Goal: Transaction & Acquisition: Purchase product/service

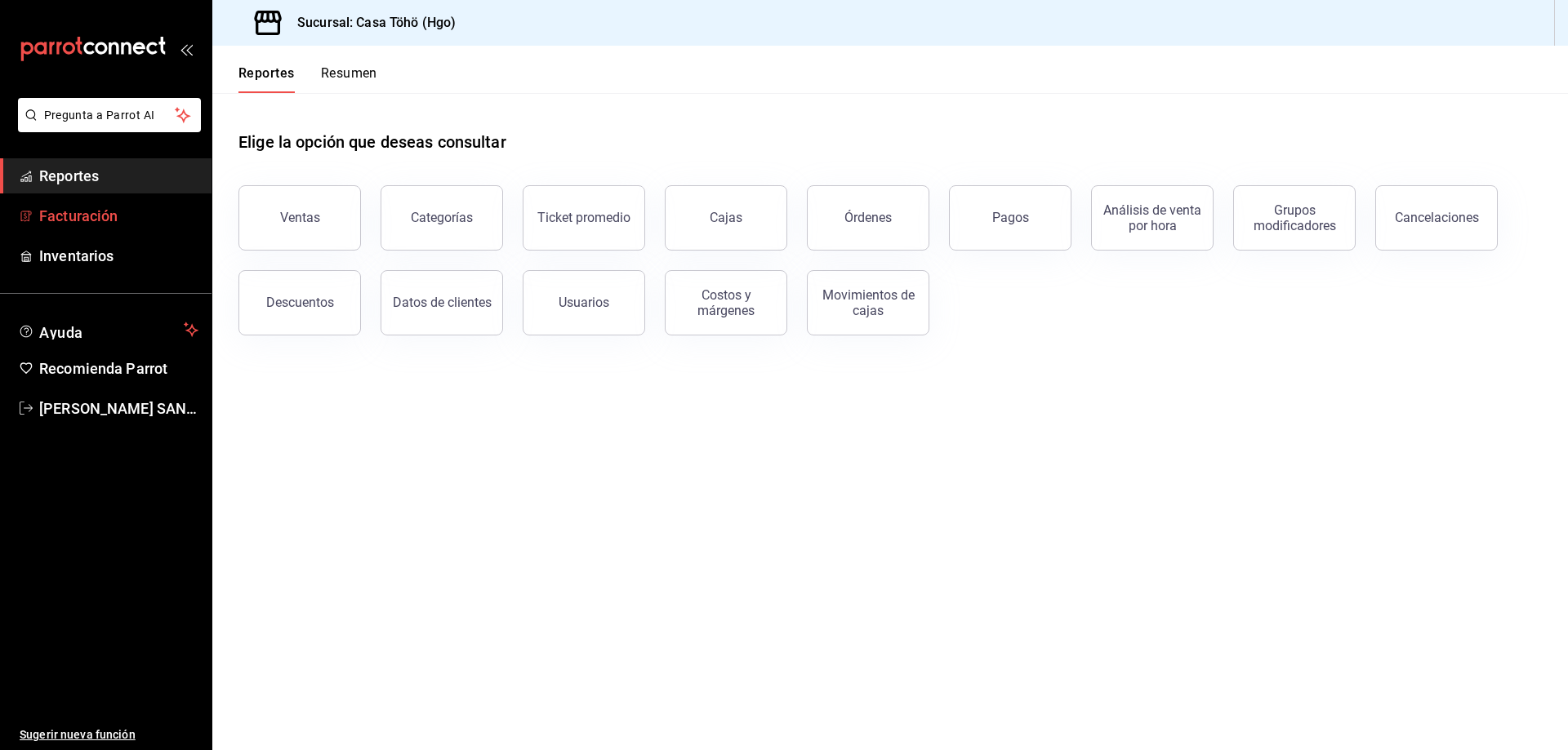
click at [91, 214] on span "Facturación" at bounding box center [118, 215] width 159 height 22
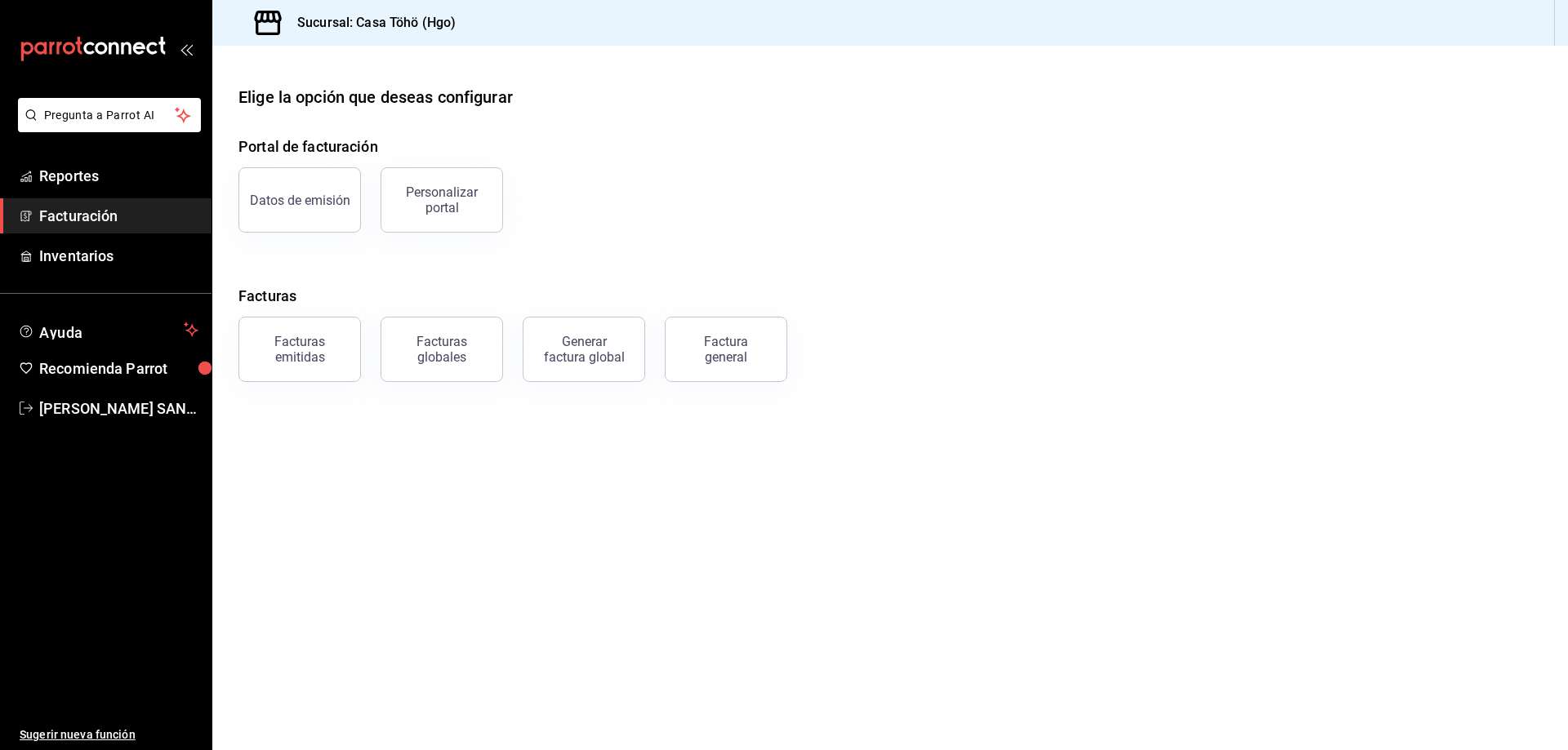
click at [514, 435] on main "Elige la opción que deseas configurar Portal de facturación Datos de emisión Pe…" at bounding box center [890, 397] width 1355 height 704
click at [845, 439] on main "Elige la opción que deseas configurar Portal de facturación Datos de emisión Pe…" at bounding box center [890, 397] width 1355 height 704
click at [731, 353] on div "Factura general" at bounding box center [725, 349] width 82 height 31
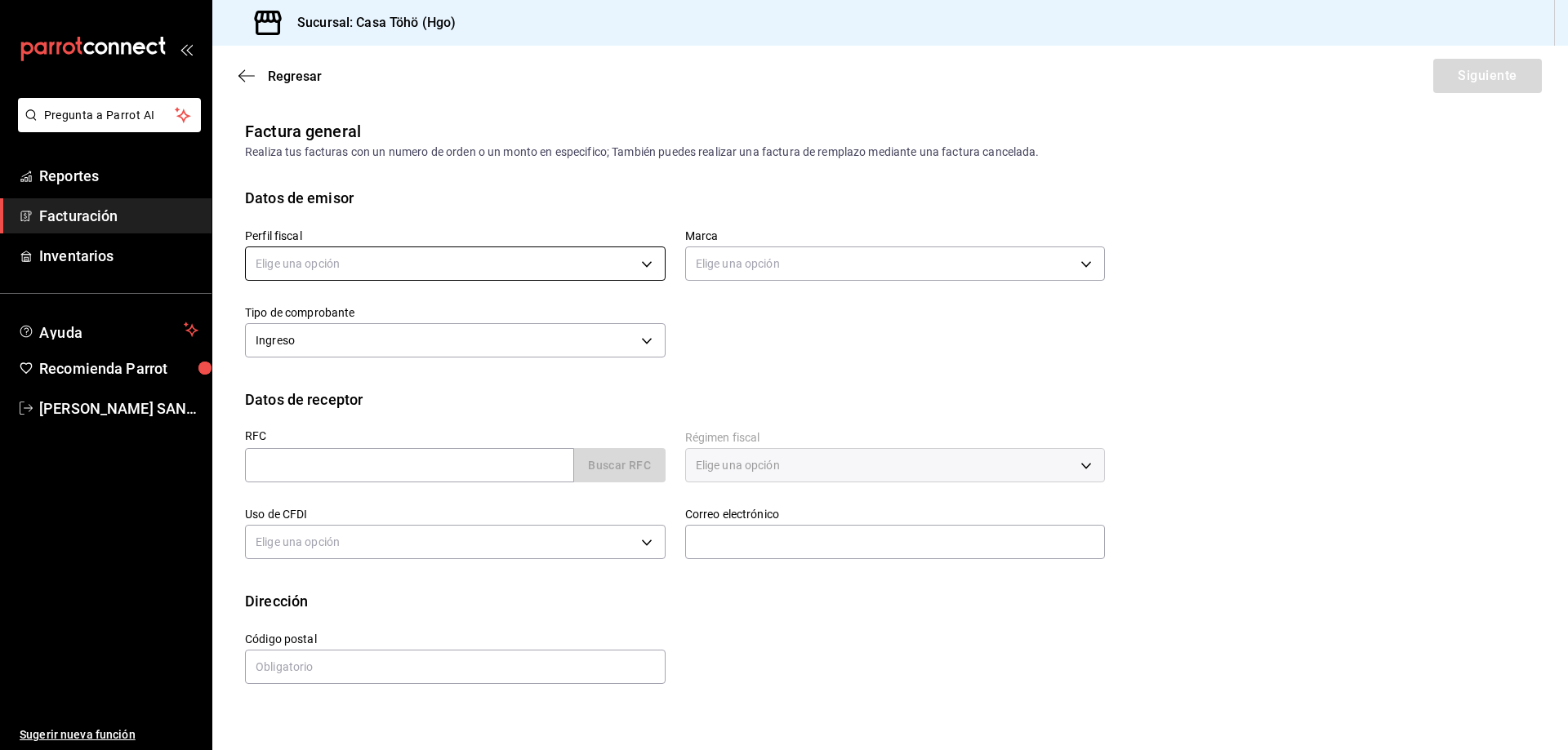
click at [376, 271] on body "Pregunta a Parrot AI Reportes Facturación Inventarios Ayuda Recomienda Parrot A…" at bounding box center [784, 375] width 1568 height 750
click at [350, 348] on li "[PERSON_NAME]" at bounding box center [455, 346] width 419 height 31
type input "3714fea9-f59b-4145-9474-cc315d4ea63f"
type input "3863094e-80de-4485-9a79-27000a153f73"
click at [576, 467] on div "Buscar RFC" at bounding box center [455, 465] width 421 height 34
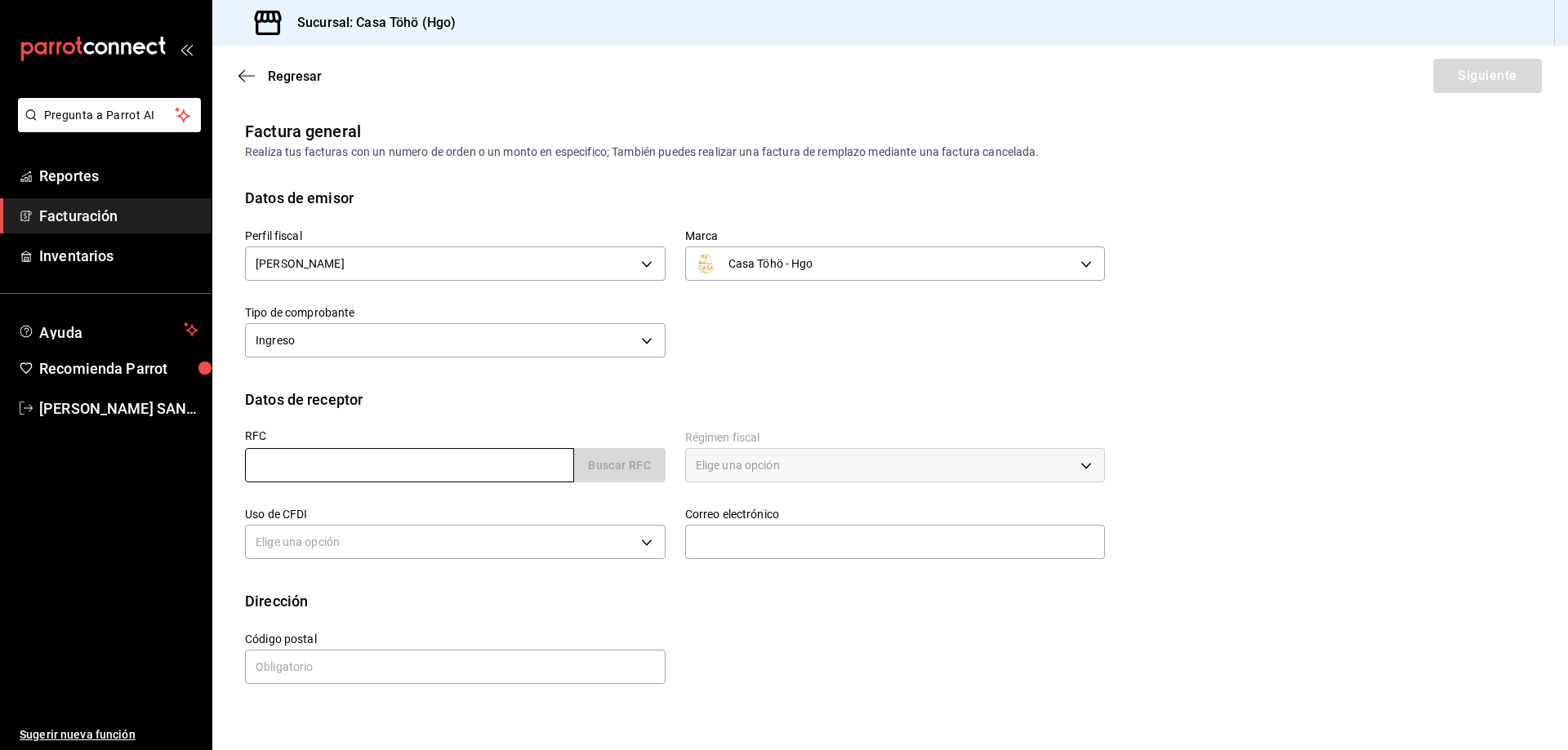
click at [563, 468] on input "text" at bounding box center [409, 465] width 329 height 34
type input "XAXX010101000"
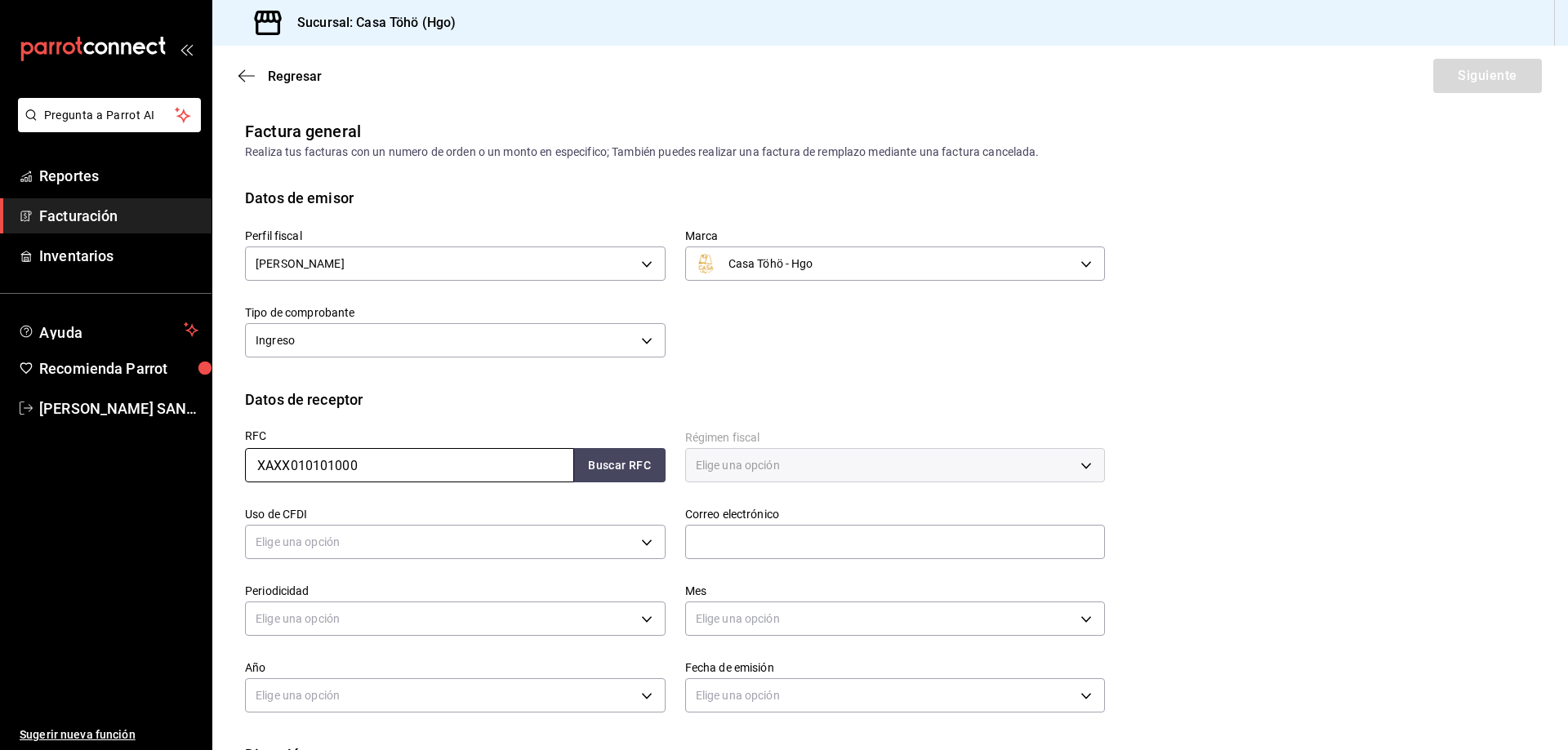
type input "43670"
type input "616"
type input "S01"
click at [1174, 410] on div "Datos de receptor" at bounding box center [889, 399] width 1290 height 22
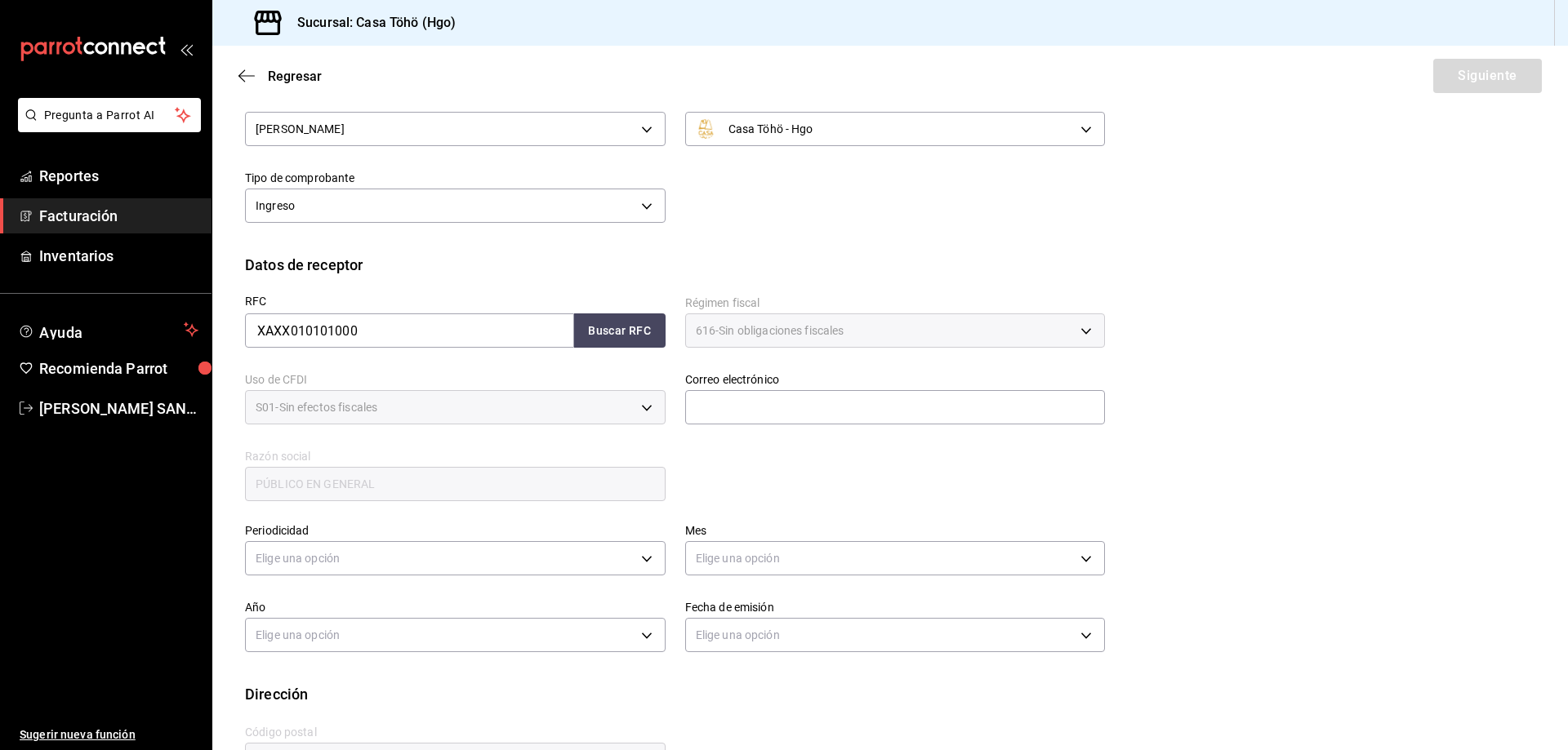
scroll to position [163, 0]
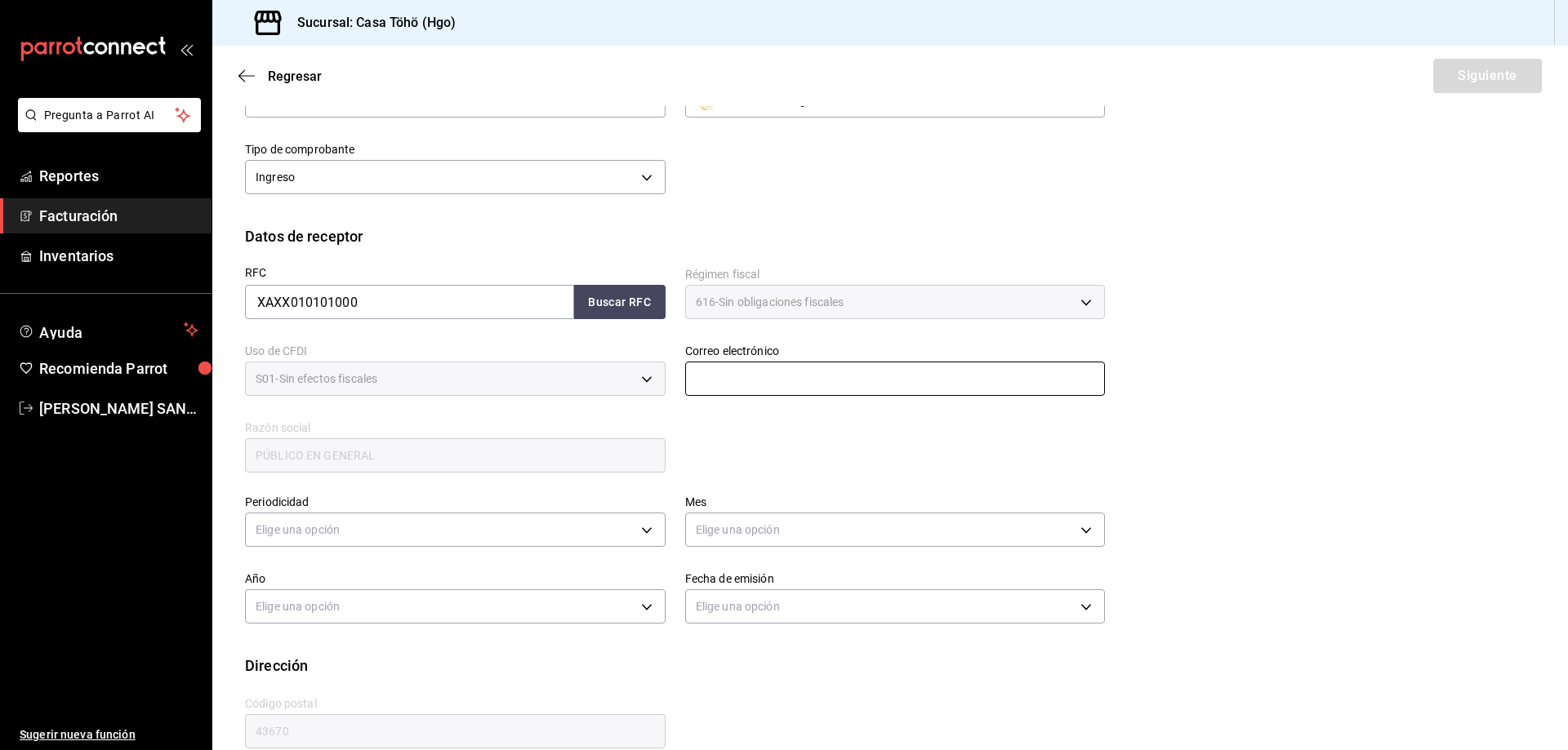
click at [737, 388] on input "text" at bounding box center [895, 379] width 421 height 34
click at [737, 385] on input "text" at bounding box center [895, 379] width 421 height 34
type input "A"
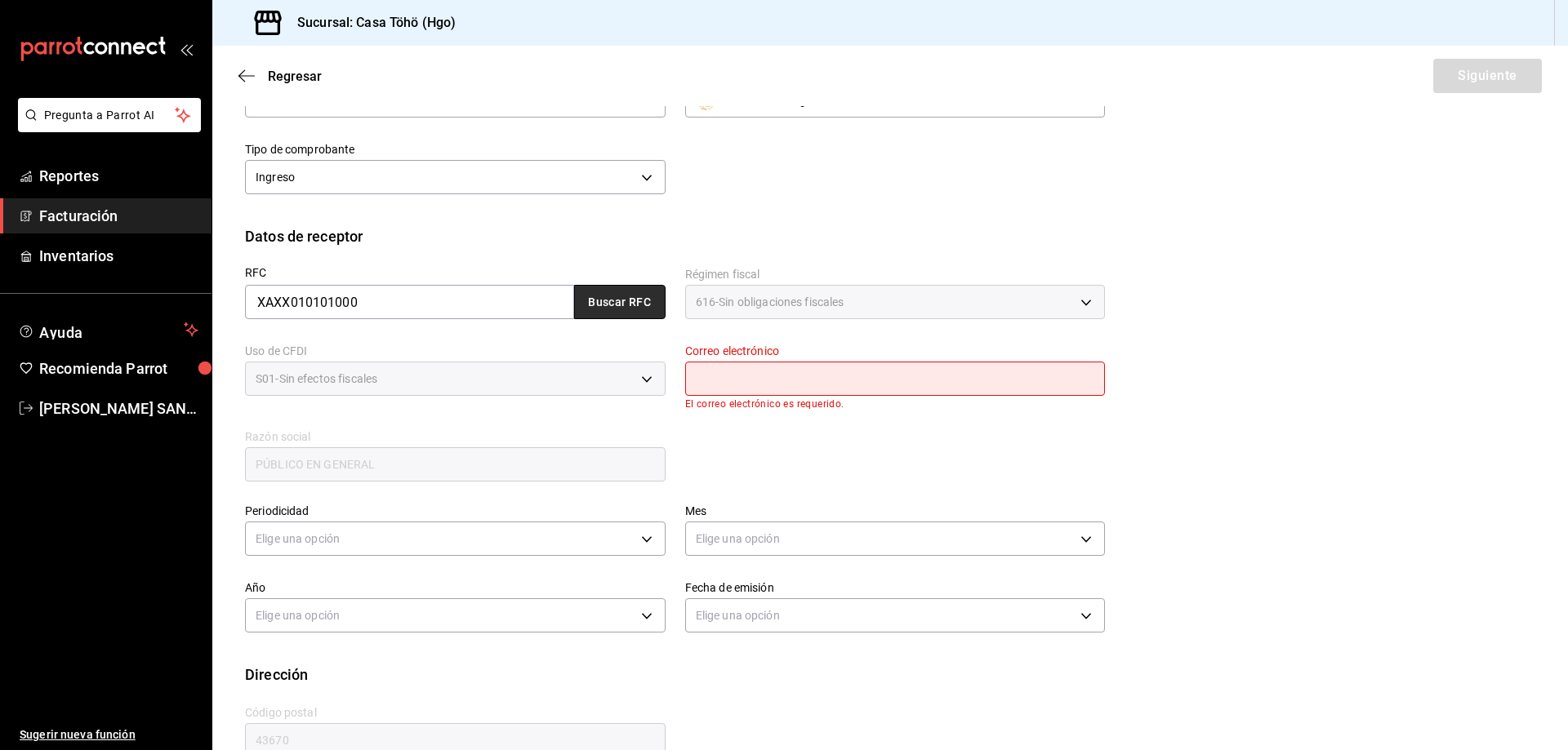
click at [605, 312] on button "Buscar RFC" at bounding box center [620, 302] width 92 height 34
type input "[EMAIL_ADDRESS][DOMAIN_NAME]"
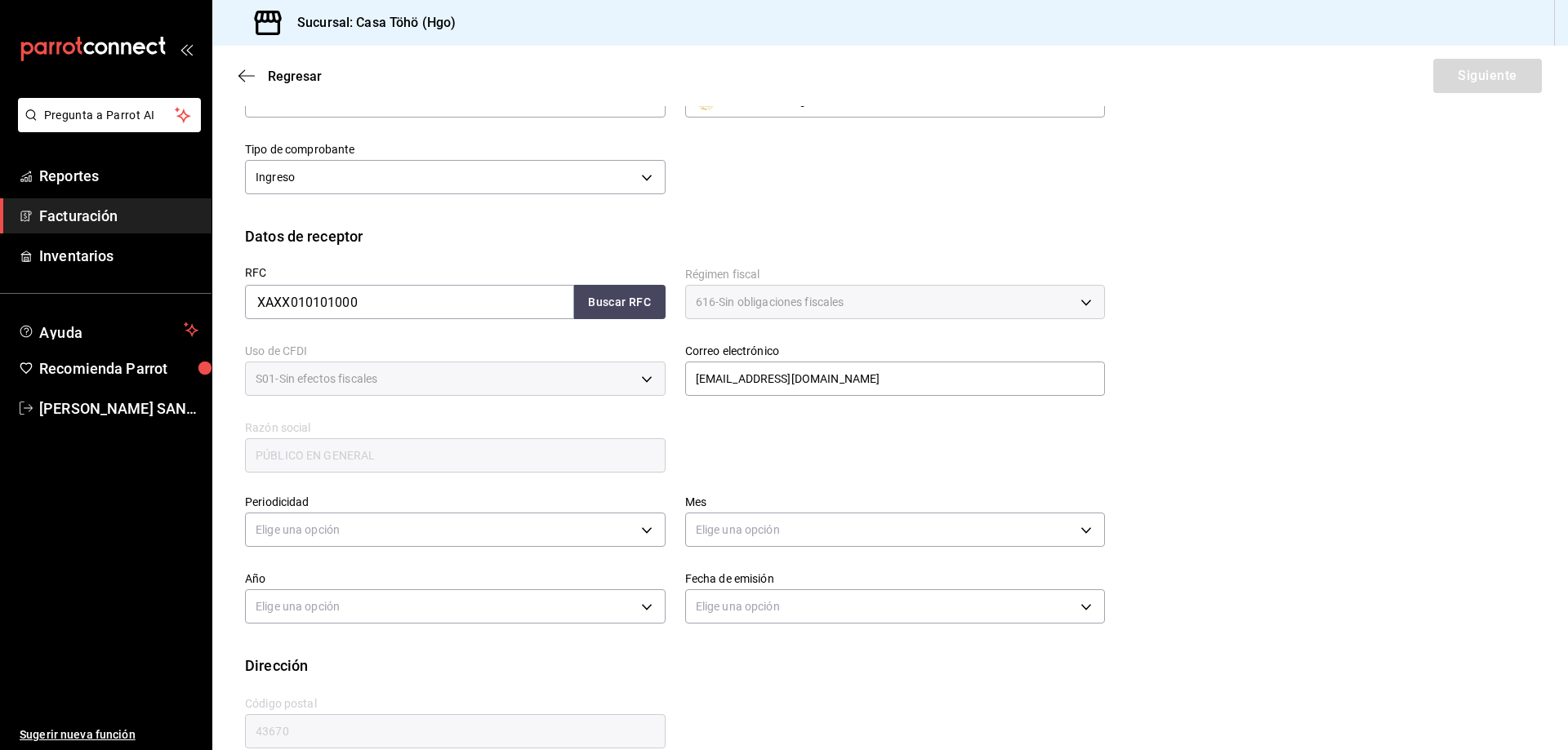
scroll to position [190, 0]
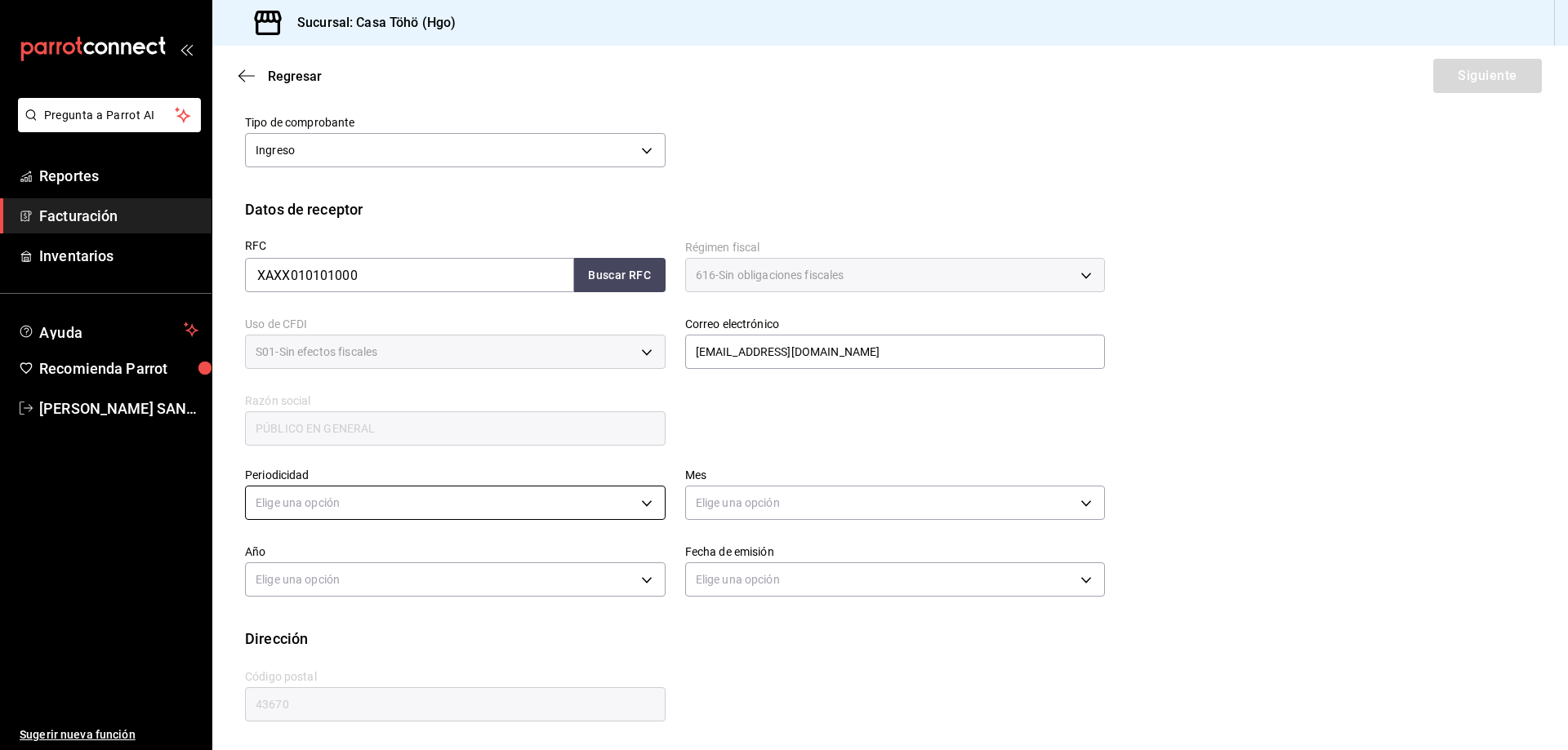
click at [351, 510] on body "Pregunta a Parrot AI Reportes Facturación Inventarios Ayuda Recomienda Parrot […" at bounding box center [784, 375] width 1568 height 750
click at [315, 556] on li "Diario" at bounding box center [453, 554] width 415 height 27
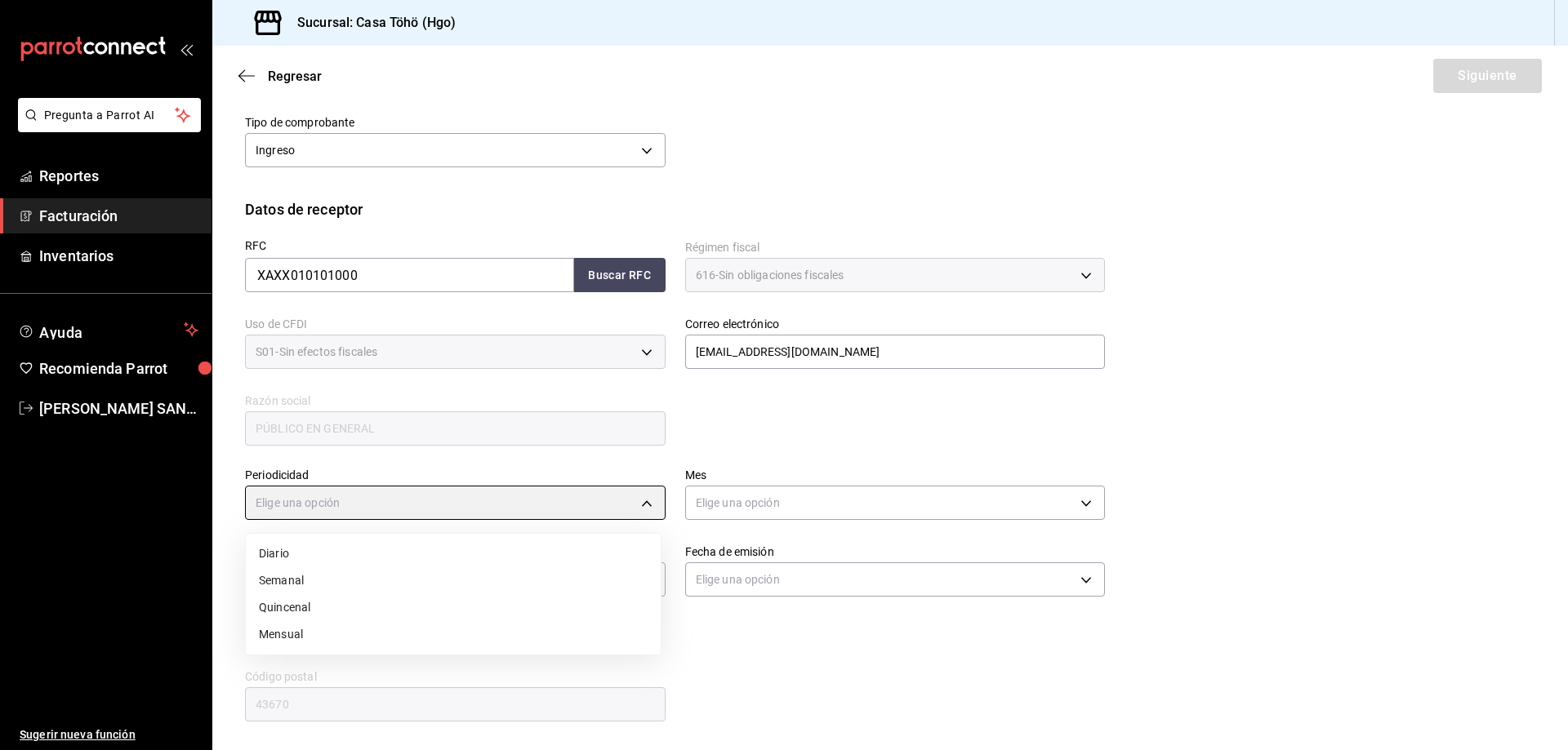
type input "DAILY"
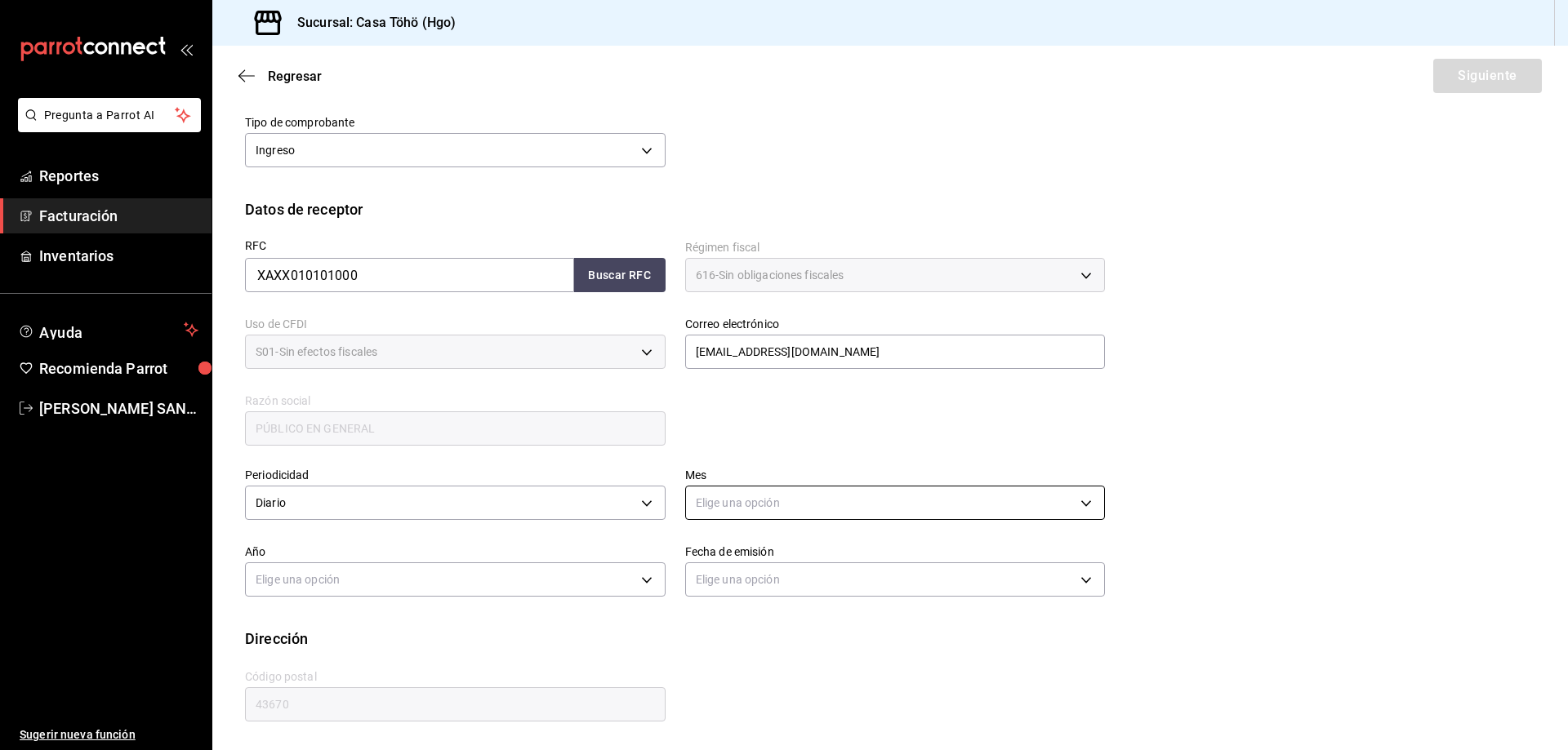
click at [766, 501] on body "Pregunta a Parrot AI Reportes Facturación Inventarios Ayuda Recomienda Parrot […" at bounding box center [784, 375] width 1568 height 750
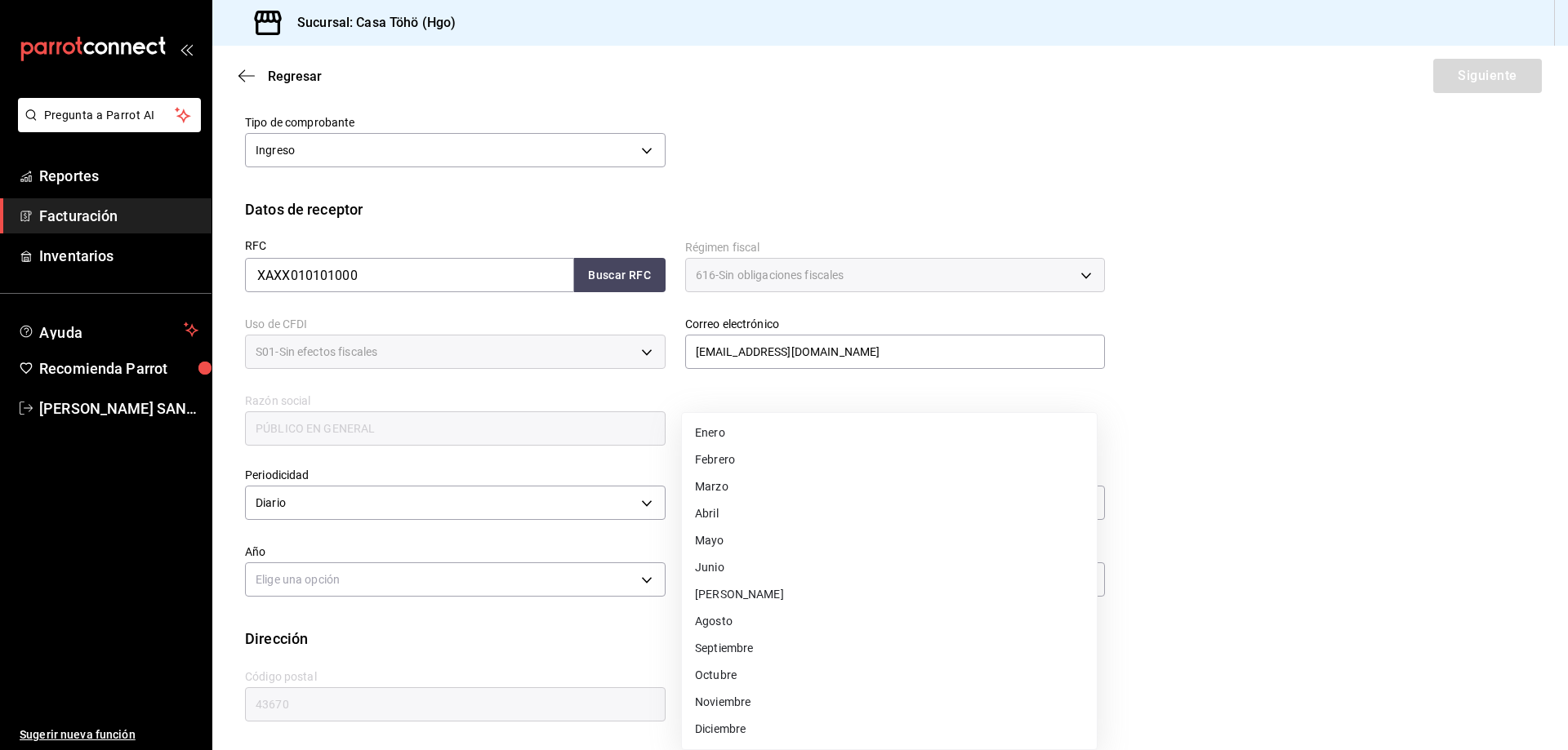
click at [759, 615] on li "Agosto" at bounding box center [889, 622] width 415 height 27
type input "8"
click at [469, 579] on body "Pregunta a Parrot AI Reportes Facturación Inventarios Ayuda Recomienda Parrot A…" at bounding box center [784, 375] width 1568 height 750
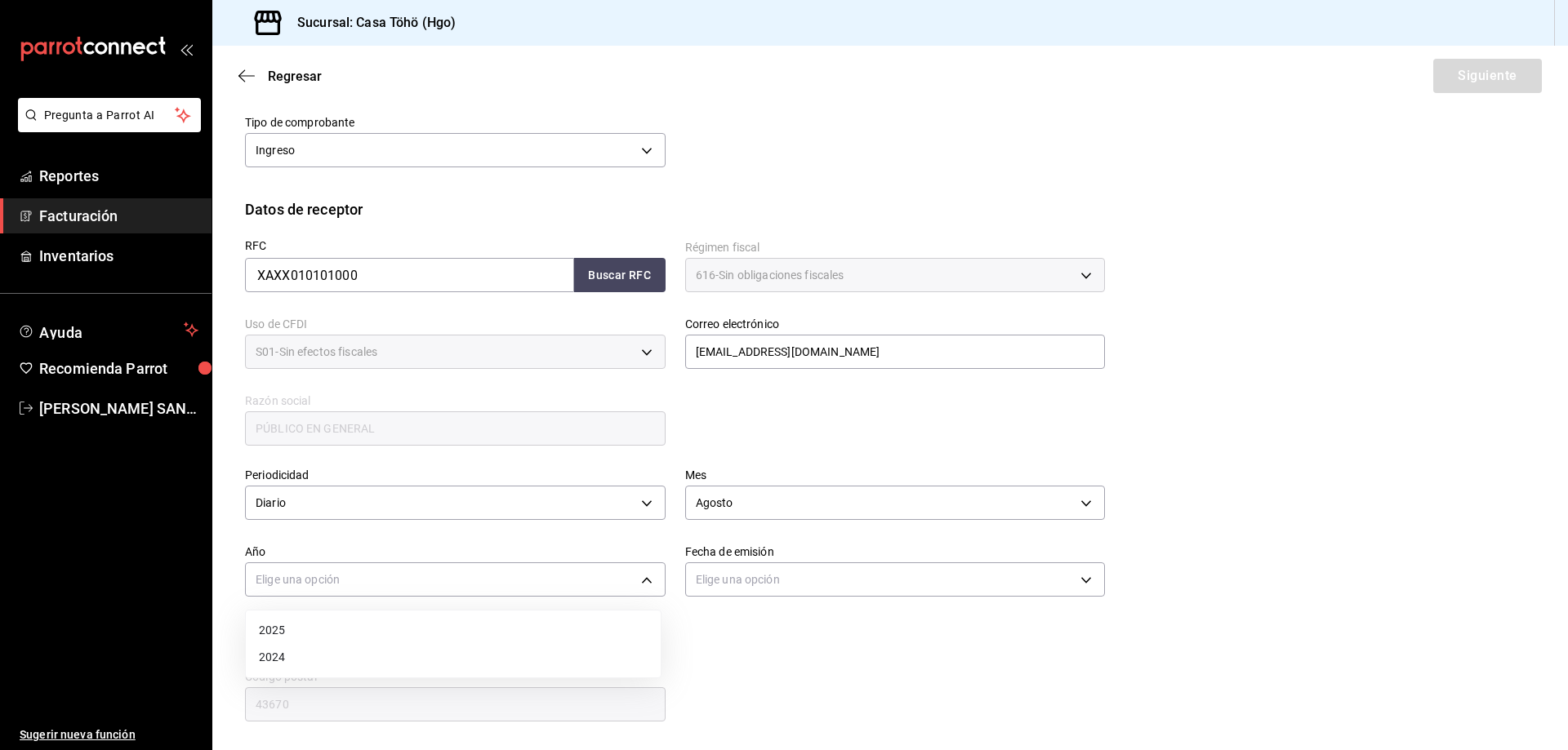
click at [299, 626] on li "2025" at bounding box center [453, 631] width 415 height 27
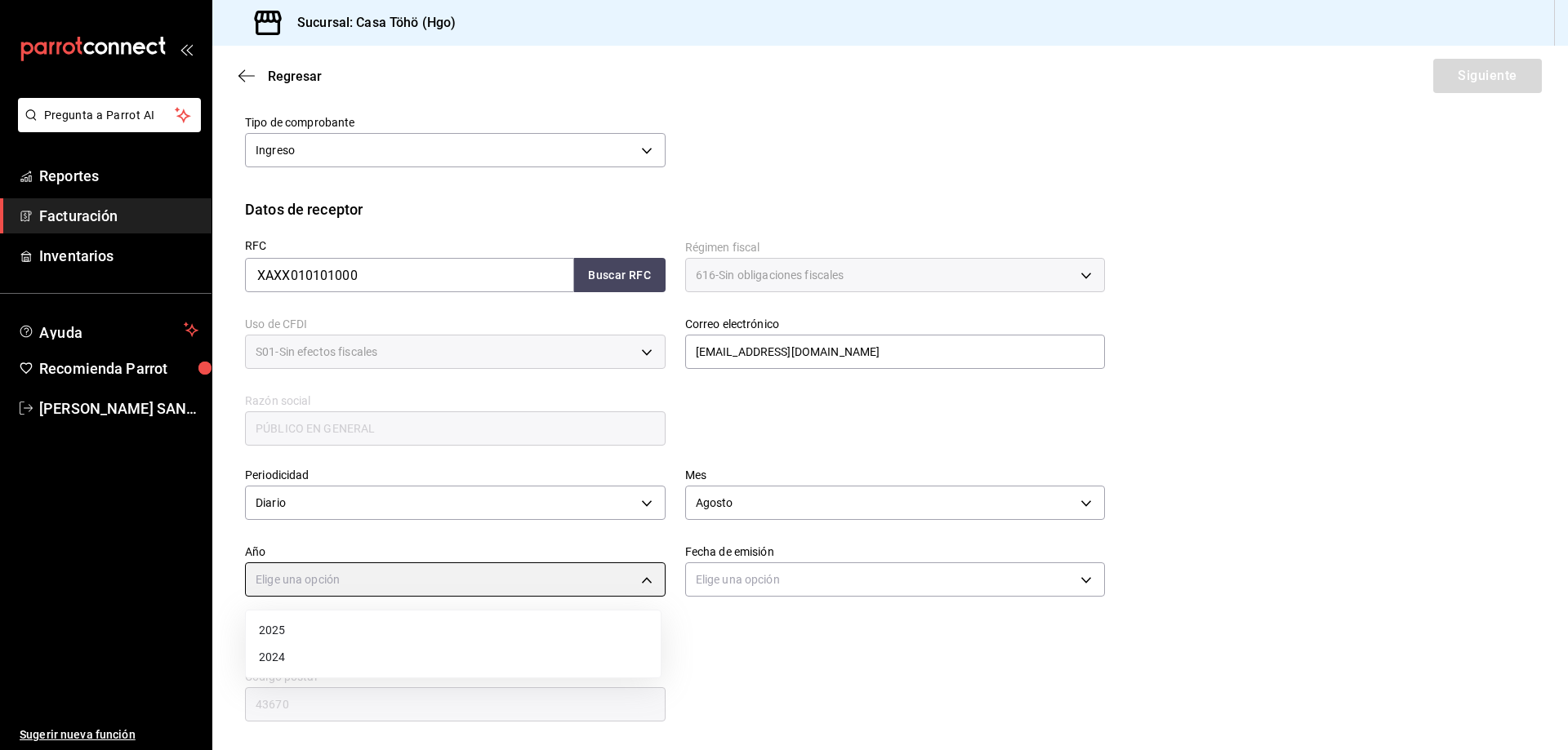
type input "2025"
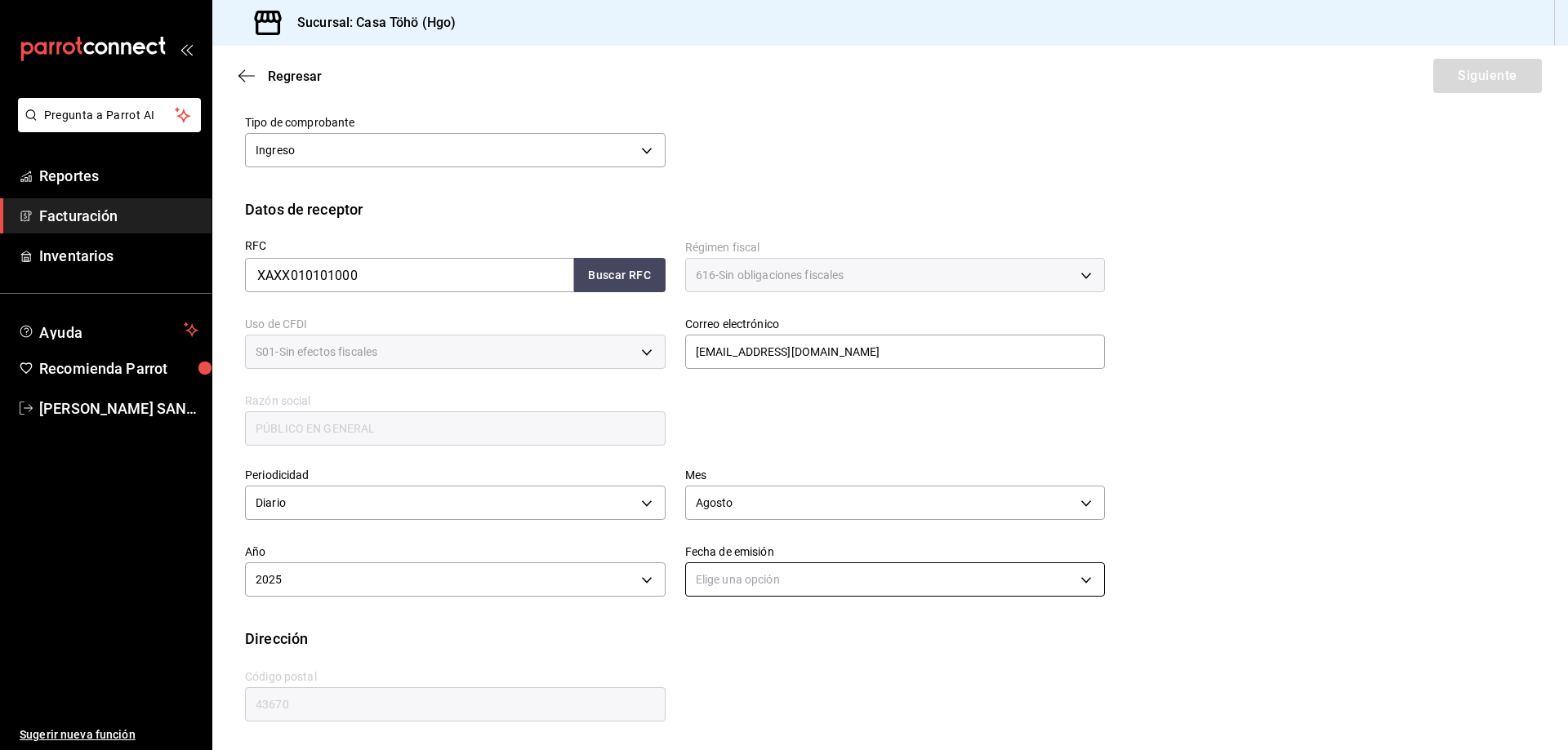
click at [743, 574] on body "Pregunta a Parrot AI Reportes Facturación Inventarios Ayuda Recomienda Parrot […" at bounding box center [784, 375] width 1568 height 750
click at [715, 665] on li "Ayer" at bounding box center [889, 658] width 415 height 27
type input "[DATE]"
click at [1201, 436] on div "RFC XAXX010101000 Buscar RFC Régimen fiscal 616 - Sin obligaciones fiscales 616…" at bounding box center [889, 347] width 1290 height 254
click at [1457, 79] on button "Siguiente" at bounding box center [1487, 76] width 109 height 34
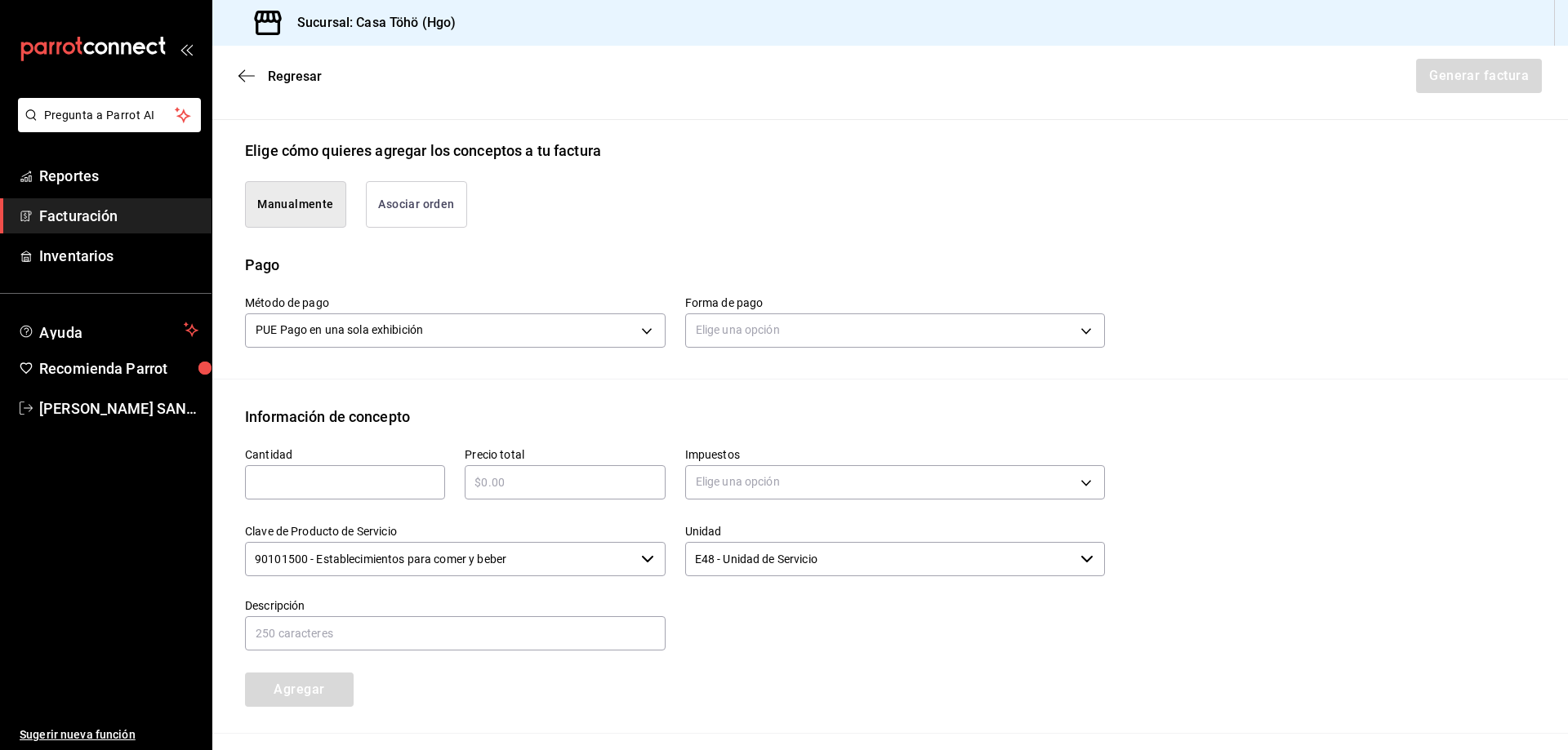
scroll to position [435, 0]
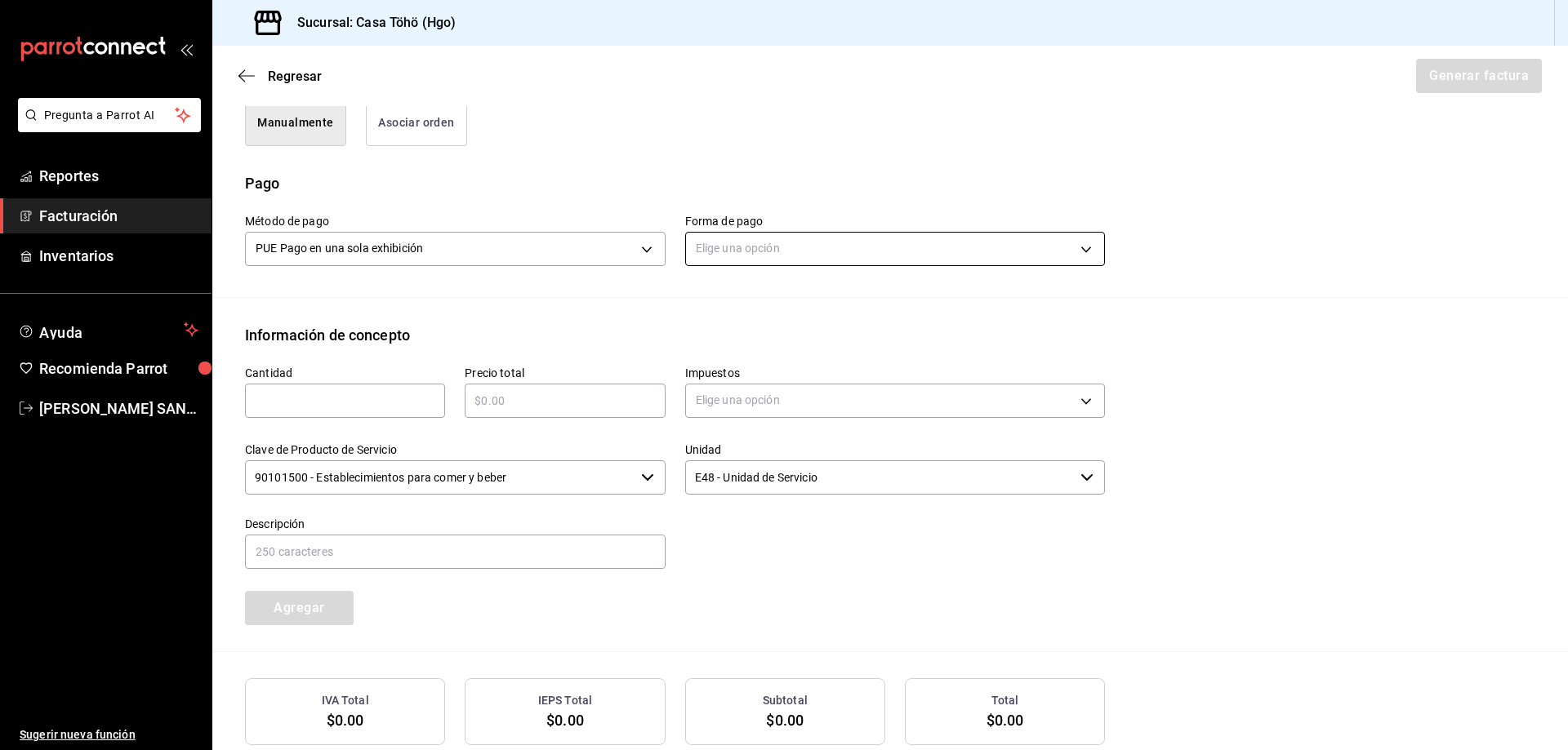
click at [749, 251] on body "Pregunta a Parrot AI Reportes Facturación Inventarios Ayuda Recomienda Parrot […" at bounding box center [784, 375] width 1568 height 750
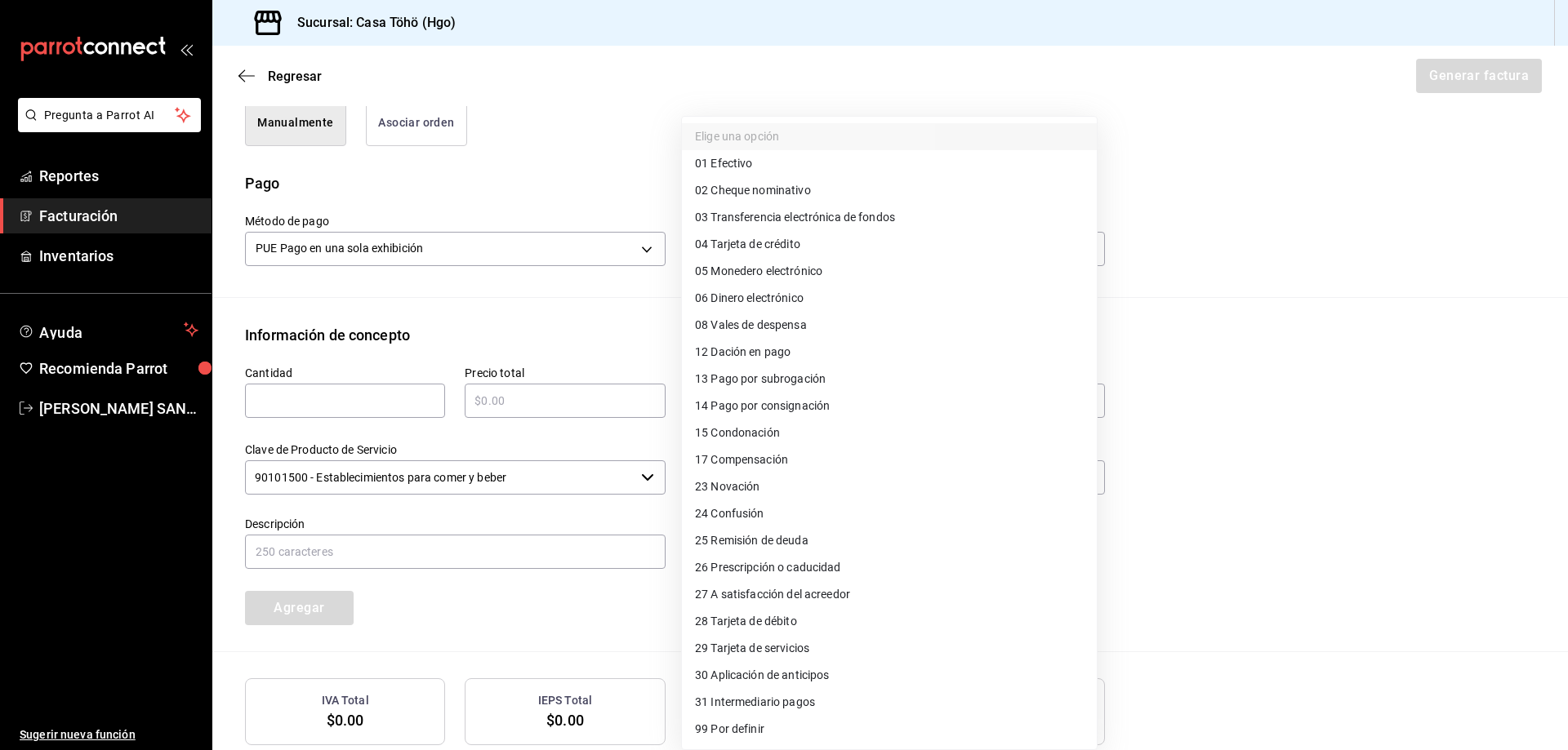
click at [810, 621] on li "28 Tarjeta de débito" at bounding box center [889, 622] width 415 height 27
type input "28"
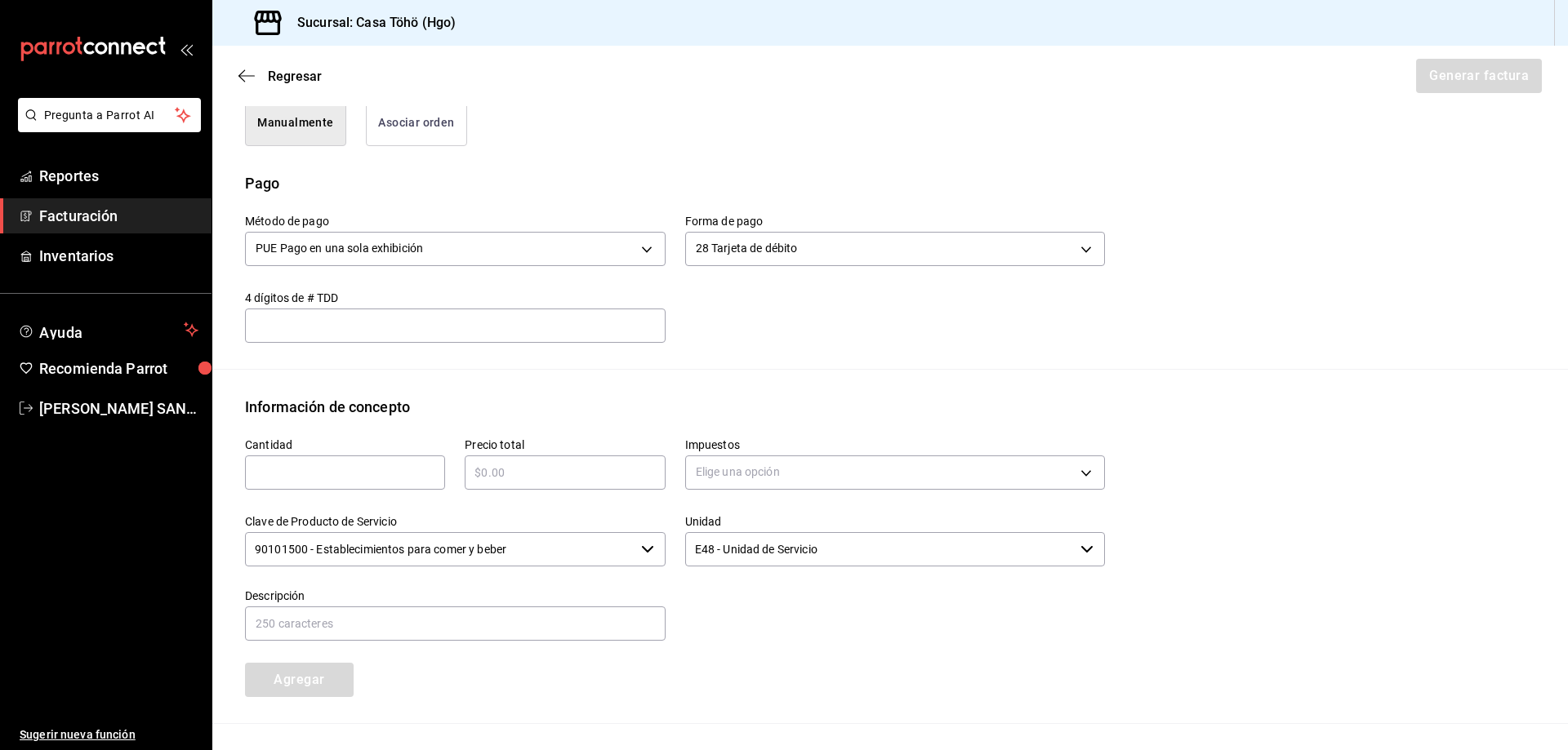
click at [326, 475] on input "text" at bounding box center [345, 473] width 200 height 20
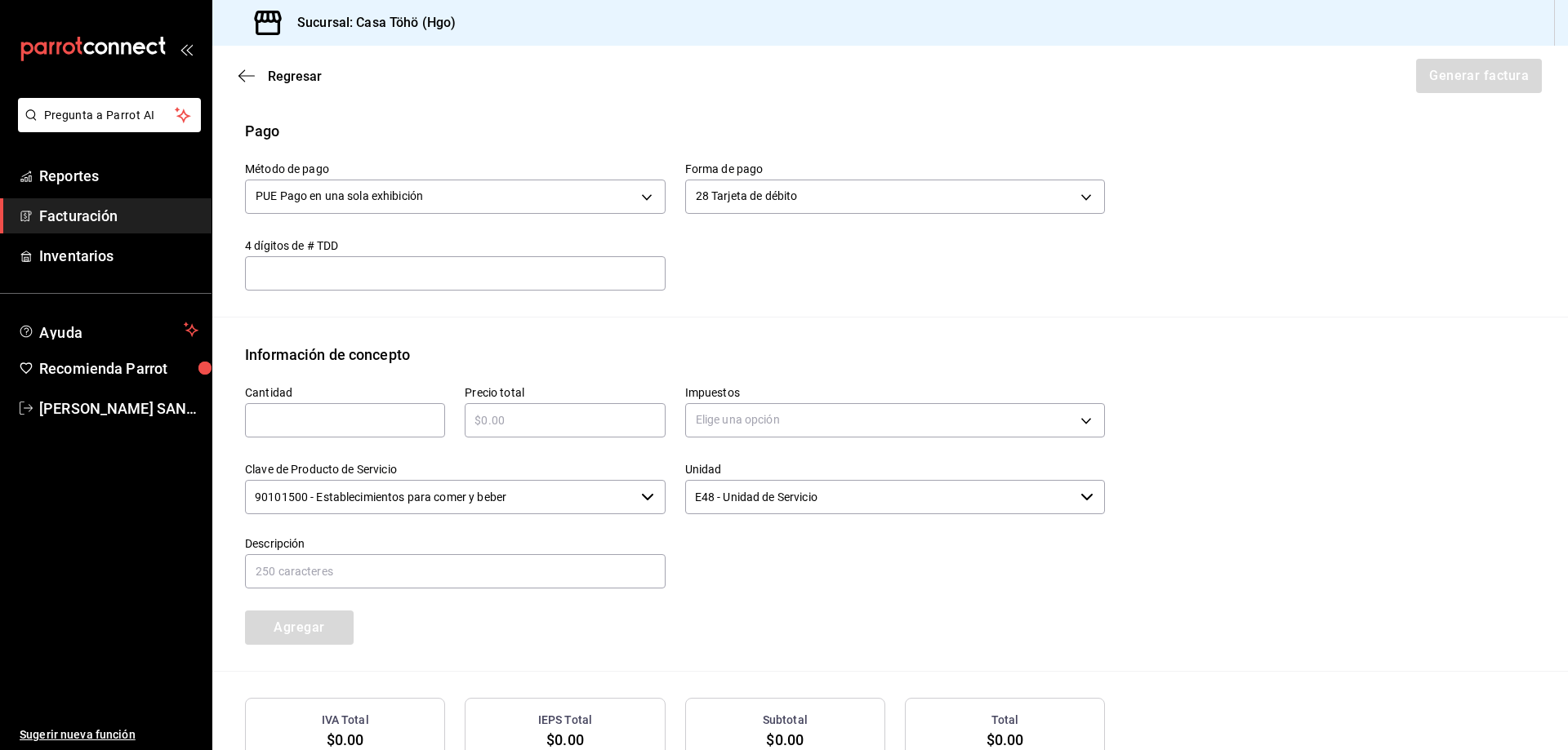
scroll to position [517, 0]
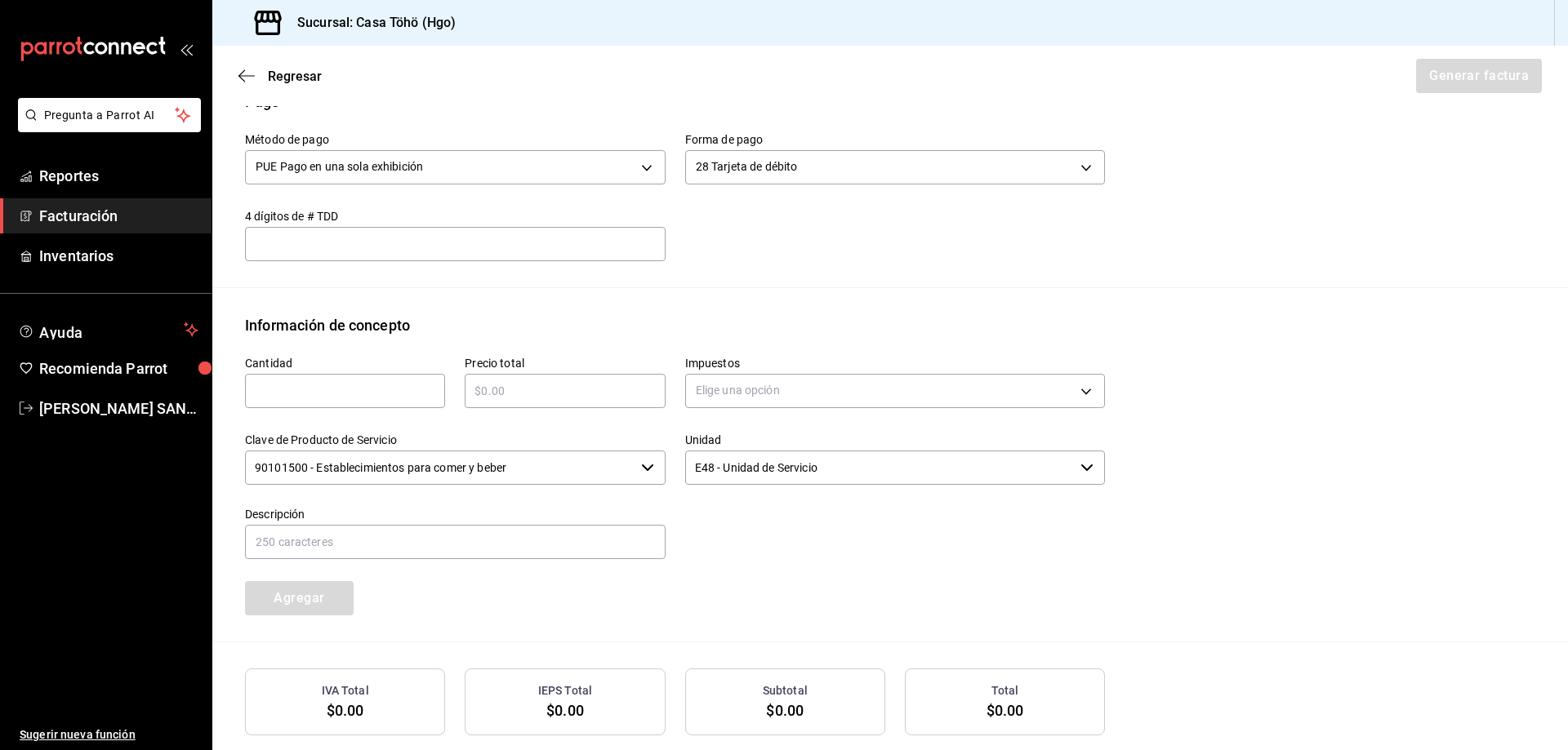
click at [387, 401] on div "​" at bounding box center [345, 391] width 200 height 34
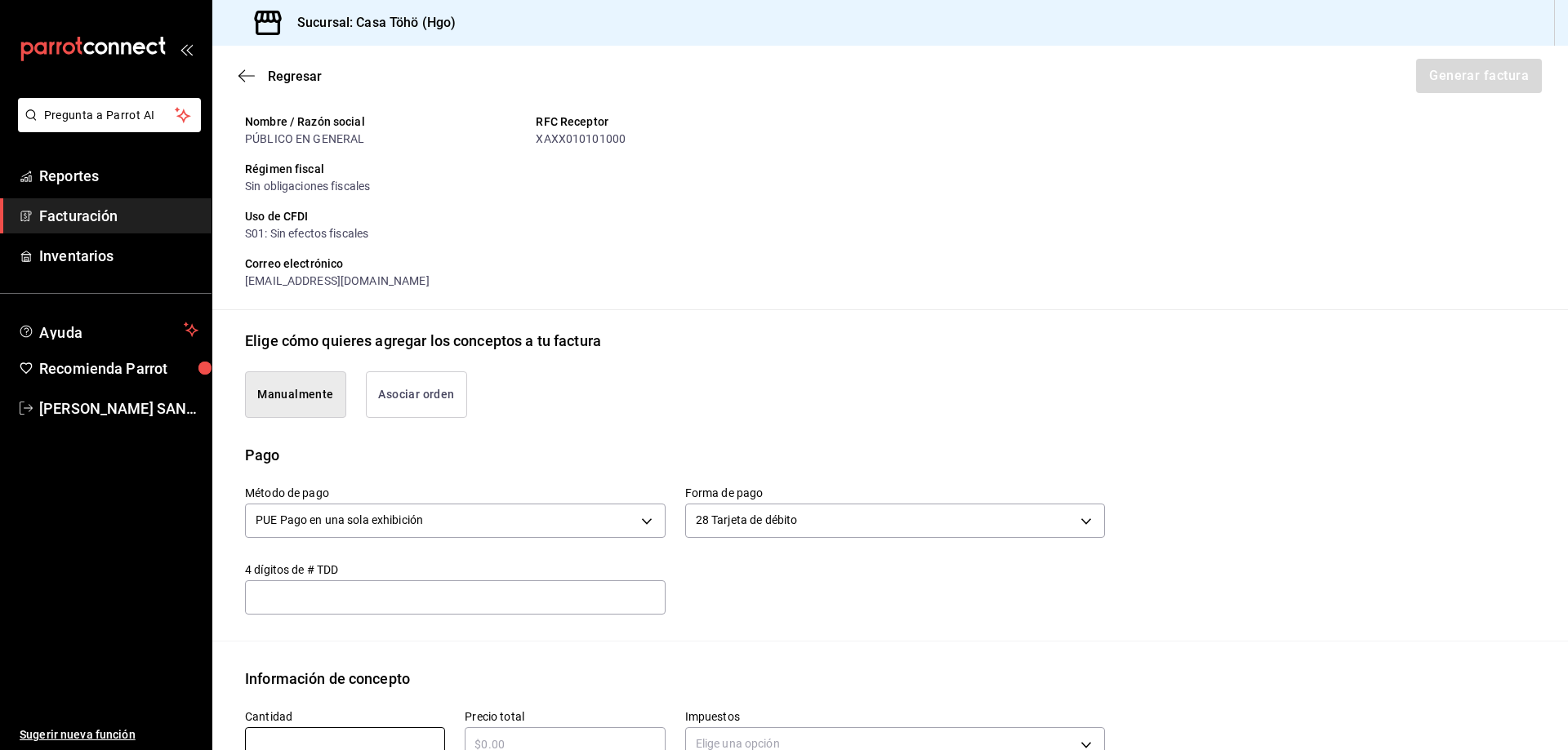
scroll to position [82, 0]
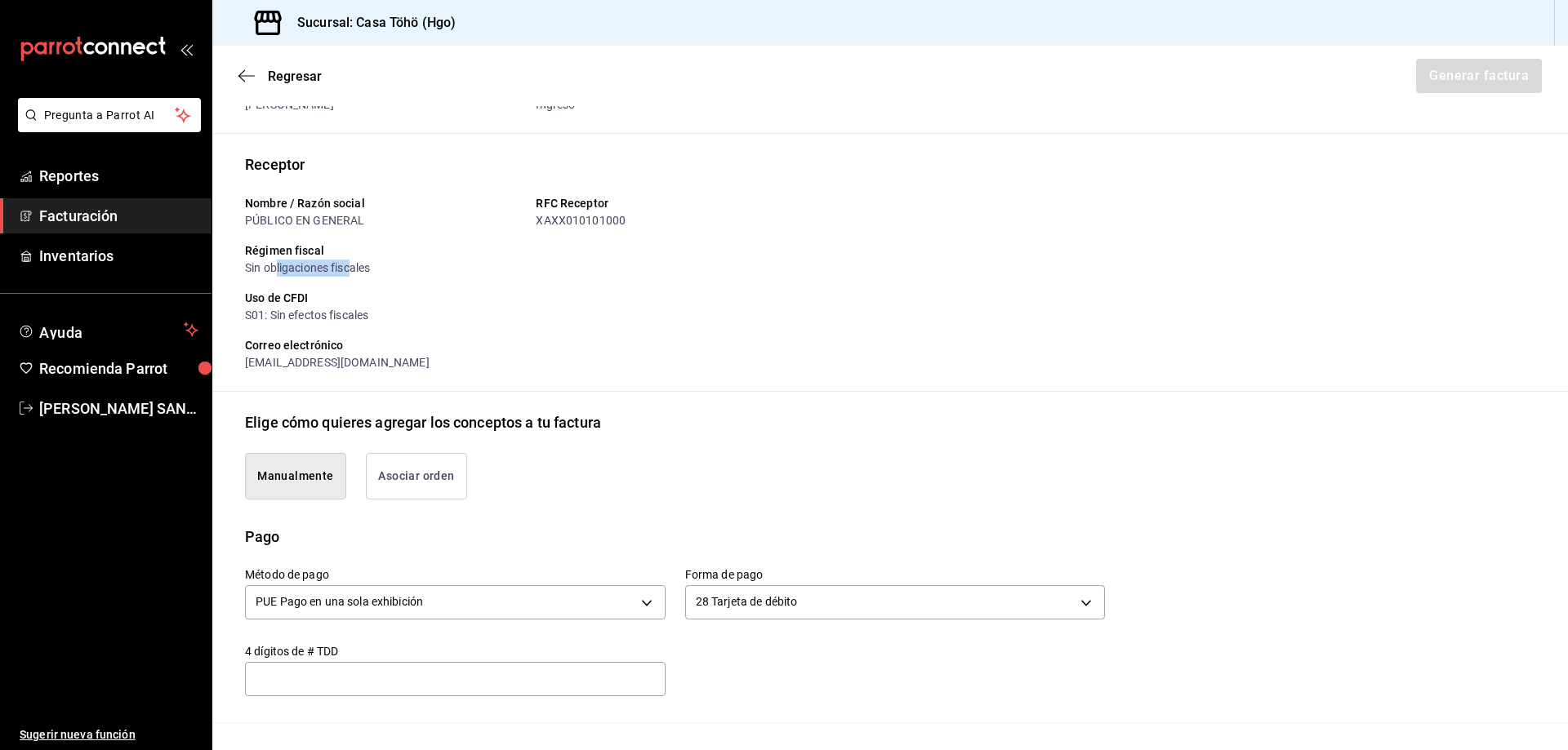
drag, startPoint x: 288, startPoint y: 269, endPoint x: 372, endPoint y: 267, distance: 84.0
click at [372, 267] on div "Sin obligaciones fiscales" at bounding box center [675, 267] width 860 height 17
drag, startPoint x: 285, startPoint y: 318, endPoint x: 402, endPoint y: 310, distance: 117.3
click at [402, 310] on div "S01: Sin efectos fiscales" at bounding box center [675, 315] width 860 height 17
click at [416, 344] on div "Correo electrónico" at bounding box center [675, 345] width 860 height 17
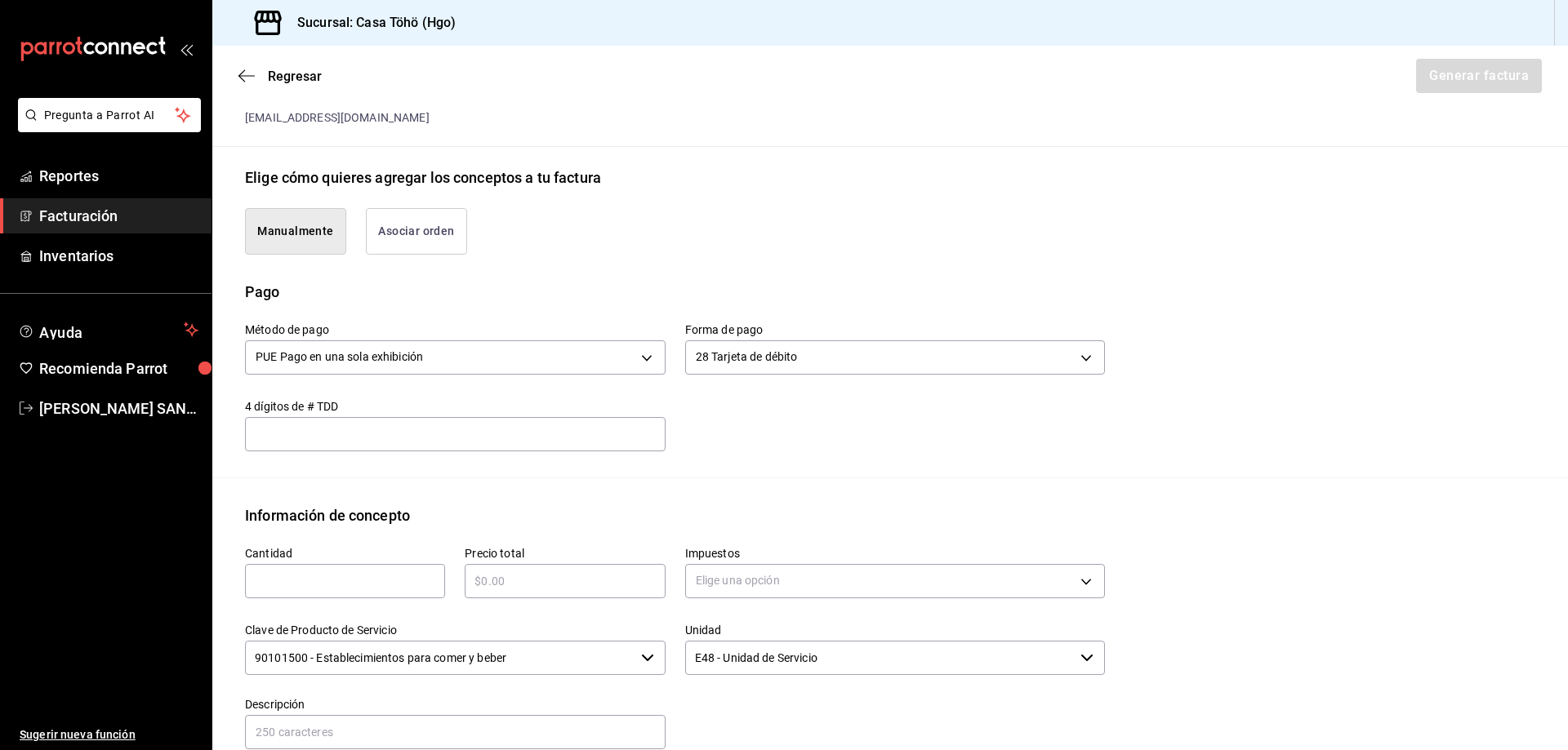
scroll to position [408, 0]
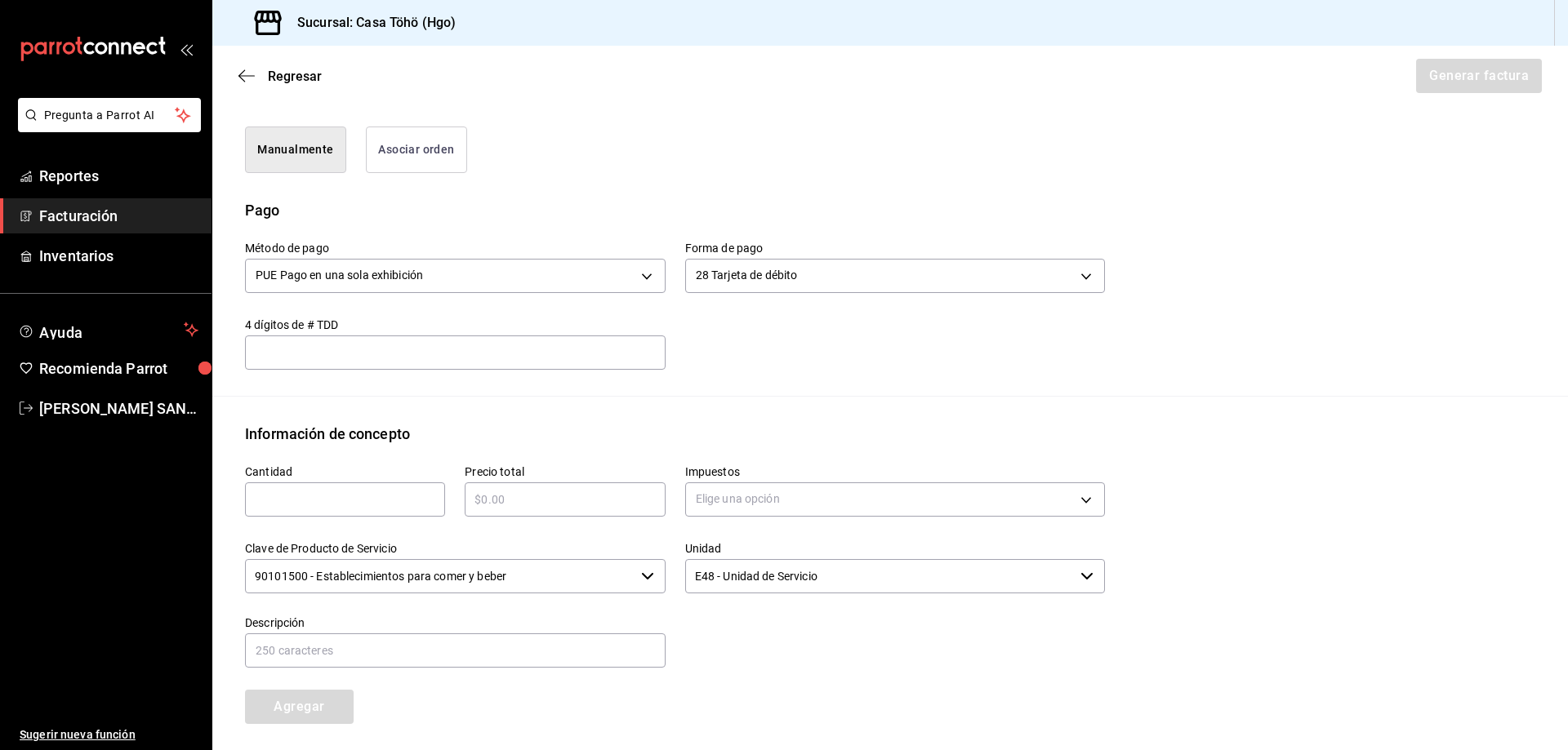
click at [376, 162] on button "Asociar orden" at bounding box center [416, 150] width 101 height 47
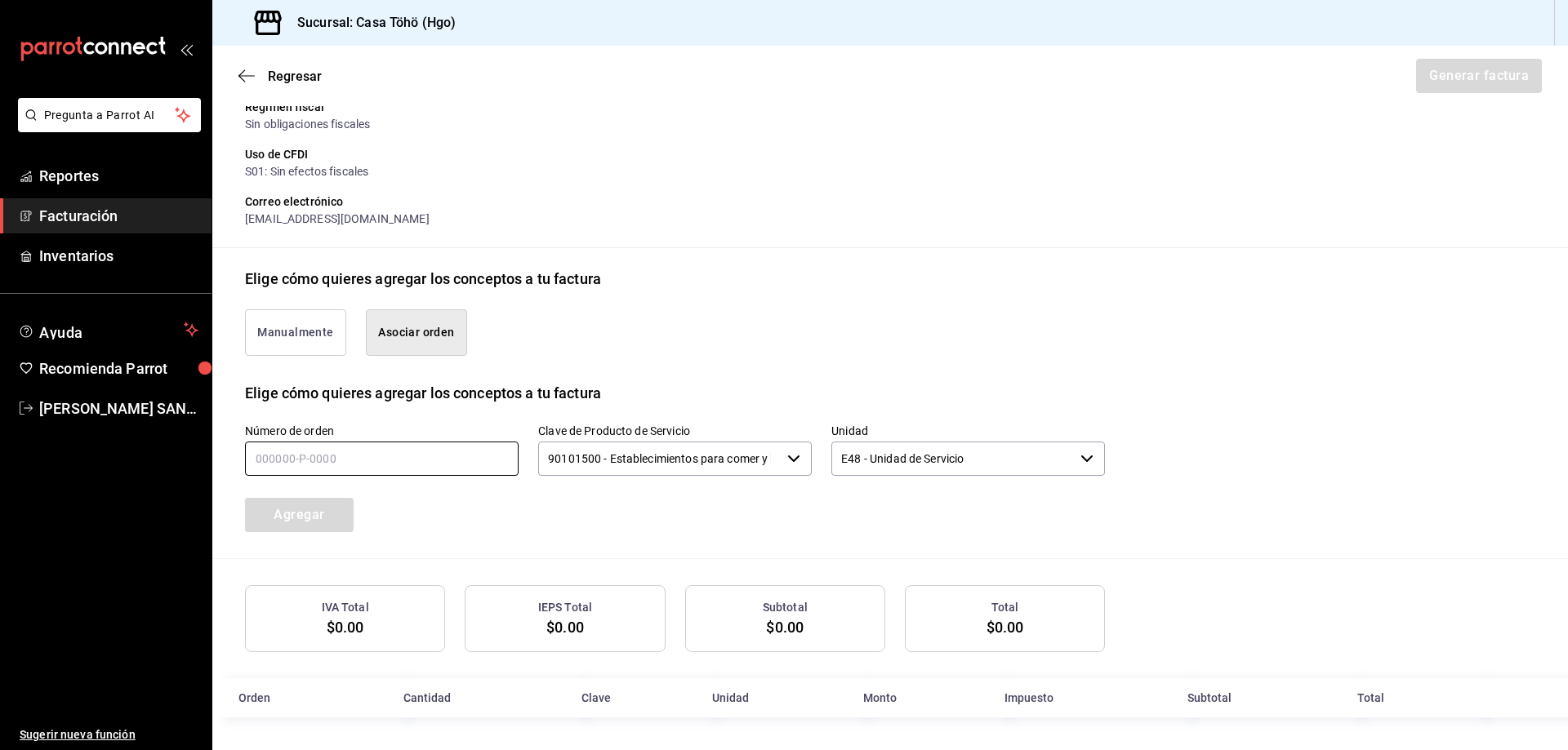
click at [354, 452] on input "text" at bounding box center [381, 458] width 274 height 34
type input "190825-P-0071"
click at [302, 517] on button "Agregar" at bounding box center [299, 515] width 109 height 34
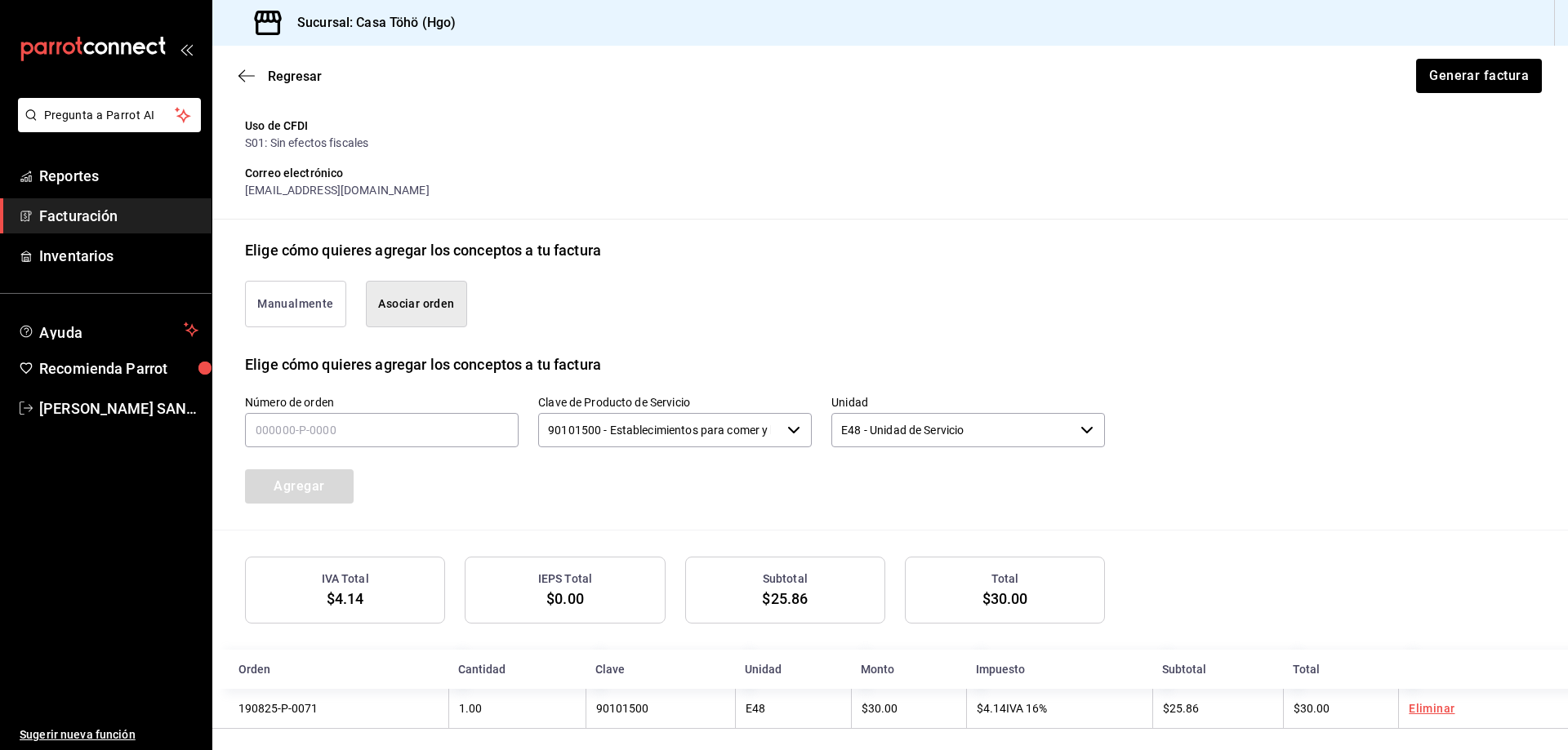
scroll to position [267, 0]
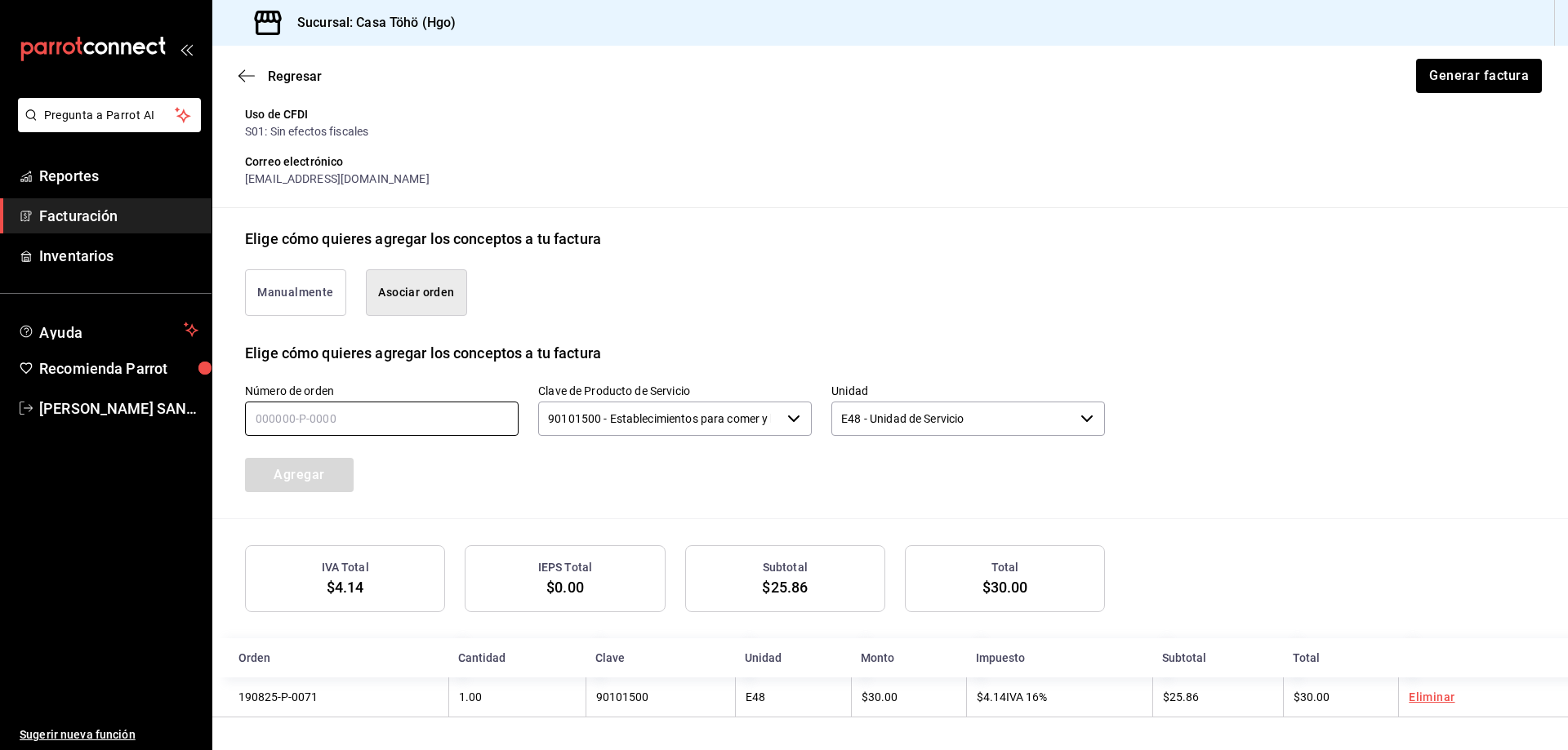
click at [301, 429] on input "text" at bounding box center [381, 419] width 274 height 34
type input "190825-P-0053"
click at [337, 474] on button "Agregar" at bounding box center [299, 475] width 109 height 34
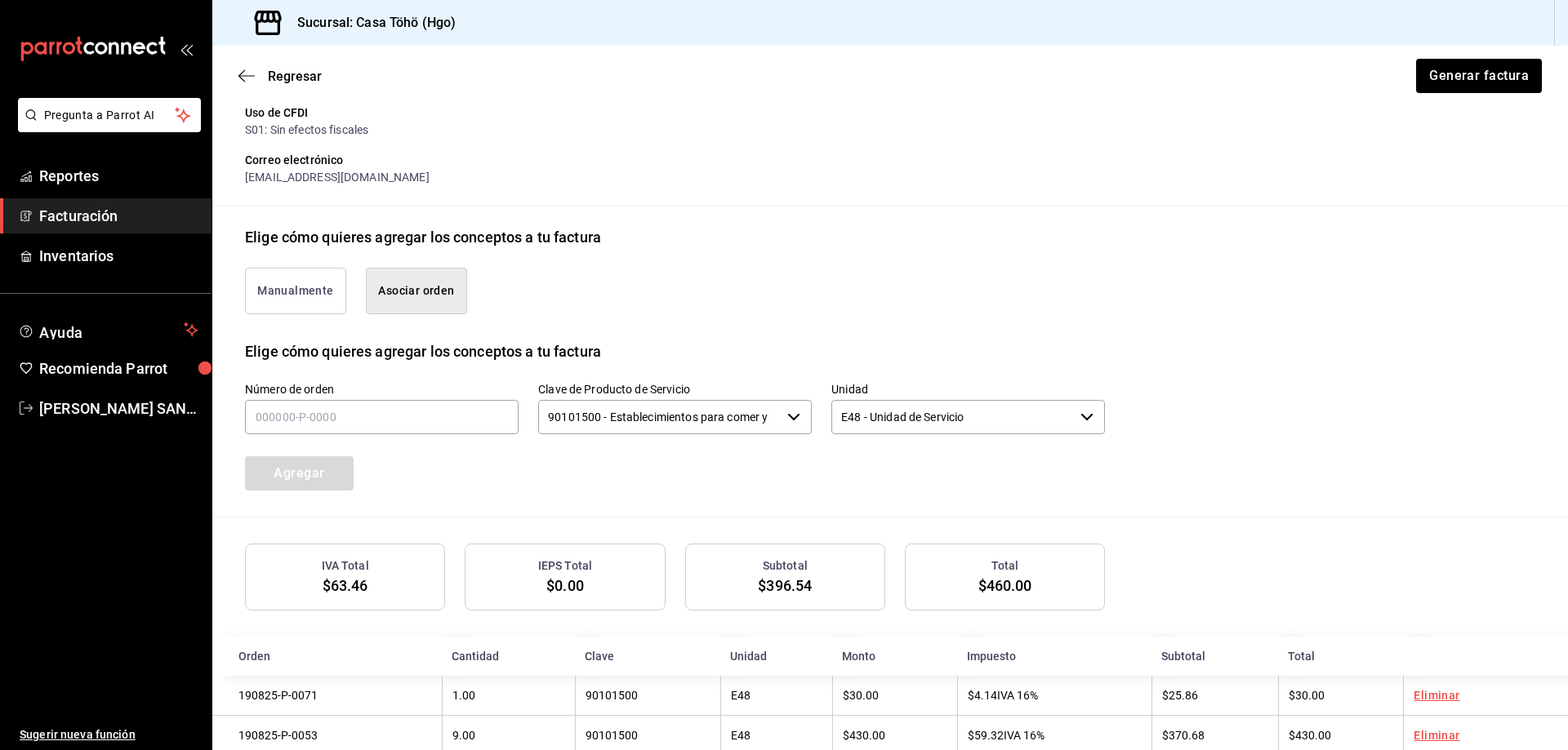
scroll to position [308, 0]
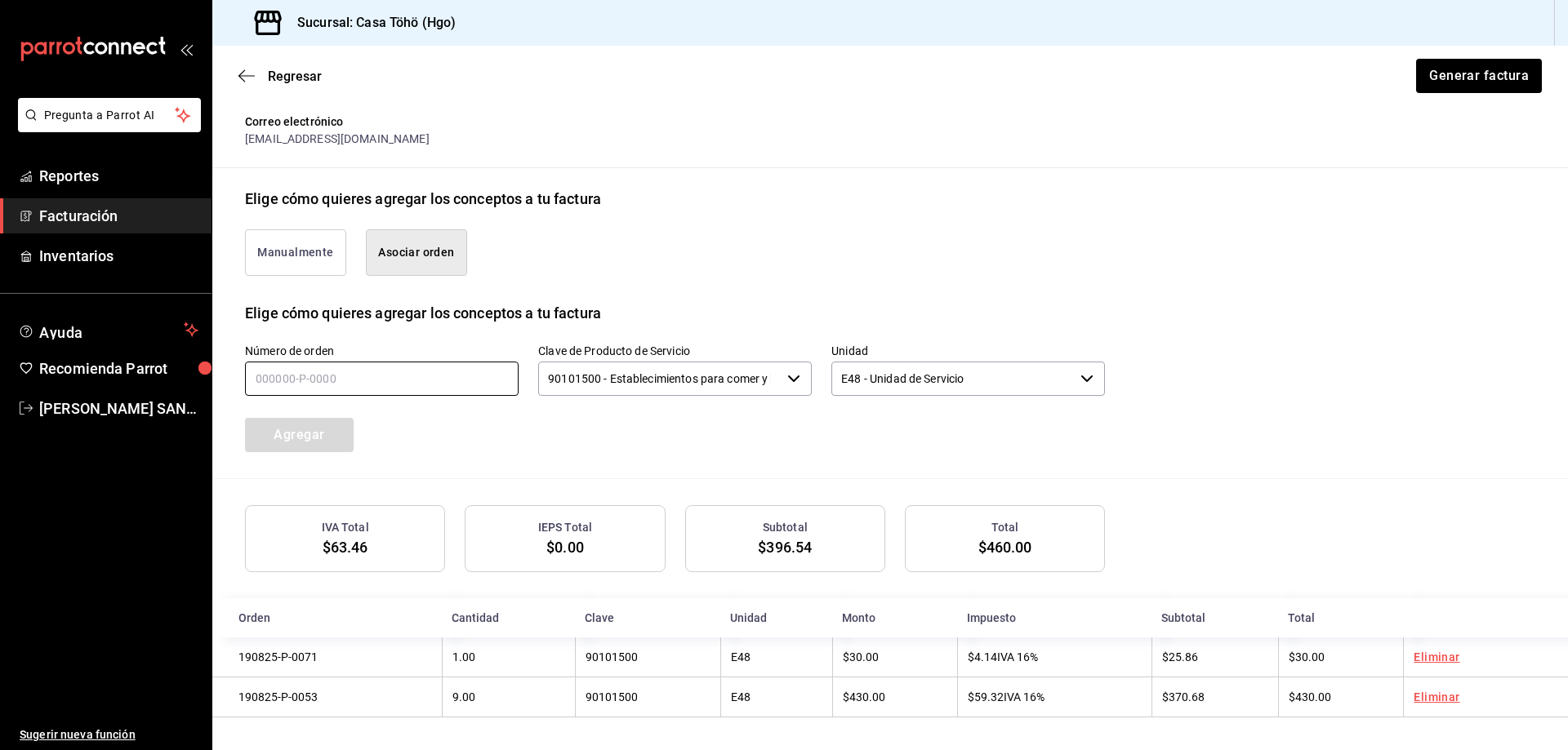
click at [425, 382] on input "text" at bounding box center [381, 379] width 274 height 34
type input "190825-P-0050"
click at [345, 437] on button "Agregar" at bounding box center [299, 435] width 109 height 34
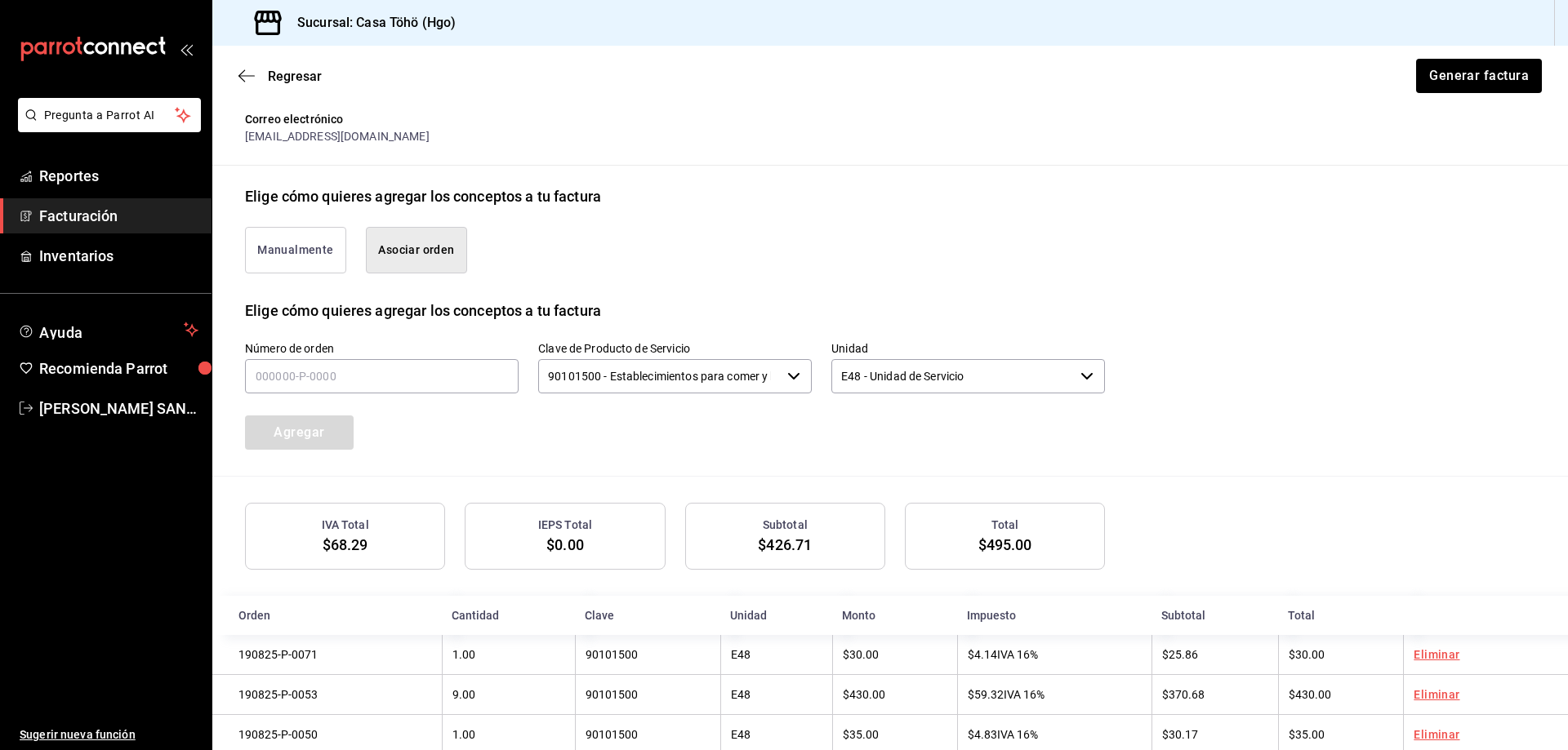
scroll to position [348, 0]
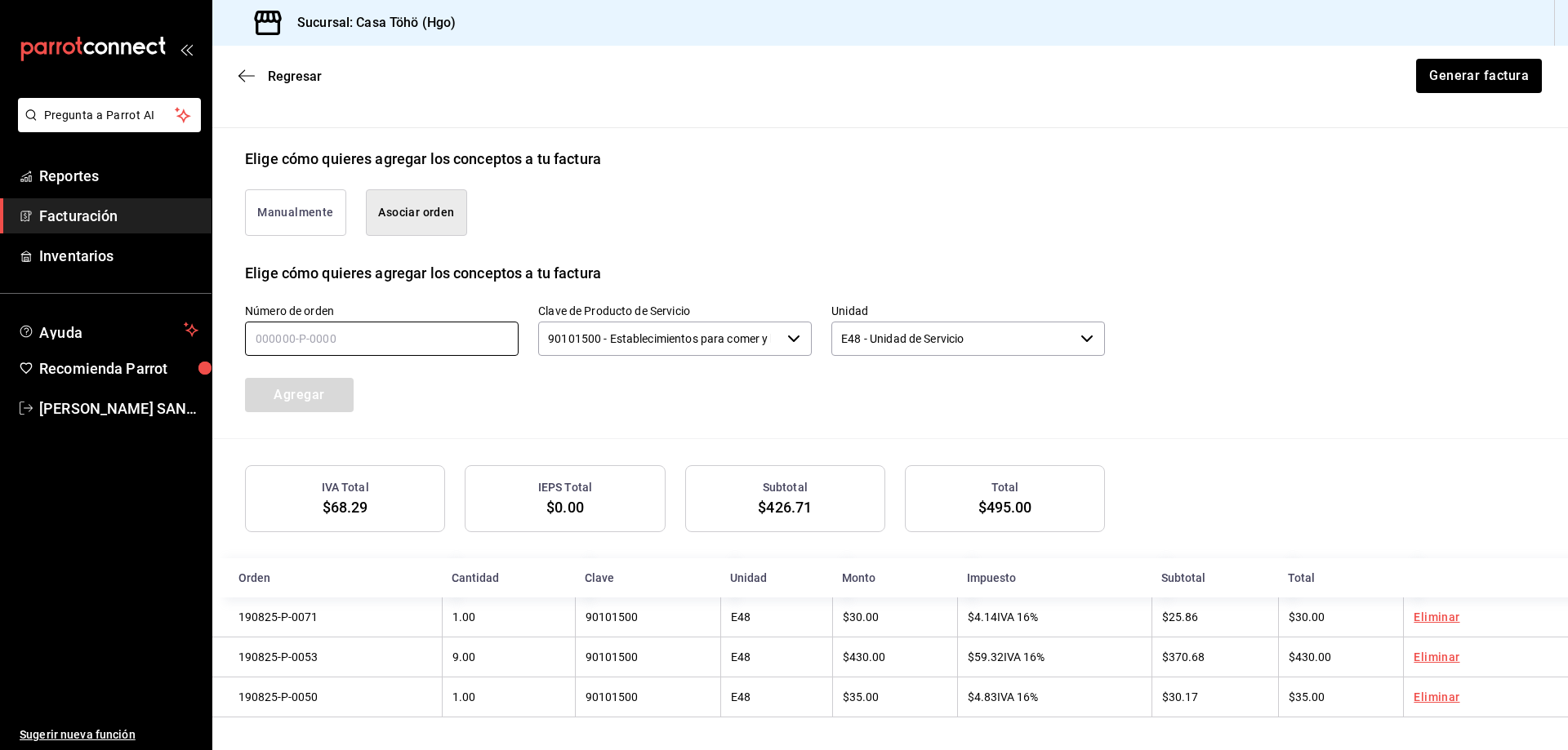
click at [385, 340] on input "text" at bounding box center [381, 338] width 274 height 34
type input "190825-P-0002"
click at [325, 380] on button "Agregar" at bounding box center [299, 395] width 109 height 34
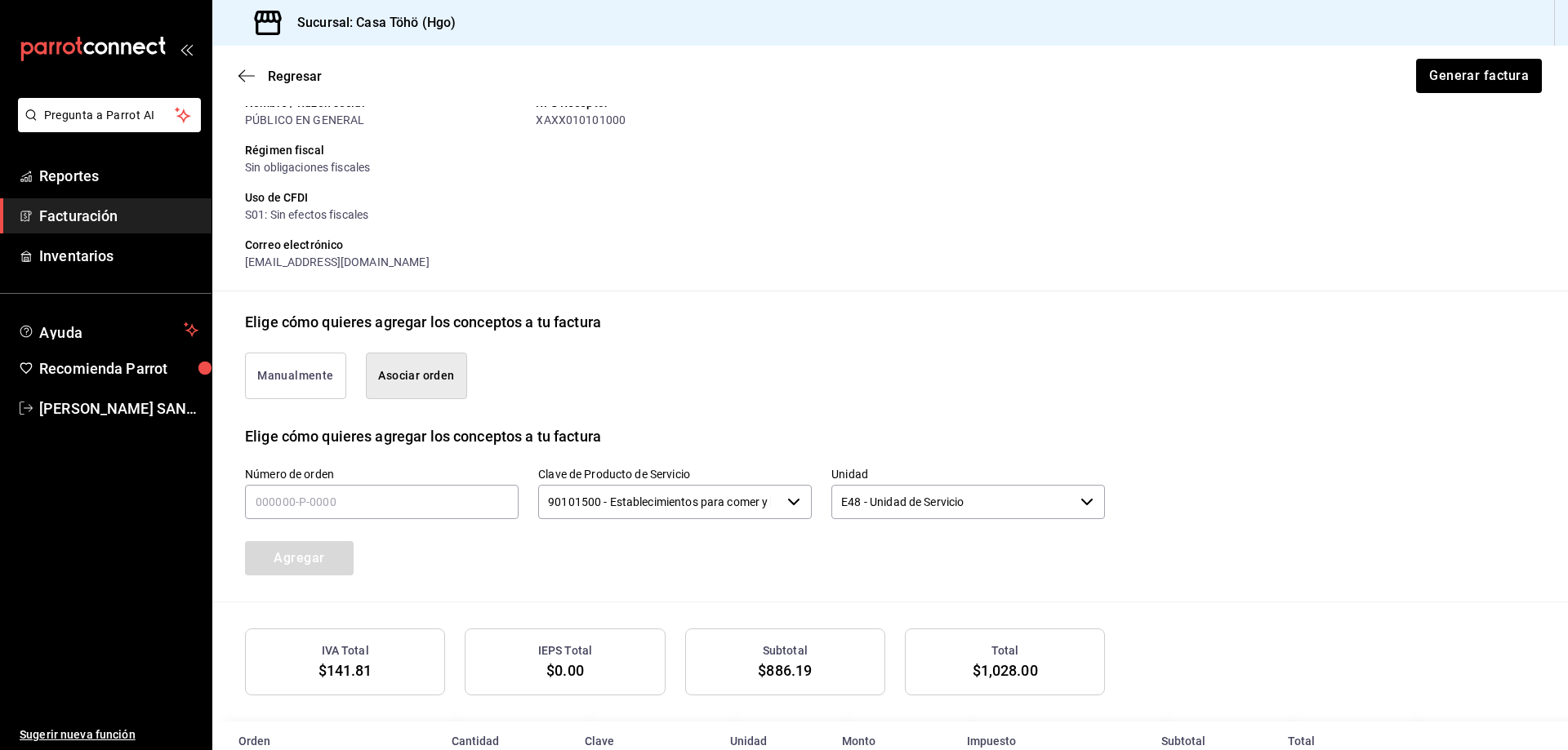
scroll to position [144, 0]
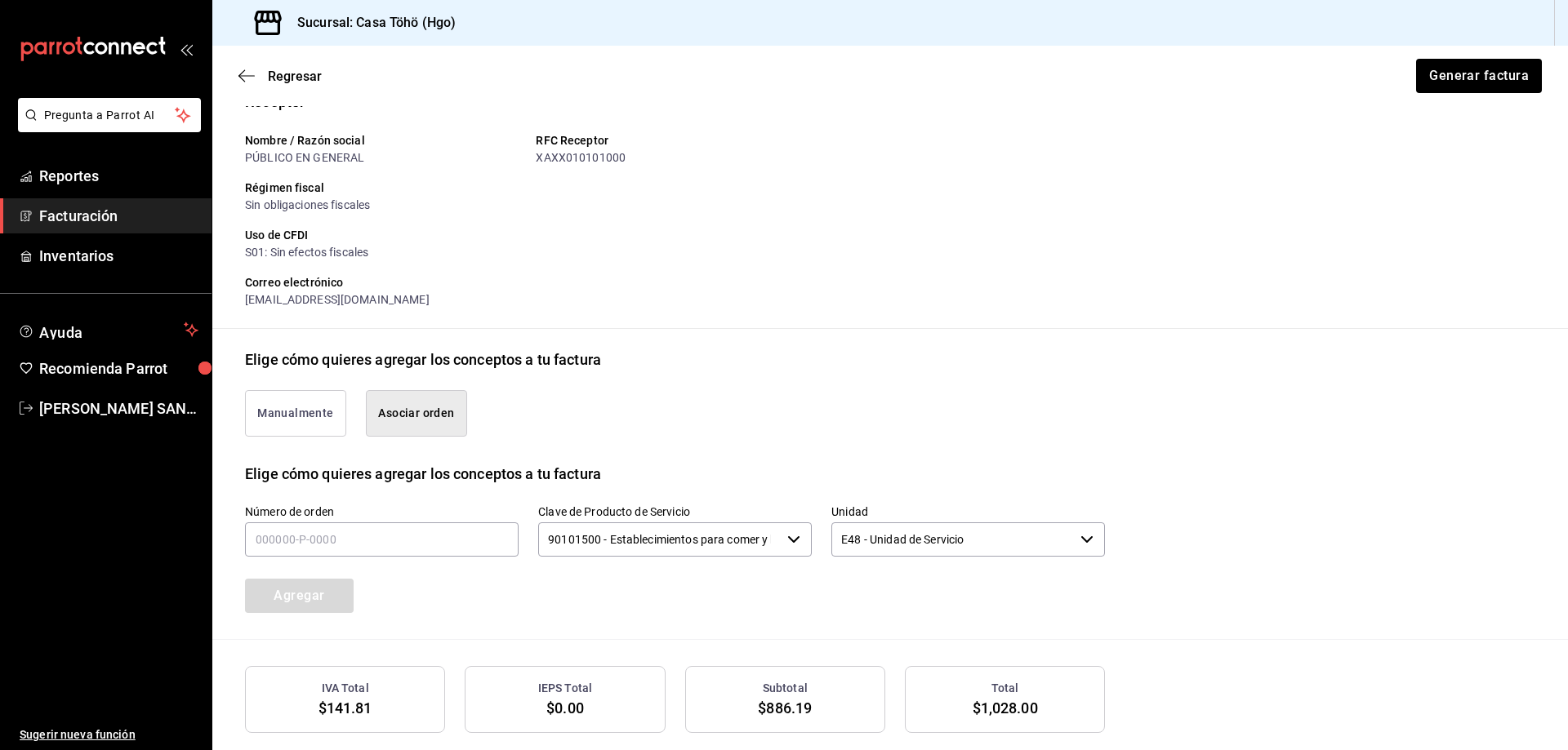
click at [228, 537] on div "Número de orden" at bounding box center [372, 521] width 293 height 74
click at [263, 542] on input "text" at bounding box center [381, 539] width 274 height 34
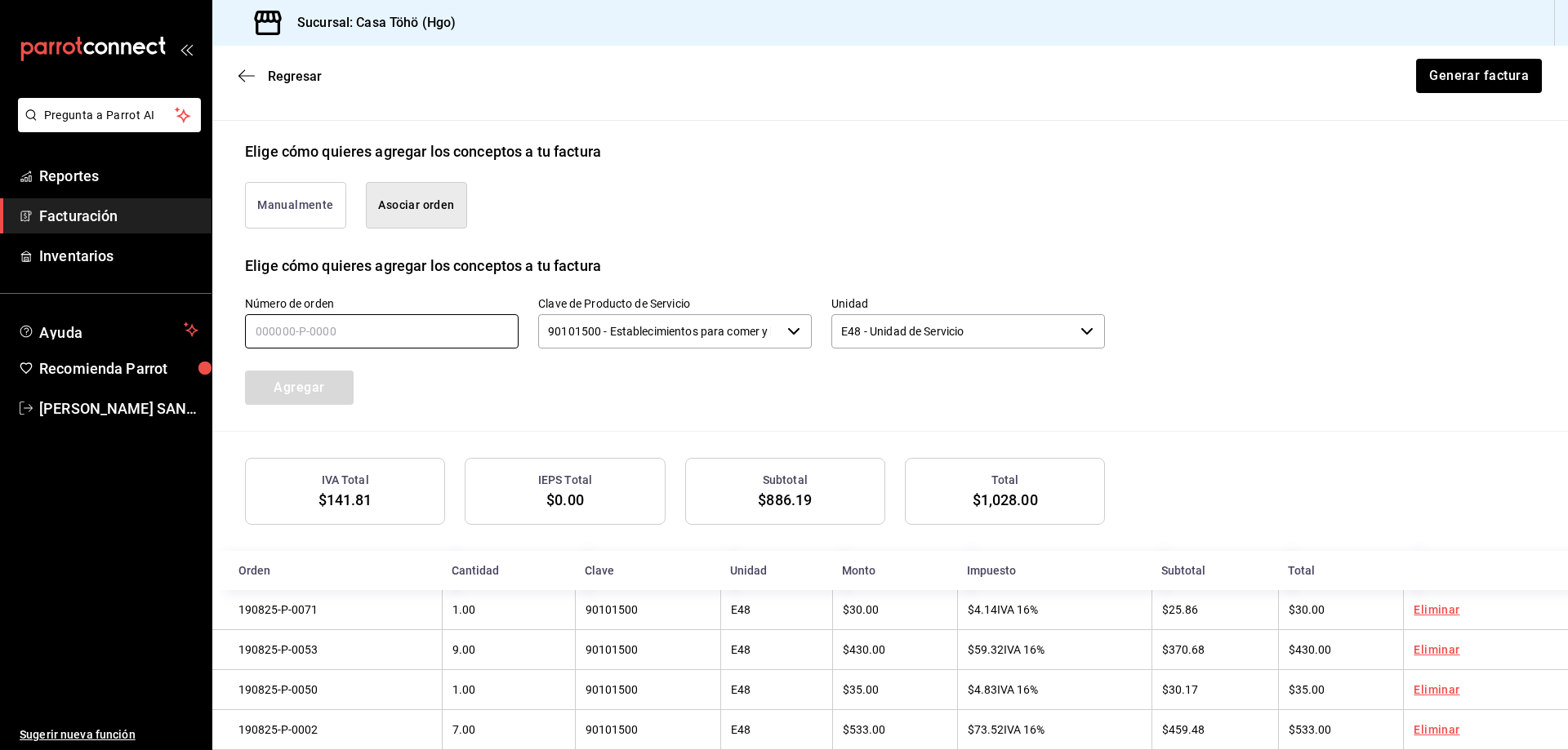
scroll to position [389, 0]
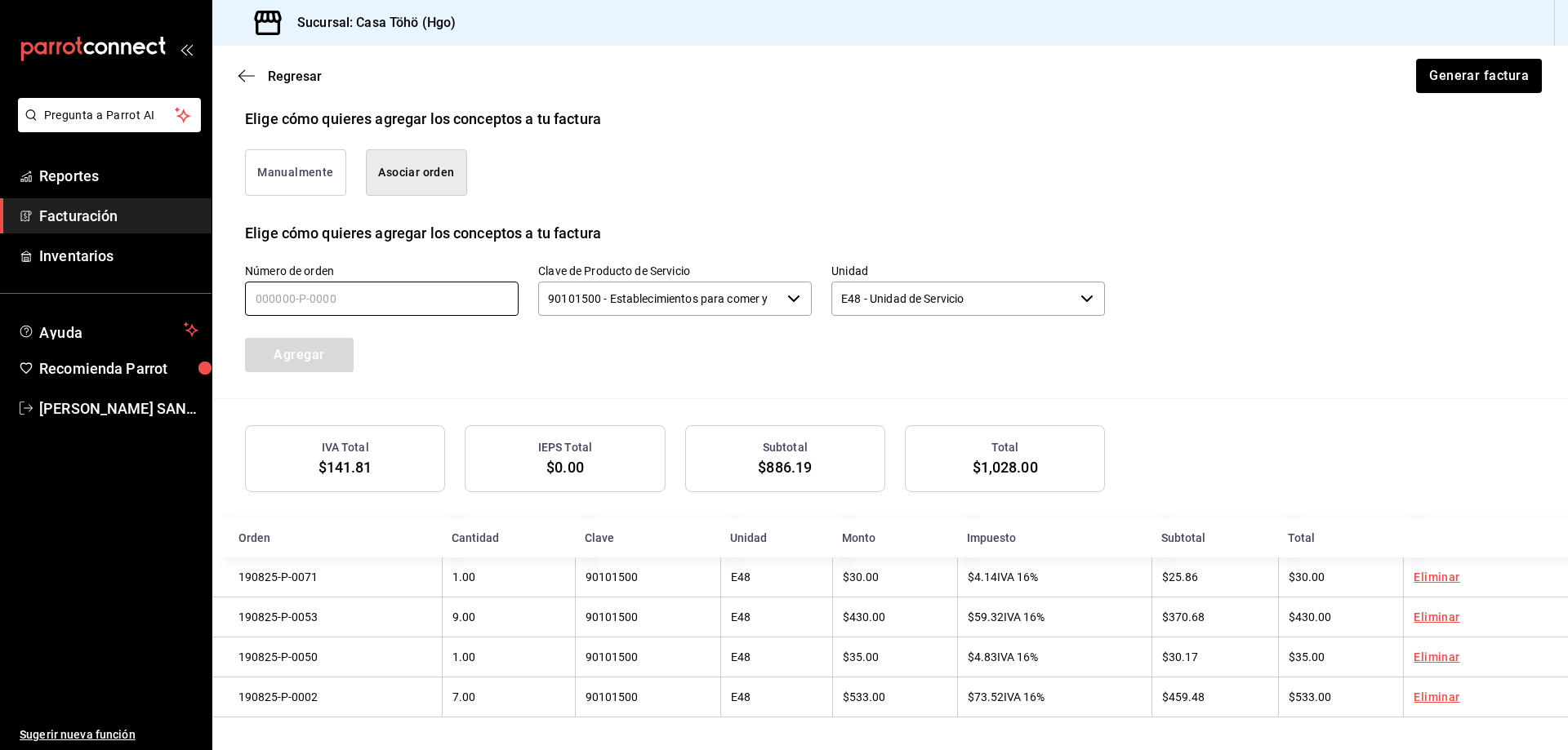
click at [339, 297] on input "text" at bounding box center [381, 299] width 274 height 34
type input "190825-P-0035"
click at [311, 349] on button "Agregar" at bounding box center [299, 355] width 109 height 34
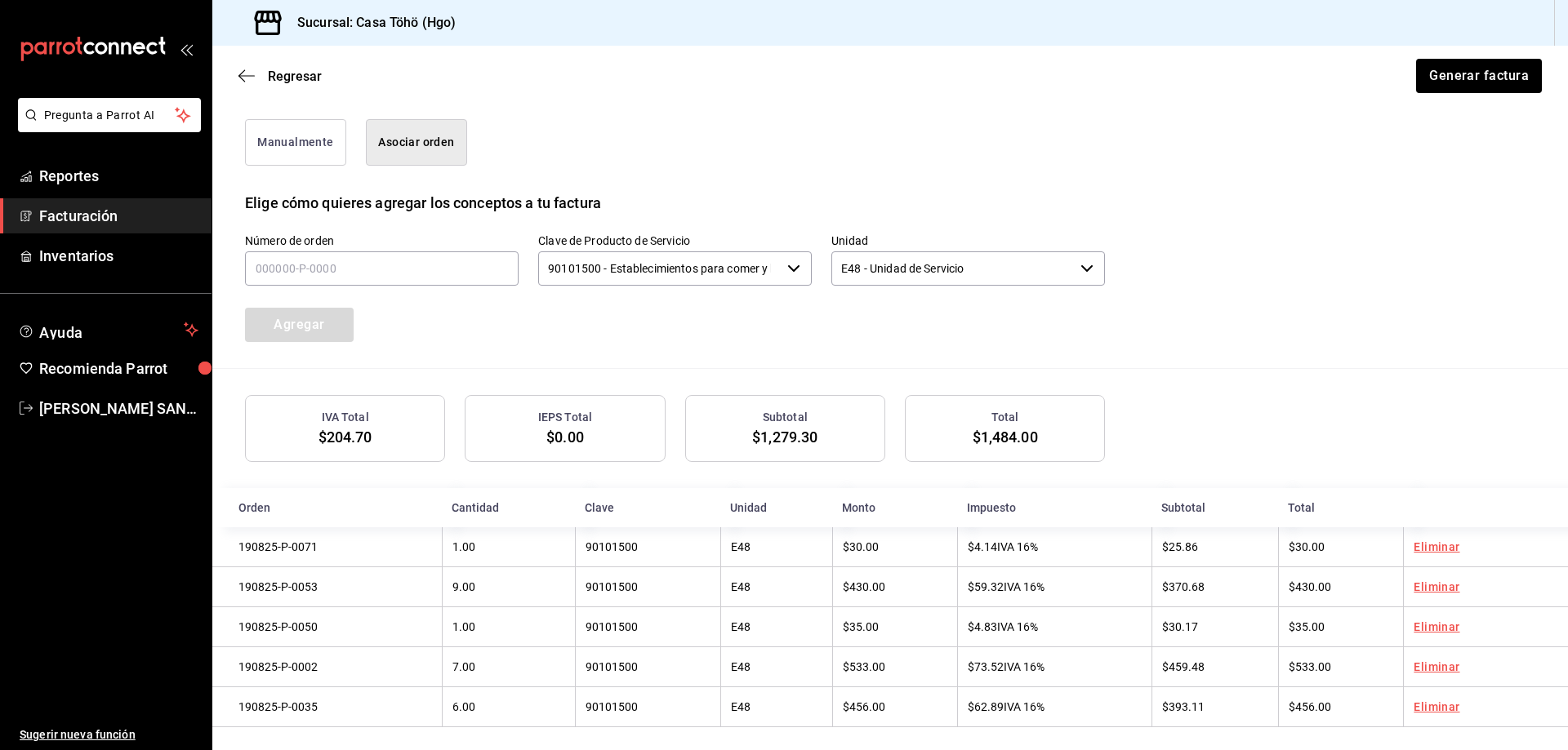
scroll to position [430, 0]
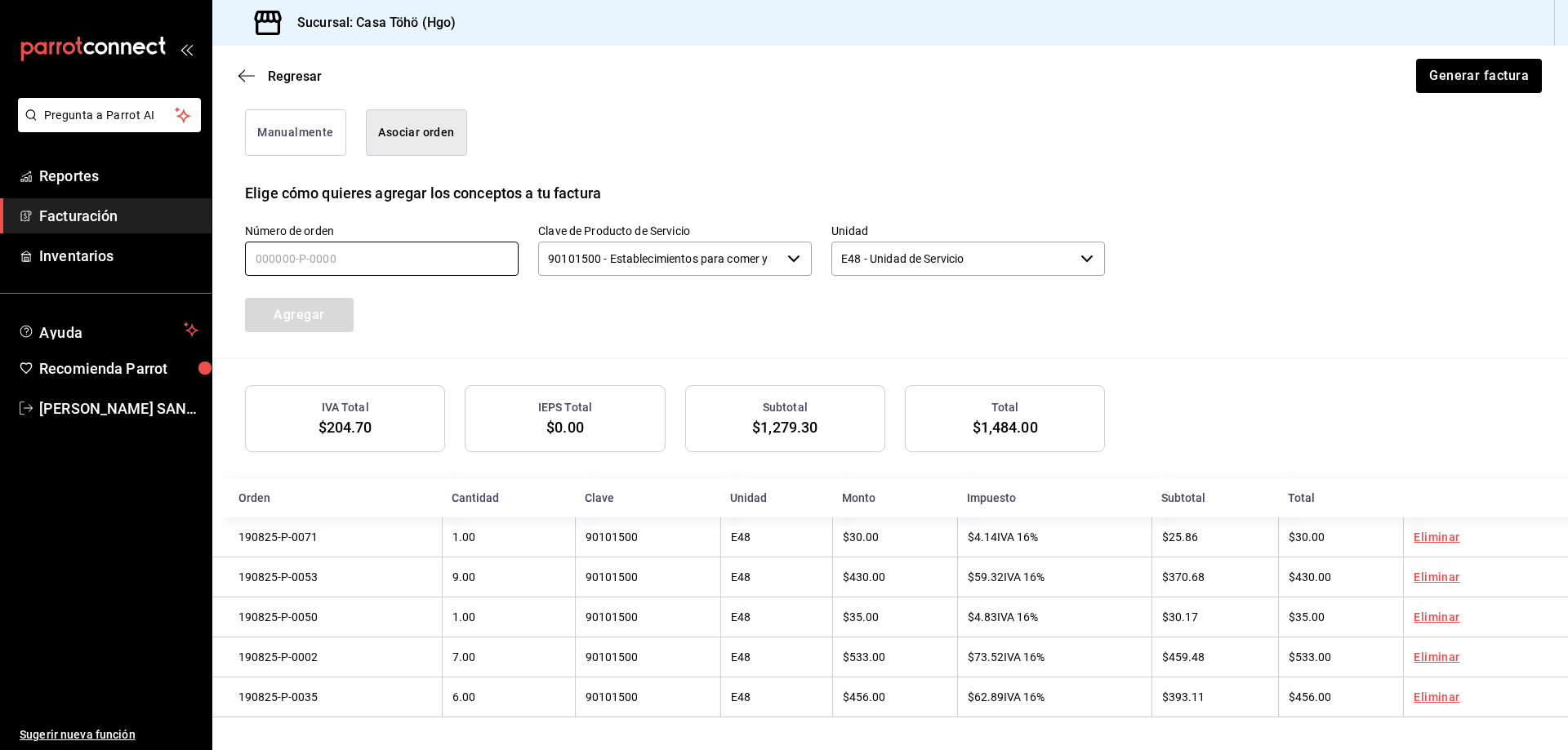
click at [414, 248] on input "text" at bounding box center [381, 258] width 274 height 34
type input "190825-P-0005"
click at [346, 316] on button "Agregar" at bounding box center [299, 315] width 109 height 34
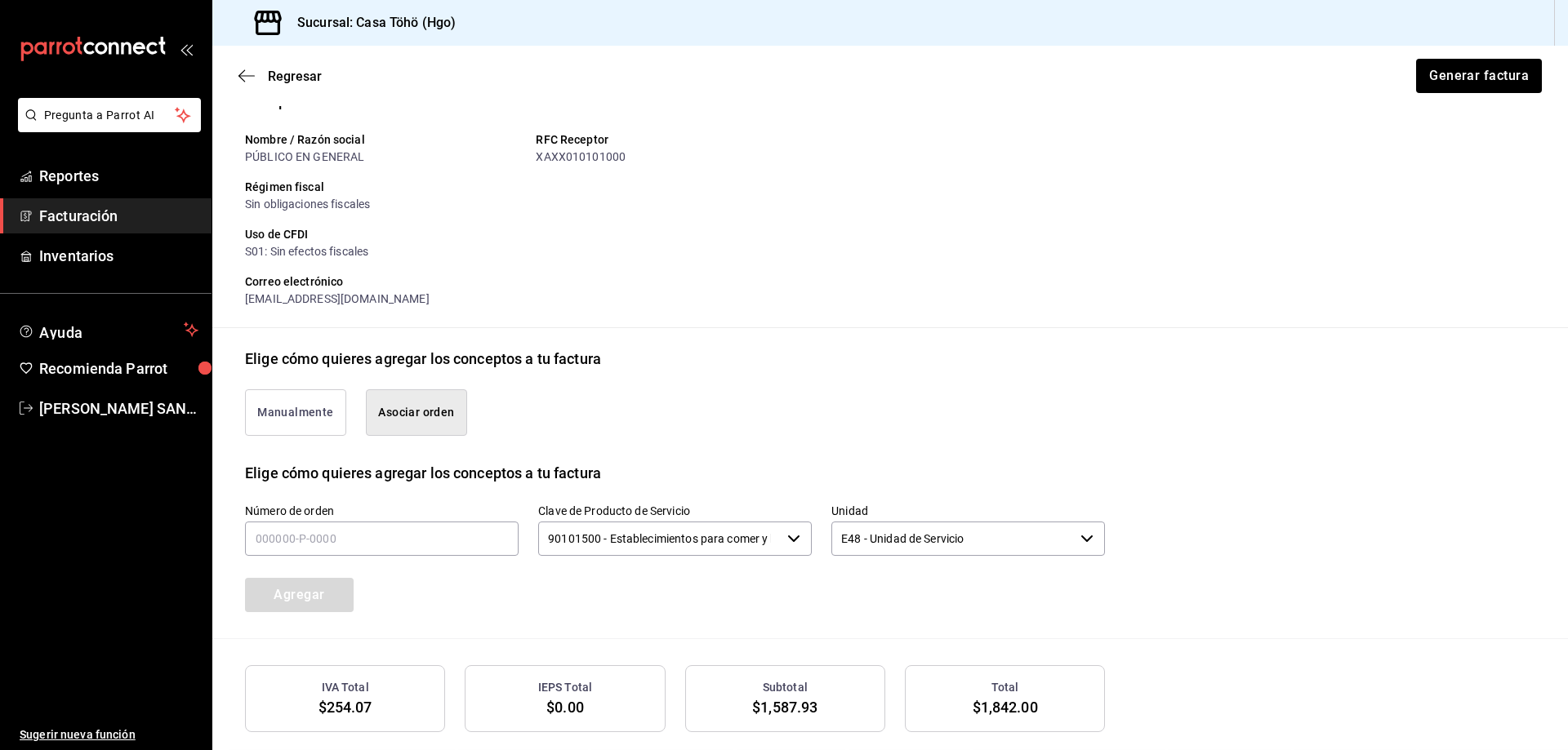
scroll to position [144, 0]
click at [1432, 75] on button "Generar factura" at bounding box center [1478, 76] width 127 height 34
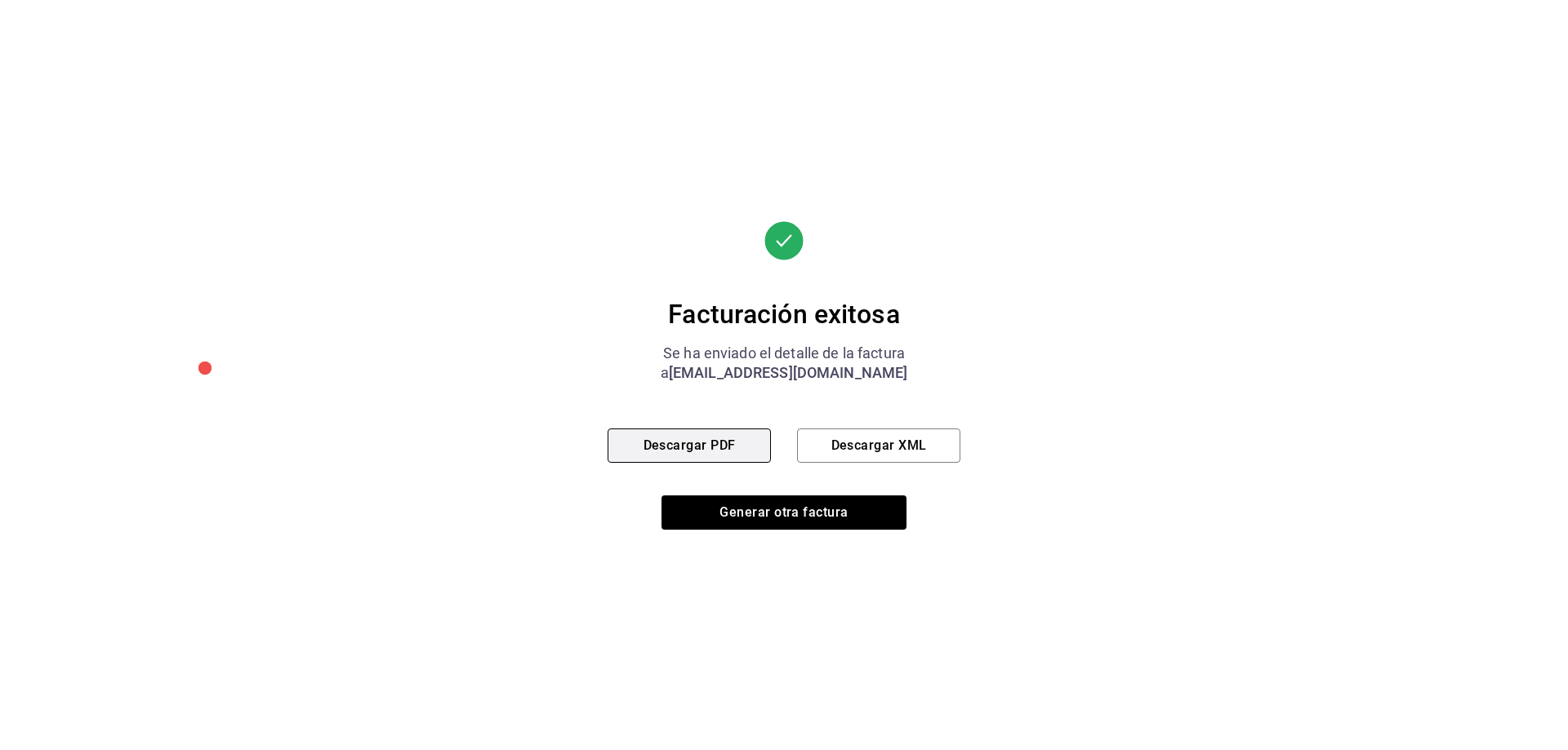
click at [672, 436] on button "Descargar PDF" at bounding box center [689, 446] width 163 height 34
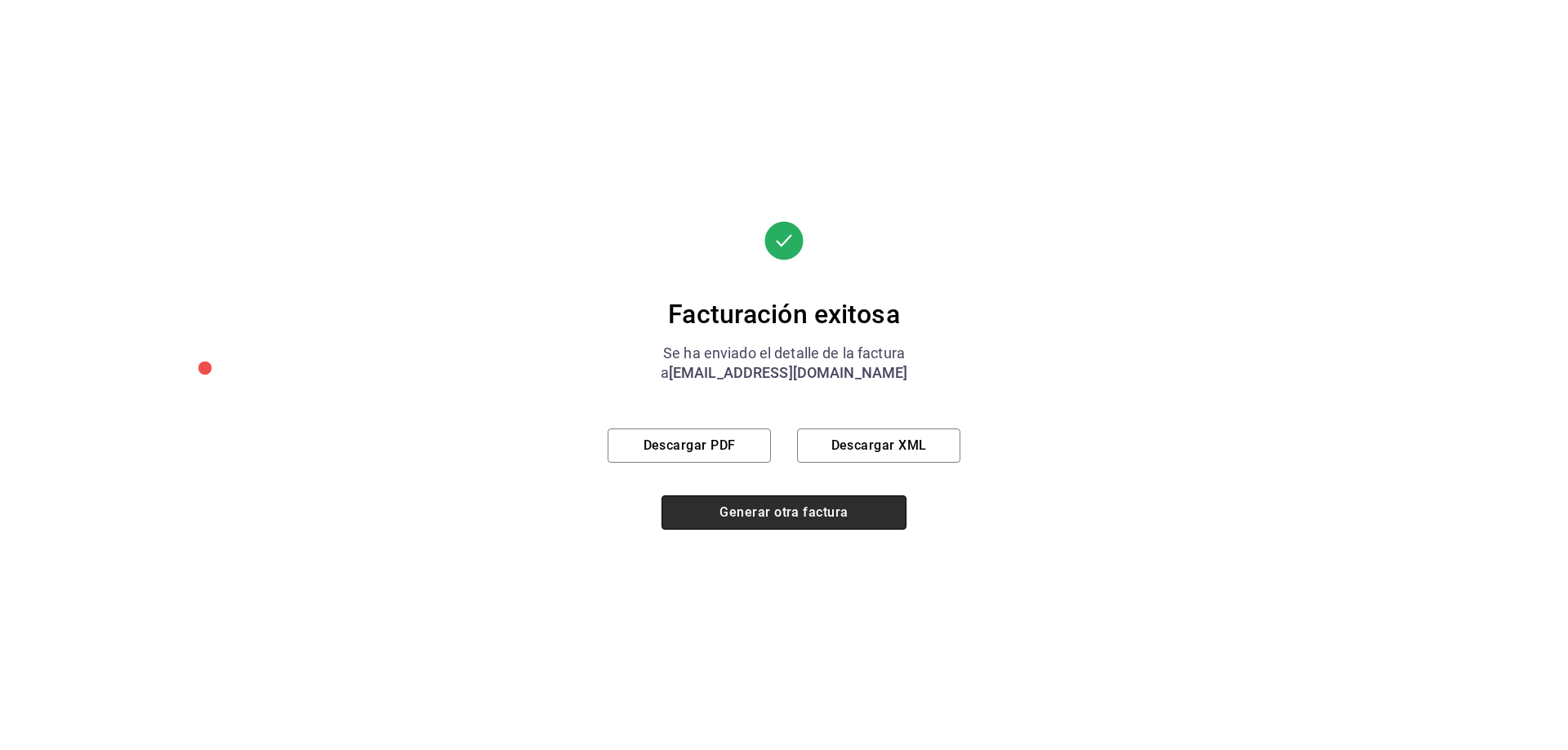
click at [819, 514] on button "Generar otra factura" at bounding box center [784, 512] width 245 height 34
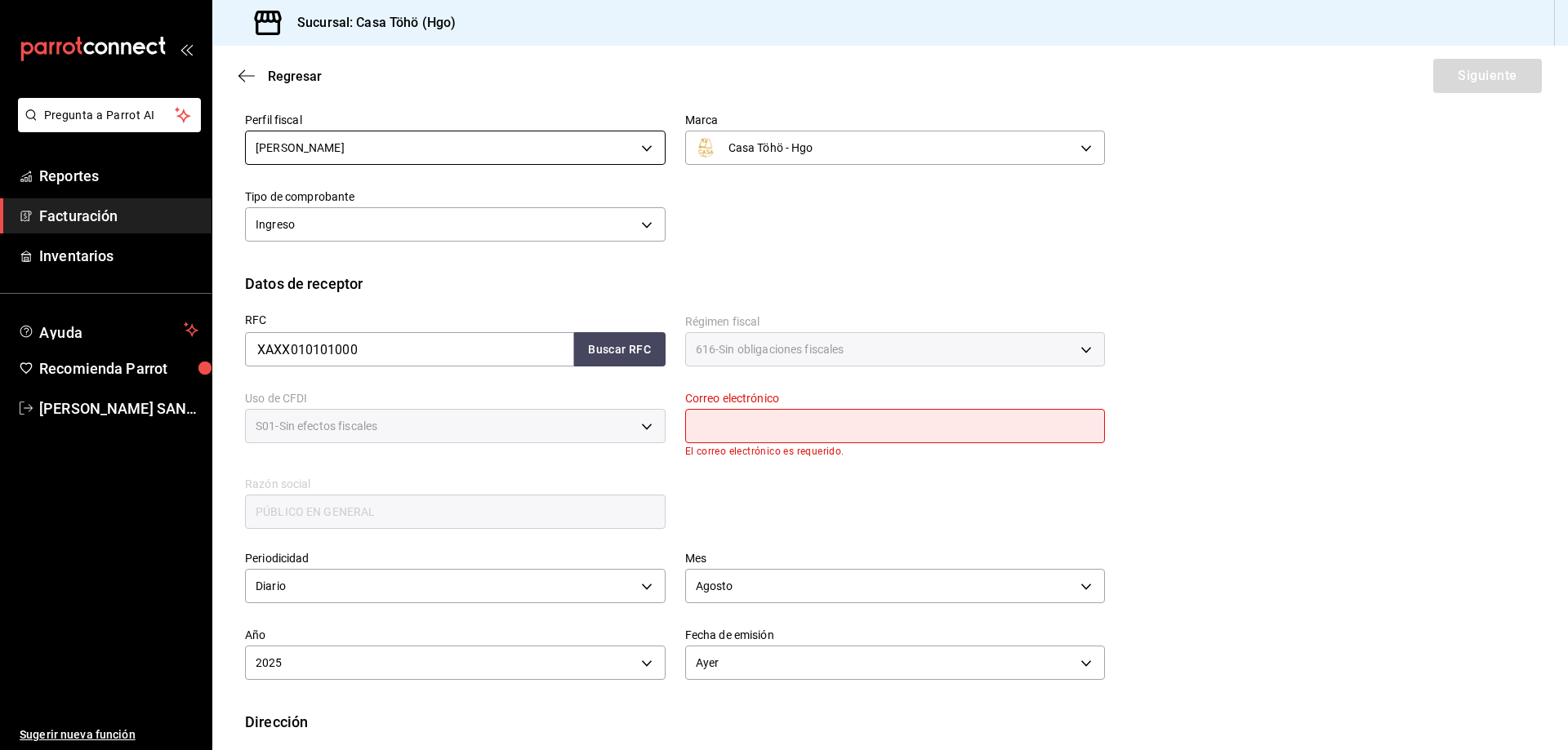
scroll to position [0, 0]
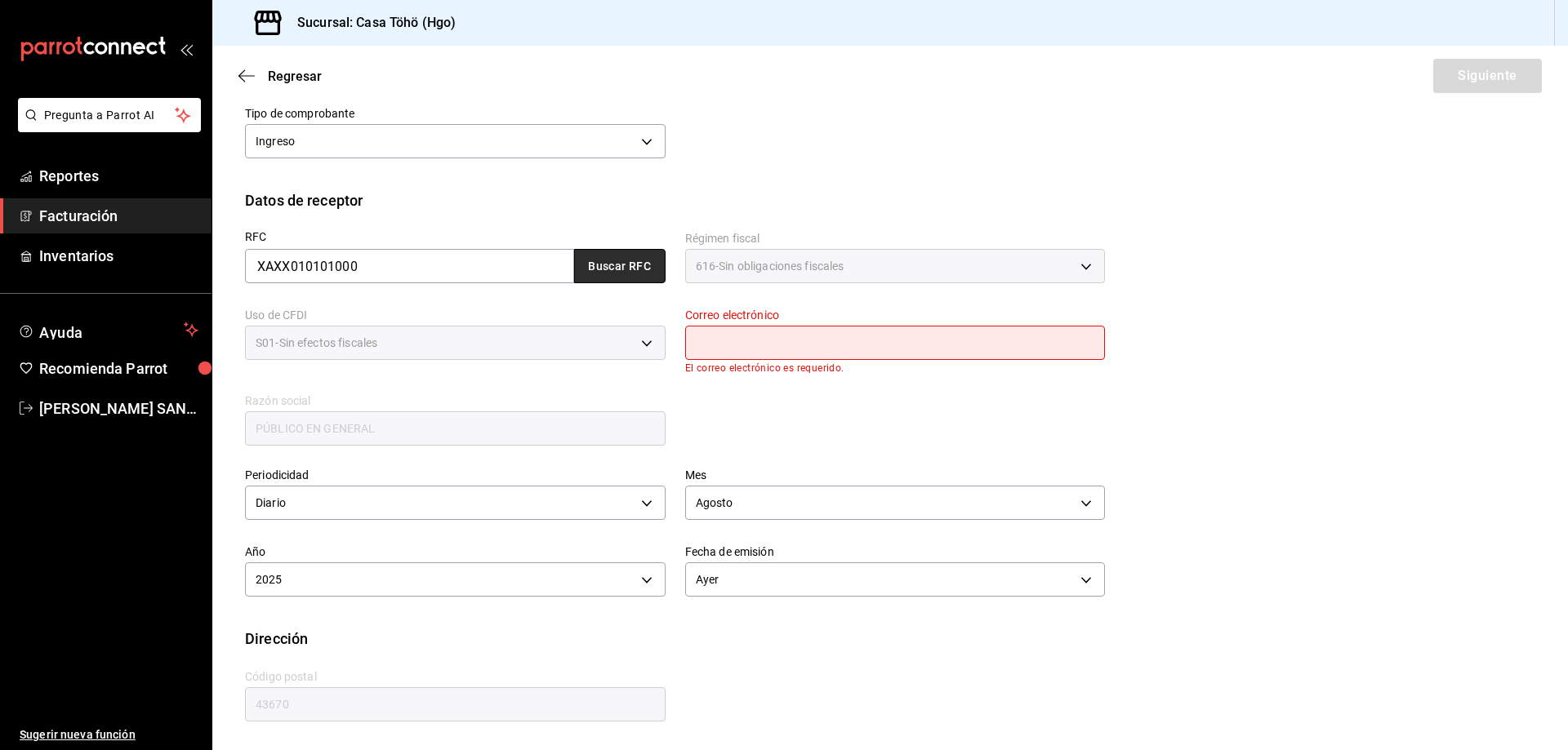
click at [614, 257] on button "Buscar RFC" at bounding box center [620, 266] width 92 height 34
type input "[EMAIL_ADDRESS][DOMAIN_NAME]"
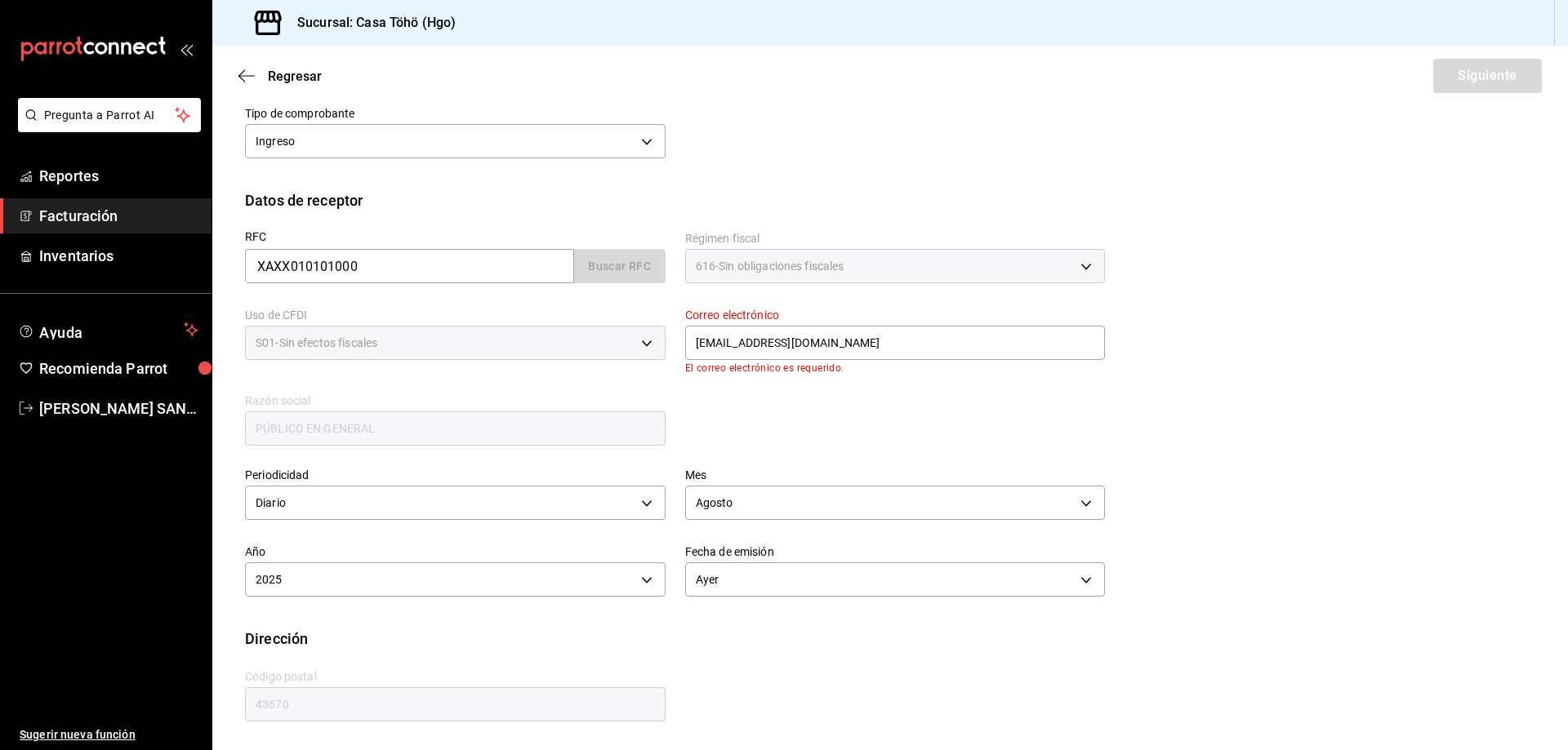
scroll to position [190, 0]
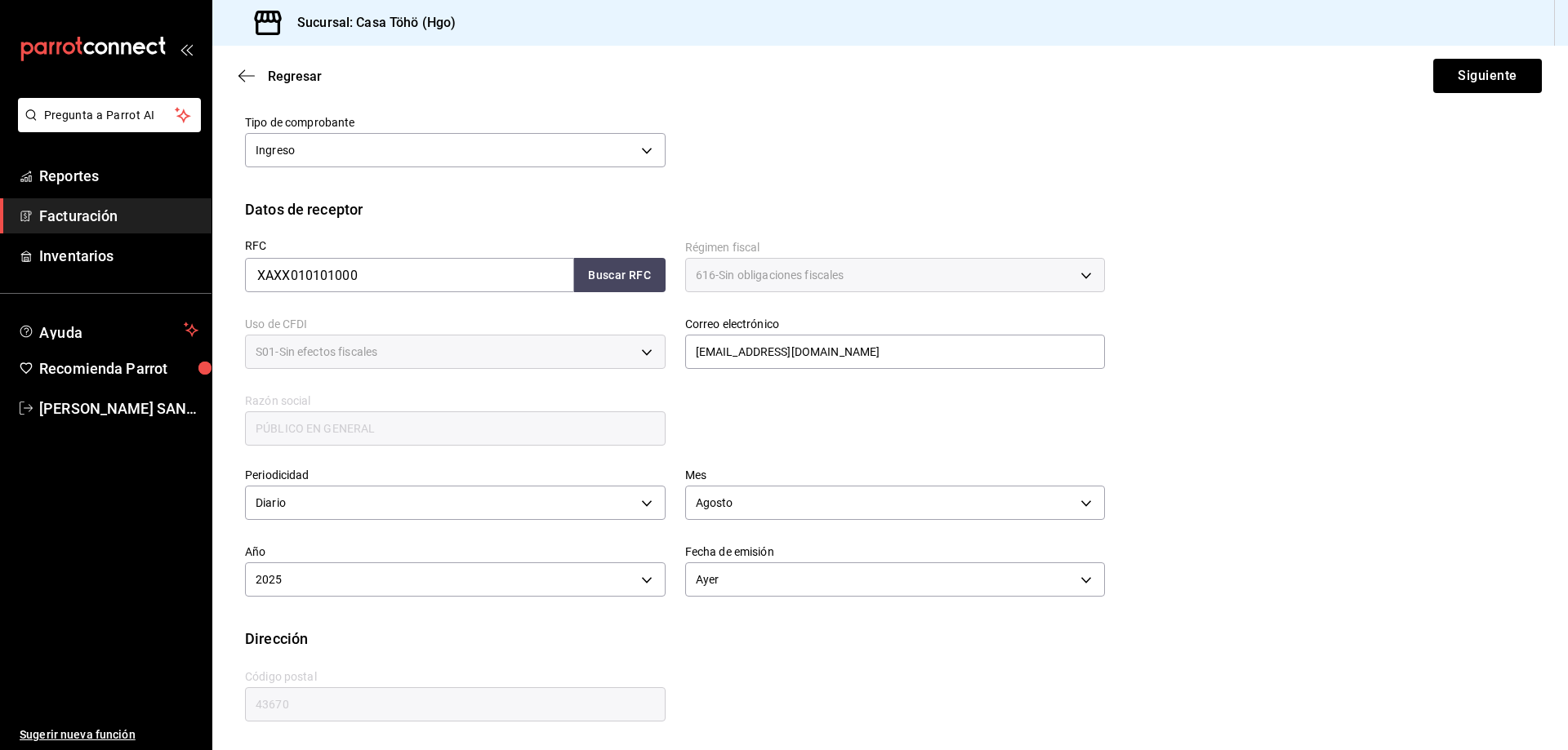
click at [1149, 254] on div "RFC XAXX010101000 Buscar RFC Régimen fiscal 616 - Sin obligaciones fiscales 616…" at bounding box center [889, 347] width 1290 height 254
click at [1459, 73] on button "Siguiente" at bounding box center [1487, 76] width 109 height 34
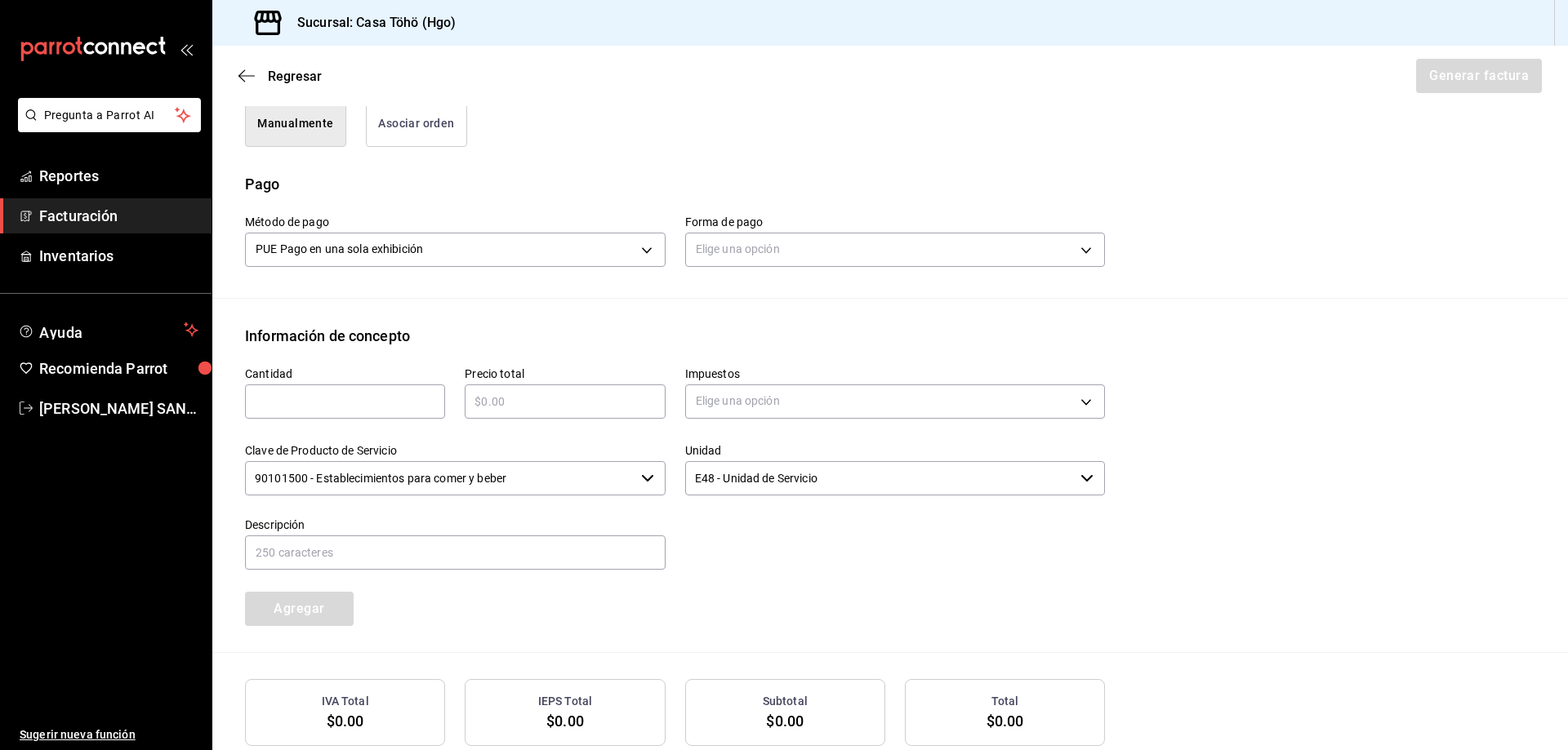
scroll to position [435, 0]
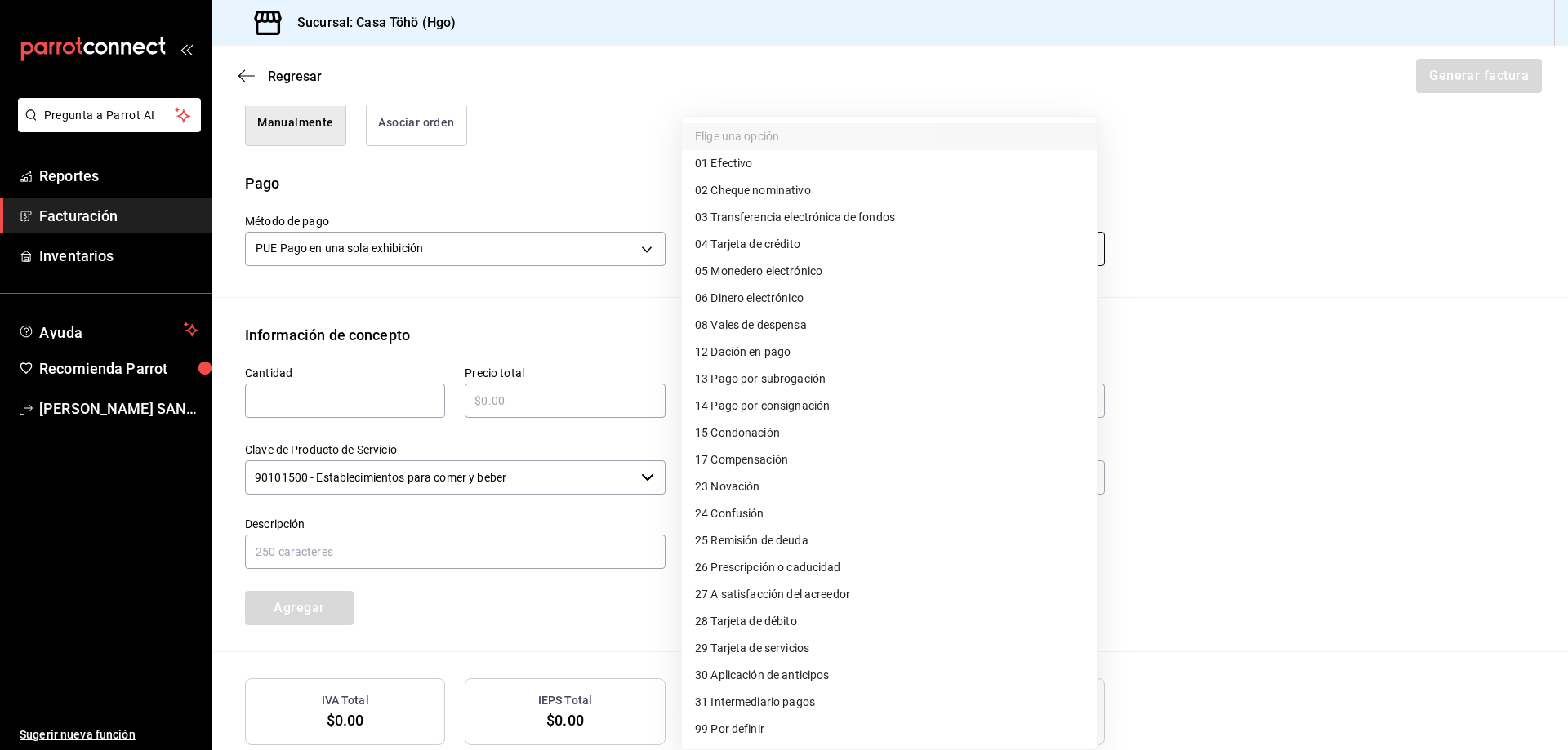
click at [745, 250] on body "Pregunta a Parrot AI Reportes Facturación Inventarios Ayuda Recomienda Parrot […" at bounding box center [784, 375] width 1568 height 750
click at [746, 170] on span "01 Efectivo" at bounding box center [723, 163] width 57 height 17
type input "01"
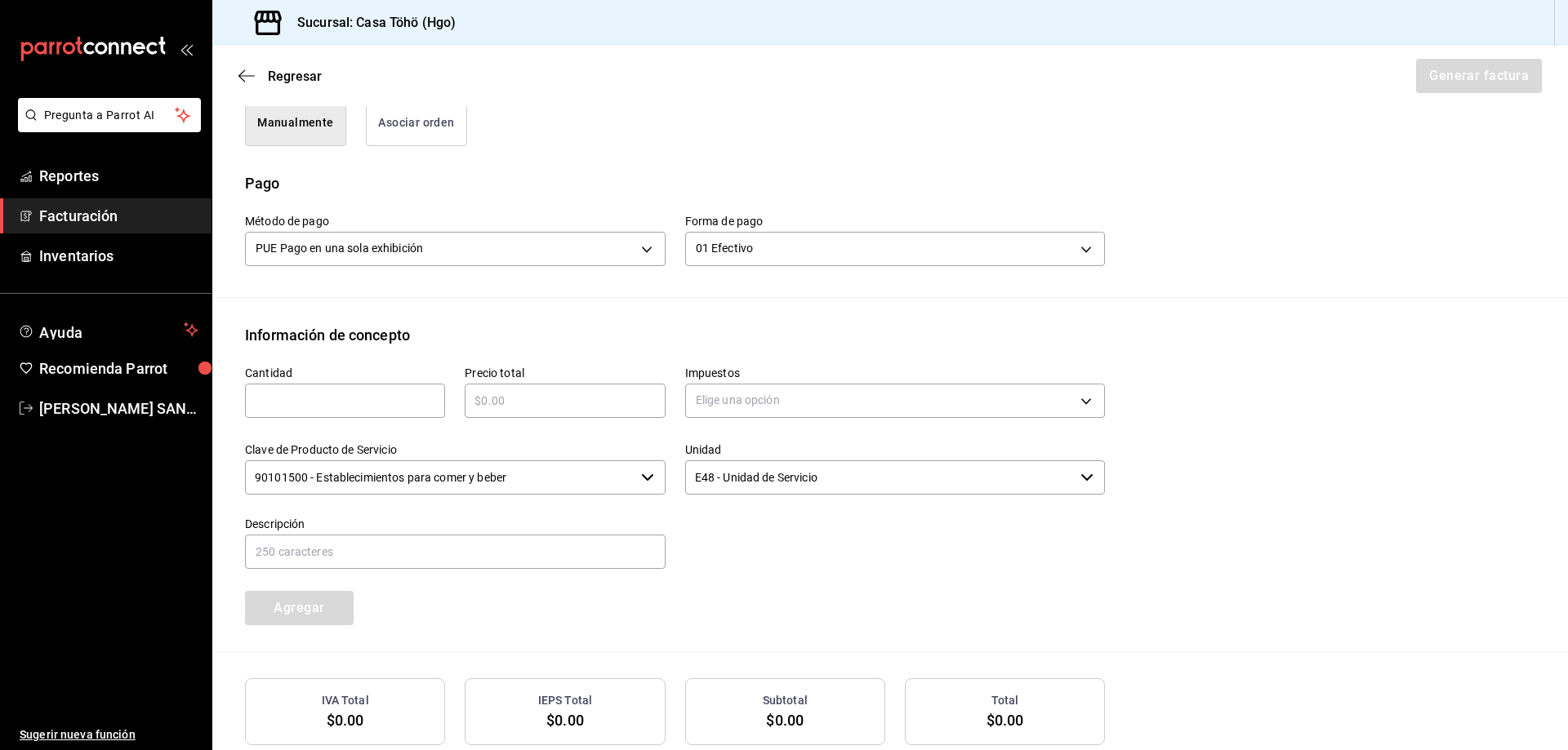
click at [714, 302] on div "Emisor Perfil fiscal SONIA HILDA ALVA GONZALEZ Tipo de comprobante Ingreso Rece…" at bounding box center [890, 248] width 1355 height 1127
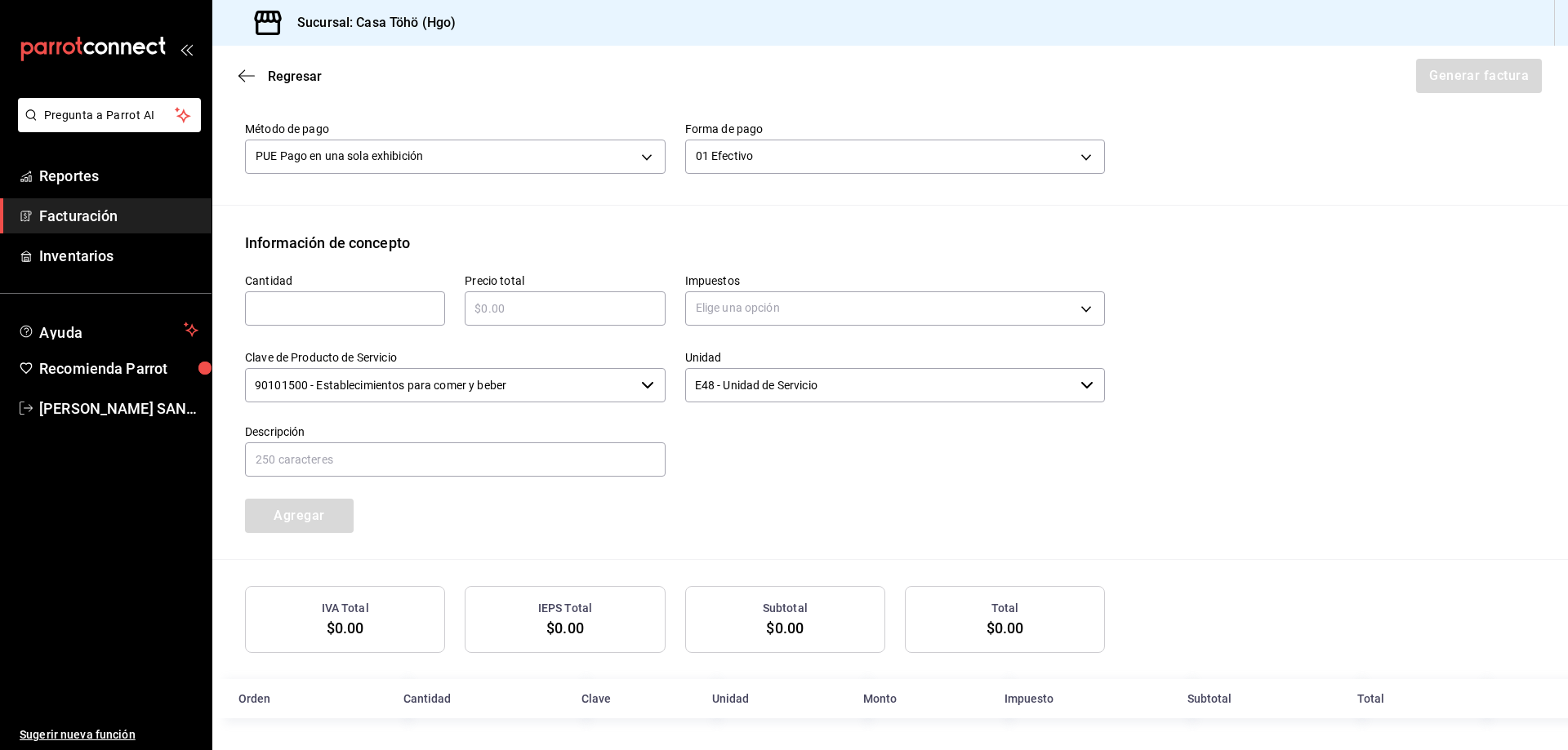
scroll to position [529, 0]
click at [320, 310] on input "text" at bounding box center [345, 308] width 200 height 20
type input "1"
click at [507, 312] on input "text" at bounding box center [565, 308] width 200 height 20
type input "$184.70"
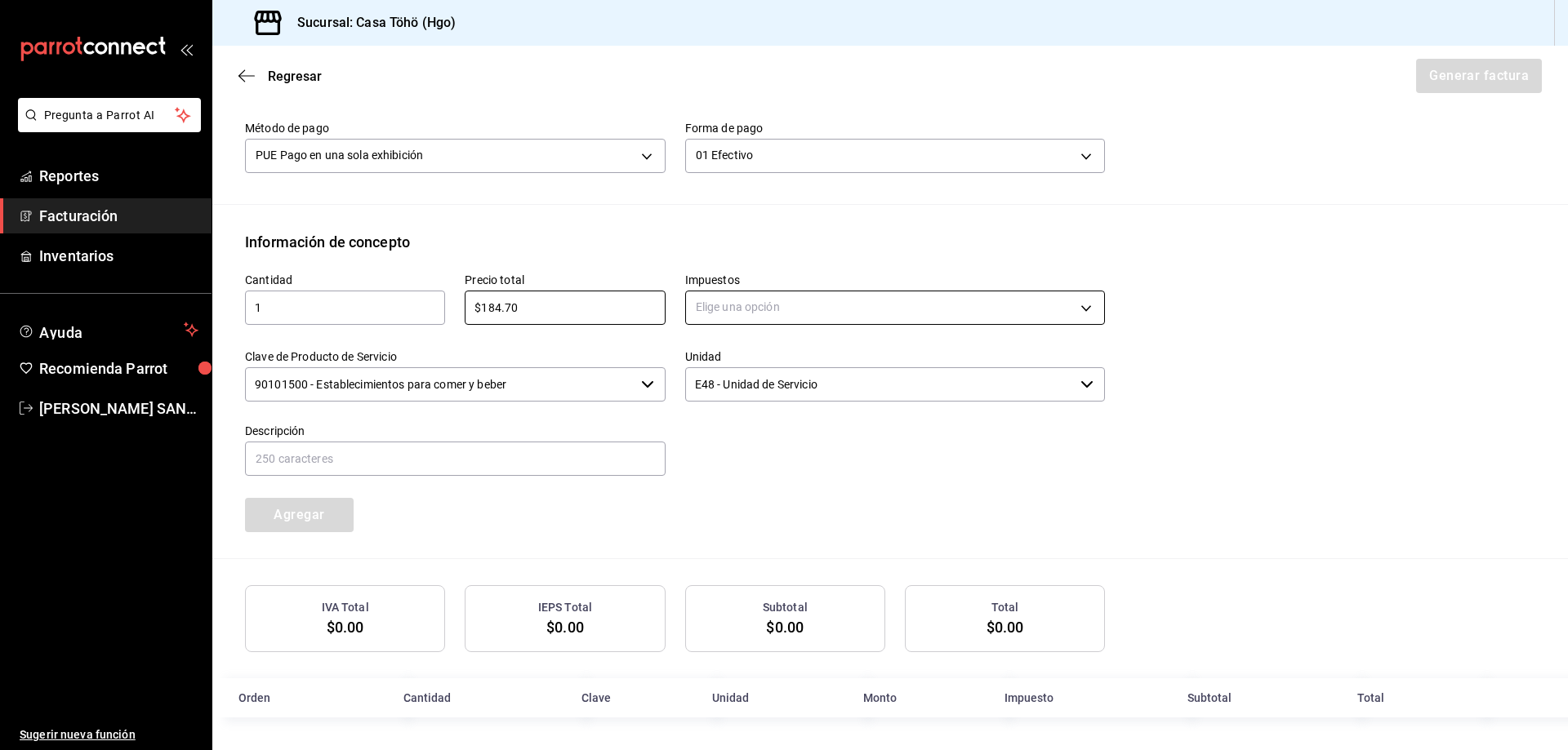
click at [740, 318] on body "Pregunta a Parrot AI Reportes Facturación Inventarios Ayuda Recomienda Parrot A…" at bounding box center [784, 375] width 1568 height 750
click at [747, 439] on li "IVA 16%" at bounding box center [889, 439] width 415 height 27
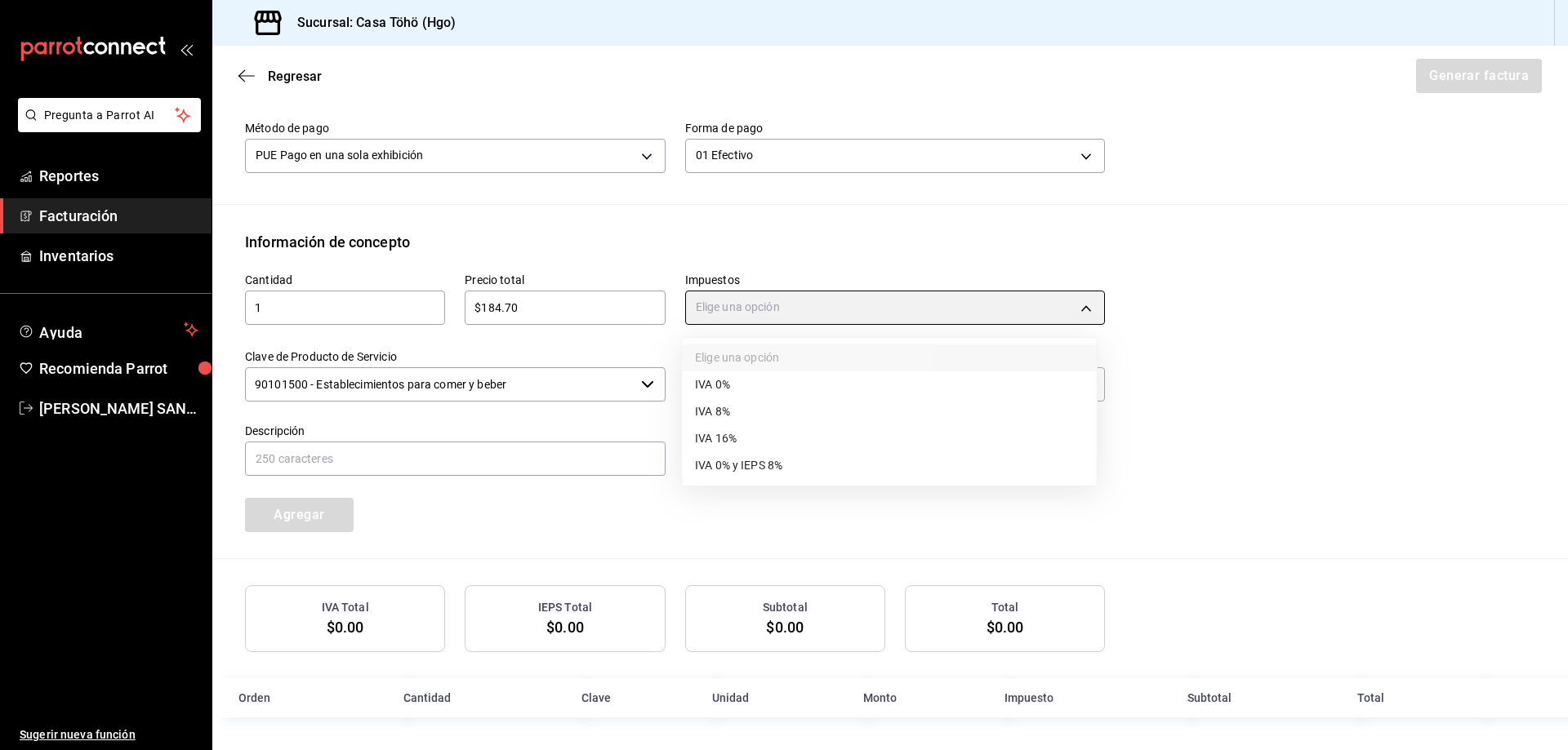
type input "IVA_16"
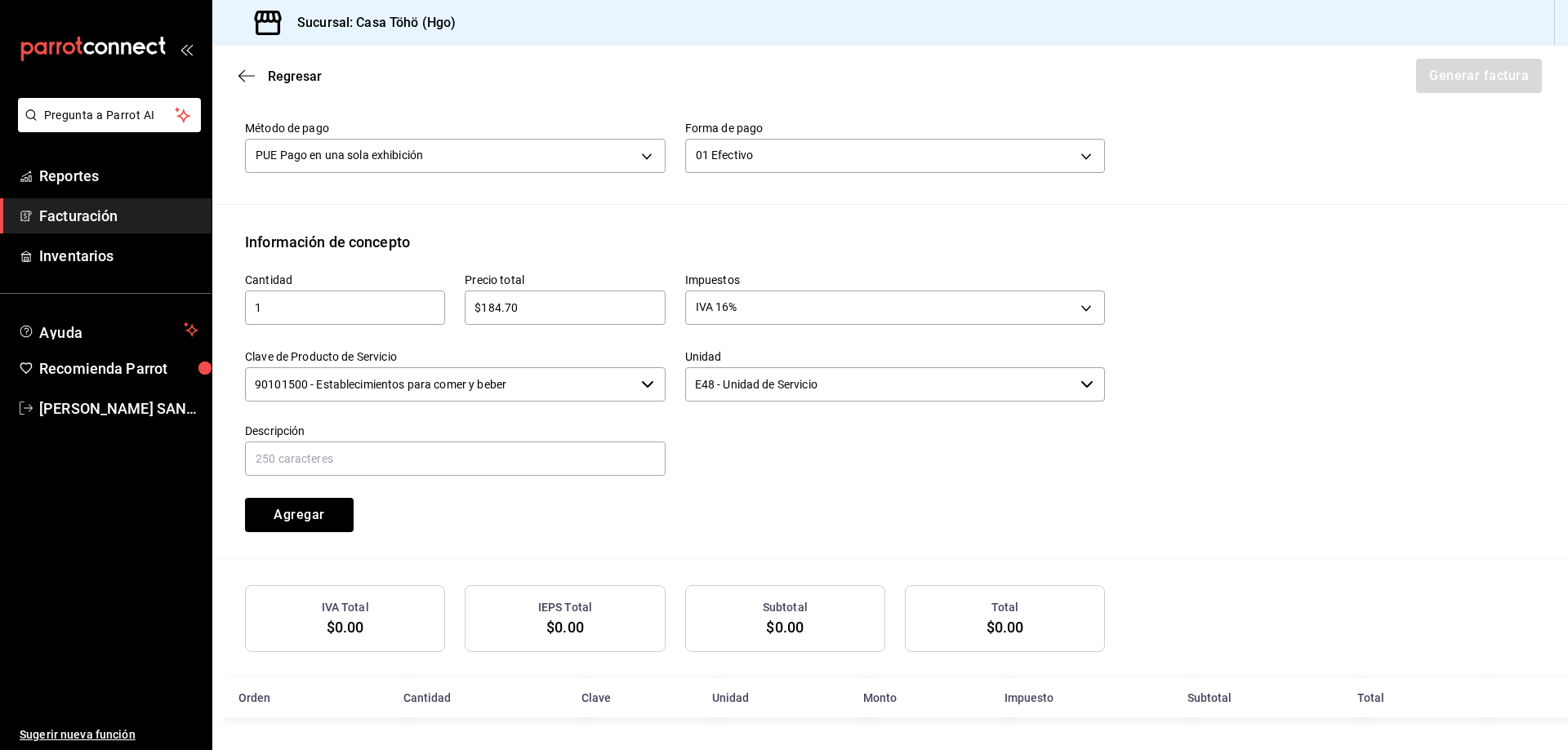
click at [752, 453] on div at bounding box center [885, 440] width 440 height 74
click at [554, 458] on input "text" at bounding box center [455, 458] width 421 height 34
click at [421, 455] on input "VENTA PUBLICO EN GENERAL 5 DE AGOSTO TARJETA CREDITO" at bounding box center [455, 458] width 421 height 34
drag, startPoint x: 606, startPoint y: 454, endPoint x: 490, endPoint y: 459, distance: 116.1
click at [490, 459] on input "VENTA PUBLICO EN GENERAL 5 DE AGOSTO TARJETA CREDITO" at bounding box center [455, 458] width 421 height 34
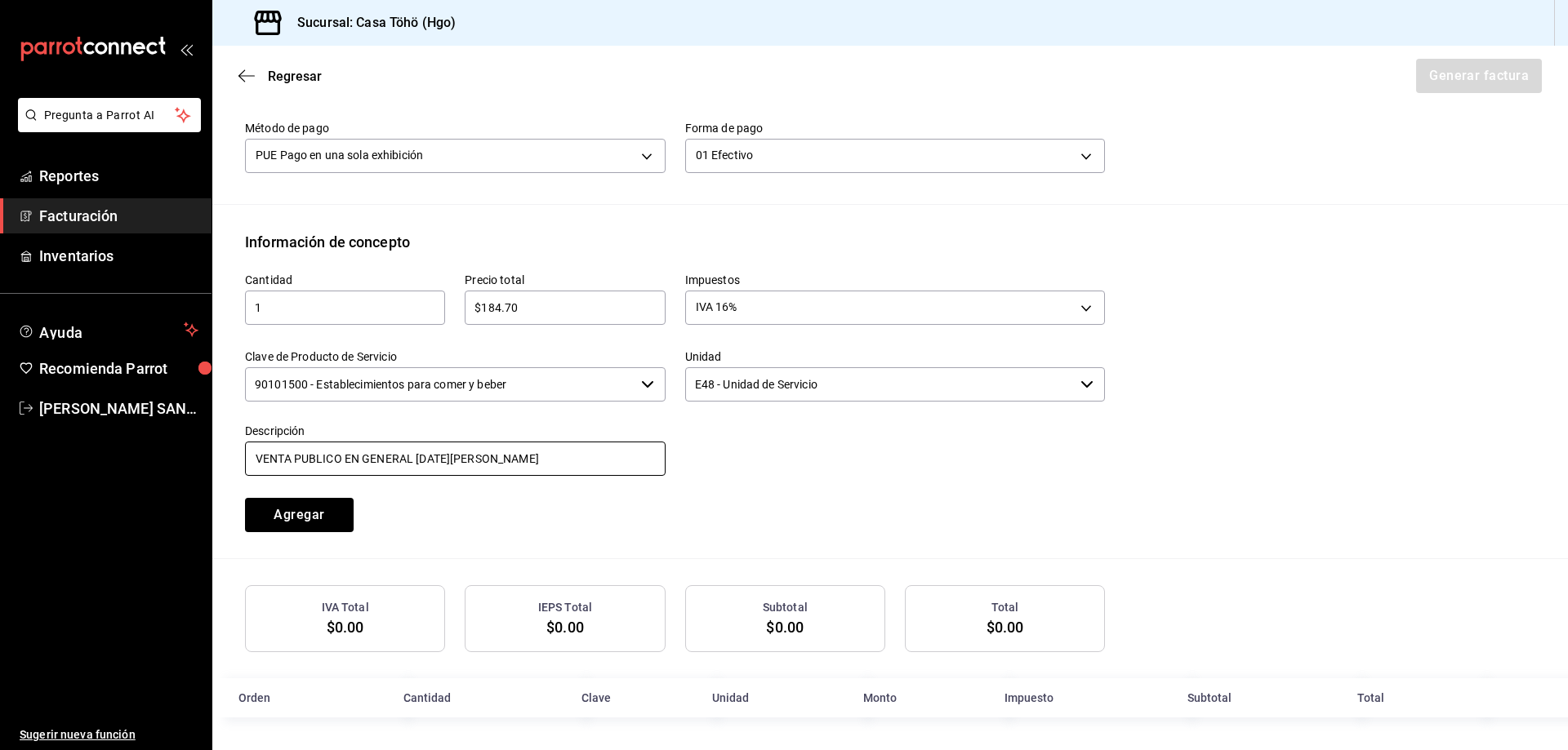
click at [420, 452] on input "VENTA PUBLICO EN GENERAL 5 DE AGOSTO" at bounding box center [455, 458] width 421 height 34
click at [709, 453] on div at bounding box center [885, 440] width 440 height 74
click at [513, 455] on input "VENTA PUBLICO EN GENERAL 19 DE AGOSTO" at bounding box center [455, 458] width 421 height 34
click at [556, 453] on input "VENTA PUBLICO EN GENERAL 19 DE AGOSTO DE 2025" at bounding box center [455, 458] width 421 height 34
type input "VENTA PUBLICO EN GENERAL 19 DE AGOSTO DE 2025"
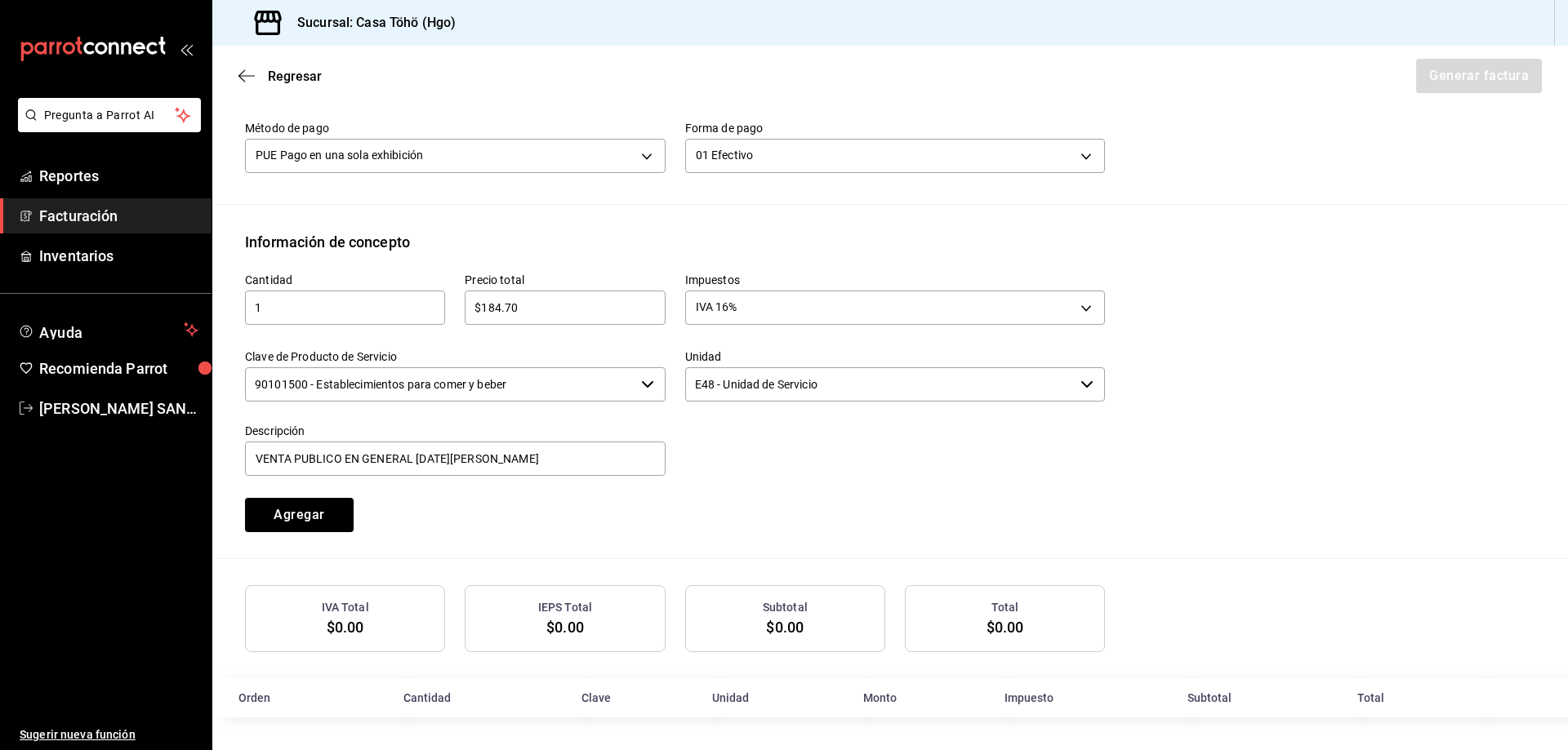
click at [708, 482] on div "Cantidad 1 ​ Precio total $184.70 ​ Impuestos IVA 16% IVA_16 Clave de Producto …" at bounding box center [665, 392] width 880 height 279
click at [337, 514] on button "Agregar" at bounding box center [299, 515] width 109 height 34
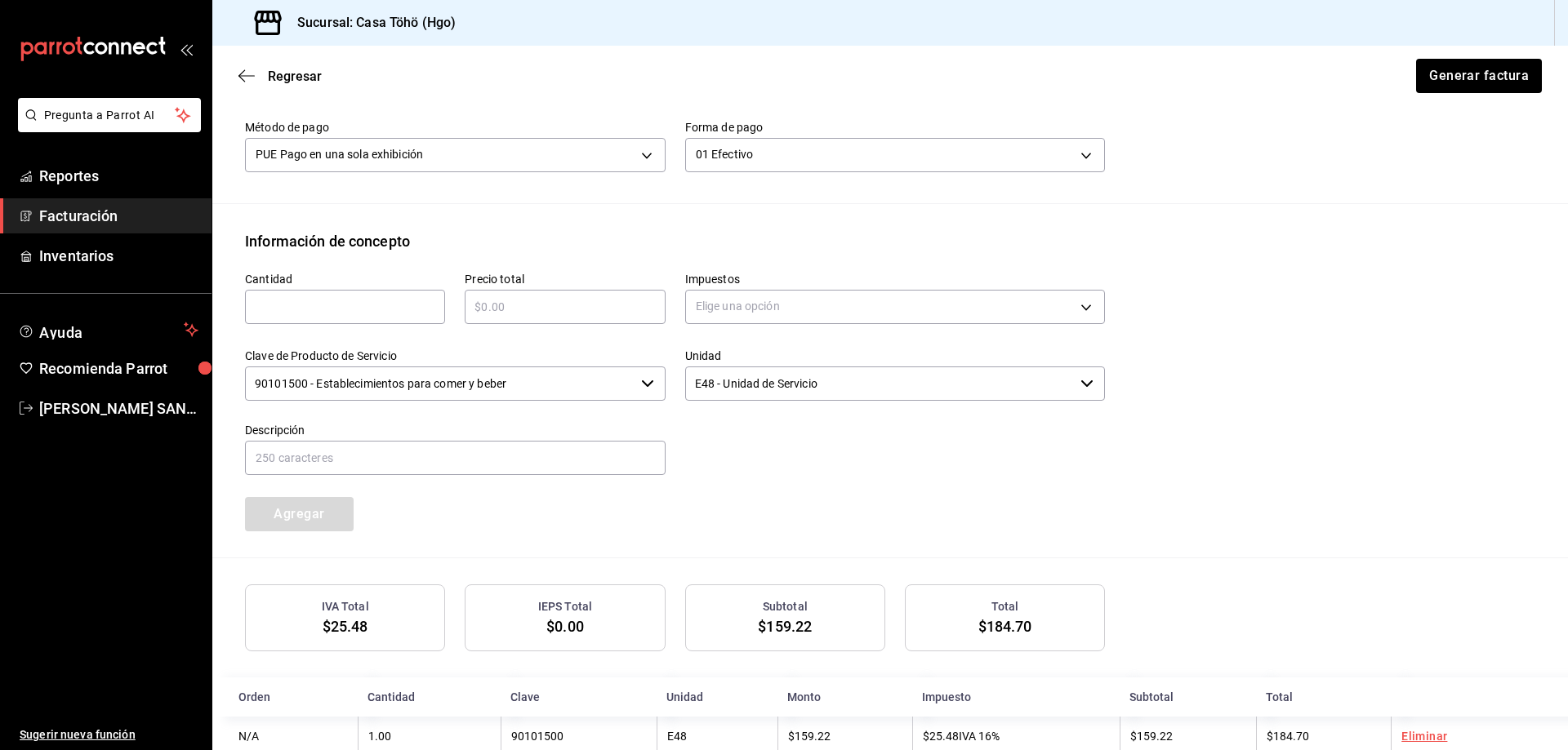
scroll to position [570, 0]
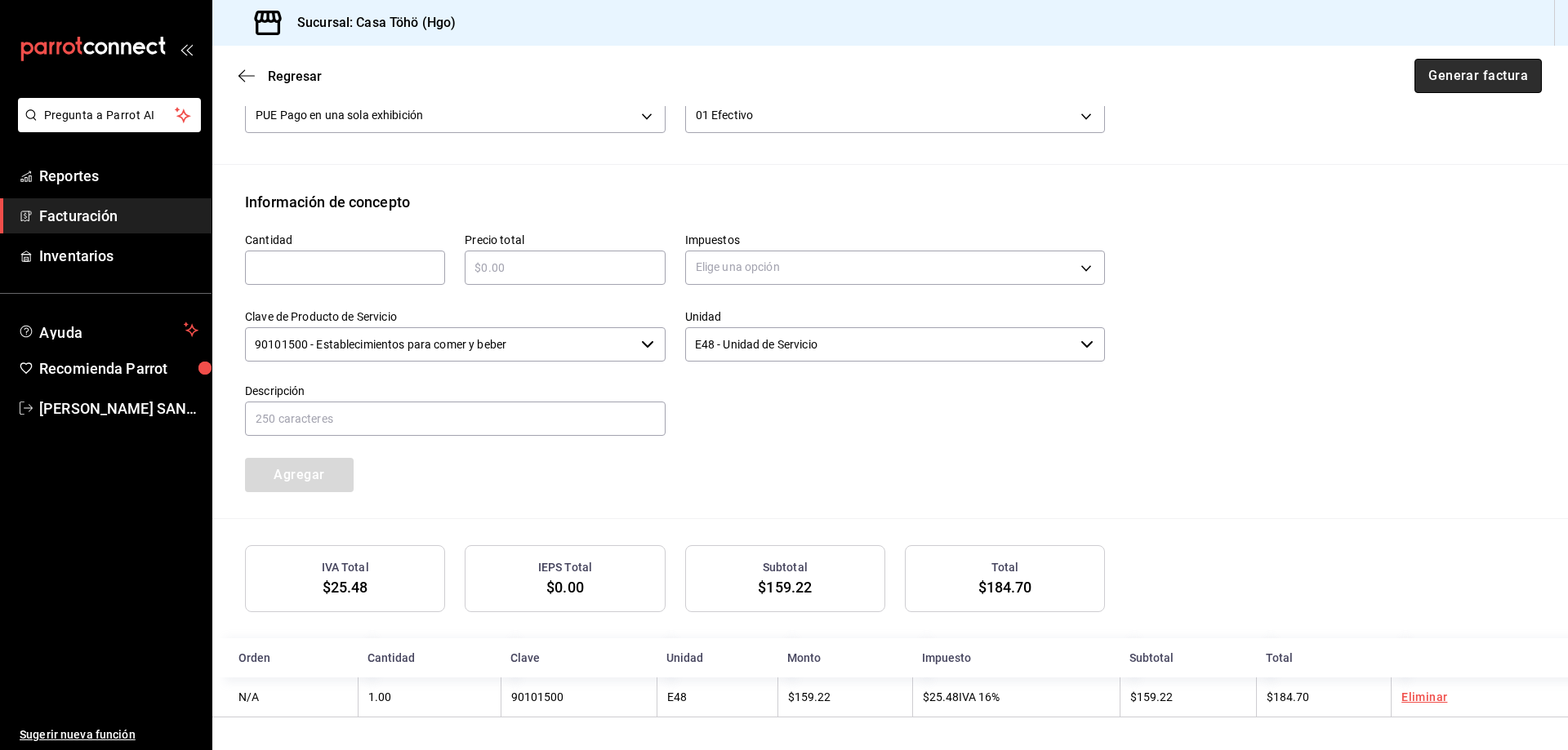
click at [1465, 84] on button "Generar factura" at bounding box center [1478, 76] width 127 height 34
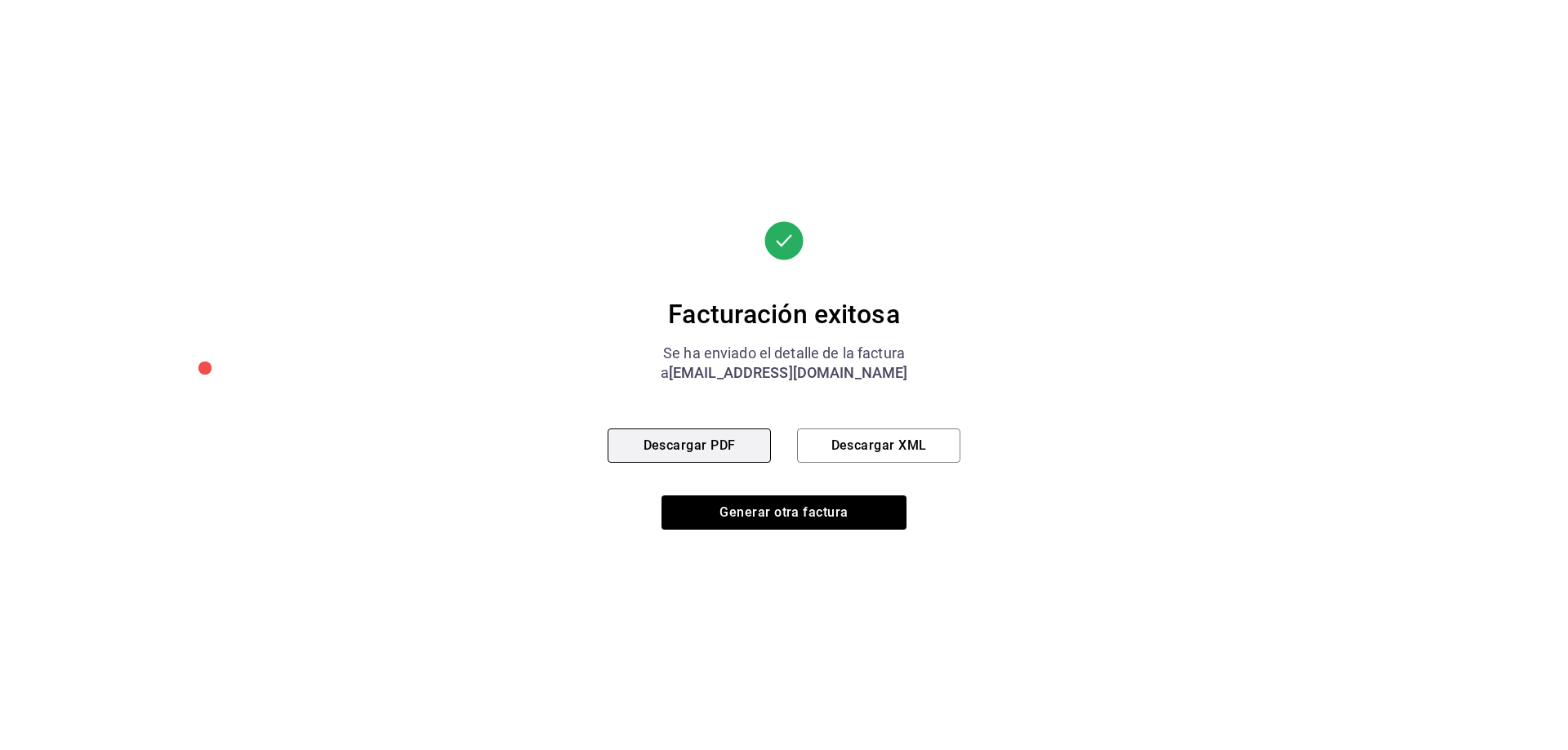
click at [703, 453] on button "Descargar PDF" at bounding box center [689, 446] width 163 height 34
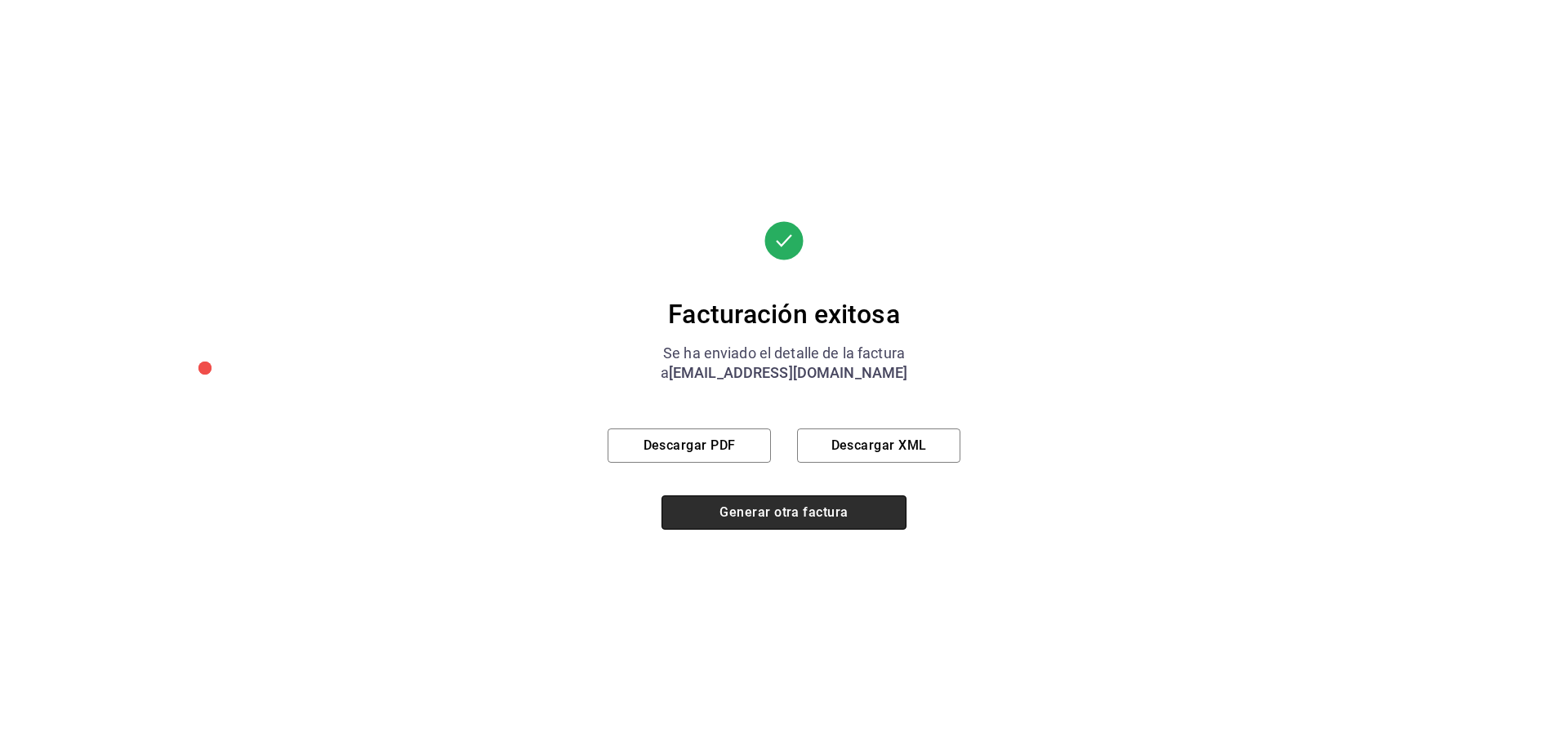
click at [745, 504] on button "Generar otra factura" at bounding box center [784, 512] width 245 height 34
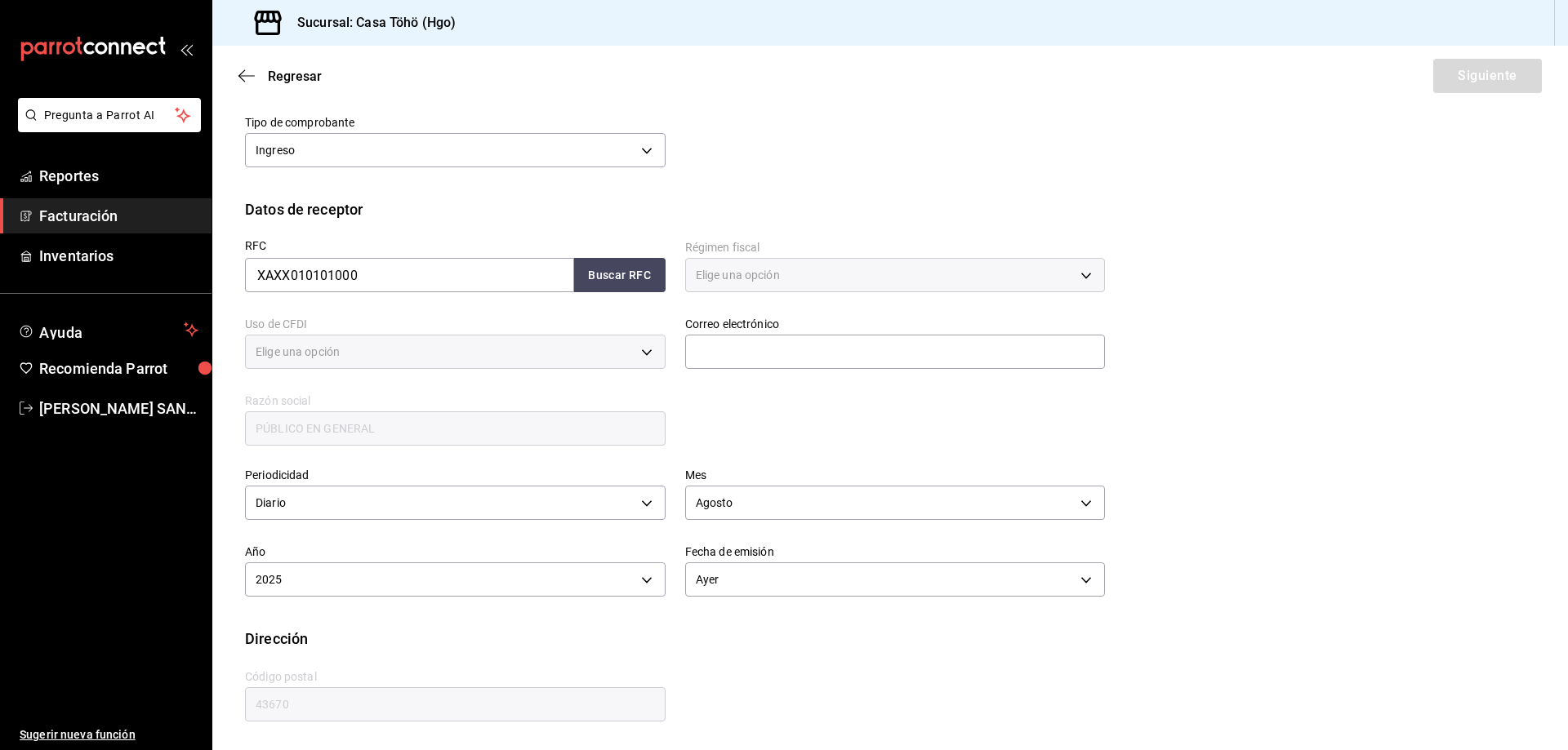
type input "616"
type input "S01"
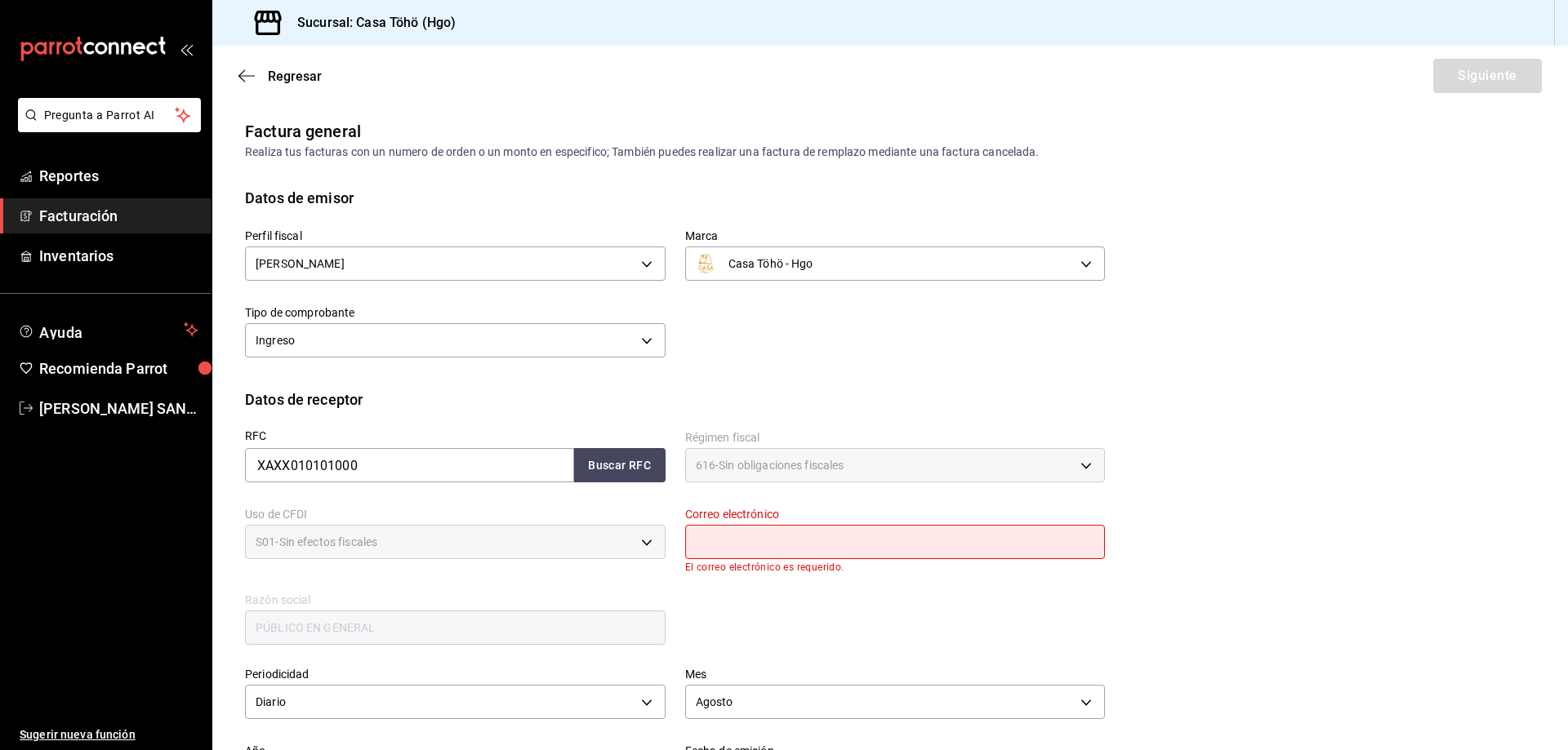
scroll to position [163, 0]
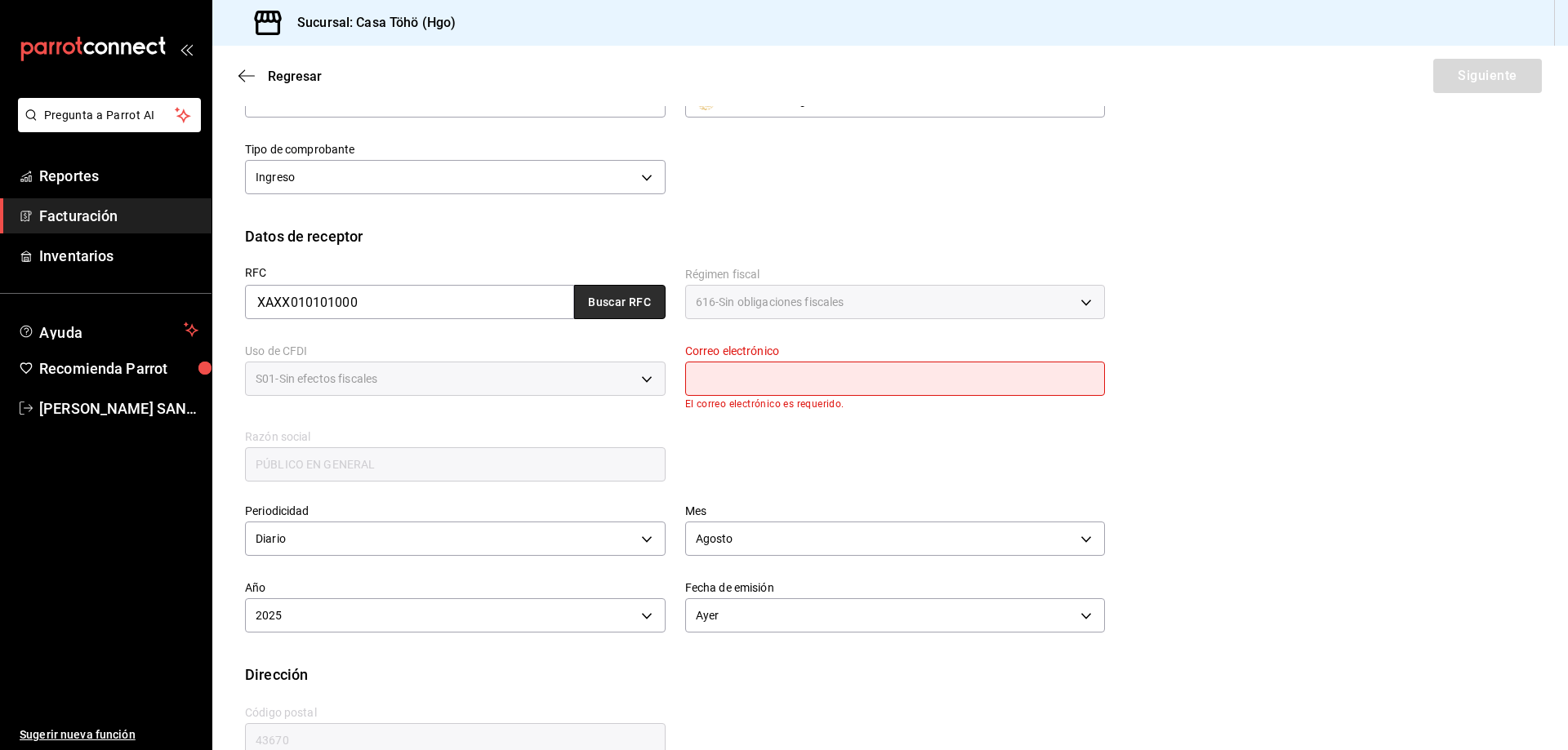
click at [621, 310] on button "Buscar RFC" at bounding box center [620, 302] width 92 height 34
type input "[EMAIL_ADDRESS][DOMAIN_NAME]"
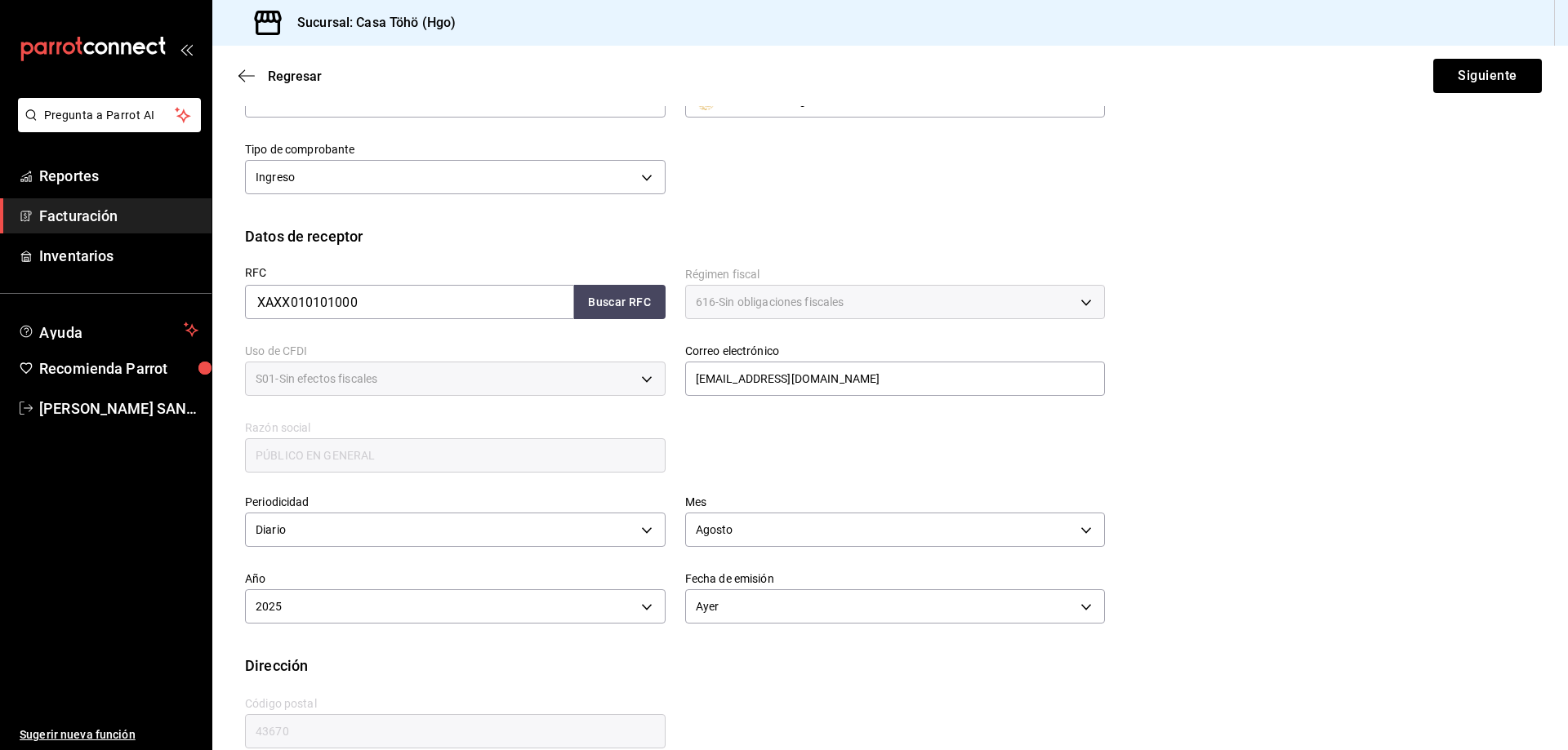
scroll to position [190, 0]
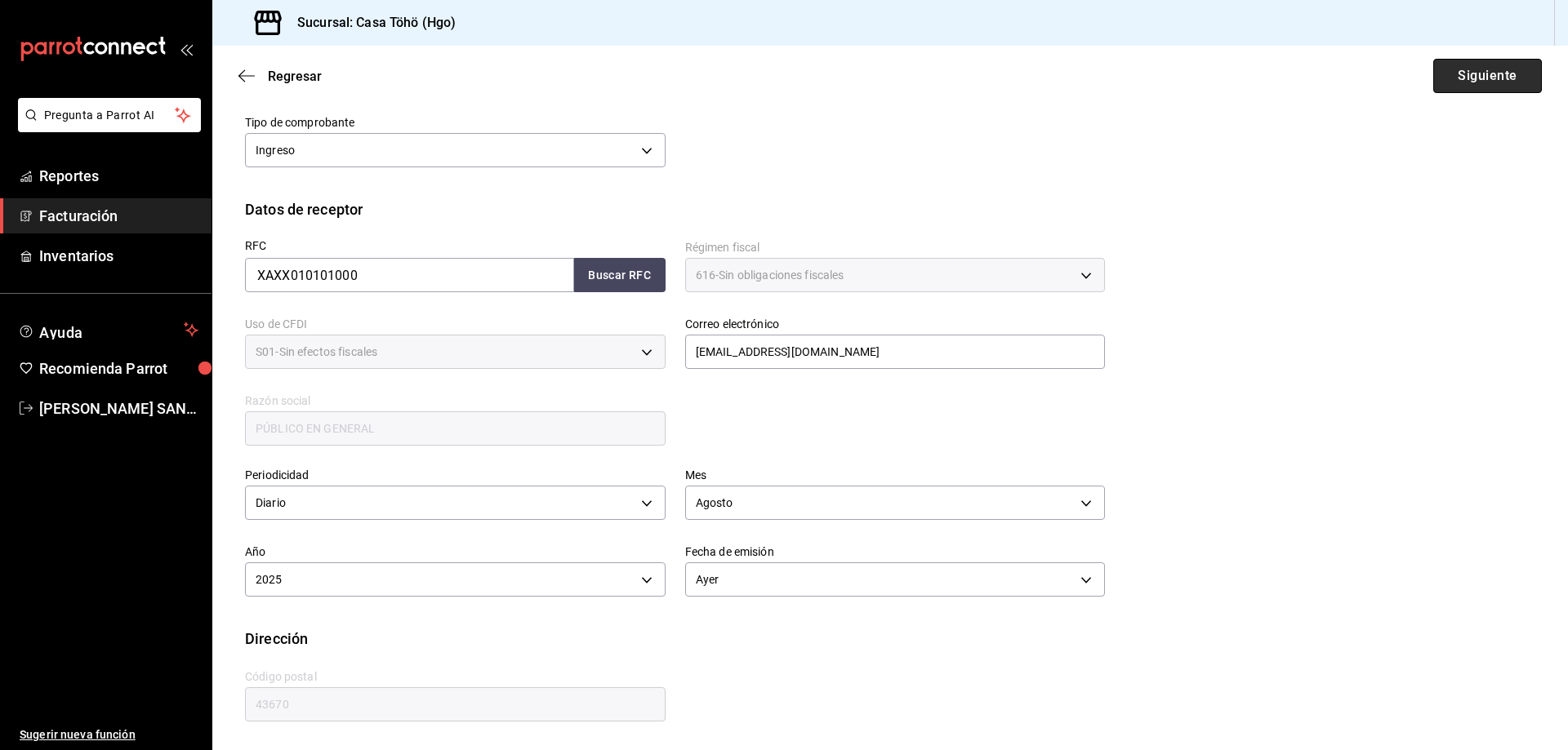
click at [1459, 85] on button "Siguiente" at bounding box center [1487, 76] width 109 height 34
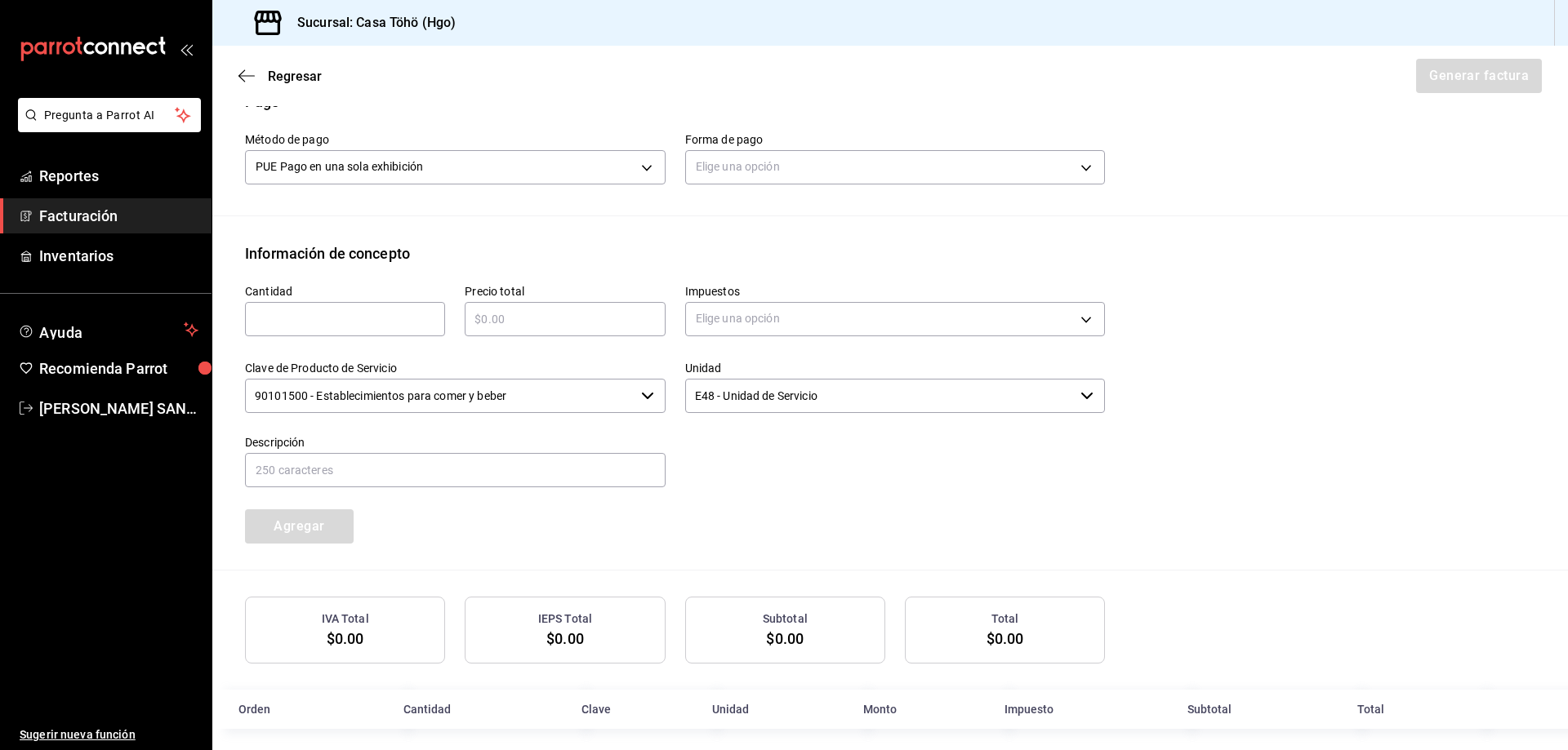
scroll to position [27, 0]
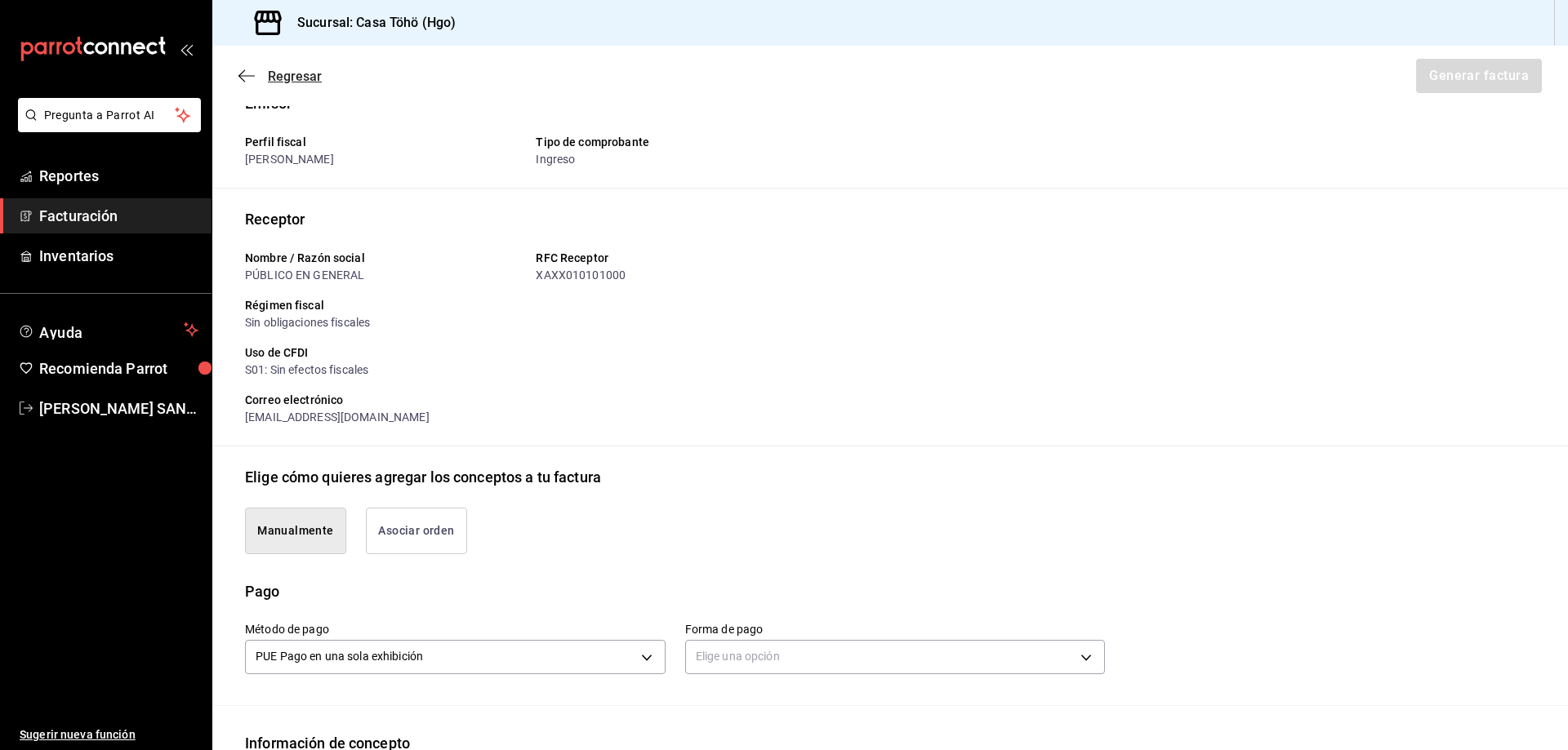
click at [241, 68] on icon "button" at bounding box center [247, 75] width 16 height 14
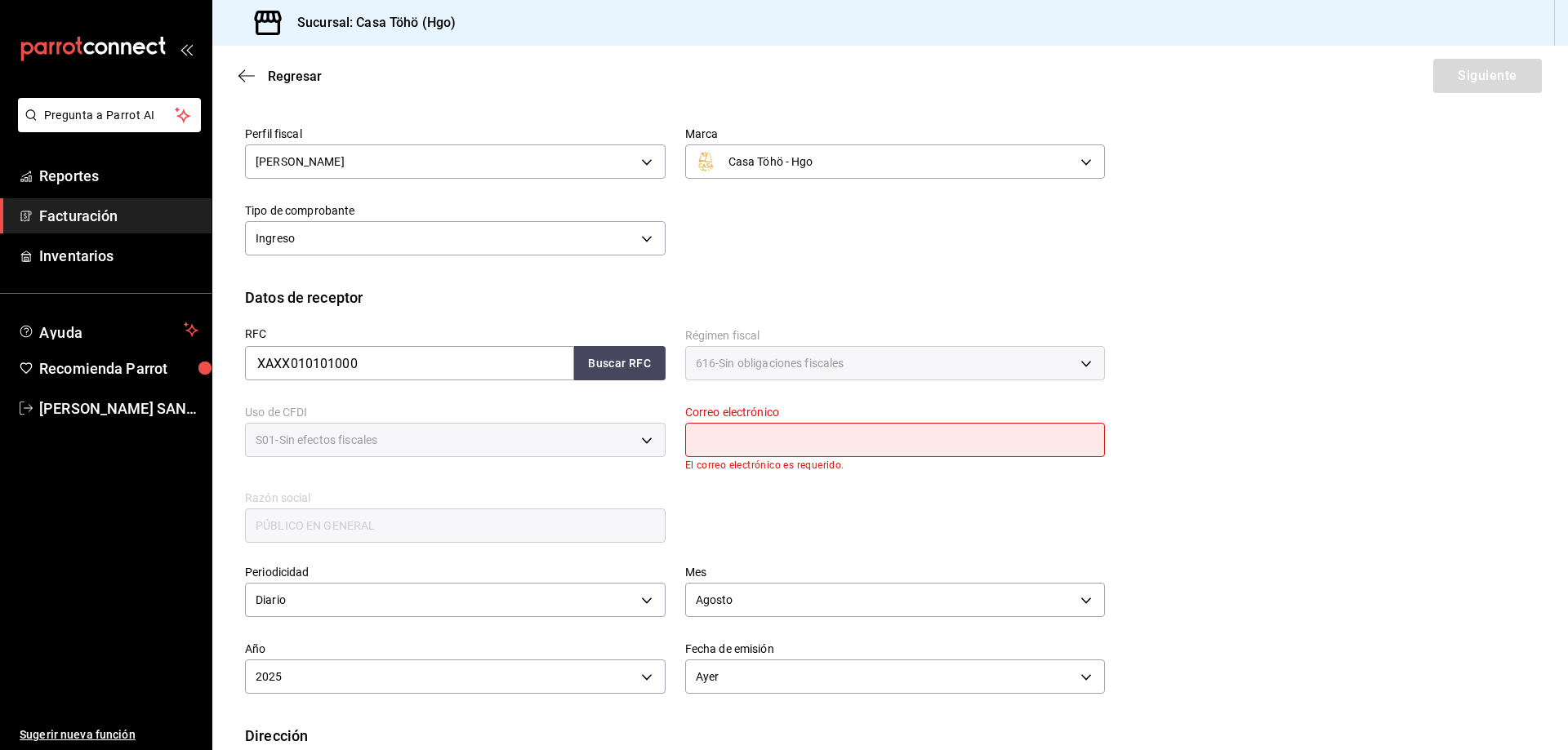
scroll to position [0, 0]
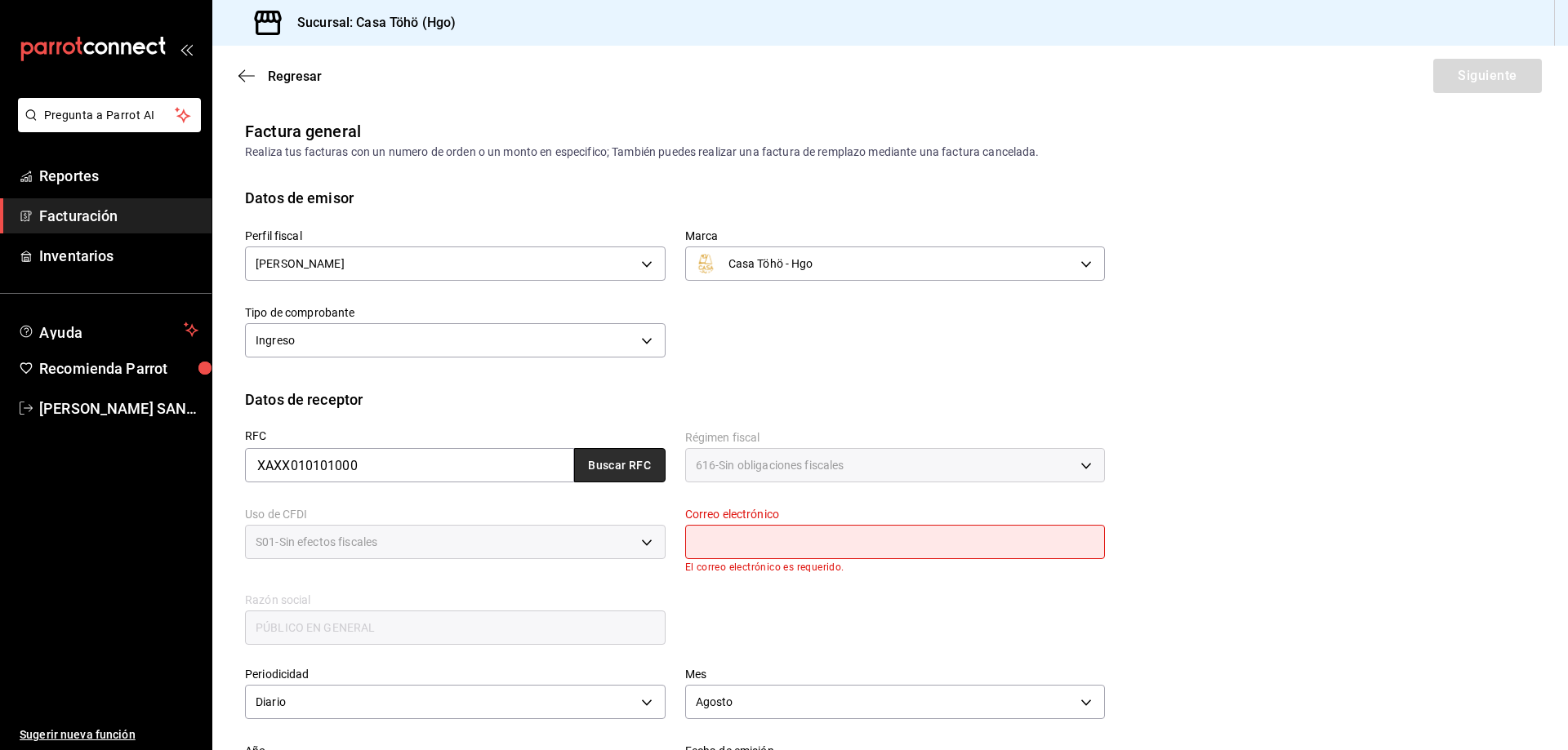
click at [593, 458] on button "Buscar RFC" at bounding box center [620, 465] width 92 height 34
type input "[EMAIL_ADDRESS][DOMAIN_NAME]"
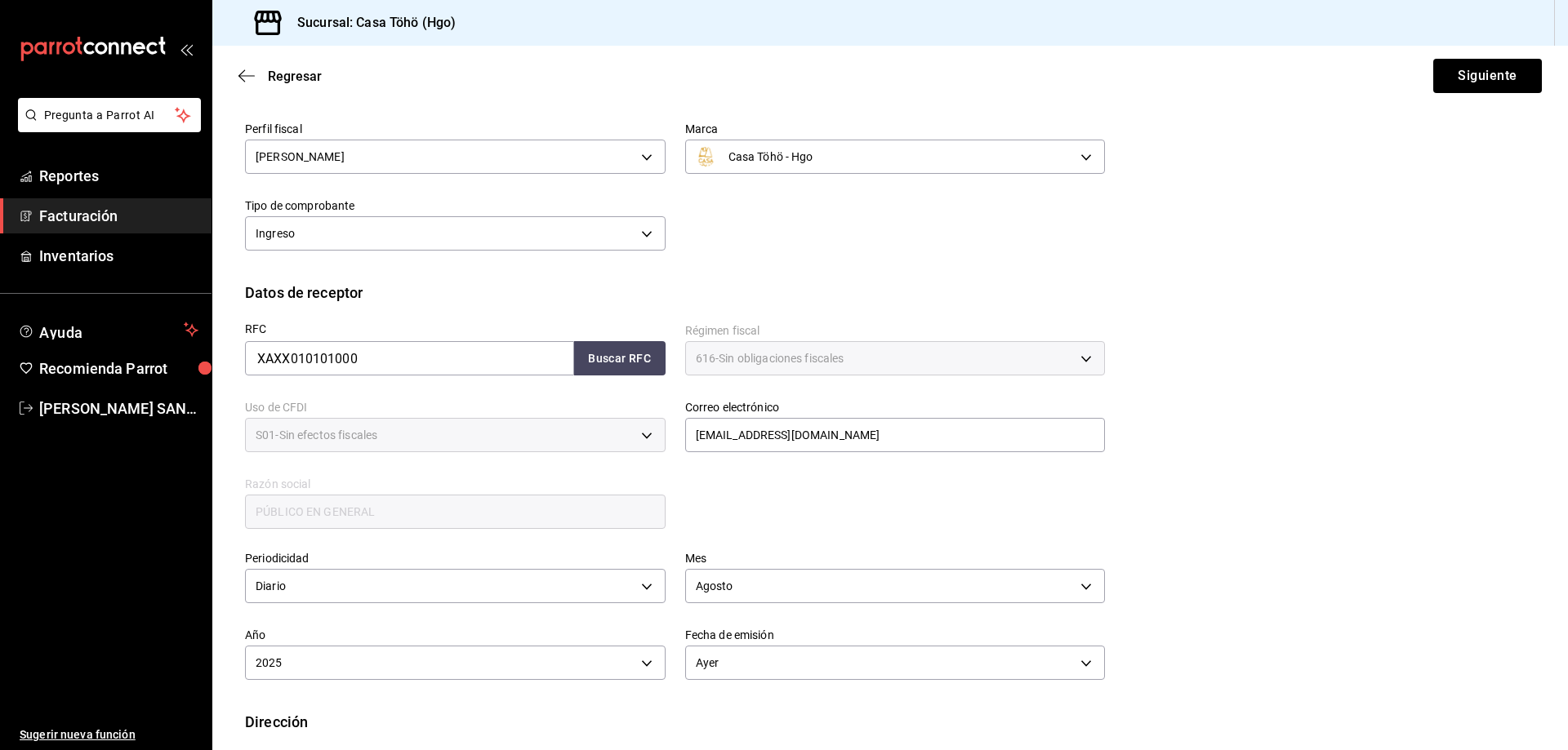
scroll to position [190, 0]
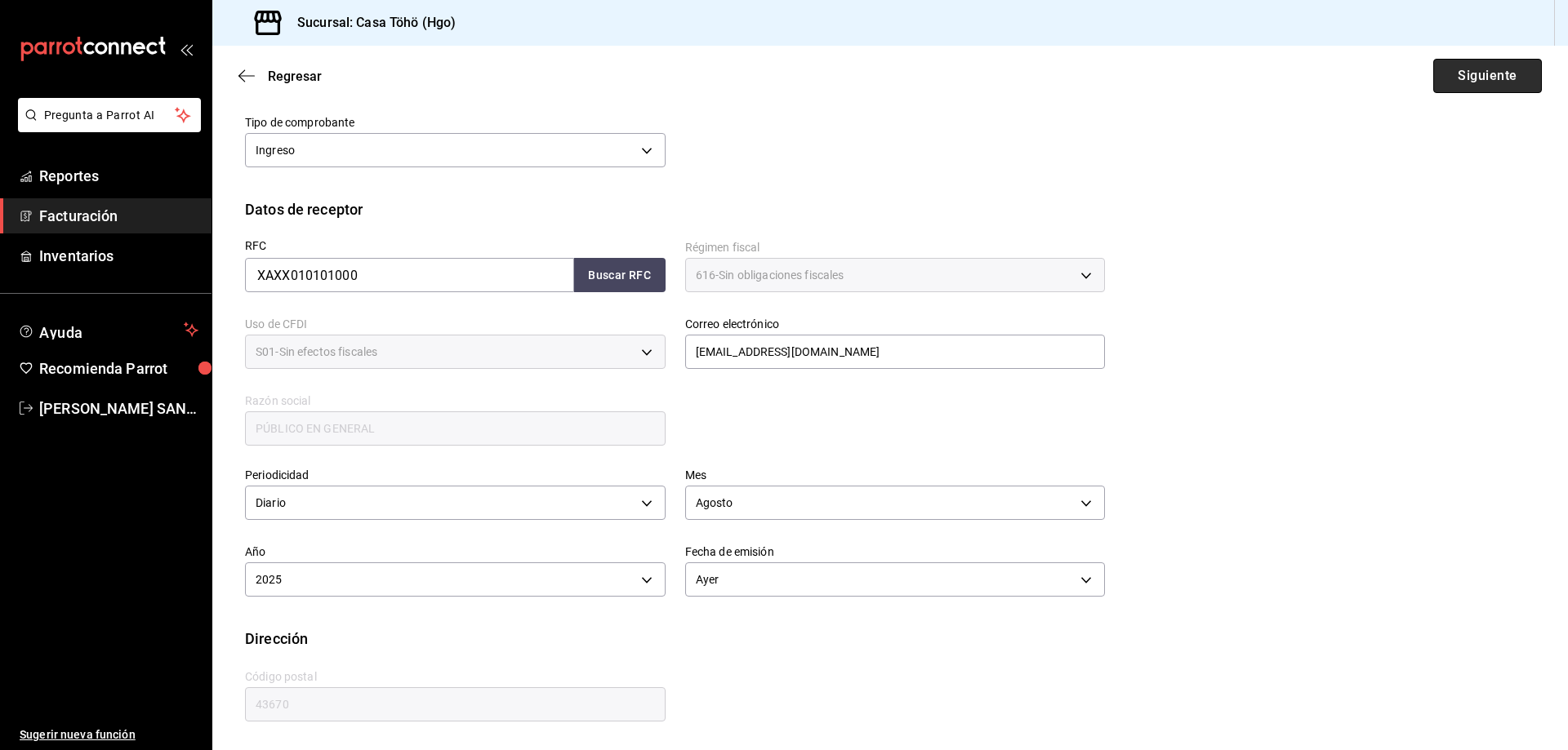
click at [1434, 74] on button "Siguiente" at bounding box center [1487, 76] width 109 height 34
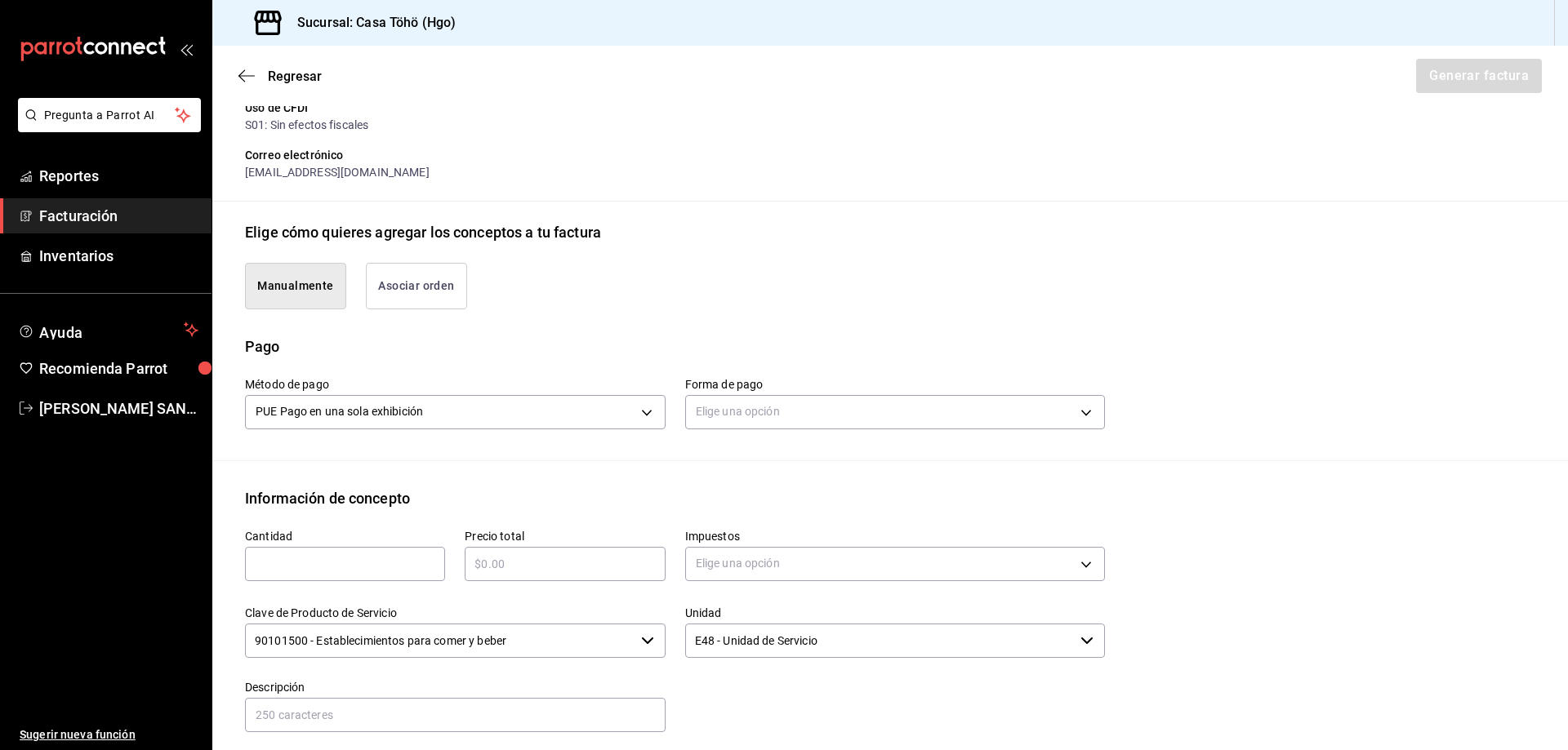
click at [456, 294] on button "Asociar orden" at bounding box center [416, 286] width 101 height 47
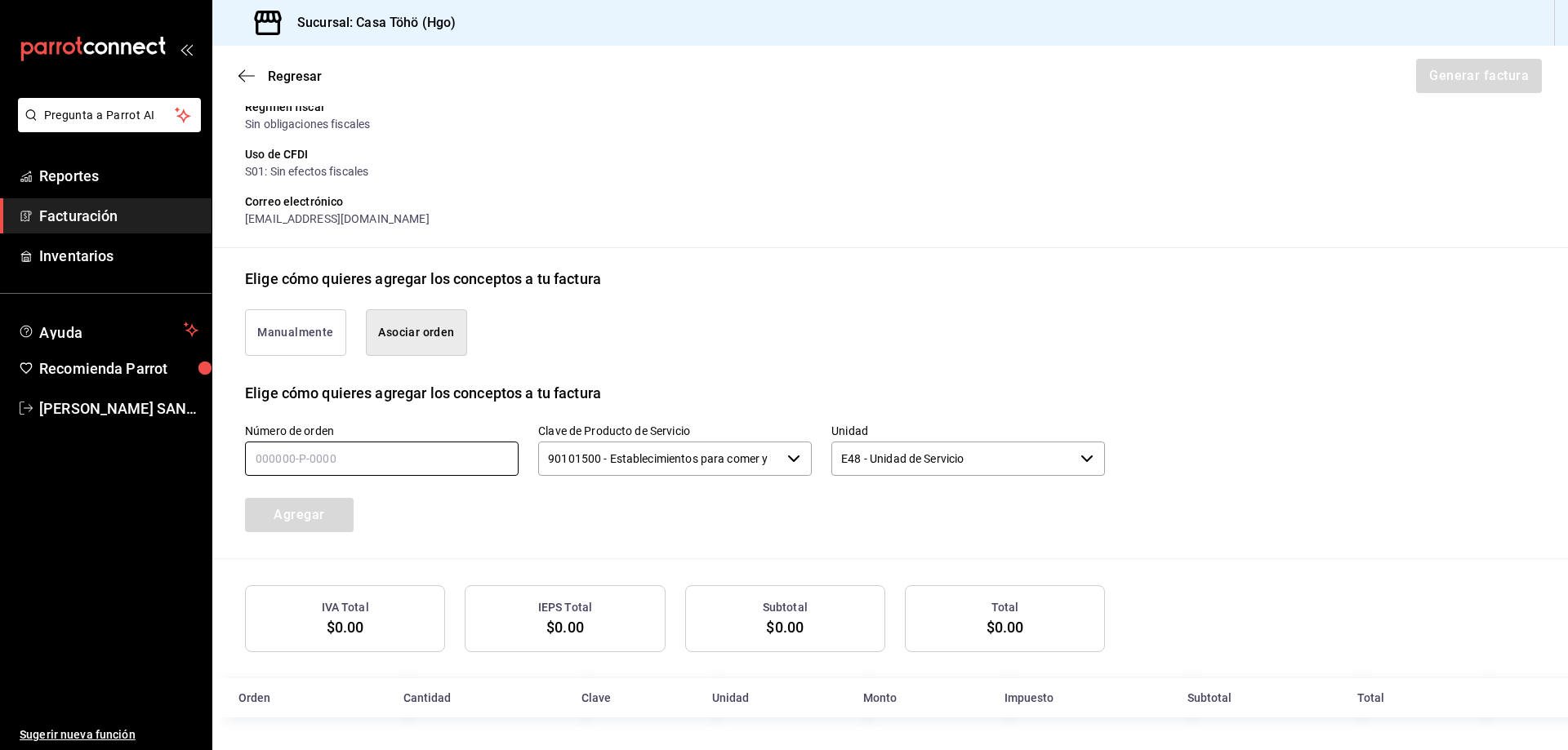
click at [322, 448] on input "text" at bounding box center [381, 458] width 274 height 34
click at [664, 316] on div "Manualmente Asociar orden" at bounding box center [665, 323] width 880 height 66
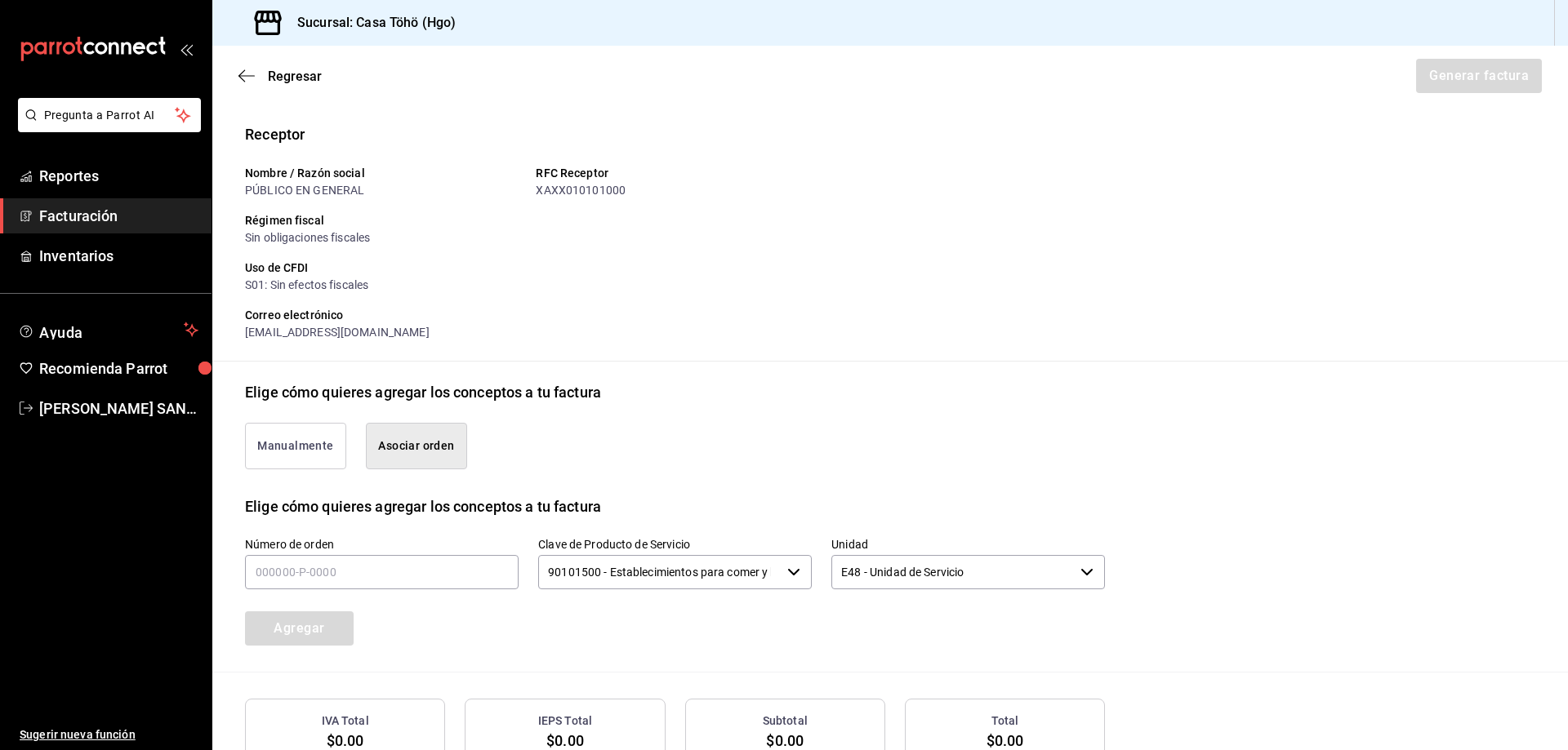
scroll to position [0, 0]
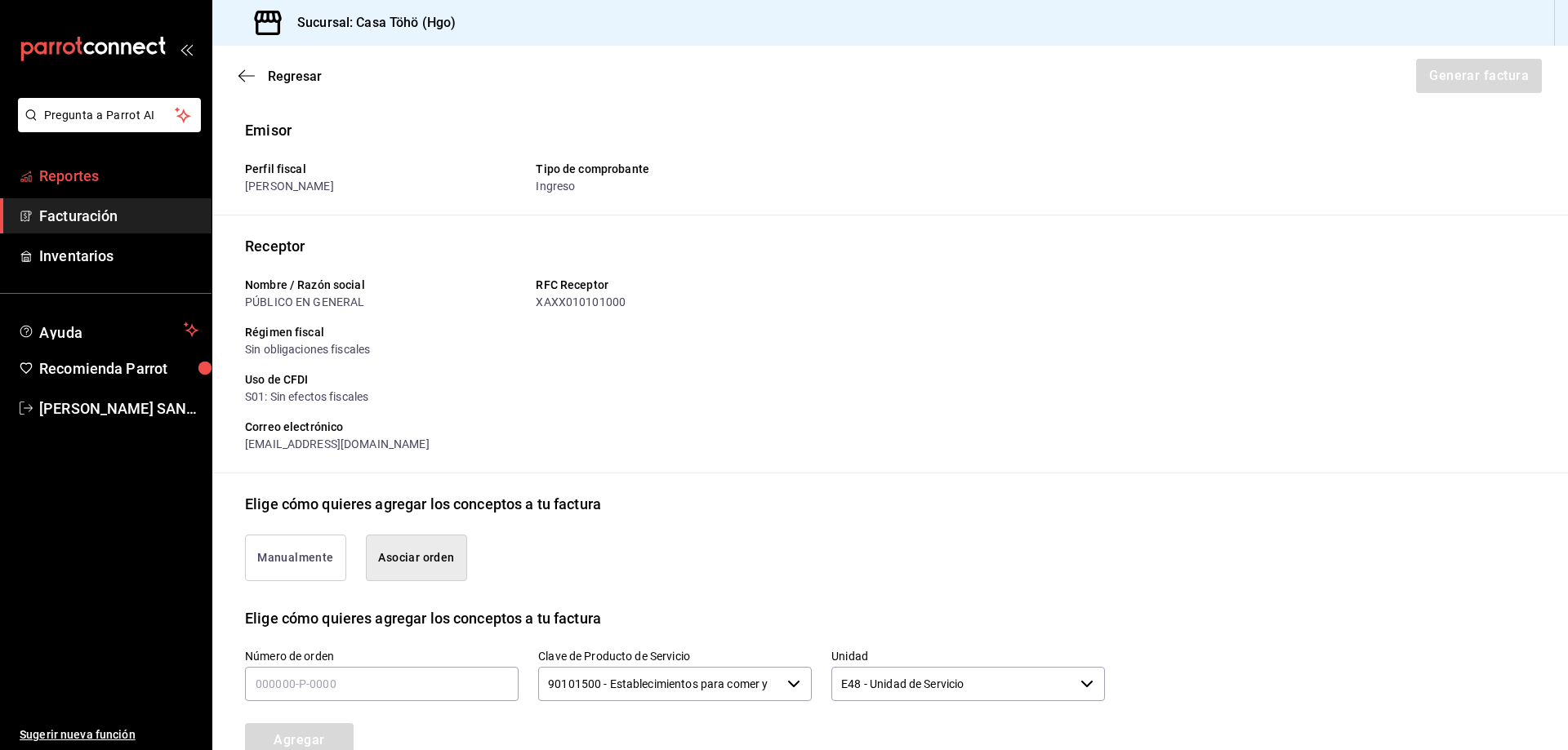
click at [55, 189] on link "Reportes" at bounding box center [106, 176] width 212 height 35
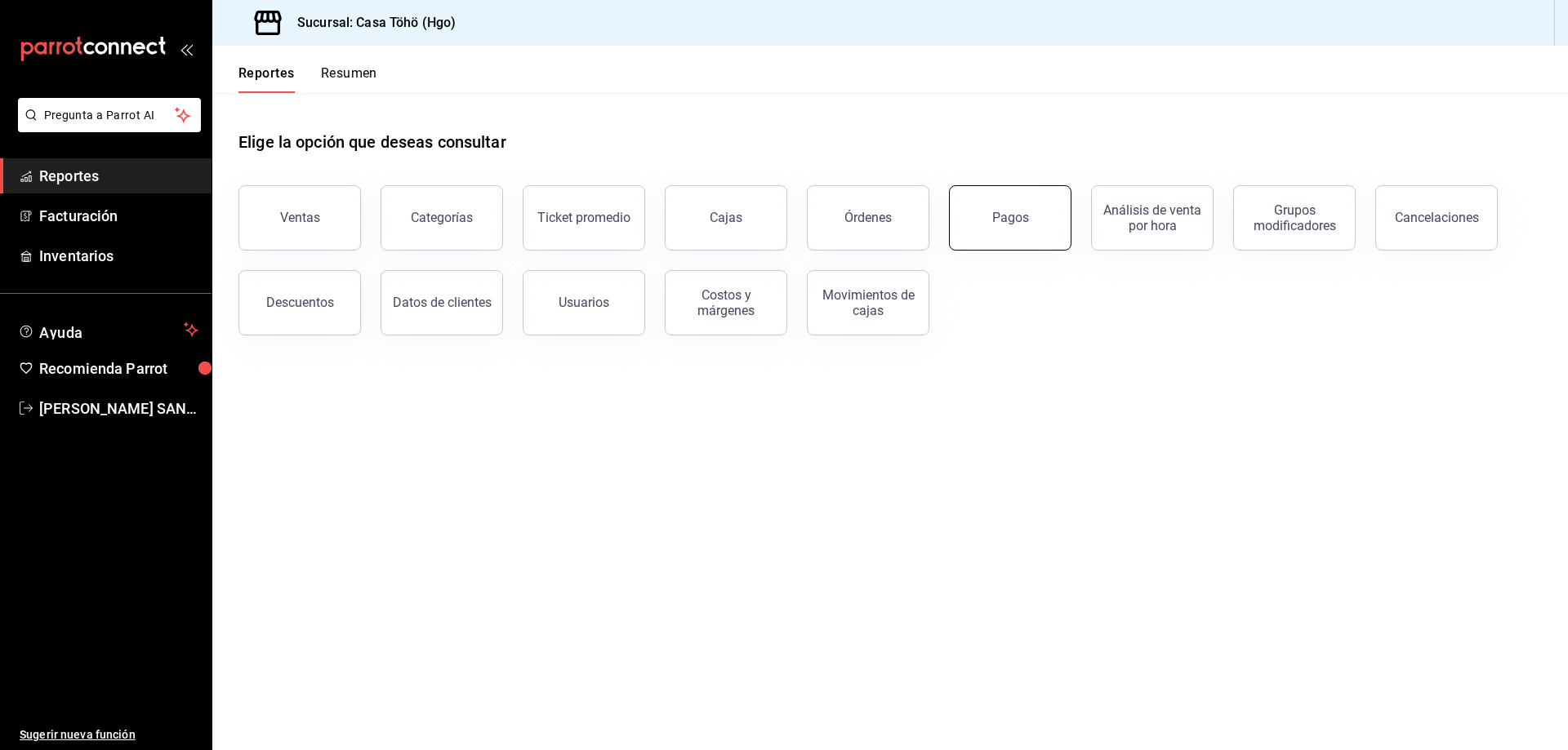
click at [1010, 217] on div "Pagos" at bounding box center [1010, 217] width 37 height 15
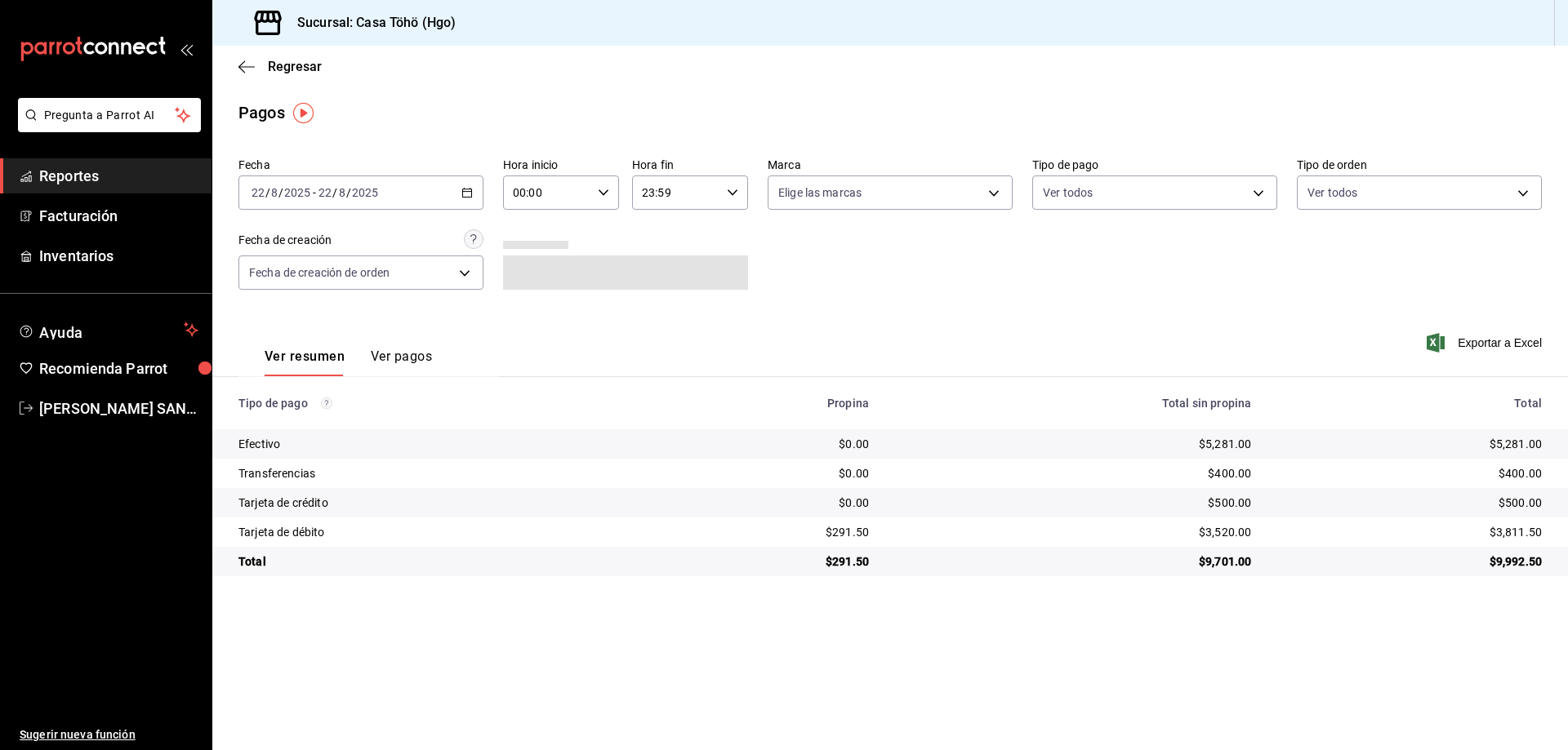
click at [466, 203] on div "2025-08-22 22 / 8 / 2025 - 2025-08-22 22 / 8 / 2025" at bounding box center [361, 193] width 245 height 34
click at [303, 314] on span "Semana actual" at bounding box center [315, 315] width 127 height 17
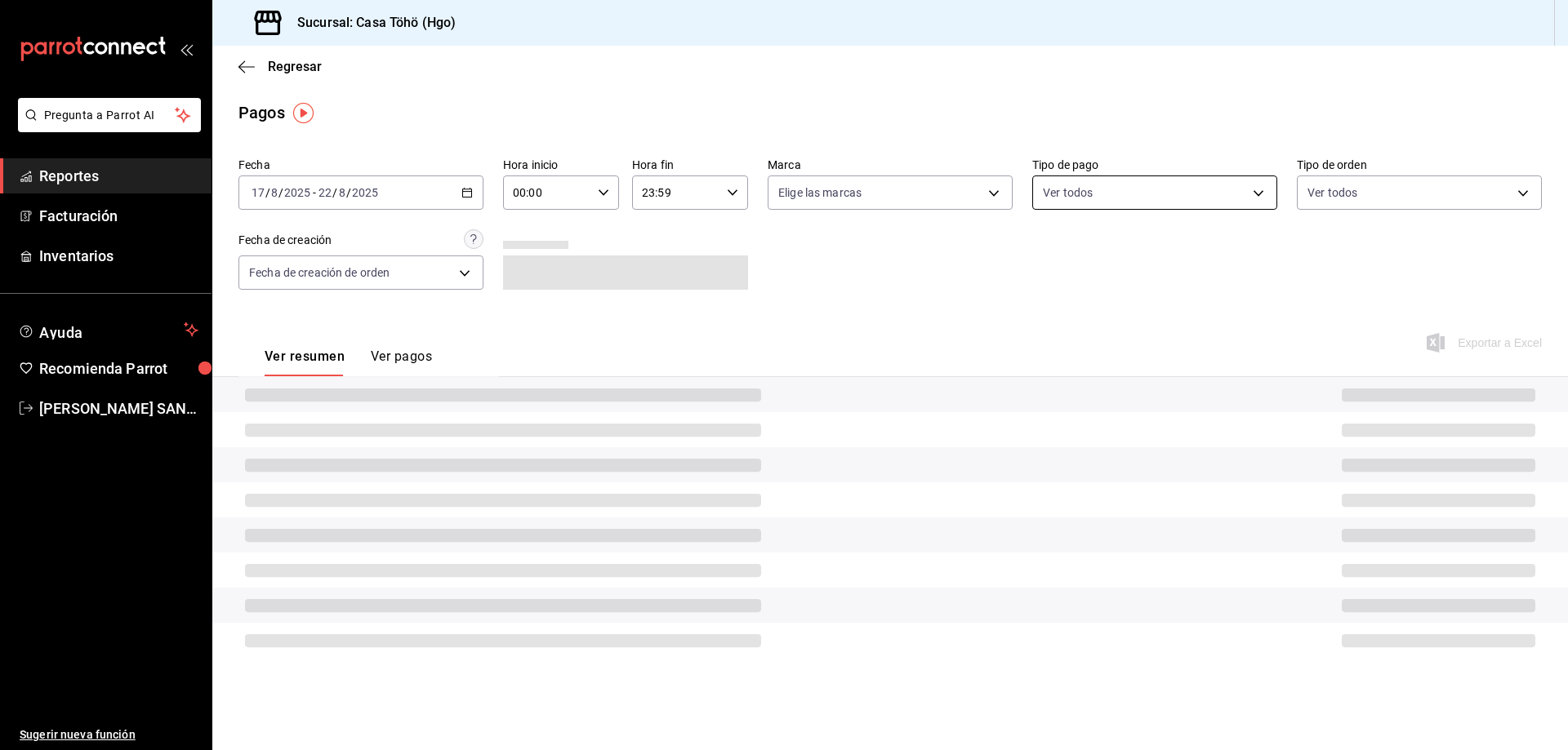
click at [1087, 196] on body "Pregunta a Parrot AI Reportes Facturación Inventarios Ayuda Recomienda Parrot A…" at bounding box center [784, 375] width 1568 height 750
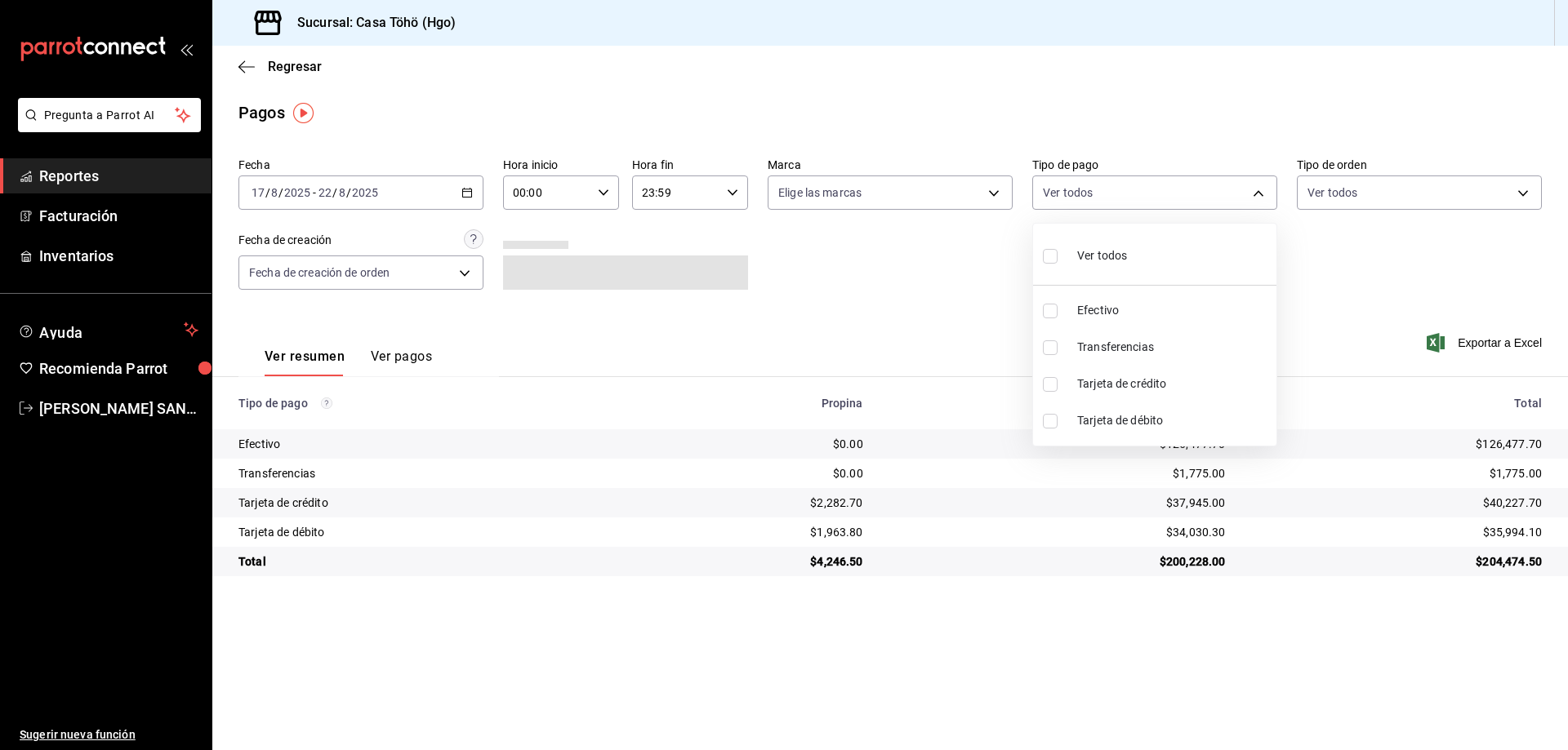
click at [1124, 387] on span "Tarjeta de crédito" at bounding box center [1173, 384] width 193 height 17
type input "992af095-5d3f-4100-8070-652a234c504f"
checkbox input "true"
click at [945, 315] on div at bounding box center [784, 375] width 1568 height 750
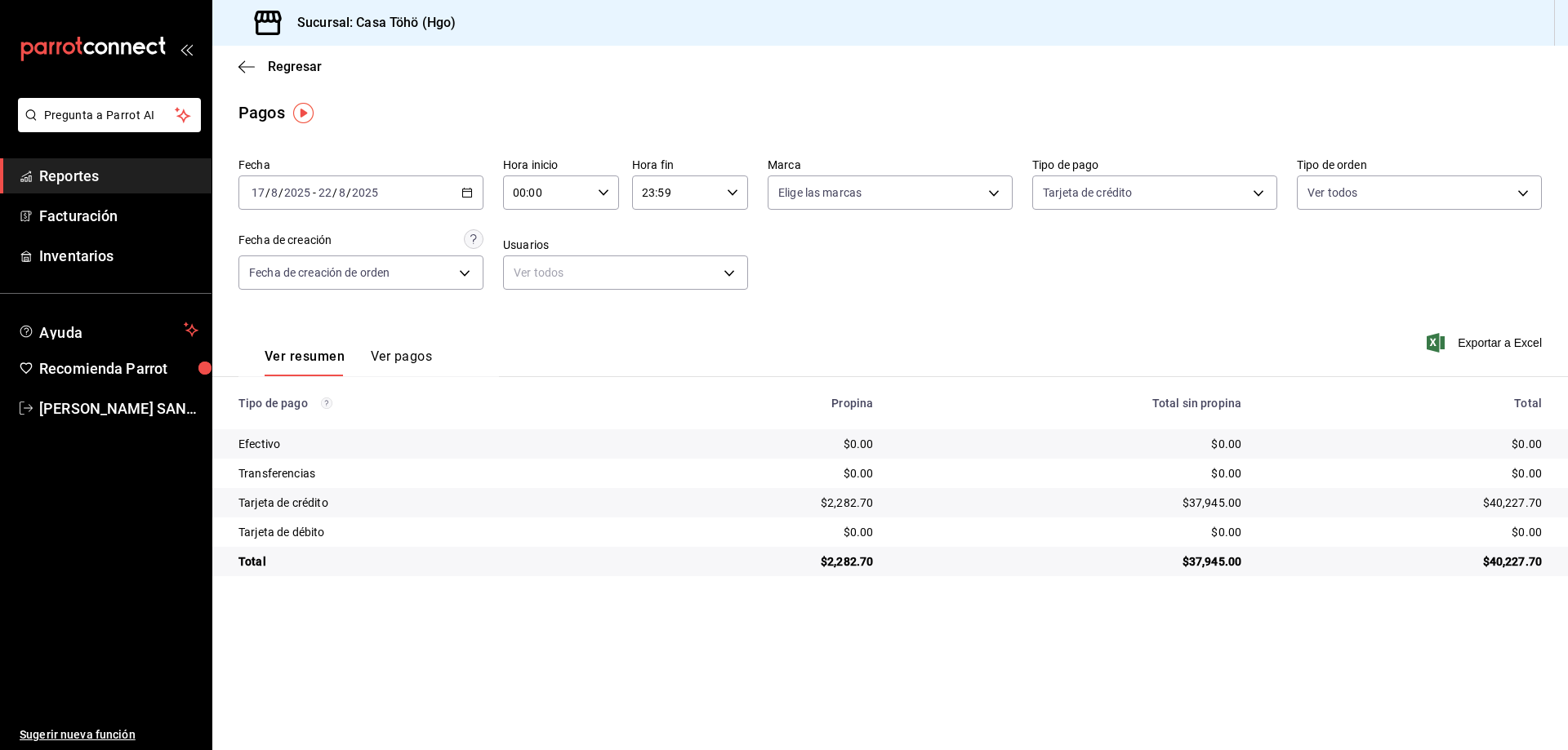
click at [388, 359] on button "Ver pagos" at bounding box center [401, 362] width 61 height 28
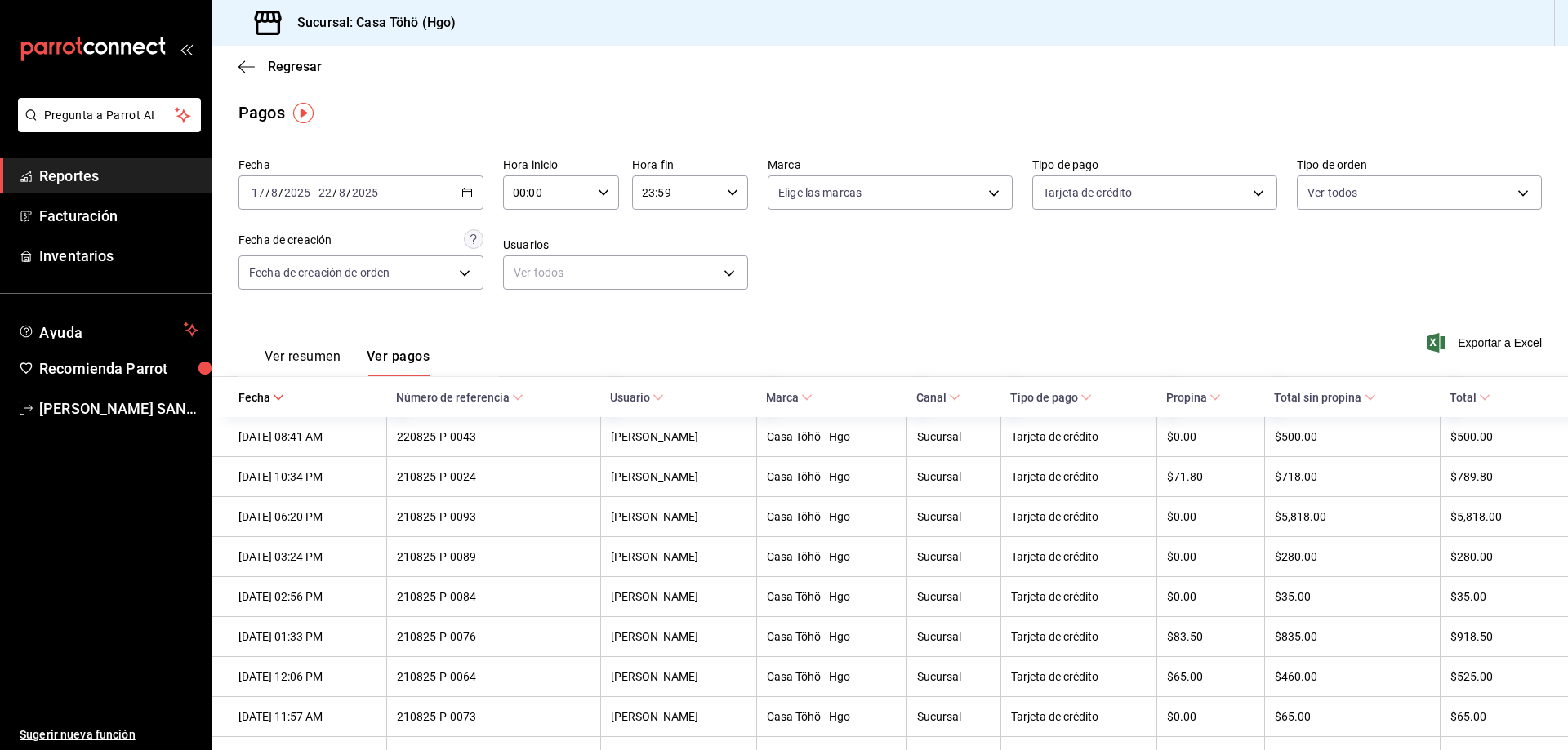
click at [869, 321] on div "Ver resumen Ver pagos Exportar a Excel" at bounding box center [890, 353] width 1355 height 86
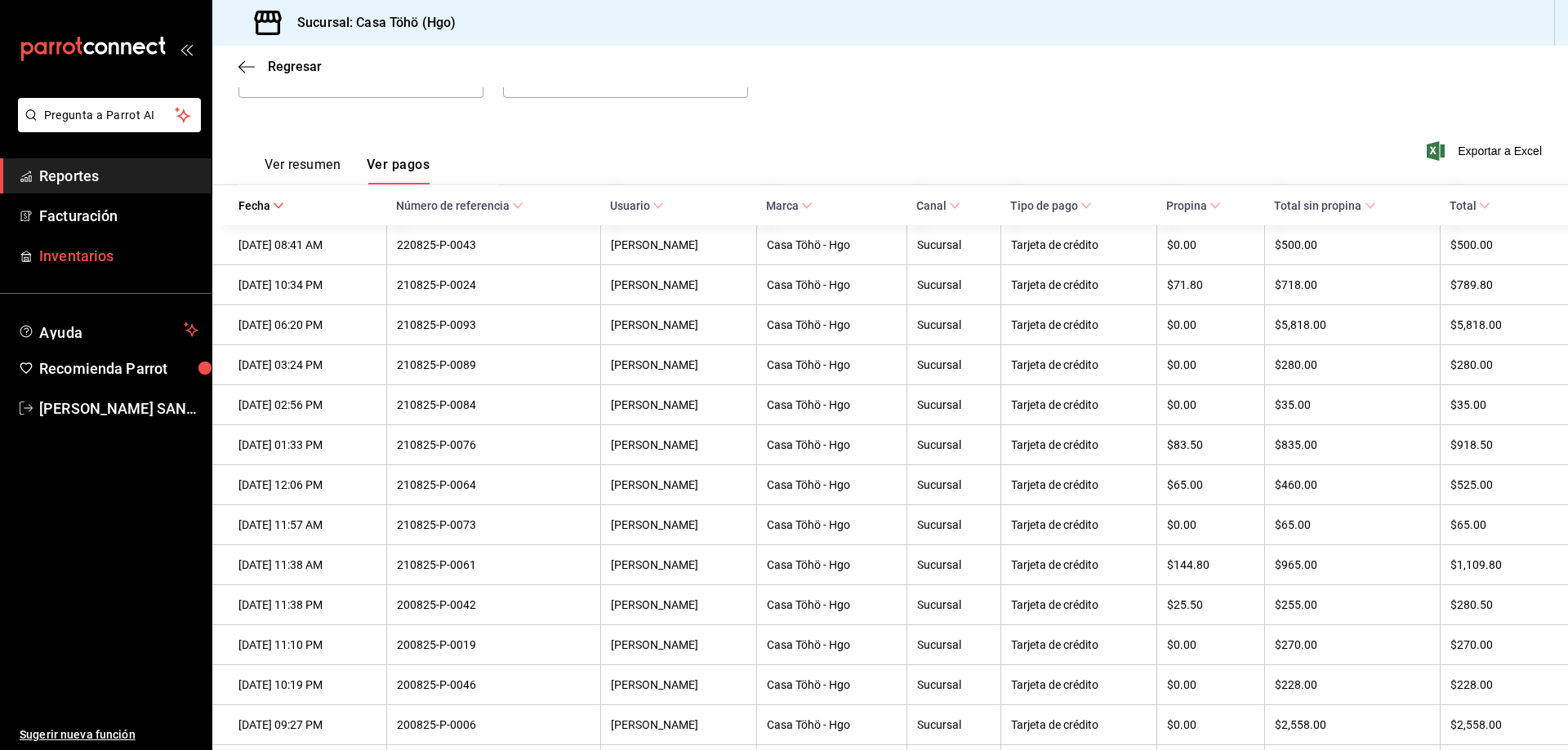
scroll to position [163, 0]
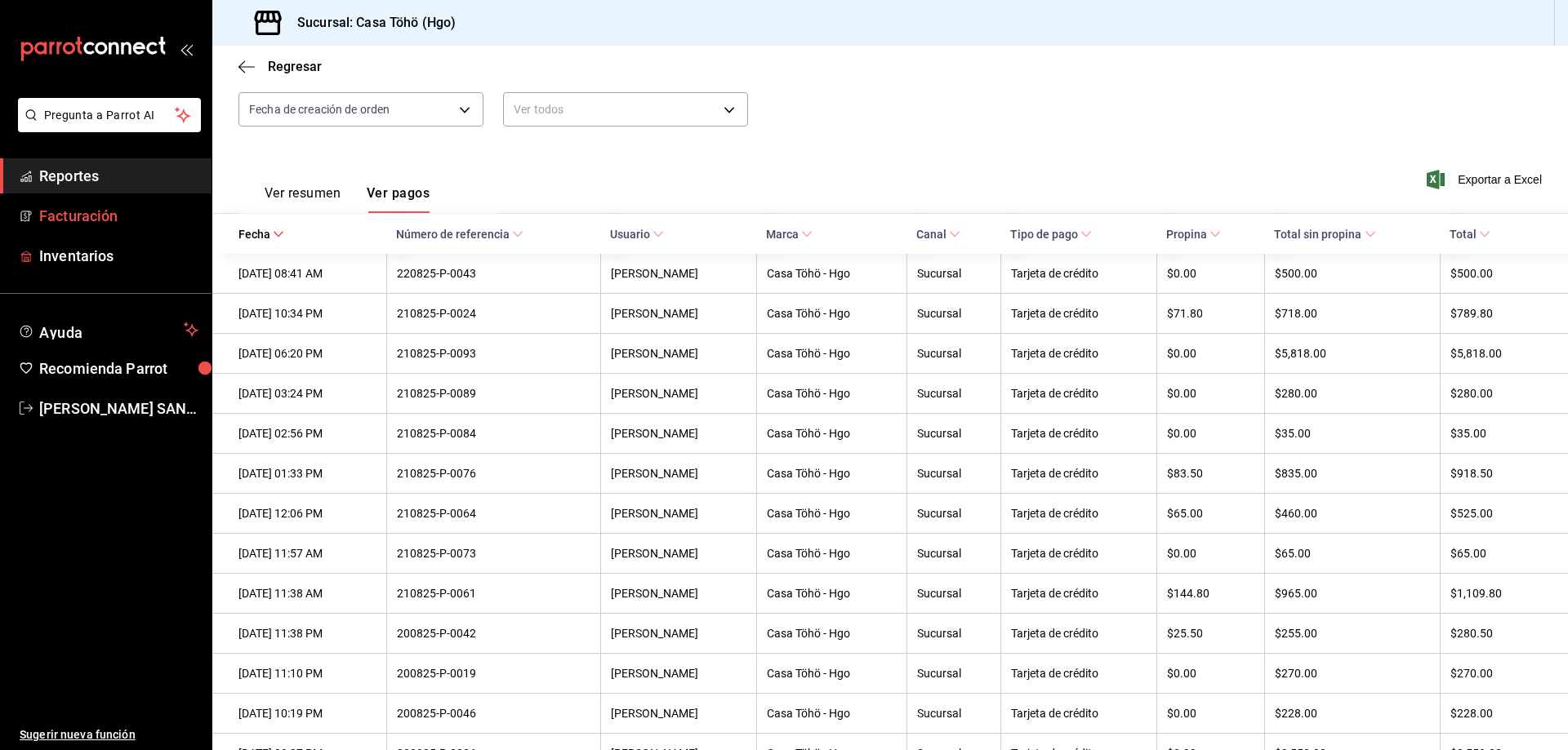
click at [95, 211] on span "Facturación" at bounding box center [118, 215] width 159 height 22
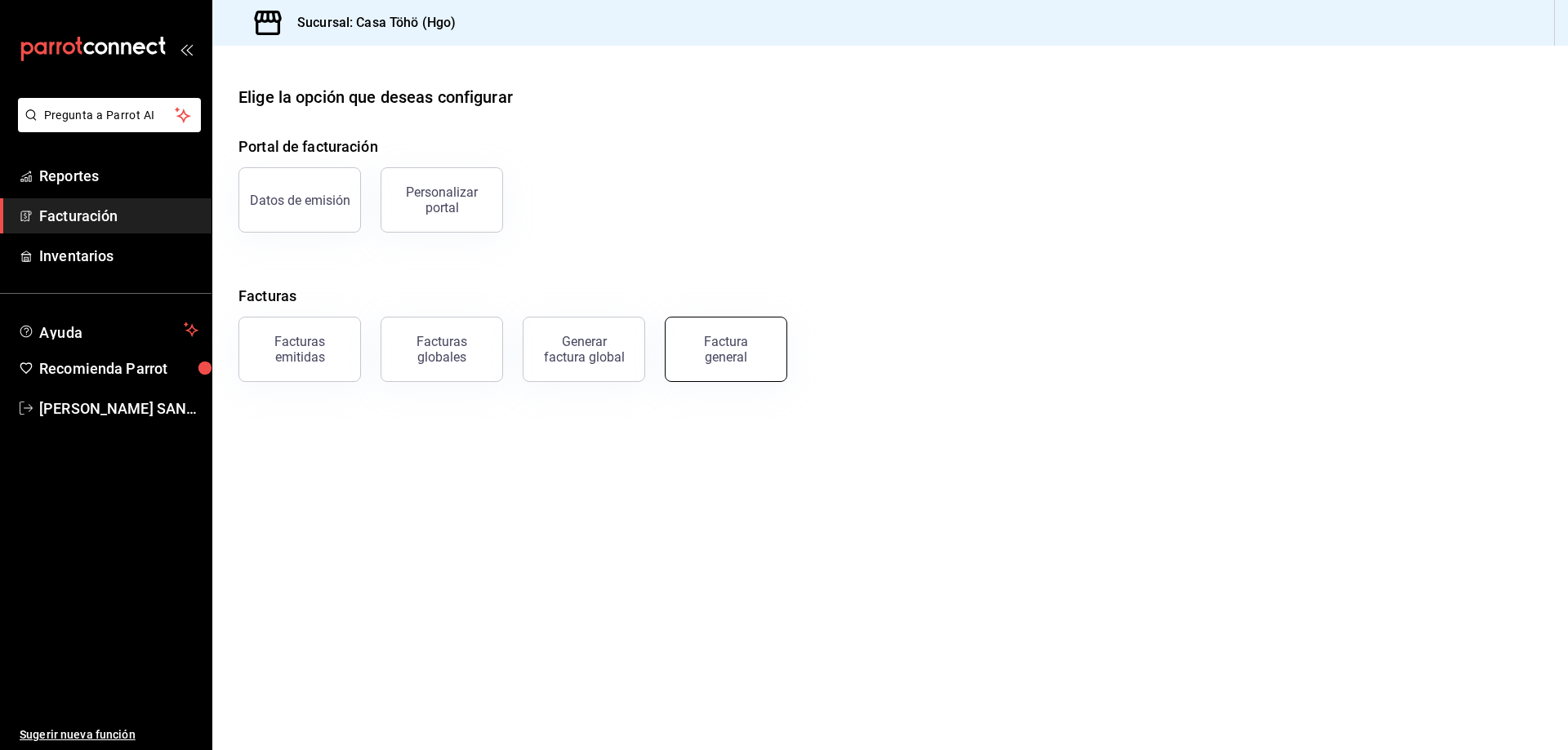
click at [730, 367] on button "Factura general" at bounding box center [726, 349] width 122 height 65
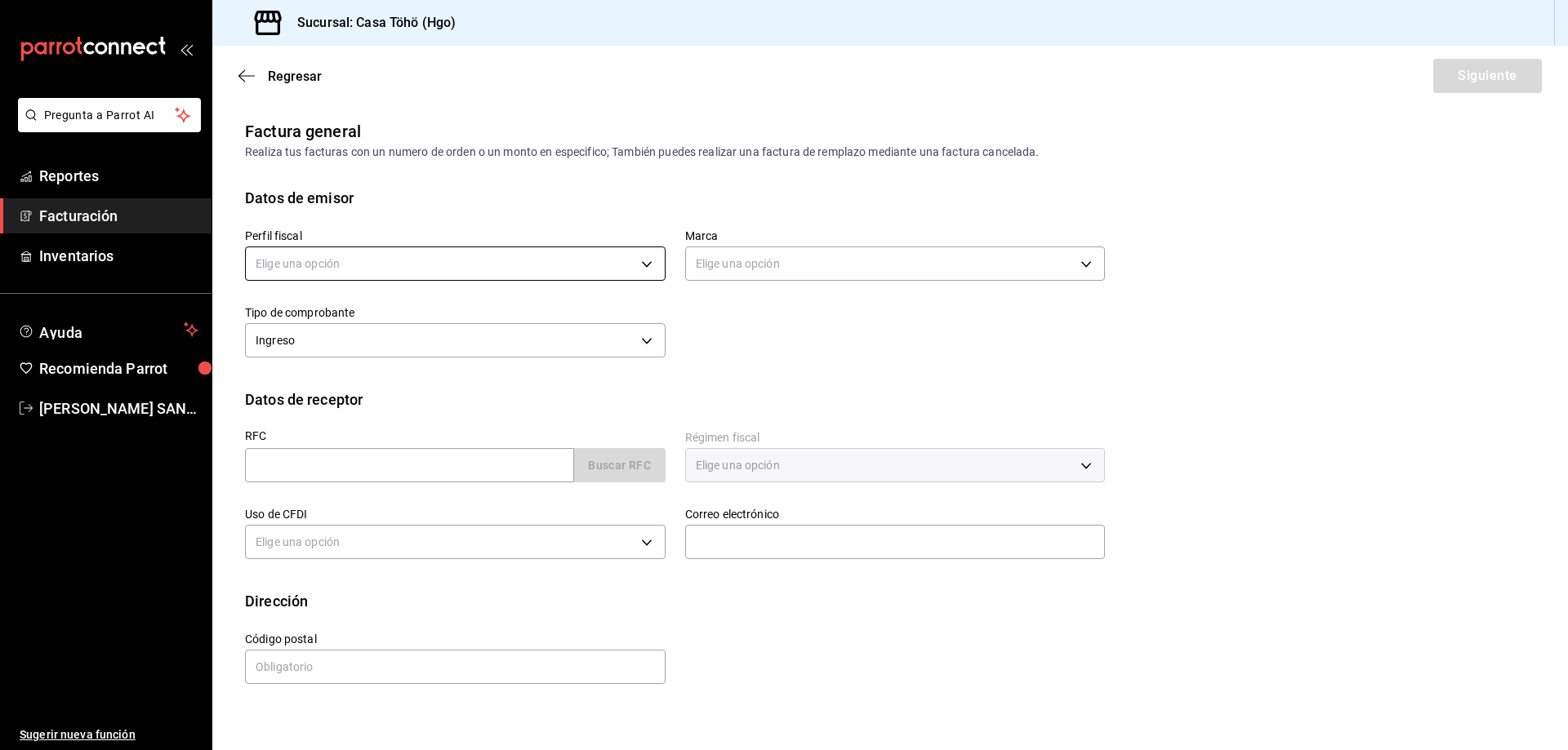
click at [590, 276] on body "Pregunta a Parrot AI Reportes Facturación Inventarios Ayuda Recomienda Parrot […" at bounding box center [784, 375] width 1568 height 750
click at [390, 343] on li "[PERSON_NAME]" at bounding box center [455, 346] width 419 height 31
type input "3714fea9-f59b-4145-9474-cc315d4ea63f"
type input "3863094e-80de-4485-9a79-27000a153f73"
click at [740, 343] on div "Perfil fiscal [PERSON_NAME] 3714fea9-f59b-4145-9474-cc315d4ea63f Marca Casa Töh…" at bounding box center [665, 285] width 880 height 153
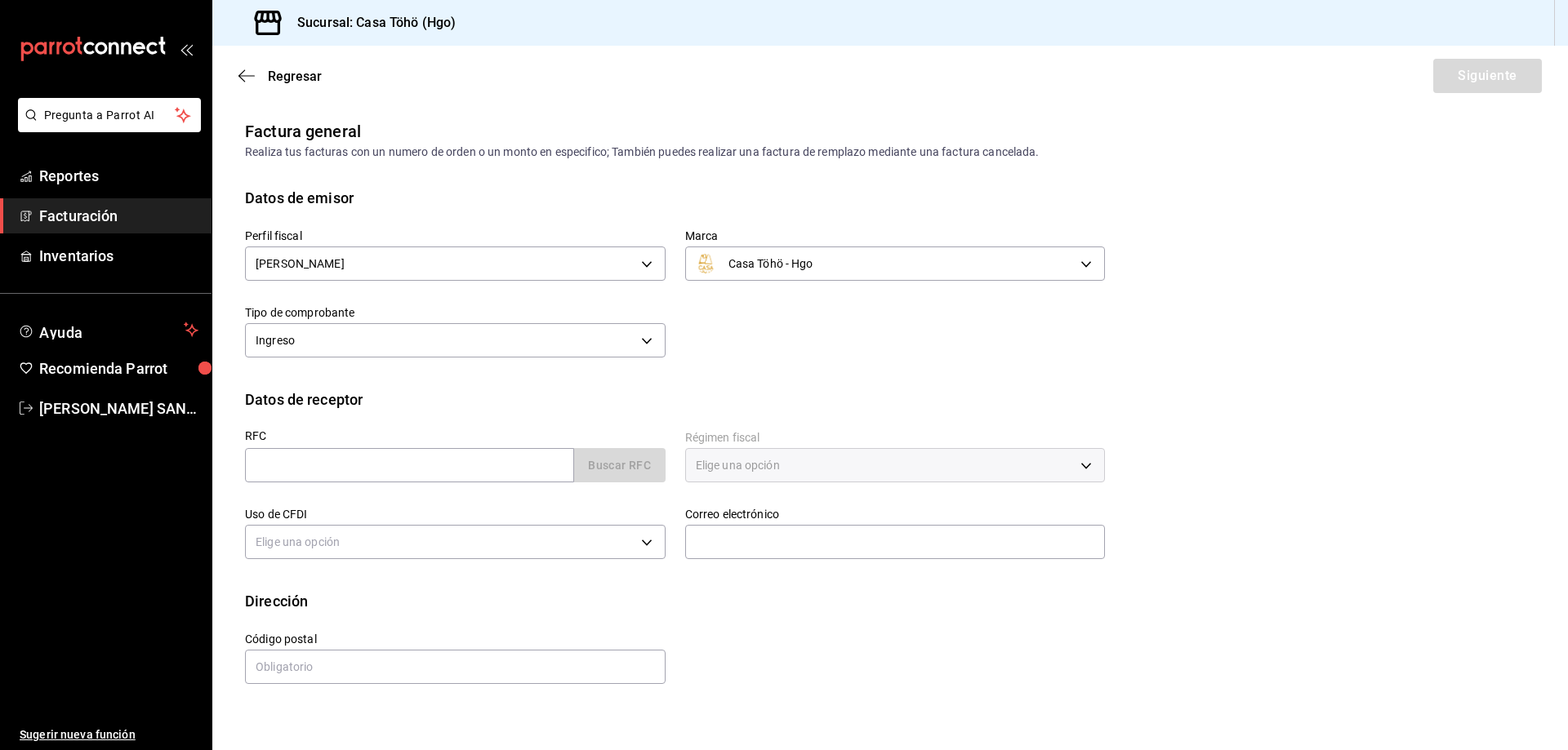
click at [592, 470] on div "Buscar RFC" at bounding box center [455, 465] width 421 height 34
click at [539, 472] on input "text" at bounding box center [409, 465] width 329 height 34
type input "XAXX010101000"
type input "43670"
type input "616"
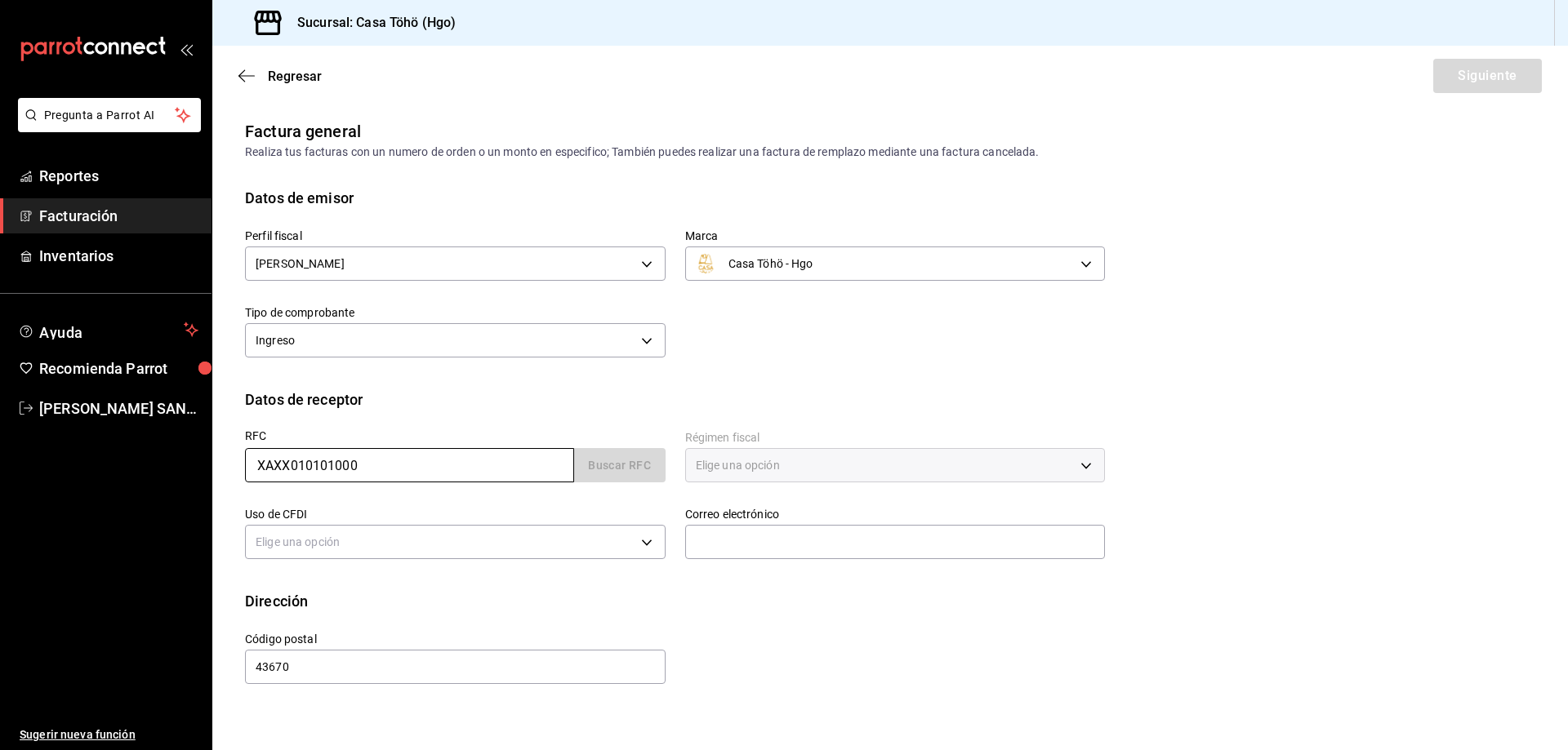
type input "S01"
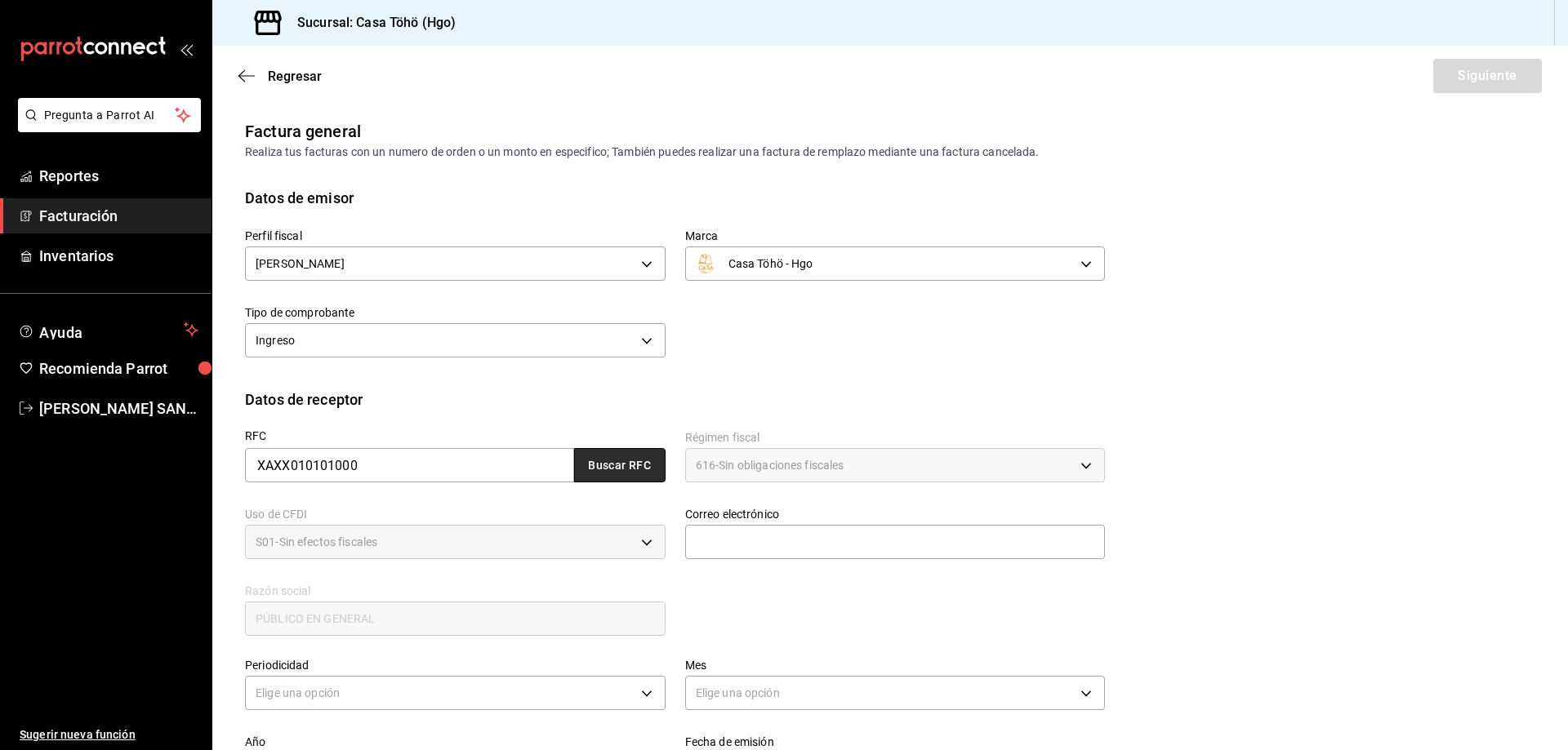
click at [630, 458] on button "Buscar RFC" at bounding box center [620, 465] width 92 height 34
type input "[EMAIL_ADDRESS][DOMAIN_NAME]"
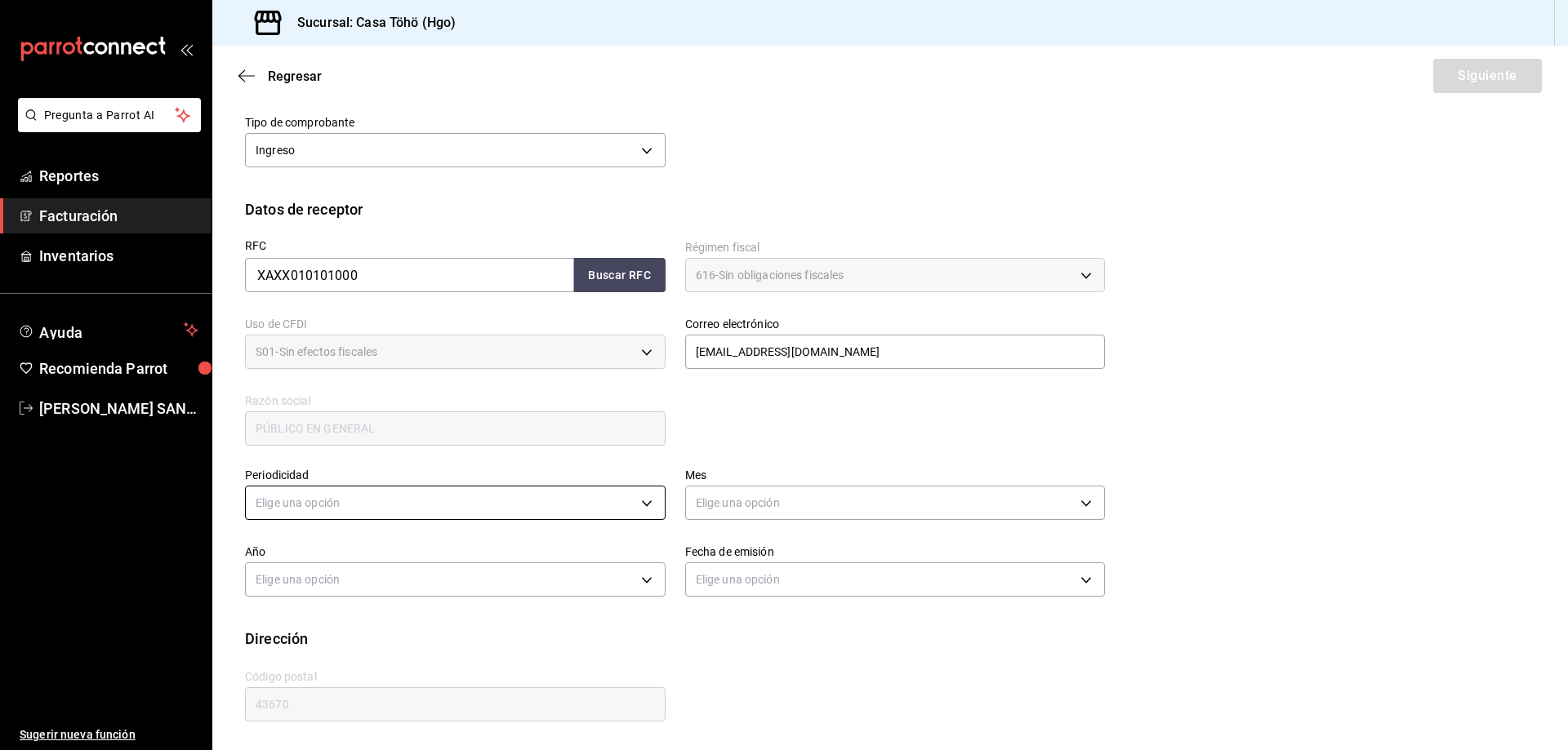
click at [468, 513] on body "Pregunta a Parrot AI Reportes Facturación Inventarios Ayuda Recomienda Parrot […" at bounding box center [784, 375] width 1568 height 750
click at [307, 559] on li "Diario" at bounding box center [453, 554] width 415 height 27
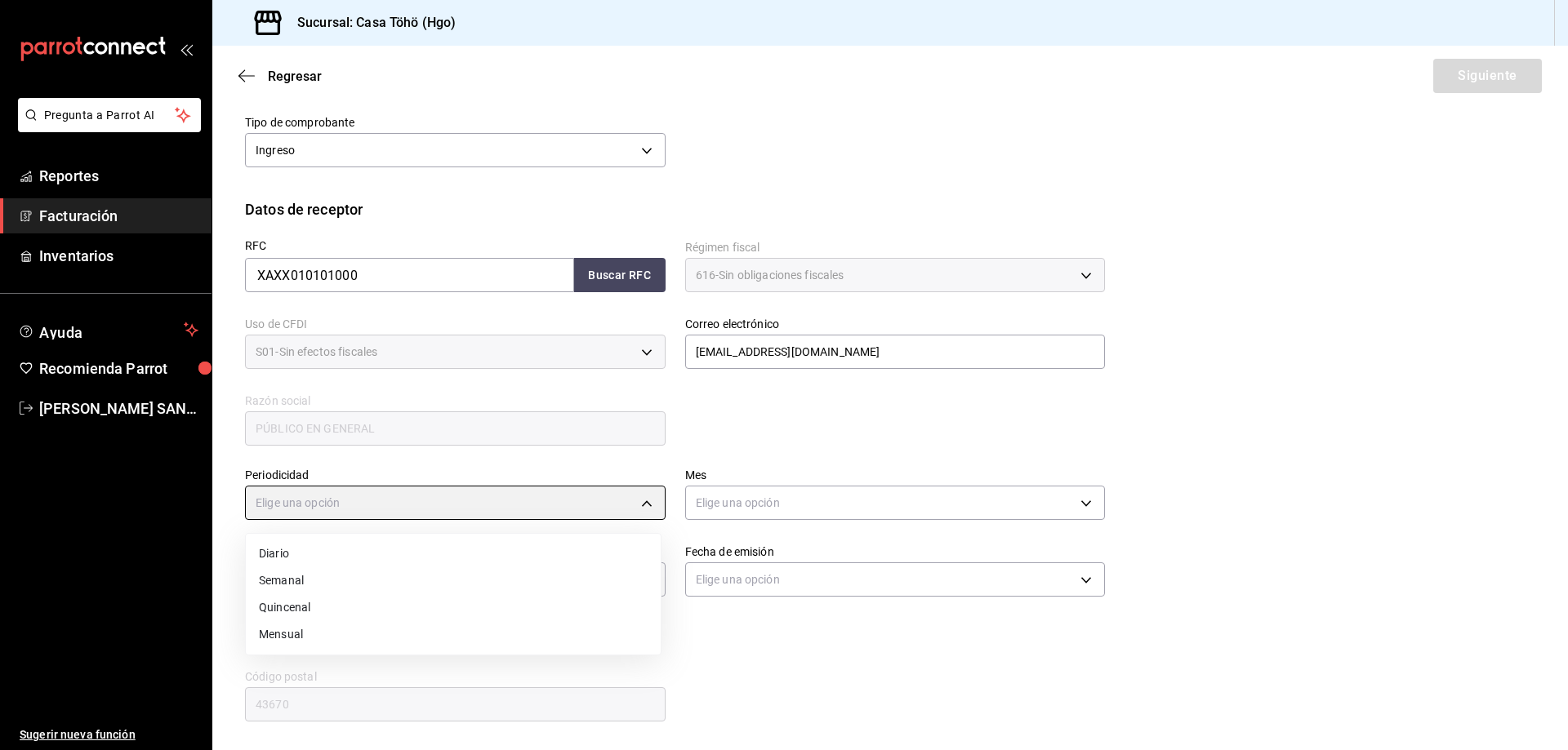
type input "DAILY"
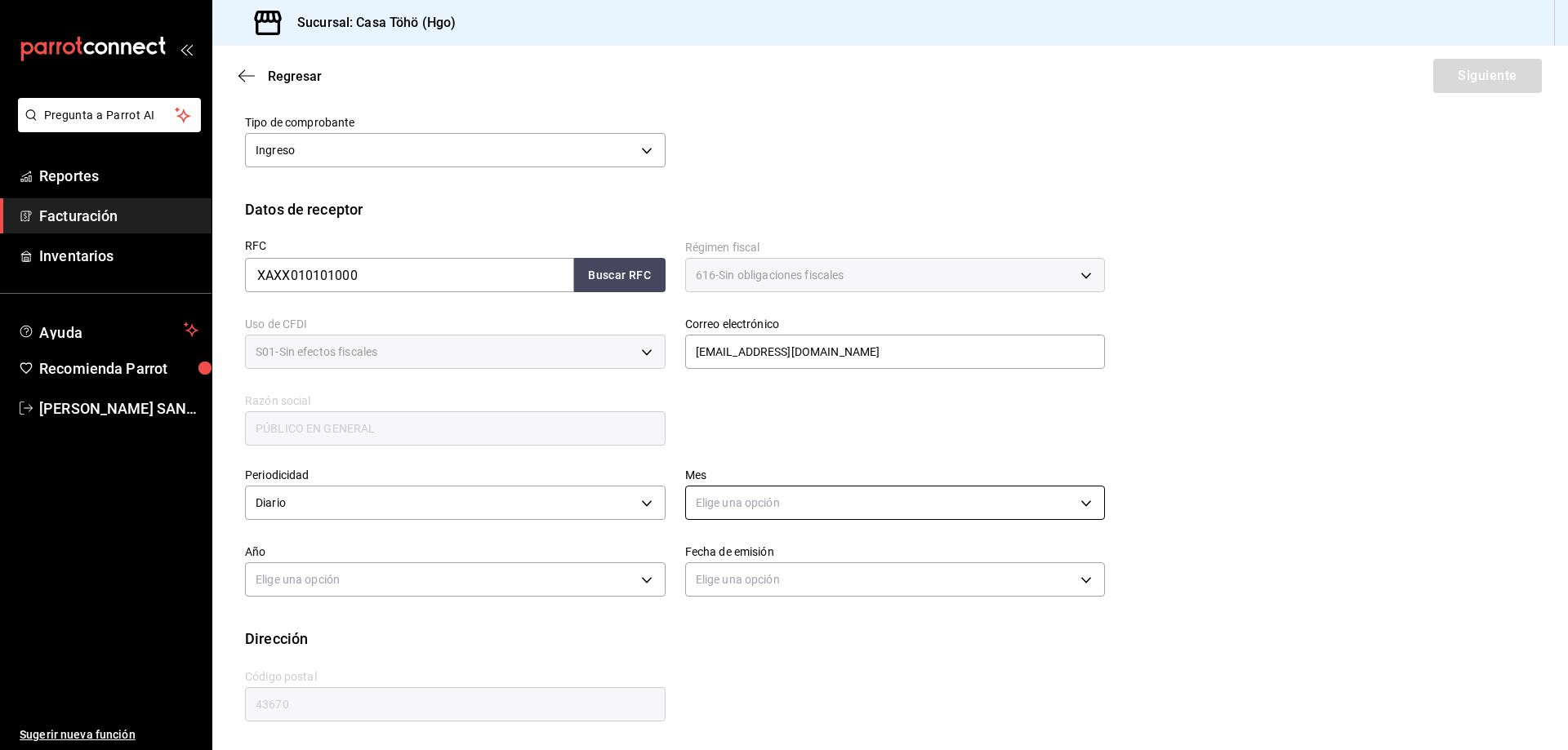
click at [798, 507] on body "Pregunta a Parrot AI Reportes Facturación Inventarios Ayuda Recomienda Parrot […" at bounding box center [784, 375] width 1568 height 750
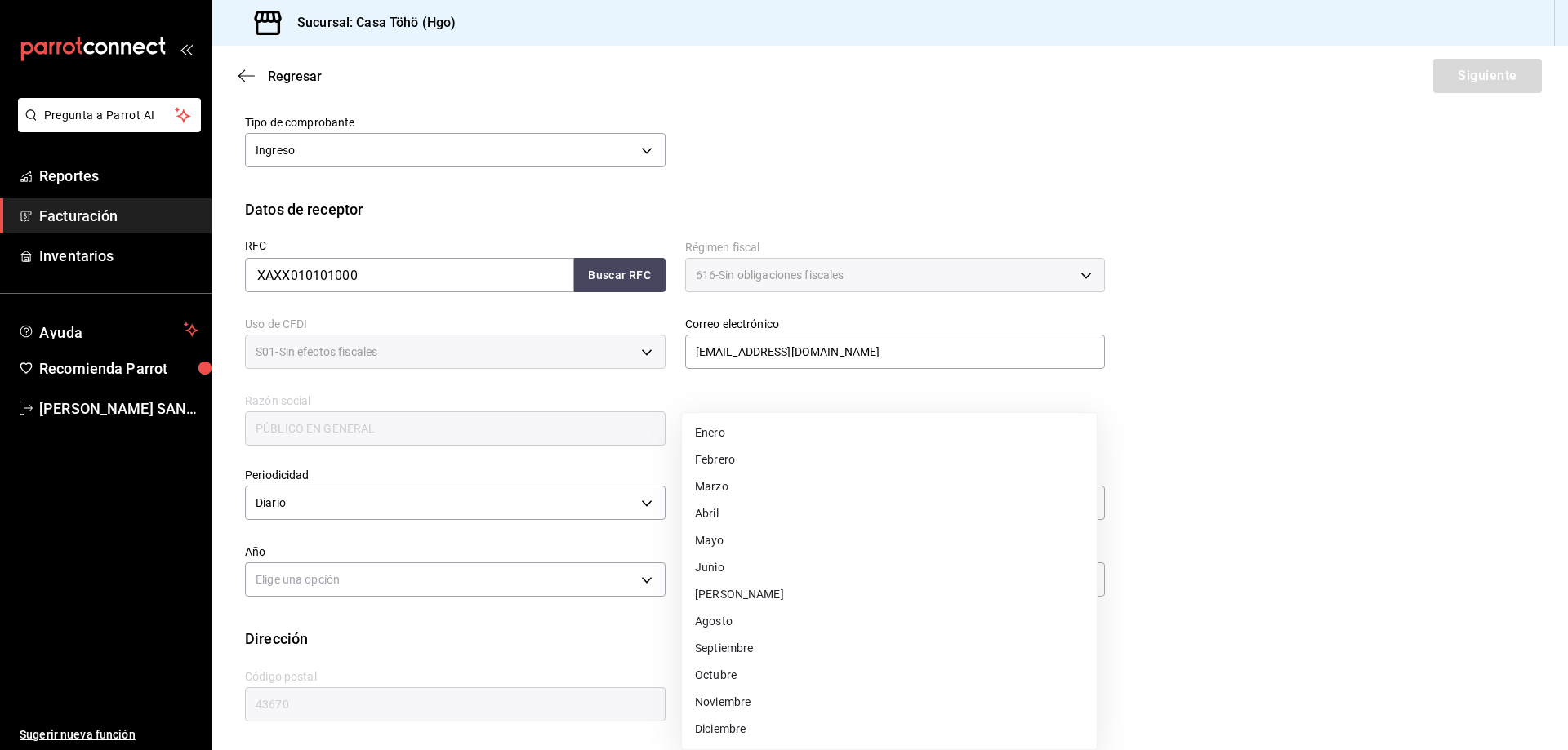
click at [738, 621] on li "Agosto" at bounding box center [889, 622] width 415 height 27
type input "8"
click at [542, 588] on body "Pregunta a Parrot AI Reportes Facturación Inventarios Ayuda Recomienda Parrot A…" at bounding box center [784, 375] width 1568 height 750
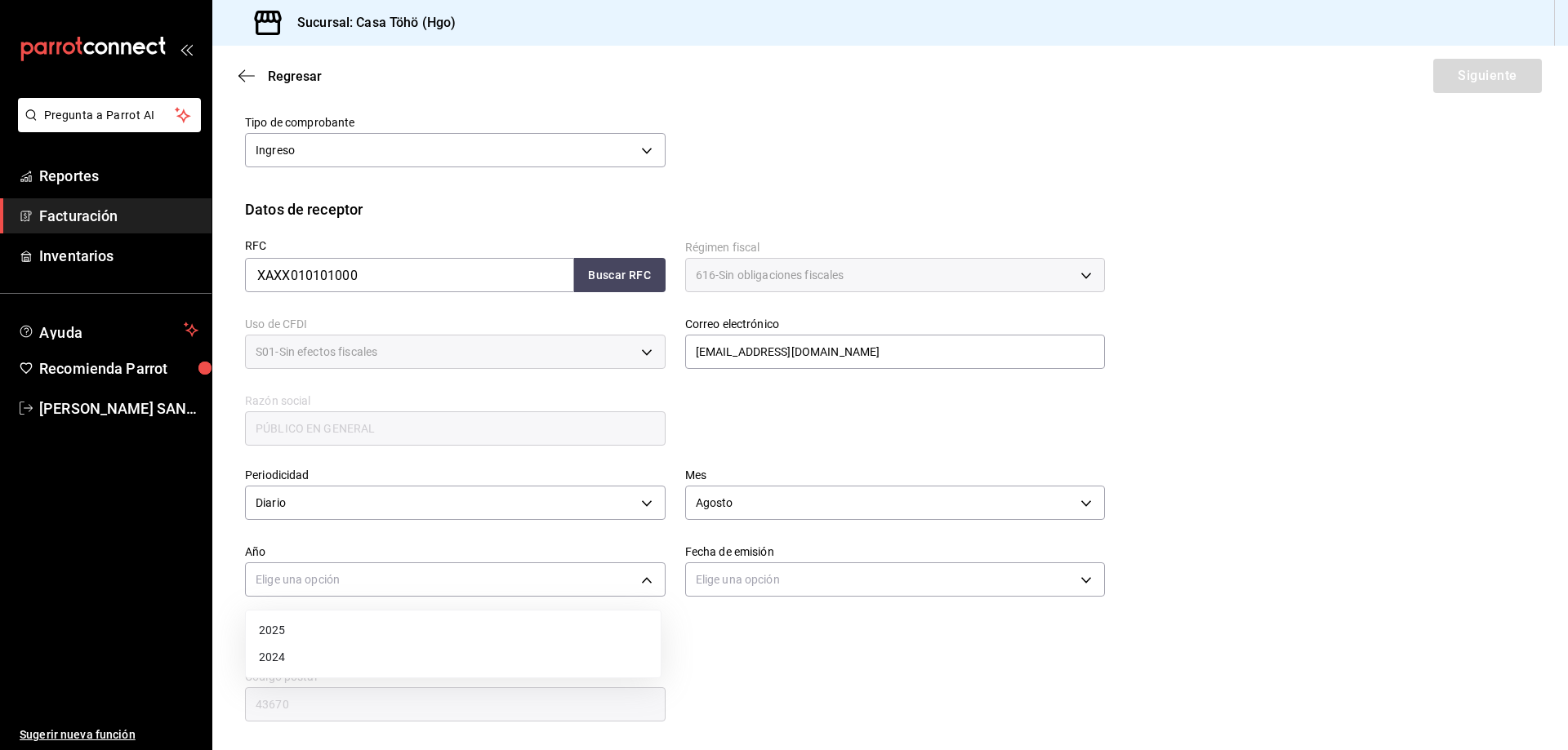
click at [325, 629] on li "2025" at bounding box center [453, 631] width 415 height 27
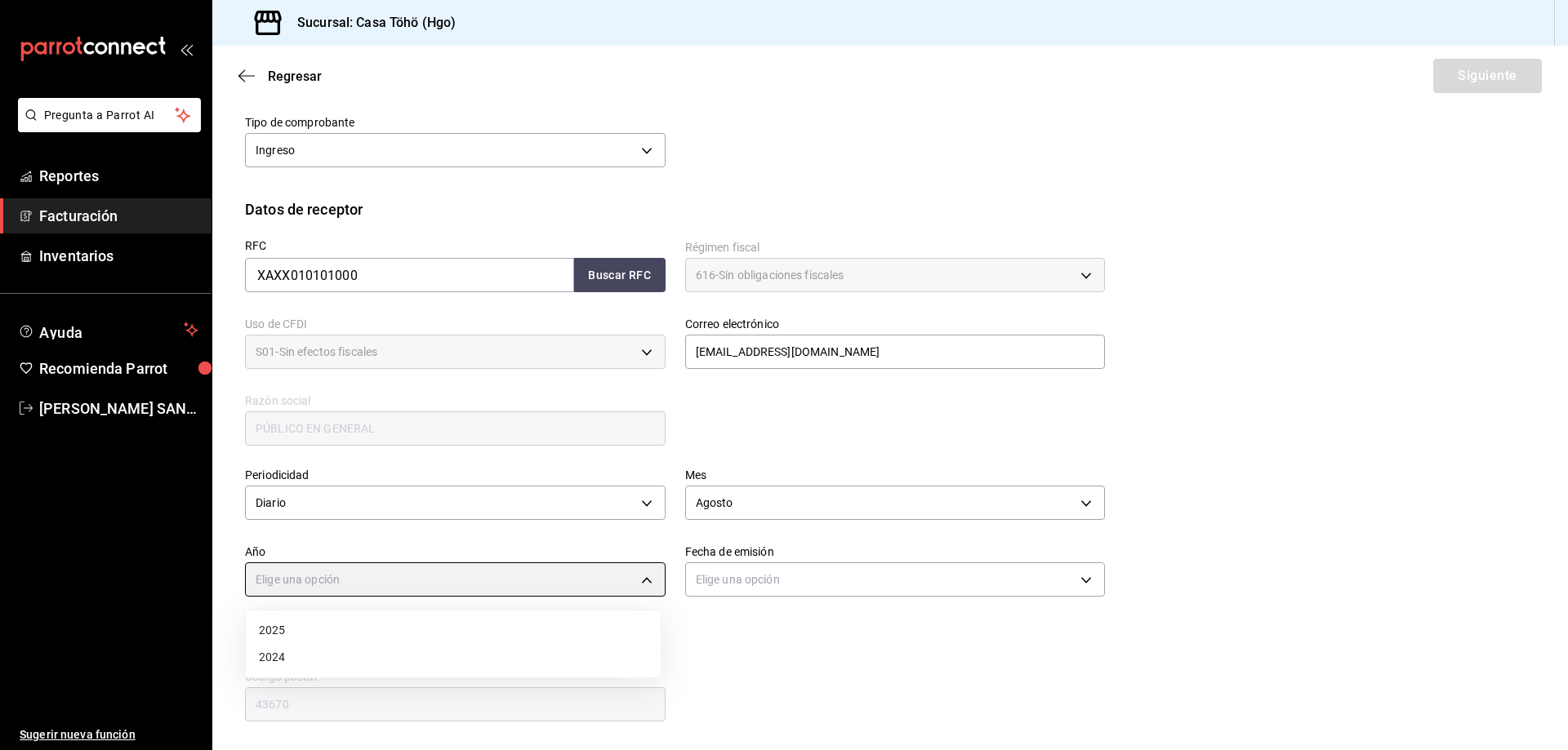
type input "2025"
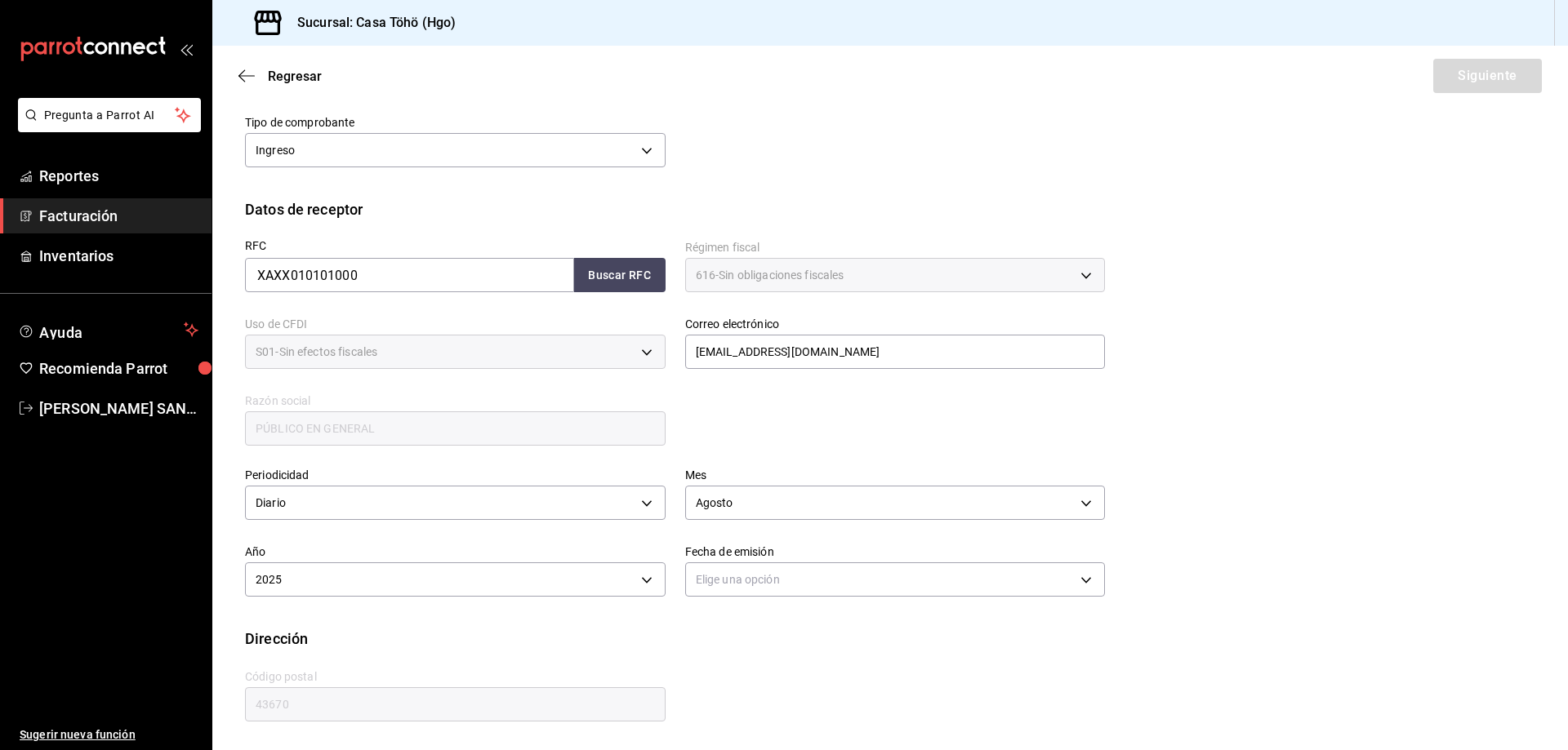
click at [823, 618] on div "Periodicidad Diario DAILY Mes Agosto 8 Año 2025 2025 Fecha de emisión Elige una…" at bounding box center [889, 537] width 1290 height 179
click at [766, 590] on body "Pregunta a Parrot AI Reportes Facturación Inventarios Ayuda Recomienda Parrot […" at bounding box center [784, 375] width 1568 height 750
click at [721, 658] on li "Ayer" at bounding box center [889, 658] width 415 height 27
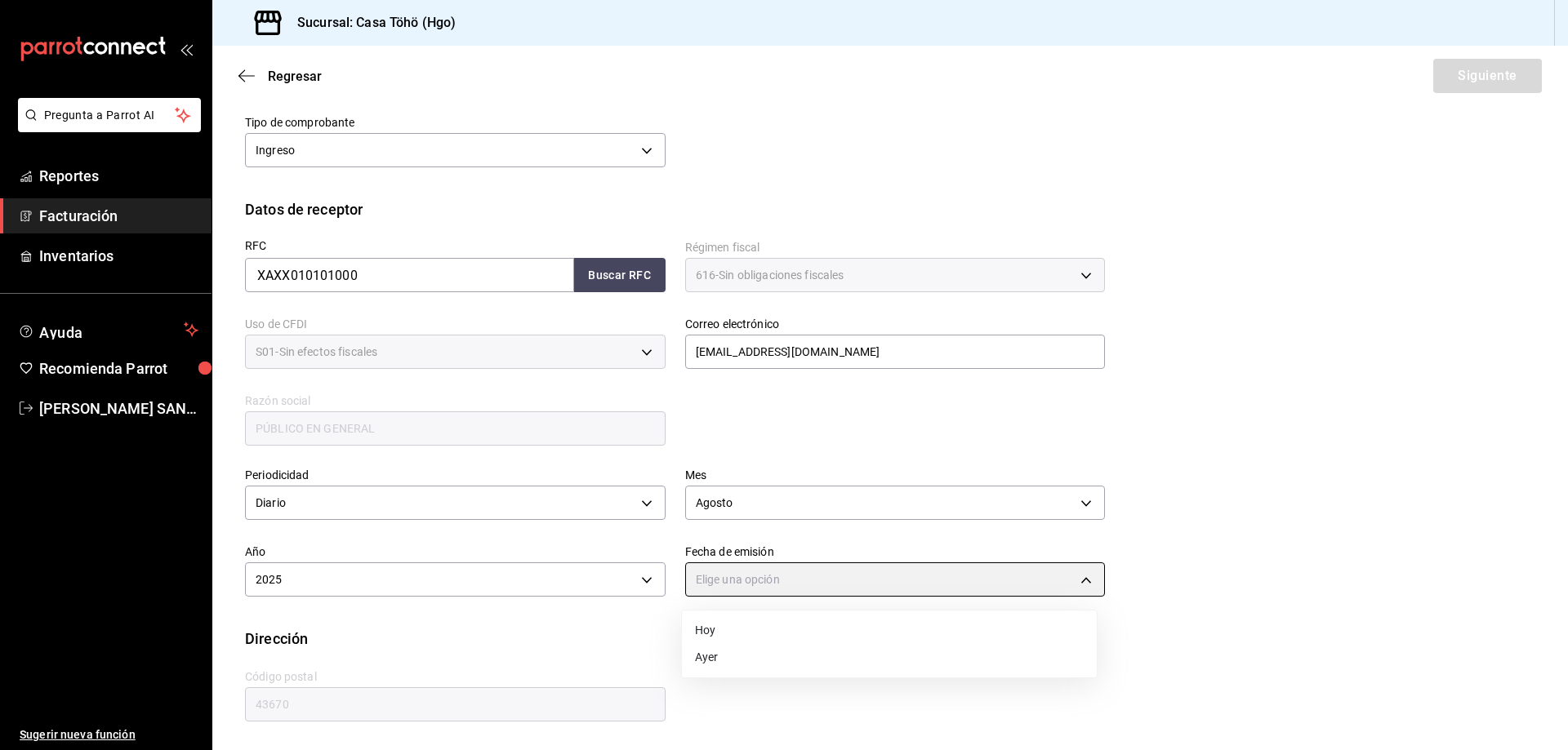
type input "[DATE]"
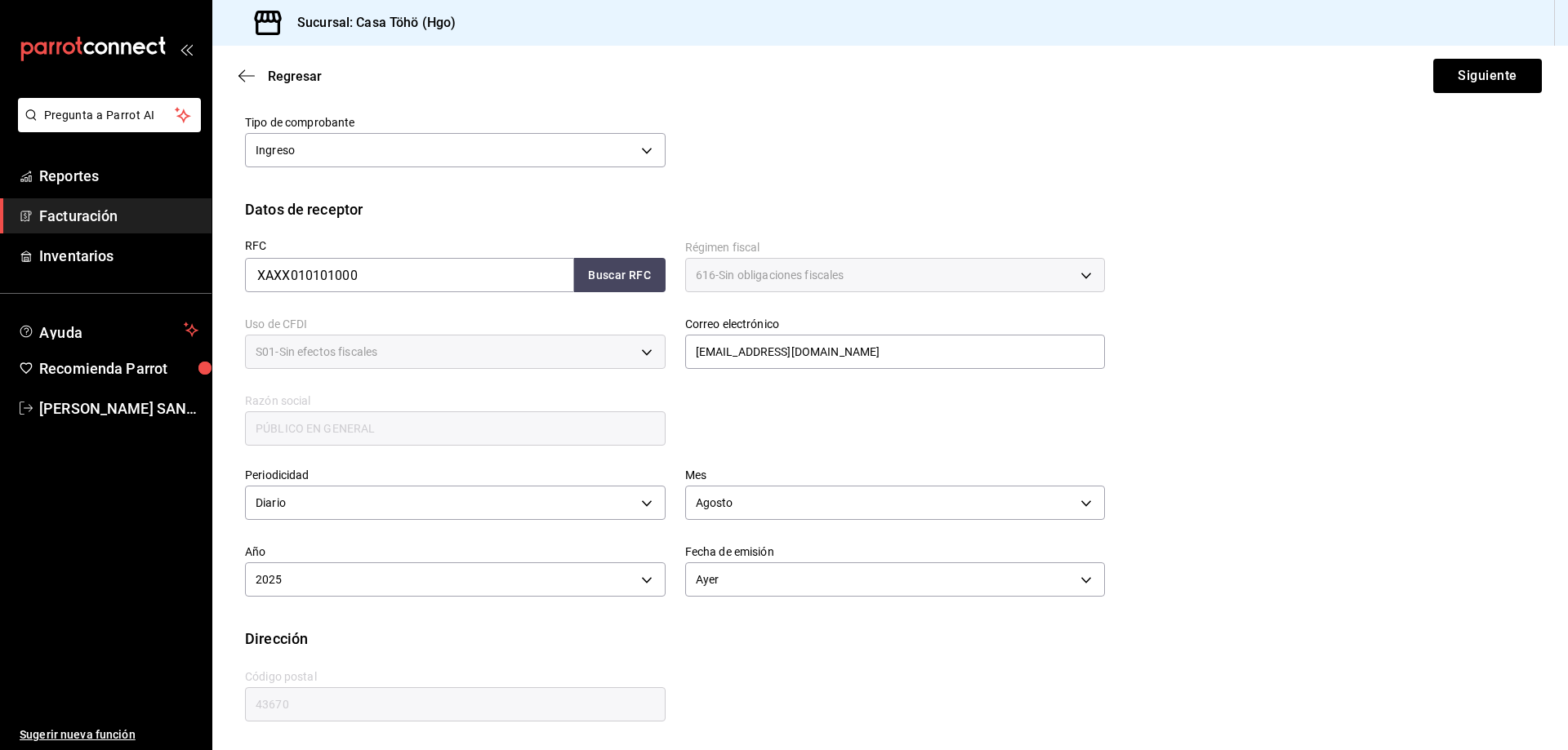
click at [799, 620] on div "Periodicidad Diario DAILY Mes Agosto 8 Año 2025 2025 Fecha de emisión Ayer YEST…" at bounding box center [889, 537] width 1290 height 179
click at [1486, 77] on button "Siguiente" at bounding box center [1487, 76] width 109 height 34
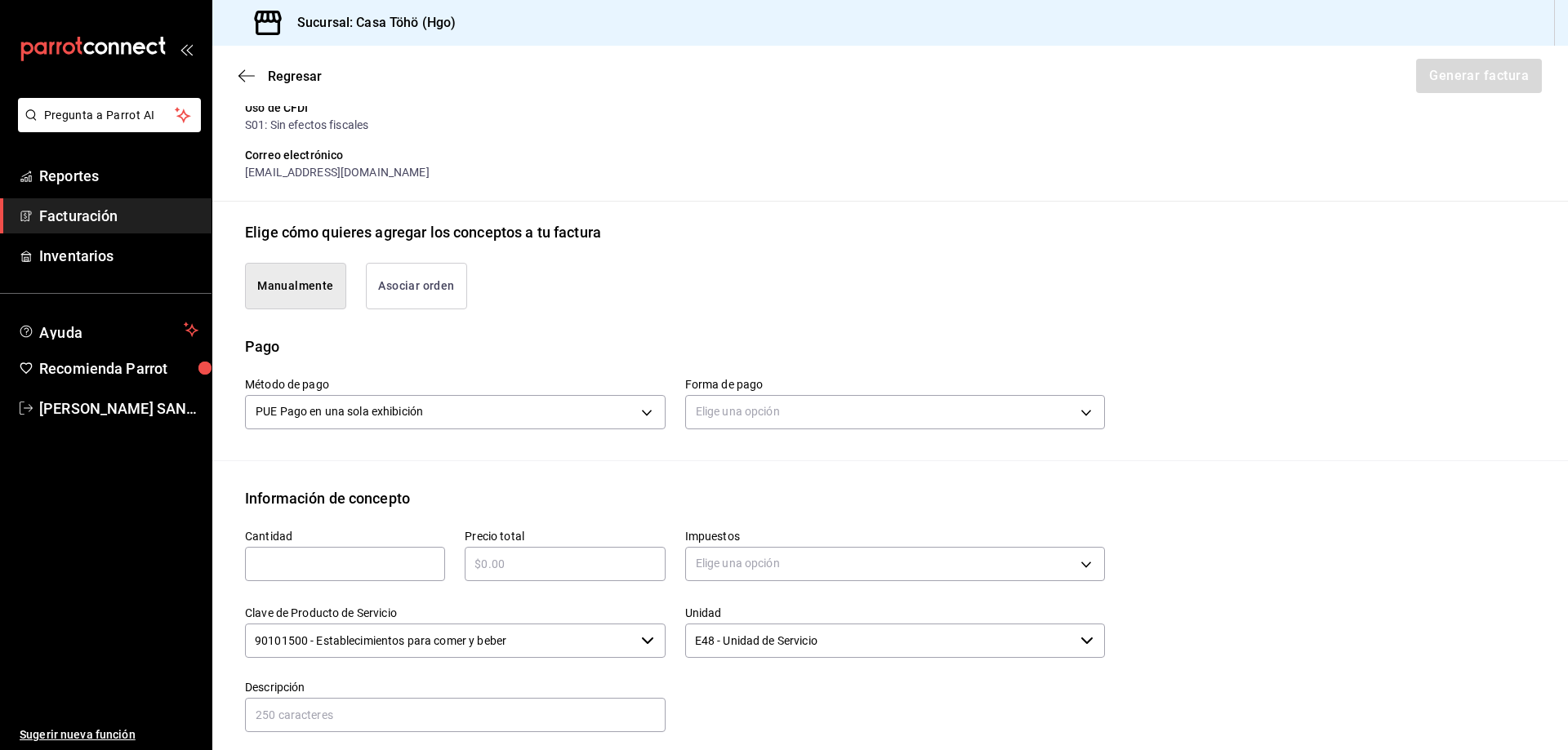
click at [428, 303] on button "Asociar orden" at bounding box center [416, 286] width 101 height 47
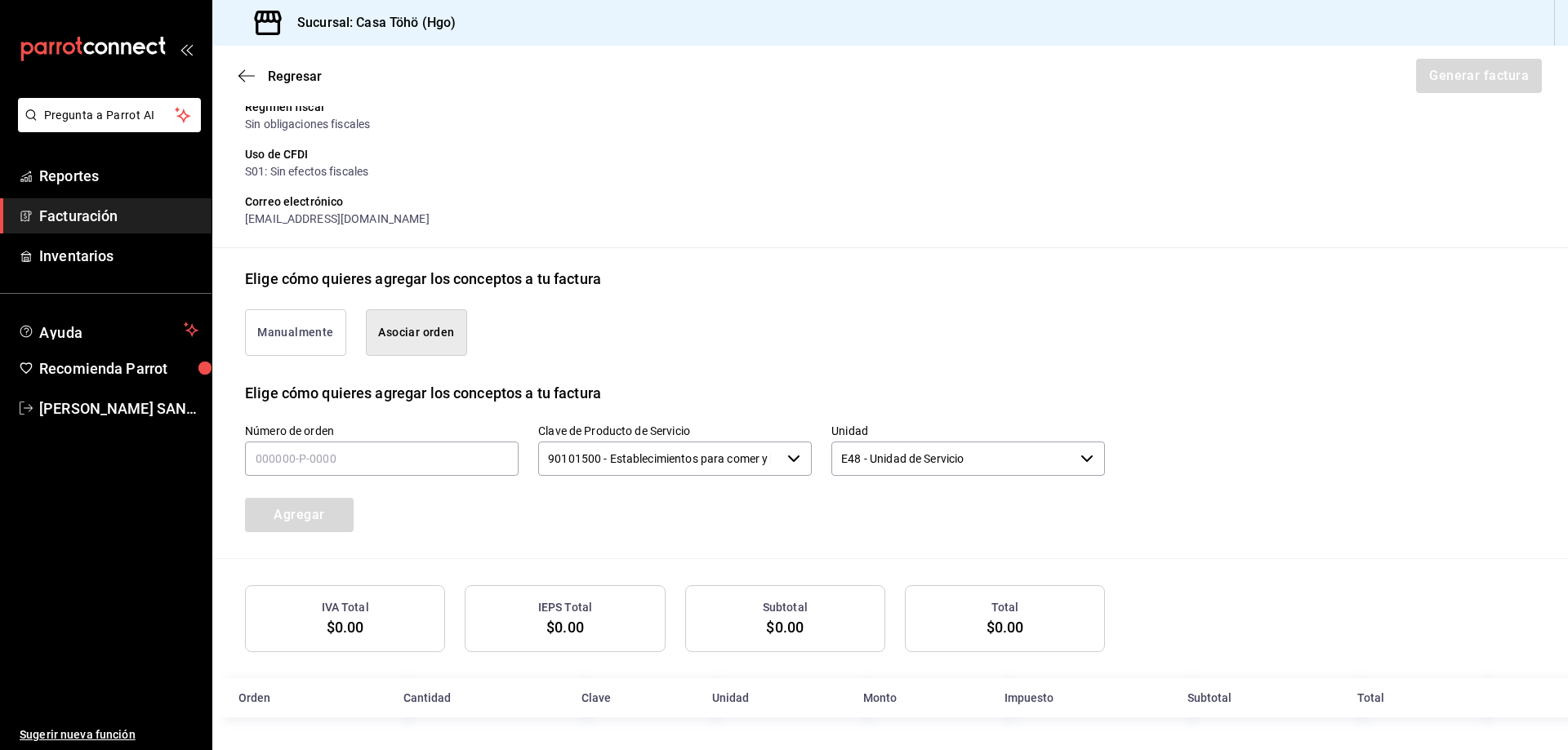
scroll to position [226, 0]
click at [332, 457] on input "text" at bounding box center [381, 458] width 274 height 34
type input "190825-P-0036"
click at [321, 506] on button "Agregar" at bounding box center [299, 515] width 109 height 34
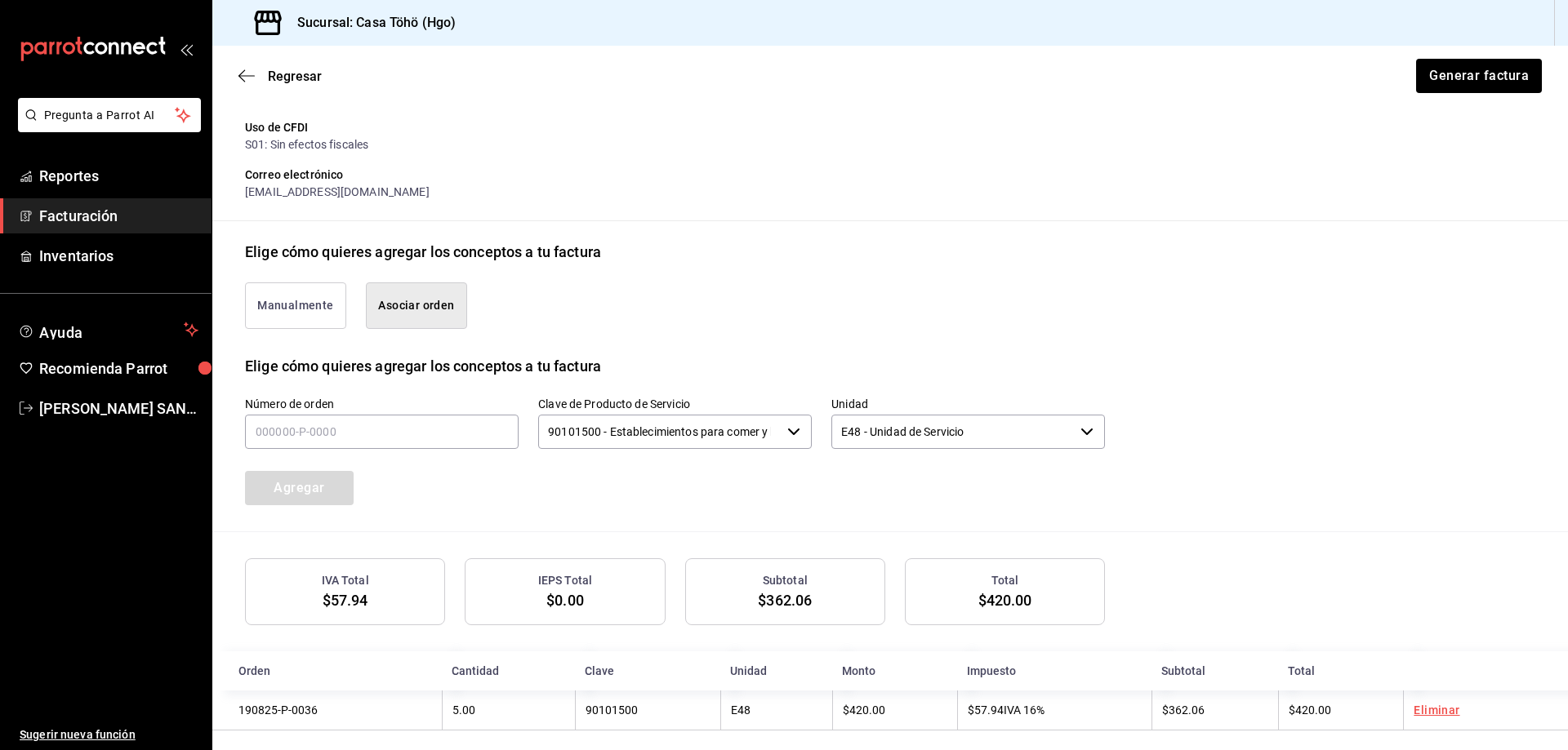
scroll to position [267, 0]
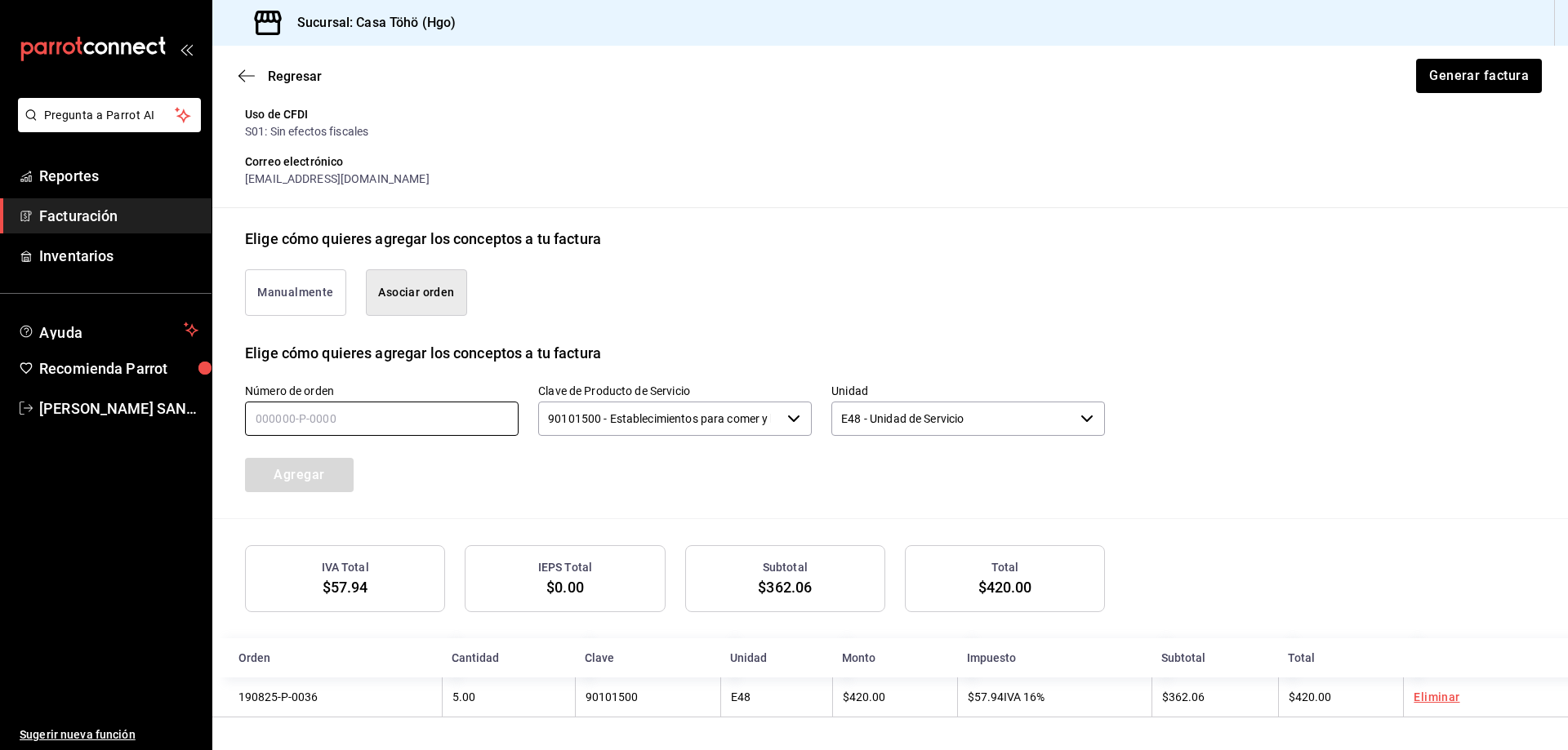
click at [308, 422] on input "text" at bounding box center [381, 419] width 274 height 34
type input "190825-p-0055"
click at [276, 467] on button "Agregar" at bounding box center [299, 475] width 109 height 34
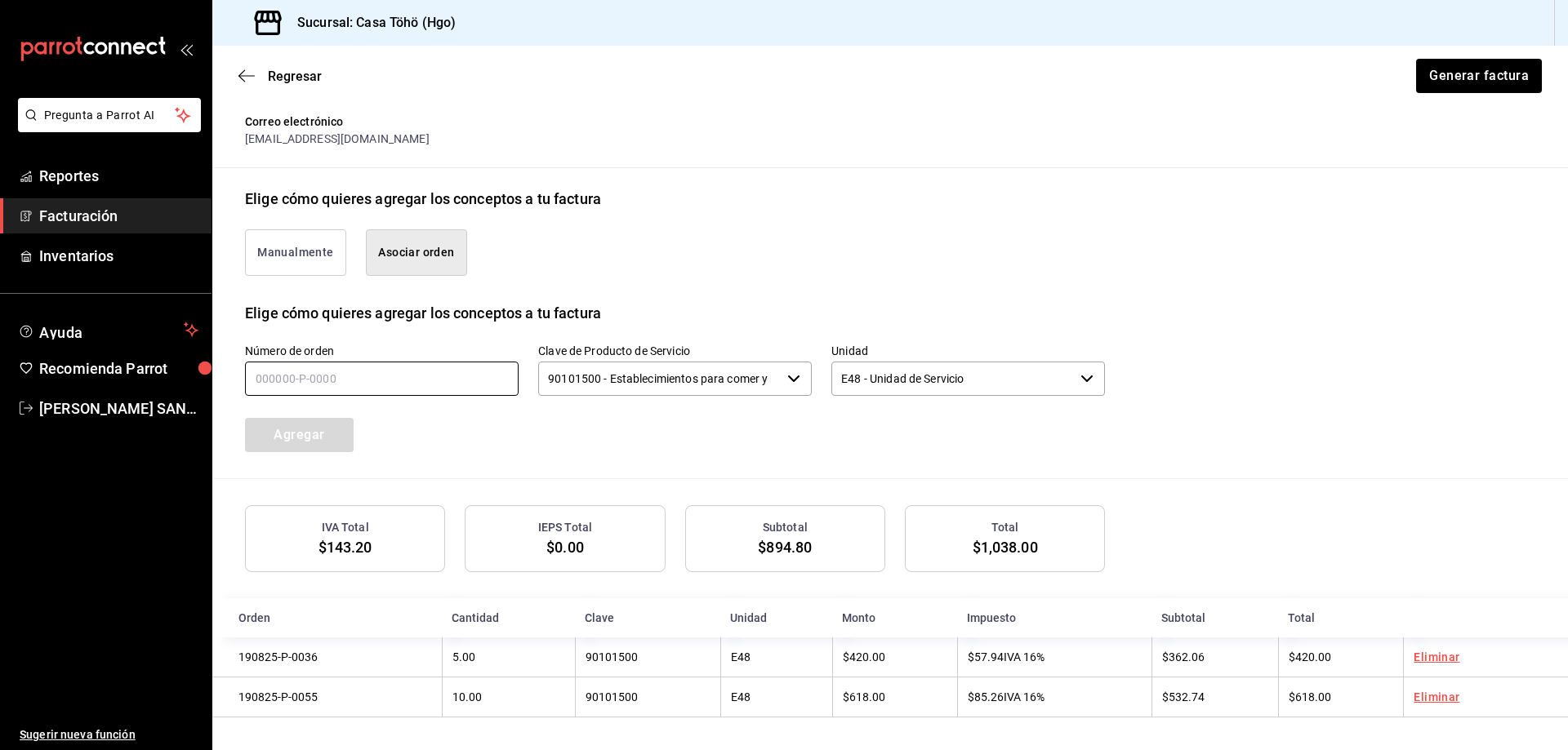
click at [433, 382] on input "text" at bounding box center [381, 379] width 274 height 34
type input "190825-P-0061"
click at [307, 440] on button "Agregar" at bounding box center [299, 435] width 109 height 34
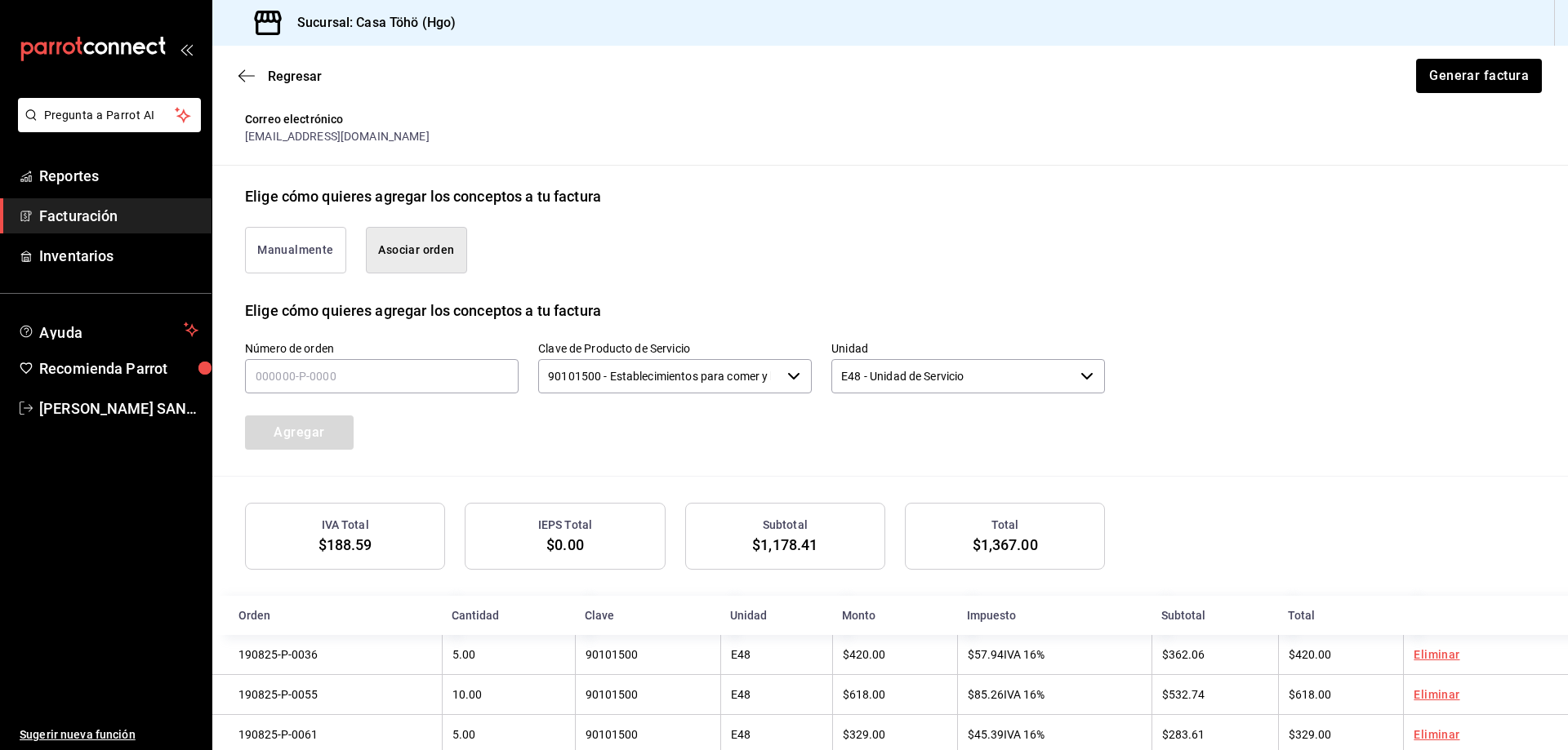
scroll to position [348, 0]
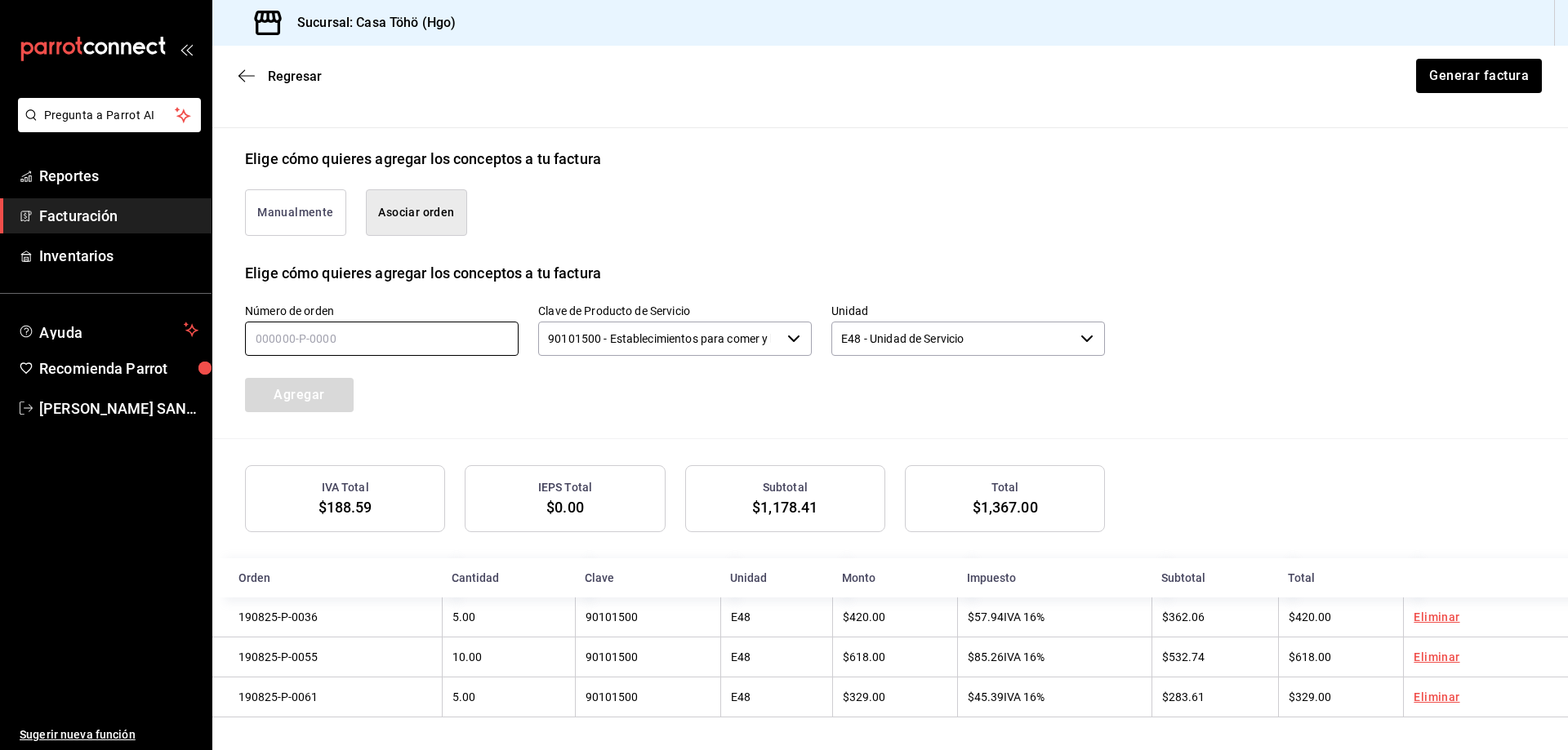
click at [321, 342] on input "text" at bounding box center [381, 338] width 274 height 34
type input "190825-p-0063"
click at [303, 385] on button "Agregar" at bounding box center [299, 395] width 109 height 34
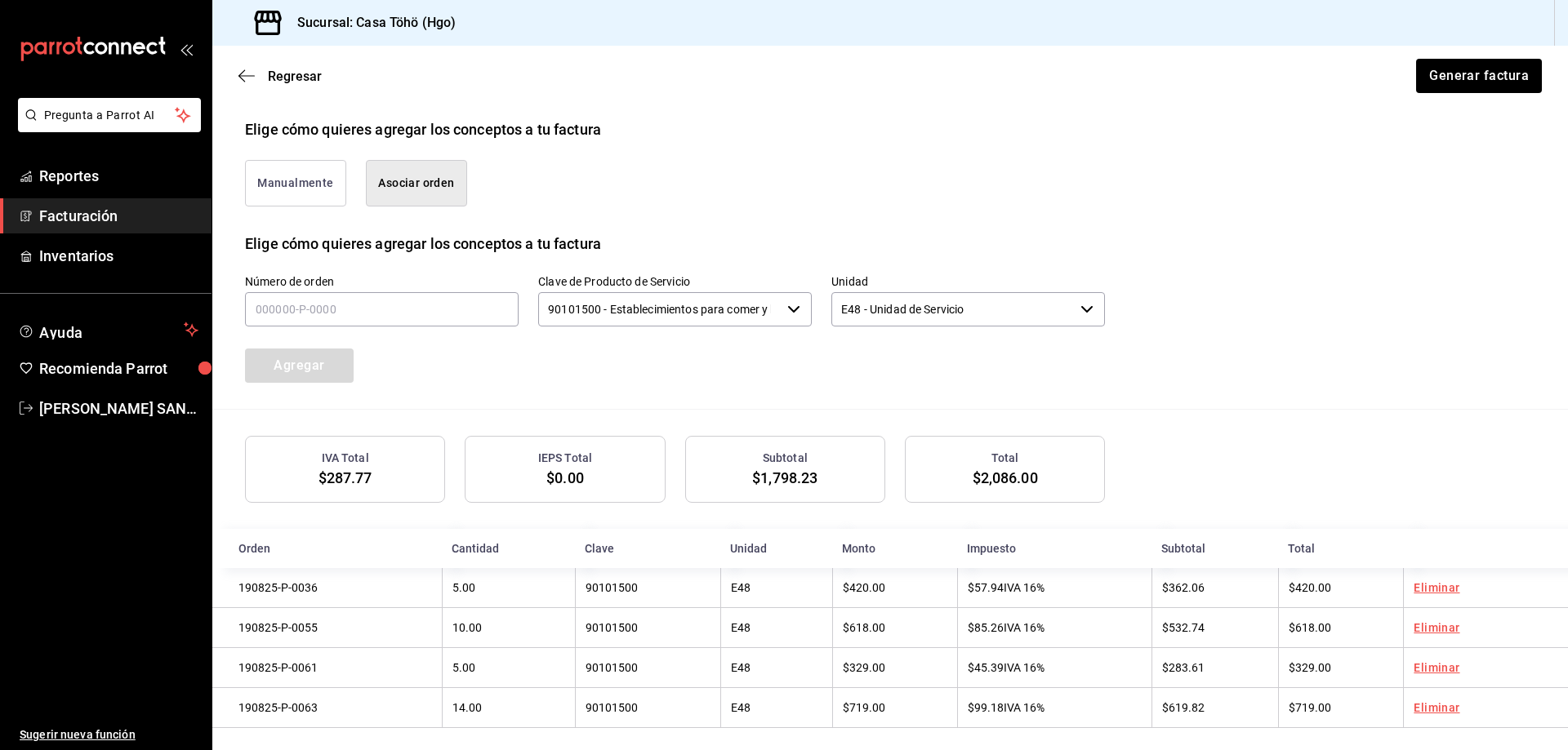
scroll to position [389, 0]
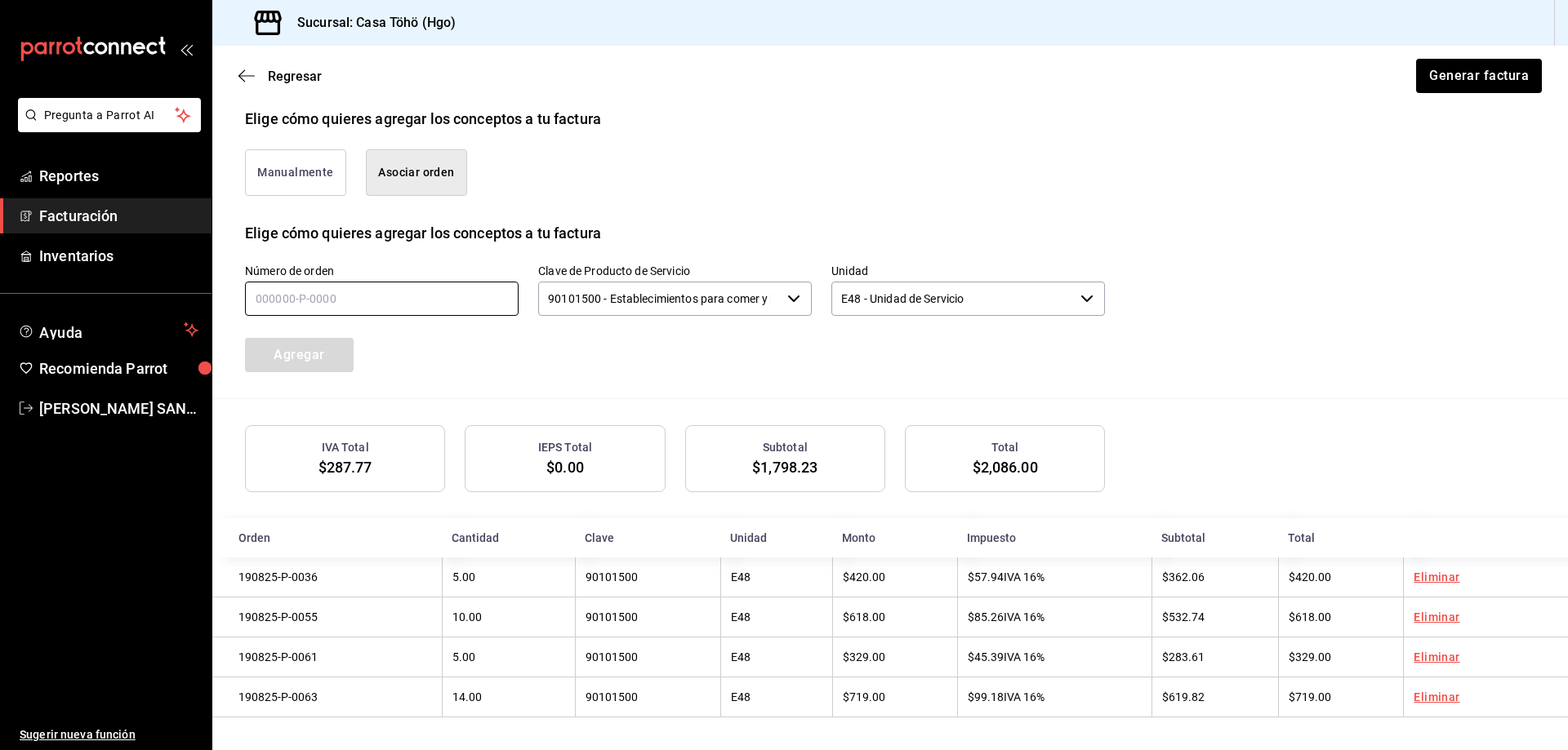
click at [375, 301] on input "text" at bounding box center [381, 299] width 274 height 34
type input "190825-P-0069"
click at [348, 346] on button "Agregar" at bounding box center [299, 355] width 109 height 34
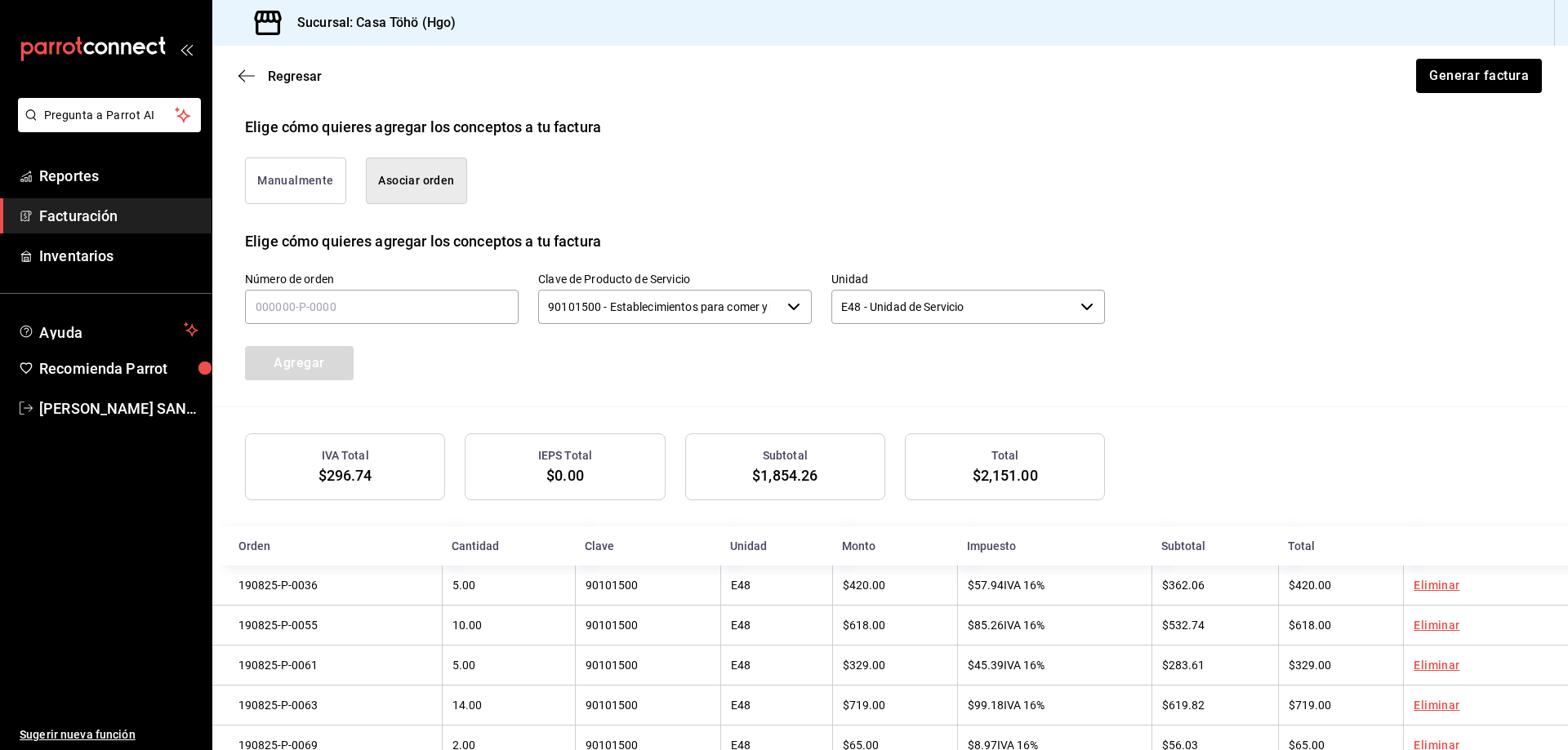
scroll to position [186, 0]
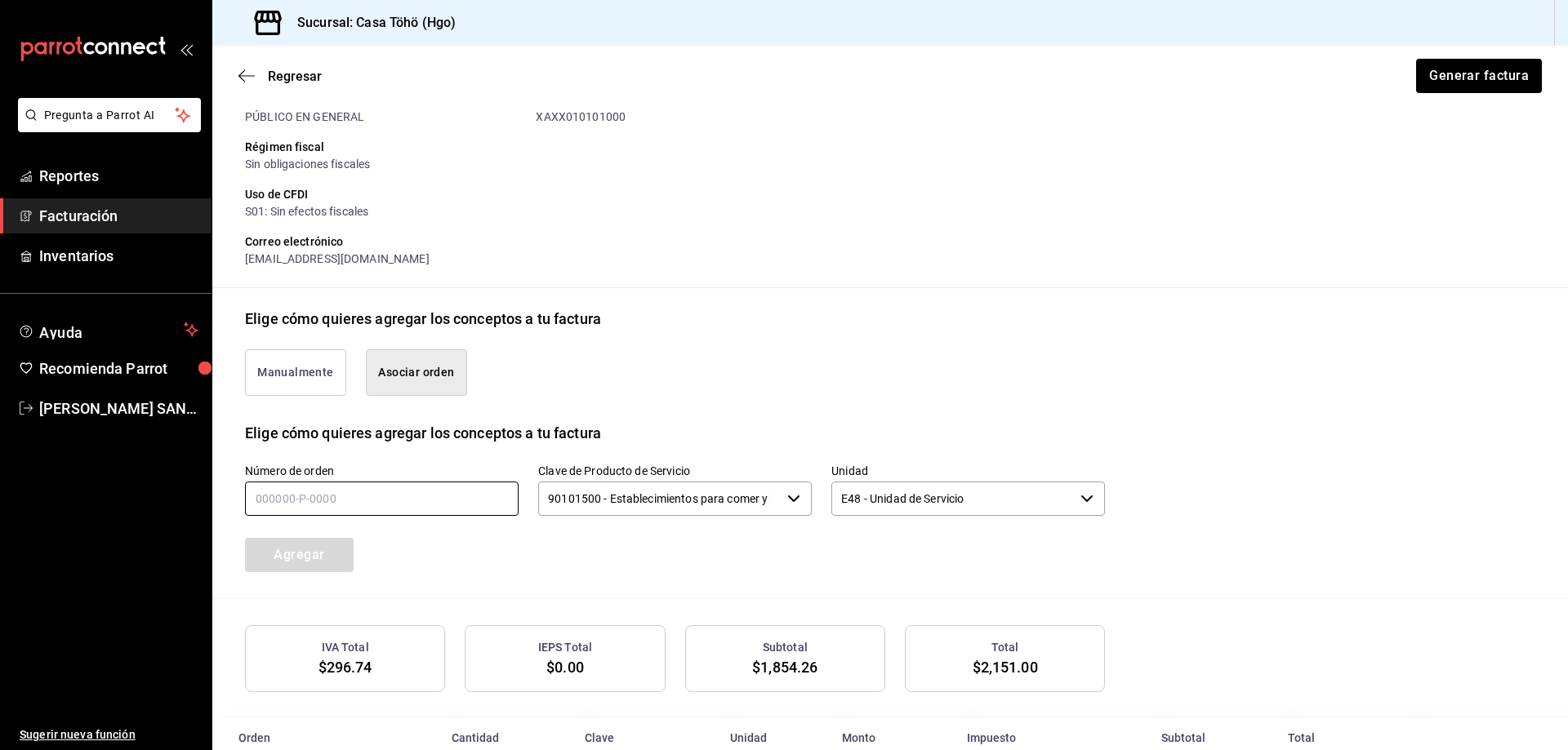
click at [329, 493] on input "text" at bounding box center [381, 499] width 274 height 34
type input "190825-P-0072"
click at [321, 543] on button "Agregar" at bounding box center [299, 555] width 109 height 34
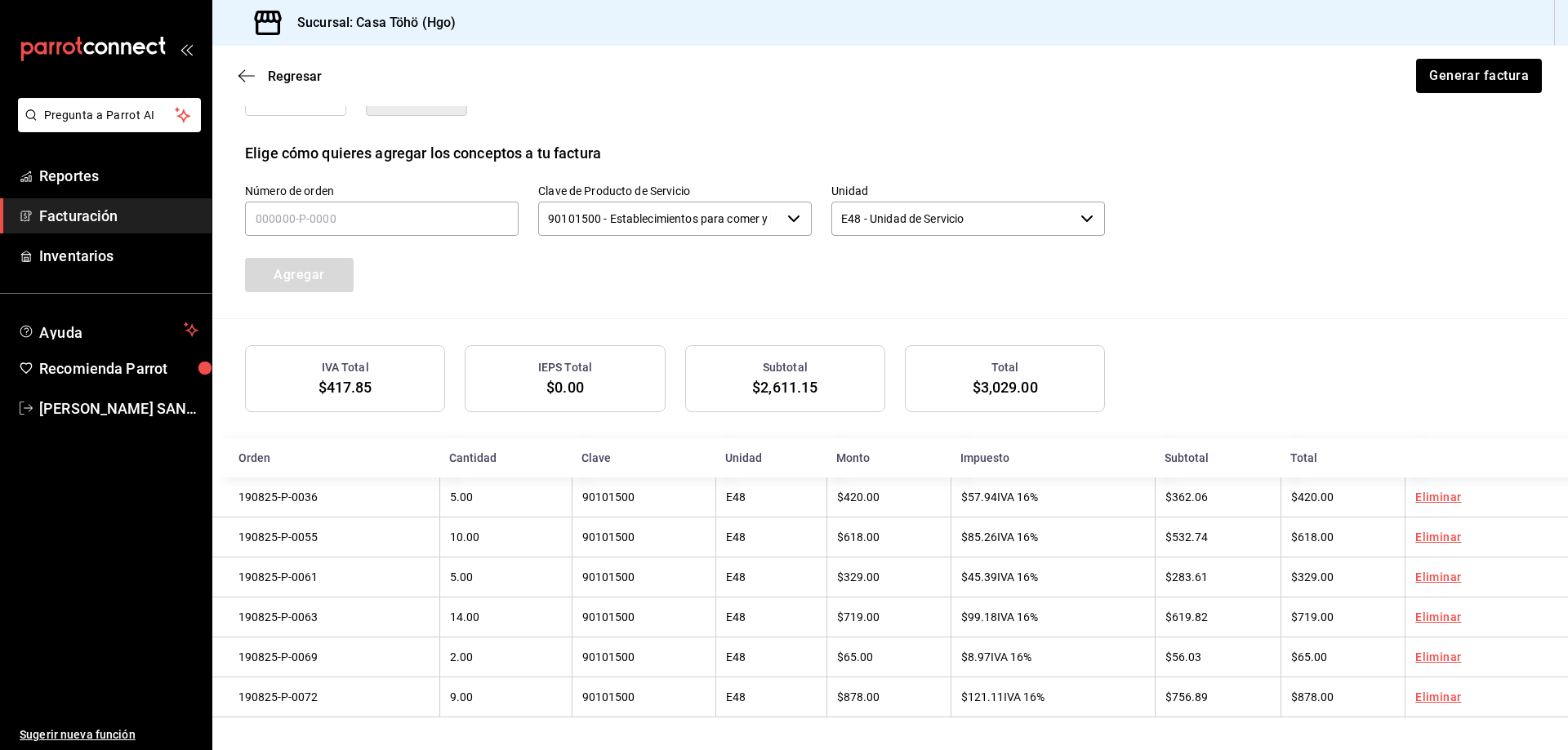
scroll to position [144, 0]
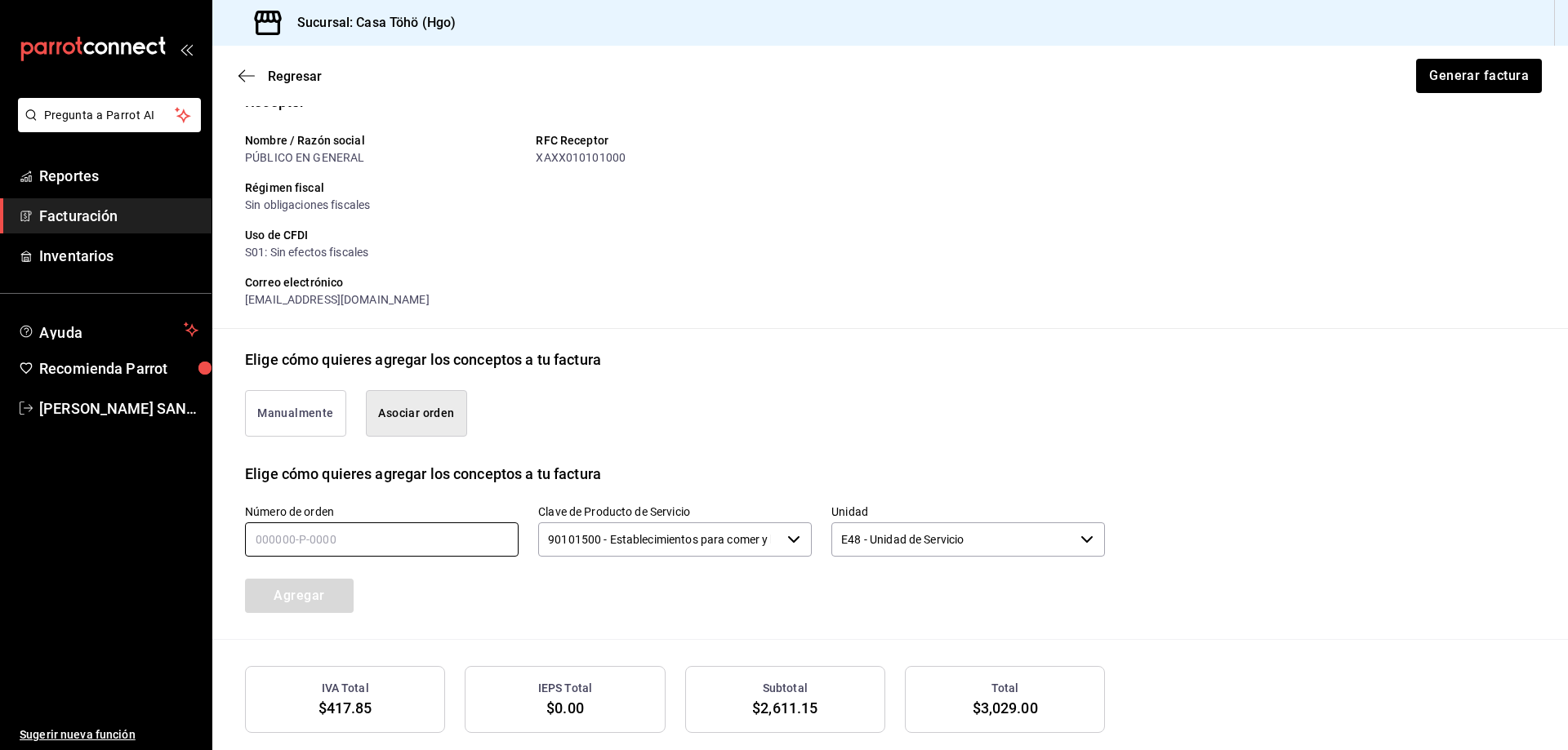
click at [295, 536] on input "text" at bounding box center [381, 539] width 274 height 34
type input "190825-P-0068"
click at [331, 583] on button "Agregar" at bounding box center [299, 596] width 109 height 34
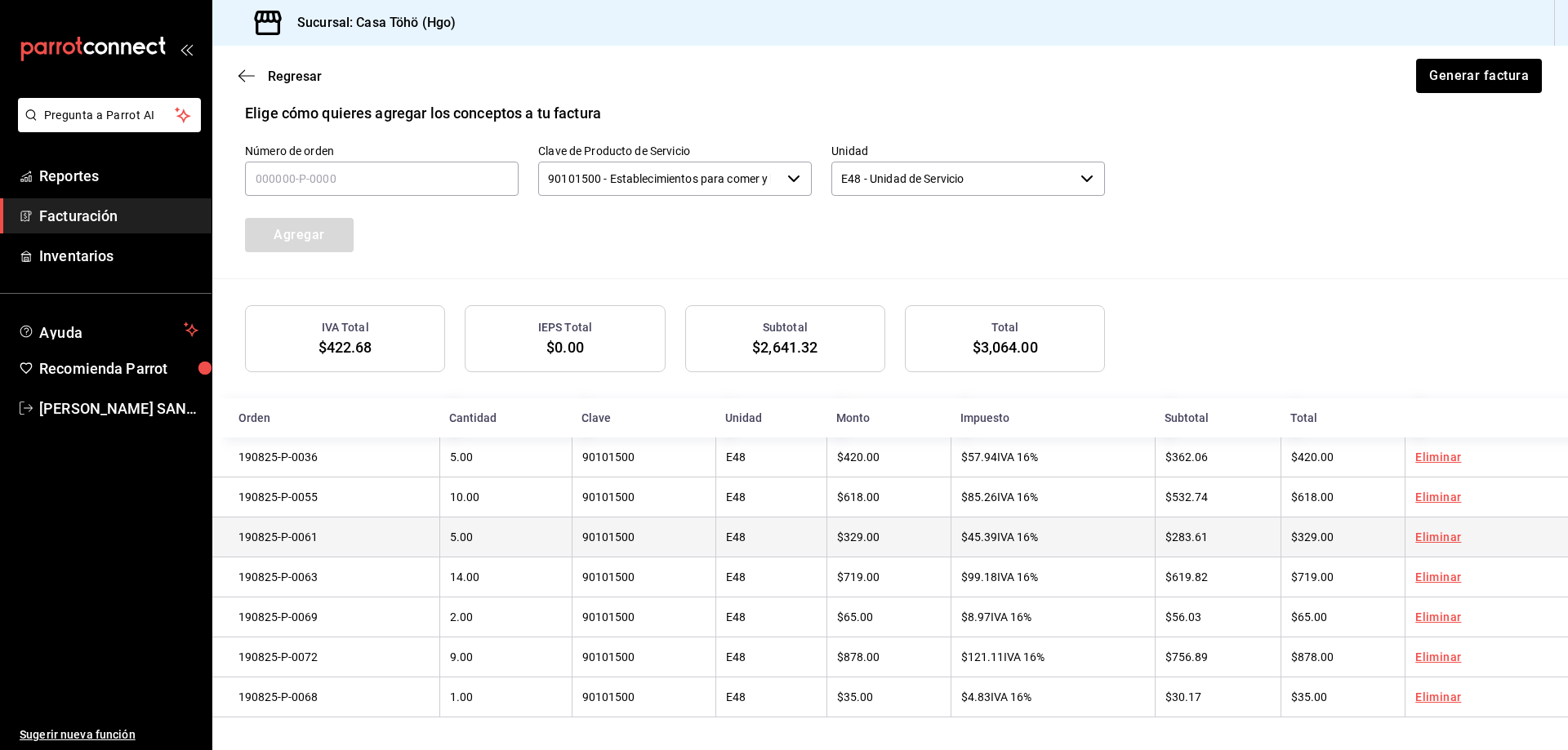
scroll to position [348, 0]
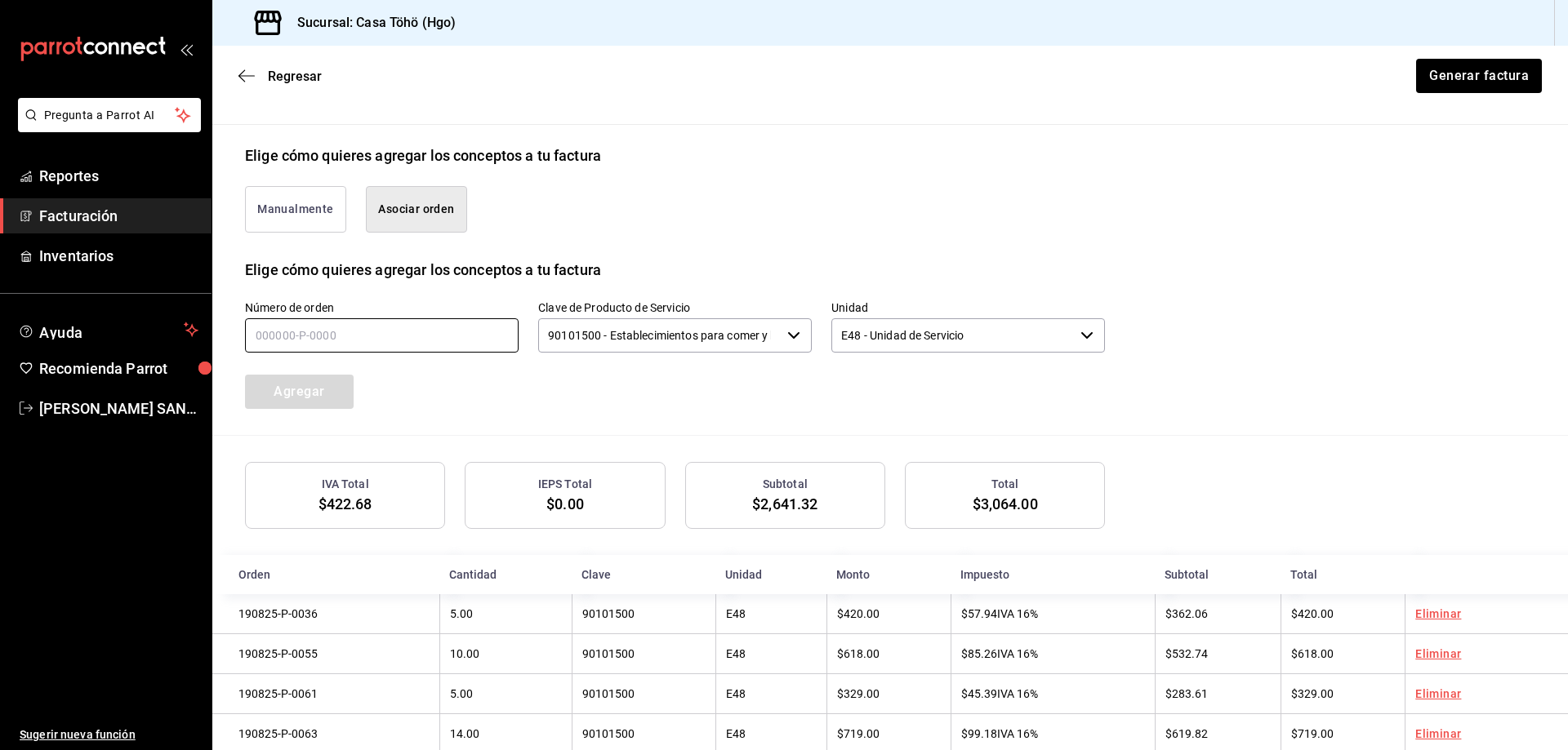
drag, startPoint x: 443, startPoint y: 343, endPoint x: 504, endPoint y: 371, distance: 67.1
click at [443, 343] on input "text" at bounding box center [381, 336] width 274 height 34
type input "190825-P-0022"
click at [343, 398] on button "Agregar" at bounding box center [299, 392] width 109 height 34
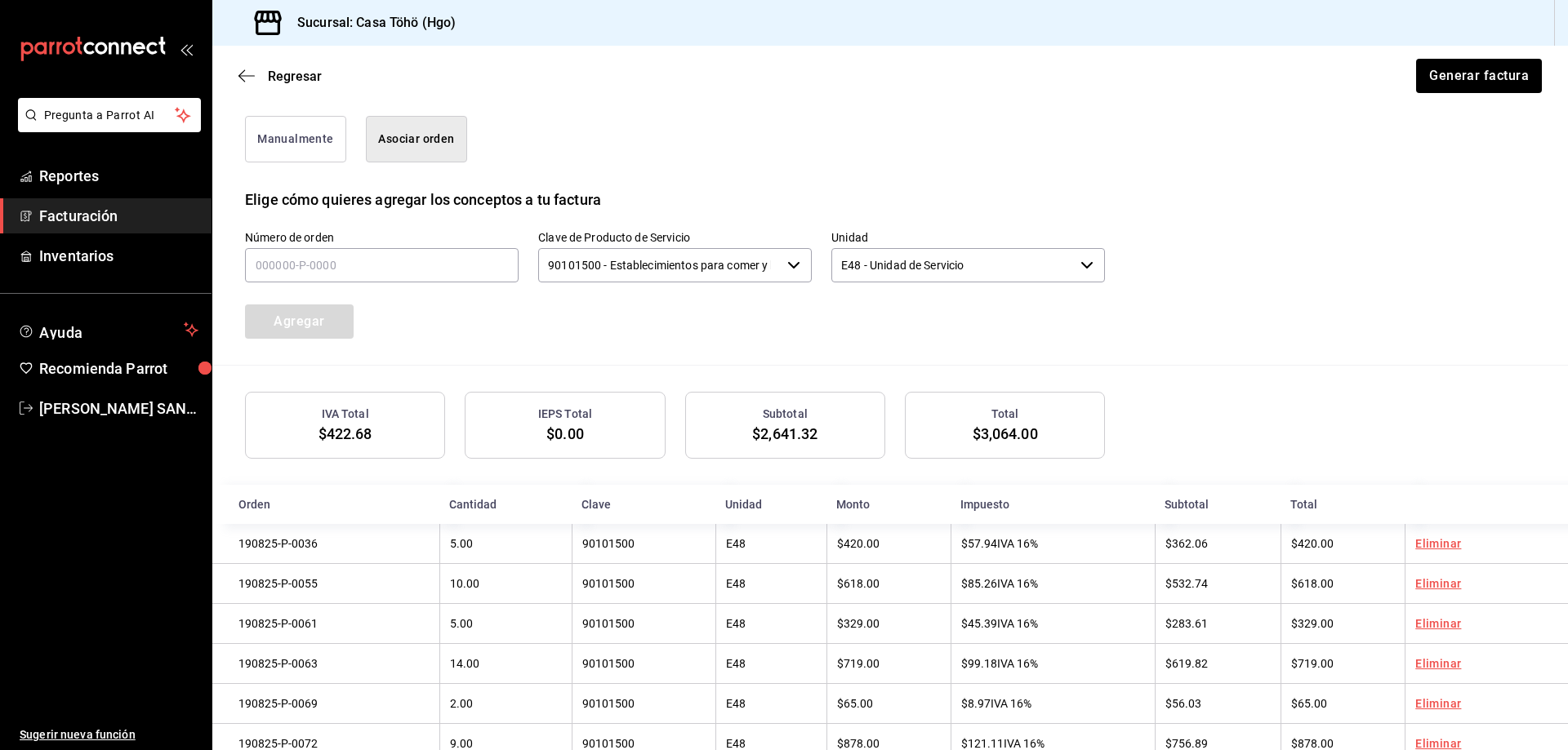
scroll to position [430, 0]
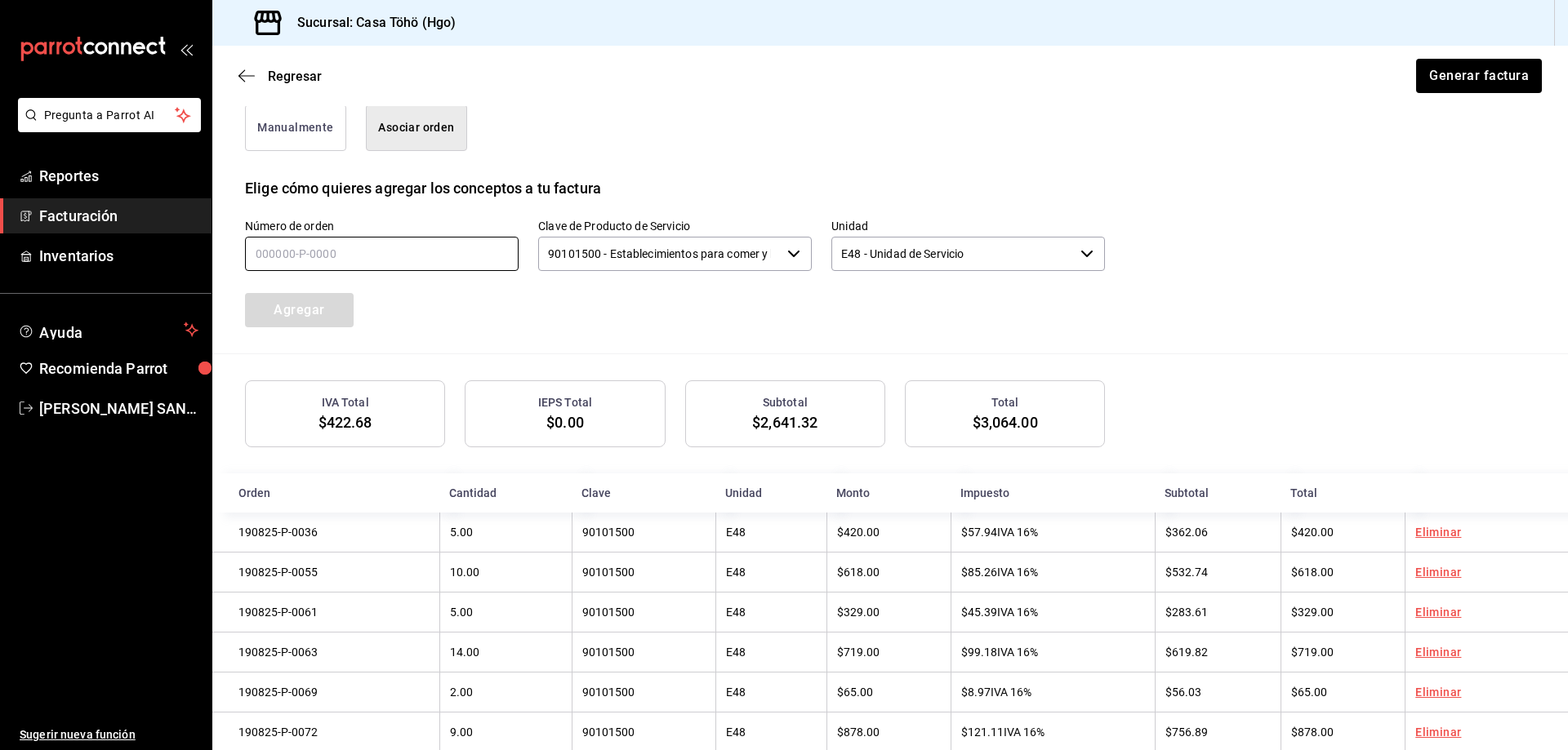
click at [399, 247] on input "text" at bounding box center [381, 254] width 274 height 34
click at [367, 246] on input "text" at bounding box center [381, 254] width 274 height 34
type input "190825-P-0003"
click at [341, 312] on button "Agregar" at bounding box center [299, 310] width 109 height 34
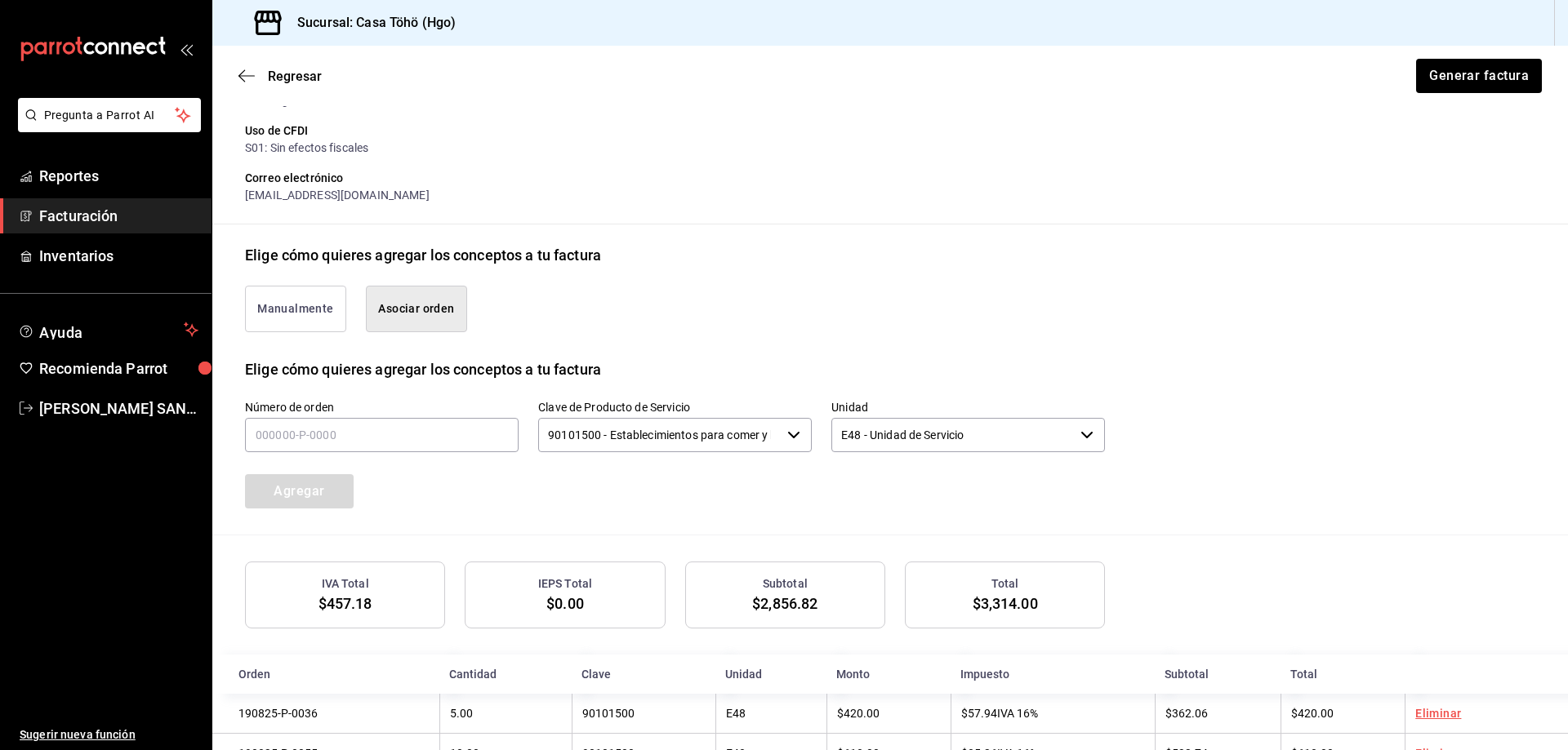
scroll to position [389, 0]
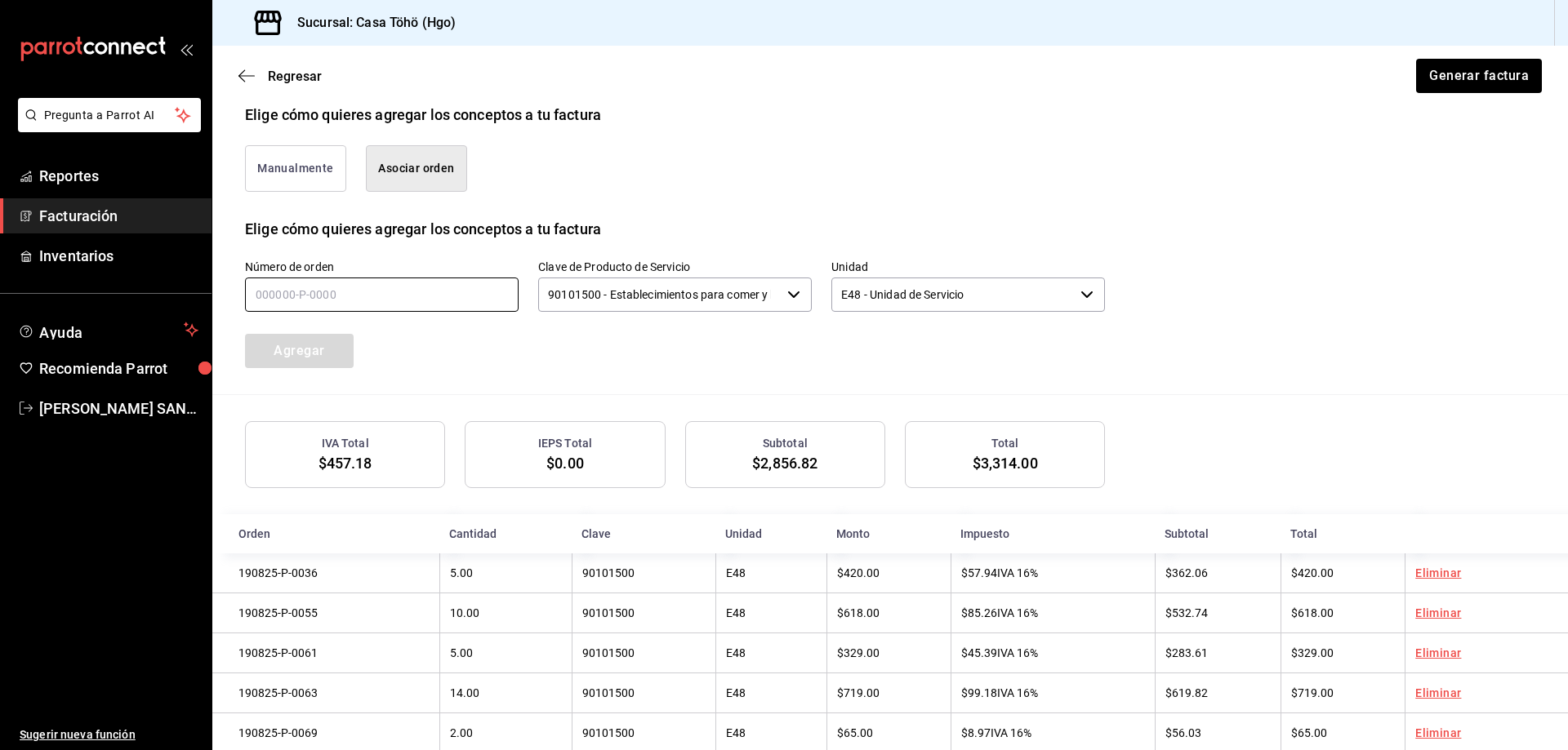
click at [294, 294] on input "text" at bounding box center [381, 294] width 274 height 34
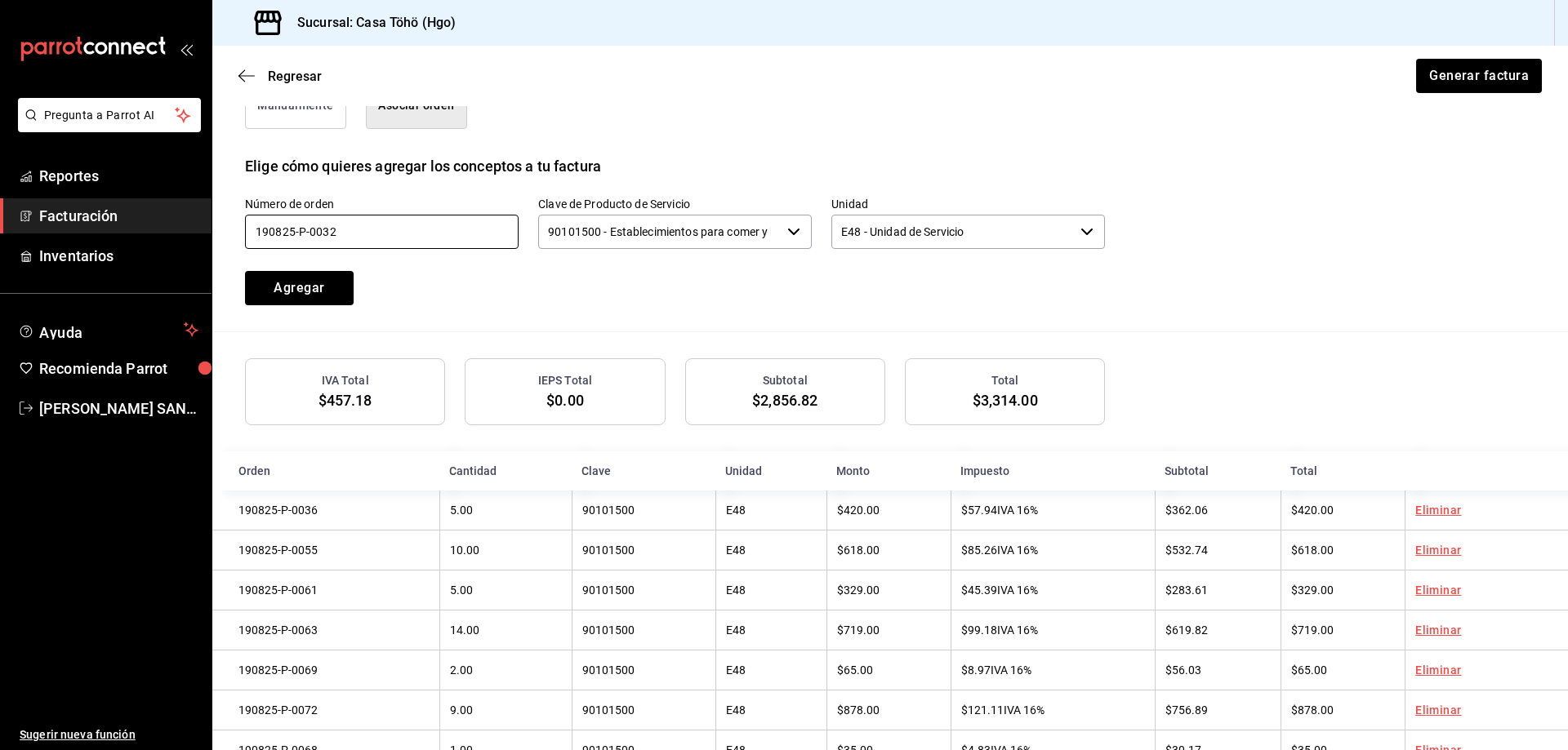
scroll to position [553, 0]
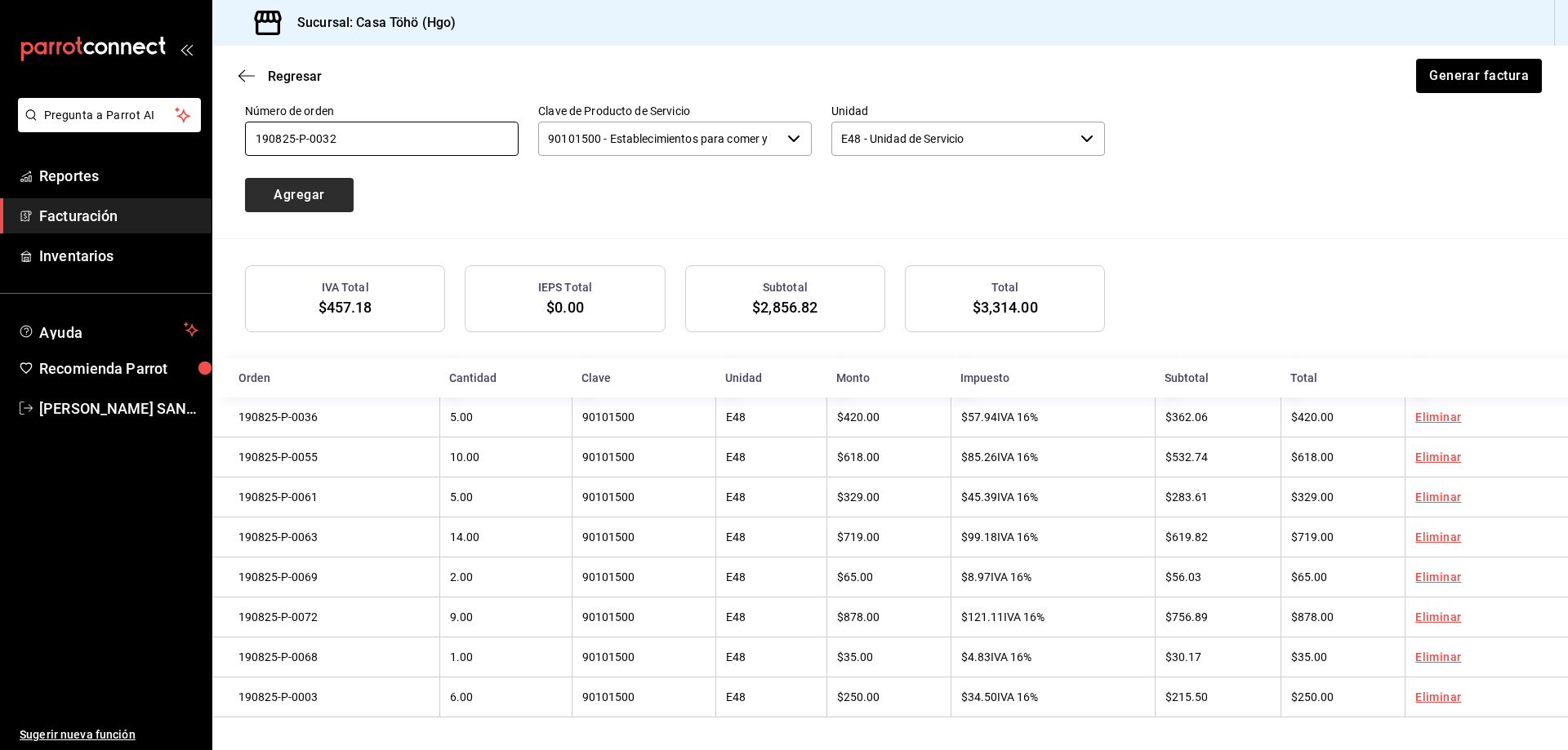
type input "190825-P-0032"
click at [278, 185] on button "Agregar" at bounding box center [299, 195] width 109 height 34
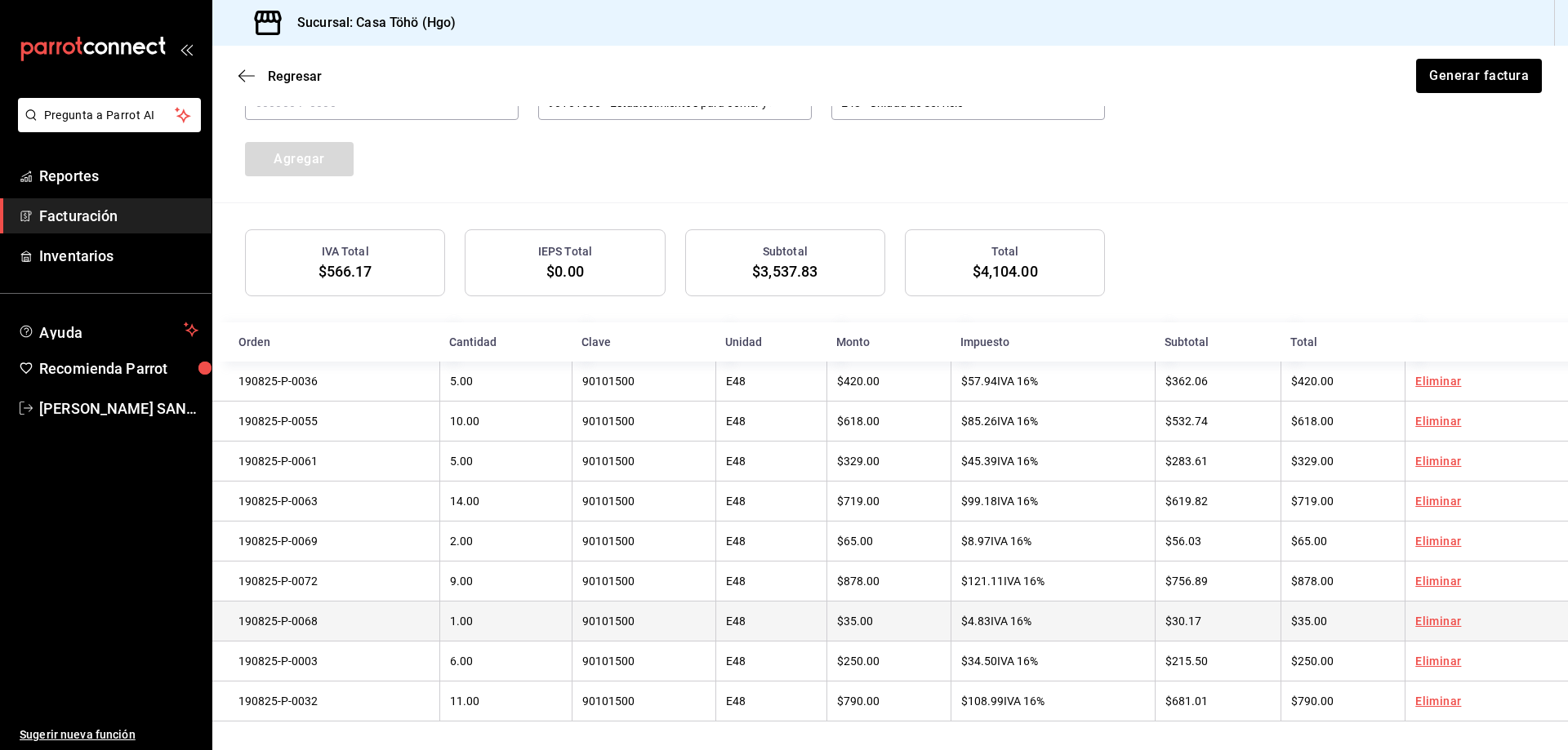
scroll to position [593, 0]
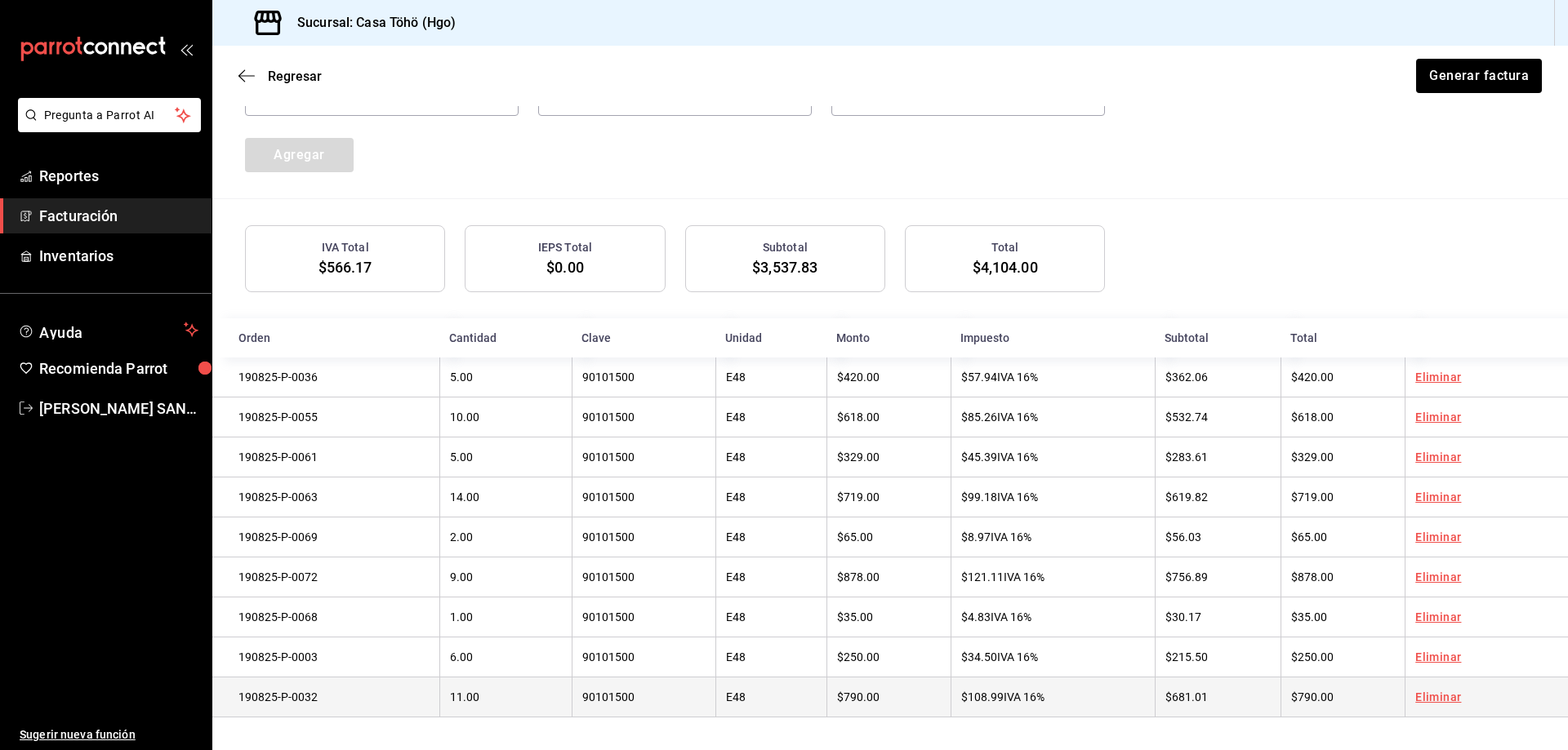
click at [1419, 702] on link "Eliminar" at bounding box center [1438, 697] width 46 height 13
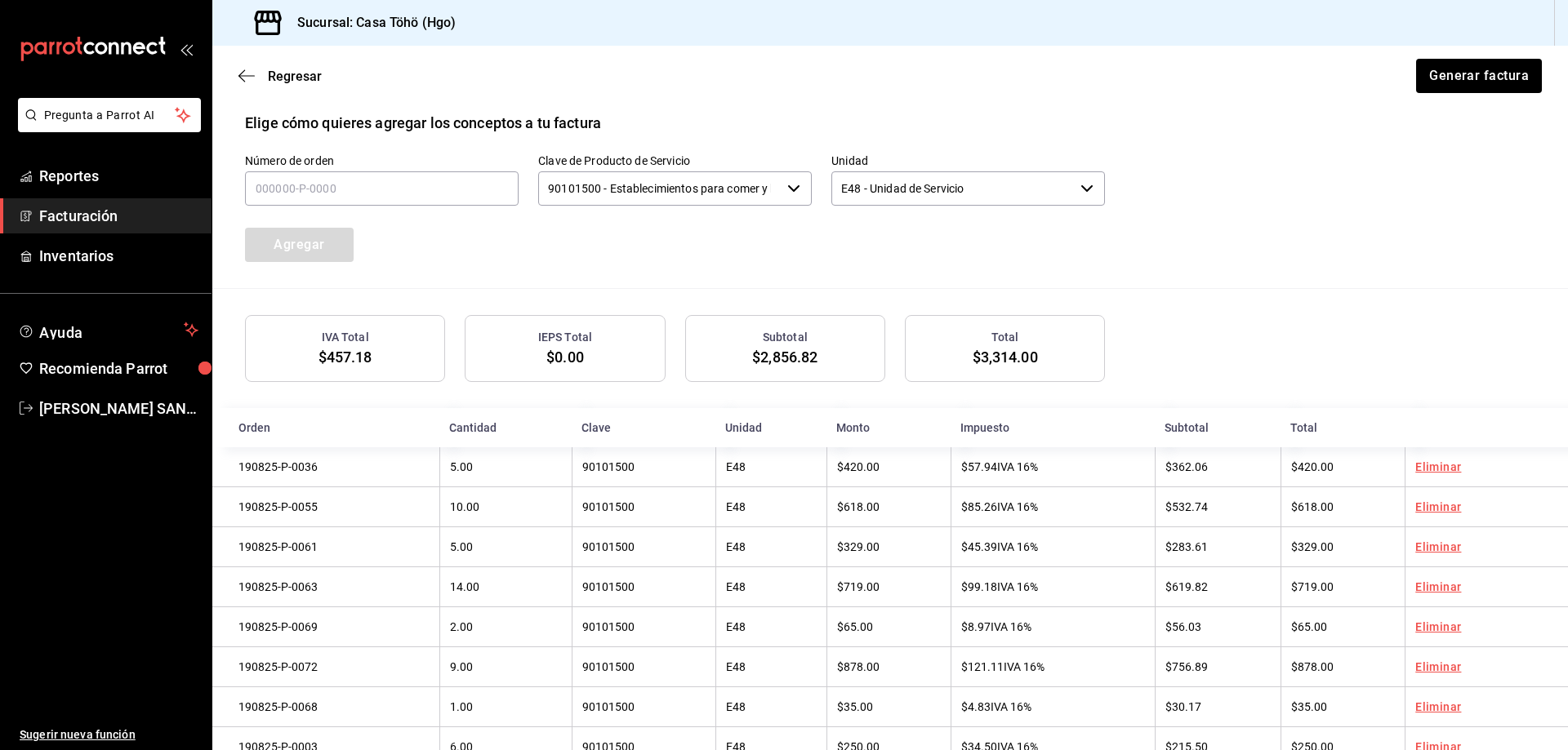
scroll to position [553, 0]
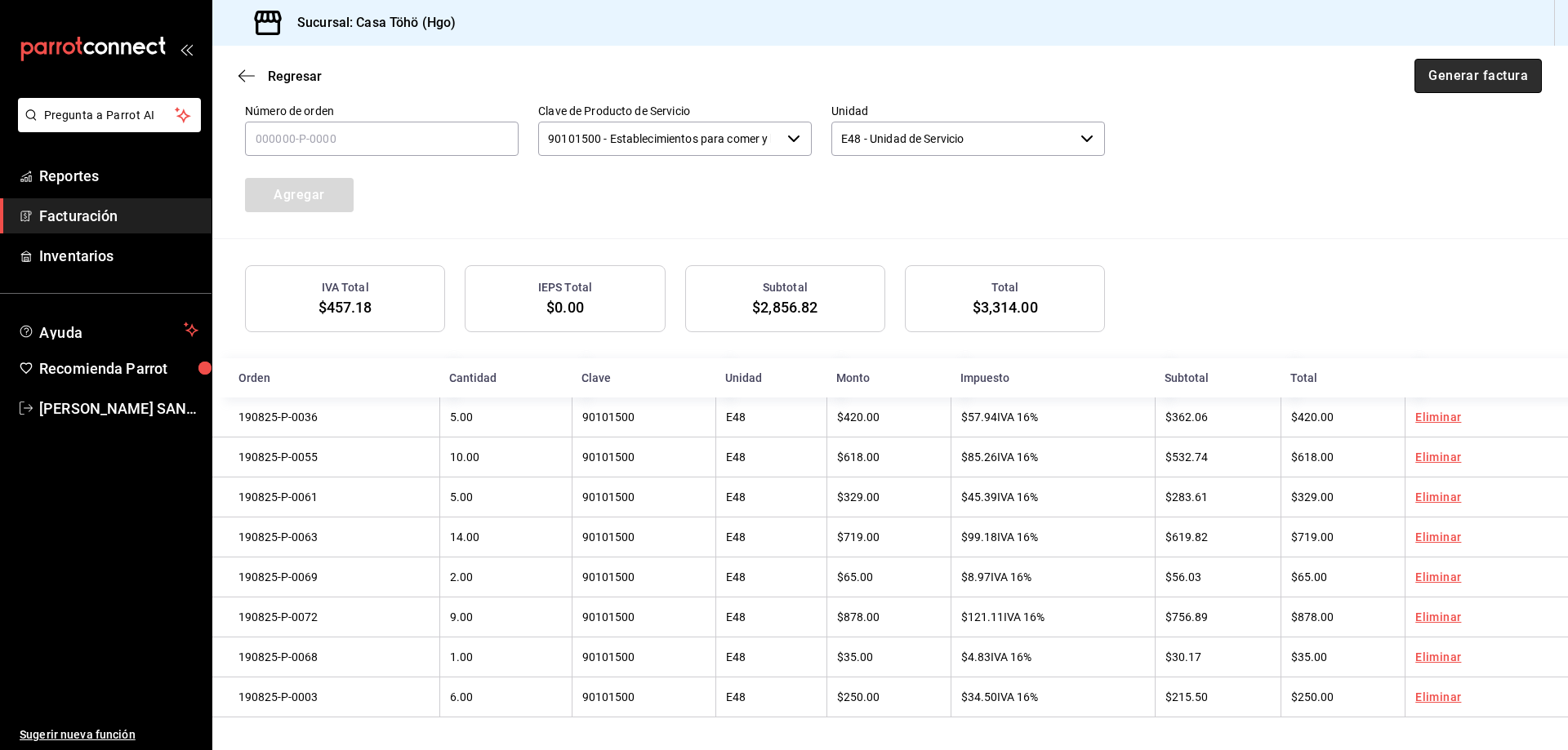
click at [1448, 77] on button "Generar factura" at bounding box center [1478, 76] width 127 height 34
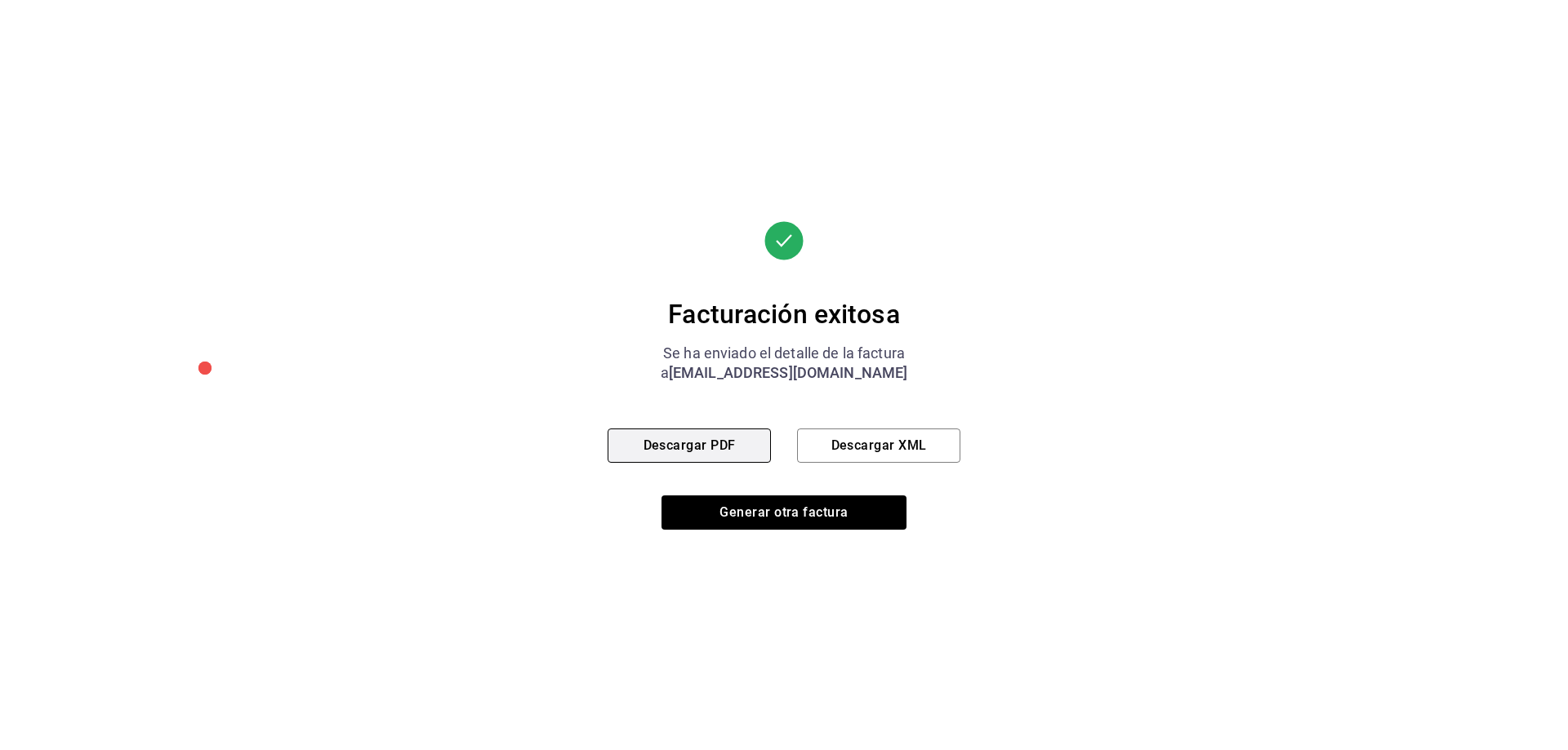
click at [653, 444] on button "Descargar PDF" at bounding box center [689, 446] width 163 height 34
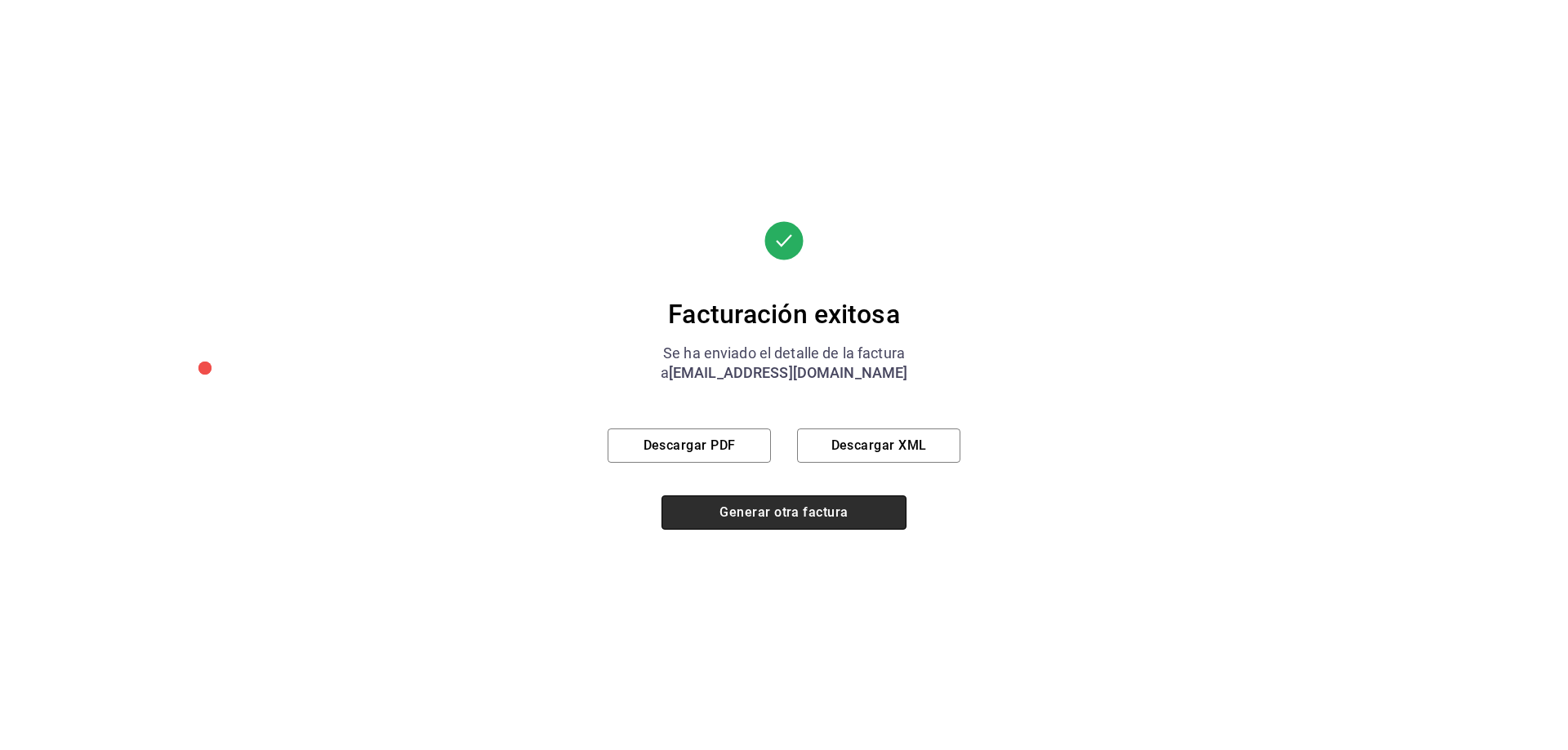
click at [810, 520] on button "Generar otra factura" at bounding box center [784, 512] width 245 height 34
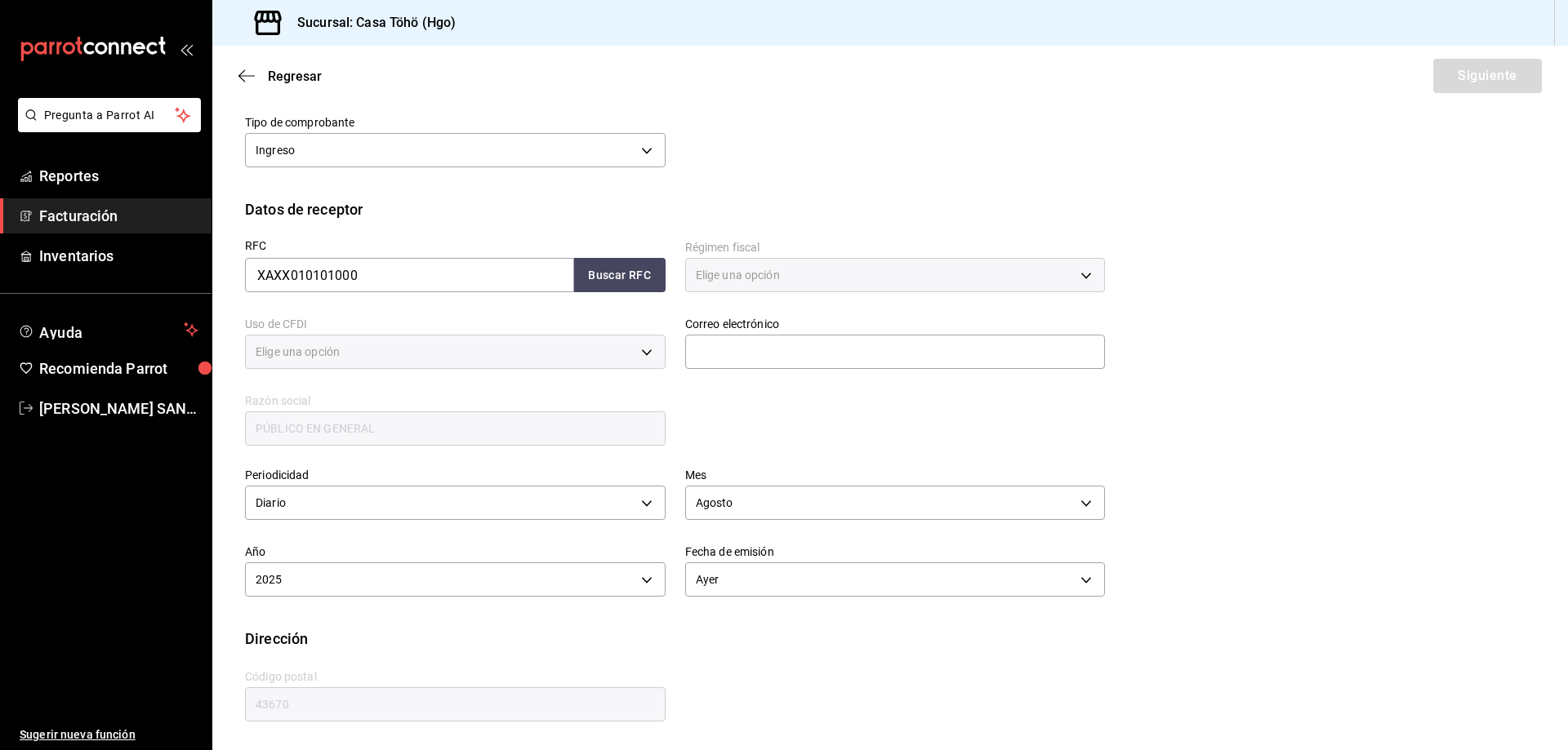
type input "616"
type input "S01"
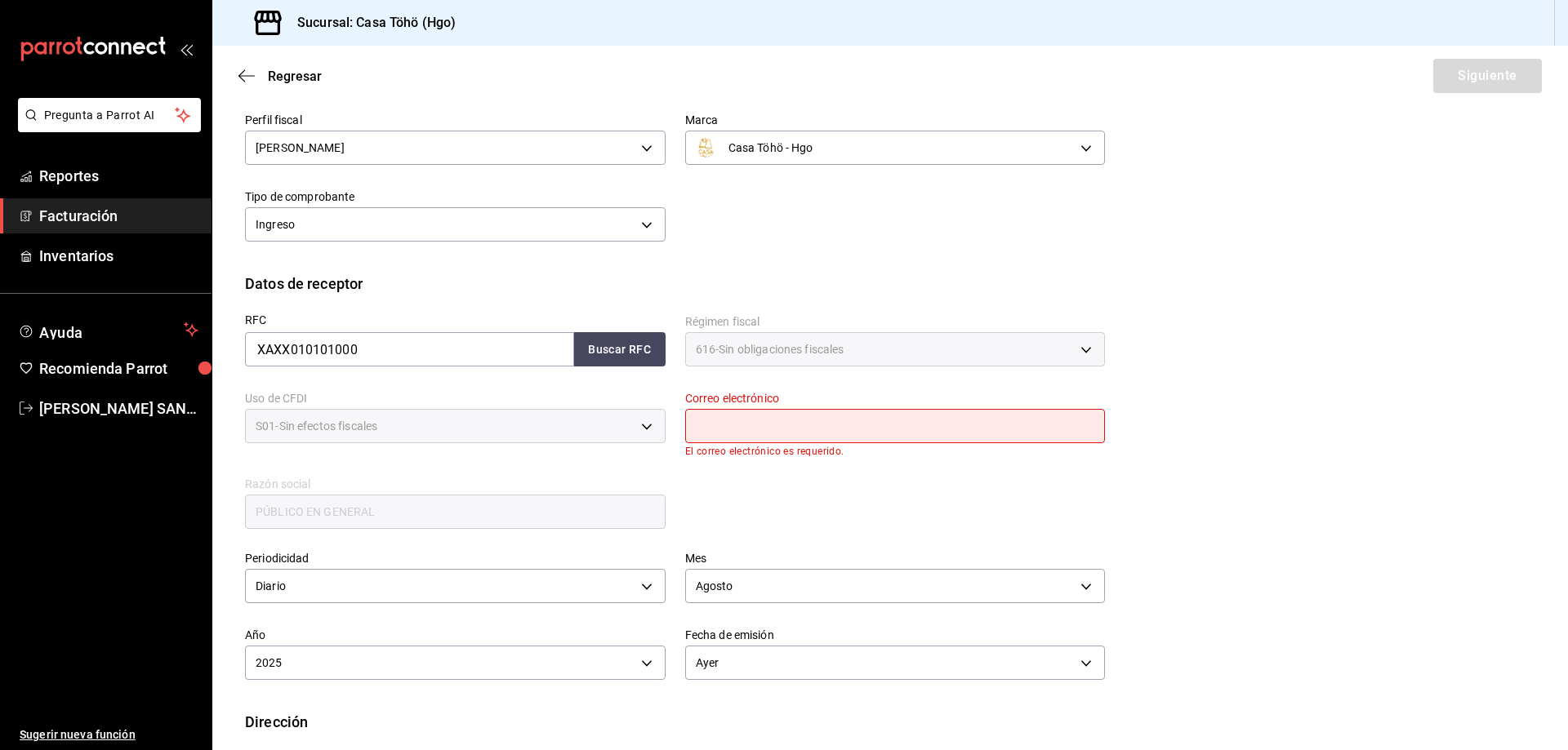
click at [96, 216] on span "Facturación" at bounding box center [118, 215] width 159 height 22
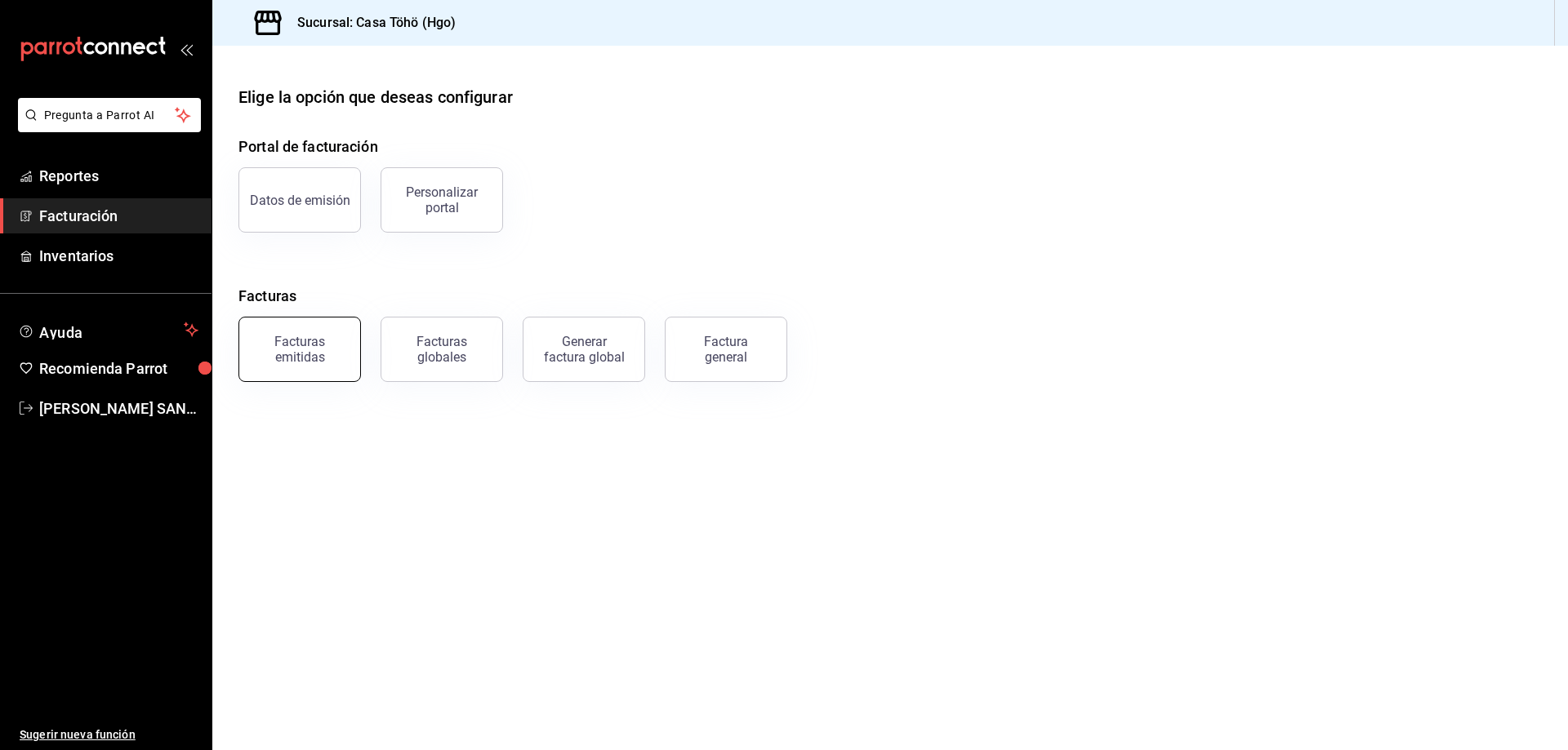
click at [336, 353] on div "Facturas emitidas" at bounding box center [299, 349] width 101 height 31
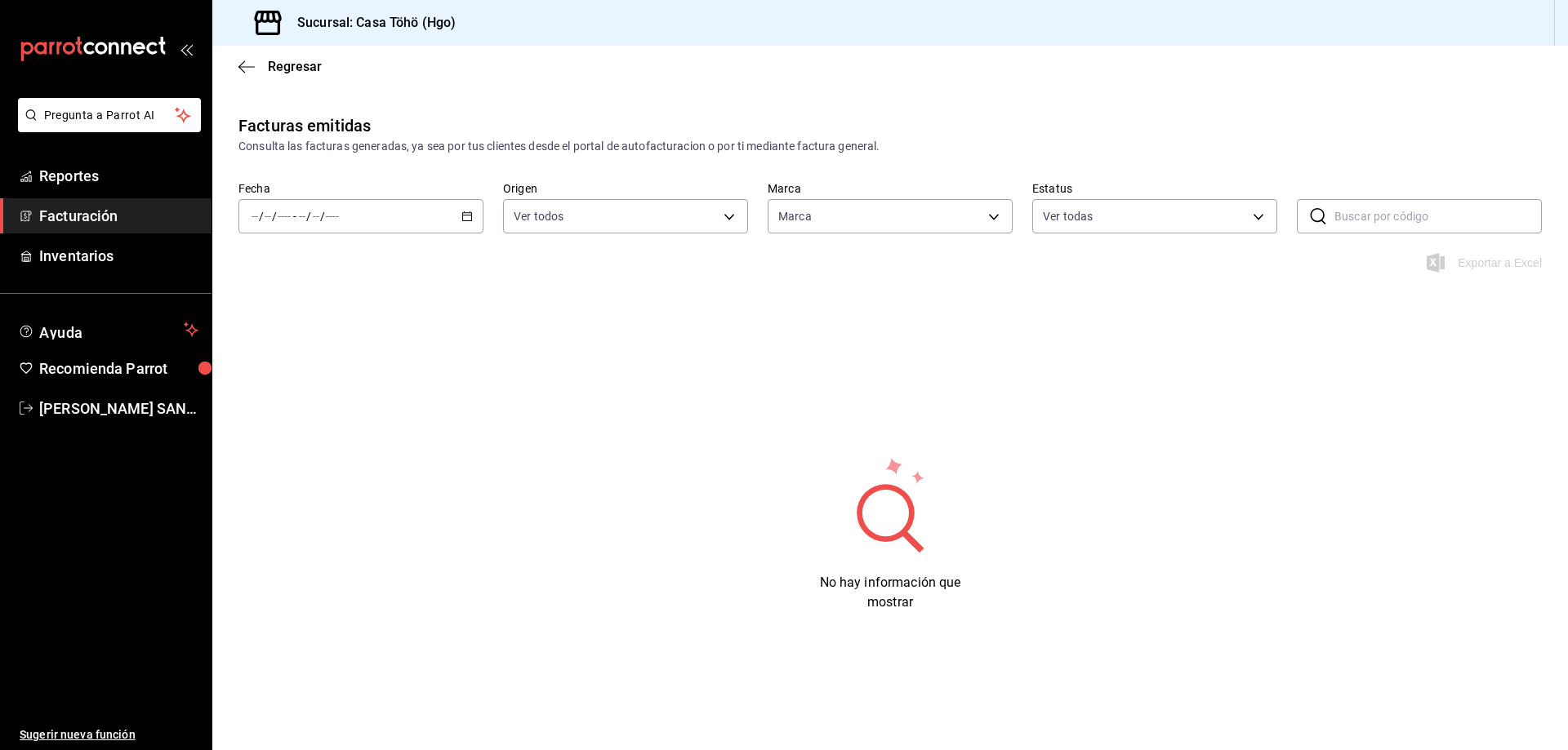
type input "3863094e-80de-4485-9a79-27000a153f73"
click at [462, 221] on \(Stroke\) "button" at bounding box center [467, 217] width 10 height 9
click at [272, 345] on span "Semana actual" at bounding box center [315, 338] width 127 height 17
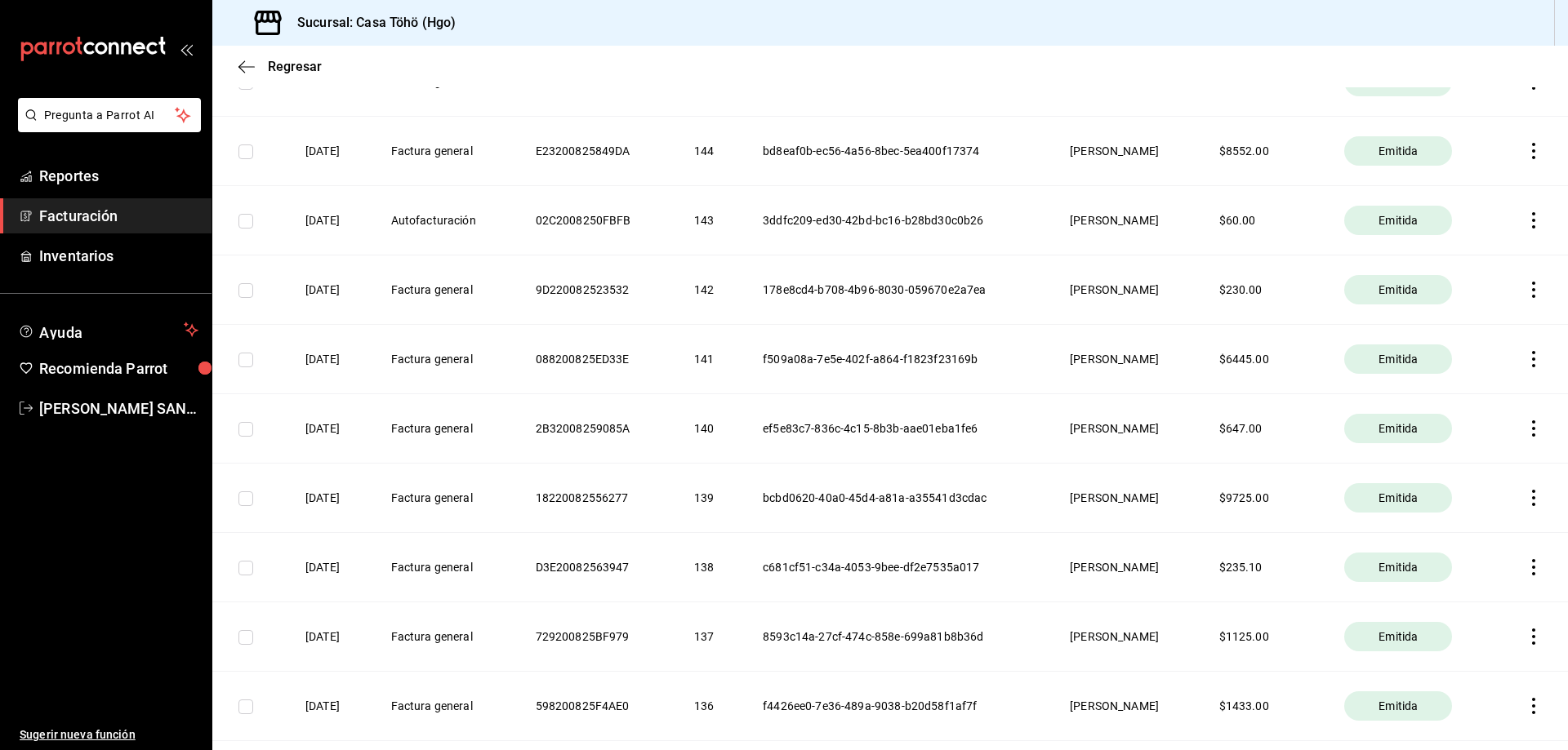
scroll to position [1878, 0]
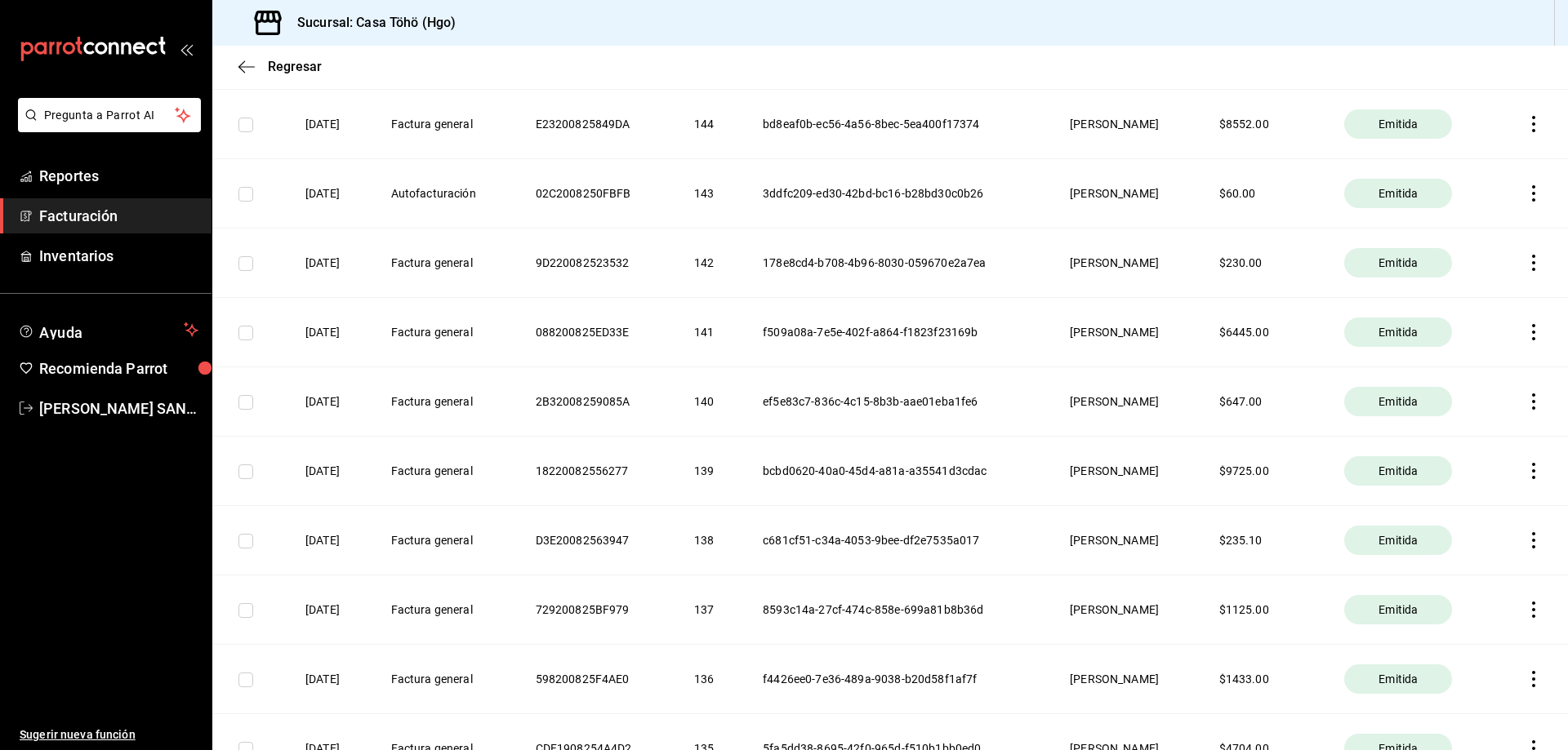
click at [1526, 612] on icon "button" at bounding box center [1534, 610] width 16 height 16
click at [1441, 574] on div "Descargar PDF" at bounding box center [1469, 570] width 78 height 13
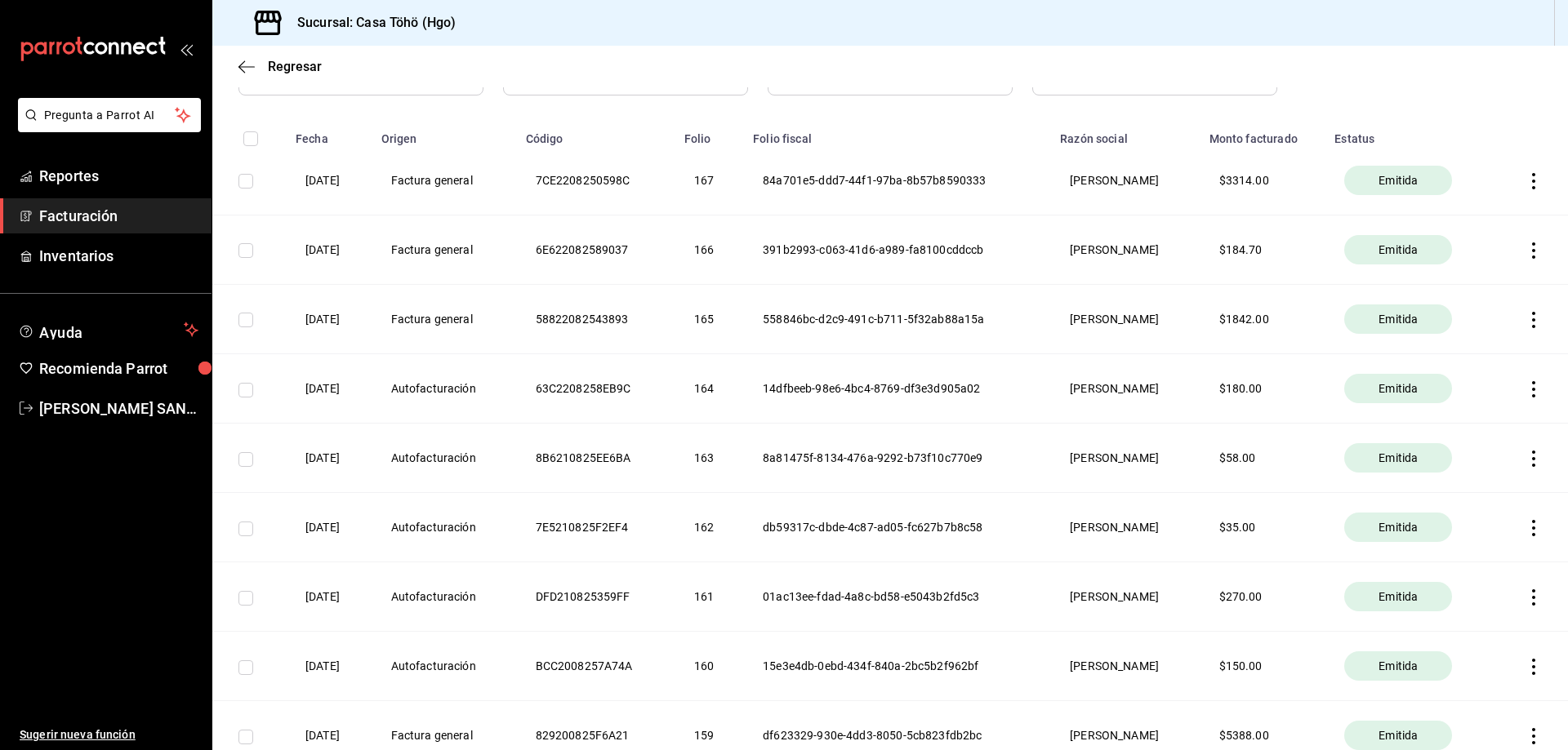
scroll to position [0, 0]
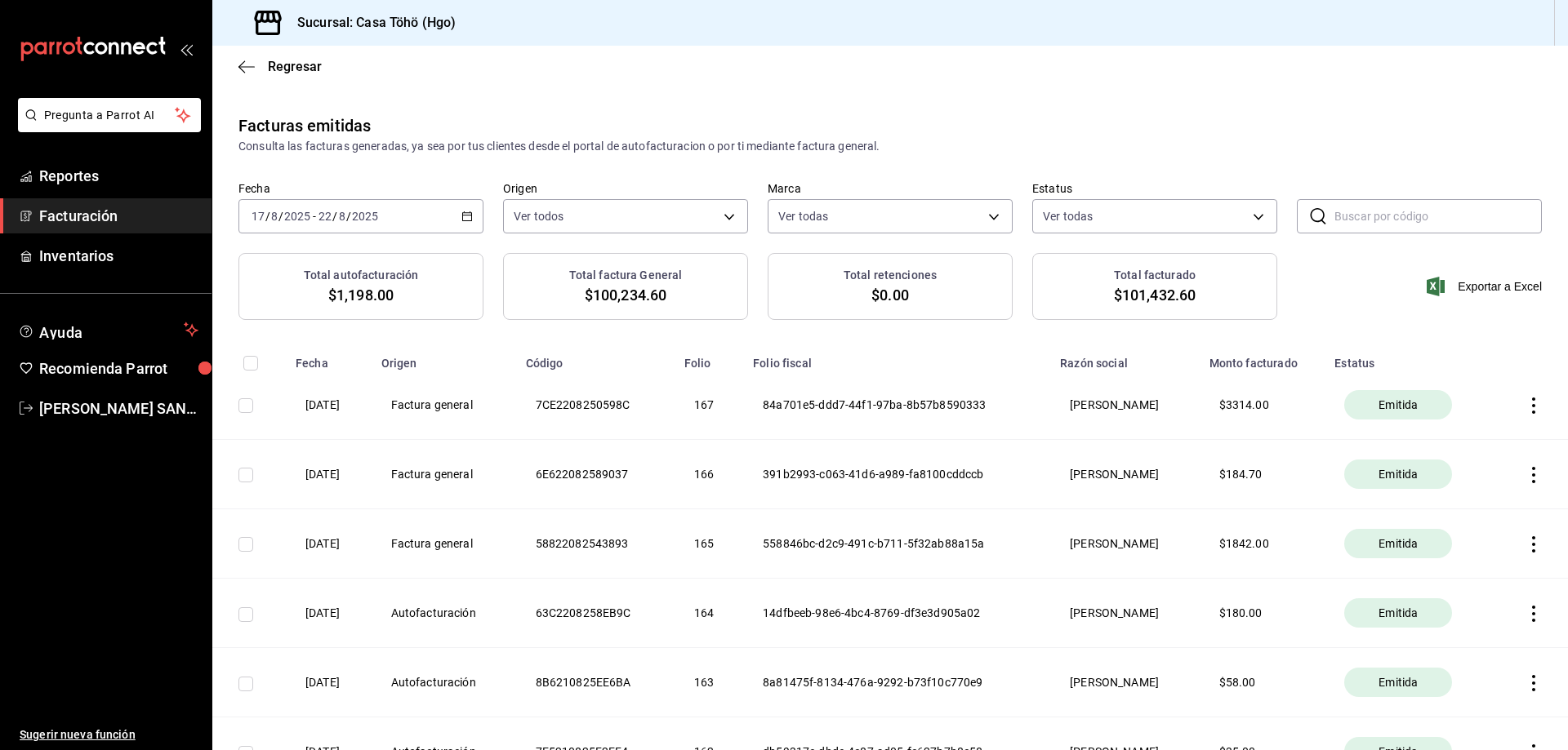
click at [113, 205] on span "Facturación" at bounding box center [118, 215] width 159 height 22
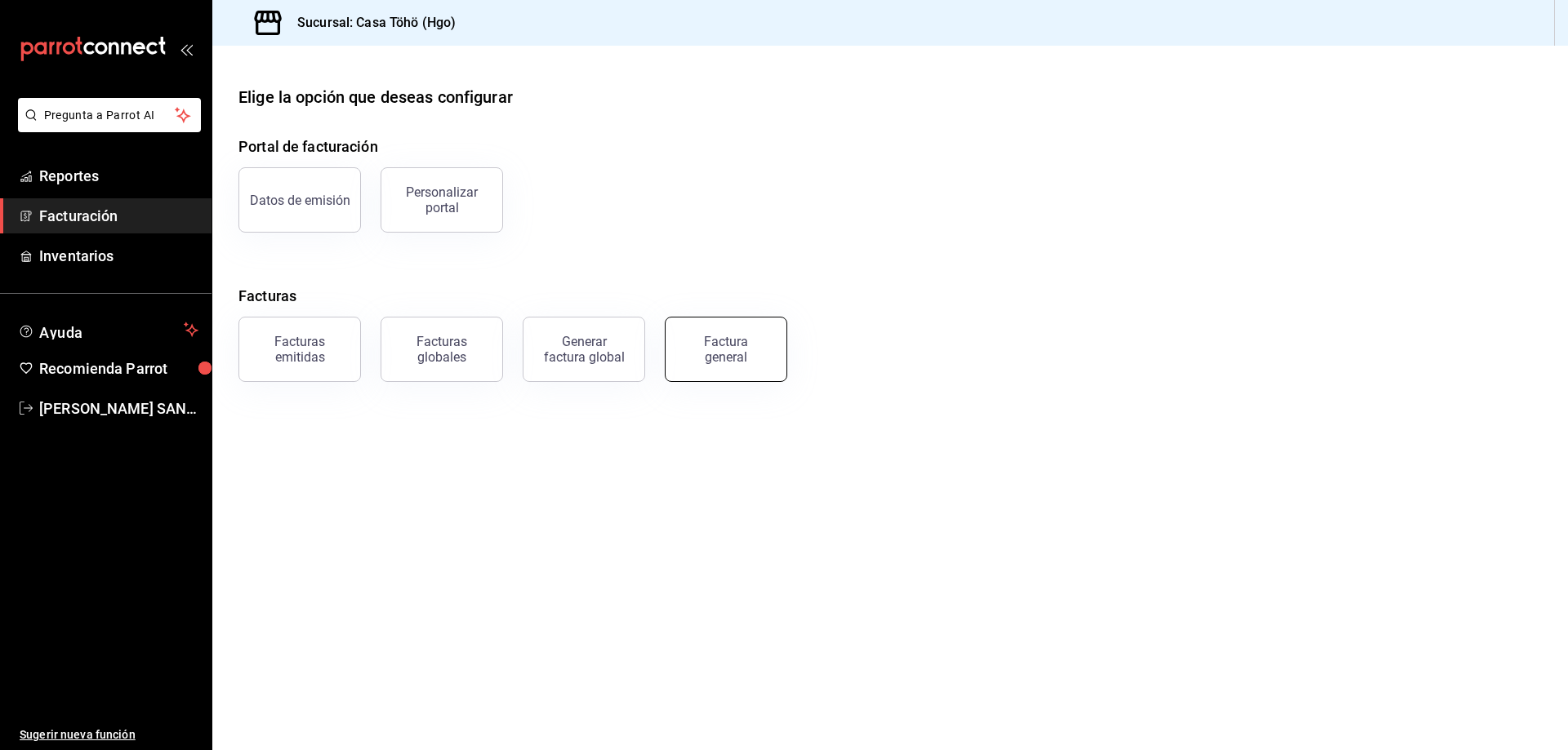
click at [708, 362] on div "Factura general" at bounding box center [725, 349] width 82 height 31
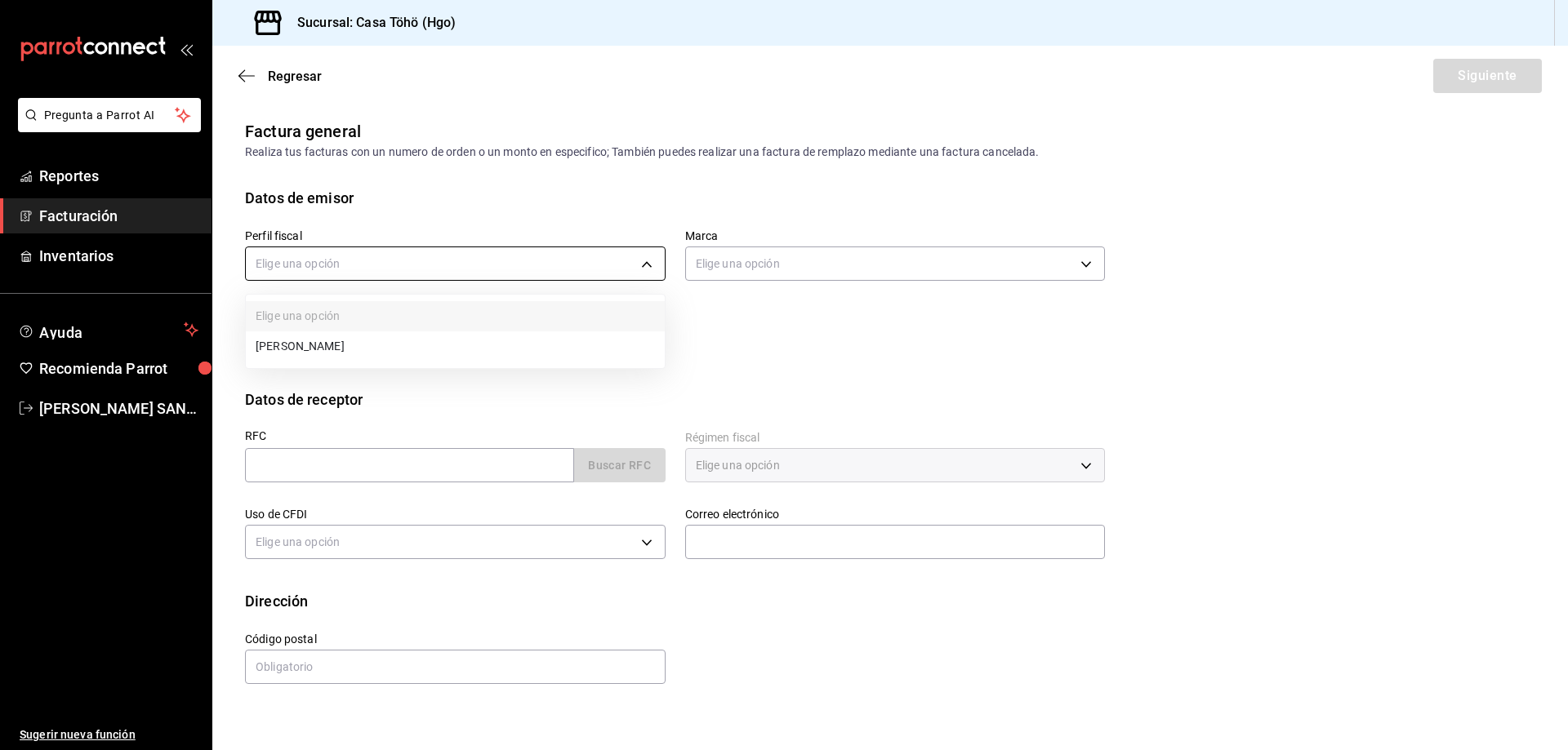
click at [457, 273] on body "Pregunta a Parrot AI Reportes Facturación Inventarios Ayuda Recomienda Parrot […" at bounding box center [784, 375] width 1568 height 750
click at [432, 345] on li "[PERSON_NAME]" at bounding box center [455, 346] width 419 height 31
type input "3714fea9-f59b-4145-9474-cc315d4ea63f"
type input "3863094e-80de-4485-9a79-27000a153f73"
click at [493, 466] on input "text" at bounding box center [409, 465] width 329 height 34
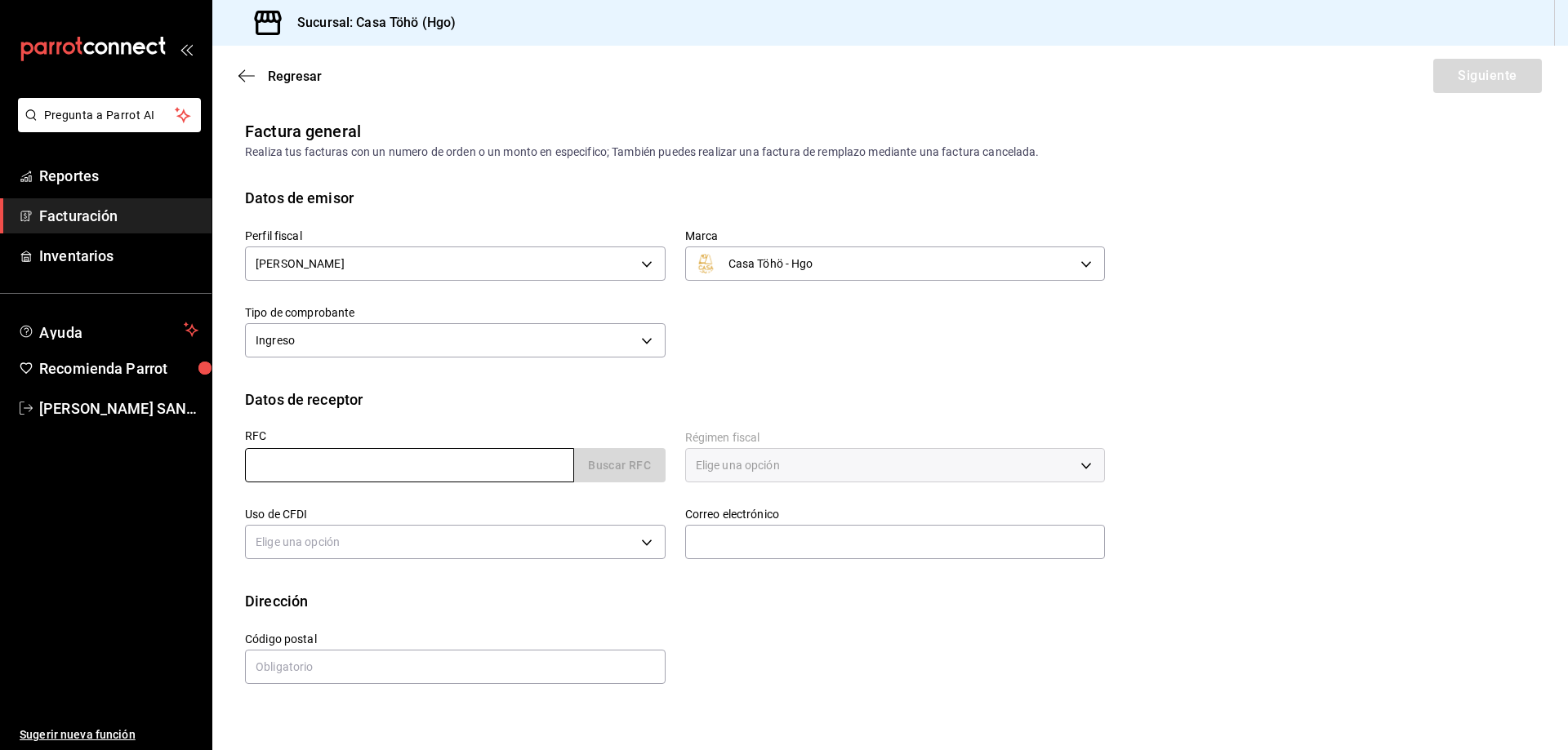
click at [536, 460] on input "text" at bounding box center [409, 465] width 329 height 34
click at [613, 474] on div "Buscar RFC" at bounding box center [455, 465] width 421 height 34
click at [389, 467] on input "text" at bounding box center [409, 465] width 329 height 34
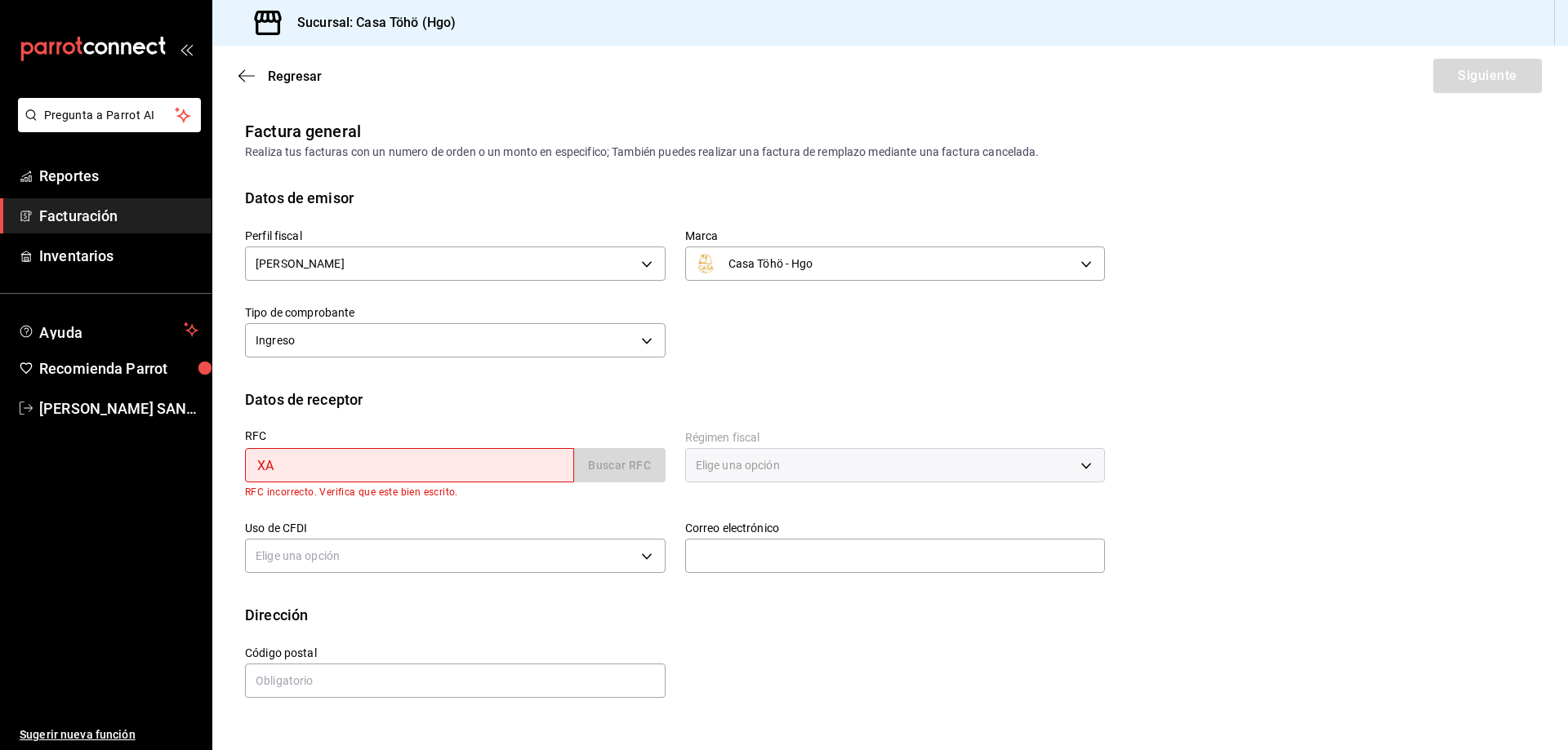
type input "X"
click at [780, 375] on div "Perfil fiscal [PERSON_NAME] 3714fea9-f59b-4145-9474-cc315d4ea63f Marca Casa Töh…" at bounding box center [889, 299] width 1290 height 179
click at [484, 560] on body "Pregunta a Parrot AI Reportes Facturación Inventarios Ayuda Recomienda Parrot A…" at bounding box center [784, 375] width 1568 height 750
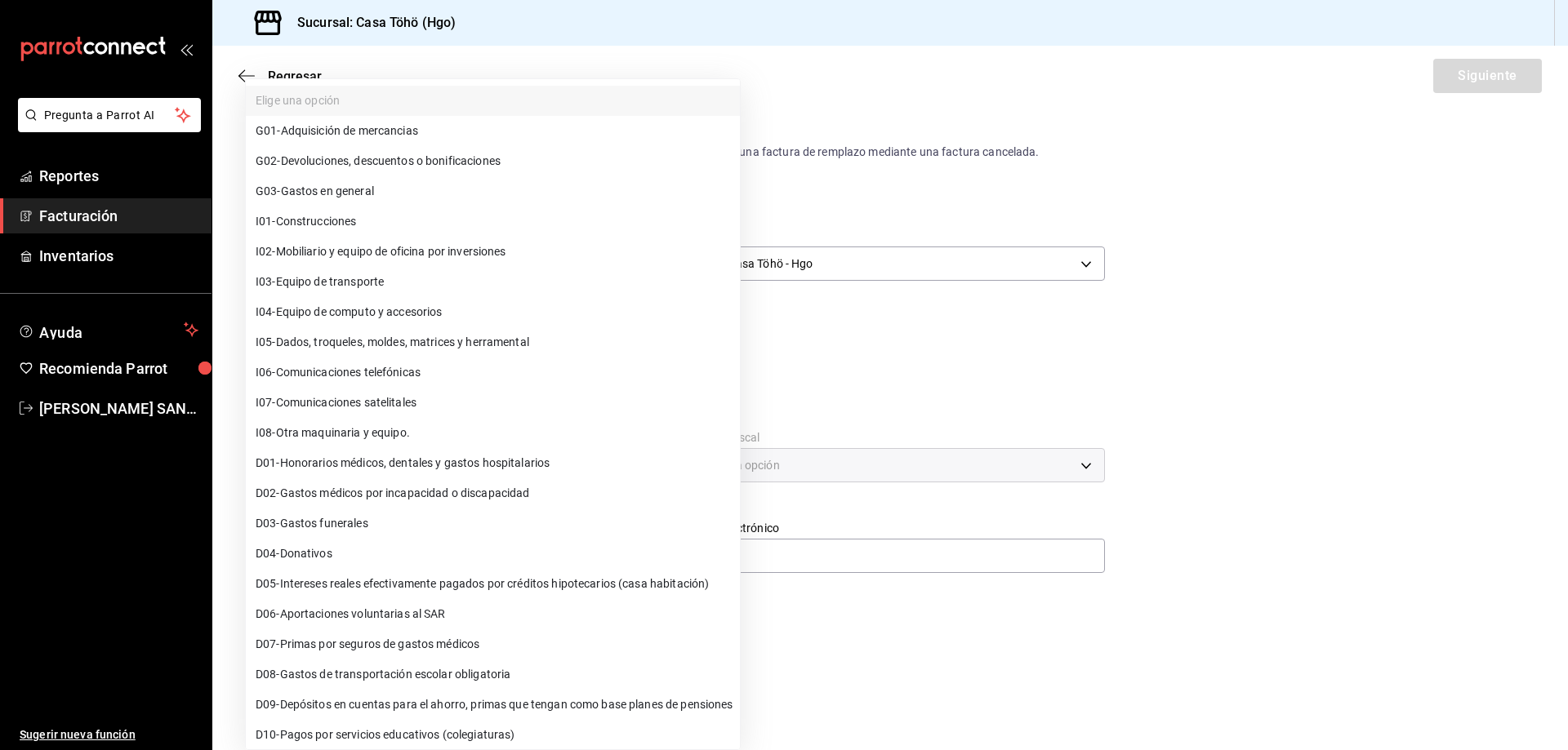
drag, startPoint x: 869, startPoint y: 663, endPoint x: 529, endPoint y: 528, distance: 365.8
click at [869, 662] on div at bounding box center [784, 375] width 1568 height 750
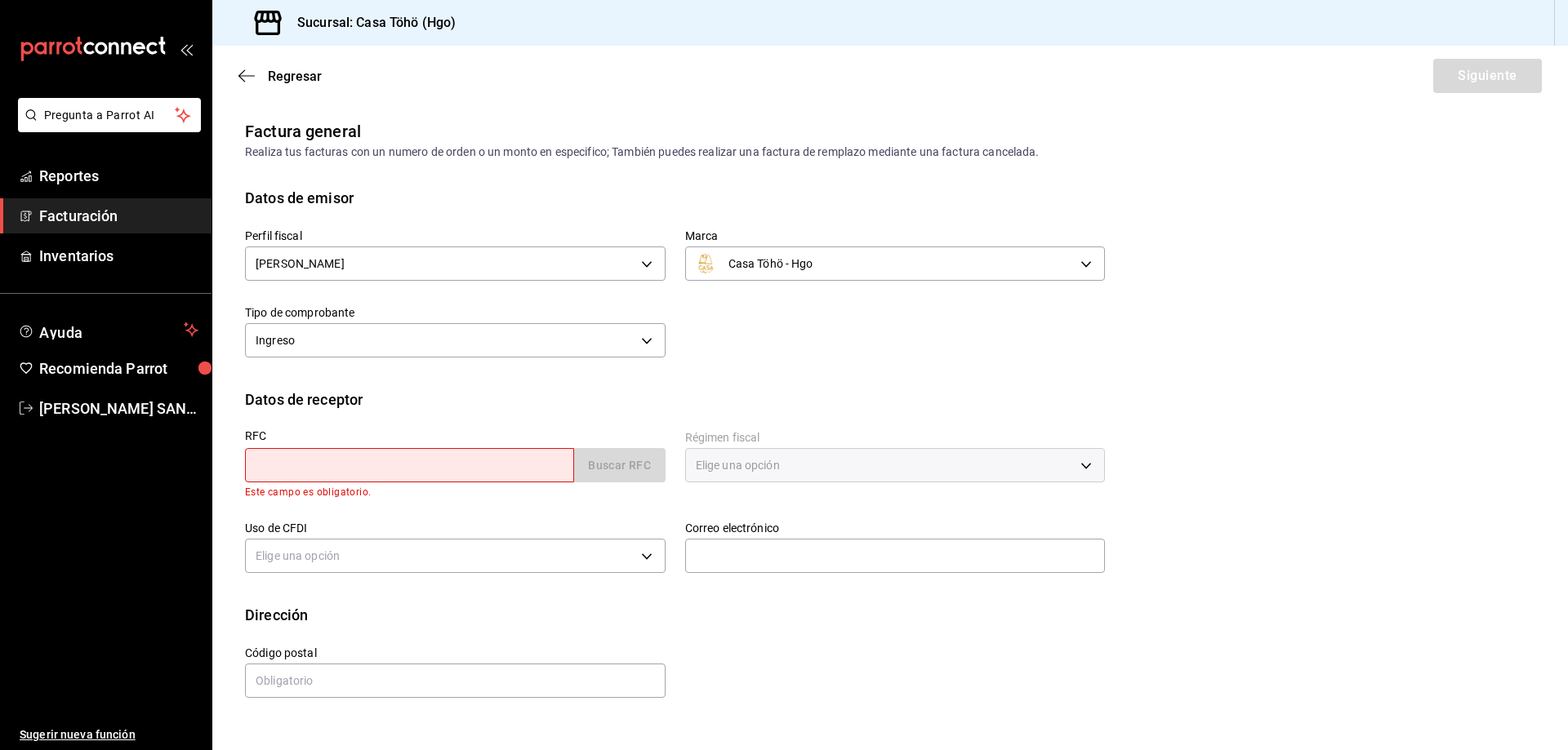
click at [454, 466] on input "text" at bounding box center [409, 465] width 329 height 34
drag, startPoint x: 390, startPoint y: 468, endPoint x: 276, endPoint y: 477, distance: 114.4
click at [276, 477] on input "XA" at bounding box center [409, 465] width 329 height 34
type input "X"
click at [418, 338] on body "Pregunta a Parrot AI Reportes Facturación Inventarios Ayuda Recomienda Parrot A…" at bounding box center [784, 375] width 1568 height 750
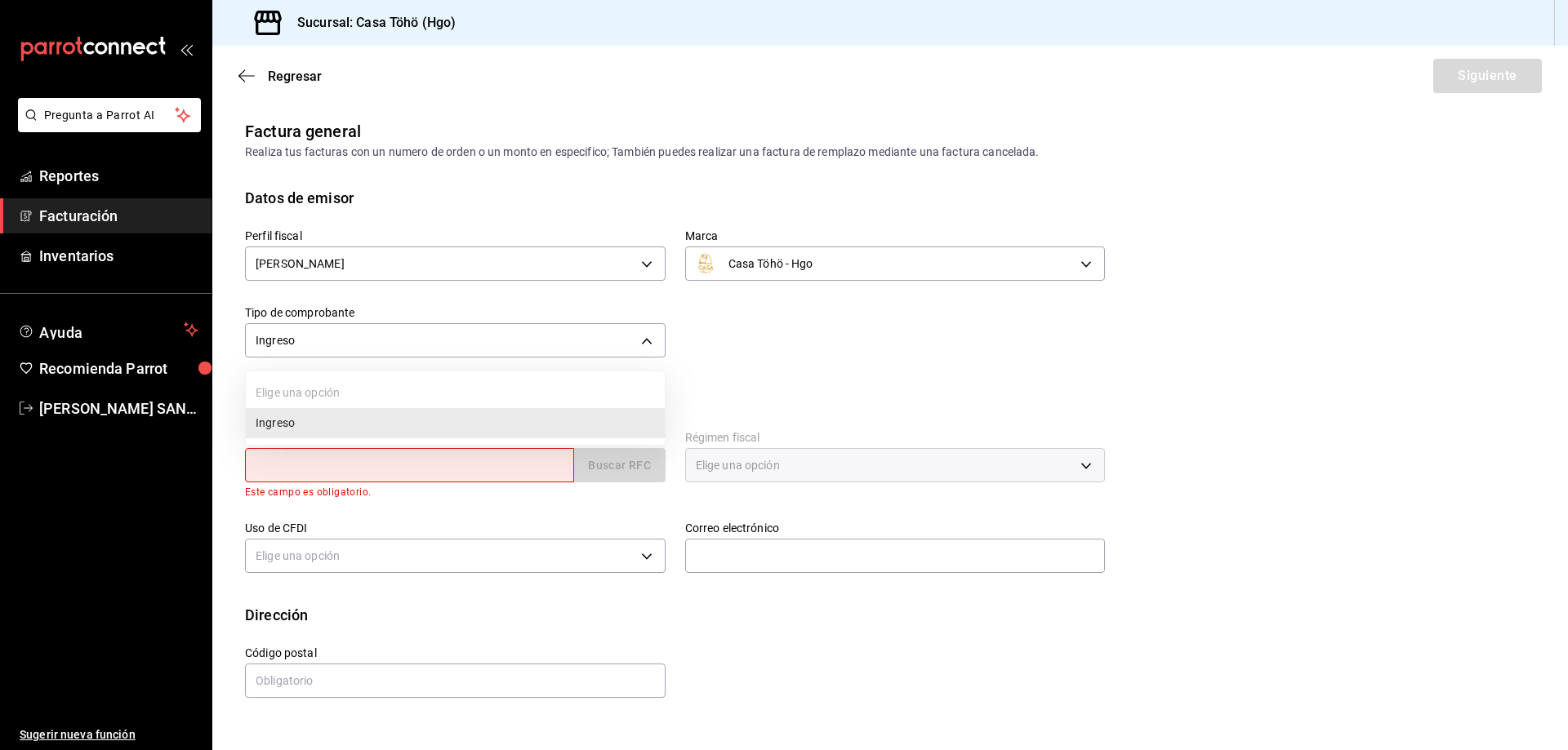
click at [357, 422] on li "Ingreso" at bounding box center [455, 423] width 419 height 31
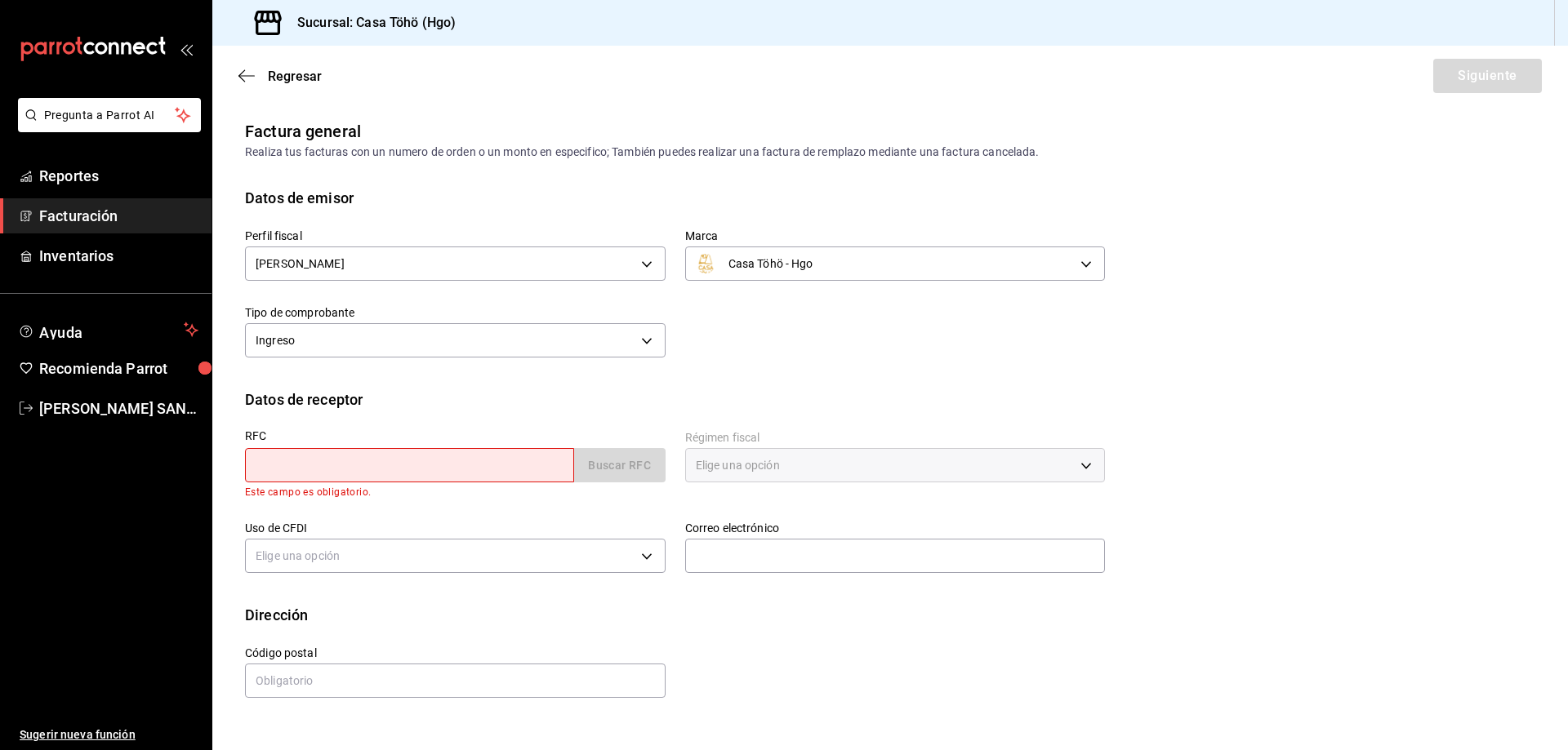
click at [328, 466] on input "text" at bounding box center [409, 465] width 329 height 34
type input "XAXX00"
click at [494, 378] on div "Perfil fiscal [PERSON_NAME] 3714fea9-f59b-4145-9474-cc315d4ea63f Marca Casa Töh…" at bounding box center [889, 299] width 1290 height 179
click at [106, 223] on span "Facturación" at bounding box center [118, 215] width 159 height 22
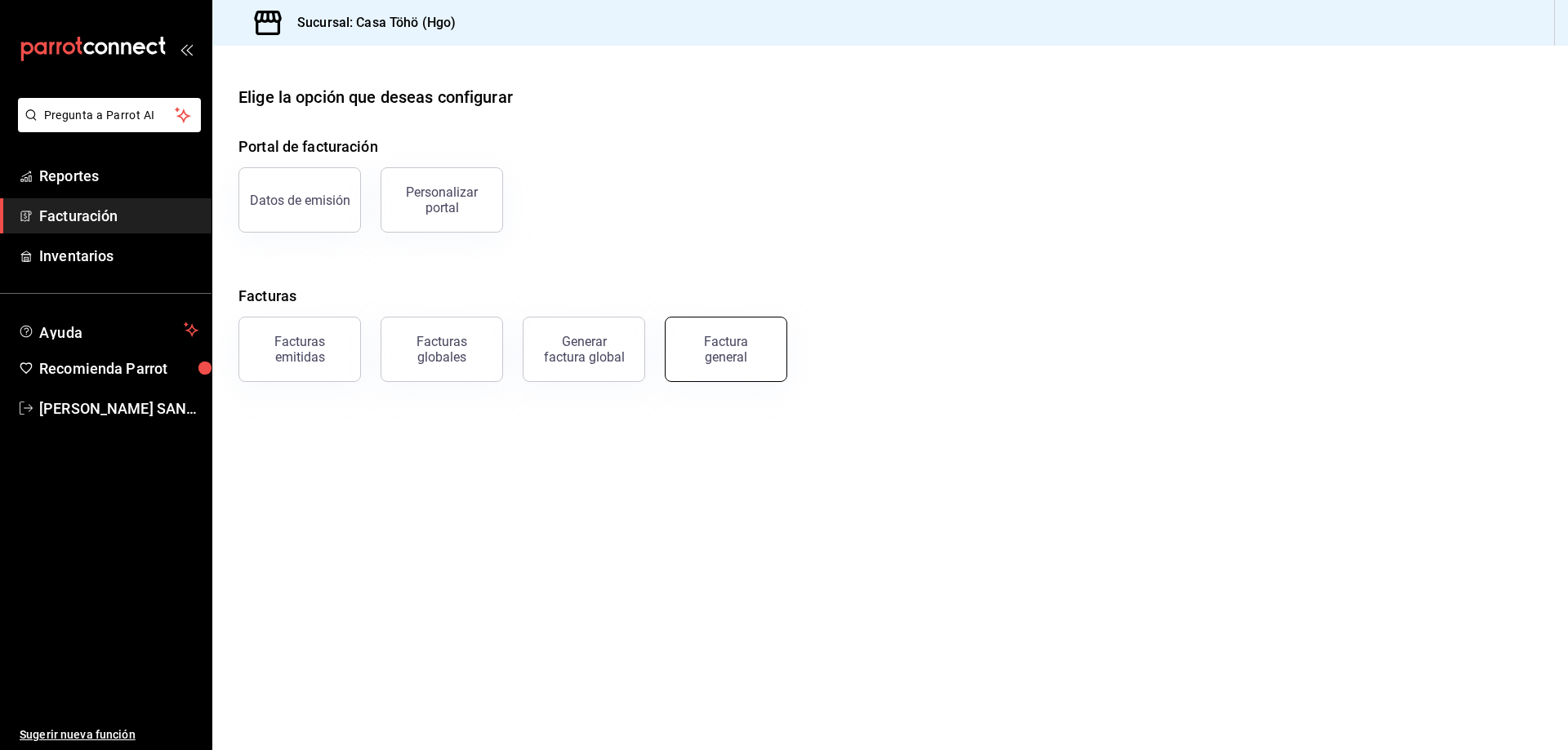
click at [738, 363] on div "Factura general" at bounding box center [725, 349] width 82 height 31
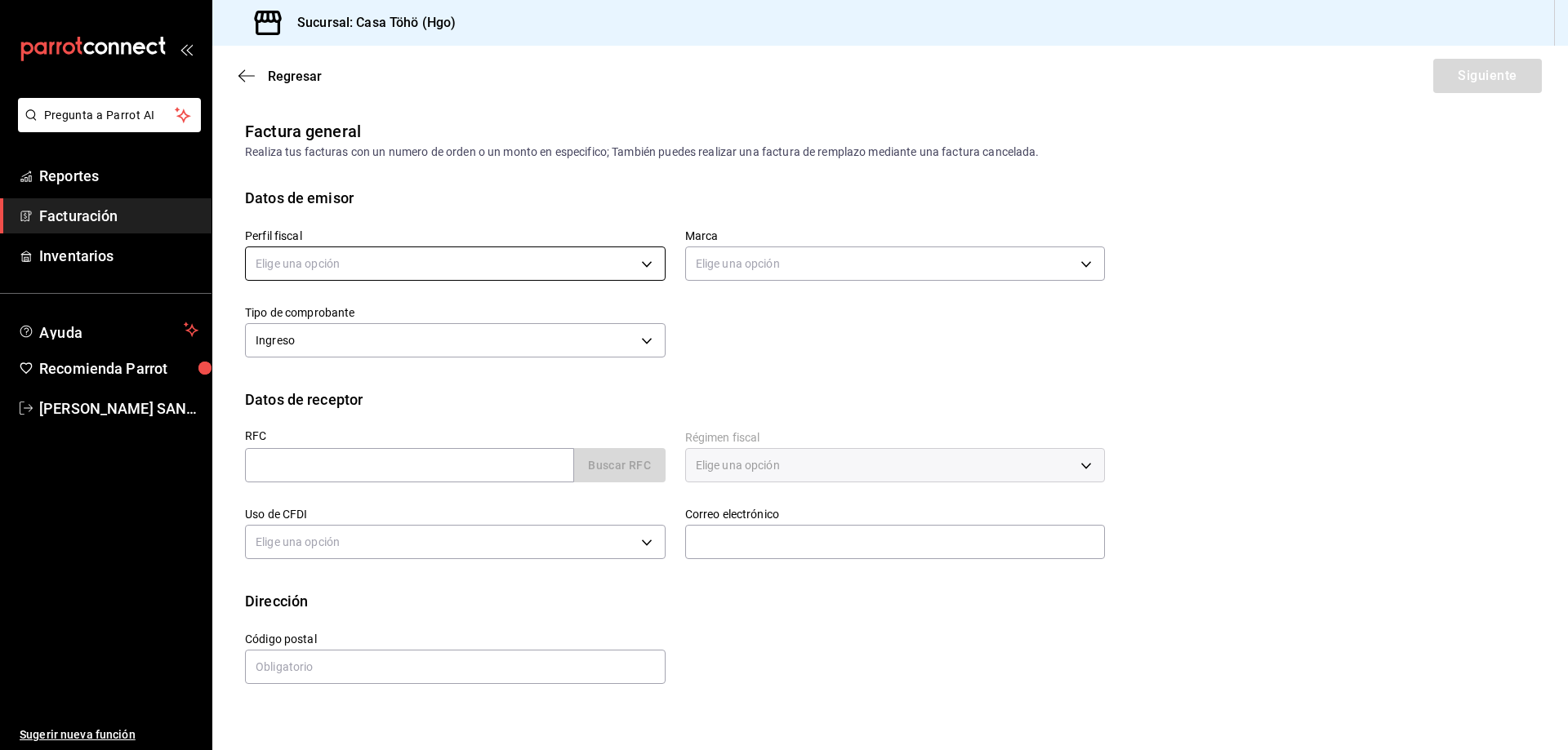
click at [533, 276] on body "Pregunta a Parrot AI Reportes Facturación Inventarios Ayuda Recomienda Parrot […" at bounding box center [784, 375] width 1568 height 750
click at [440, 346] on li "[PERSON_NAME]" at bounding box center [455, 346] width 419 height 31
type input "3714fea9-f59b-4145-9474-cc315d4ea63f"
type input "3863094e-80de-4485-9a79-27000a153f73"
click at [743, 401] on div "Datos de receptor" at bounding box center [889, 399] width 1290 height 22
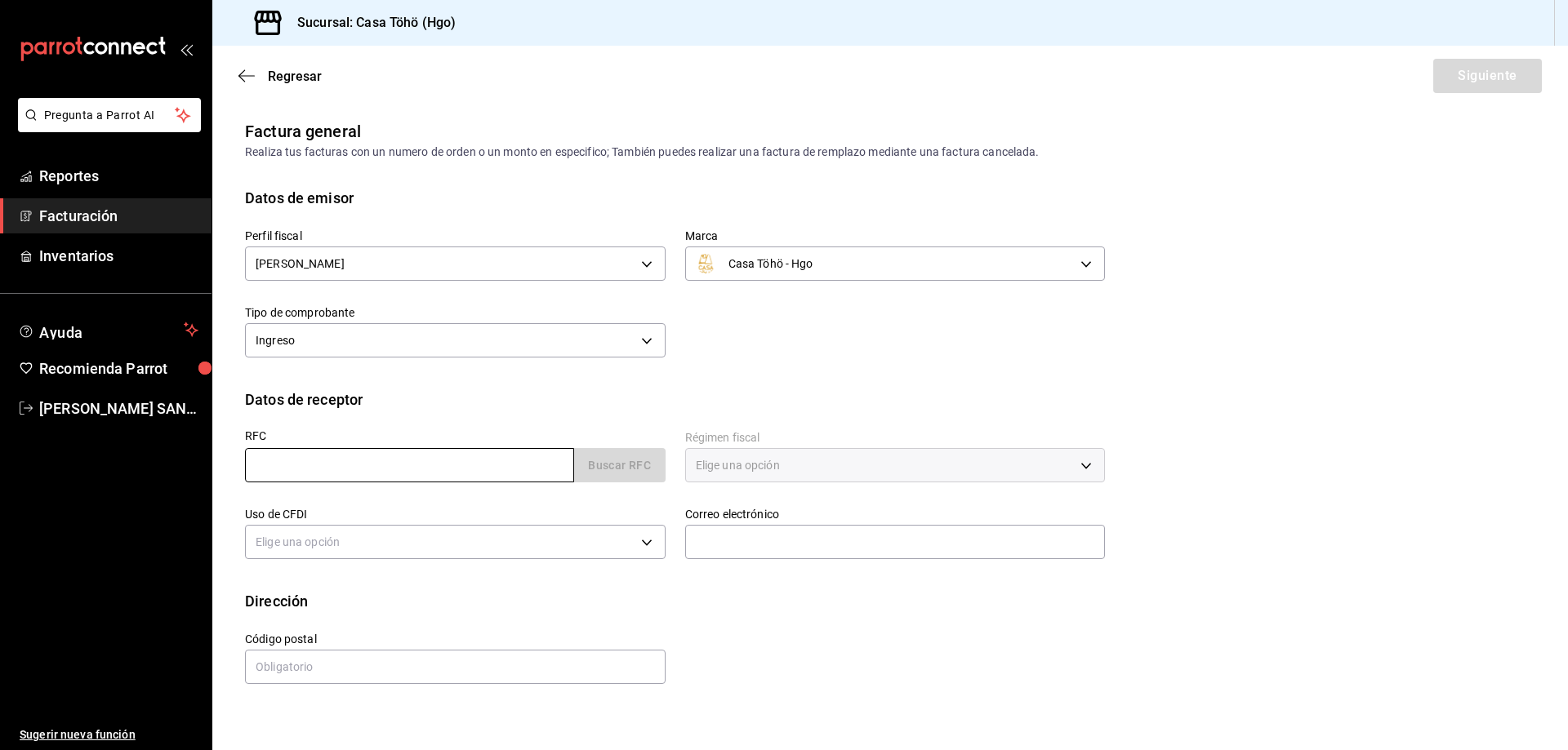
click at [469, 464] on input "text" at bounding box center [409, 465] width 329 height 34
click at [499, 404] on div "Datos de receptor" at bounding box center [889, 399] width 1290 height 22
click at [150, 213] on span "Facturación" at bounding box center [118, 215] width 159 height 22
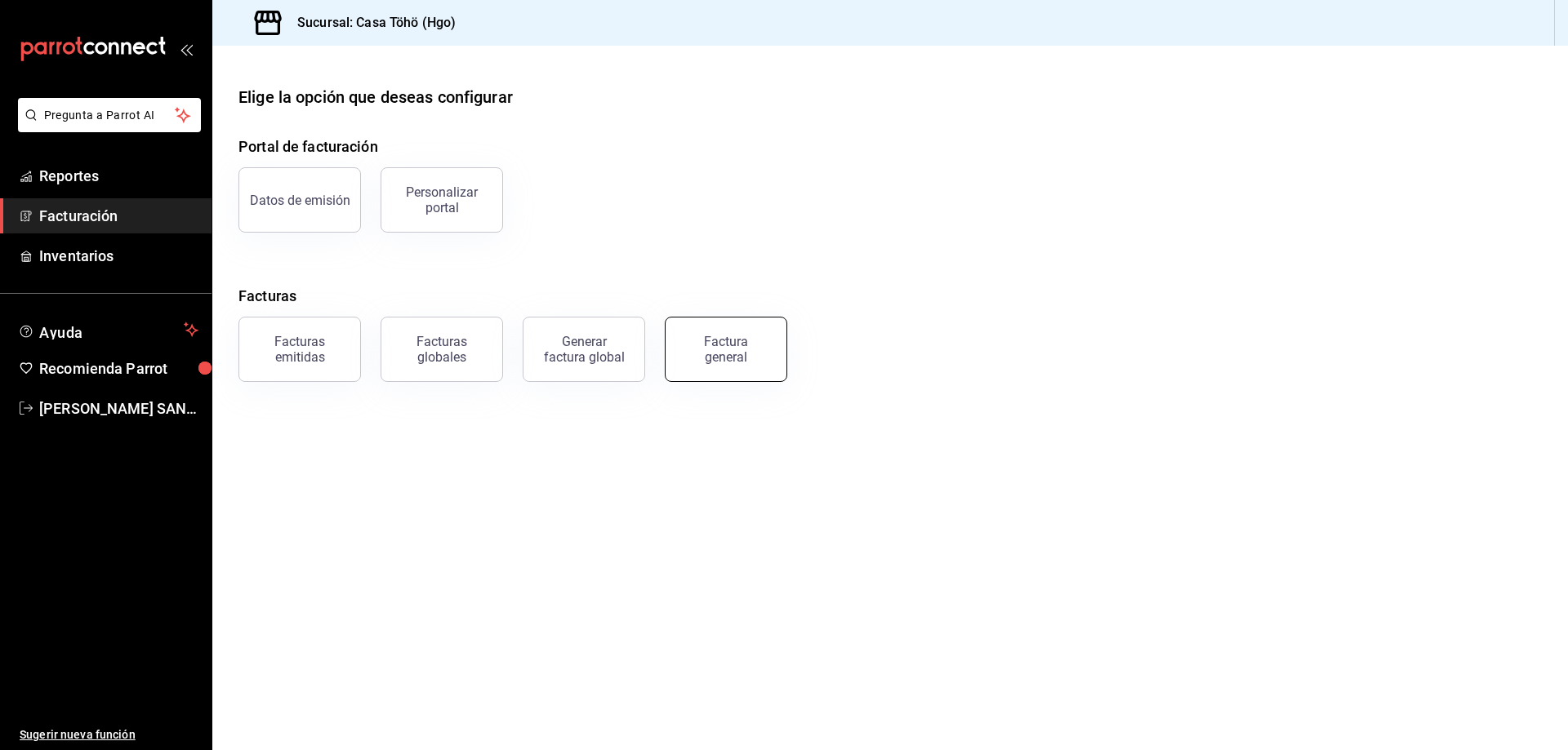
click at [719, 365] on button "Factura general" at bounding box center [726, 349] width 122 height 65
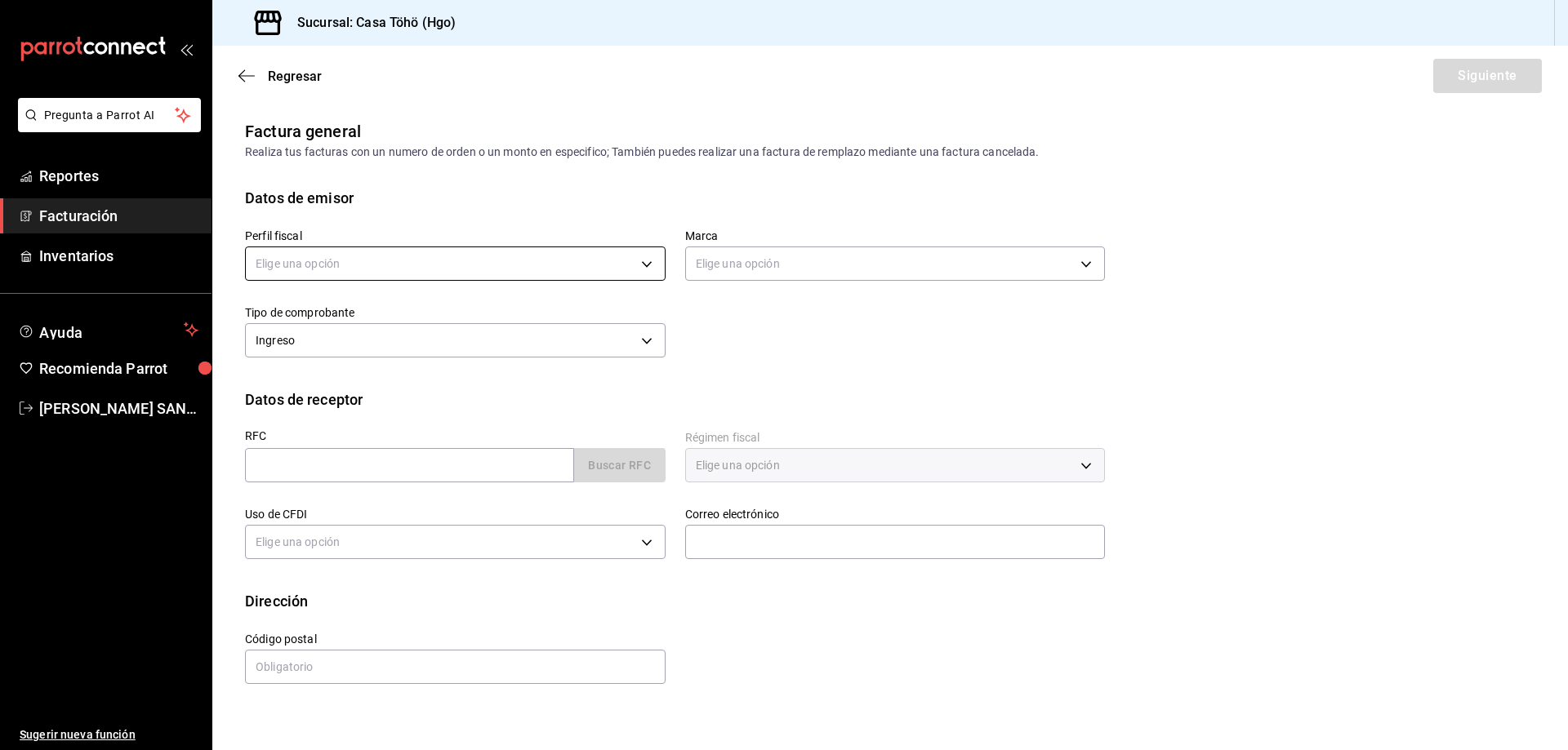
click at [413, 270] on body "Pregunta a Parrot AI Reportes Facturación Inventarios Ayuda Recomienda Parrot […" at bounding box center [784, 375] width 1568 height 750
click at [358, 351] on li "[PERSON_NAME]" at bounding box center [455, 346] width 419 height 31
type input "3714fea9-f59b-4145-9474-cc315d4ea63f"
type input "3863094e-80de-4485-9a79-27000a153f73"
click at [802, 364] on div "Perfil fiscal [PERSON_NAME] 3714fea9-f59b-4145-9474-cc315d4ea63f Marca Casa Töh…" at bounding box center [889, 299] width 1290 height 179
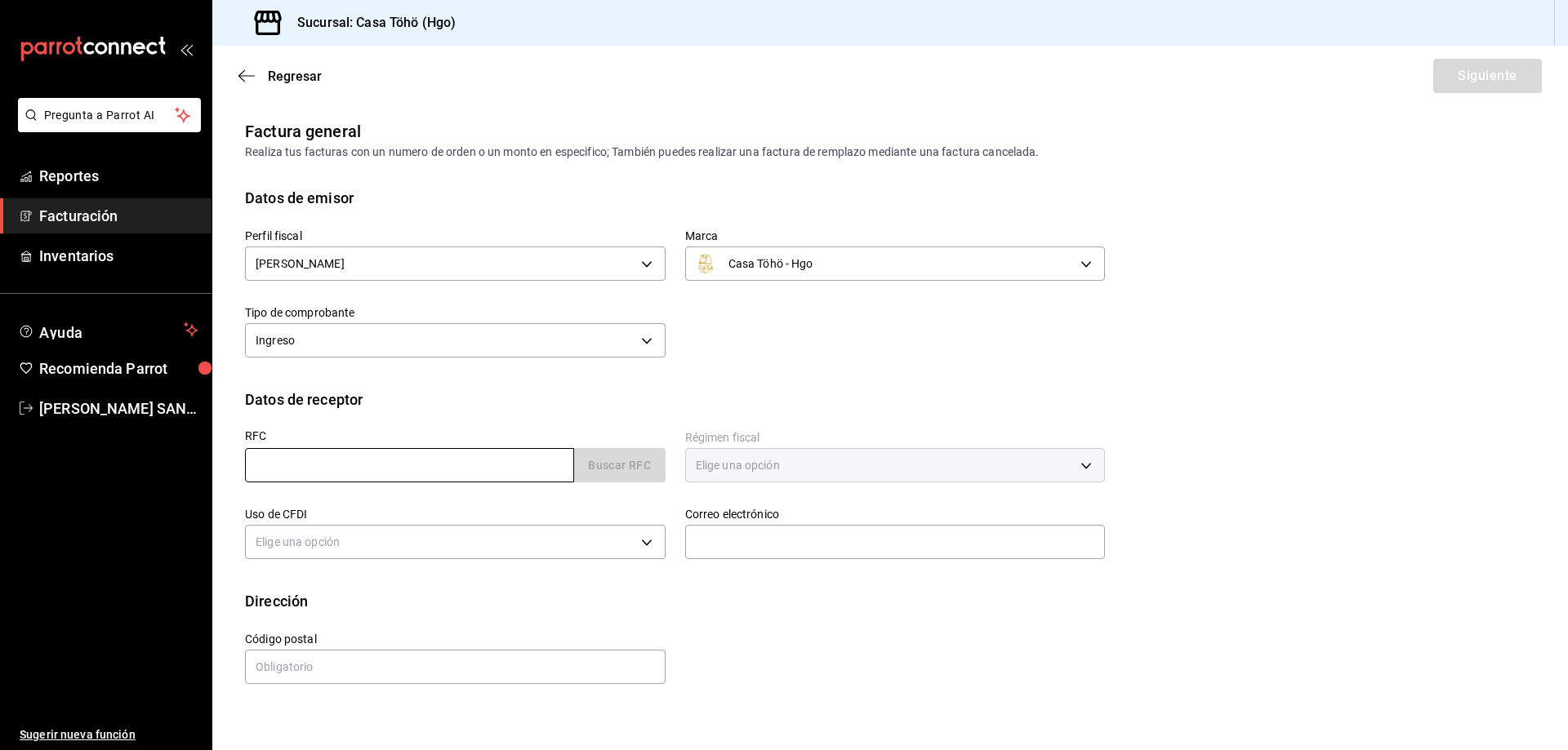
click at [429, 474] on input "text" at bounding box center [409, 465] width 329 height 34
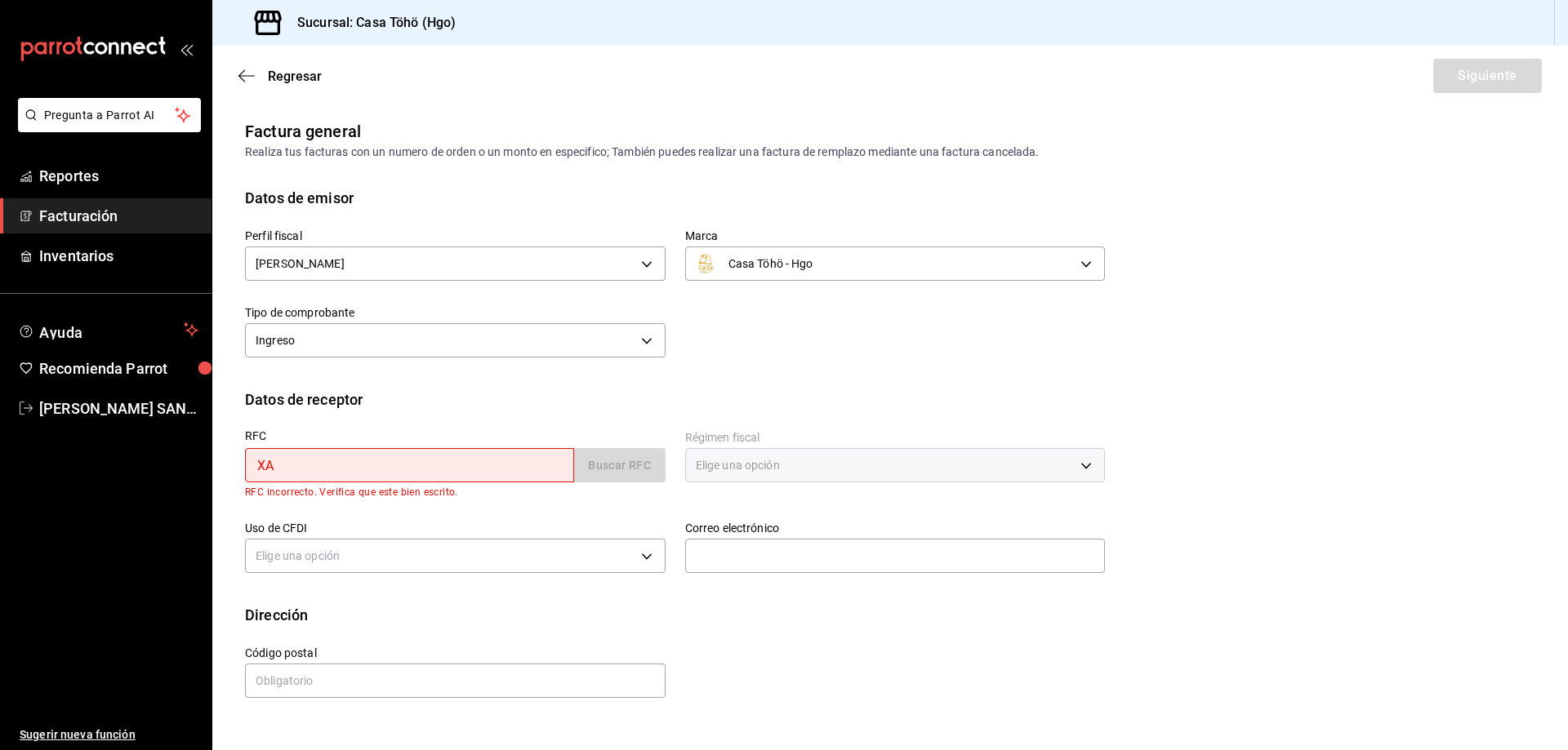
type input "X"
click at [757, 609] on div "Dirección" at bounding box center [889, 615] width 1290 height 22
click at [517, 434] on label "RFC" at bounding box center [455, 435] width 421 height 12
click at [421, 467] on input "text" at bounding box center [409, 465] width 329 height 34
paste input "XAXX010101000"
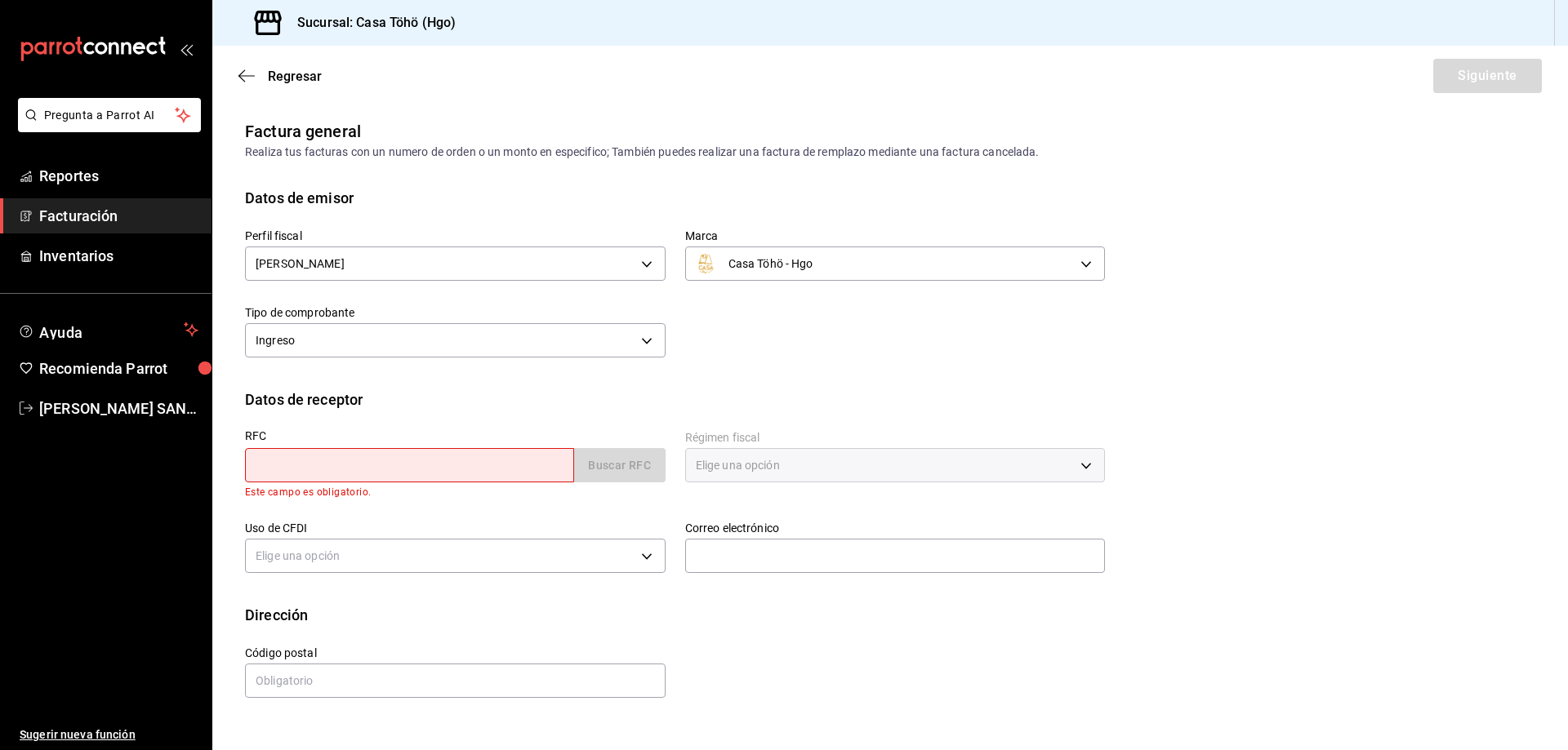
type input "XAXX010101000"
type input "43670"
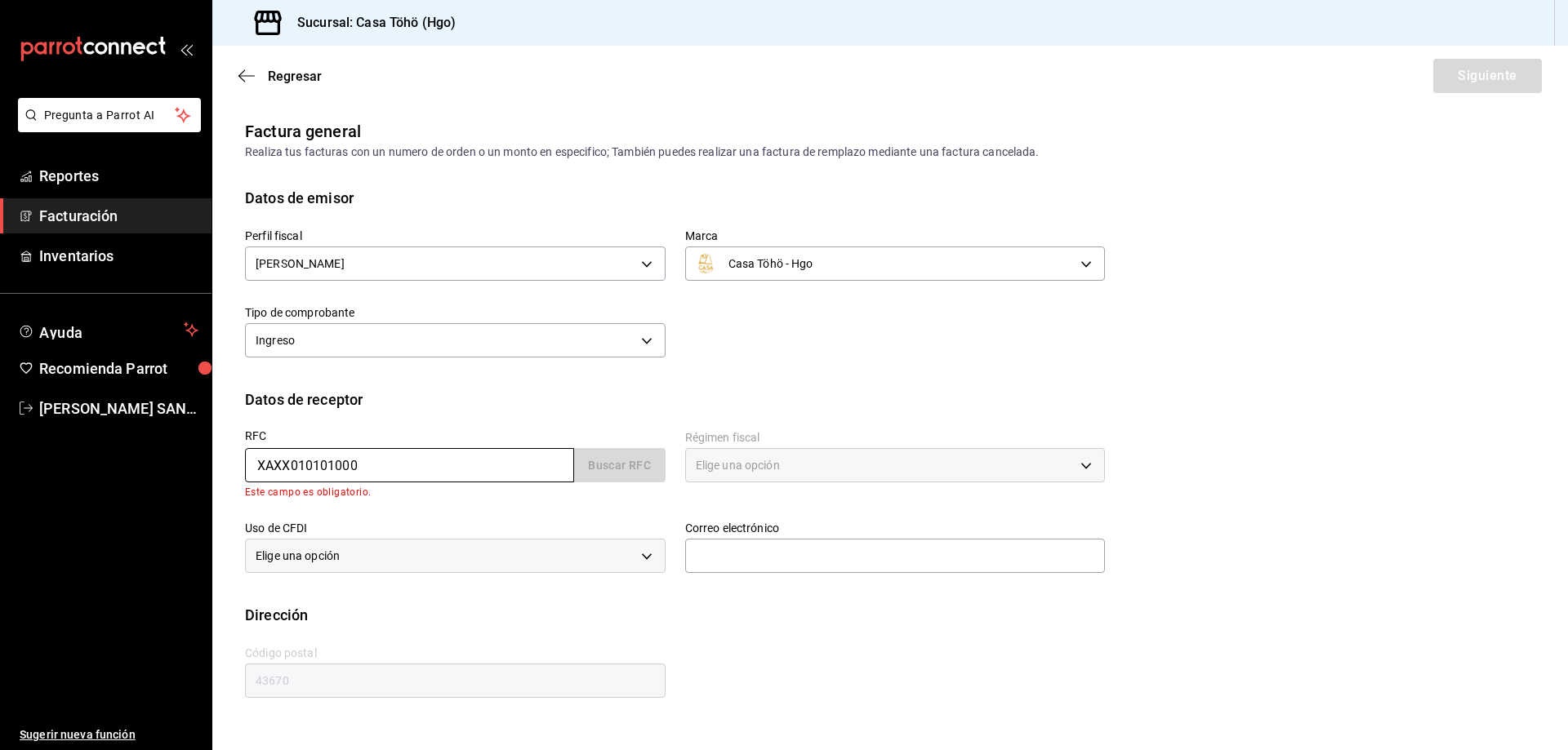
type input "616"
type input "S01"
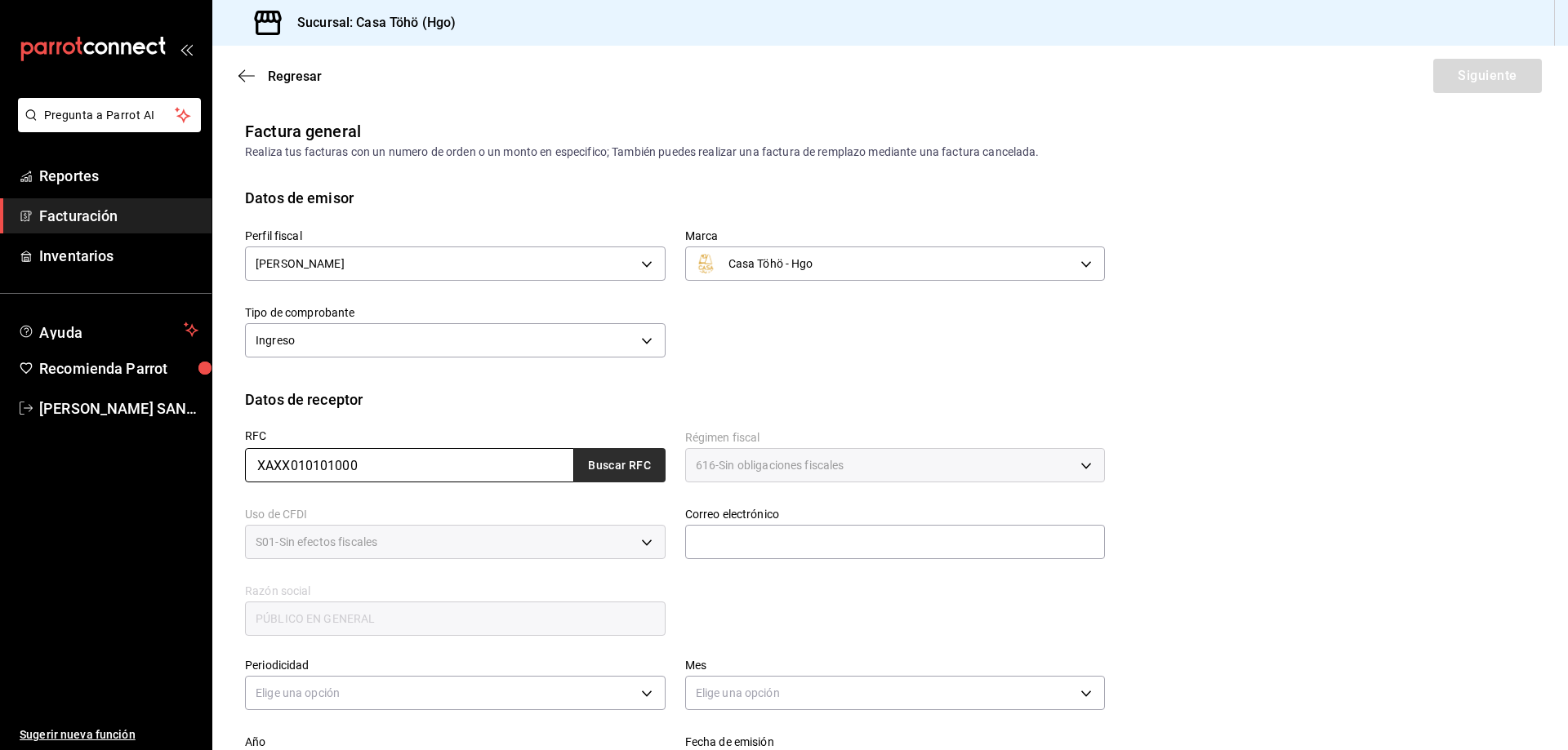
type input "XAXX010101000"
click at [595, 449] on button "Buscar RFC" at bounding box center [620, 465] width 92 height 34
type input "[EMAIL_ADDRESS][DOMAIN_NAME]"
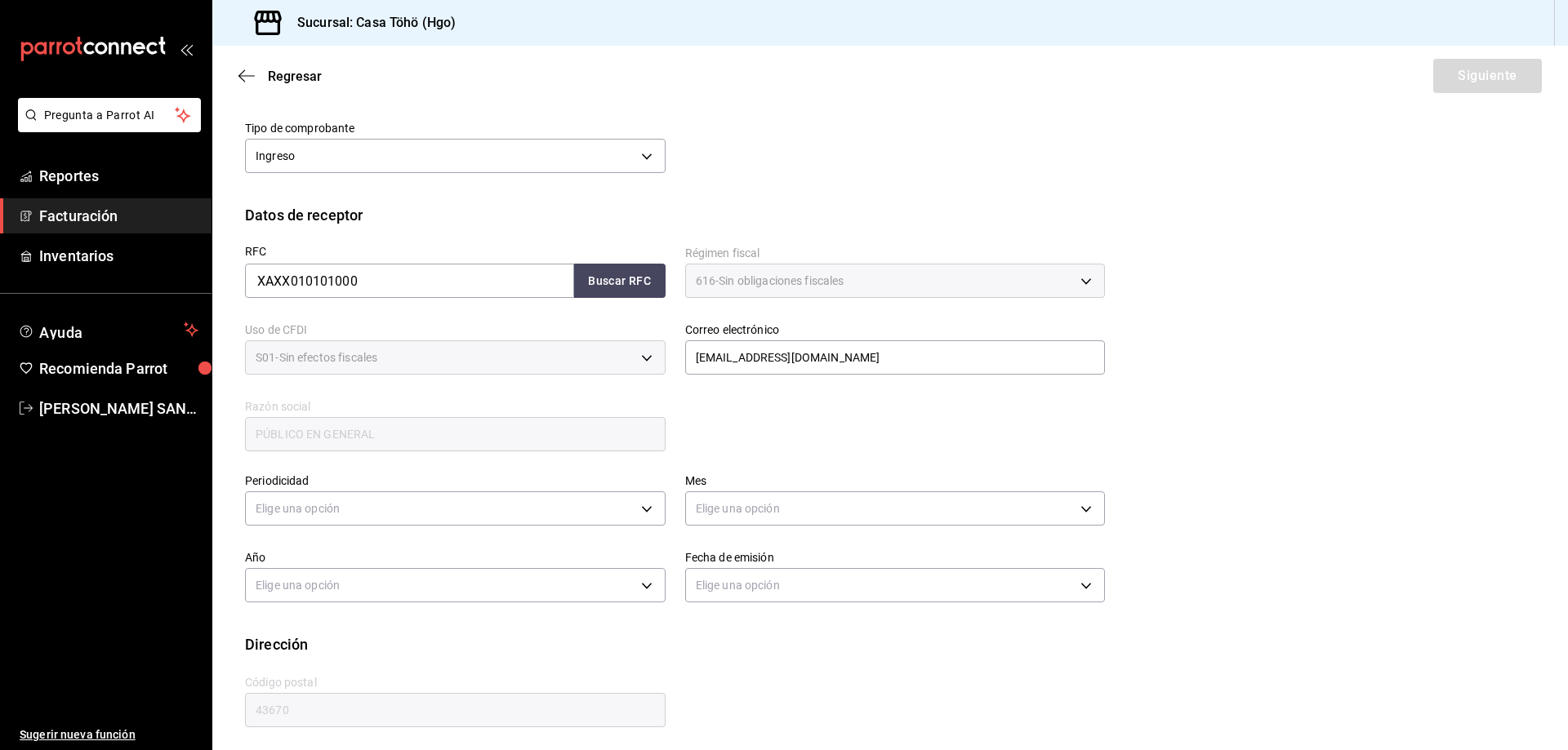
scroll to position [190, 0]
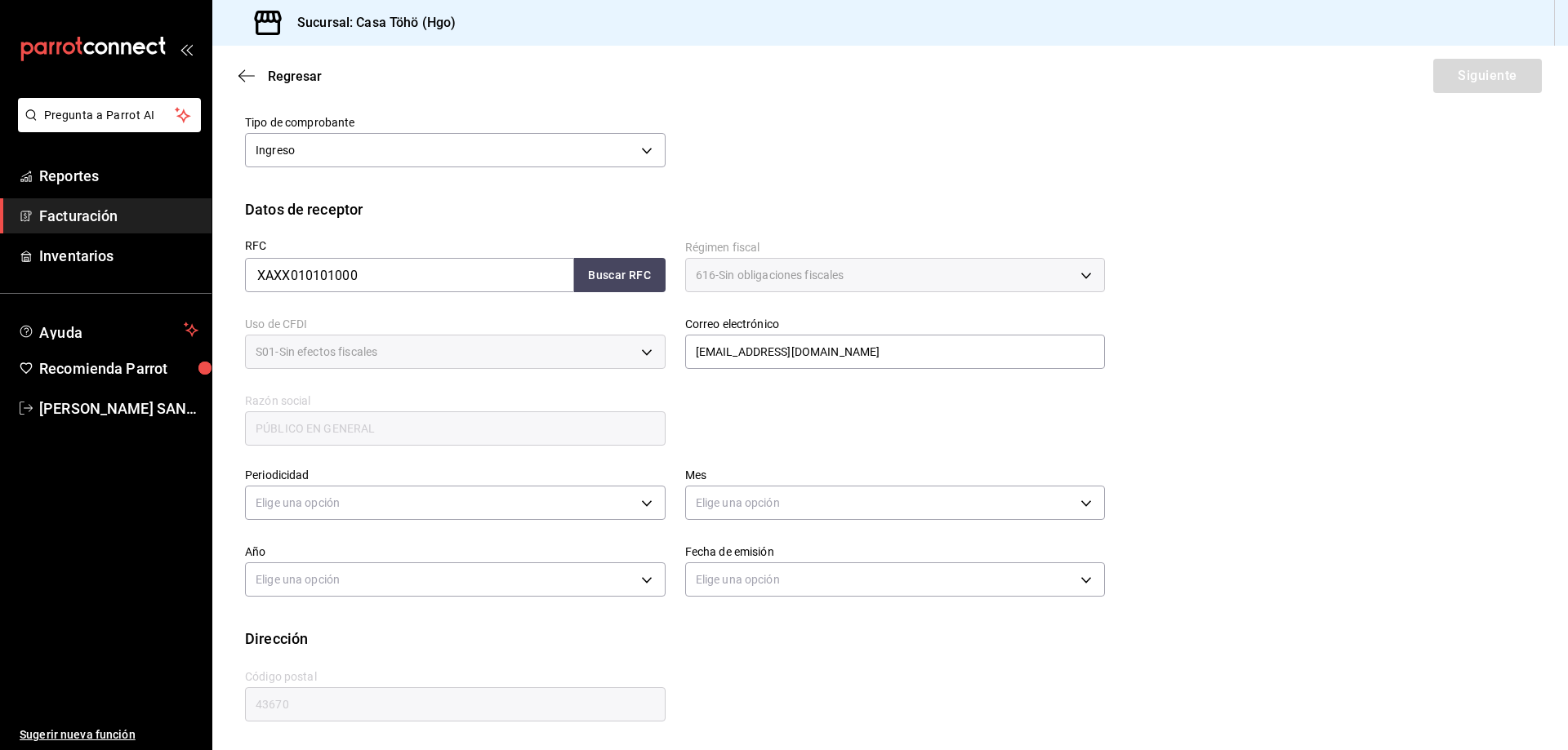
click at [459, 526] on div "Año Elige una opción" at bounding box center [445, 563] width 440 height 77
click at [464, 509] on body "Pregunta a Parrot AI Reportes Facturación Inventarios Ayuda Recomienda Parrot […" at bounding box center [784, 375] width 1568 height 750
click at [342, 562] on li "Diario" at bounding box center [453, 554] width 415 height 27
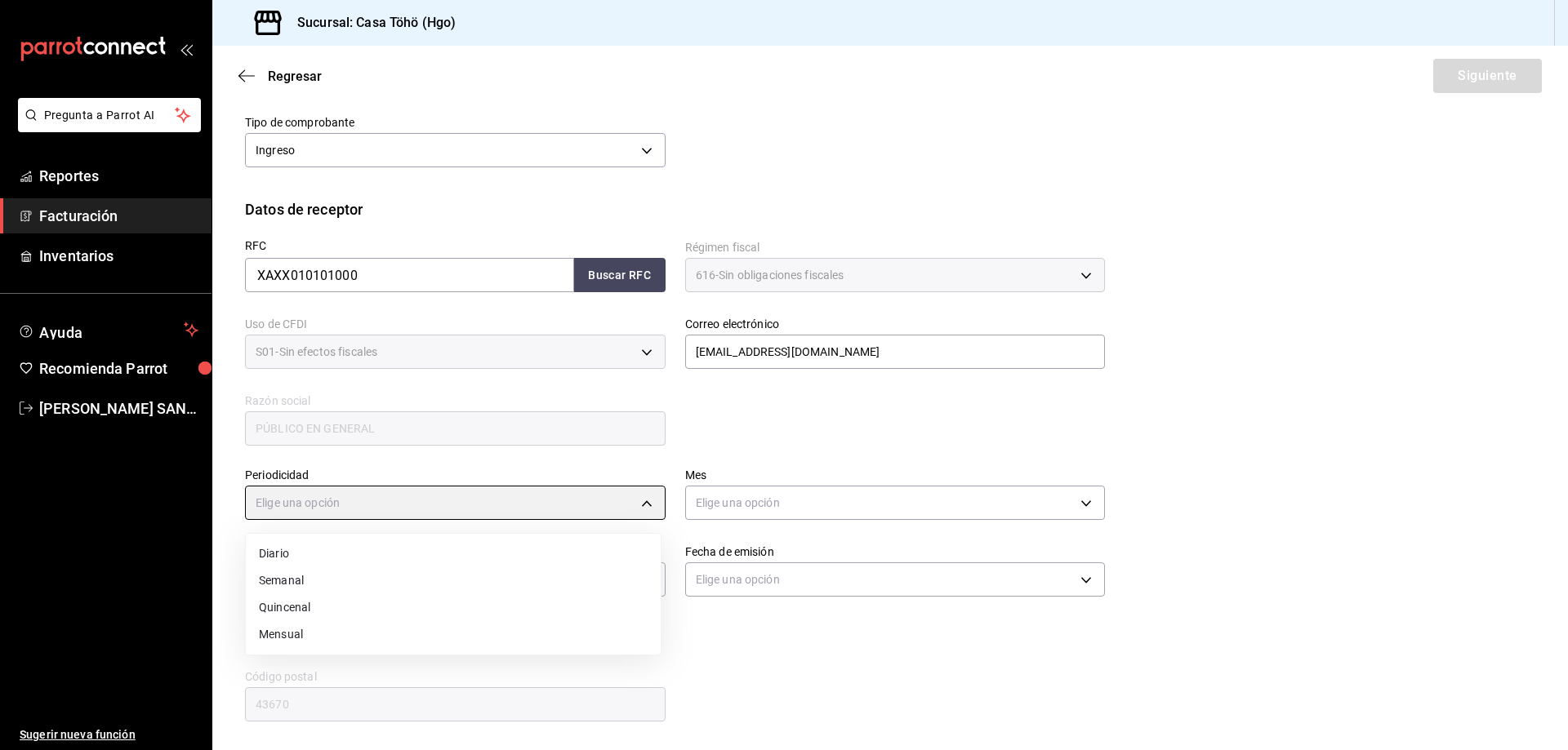
type input "DAILY"
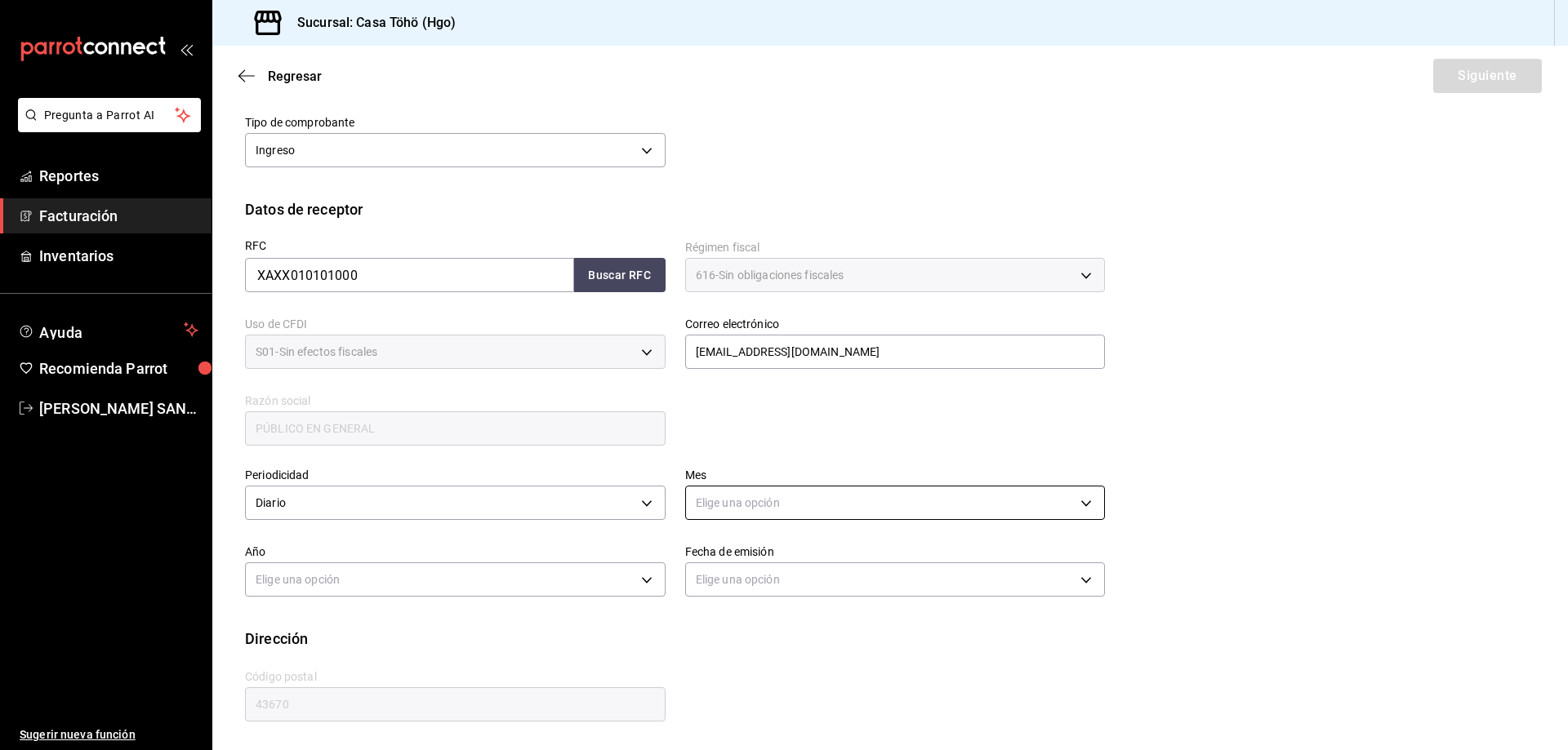
click at [818, 501] on body "Pregunta a Parrot AI Reportes Facturación Inventarios Ayuda Recomienda Parrot […" at bounding box center [784, 375] width 1568 height 750
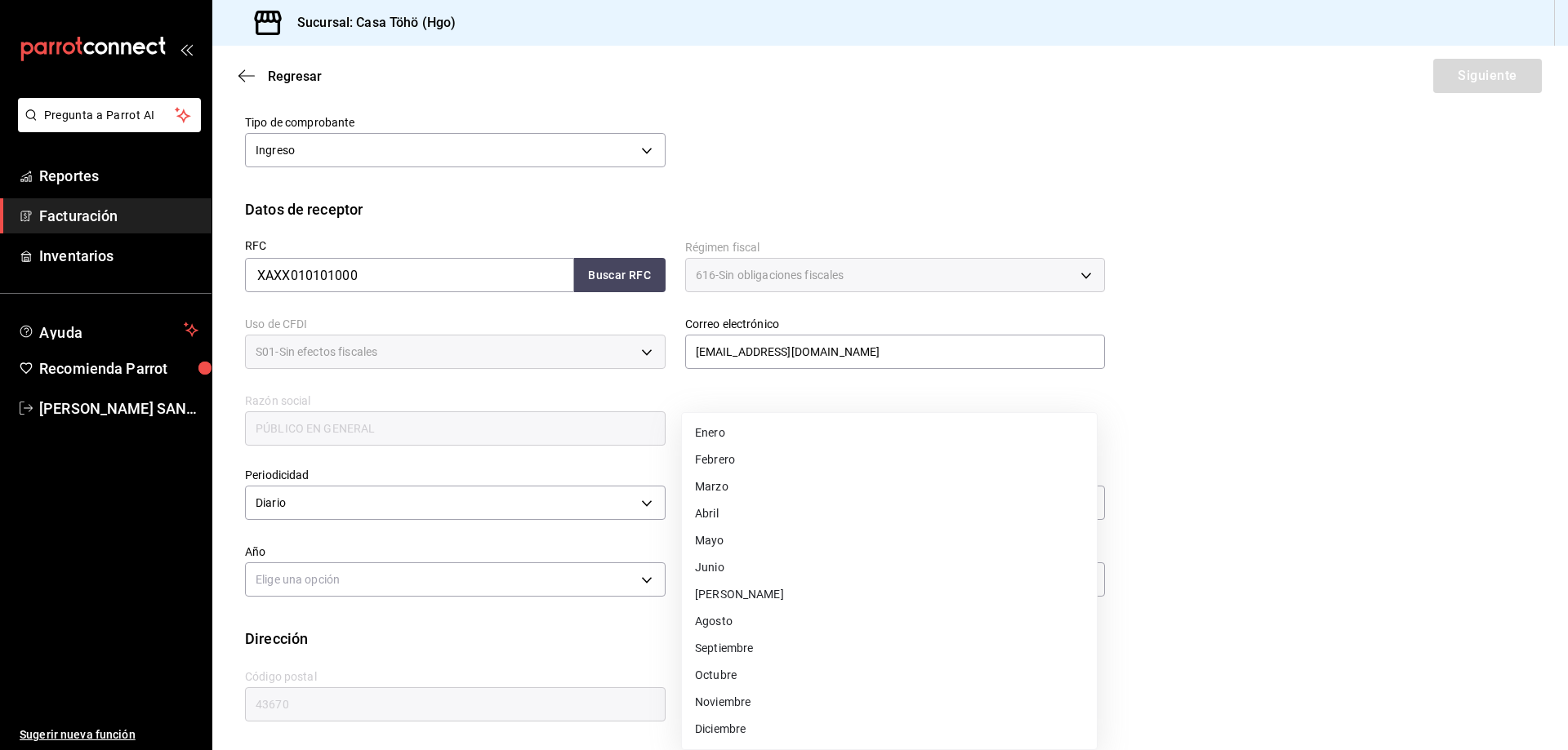
click at [728, 615] on li "Agosto" at bounding box center [889, 622] width 415 height 27
type input "8"
click at [552, 594] on body "Pregunta a Parrot AI Reportes Facturación Inventarios Ayuda Recomienda Parrot A…" at bounding box center [784, 375] width 1568 height 750
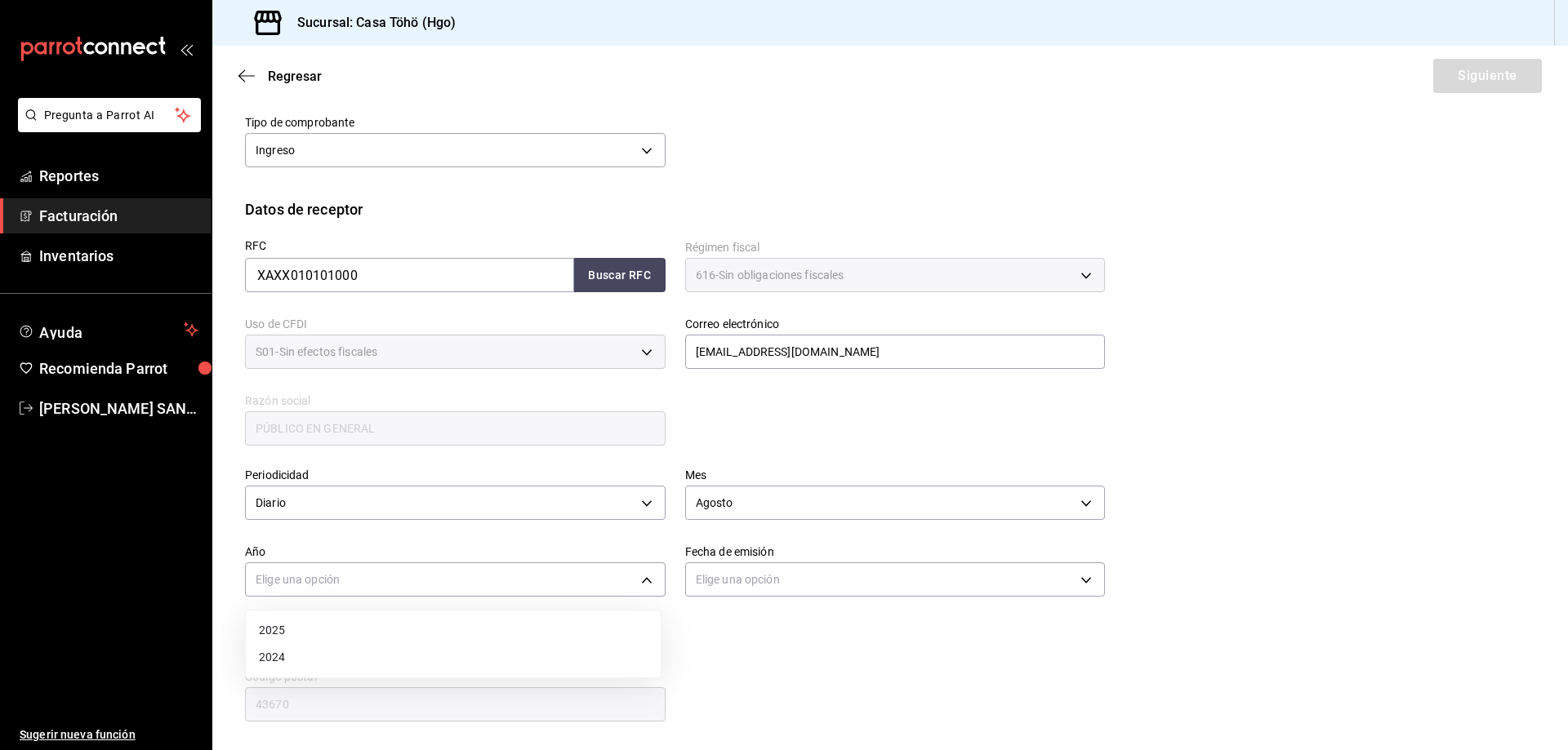
click at [320, 624] on li "2025" at bounding box center [453, 631] width 415 height 27
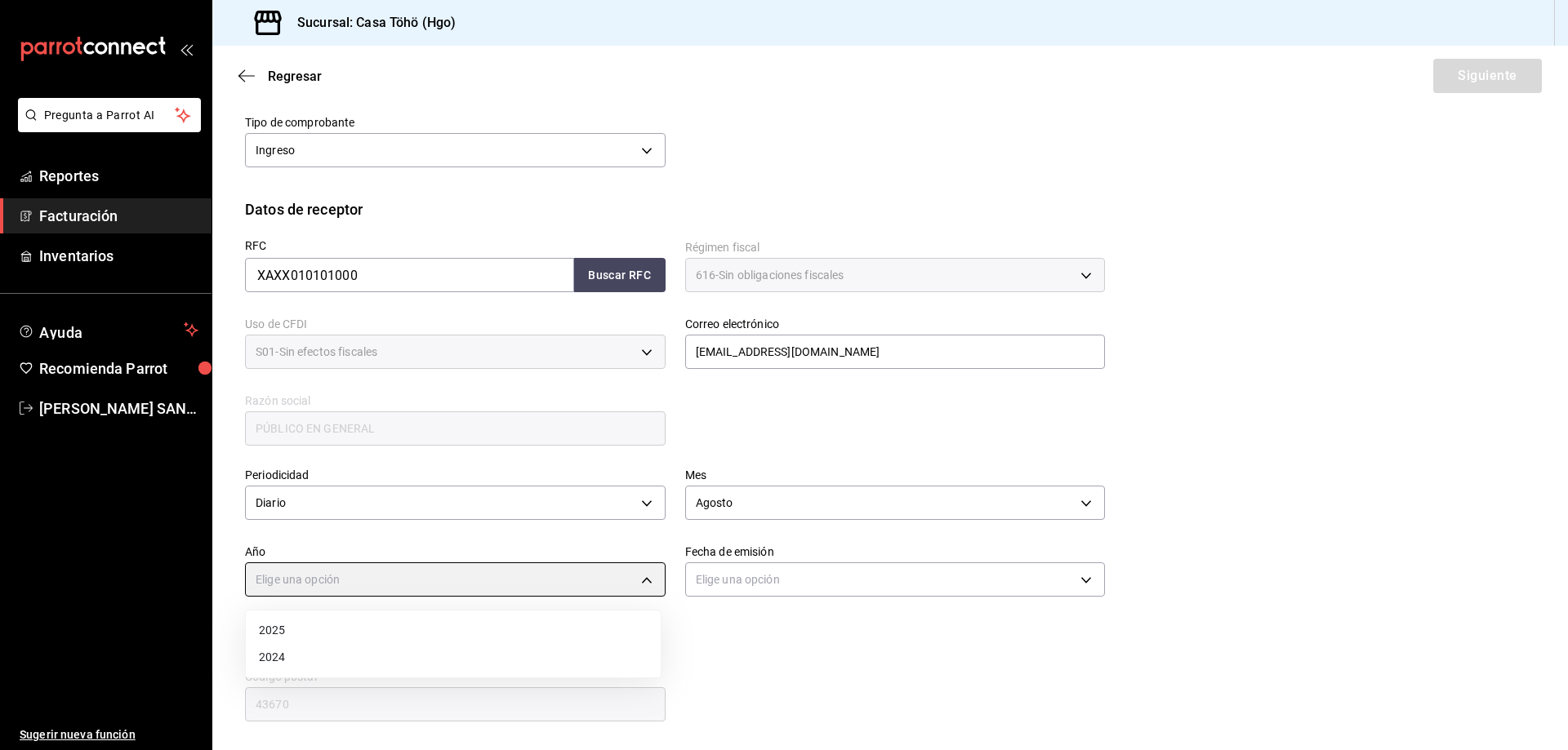
type input "2025"
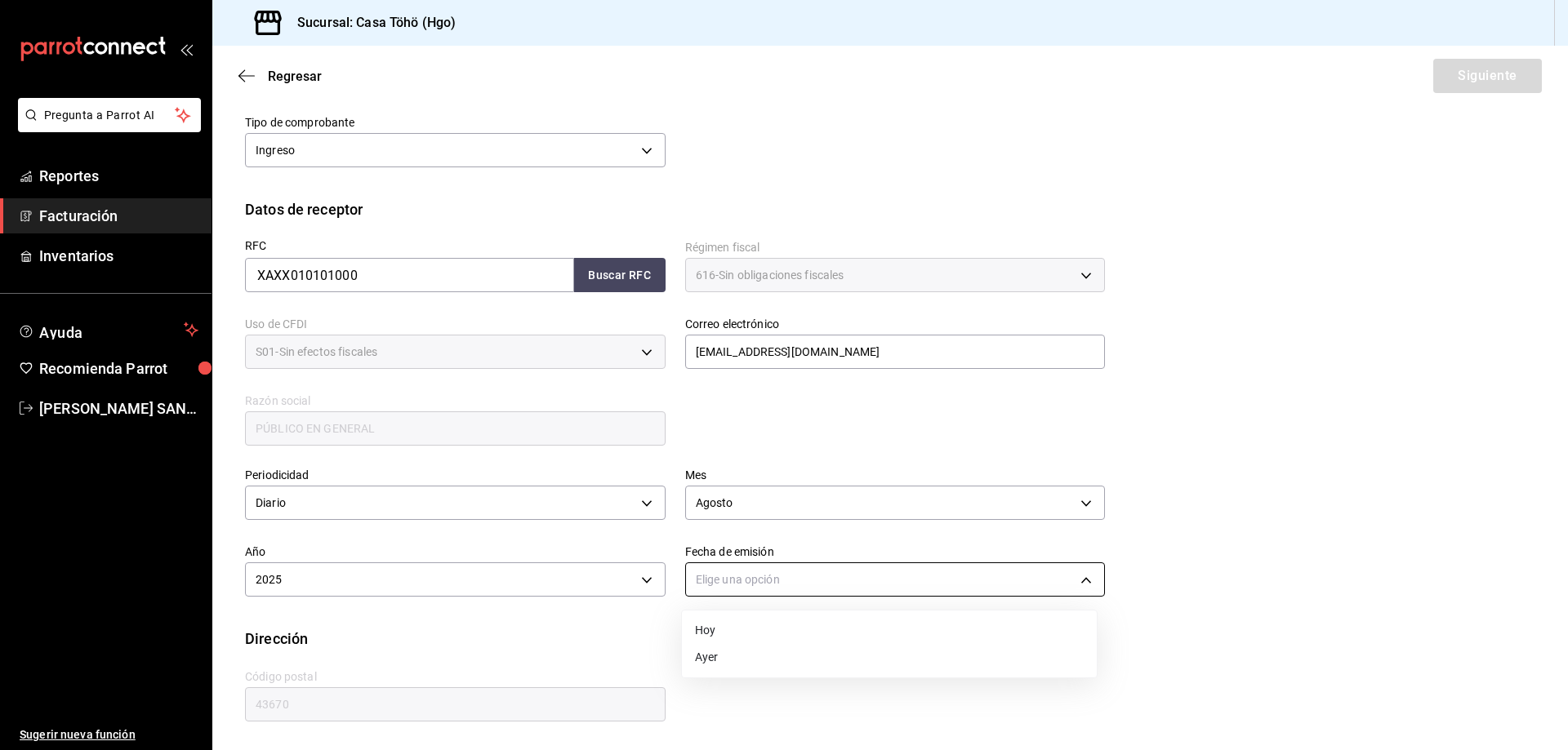
click at [751, 564] on body "Pregunta a Parrot AI Reportes Facturación Inventarios Ayuda Recomienda Parrot […" at bounding box center [784, 375] width 1568 height 750
click at [726, 655] on li "Ayer" at bounding box center [889, 658] width 415 height 27
type input "[DATE]"
click at [818, 646] on div "Dirección" at bounding box center [889, 639] width 1290 height 22
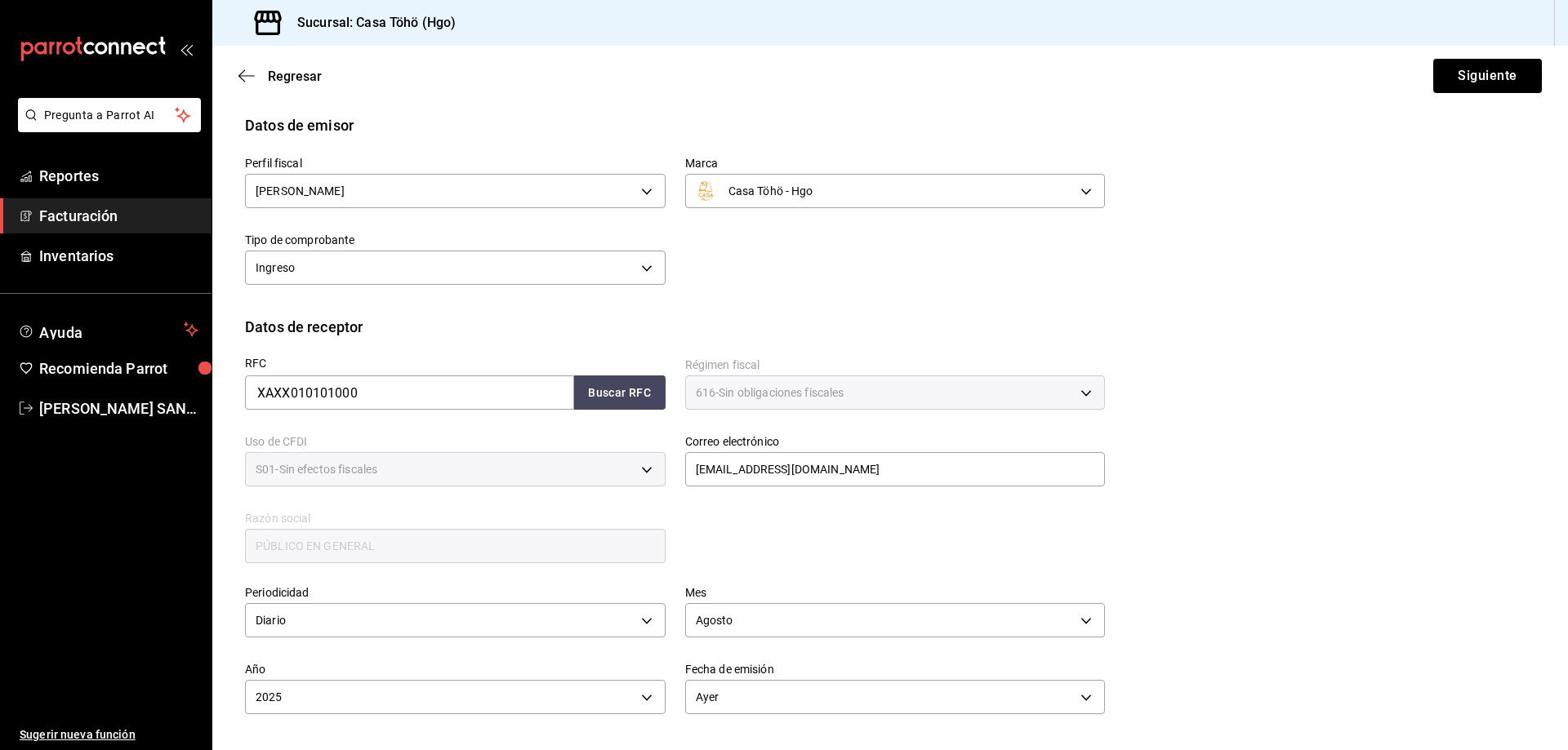
scroll to position [0, 0]
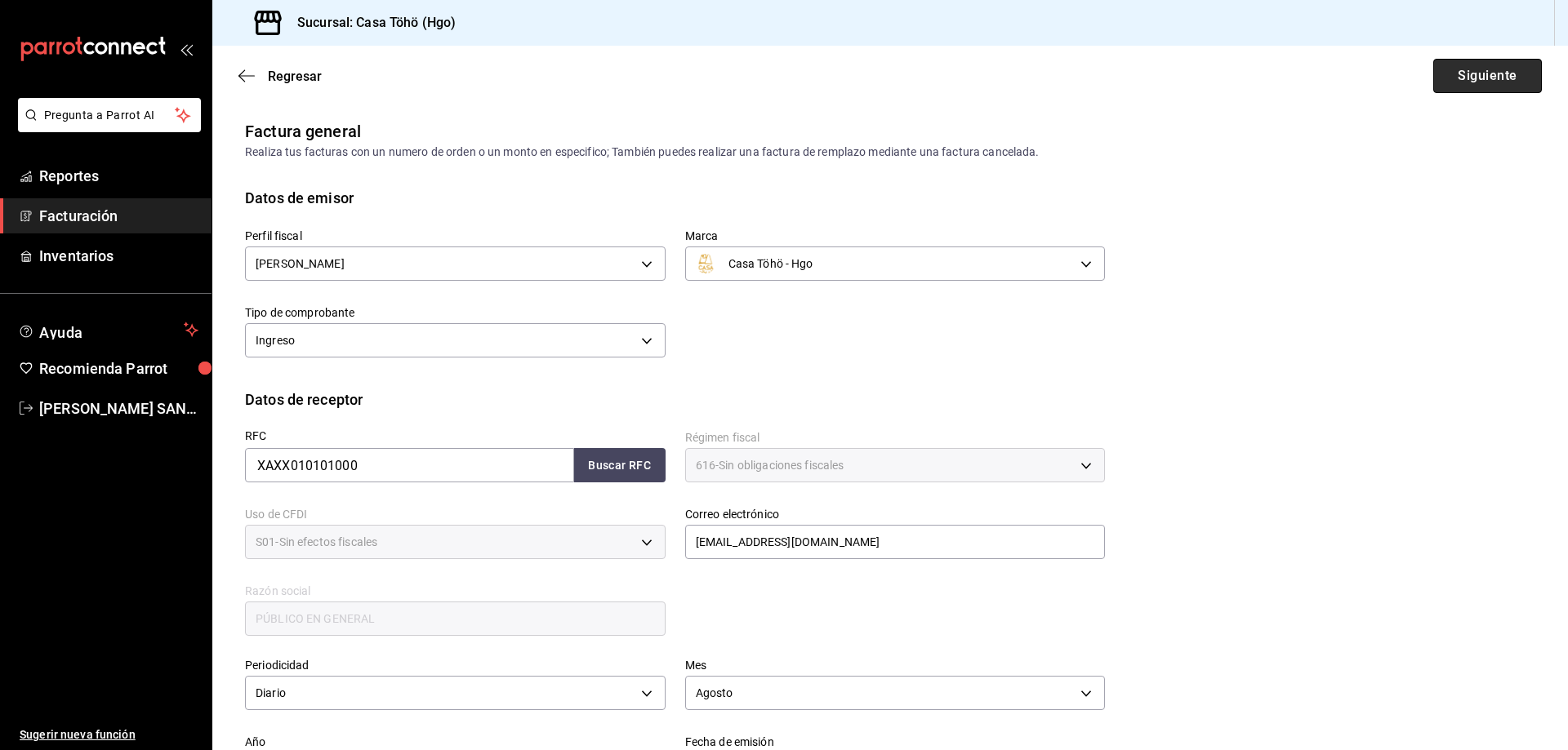
click at [1446, 91] on button "Siguiente" at bounding box center [1487, 76] width 109 height 34
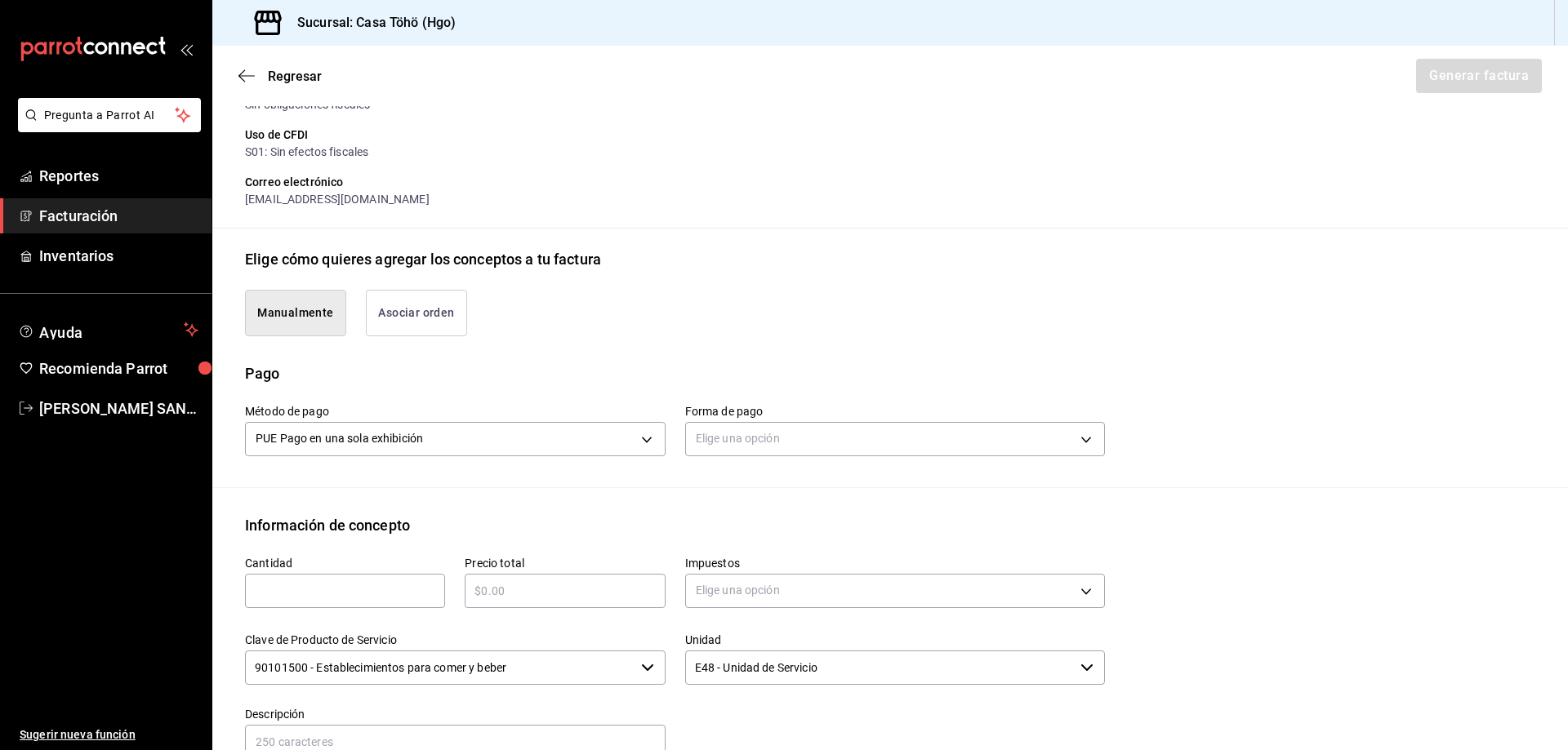
scroll to position [327, 0]
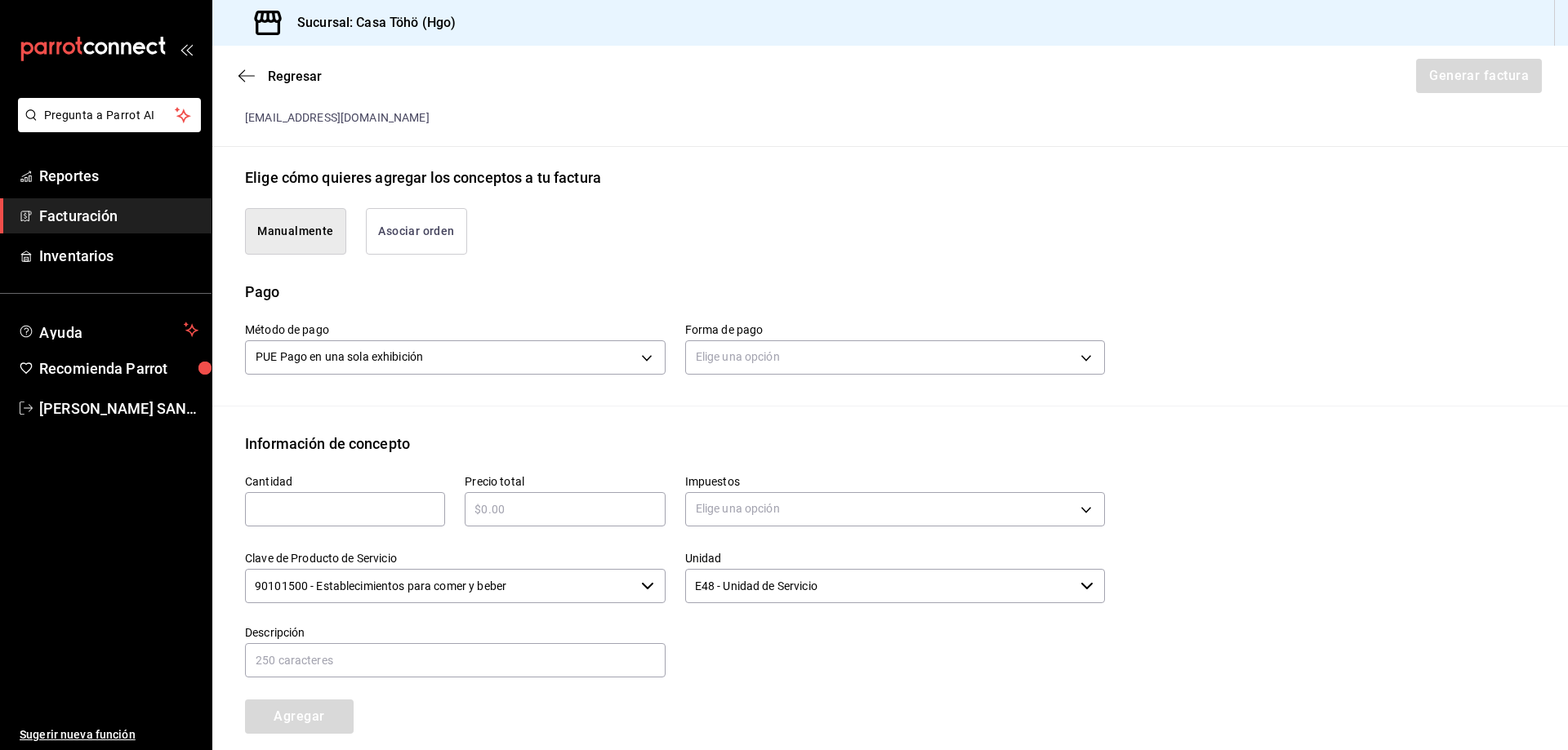
click at [446, 240] on button "Asociar orden" at bounding box center [416, 231] width 101 height 47
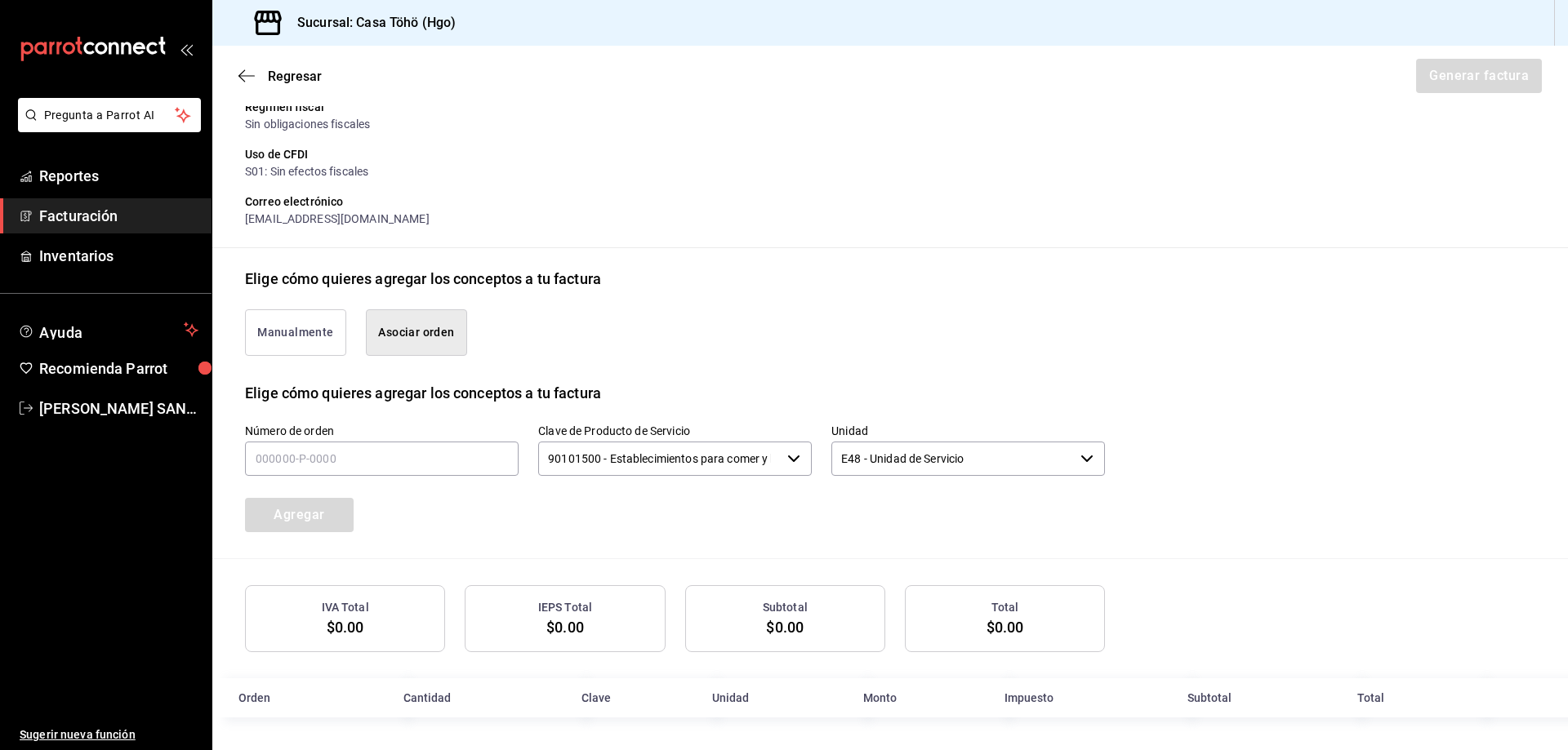
scroll to position [226, 0]
click at [311, 340] on button "Manualmente" at bounding box center [295, 333] width 101 height 47
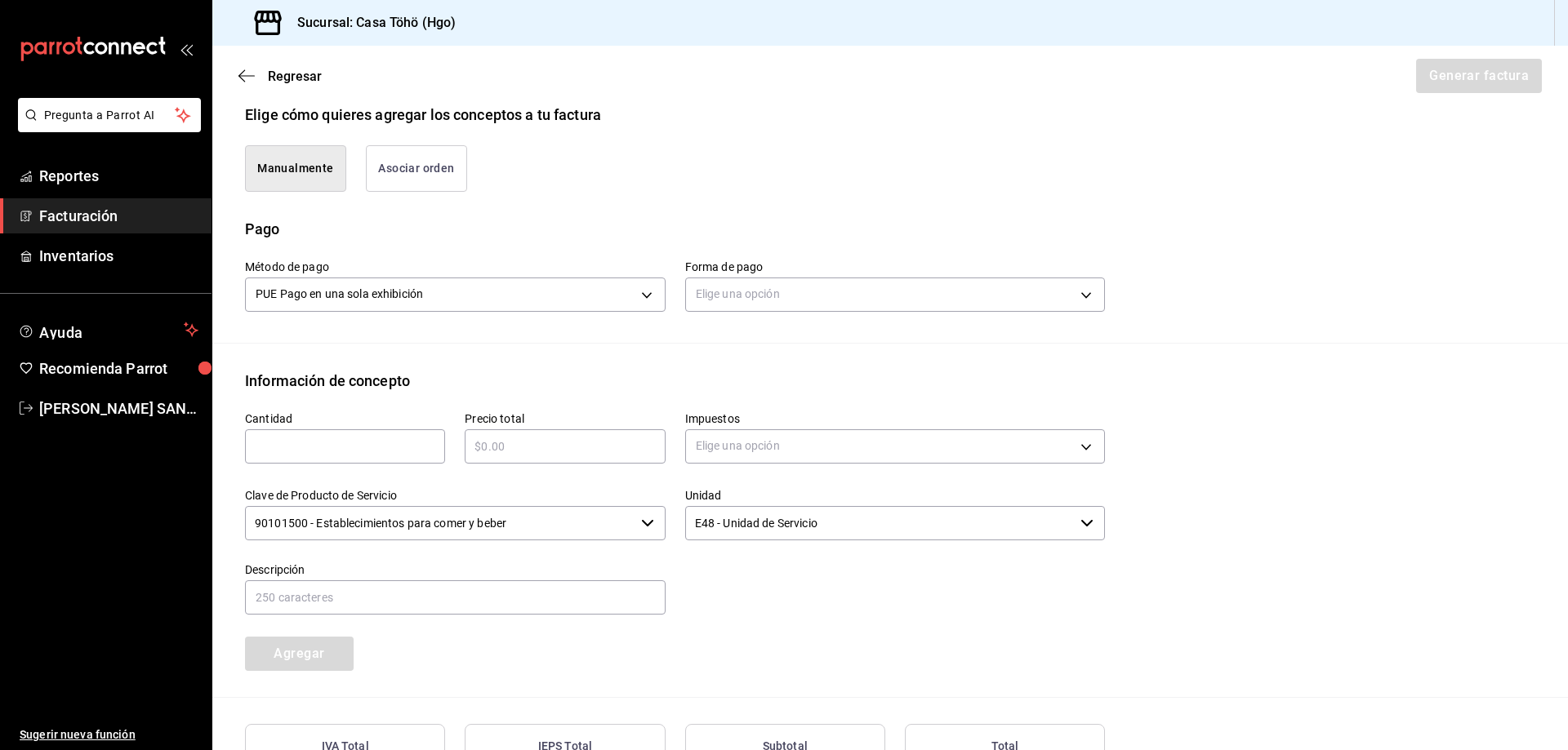
scroll to position [529, 0]
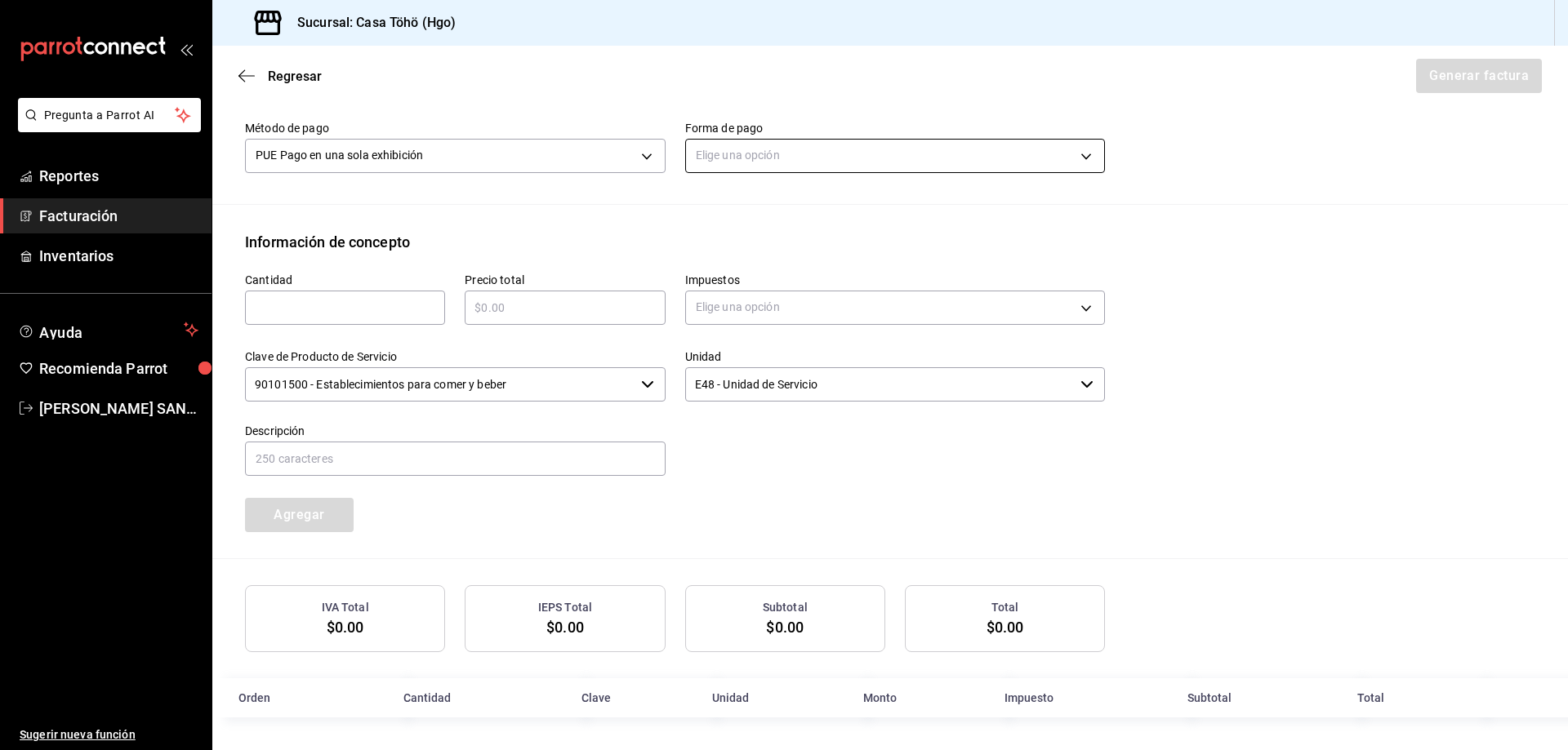
click at [774, 159] on body "Pregunta a Parrot AI Reportes Facturación Inventarios Ayuda Recomienda Parrot […" at bounding box center [784, 375] width 1568 height 750
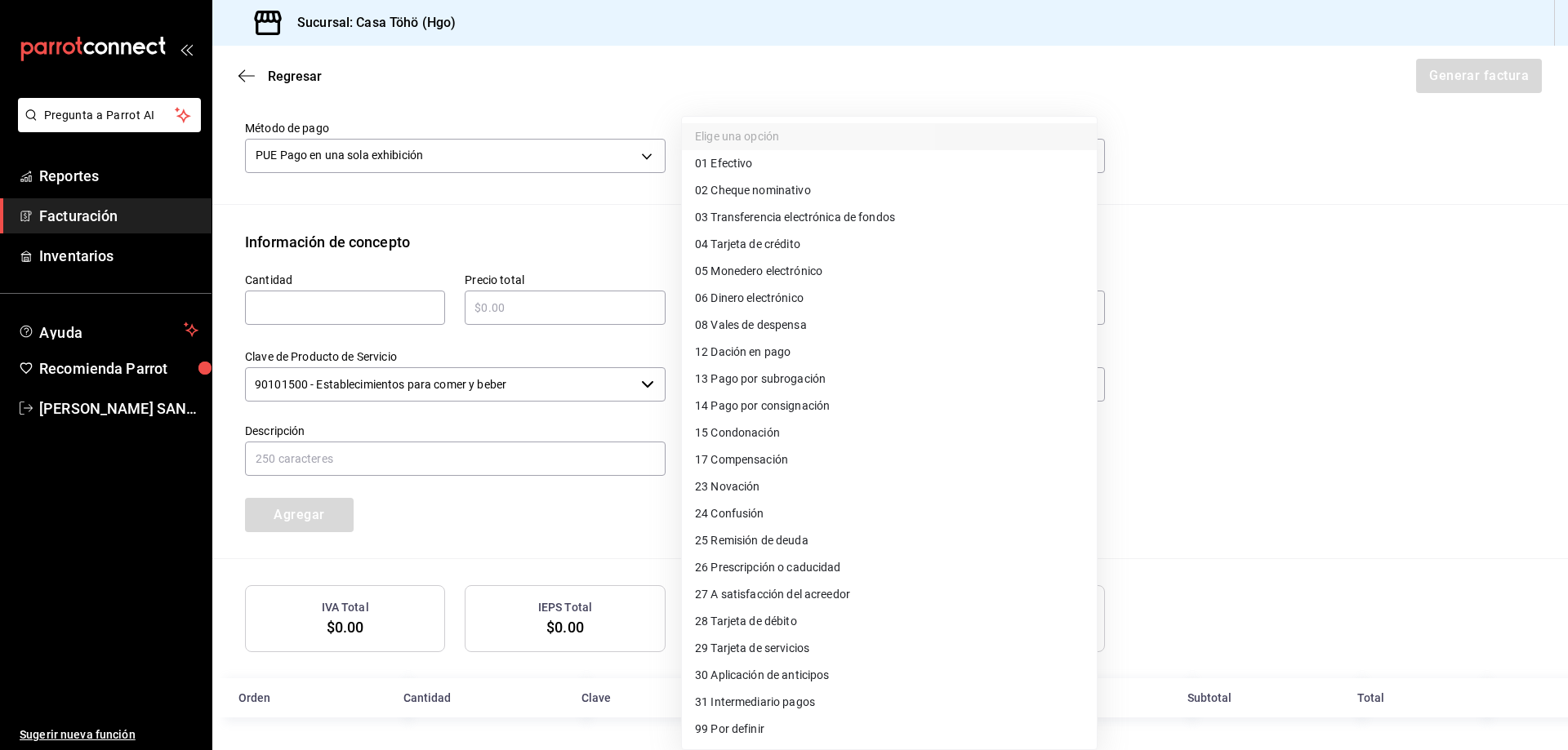
click at [777, 168] on li "01 Efectivo" at bounding box center [889, 163] width 415 height 27
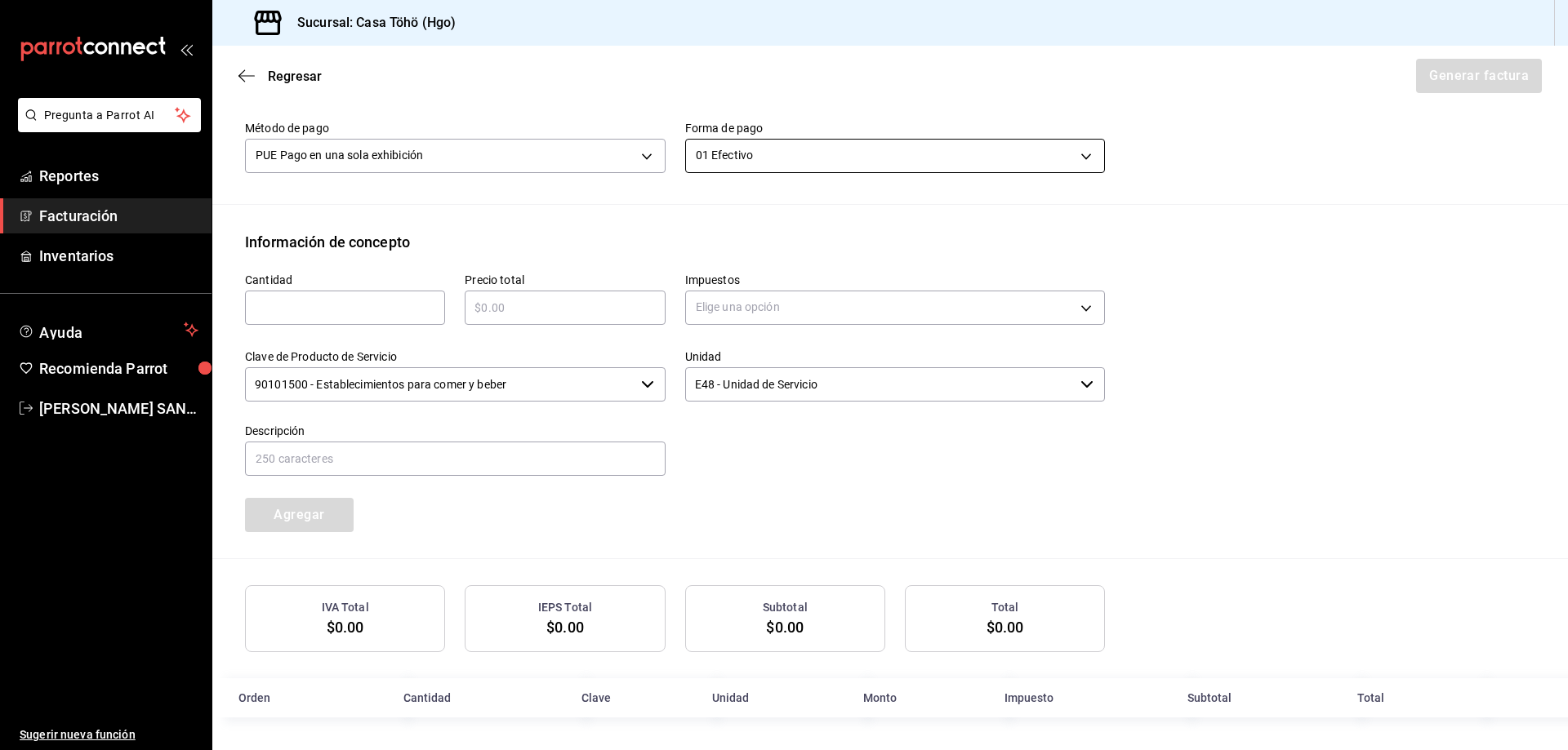
click at [790, 159] on body "Pregunta a Parrot AI Reportes Facturación Inventarios Ayuda Recomienda Parrot A…" at bounding box center [784, 375] width 1568 height 750
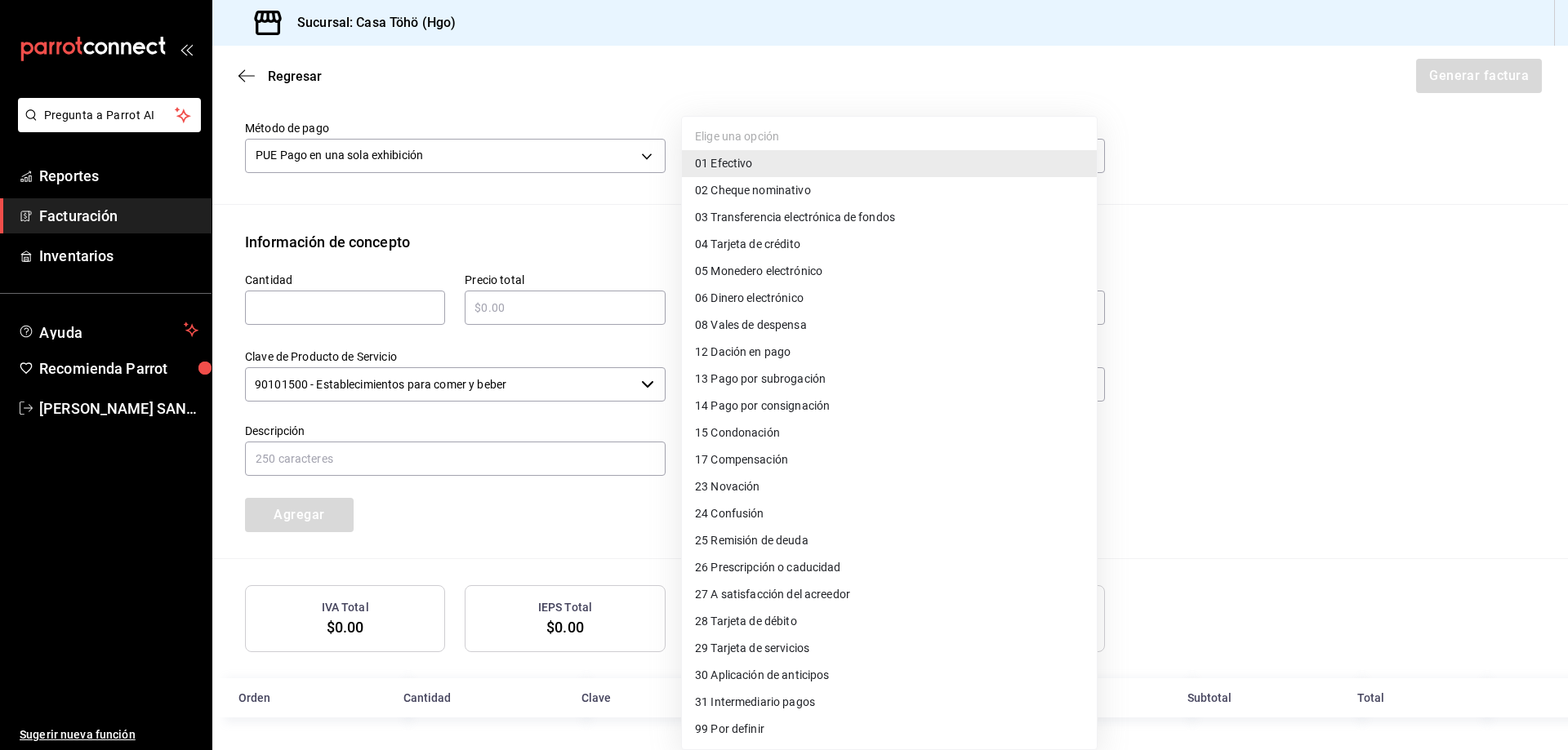
click at [842, 250] on li "04 Tarjeta de crédito" at bounding box center [889, 244] width 415 height 27
type input "04"
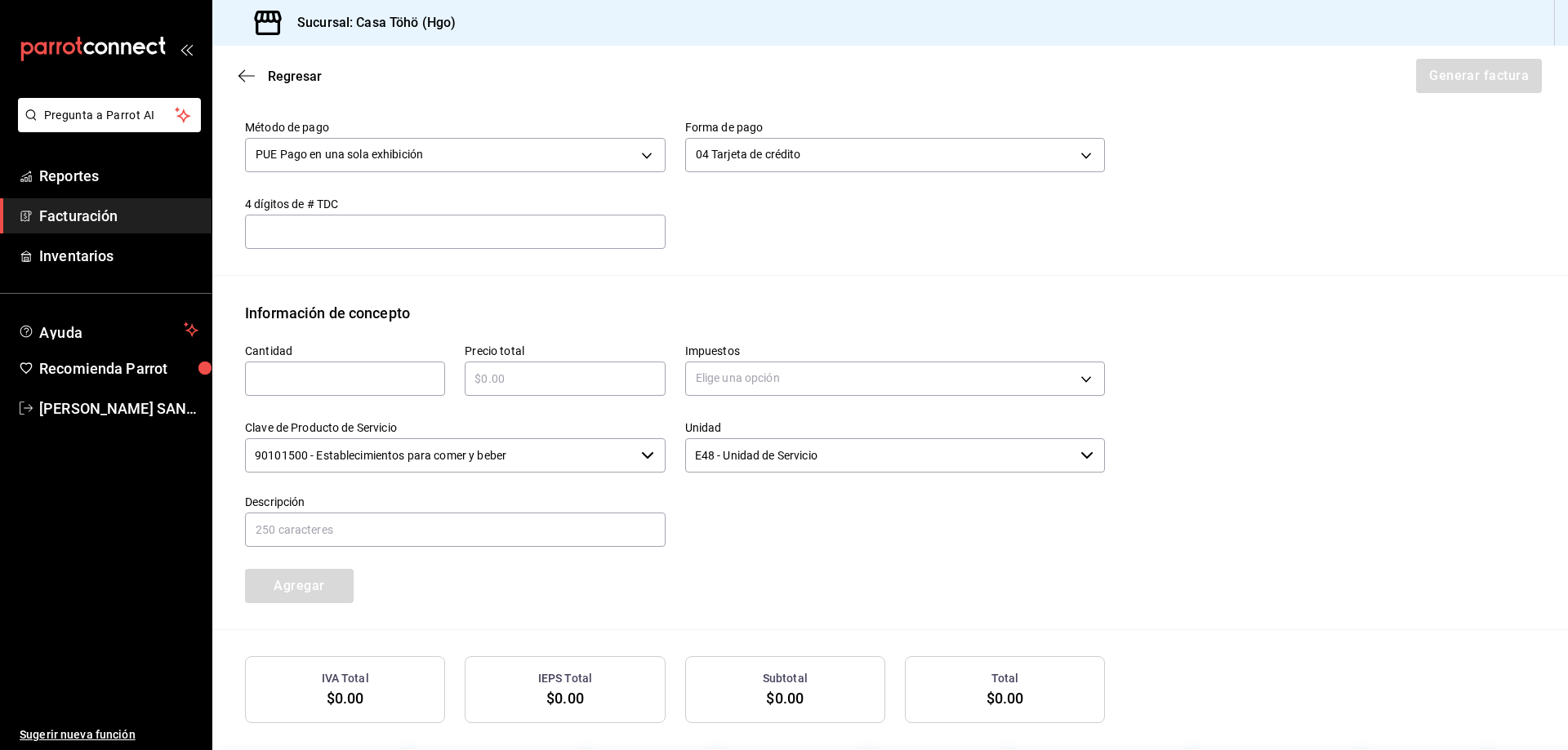
click at [386, 379] on input "text" at bounding box center [345, 379] width 200 height 20
type input "1"
click at [553, 386] on input "text" at bounding box center [565, 379] width 200 height 20
type input "$850"
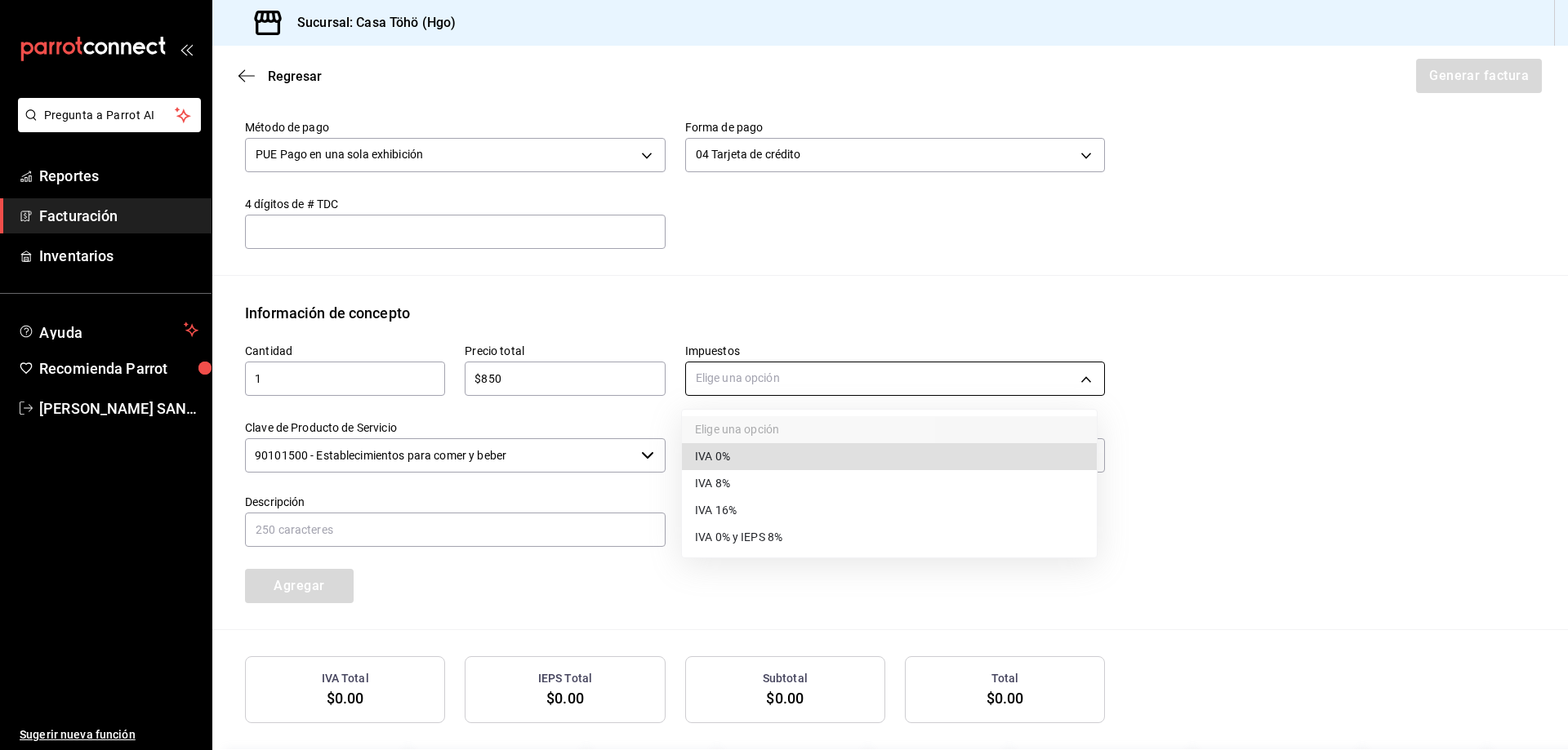
click at [734, 379] on body "Pregunta a Parrot AI Reportes Facturación Inventarios Ayuda Recomienda Parrot A…" at bounding box center [784, 375] width 1568 height 750
click at [740, 510] on li "IVA 16%" at bounding box center [889, 510] width 415 height 27
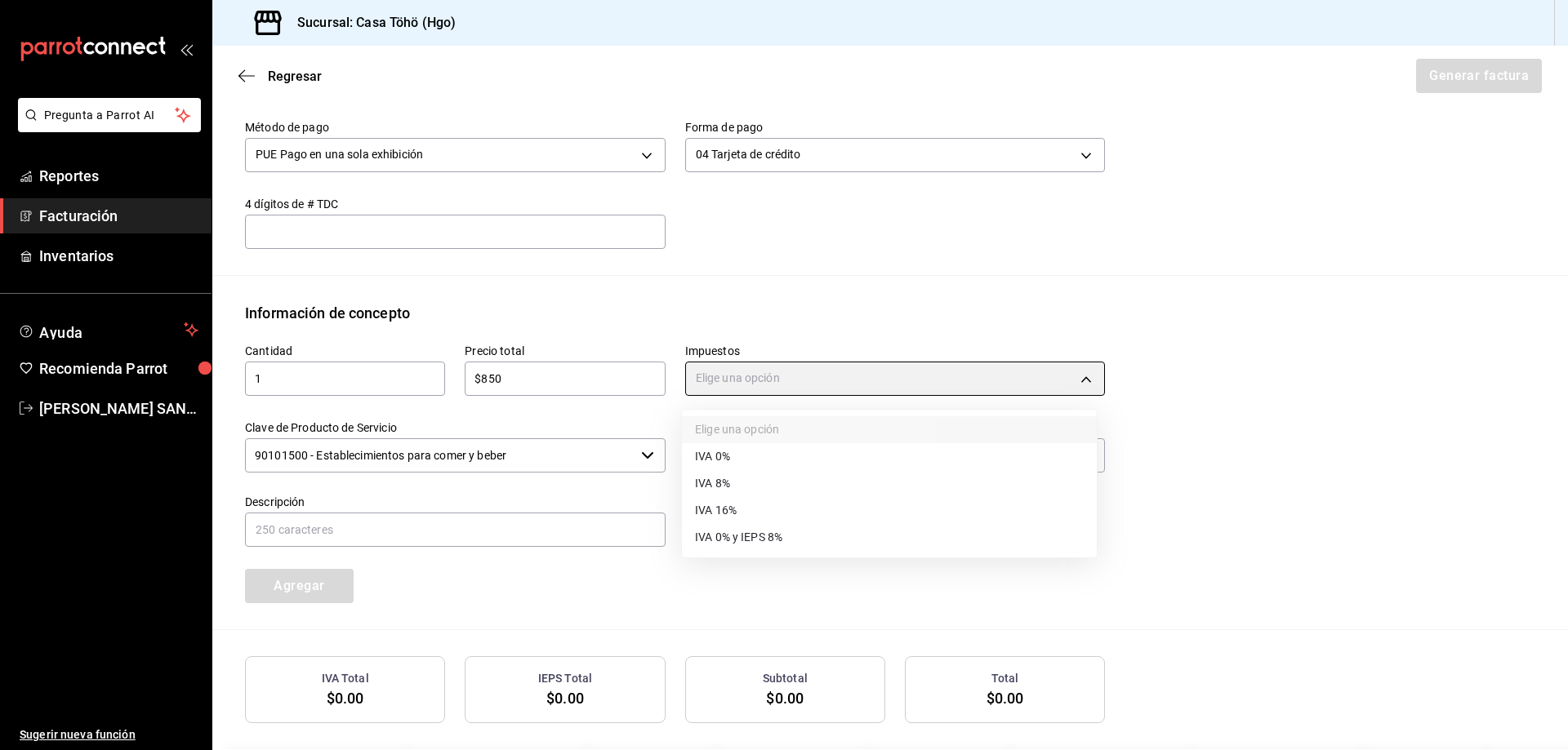
type input "IVA_16"
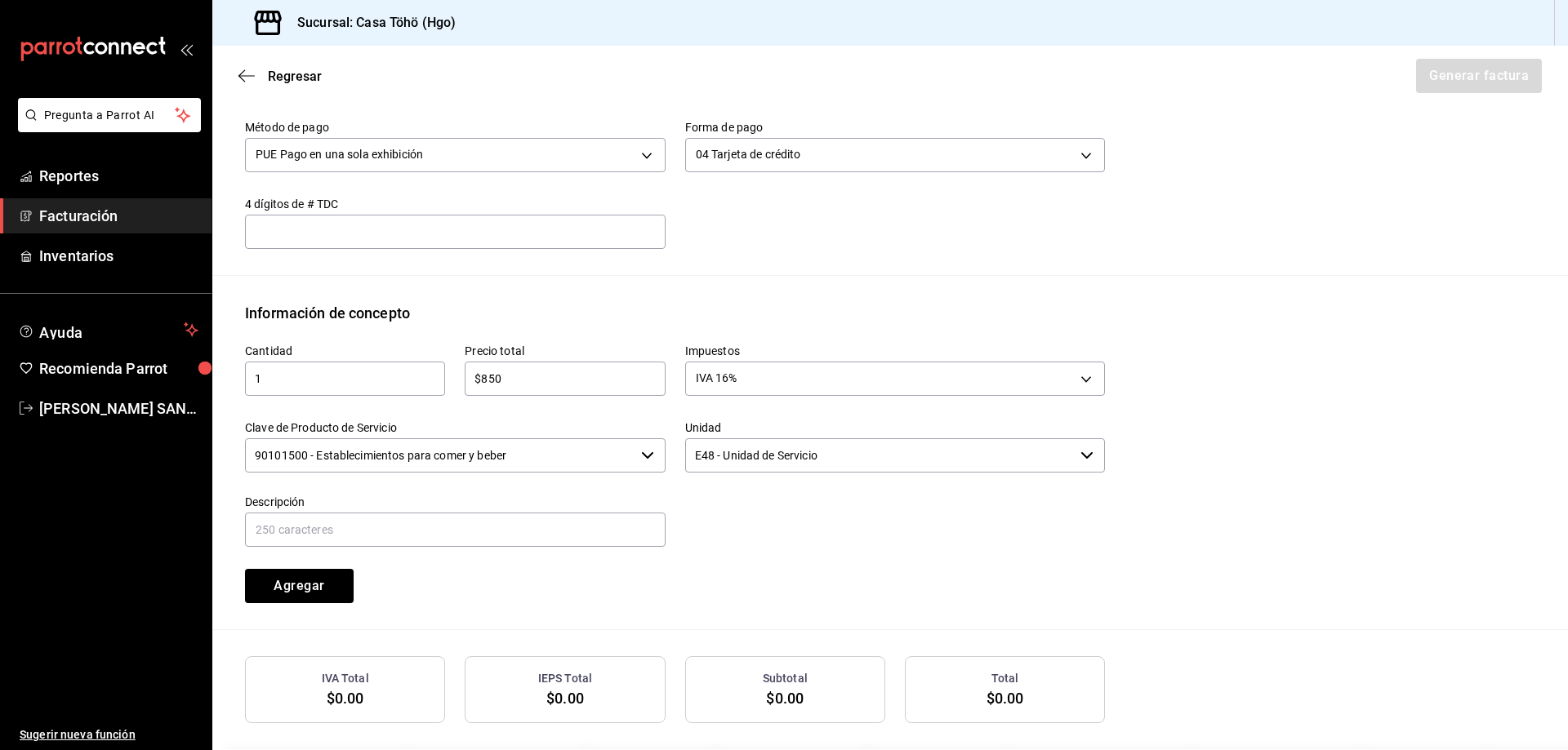
click at [1204, 469] on div "Cantidad 1 ​ Precio total $850 ​ Impuestos IVA 16% IVA_16 Clave de Producto de …" at bounding box center [889, 476] width 1290 height 305
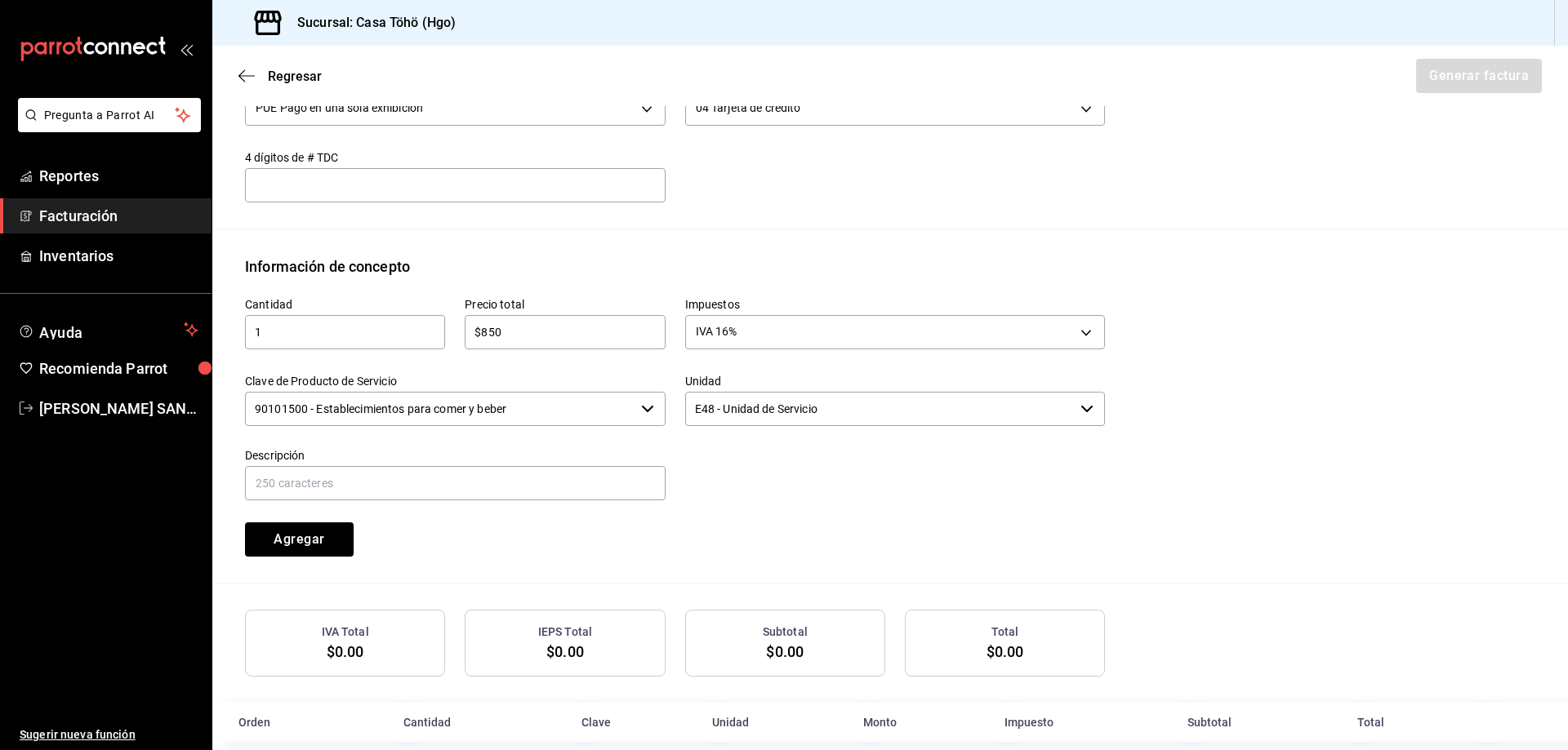
scroll to position [601, 0]
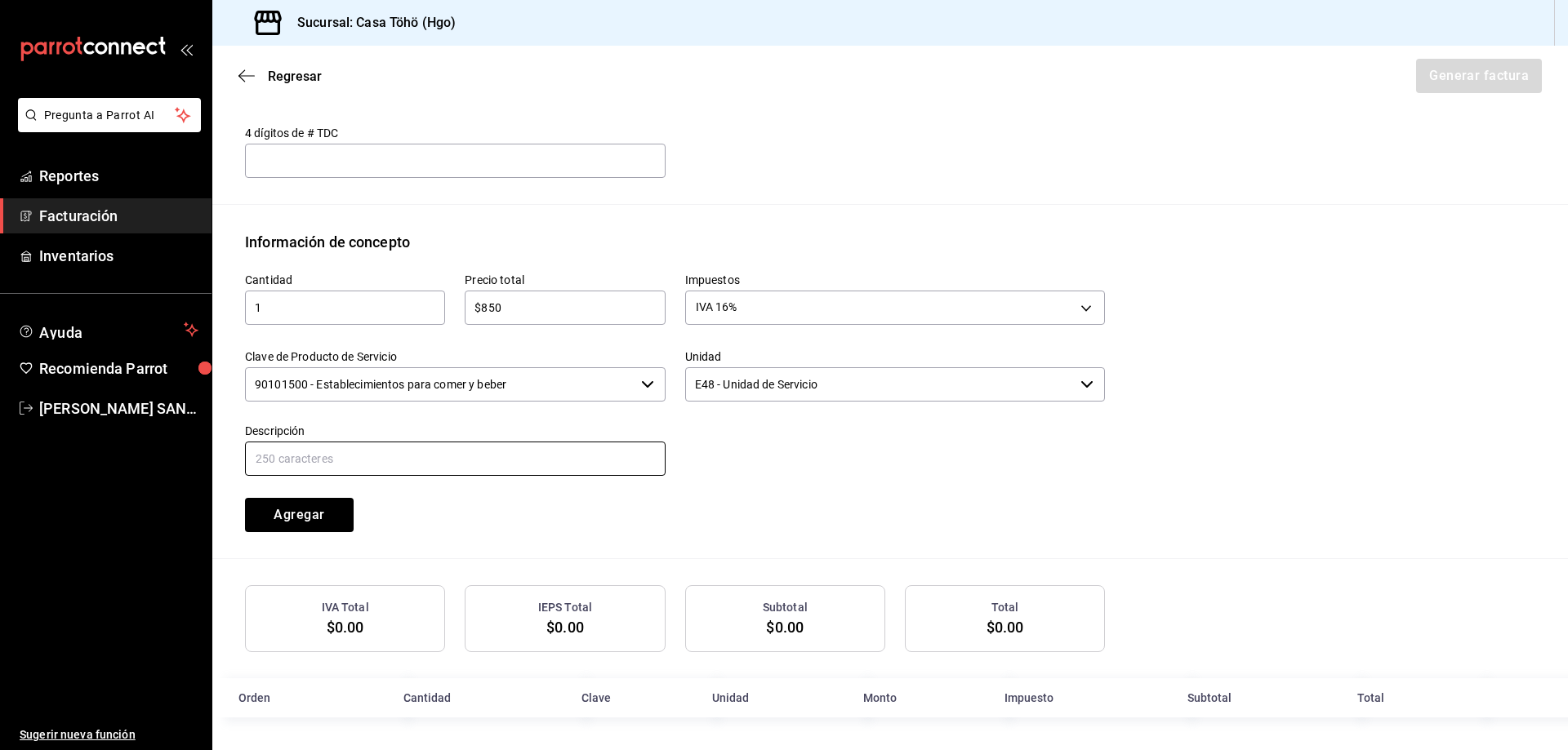
click at [546, 452] on input "text" at bounding box center [455, 458] width 421 height 34
click at [426, 455] on input "VENTA PUBLICO EN GENERAL 5 DE AGOSTO TARJETA CREDITO" at bounding box center [455, 458] width 421 height 34
click at [422, 454] on input "VENTA PUBLICO EN GENERAL 5 DE AGOSTO TARJETA CREDITO" at bounding box center [455, 458] width 421 height 34
drag, startPoint x: 617, startPoint y: 458, endPoint x: 494, endPoint y: 470, distance: 123.6
click at [494, 470] on input "VENTA PUBLICO EN GENERAL 19 DE AGOSTO TARJETA CREDITO" at bounding box center [455, 458] width 421 height 34
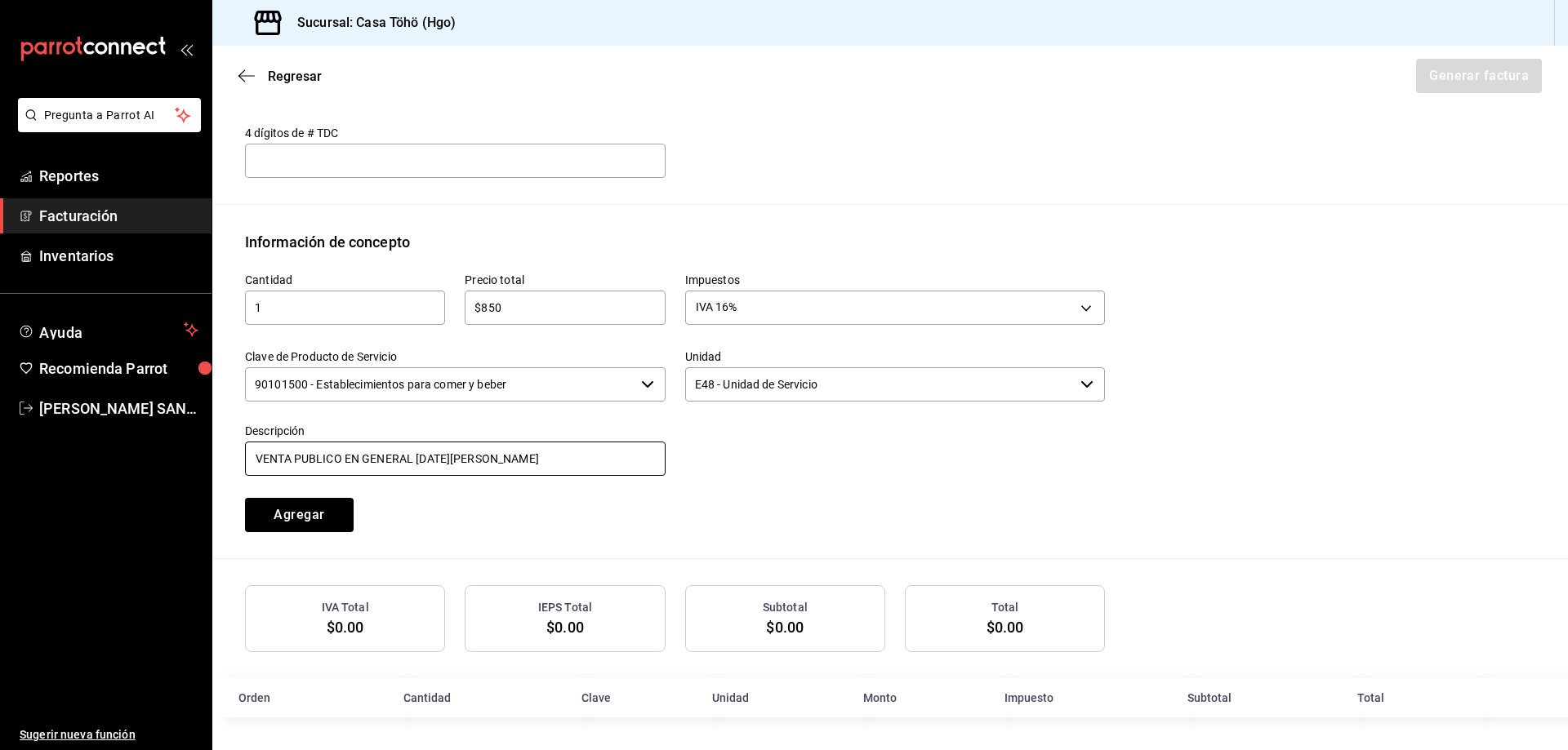
type input "VENTA PUBLICO EN GENERAL 19 DE AGOSTO"
click at [789, 479] on div "Cantidad 1 ​ Precio total $850 ​ Impuestos IVA 16% IVA_16 Clave de Producto de …" at bounding box center [665, 392] width 880 height 279
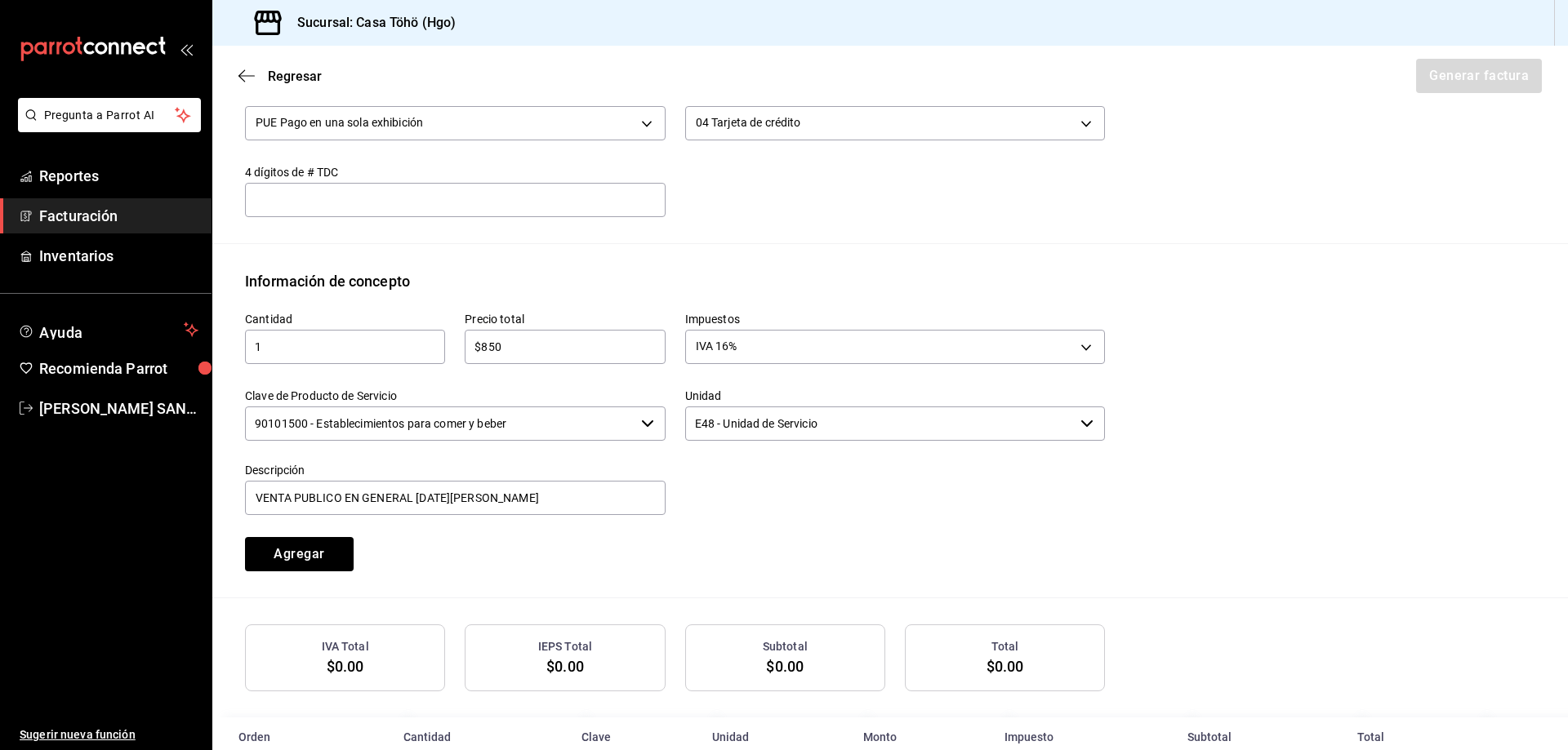
scroll to position [571, 0]
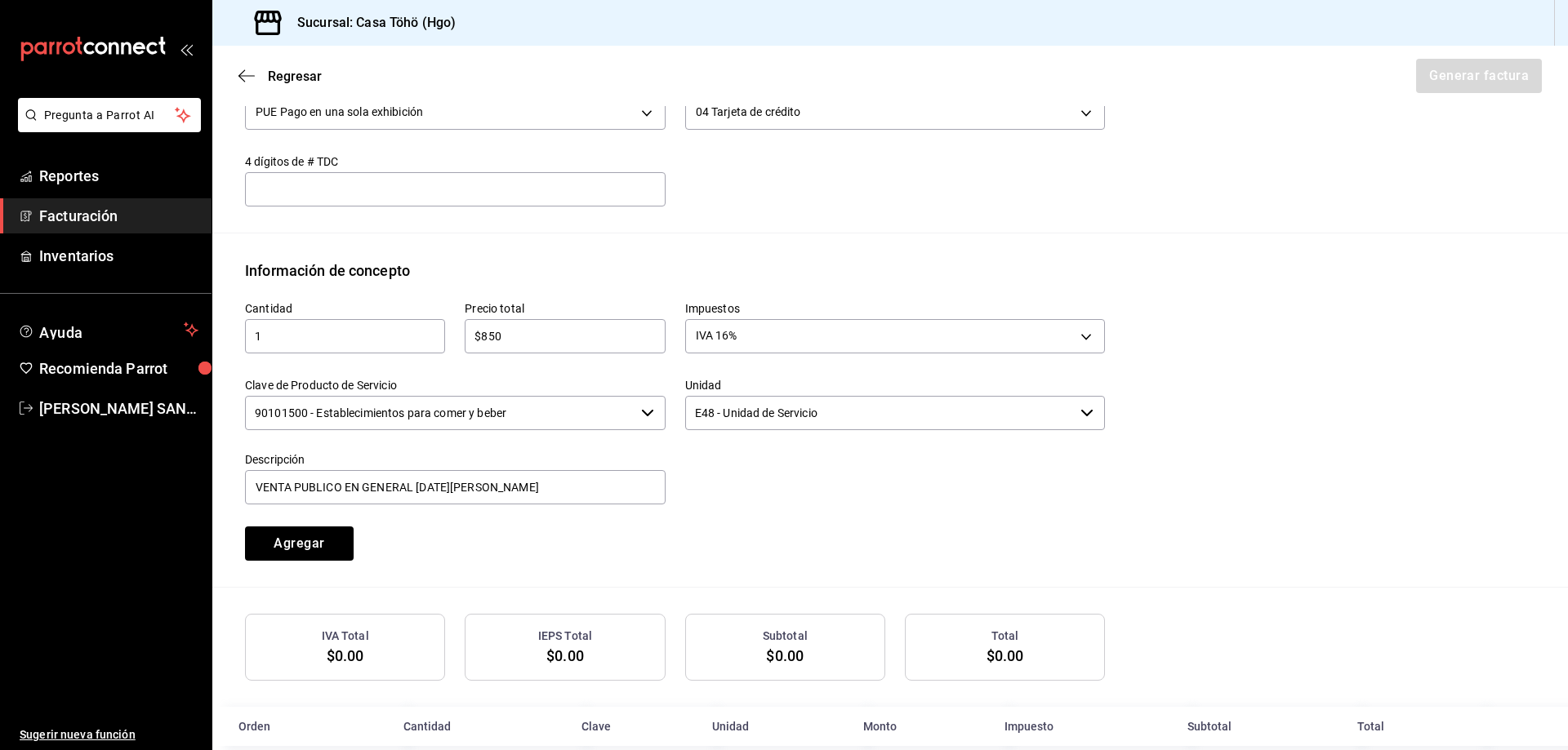
click at [764, 473] on div at bounding box center [885, 469] width 440 height 74
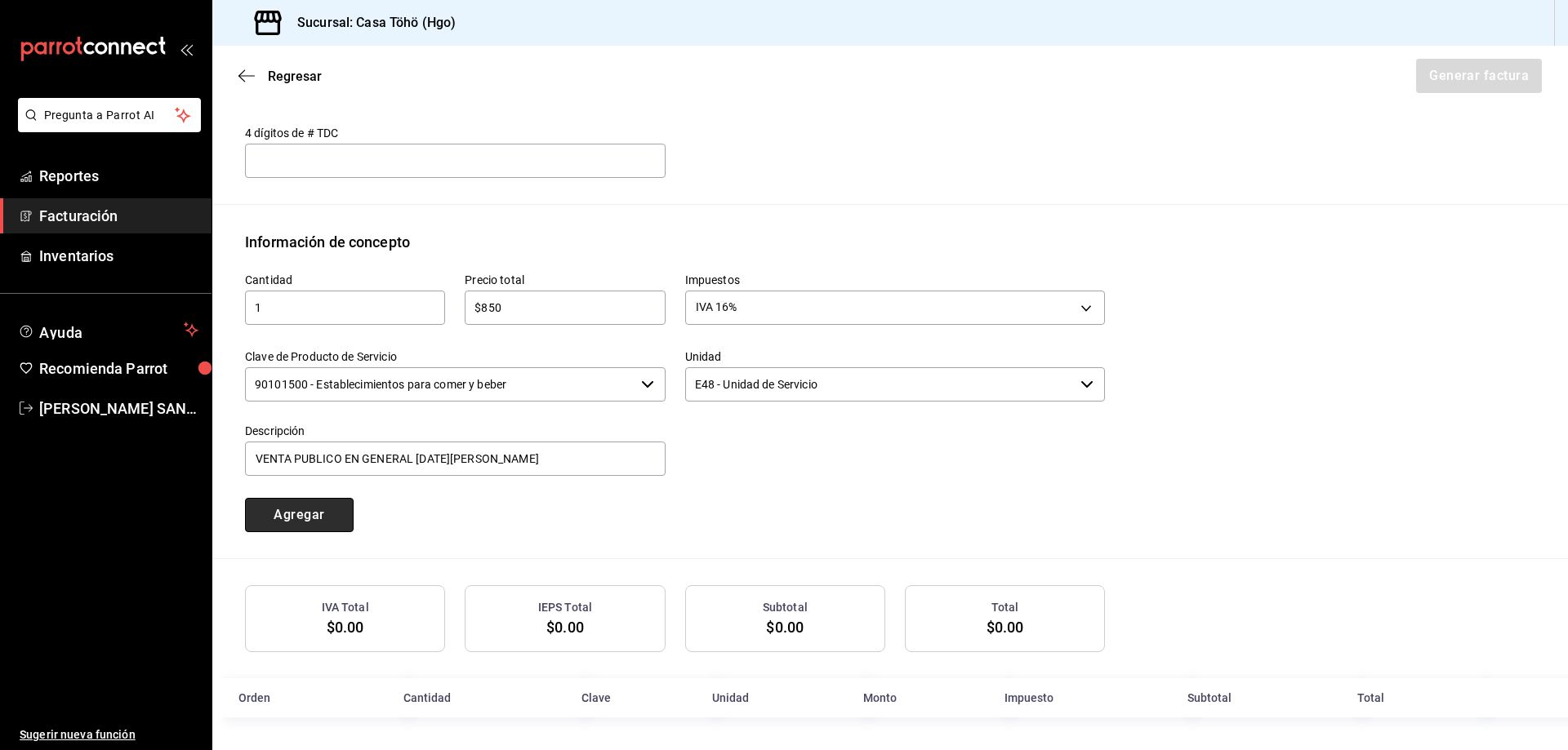
click at [325, 507] on button "Agregar" at bounding box center [299, 515] width 109 height 34
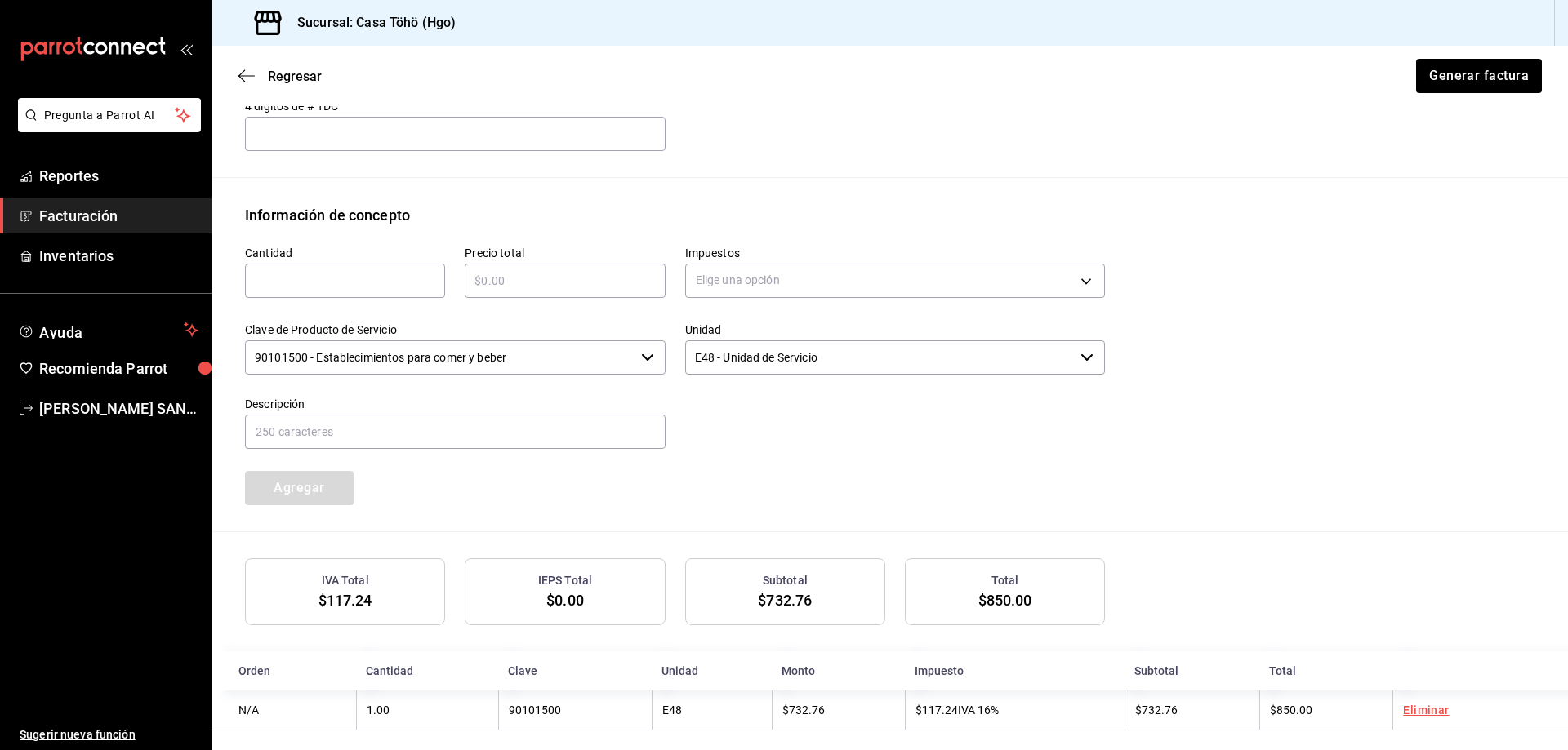
scroll to position [641, 0]
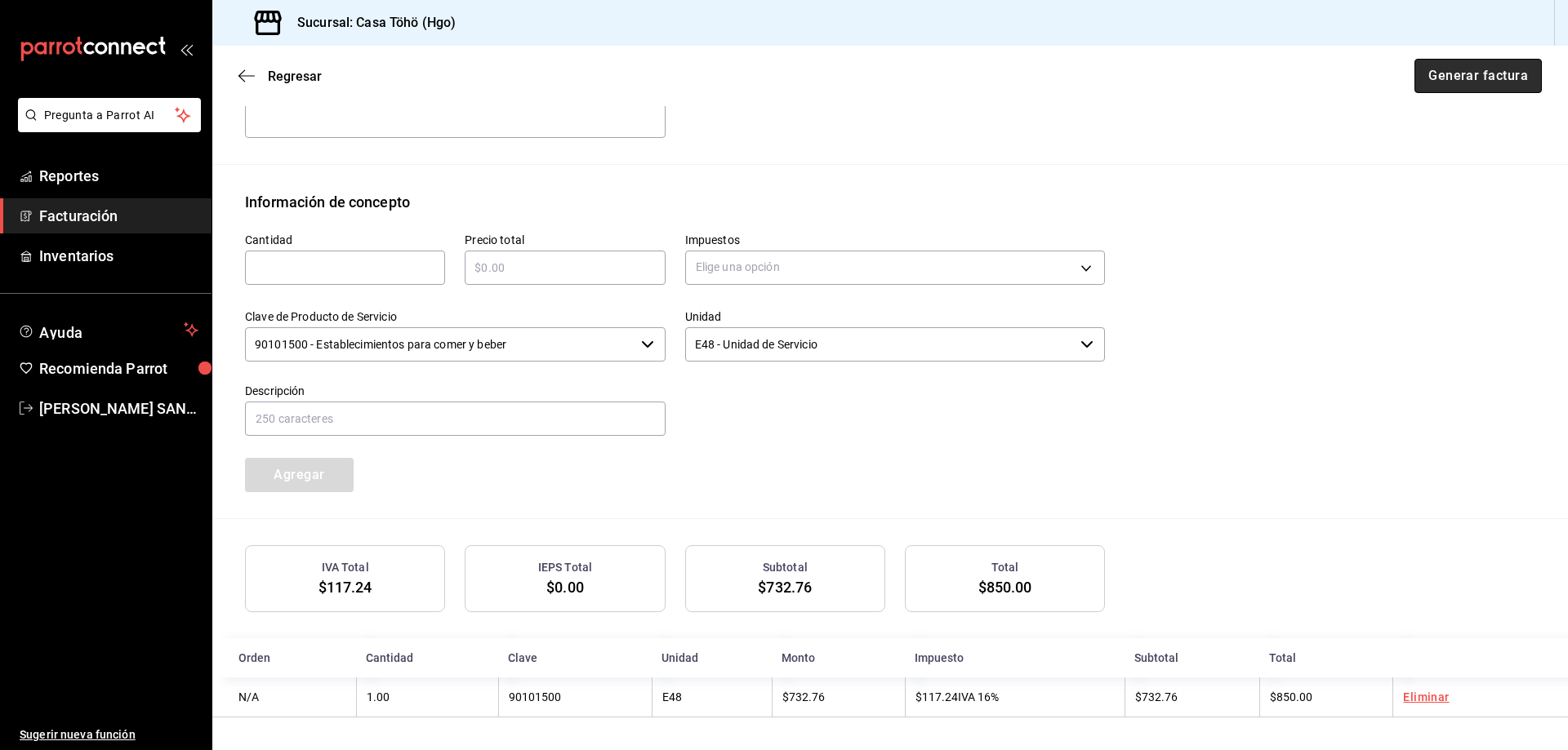
click at [1469, 85] on button "Generar factura" at bounding box center [1478, 76] width 127 height 34
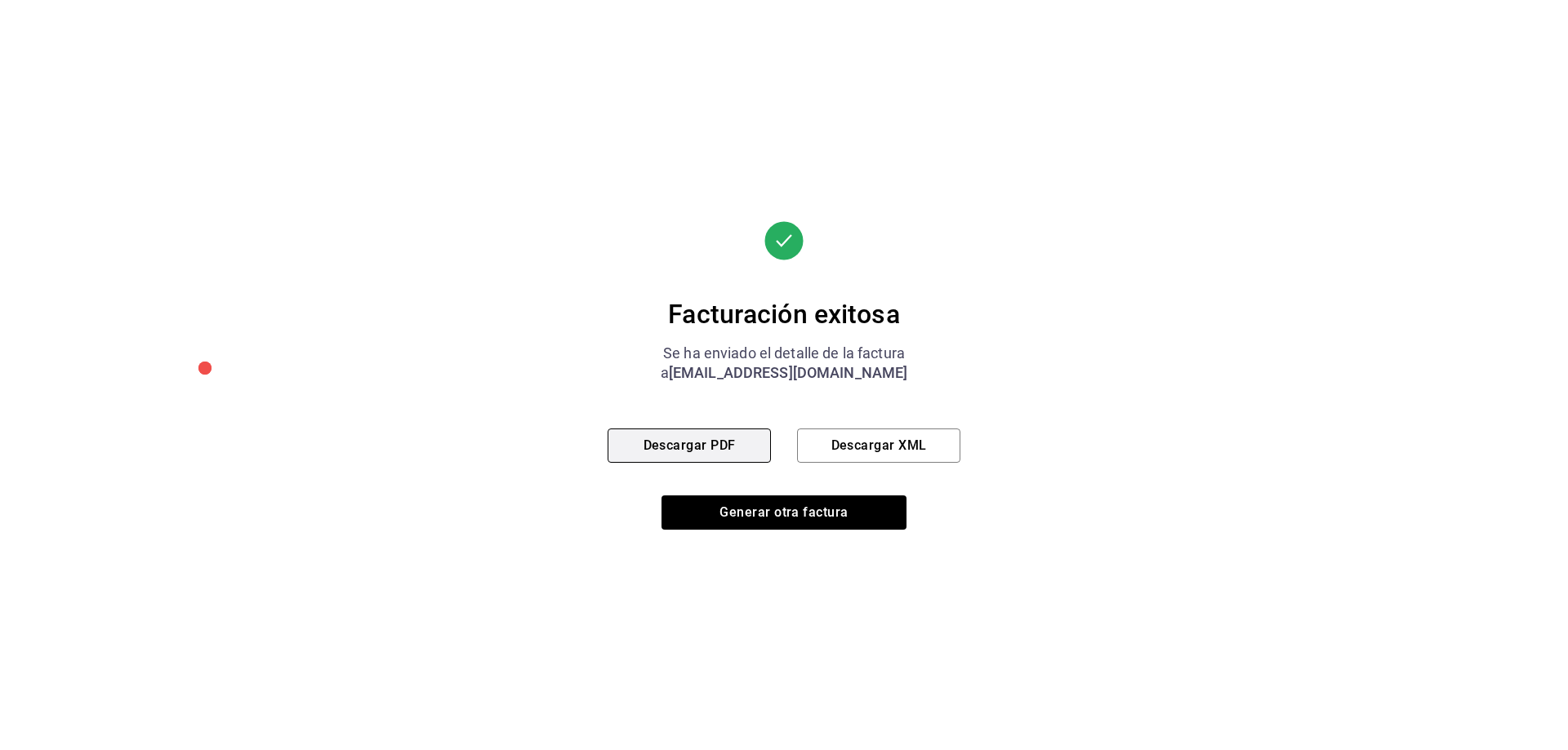
click at [738, 454] on button "Descargar PDF" at bounding box center [689, 446] width 163 height 34
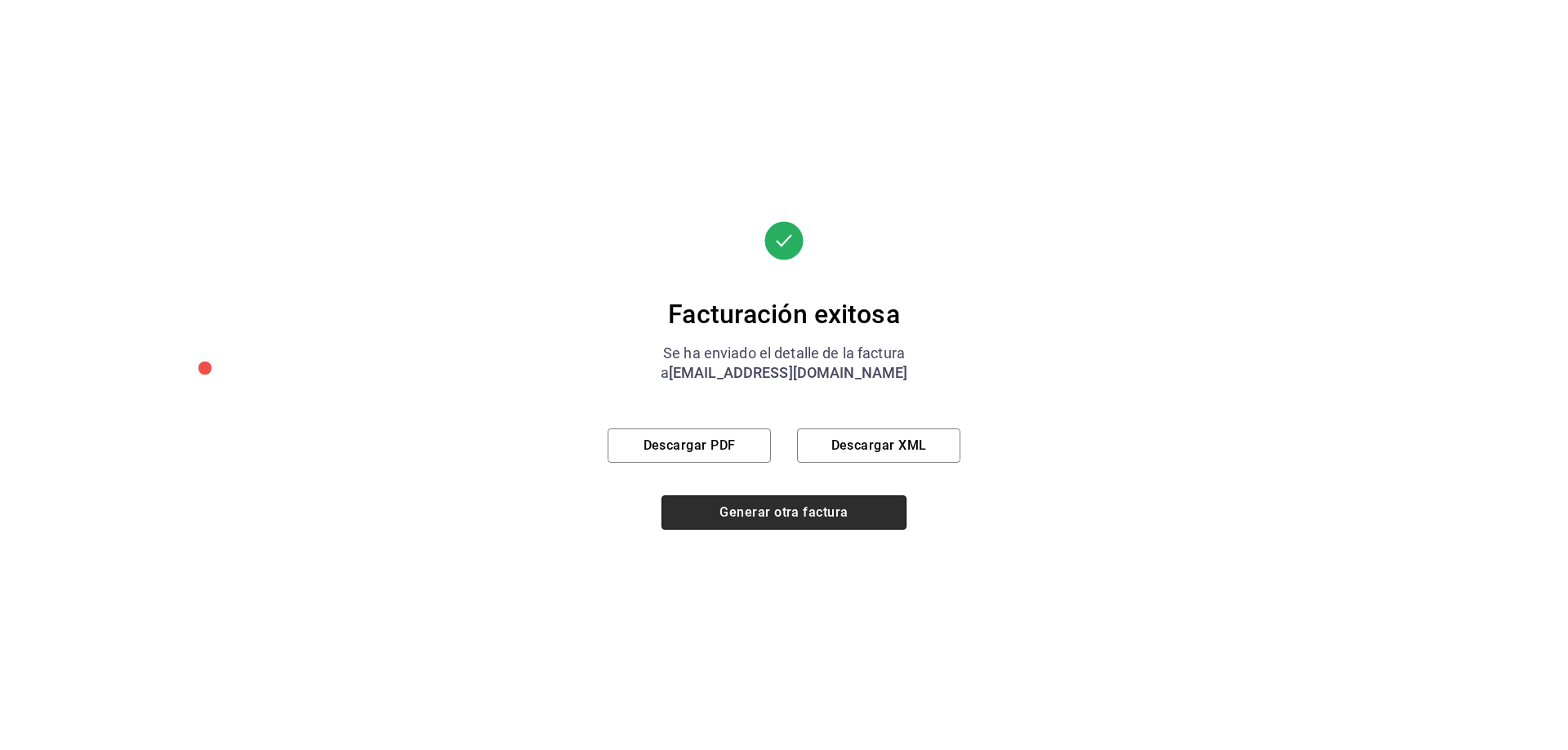
click at [729, 522] on button "Generar otra factura" at bounding box center [784, 512] width 245 height 34
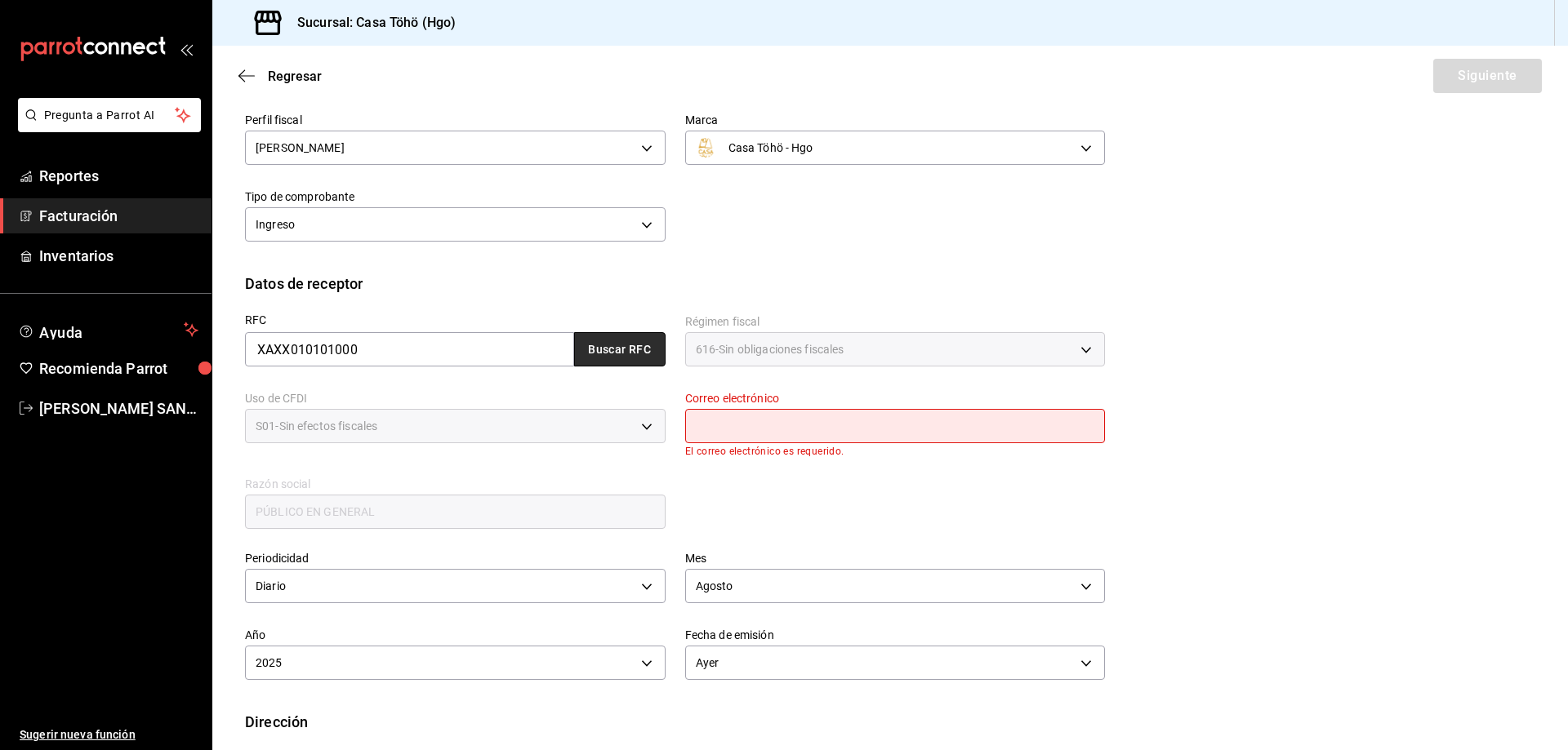
click at [592, 348] on button "Buscar RFC" at bounding box center [620, 349] width 92 height 34
type input "[EMAIL_ADDRESS][DOMAIN_NAME]"
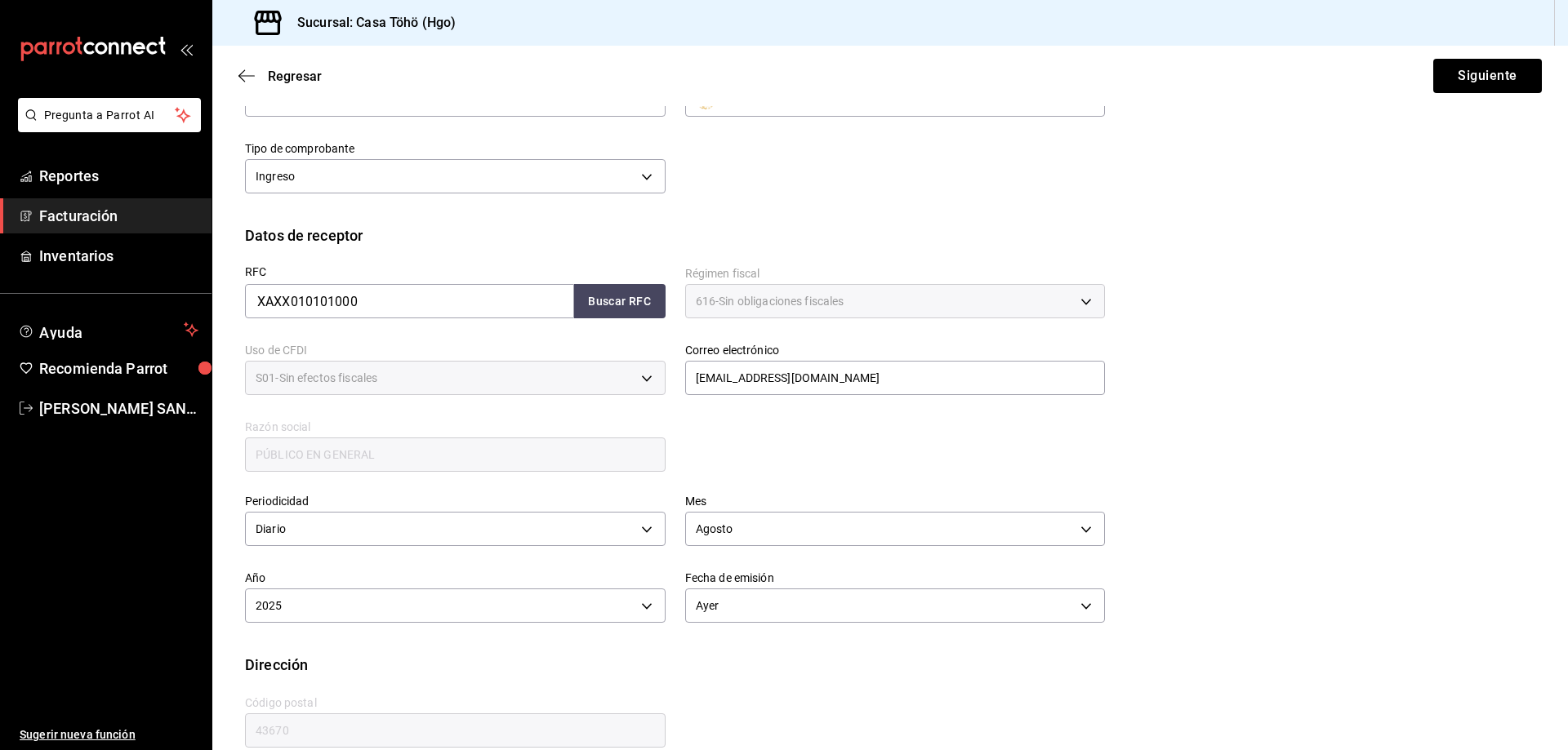
scroll to position [190, 0]
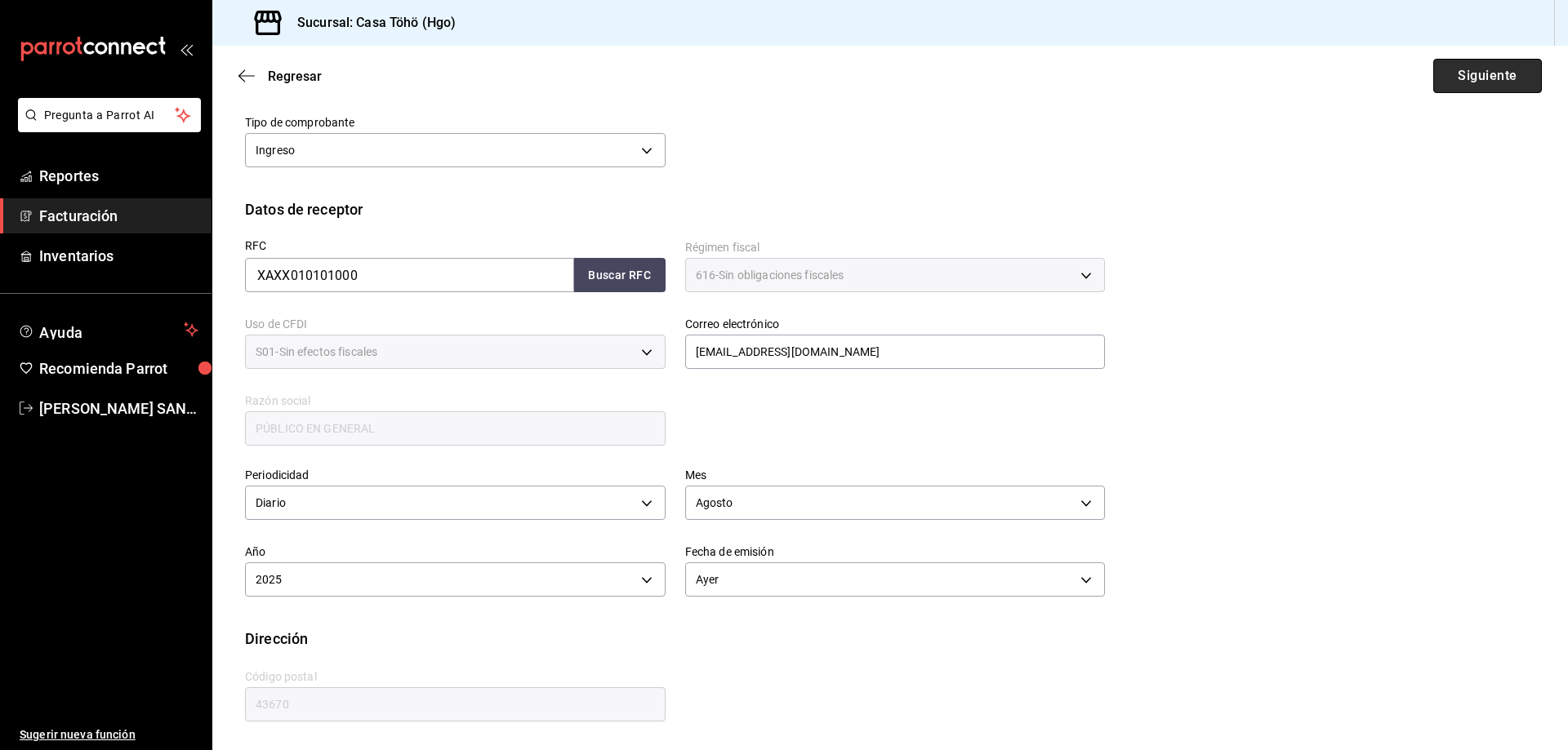
click at [1491, 60] on button "Siguiente" at bounding box center [1487, 76] width 109 height 34
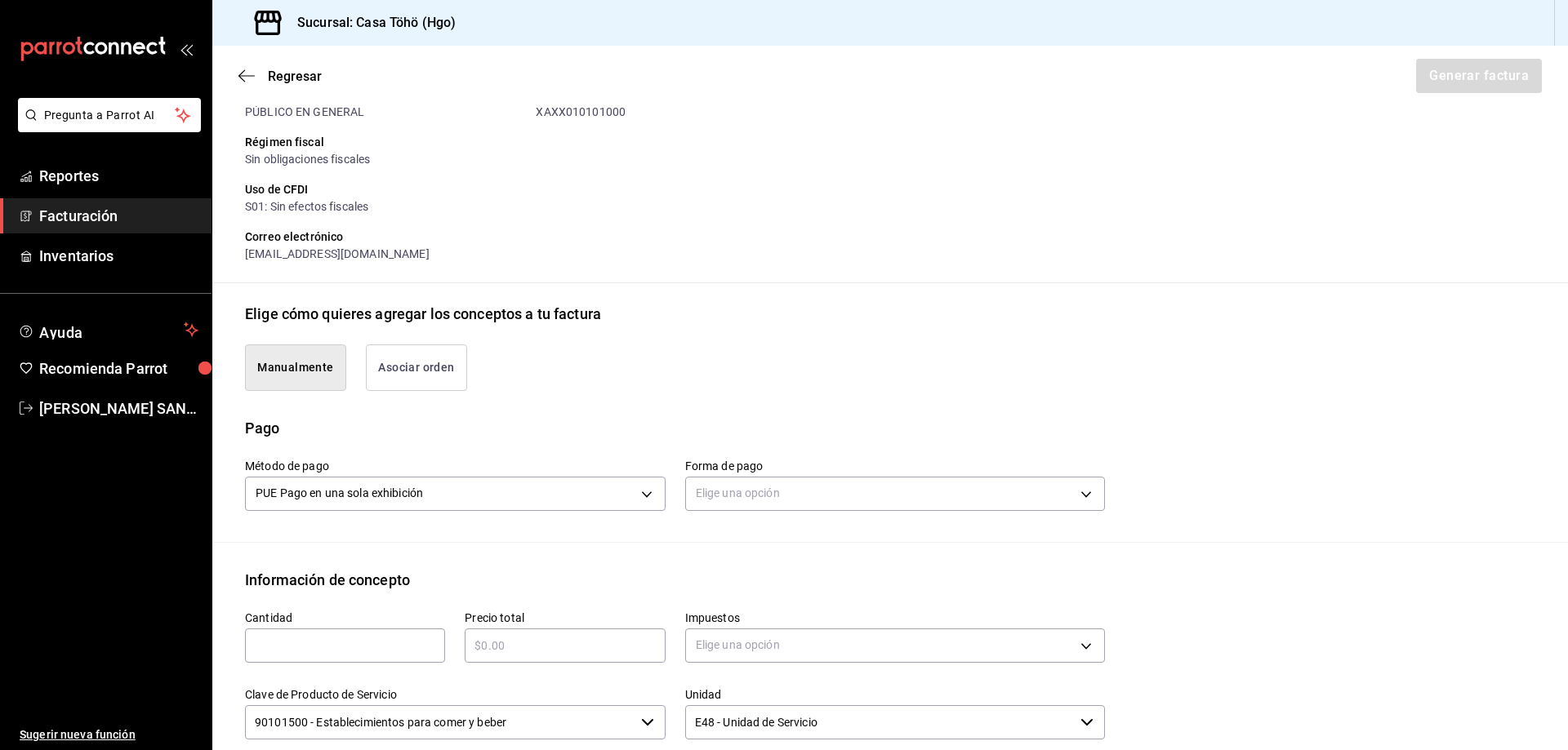
scroll to position [272, 0]
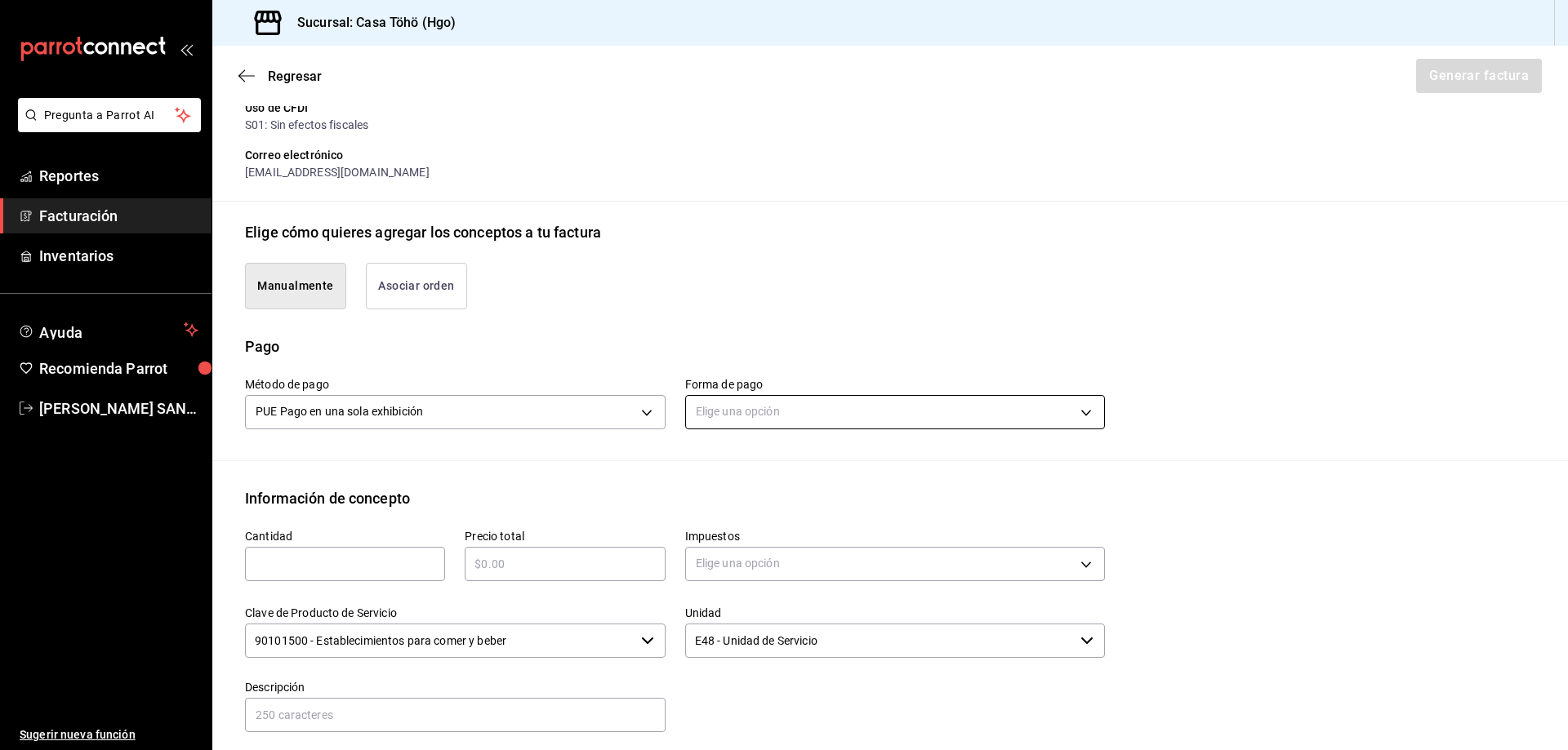
click at [756, 415] on body "Pregunta a Parrot AI Reportes Facturación Inventarios Ayuda Recomienda Parrot […" at bounding box center [784, 375] width 1568 height 750
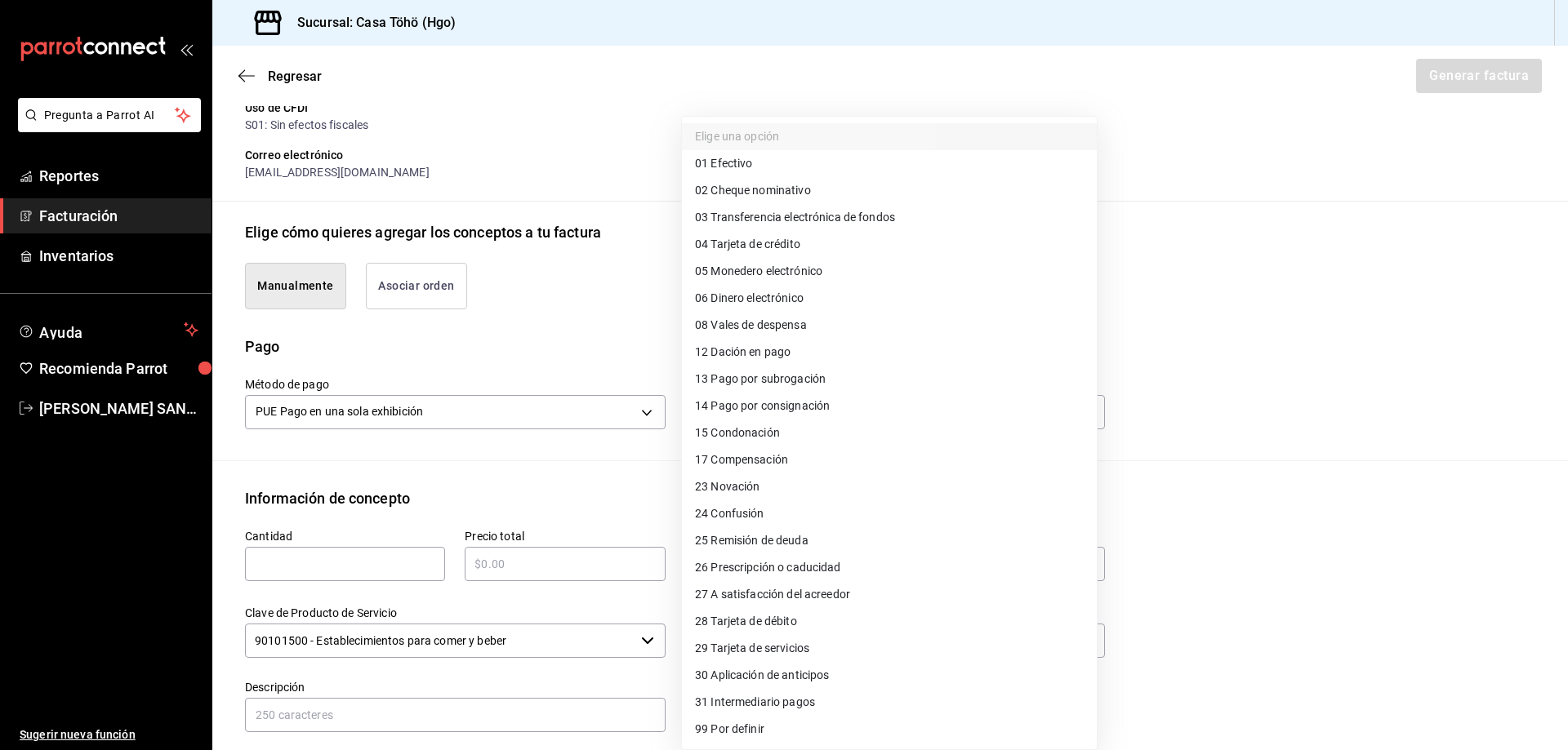
click at [729, 165] on span "01 Efectivo" at bounding box center [723, 163] width 57 height 17
type input "01"
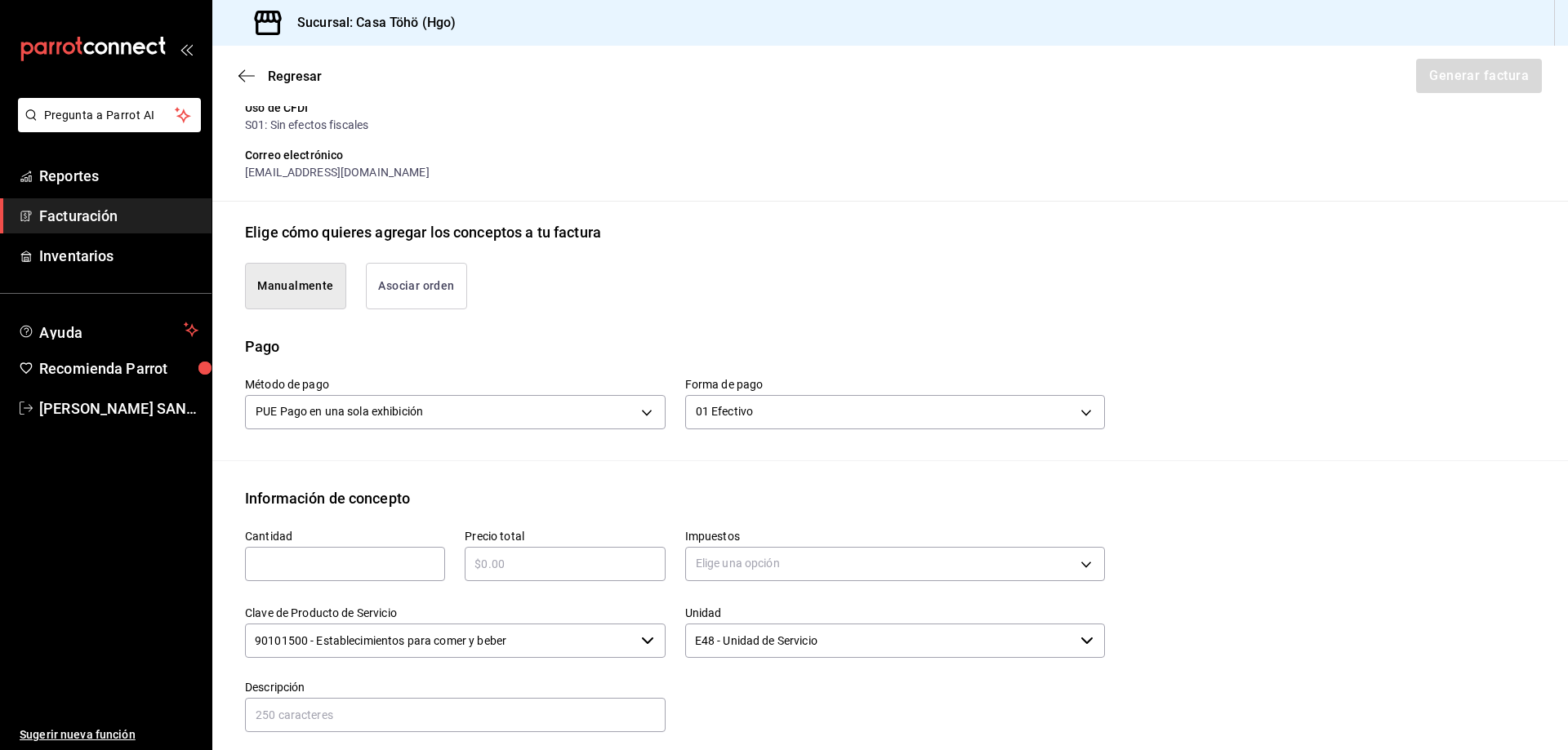
click at [641, 459] on div "Método de pago PUE Pago en una sola exhibición PUE Forma de pago 01 Efectivo 01" at bounding box center [889, 408] width 1290 height 103
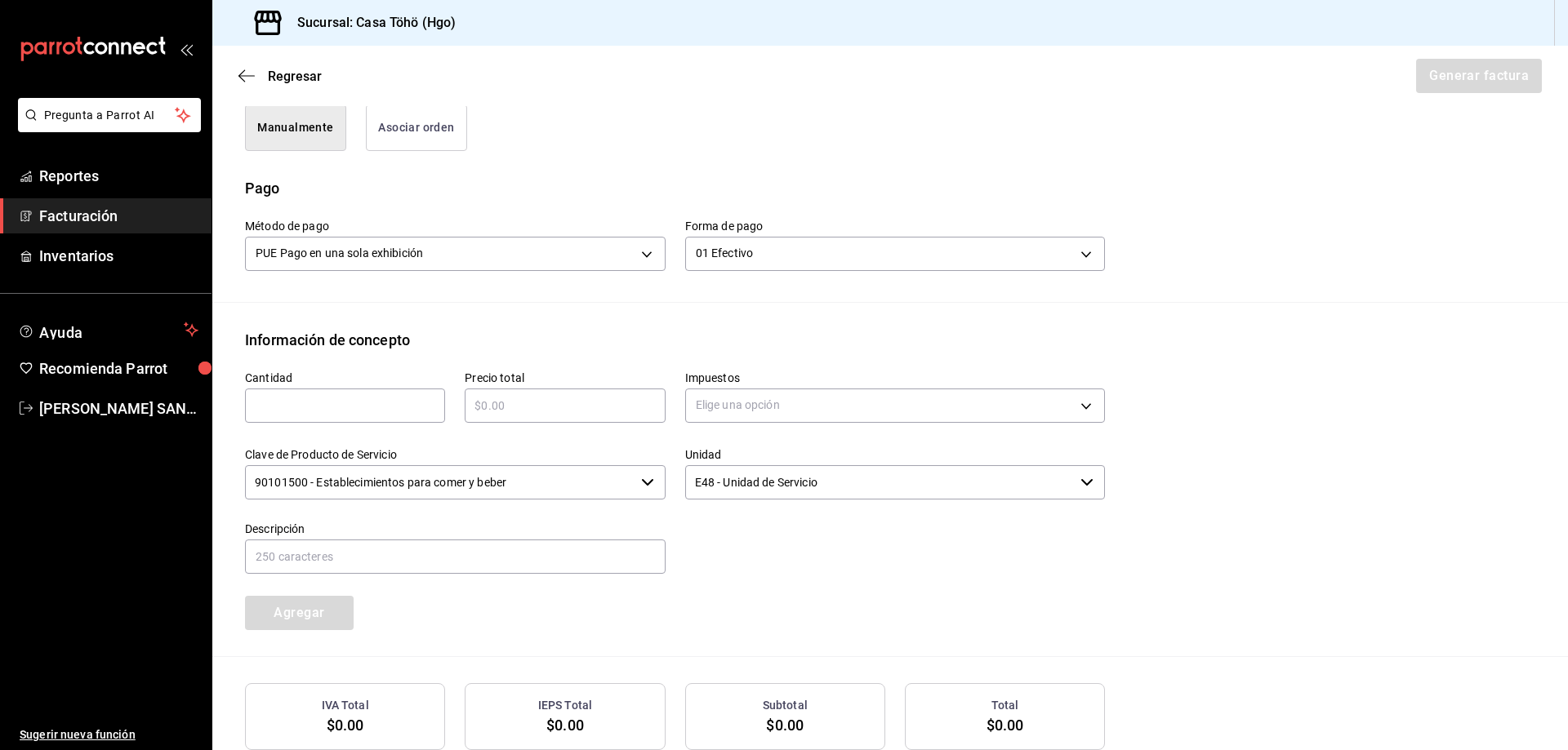
scroll to position [435, 0]
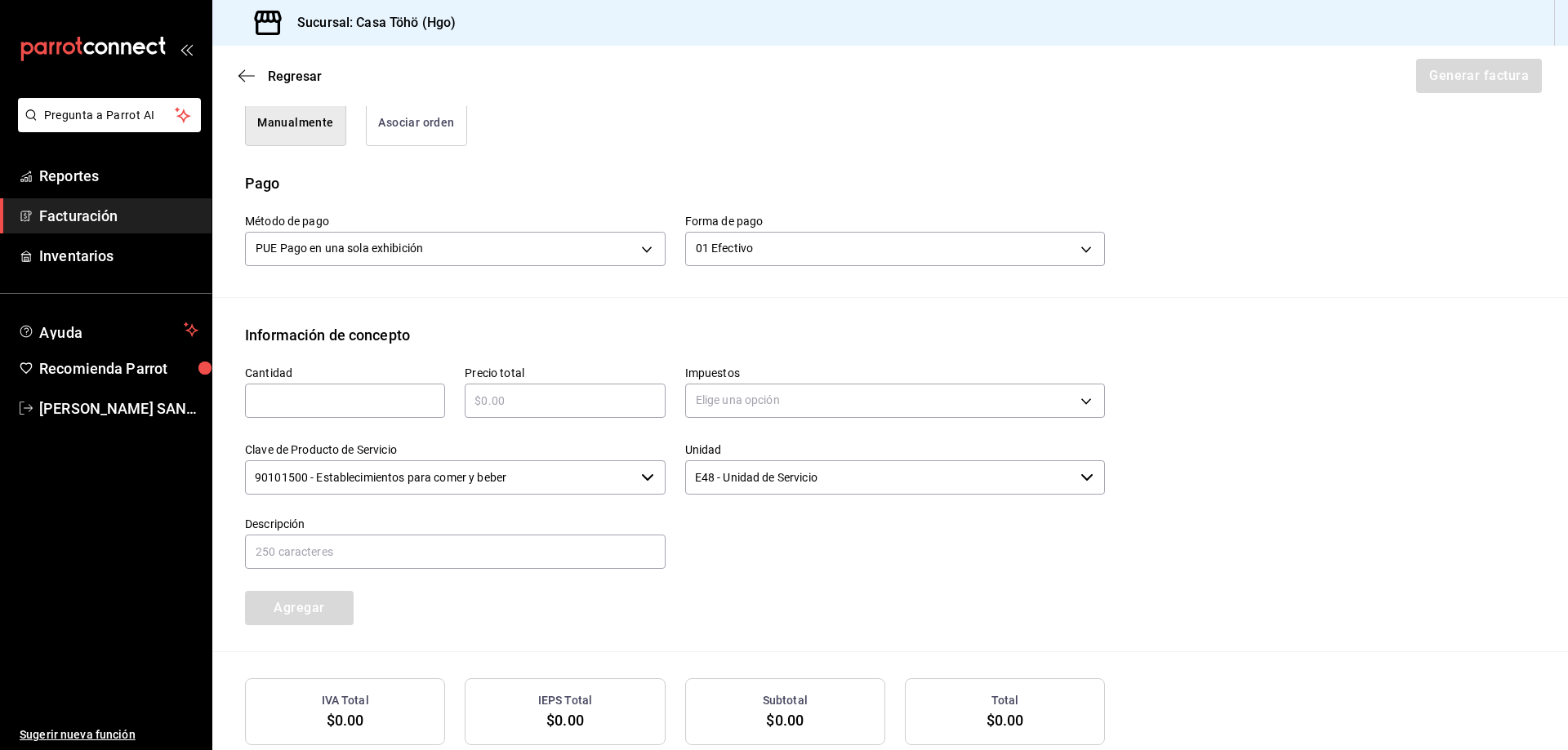
click at [407, 412] on div "​" at bounding box center [345, 401] width 200 height 34
type input "1"
click at [494, 408] on input "text" at bounding box center [565, 401] width 200 height 20
type input "$304.65"
click at [763, 575] on div "Cantidad 1 ​ Precio total $304.65 ​ Impuestos Elige una opción Clave de Product…" at bounding box center [665, 485] width 880 height 279
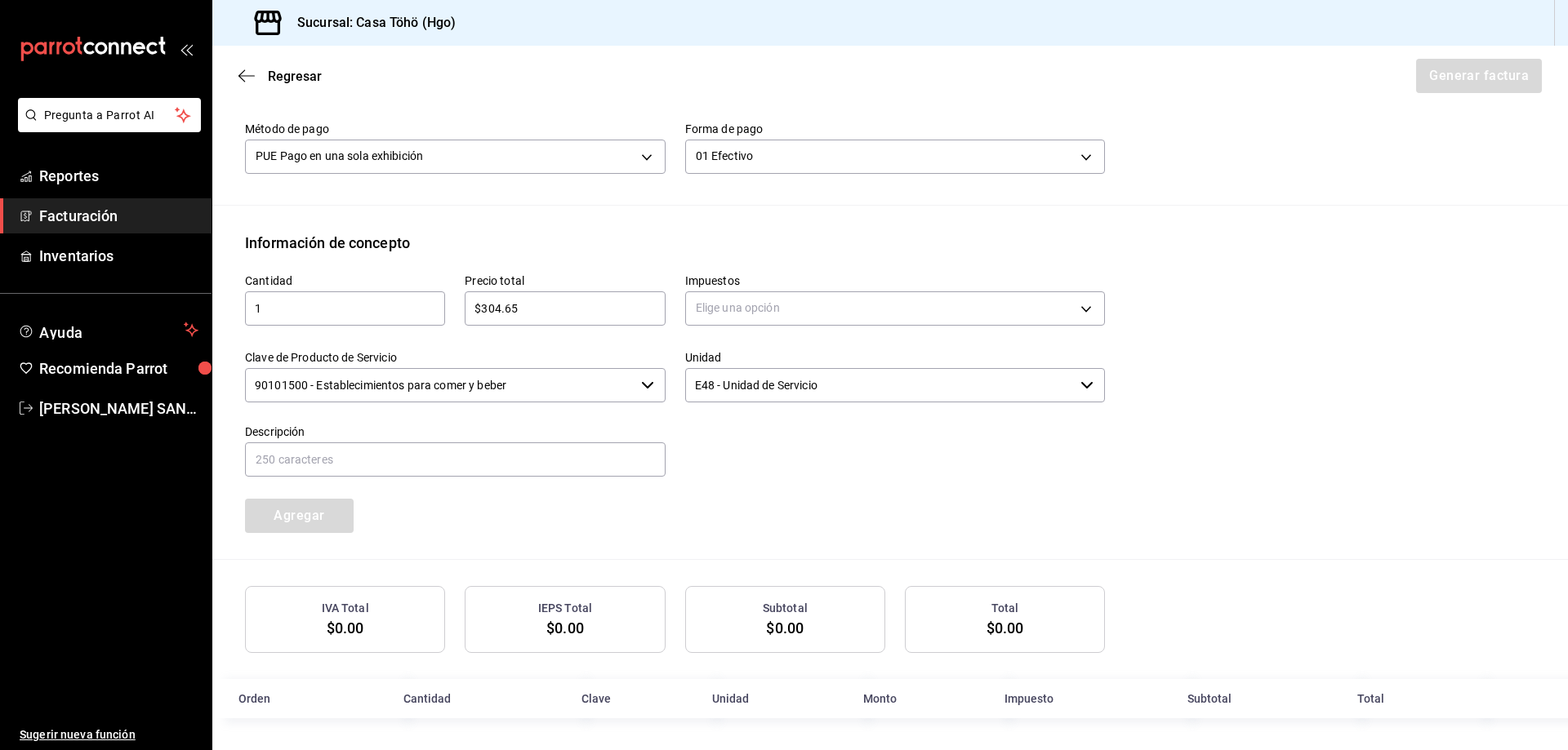
scroll to position [529, 0]
click at [742, 311] on body "Pregunta a Parrot AI Reportes Facturación Inventarios Ayuda Recomienda Parrot A…" at bounding box center [784, 375] width 1568 height 750
click at [721, 449] on li "IVA 16%" at bounding box center [889, 439] width 415 height 27
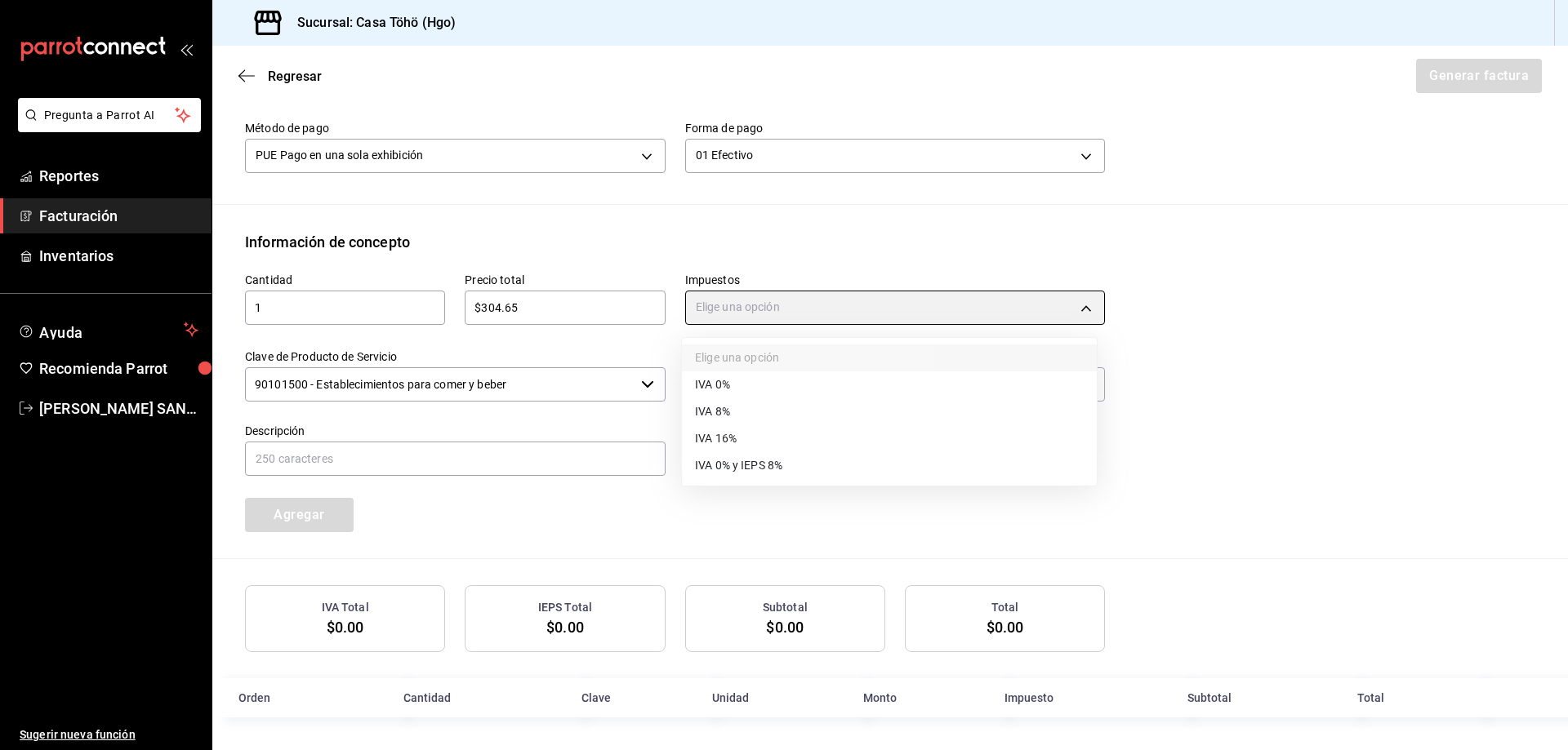
type input "IVA_16"
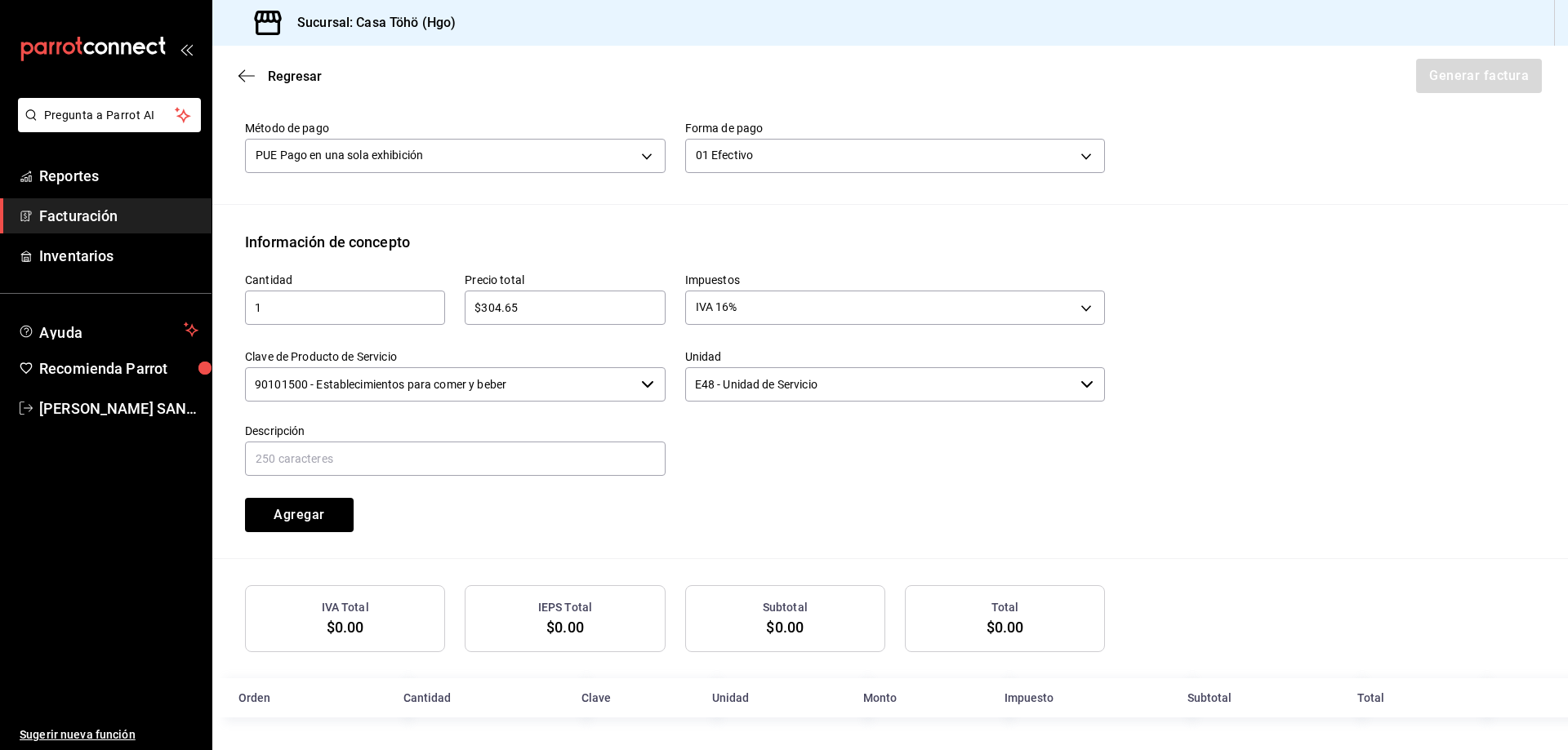
click at [740, 458] on div at bounding box center [885, 440] width 440 height 74
click at [375, 463] on input "text" at bounding box center [455, 458] width 421 height 34
click at [420, 455] on input "VENTA PUBLICO EN GENERAL 5 DE AGOSTO TARJETA CREDITO" at bounding box center [455, 458] width 421 height 34
type input "VENTA PUBLICO EN GENERAL 19 DE AGOSTO DE 2025"
click at [784, 516] on div "Cantidad 1 ​ Precio total $304.65 ​ Impuestos IVA 16% IVA_16 Clave de Producto …" at bounding box center [665, 392] width 880 height 279
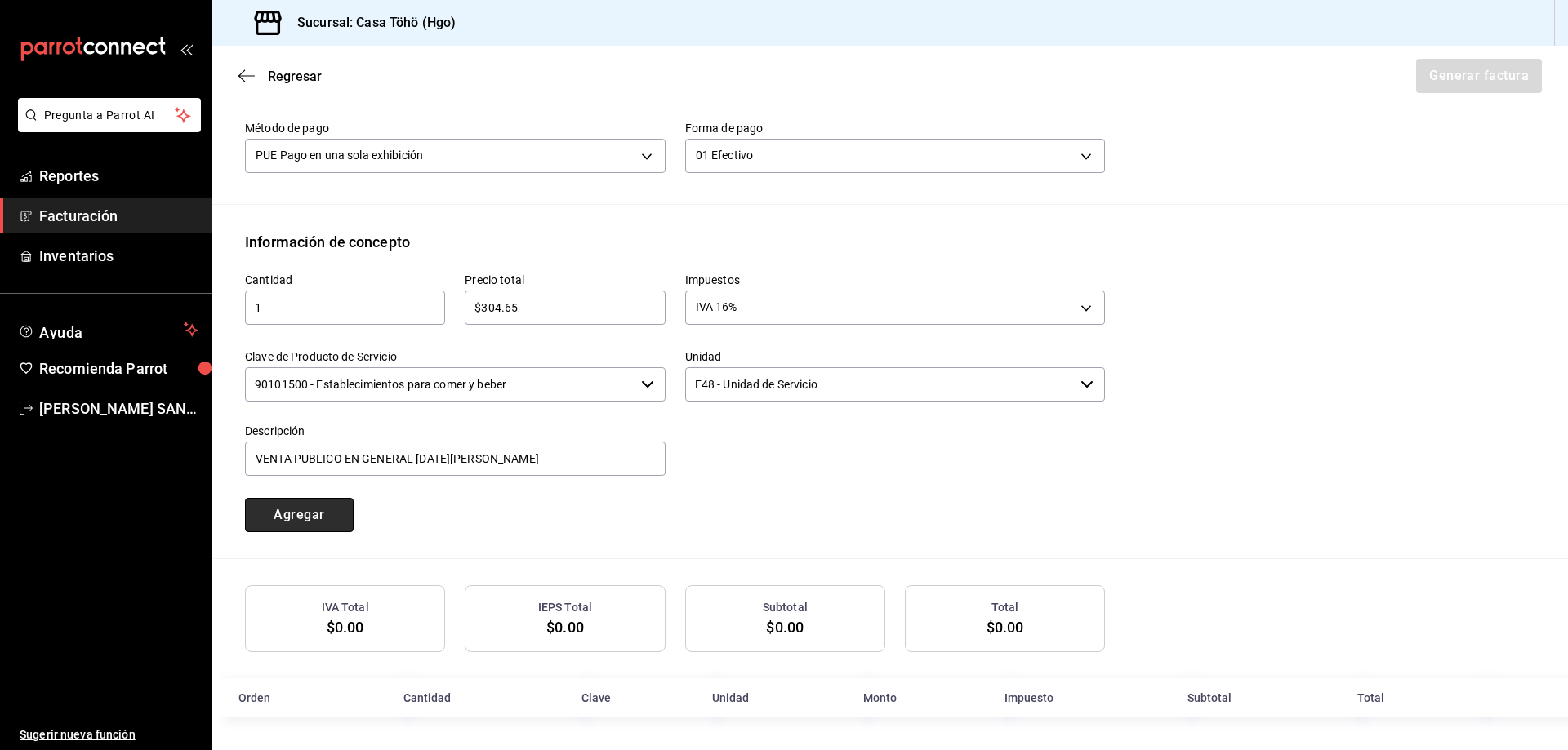
click at [328, 514] on button "Agregar" at bounding box center [299, 515] width 109 height 34
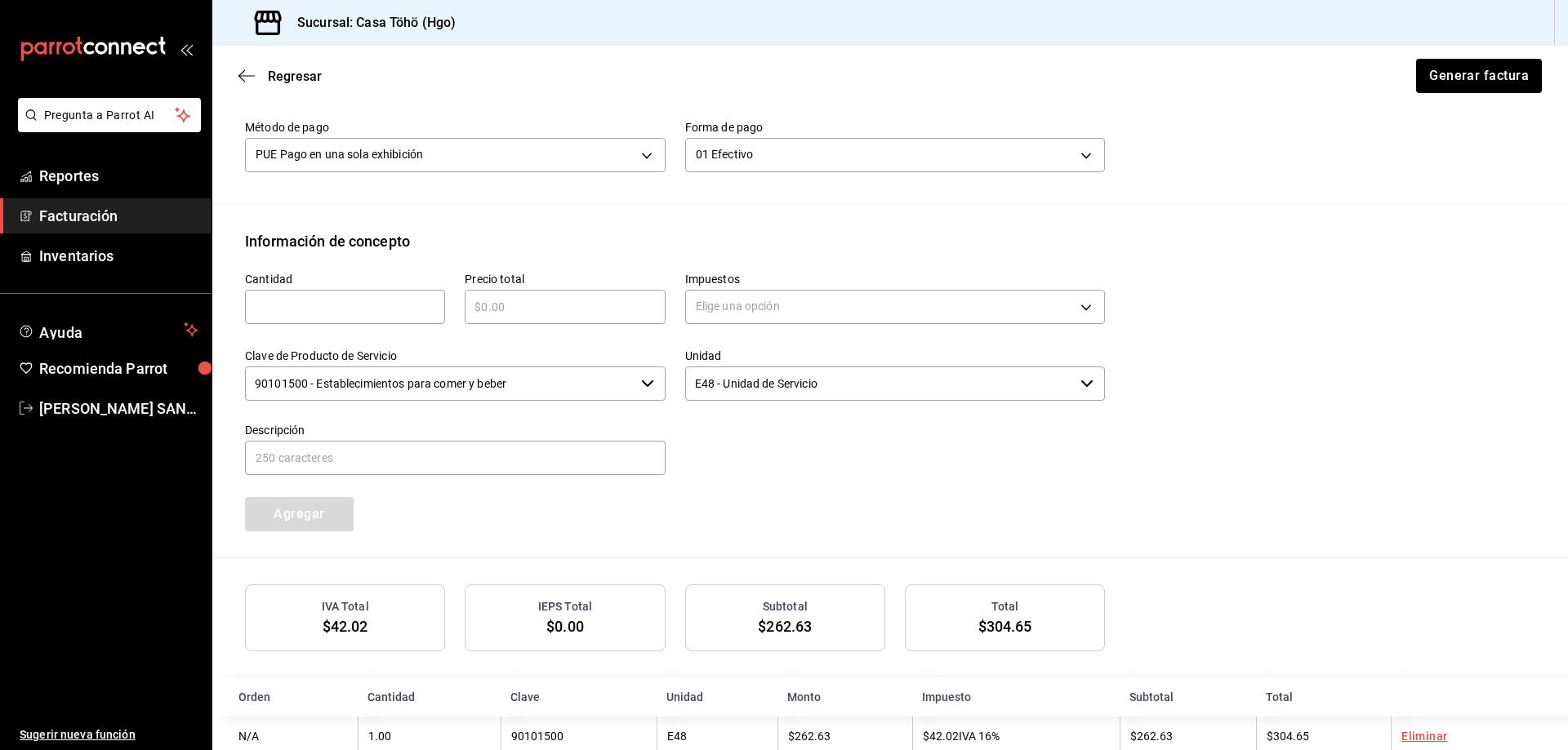
scroll to position [570, 0]
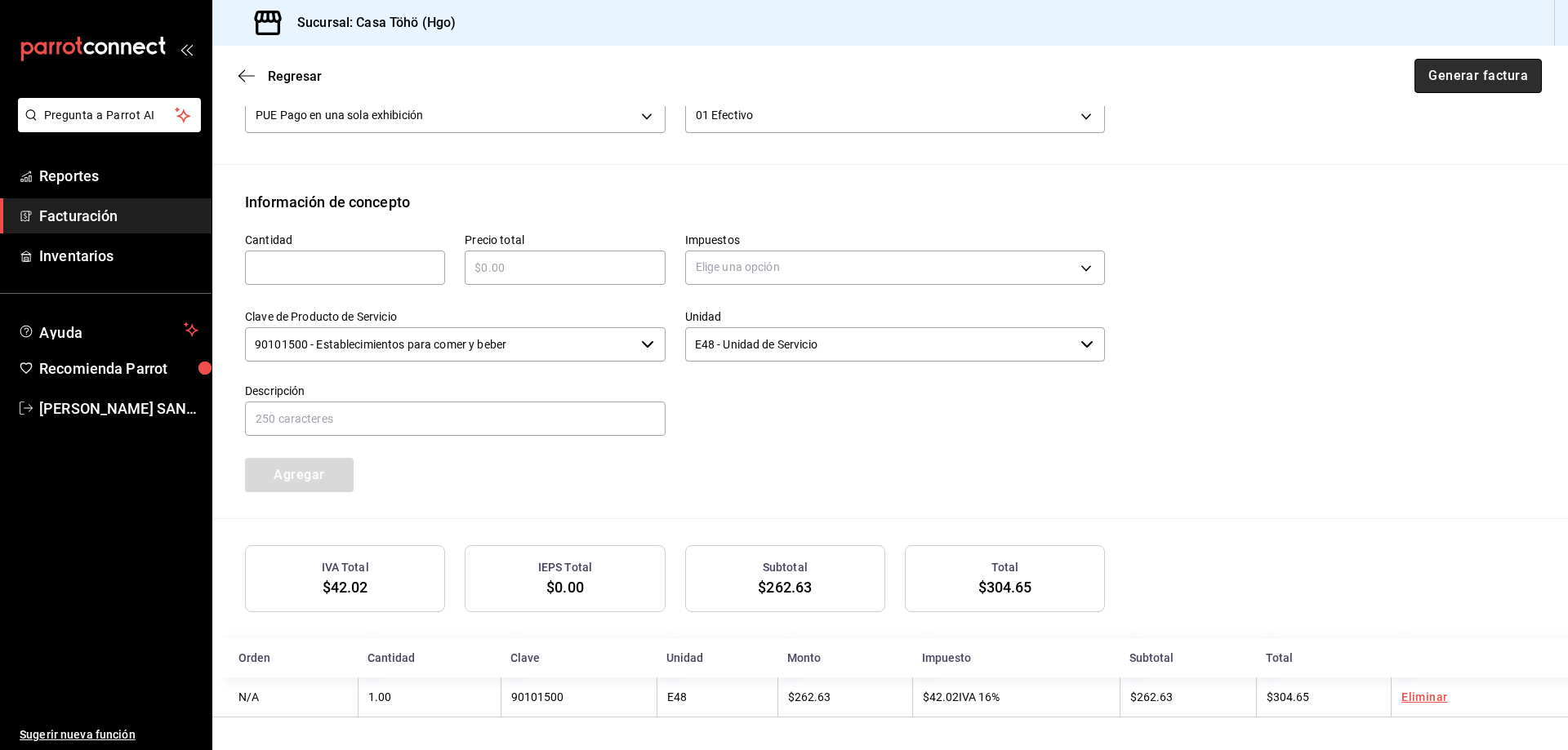
click at [1438, 68] on button "Generar factura" at bounding box center [1478, 76] width 127 height 34
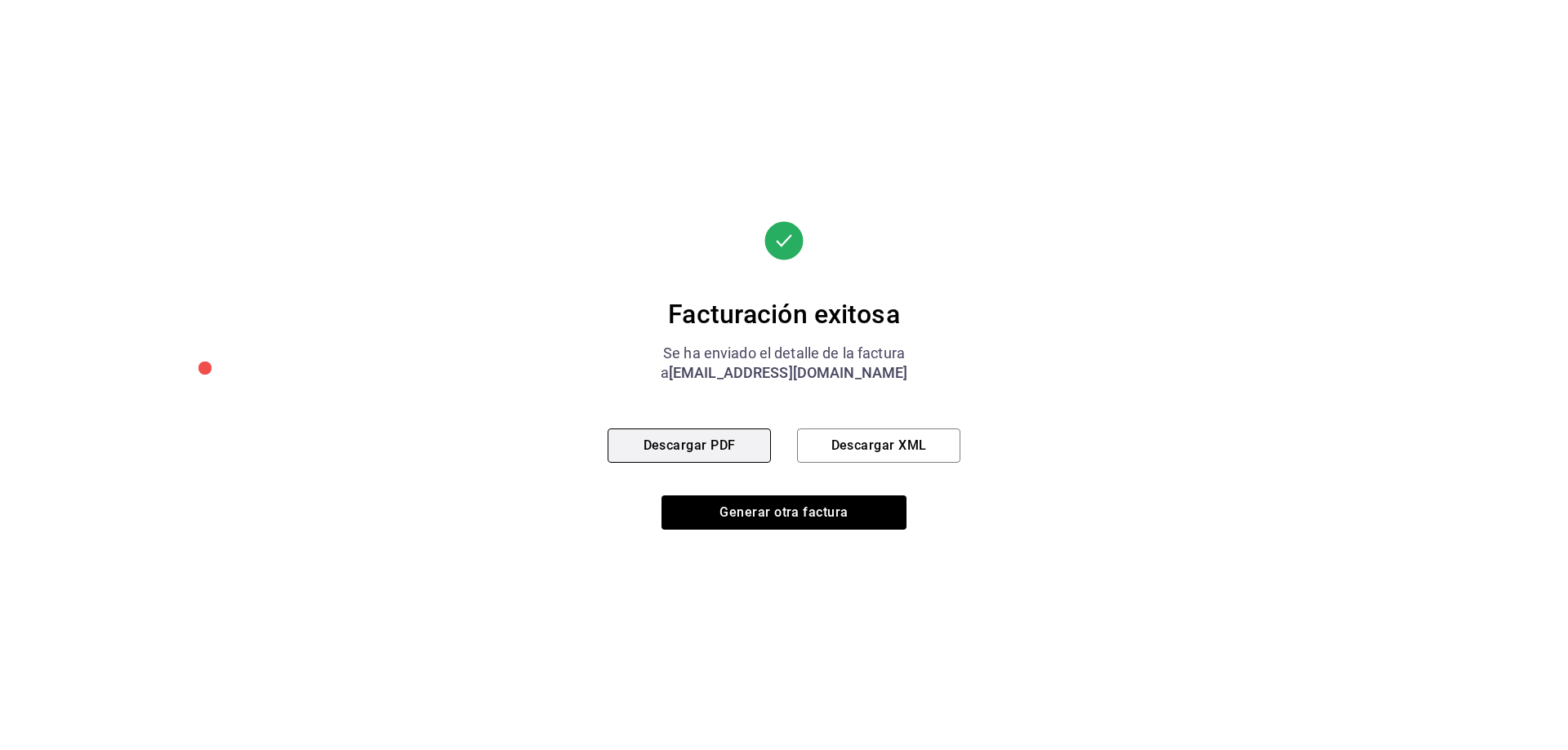
click at [725, 442] on button "Descargar PDF" at bounding box center [689, 446] width 163 height 34
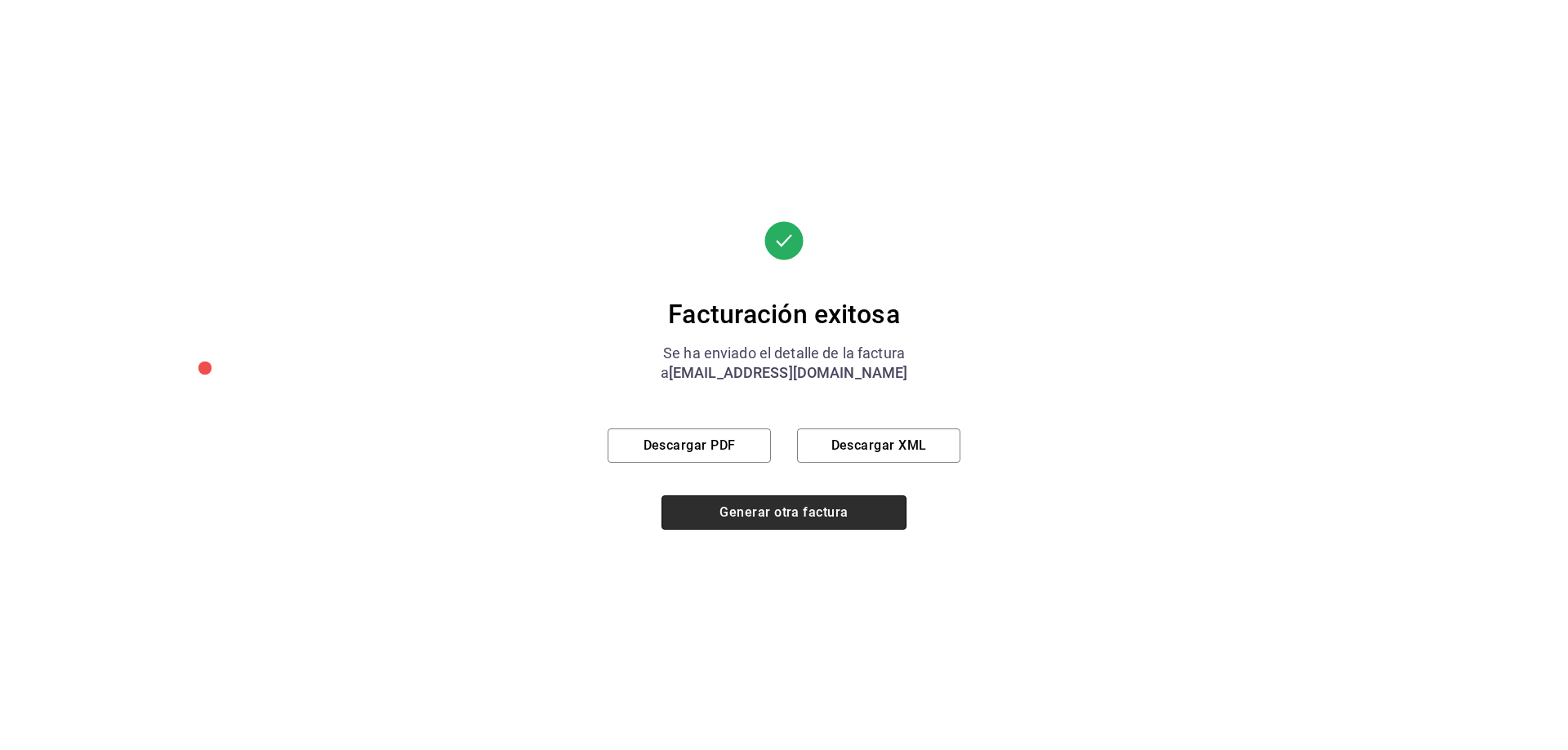
click at [776, 510] on button "Generar otra factura" at bounding box center [784, 512] width 245 height 34
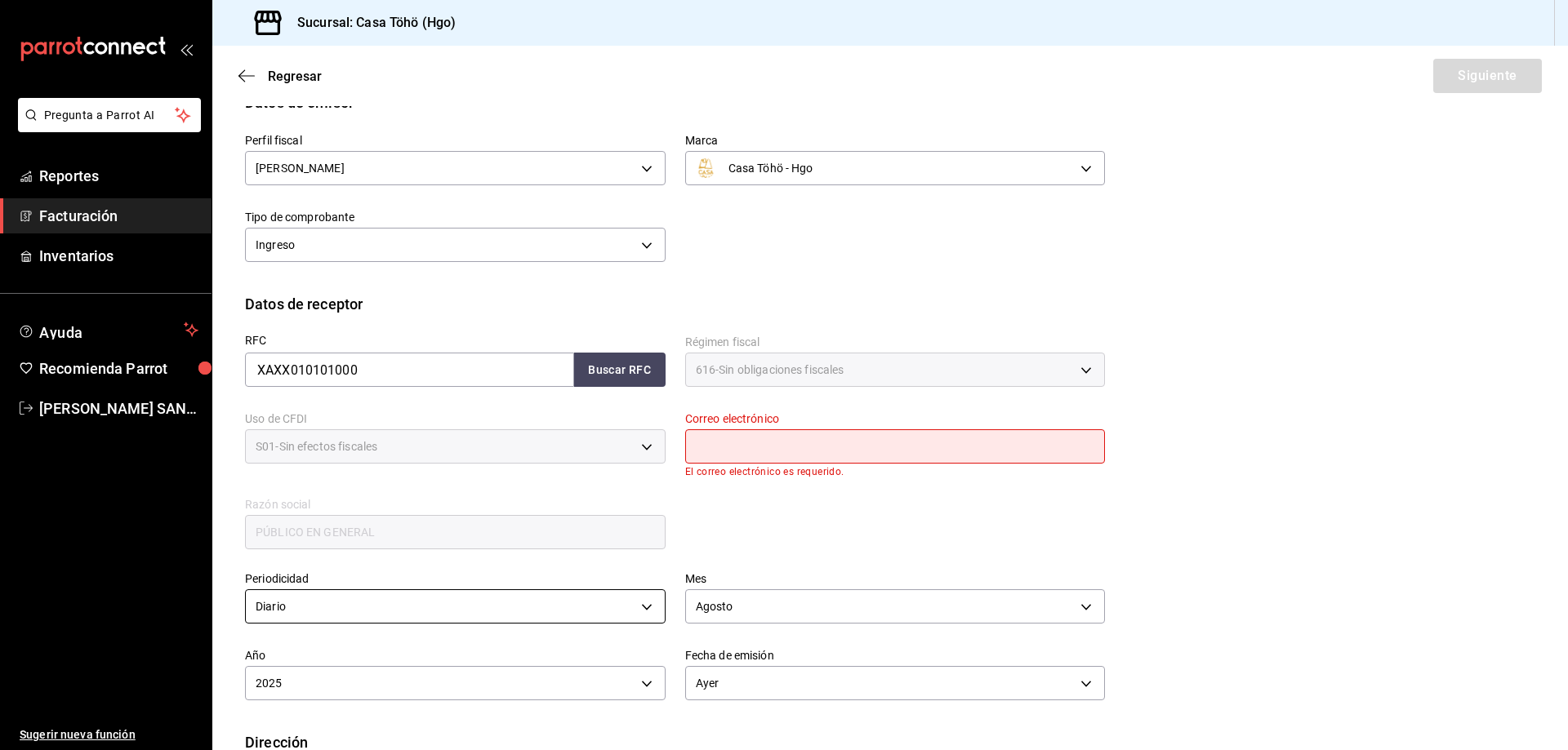
scroll to position [199, 0]
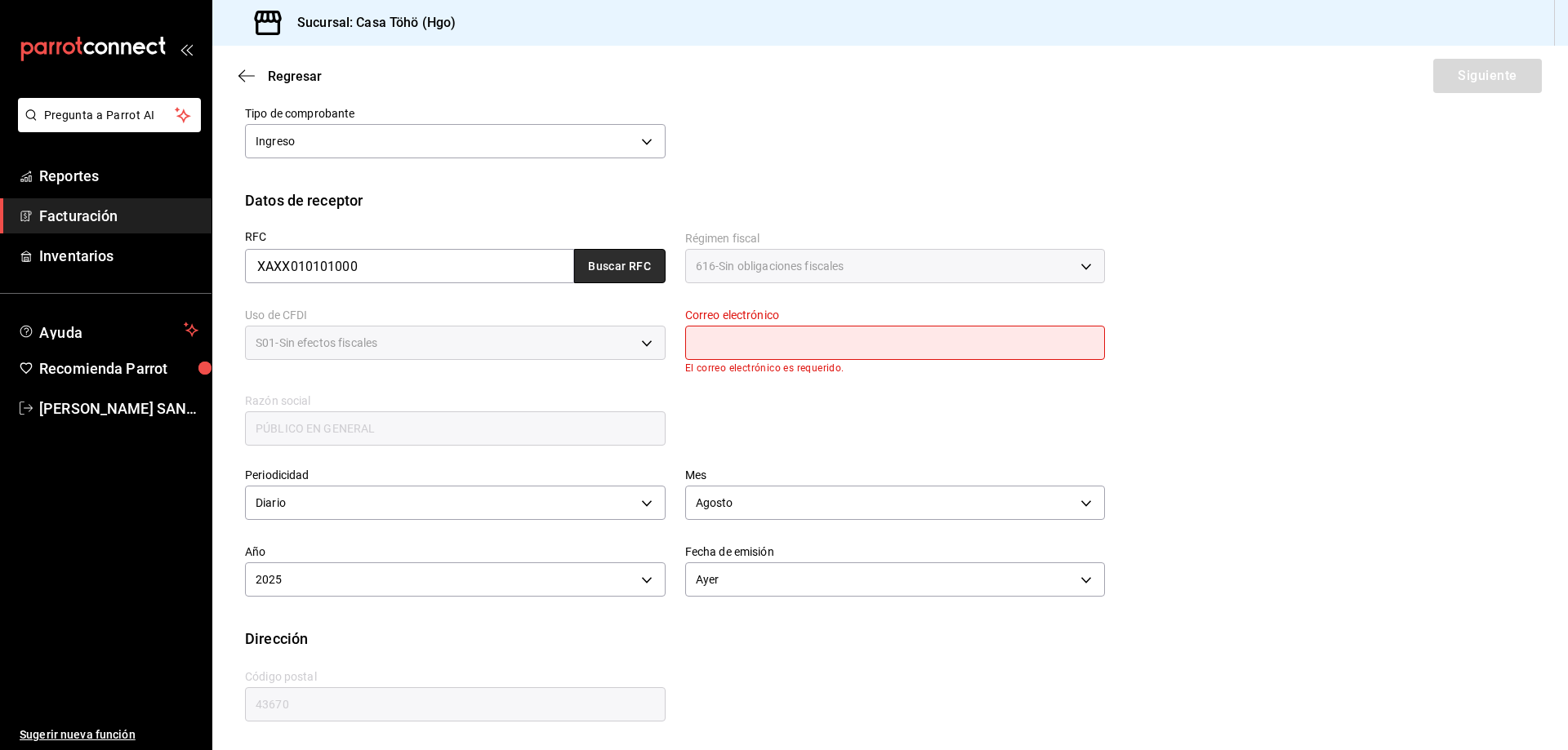
click at [639, 275] on button "Buscar RFC" at bounding box center [620, 266] width 92 height 34
type input "[EMAIL_ADDRESS][DOMAIN_NAME]"
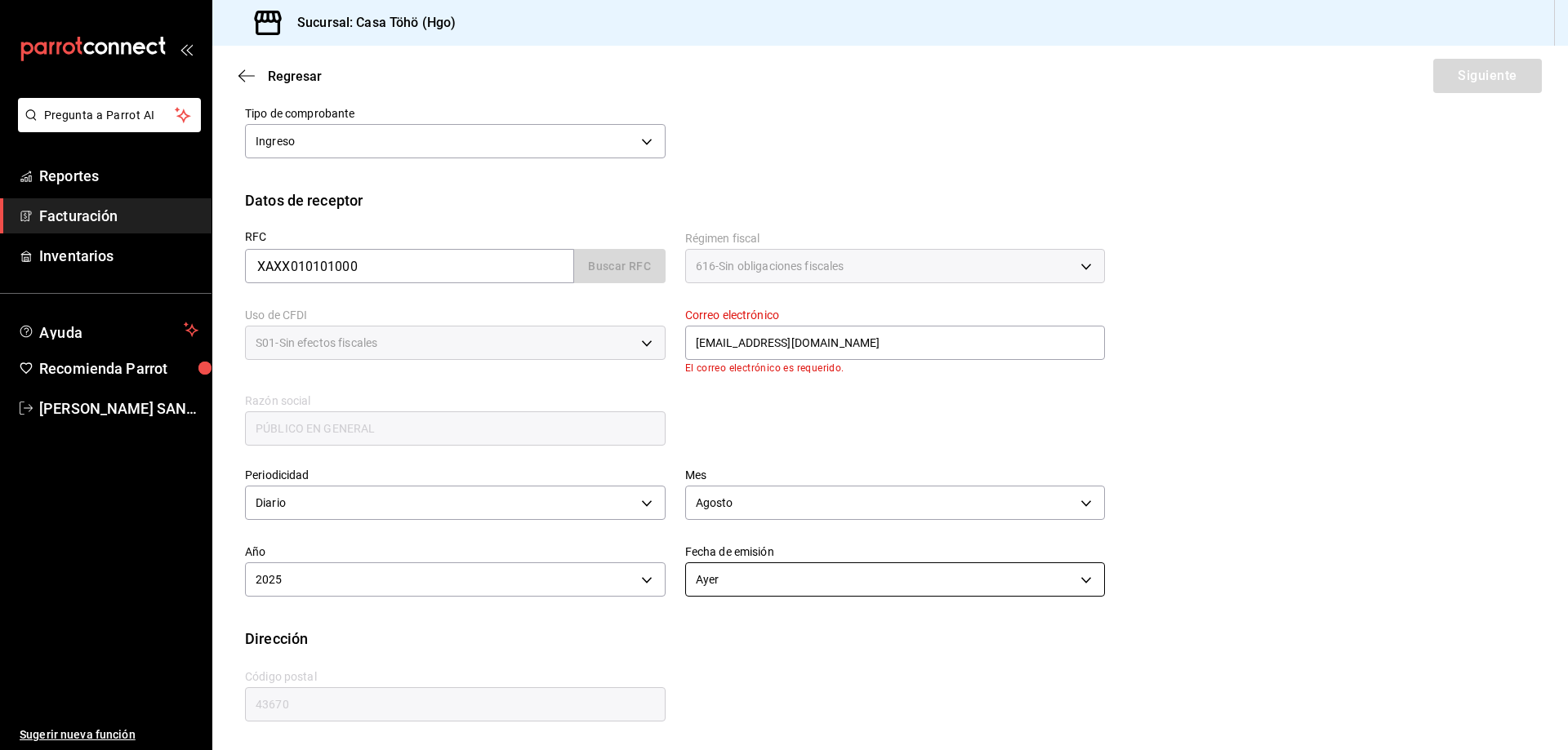
scroll to position [190, 0]
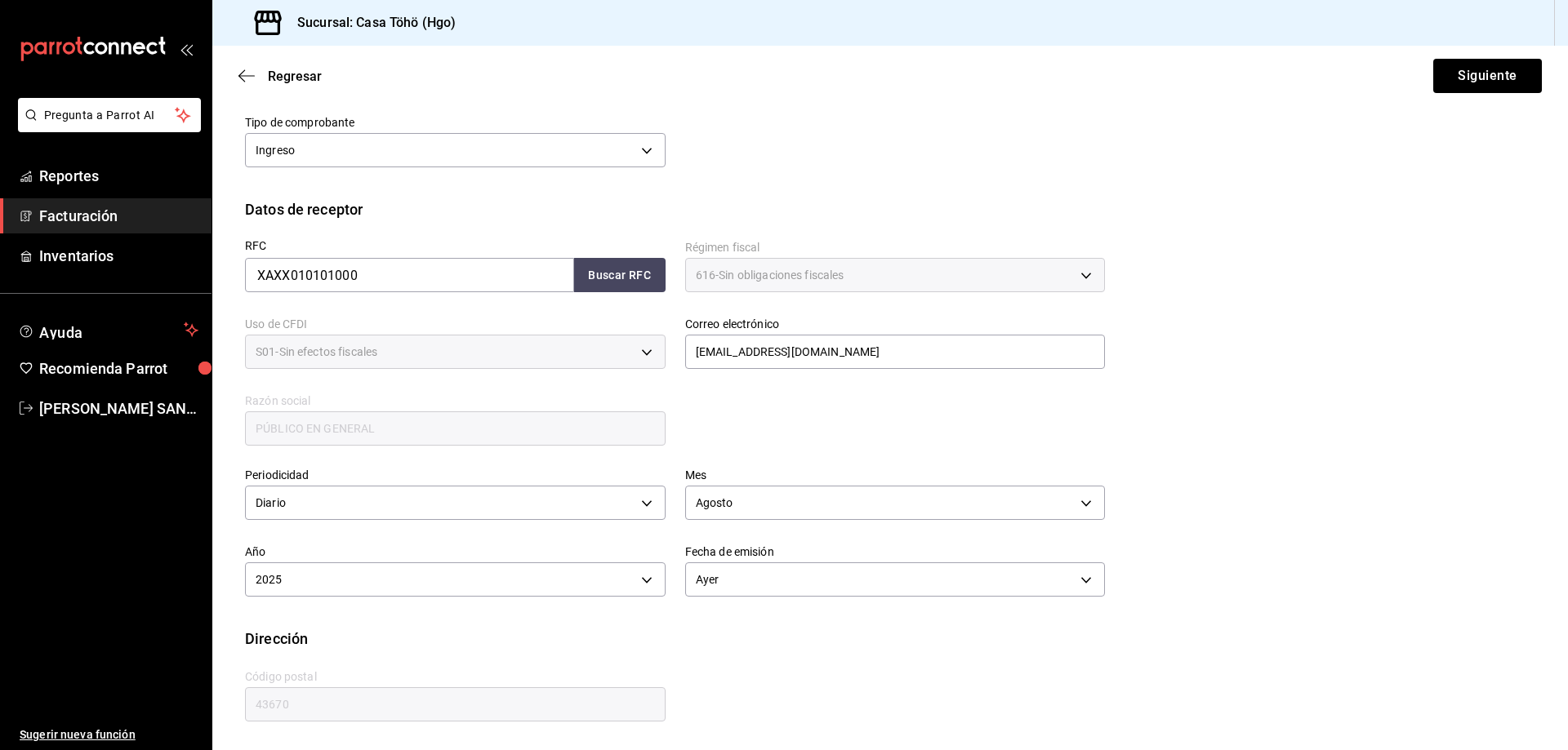
click at [755, 446] on div "RFC XAXX010101000 Buscar RFC Régimen fiscal 616 - Sin obligaciones fiscales 616…" at bounding box center [665, 335] width 880 height 228
click at [784, 650] on div "Calle # exterior # interior Código postal 43670 Estado ​ 0 Municipio ​ 0 Coloni…" at bounding box center [665, 686] width 880 height 74
click at [790, 463] on div "Mes Agosto 8" at bounding box center [885, 486] width 440 height 77
click at [1491, 78] on button "Siguiente" at bounding box center [1487, 76] width 109 height 34
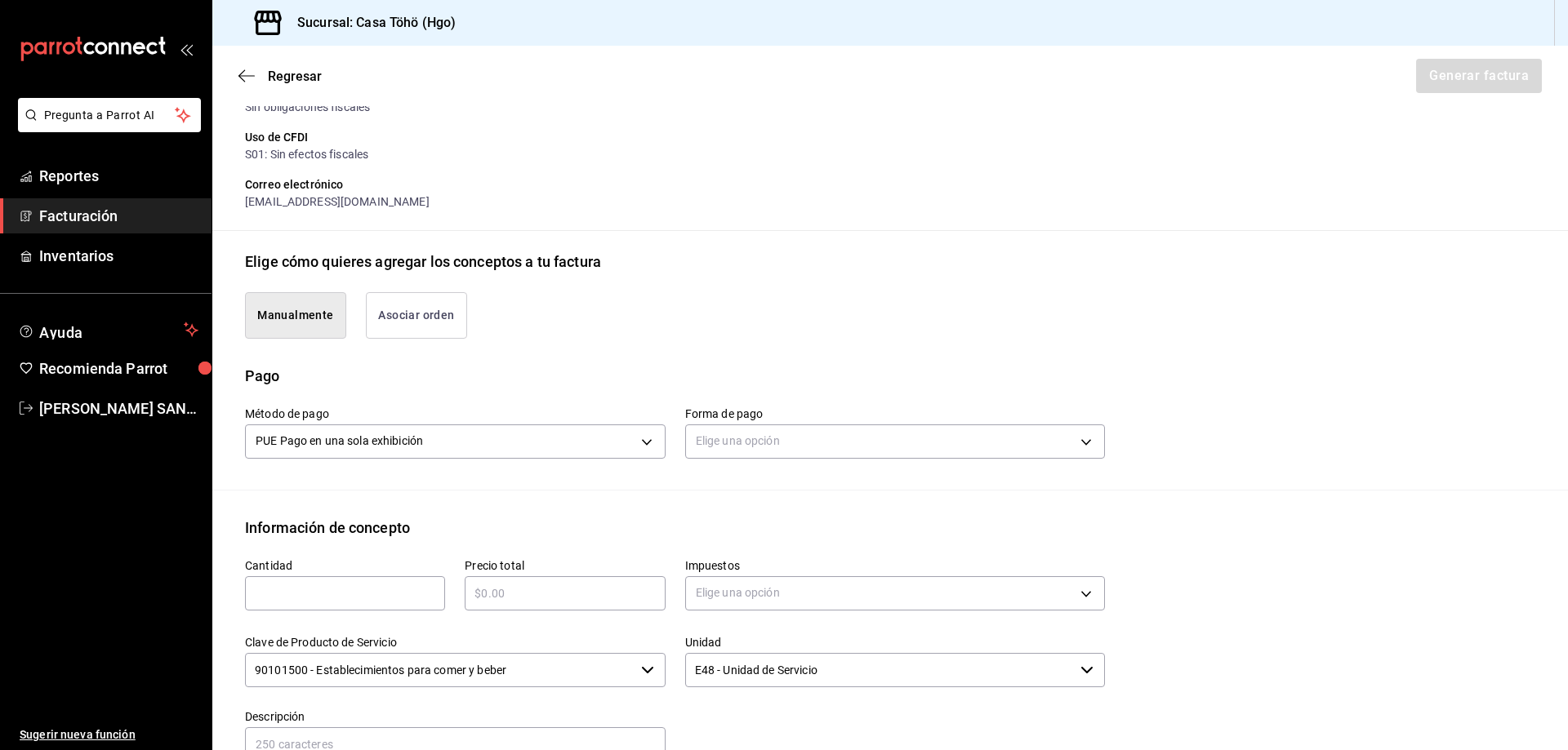
scroll to position [272, 0]
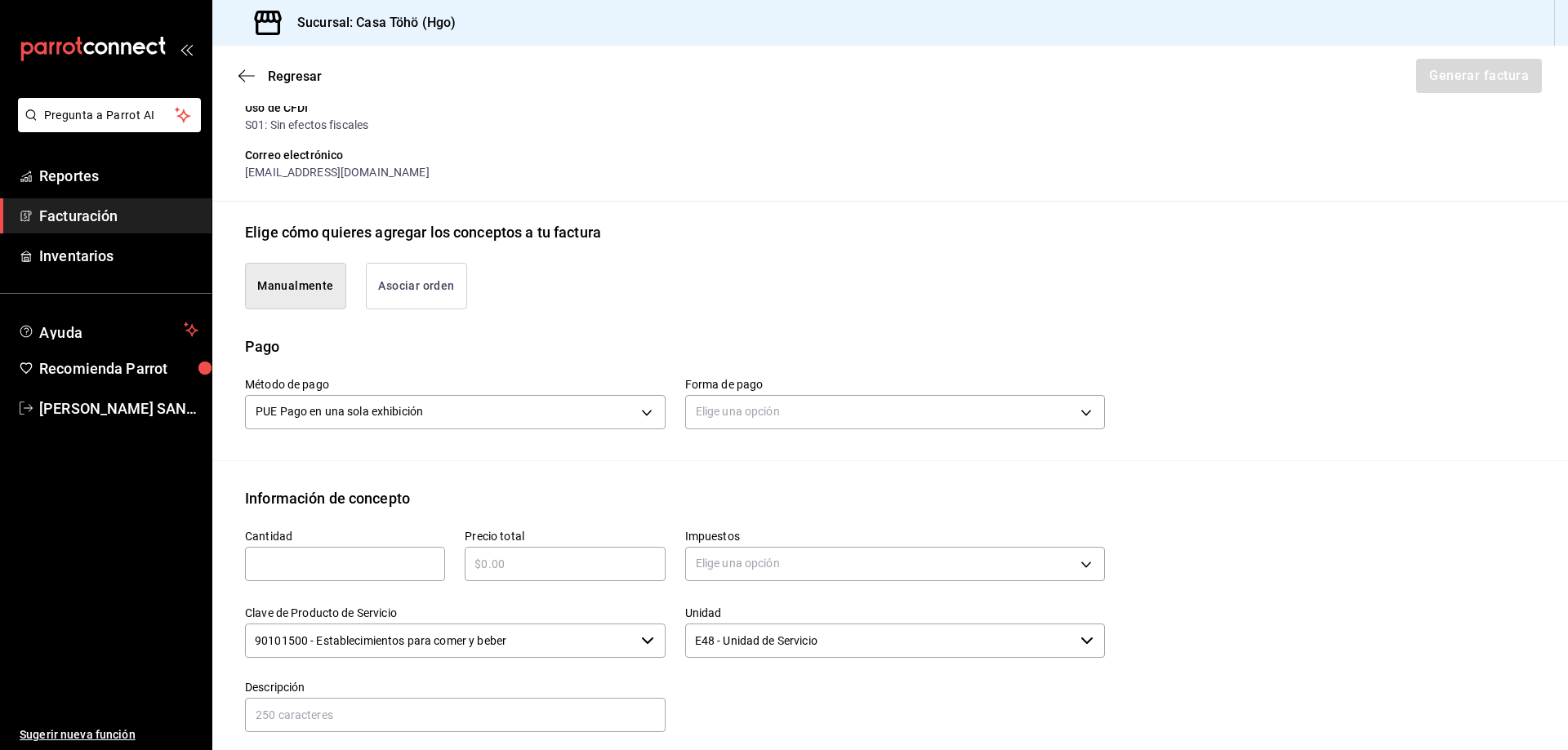
click at [441, 283] on button "Asociar orden" at bounding box center [416, 286] width 101 height 47
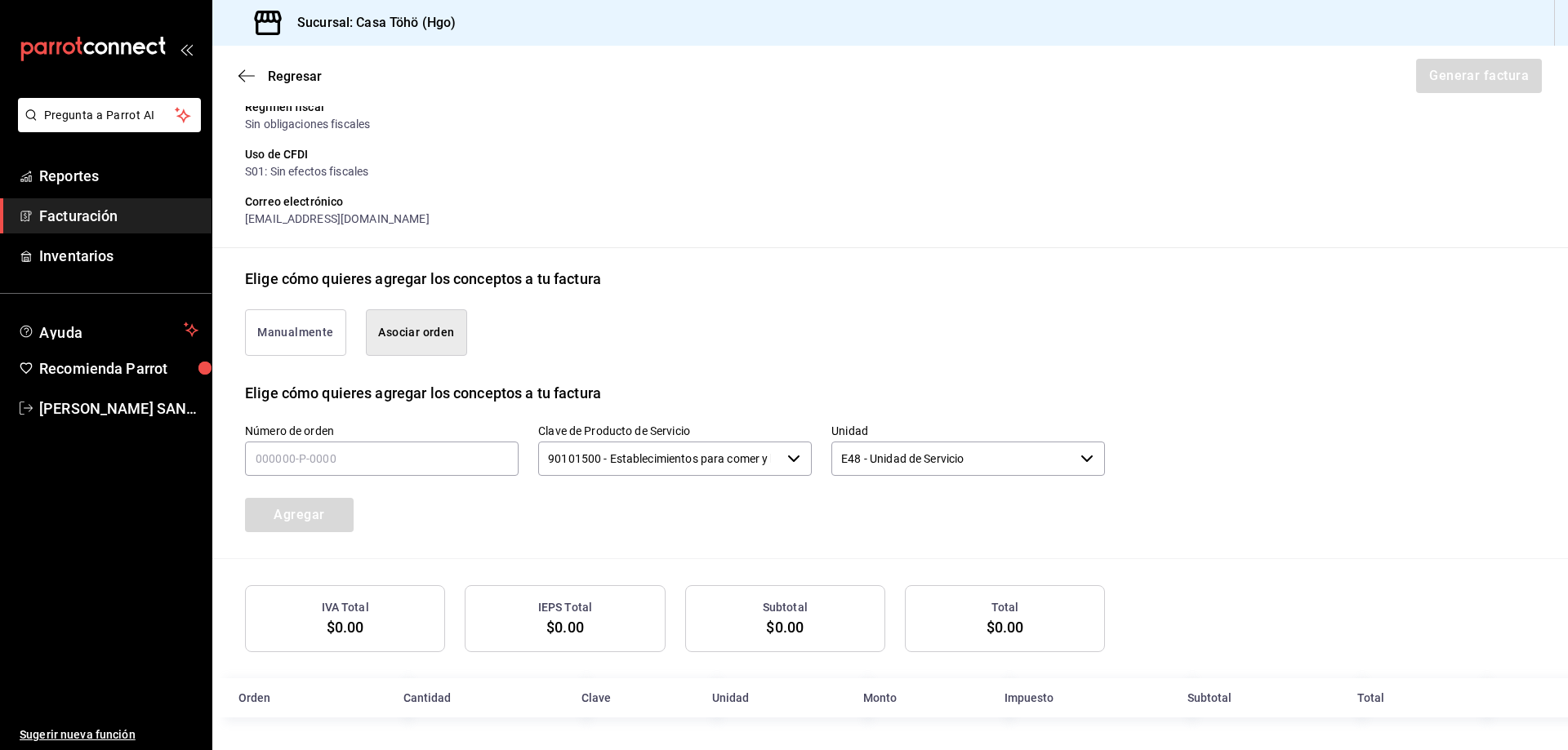
click at [748, 367] on div "Manualmente Asociar orden" at bounding box center [889, 336] width 1290 height 92
click at [394, 454] on input "text" at bounding box center [381, 458] width 274 height 34
type input "200825-P-0092"
click at [285, 513] on button "Agregar" at bounding box center [299, 515] width 109 height 34
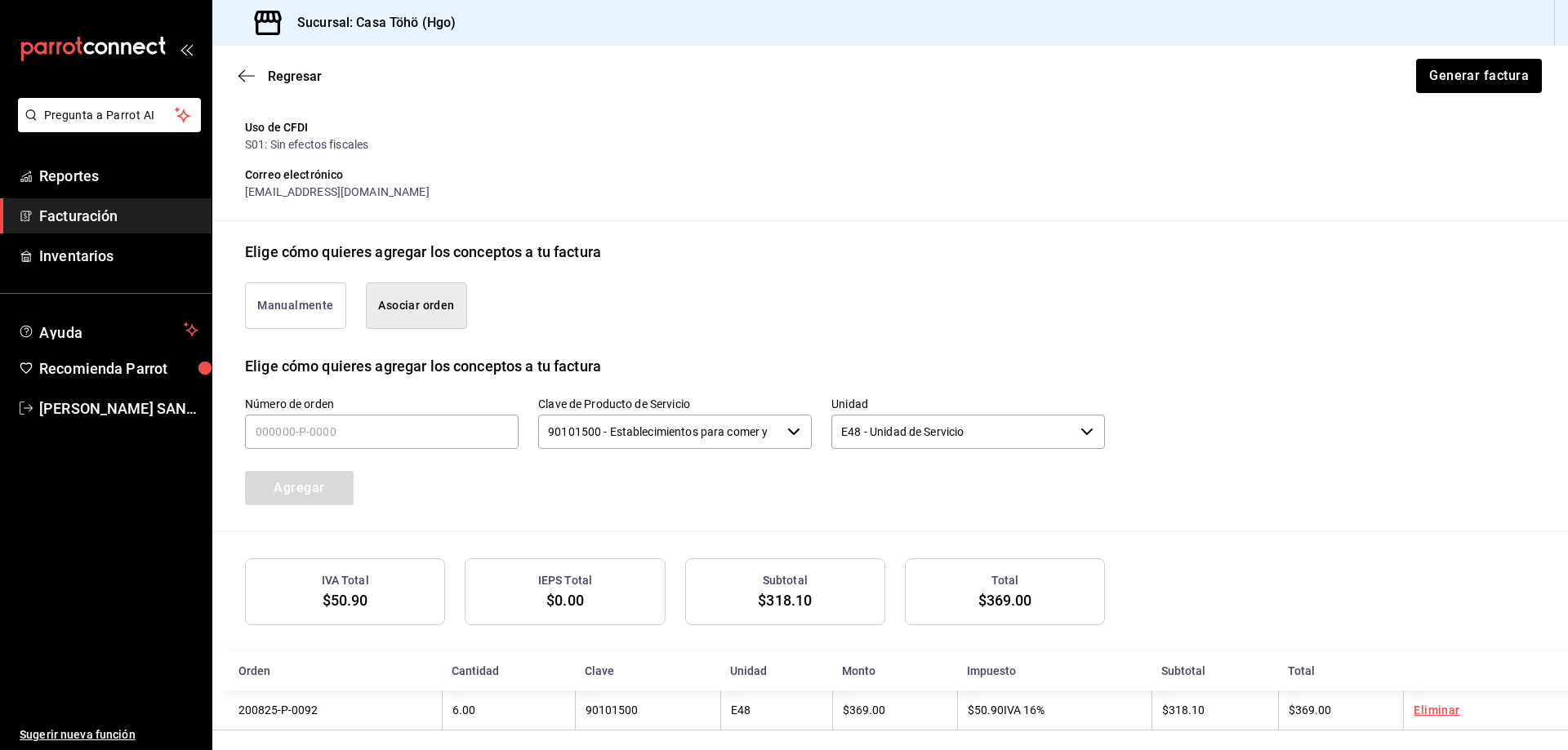
scroll to position [267, 0]
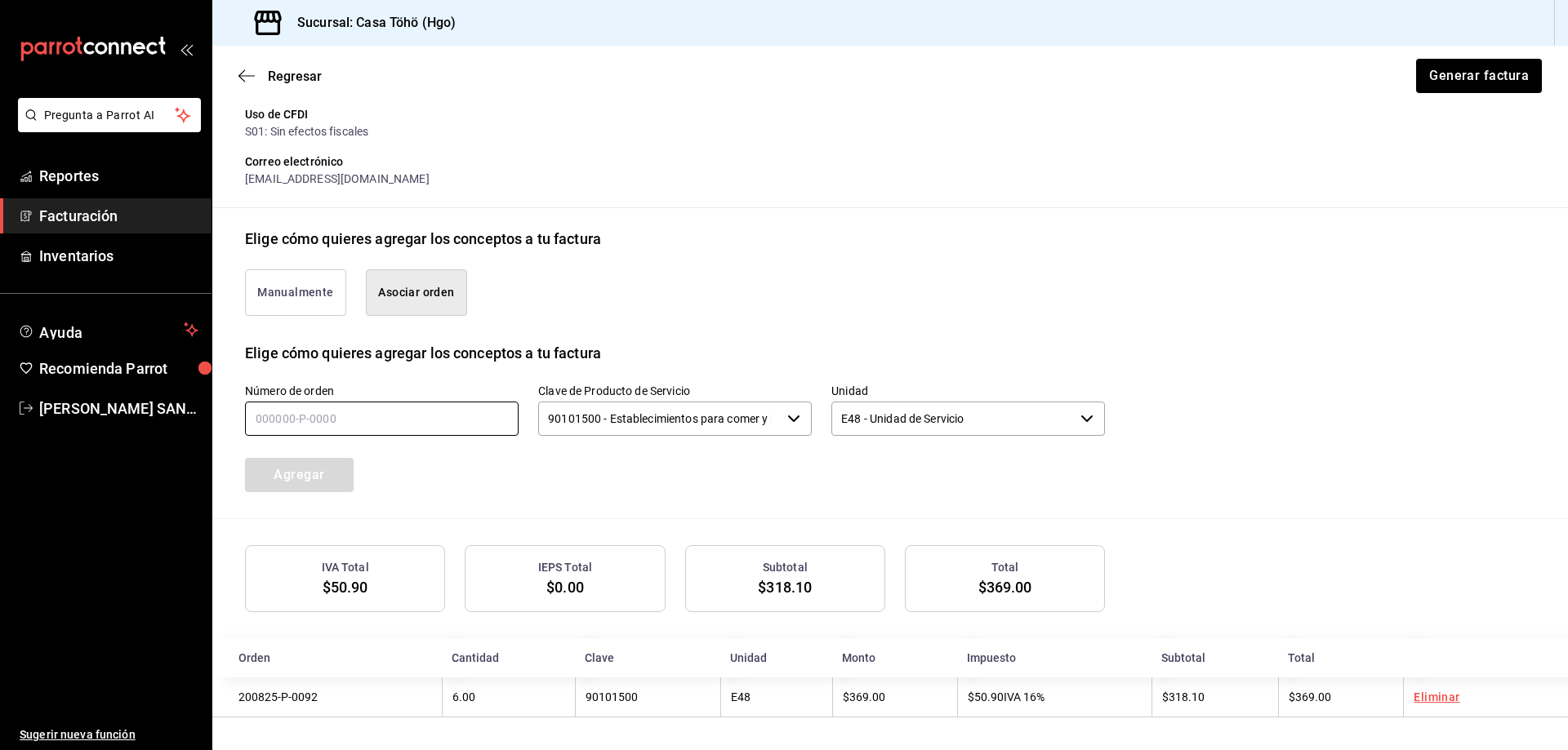
click at [406, 429] on input "text" at bounding box center [381, 419] width 274 height 34
type input "200825-P-0052"
click at [324, 483] on button "Agregar" at bounding box center [299, 475] width 109 height 34
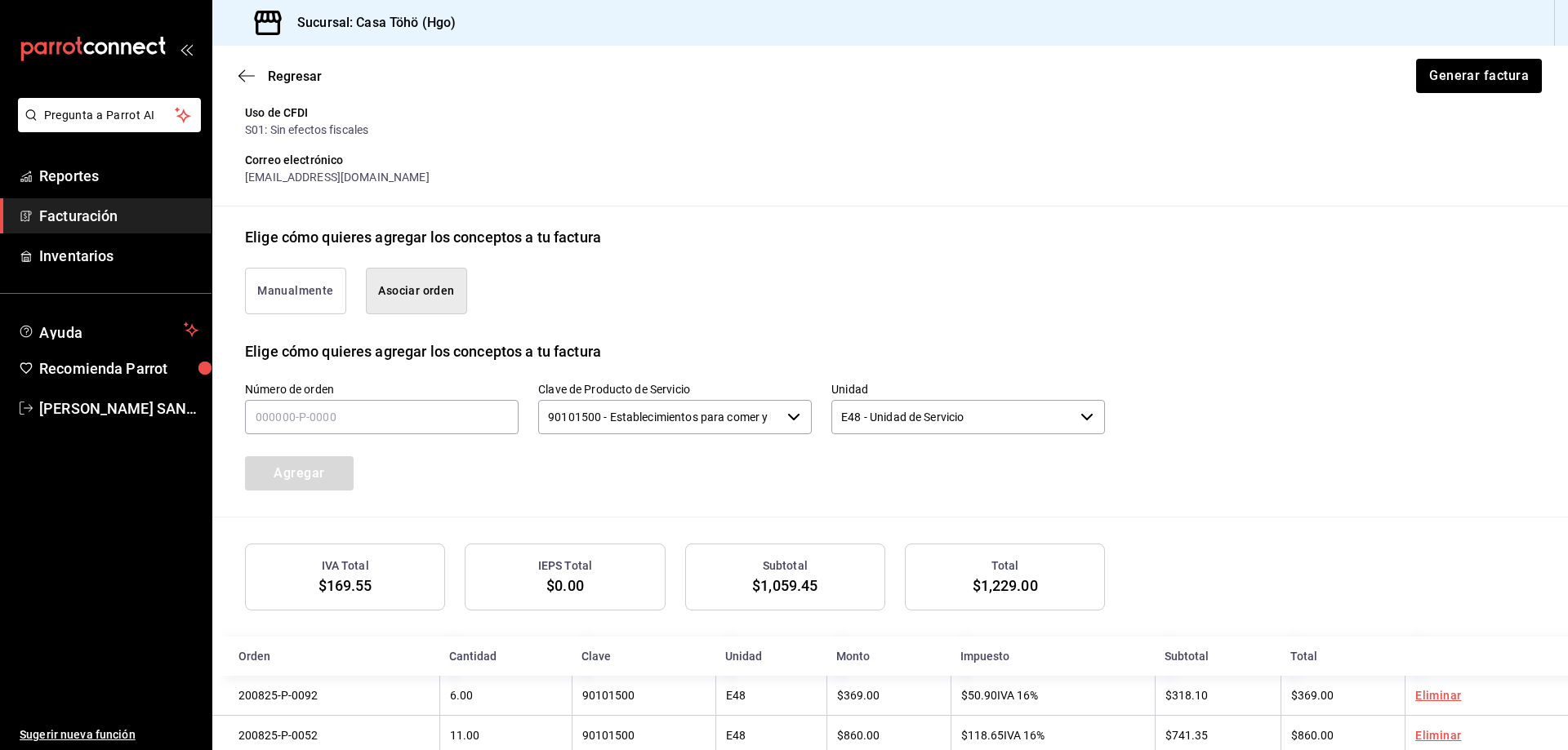
scroll to position [308, 0]
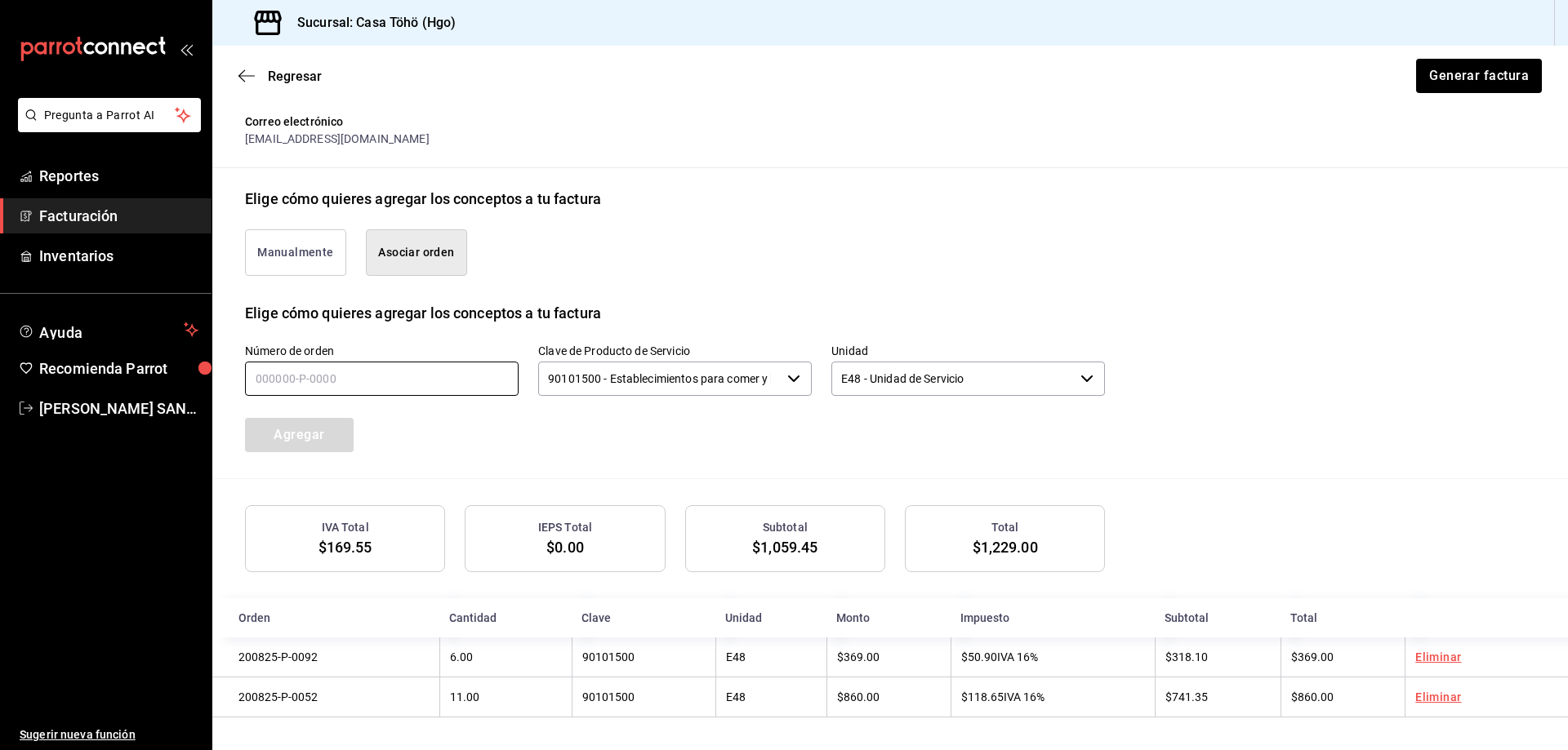
click at [377, 371] on input "text" at bounding box center [381, 379] width 274 height 34
type input "200825-P-0083"
click at [326, 430] on button "Agregar" at bounding box center [299, 435] width 109 height 34
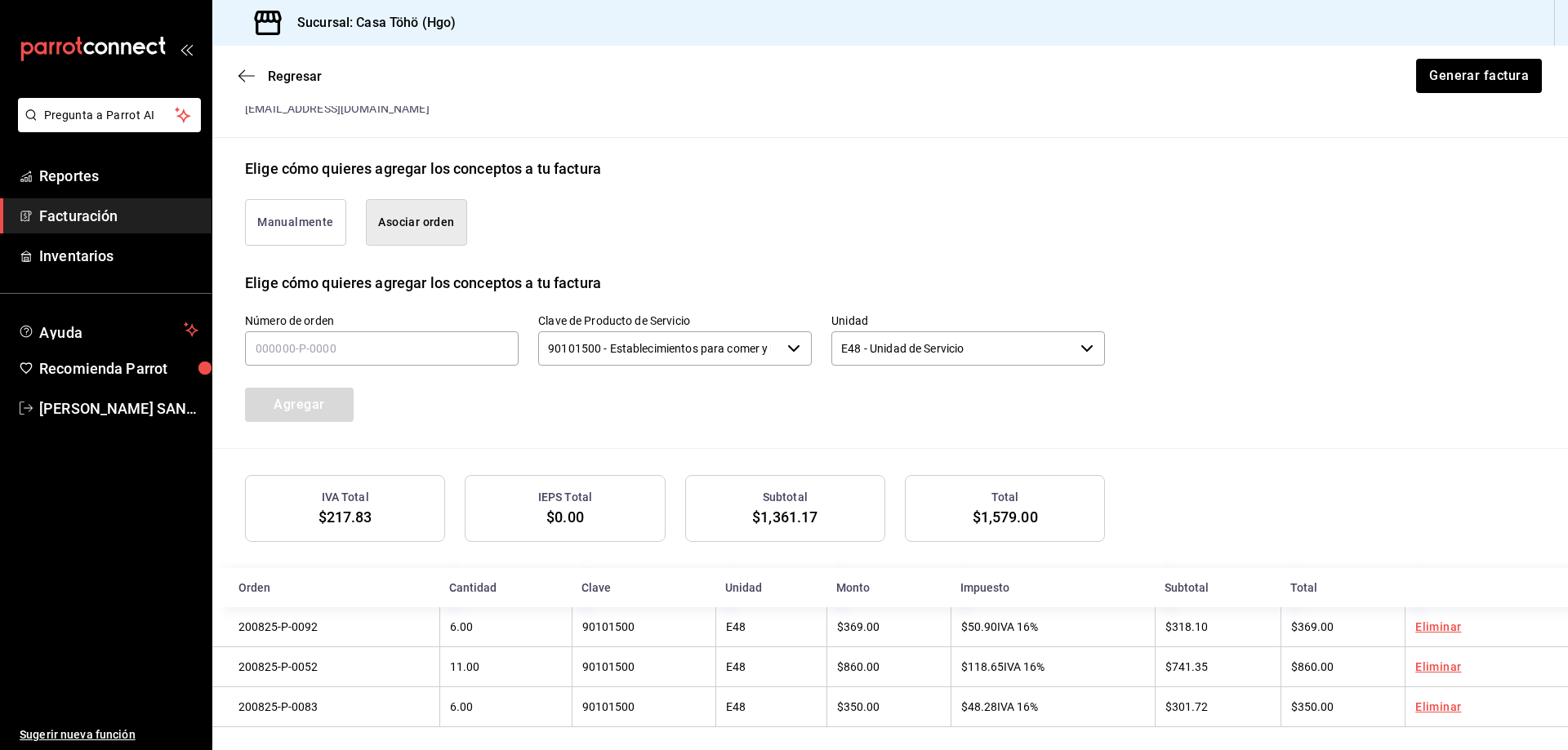
scroll to position [348, 0]
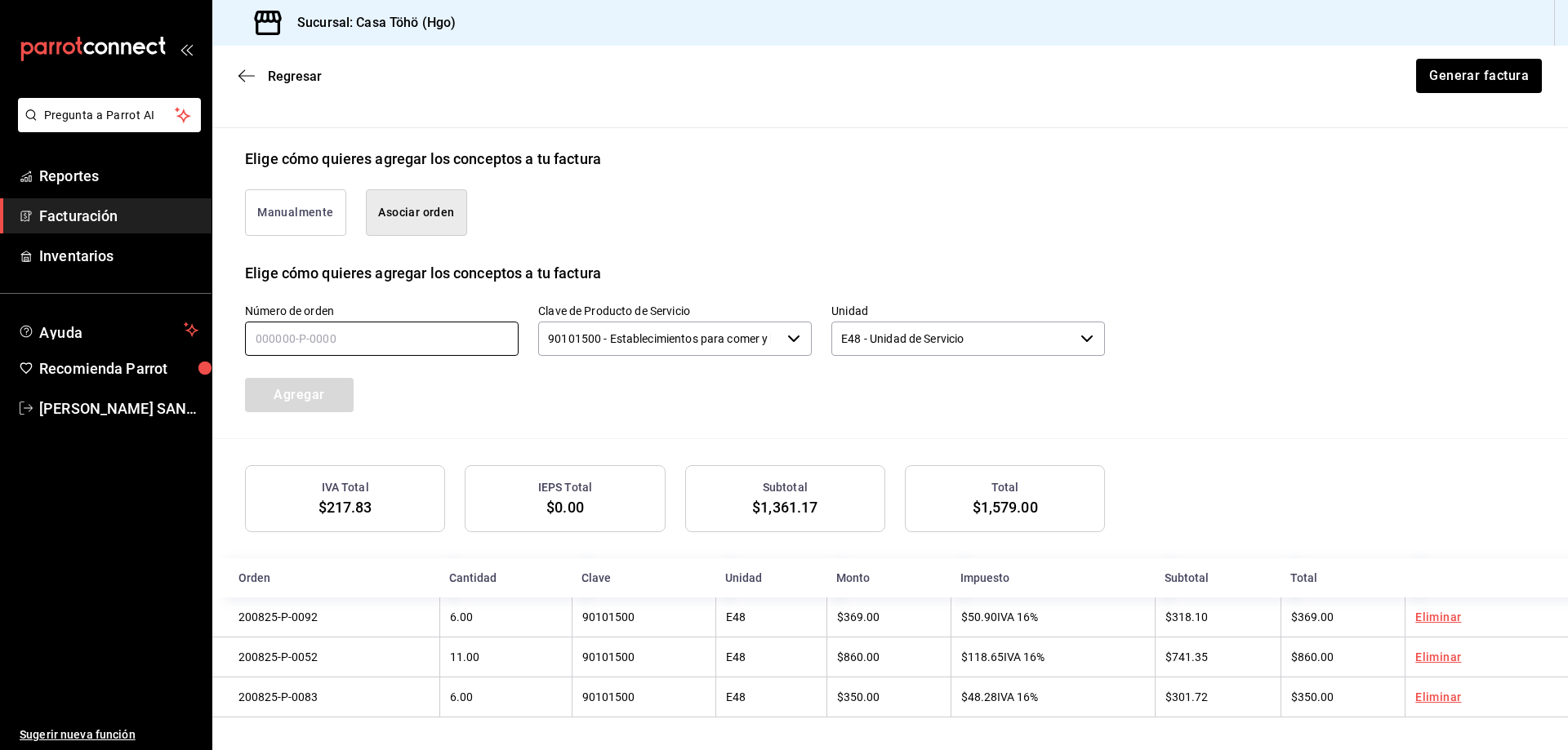
click at [410, 347] on input "text" at bounding box center [381, 338] width 274 height 34
type input "200825-P-0079"
click at [312, 399] on button "Agregar" at bounding box center [299, 395] width 109 height 34
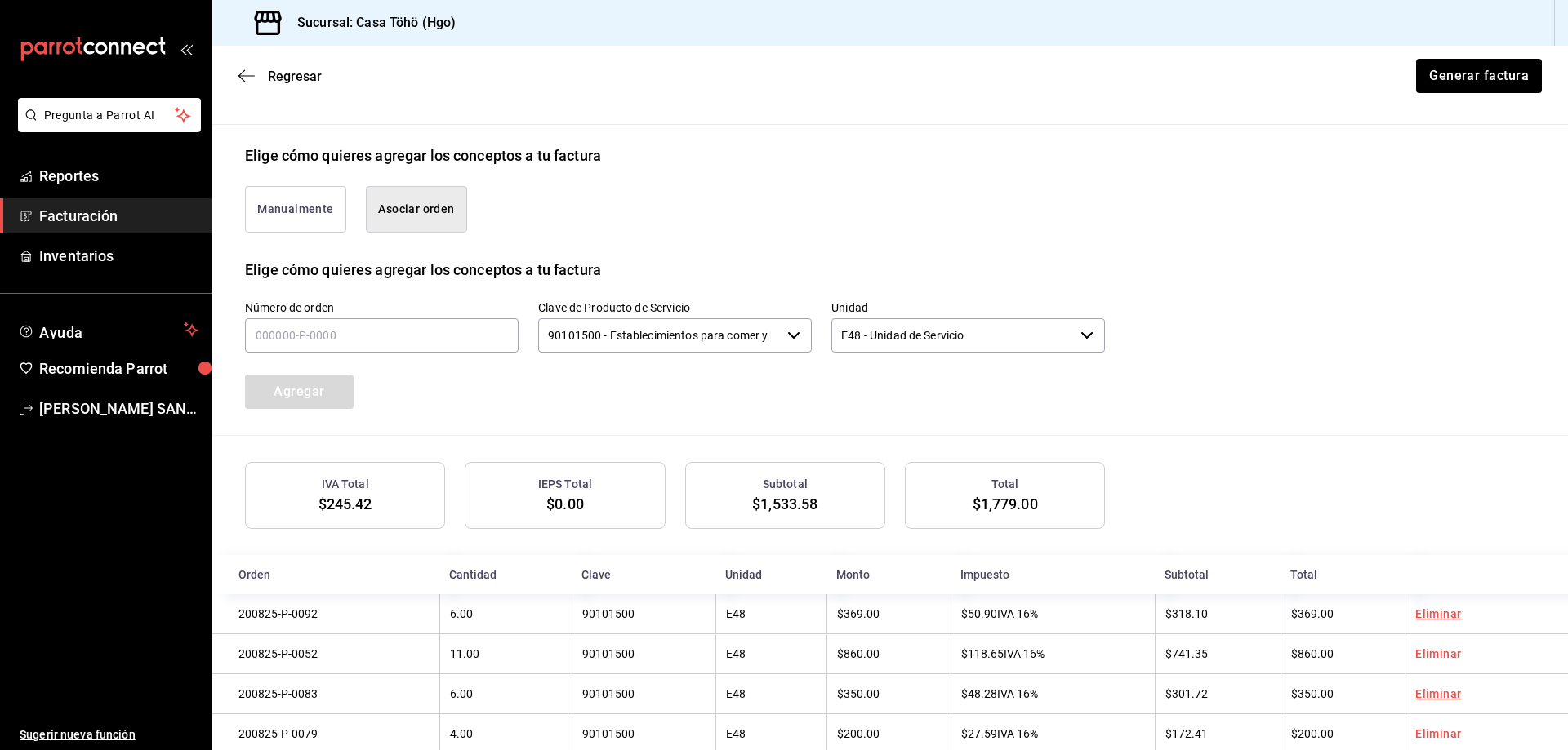
scroll to position [389, 0]
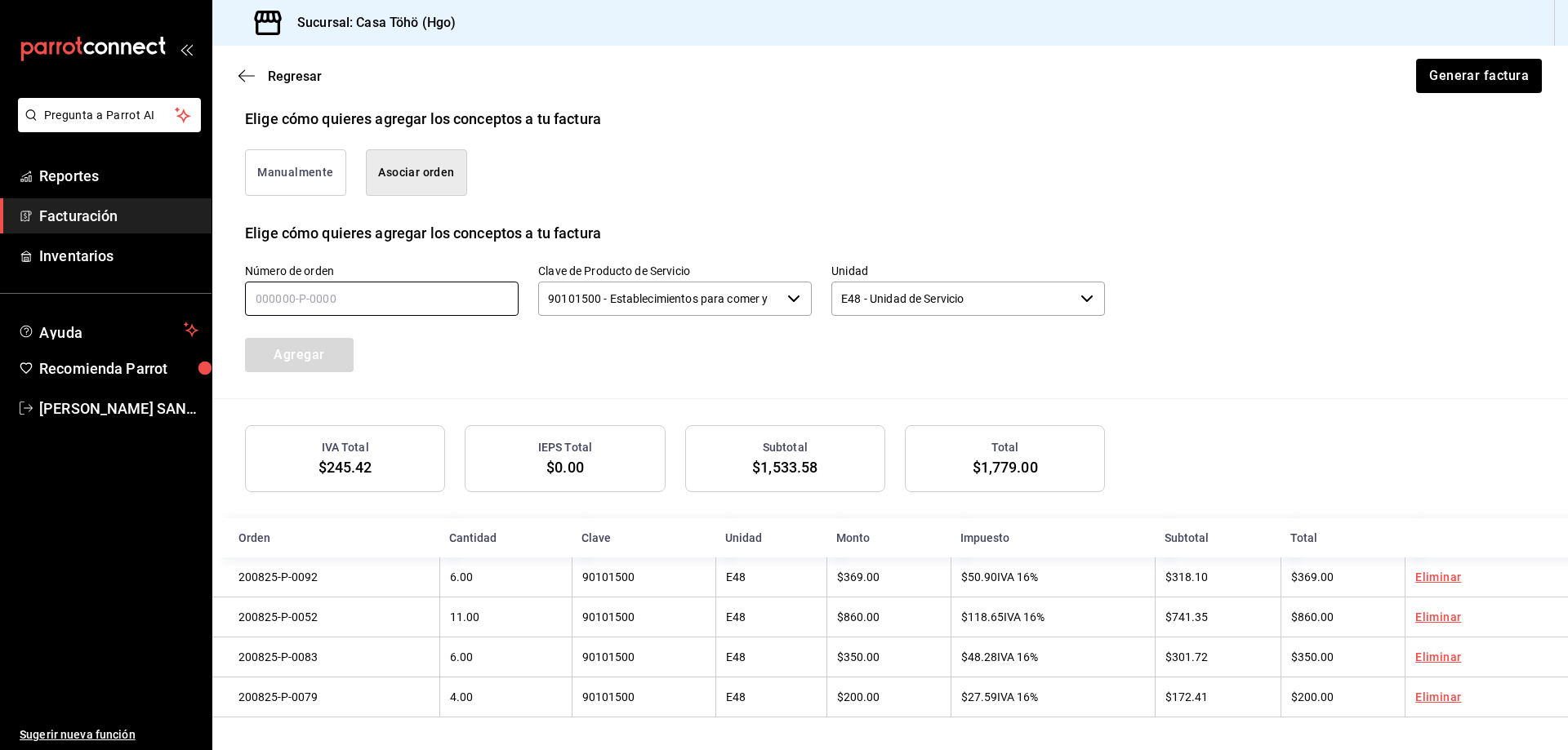
click at [309, 282] on input "text" at bounding box center [381, 299] width 274 height 34
type input "200825-P-0072"
click at [312, 352] on button "Agregar" at bounding box center [299, 355] width 109 height 34
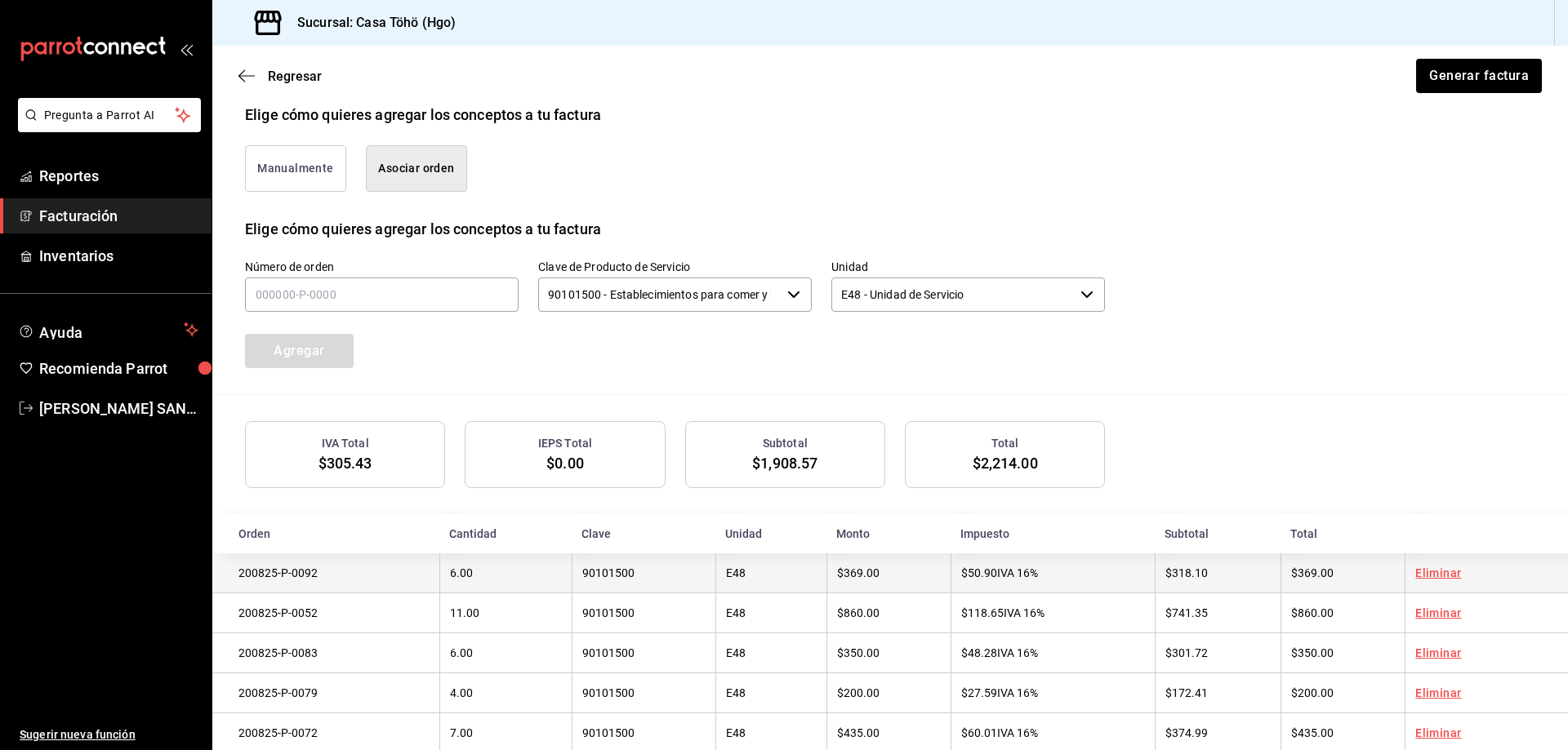
scroll to position [430, 0]
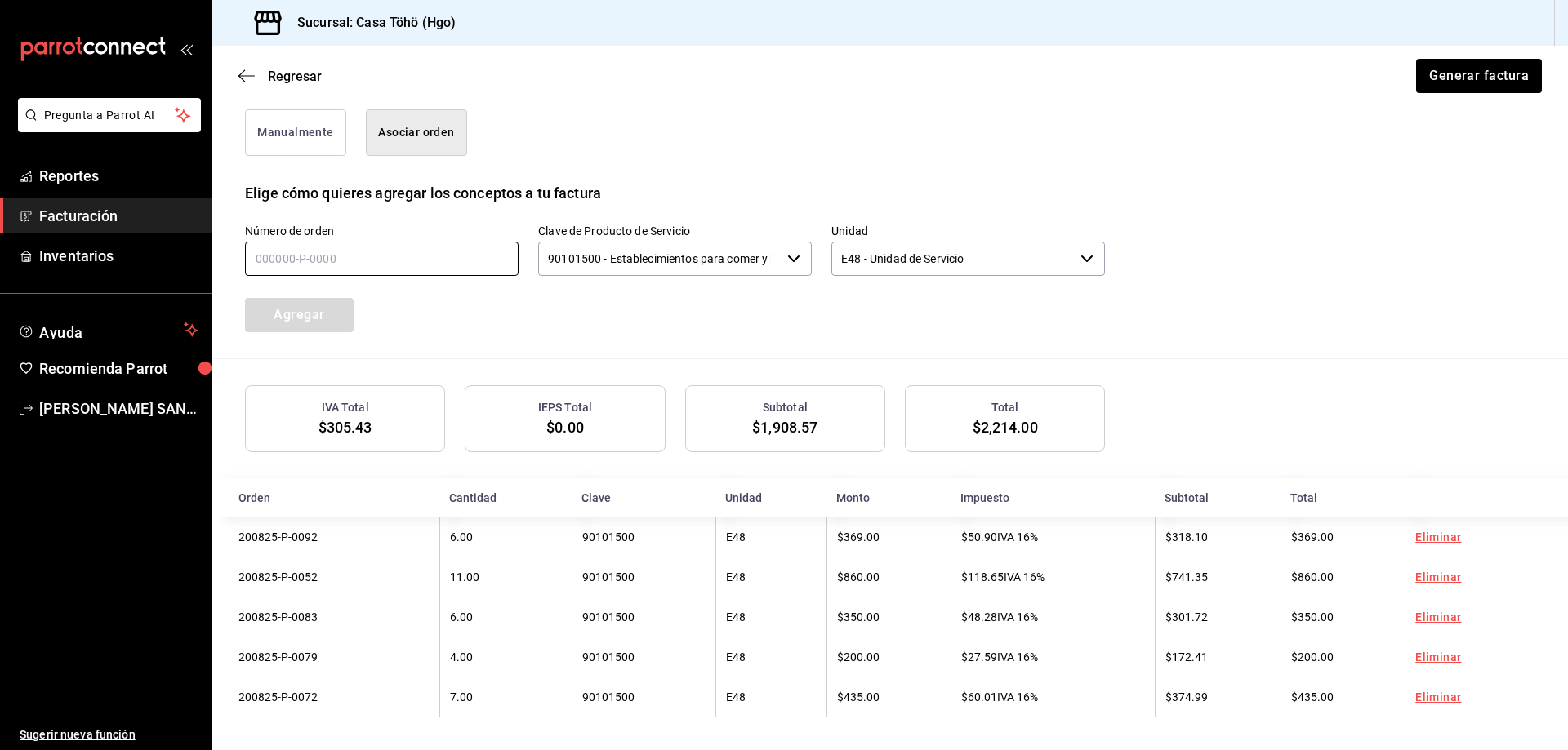
click at [459, 264] on input "text" at bounding box center [381, 258] width 274 height 34
type input "200825-P-0073"
click at [319, 311] on button "Agregar" at bounding box center [299, 315] width 109 height 34
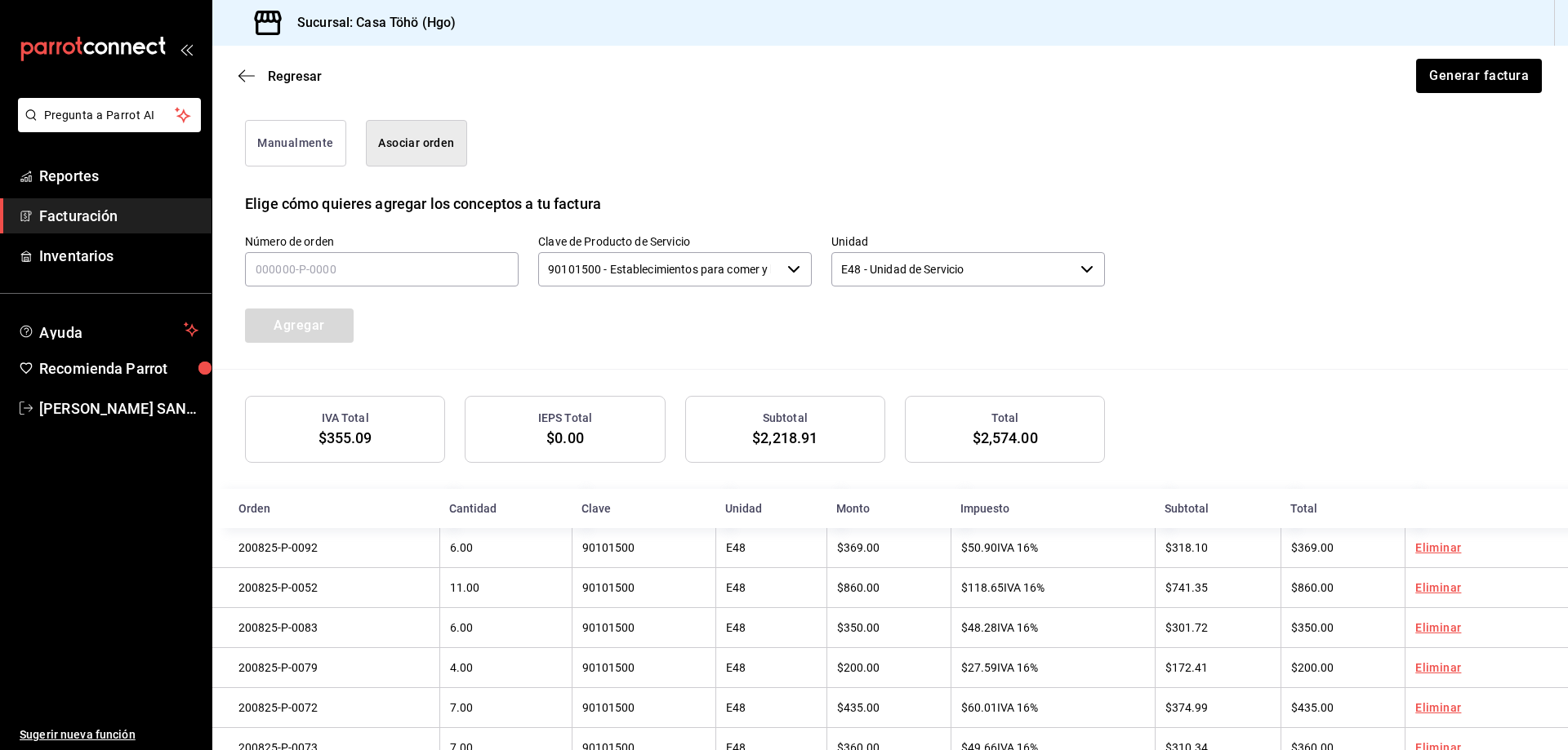
scroll to position [389, 0]
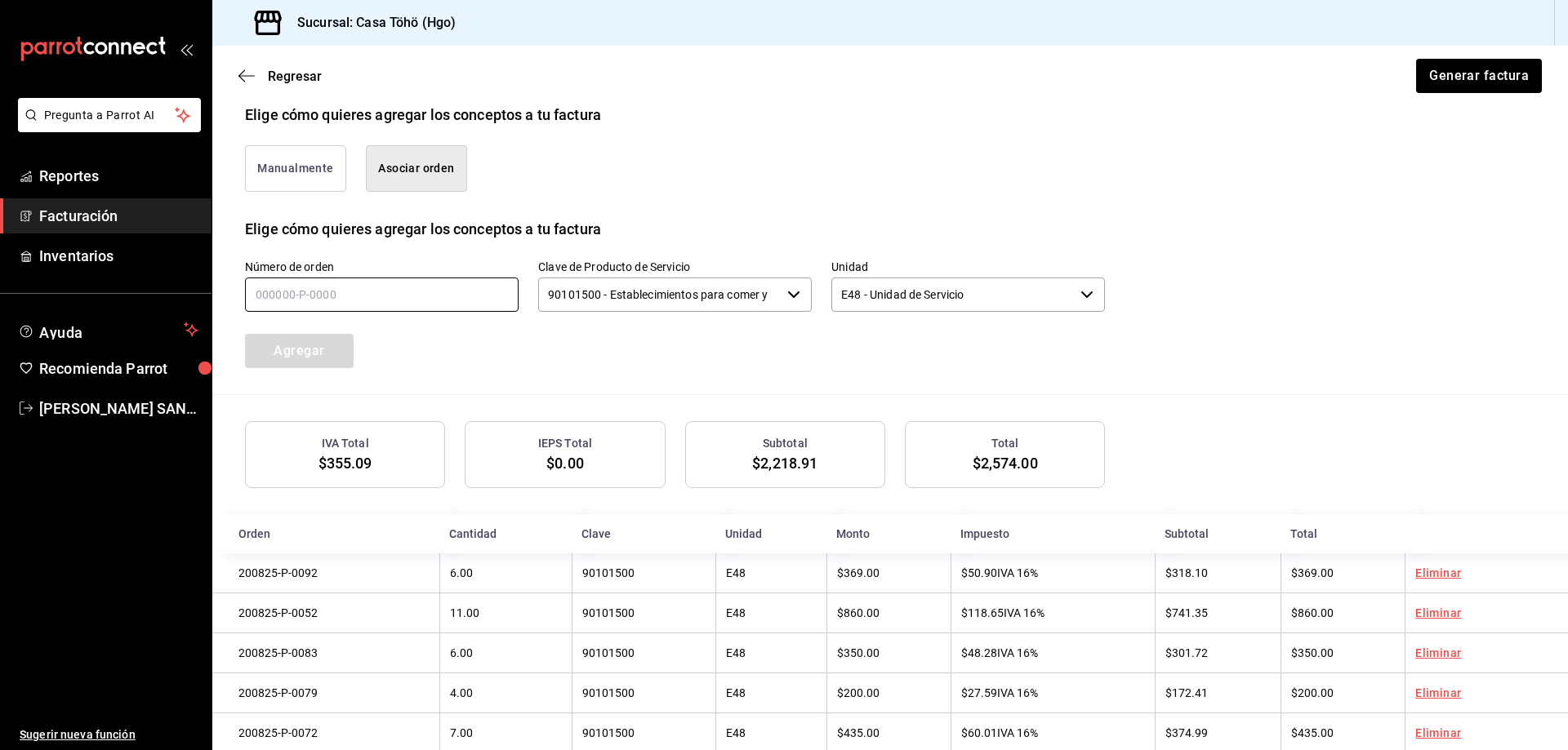
click at [358, 299] on input "text" at bounding box center [381, 294] width 274 height 34
type input "200825-P-0070"
click at [307, 356] on button "Agregar" at bounding box center [299, 351] width 109 height 34
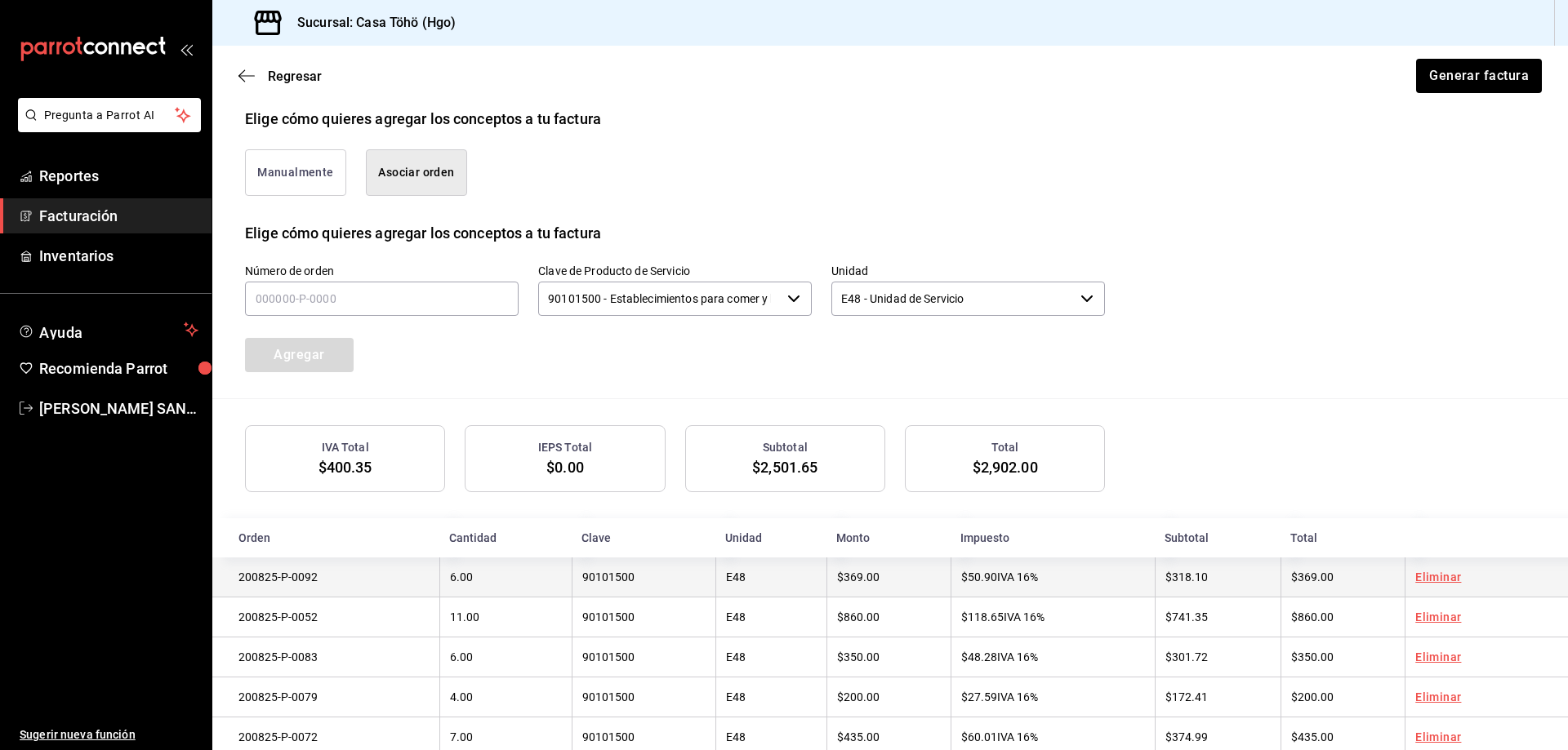
scroll to position [348, 0]
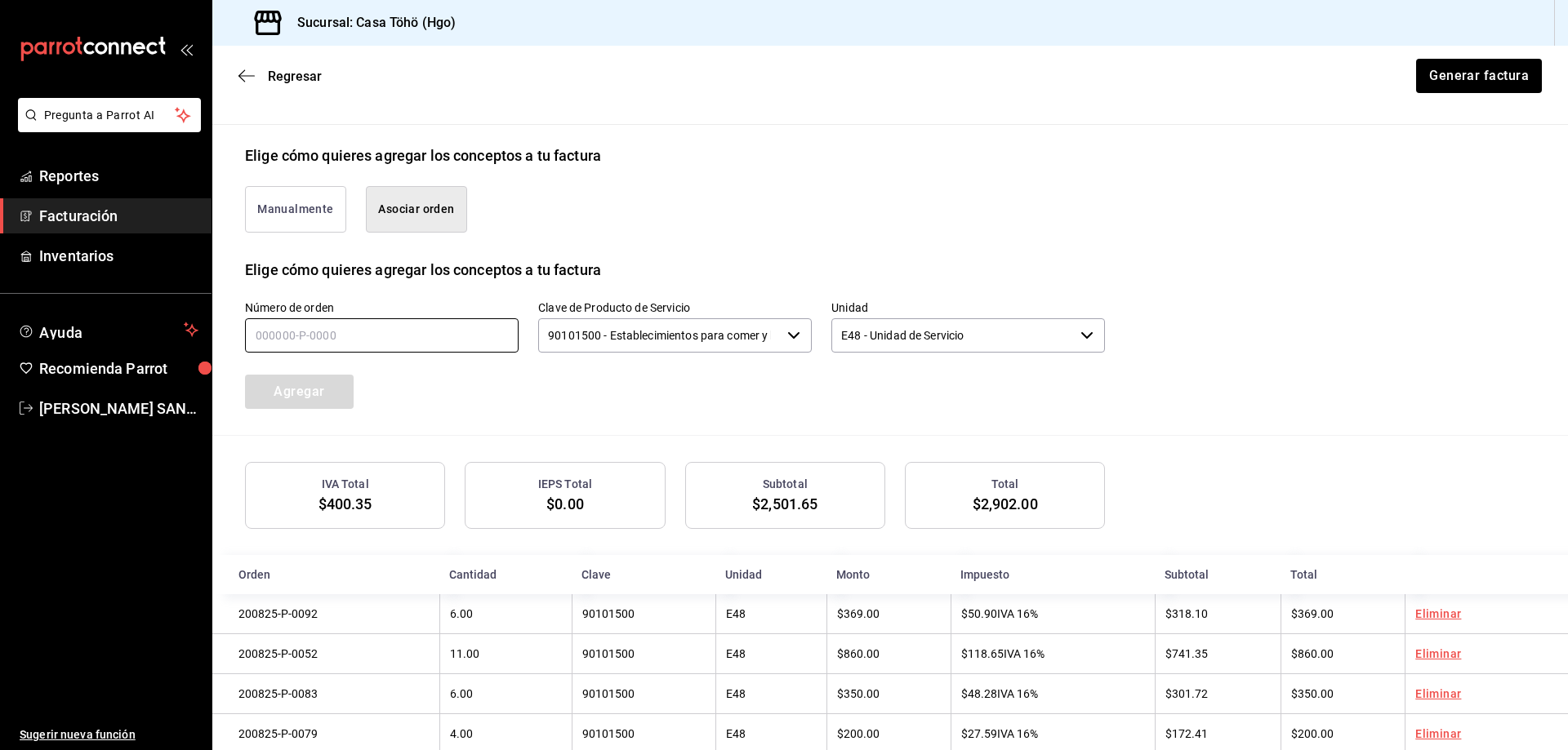
click at [357, 339] on input "text" at bounding box center [381, 336] width 274 height 34
type input "200825-P-0059"
click at [320, 396] on button "Agregar" at bounding box center [299, 392] width 109 height 34
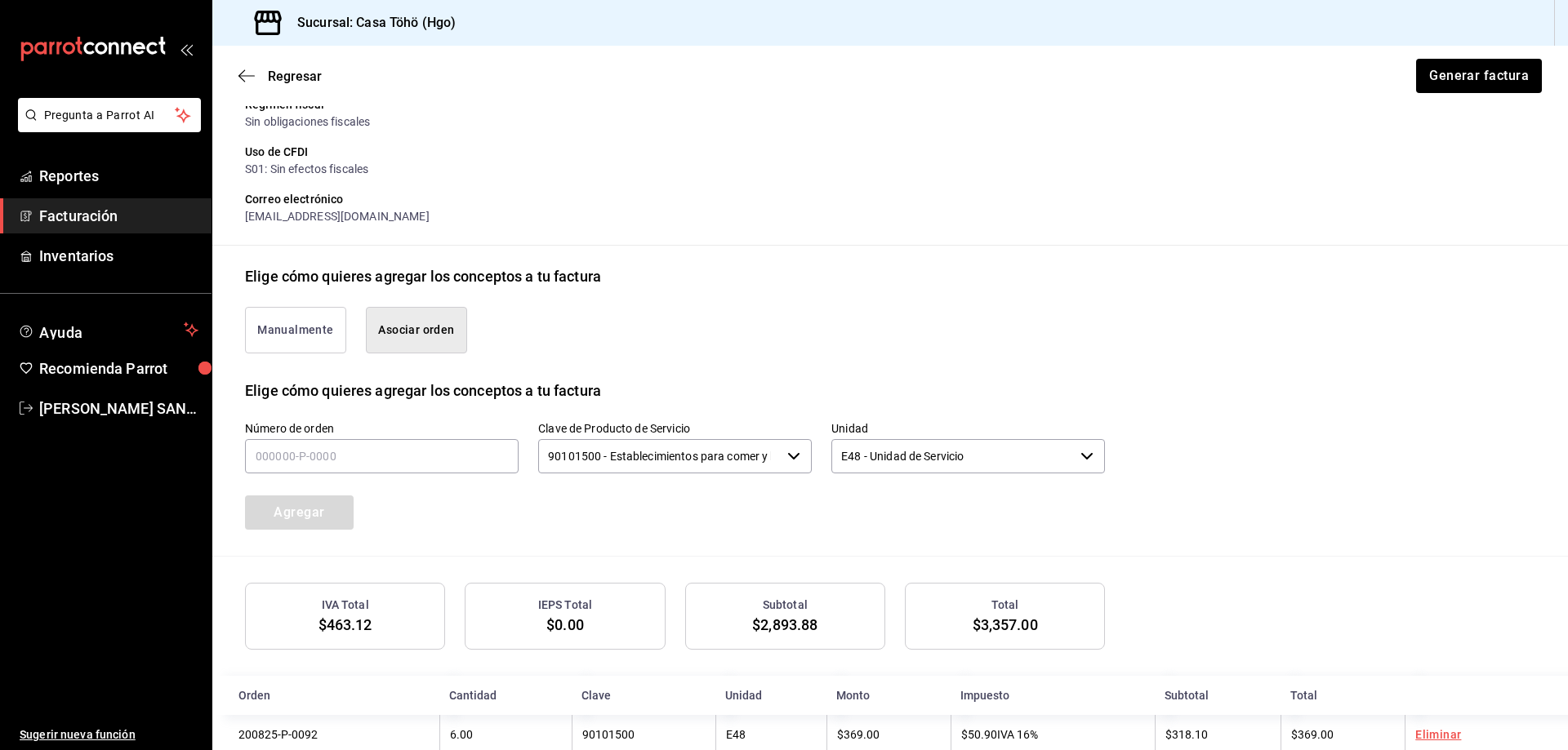
scroll to position [226, 0]
click at [332, 455] on input "text" at bounding box center [381, 458] width 274 height 34
type input "200825-P-0058"
click at [317, 518] on button "Agregar" at bounding box center [299, 514] width 109 height 34
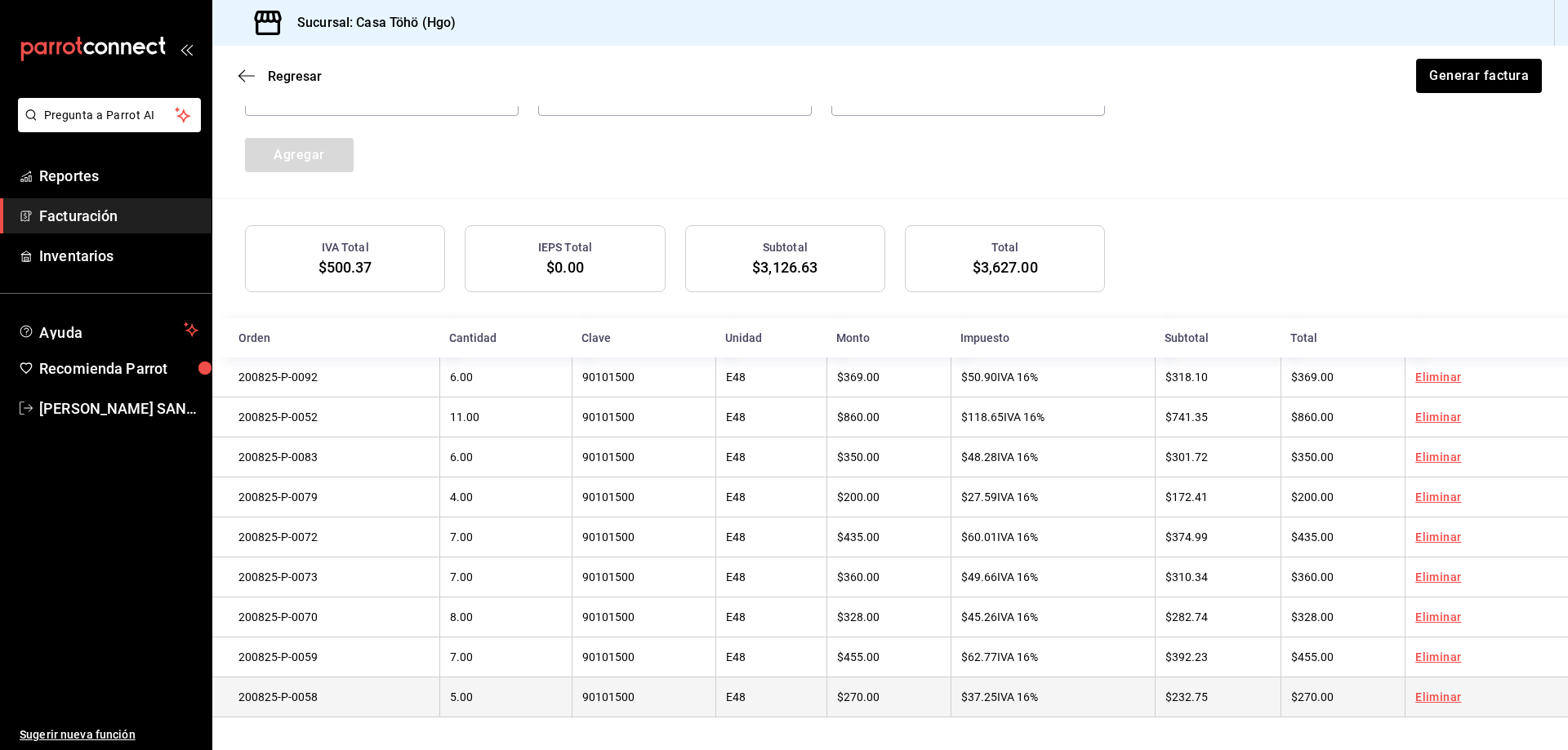
click at [1435, 696] on link "Eliminar" at bounding box center [1438, 697] width 46 height 13
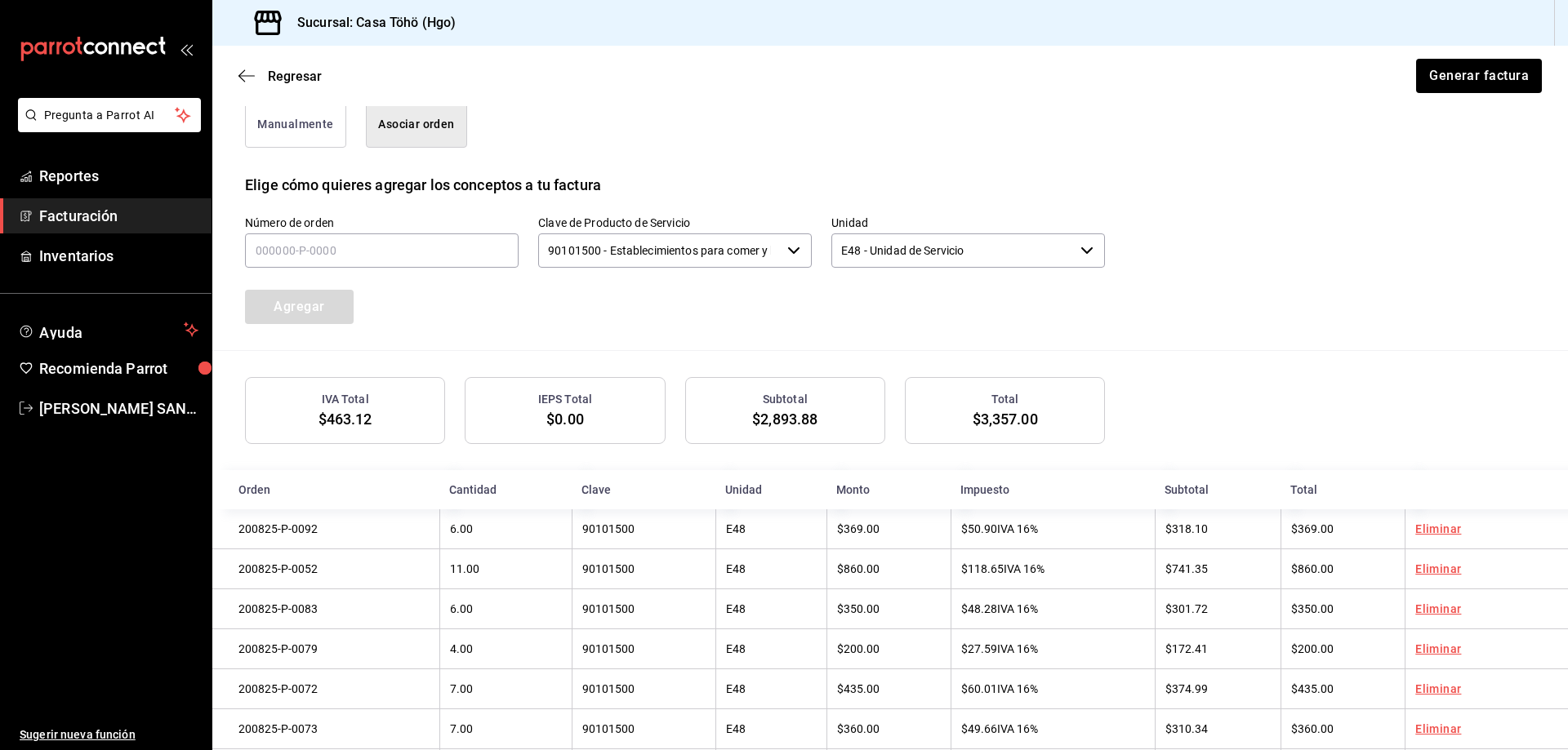
scroll to position [308, 0]
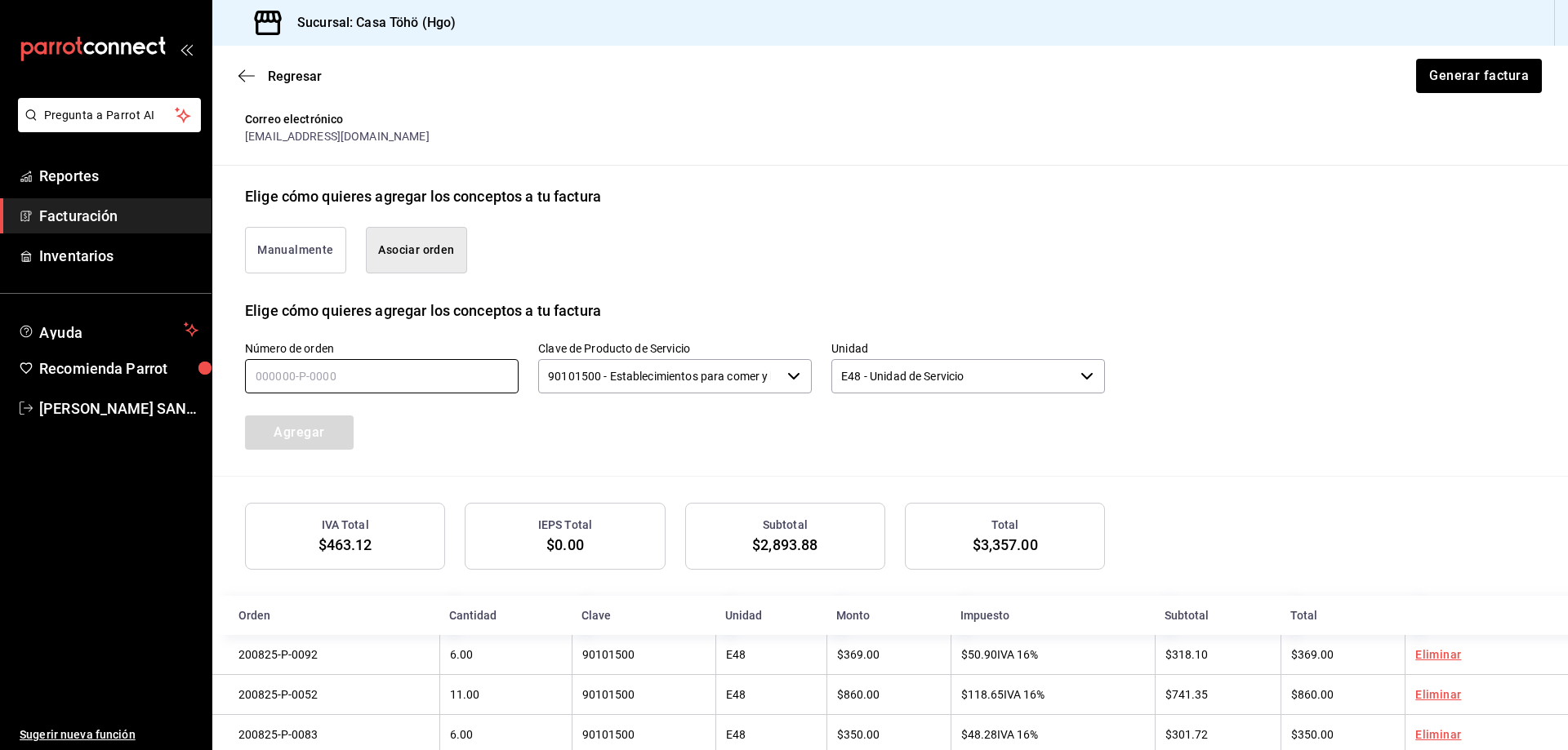
click at [329, 378] on input "text" at bounding box center [381, 376] width 274 height 34
type input "200825-P-0039"
click at [321, 420] on button "Agregar" at bounding box center [299, 432] width 109 height 34
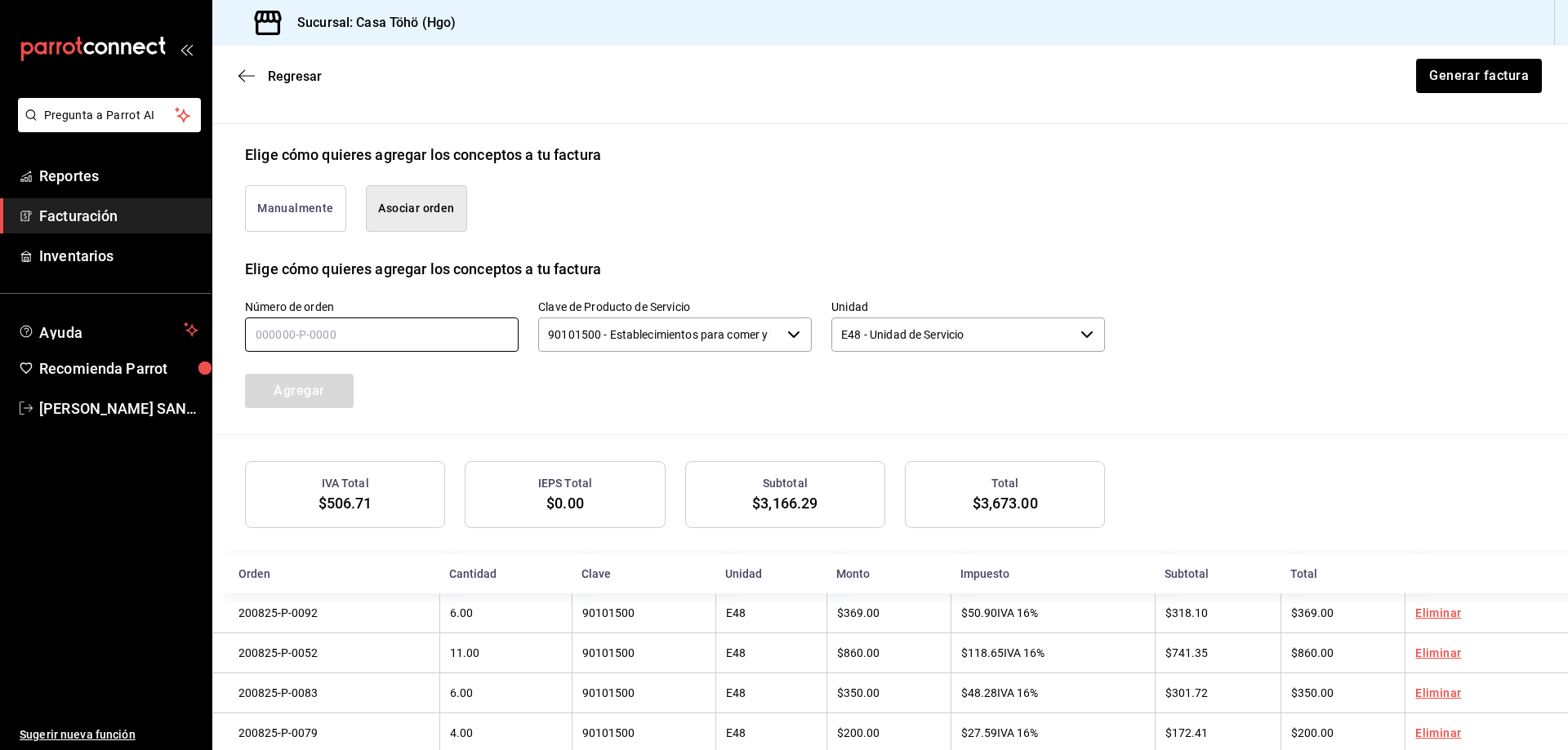
scroll to position [348, 0]
click at [380, 338] on input "text" at bounding box center [381, 336] width 274 height 34
type input "200825-P-0045"
click at [307, 386] on button "Agregar" at bounding box center [299, 392] width 109 height 34
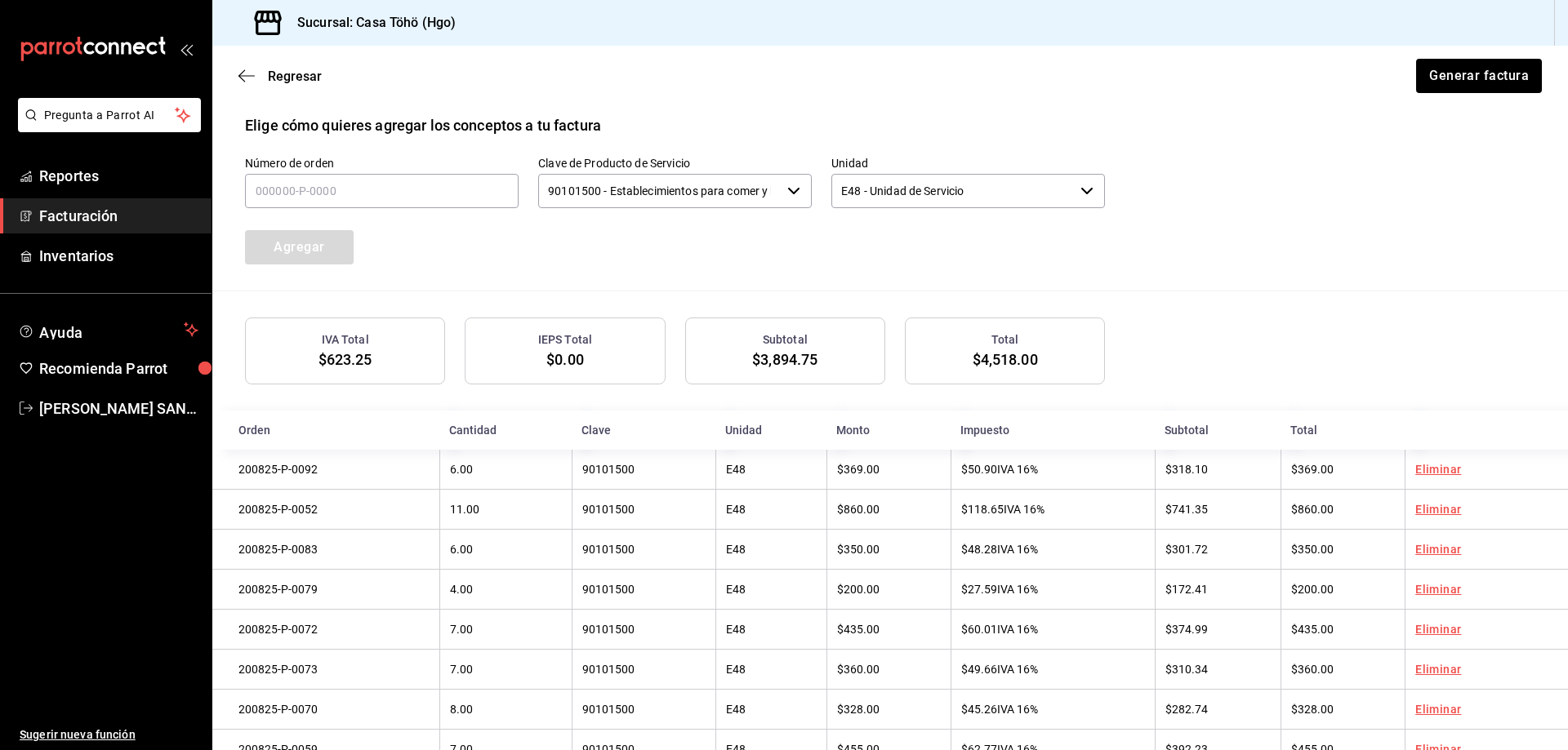
scroll to position [389, 0]
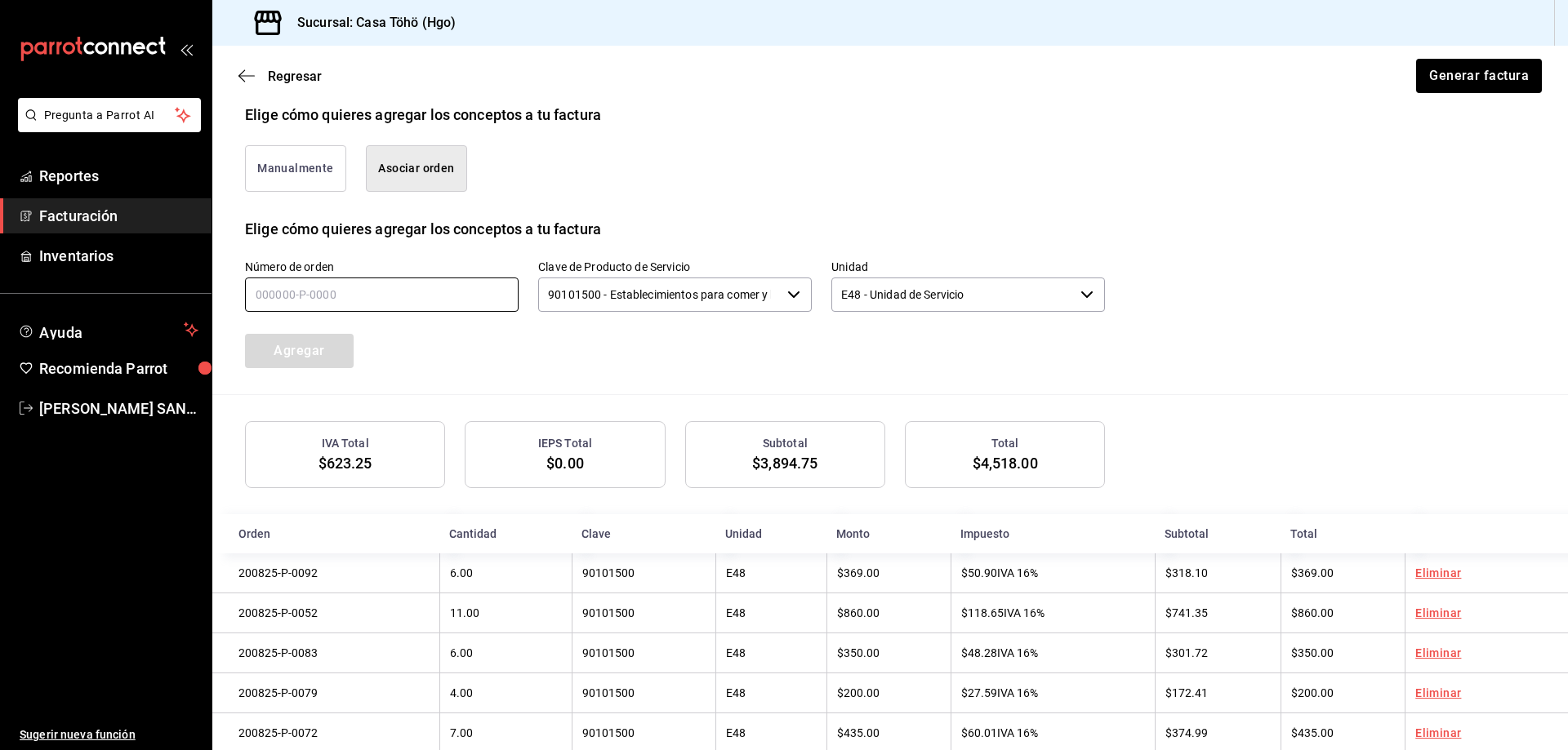
click at [391, 287] on input "text" at bounding box center [381, 294] width 274 height 34
type input "200825-P-0038"
click at [328, 356] on button "Agregar" at bounding box center [299, 351] width 109 height 34
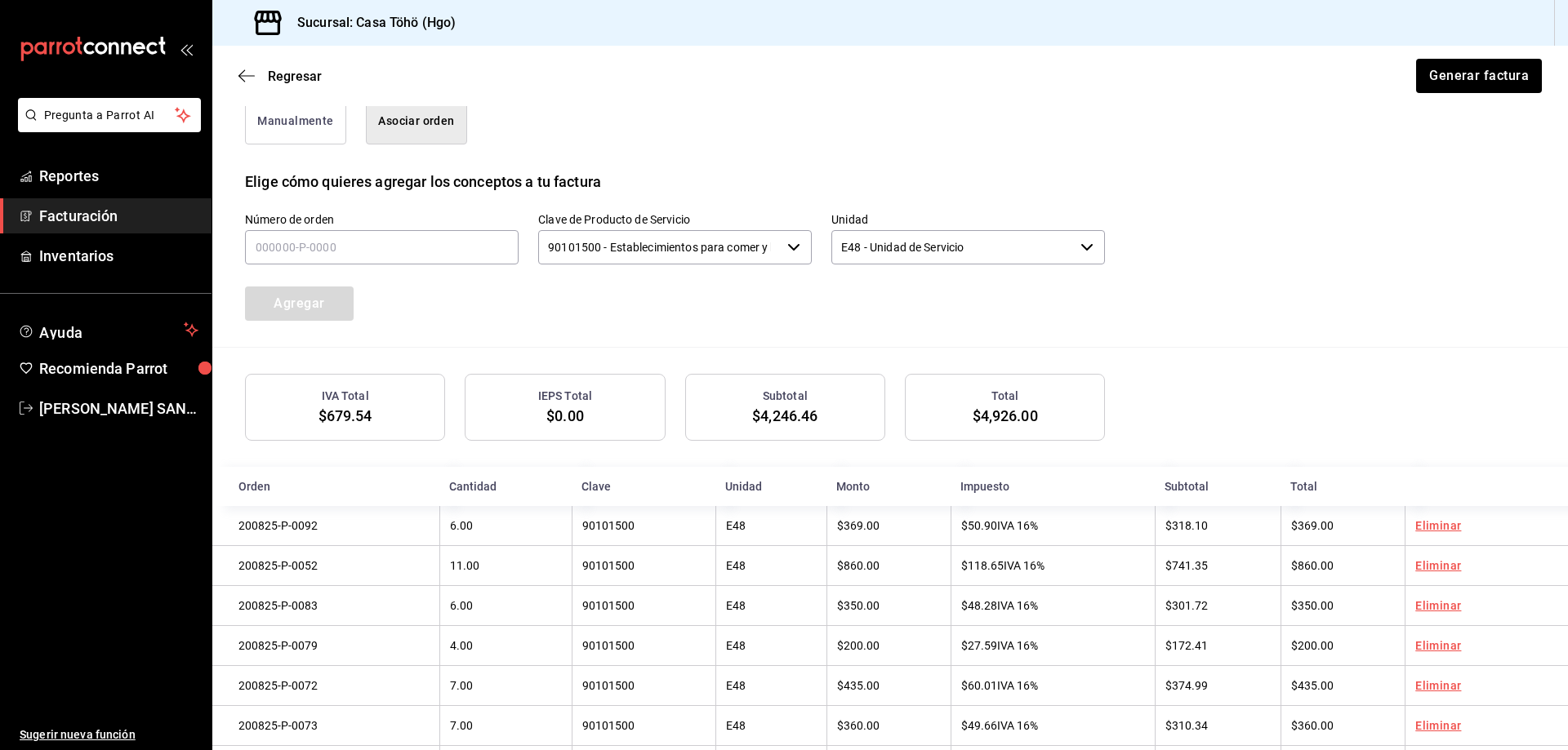
scroll to position [430, 0]
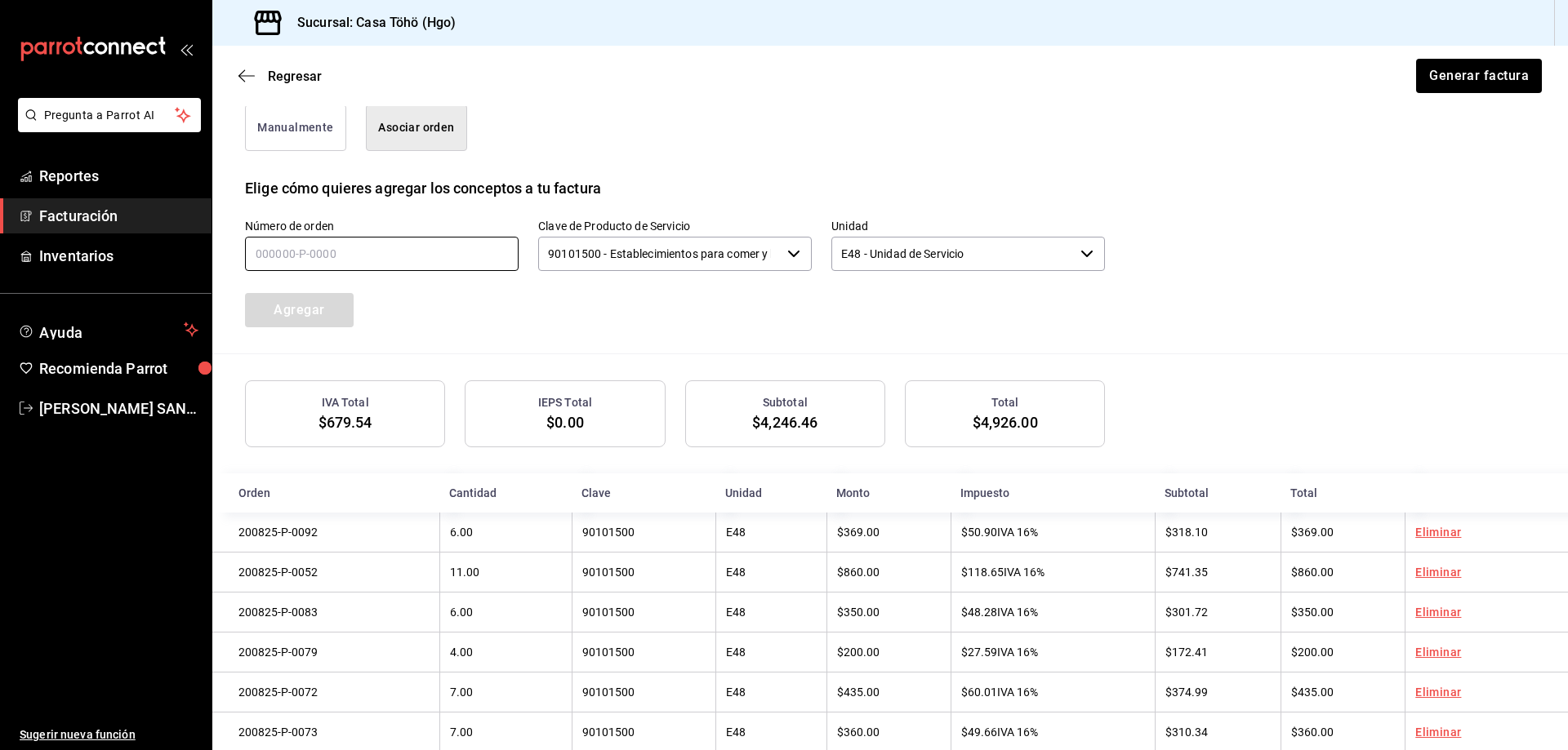
click at [413, 252] on input "text" at bounding box center [381, 254] width 274 height 34
type input "200825-P-0028"
click at [339, 305] on button "Agregar" at bounding box center [299, 310] width 109 height 34
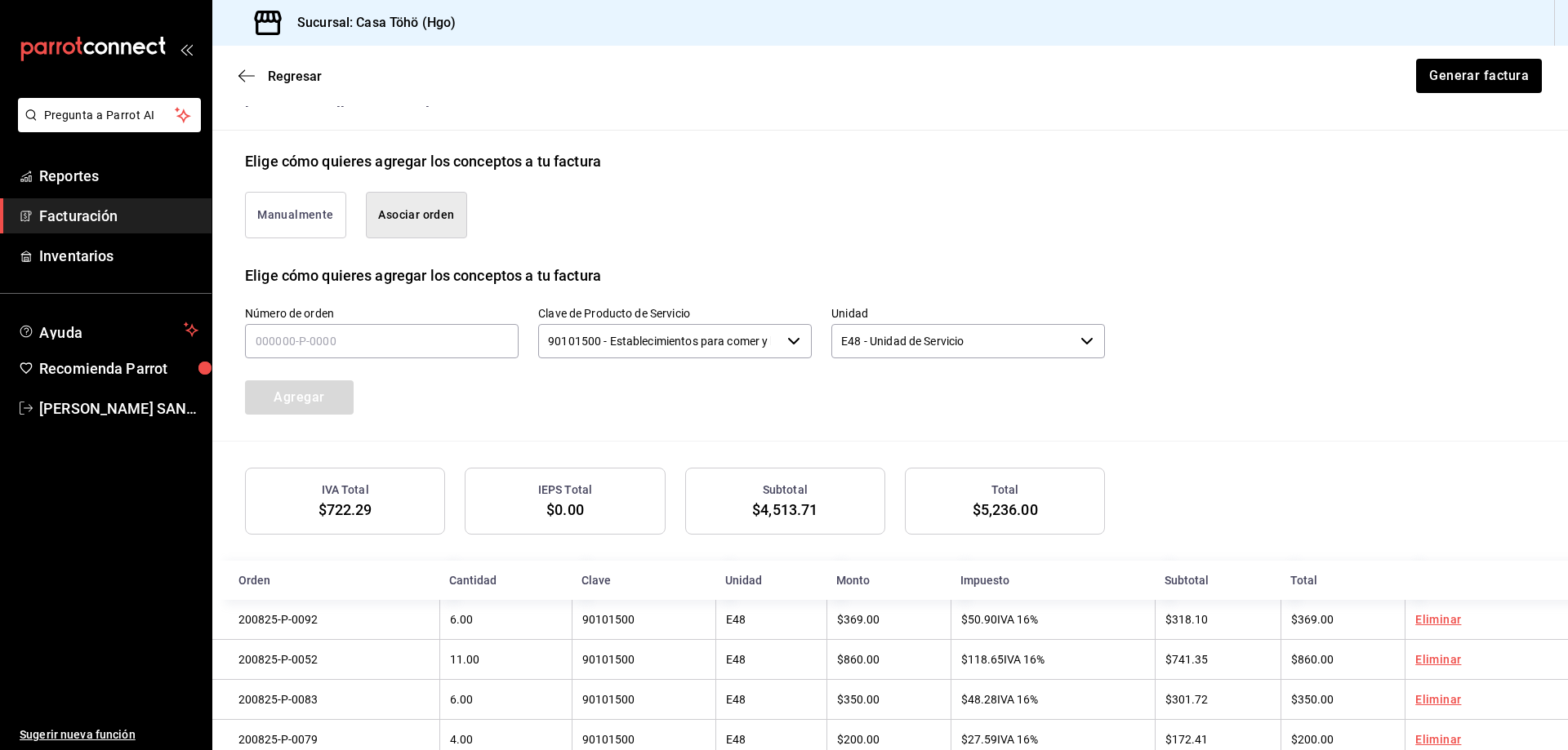
scroll to position [308, 0]
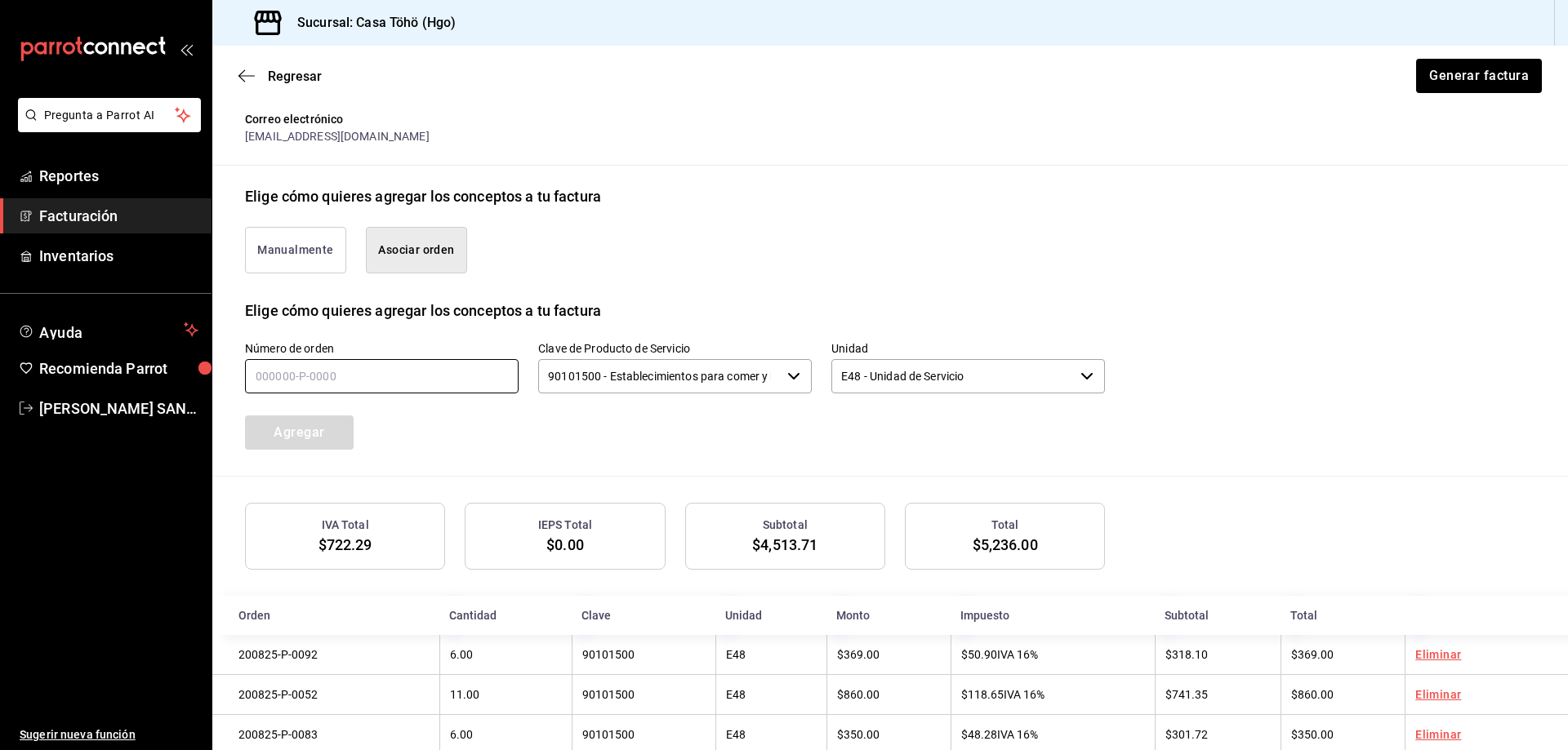
drag, startPoint x: 381, startPoint y: 372, endPoint x: 473, endPoint y: 406, distance: 98.1
click at [381, 372] on input "text" at bounding box center [381, 376] width 274 height 34
type input "200825-P-0033"
click at [321, 435] on button "Agregar" at bounding box center [299, 432] width 109 height 34
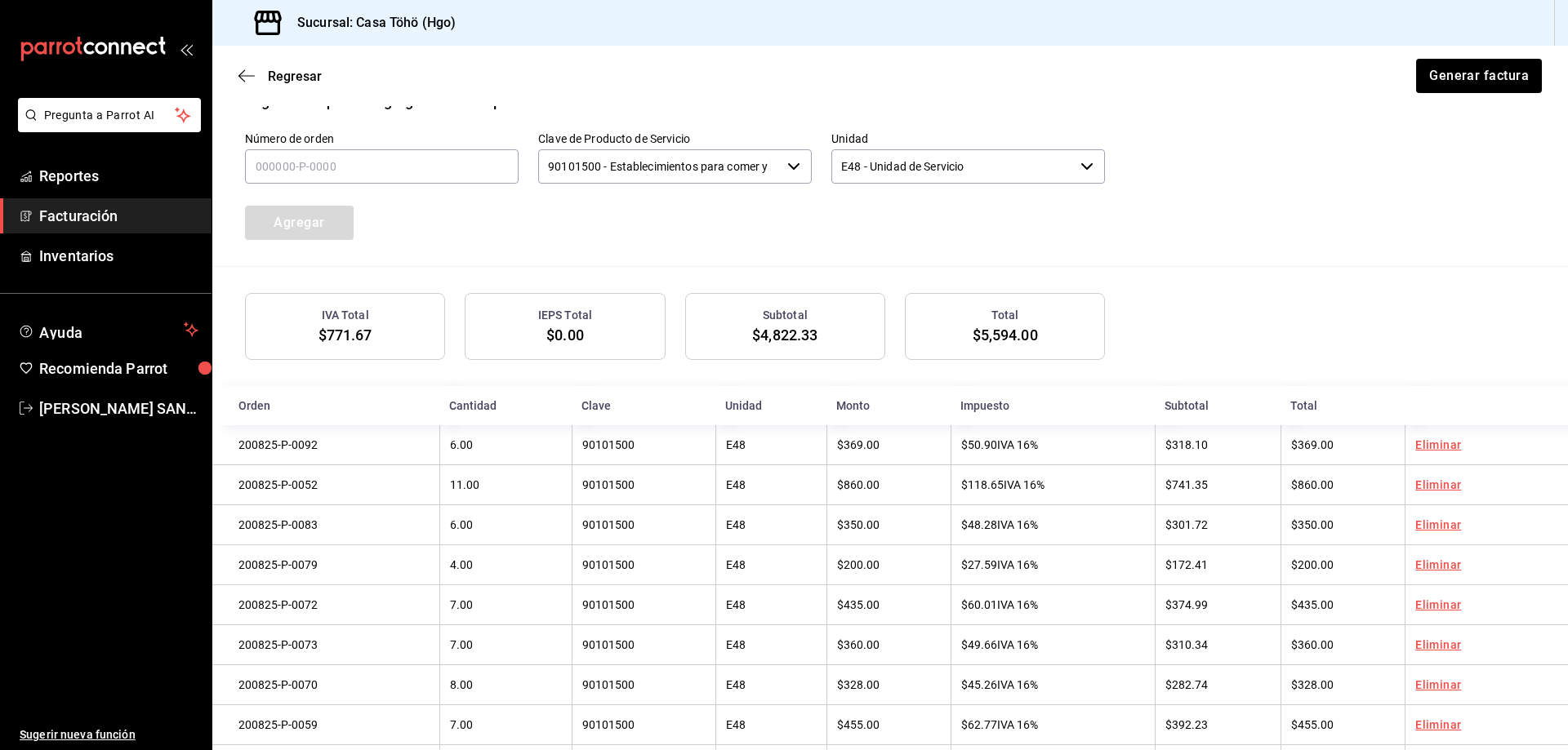
scroll to position [511, 0]
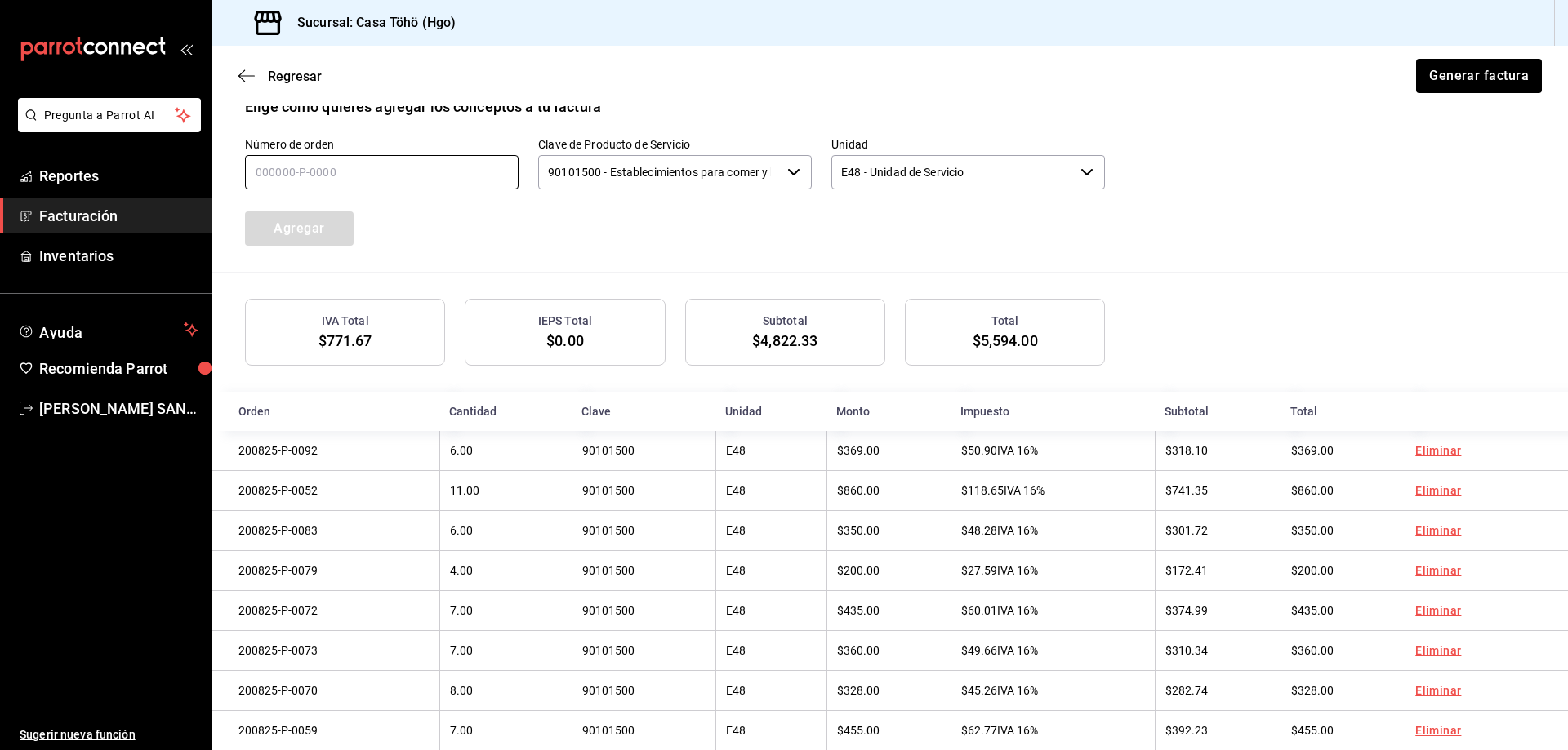
click at [362, 172] on input "text" at bounding box center [381, 172] width 274 height 34
type input "200825-P-0018"
click at [314, 230] on button "Agregar" at bounding box center [299, 229] width 109 height 34
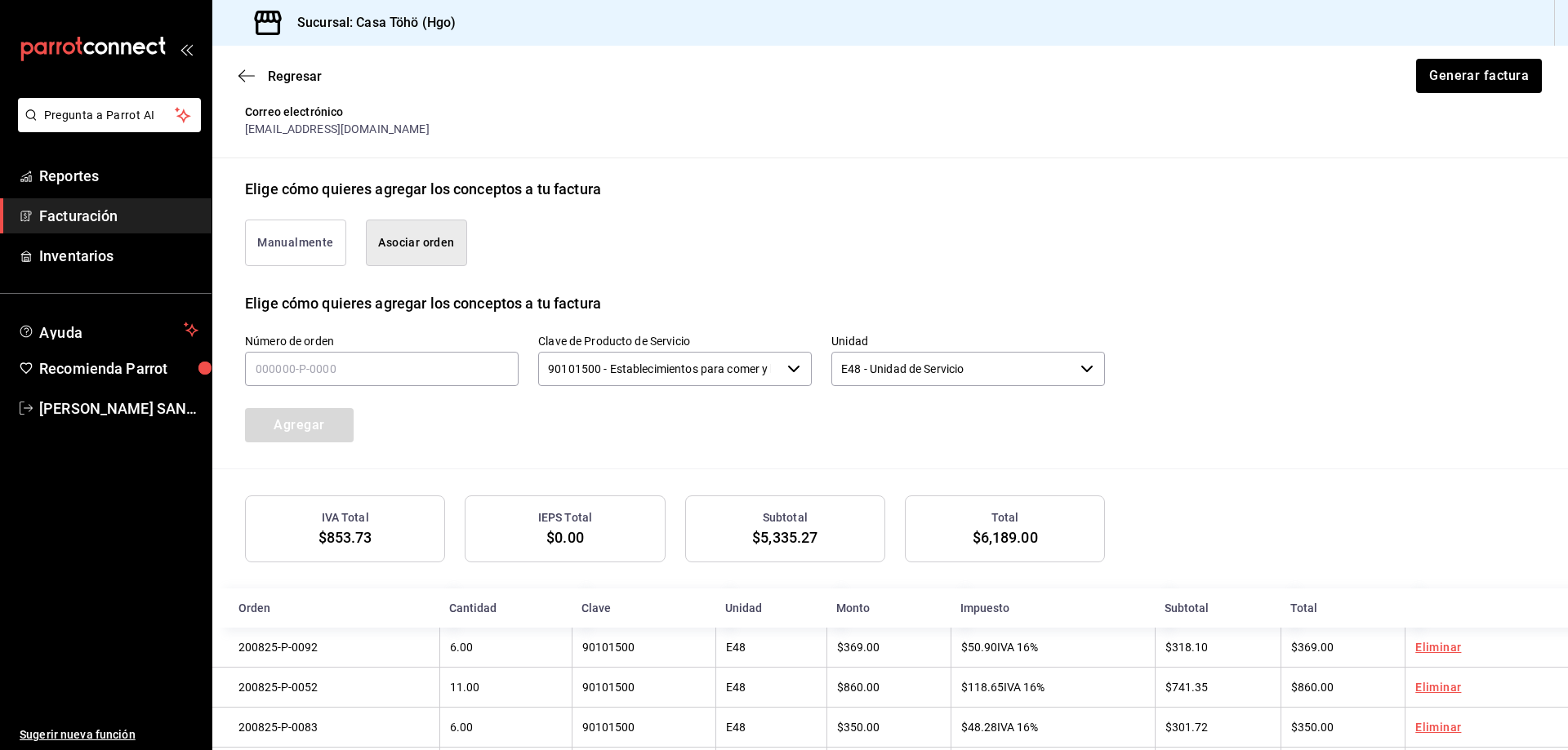
scroll to position [226, 0]
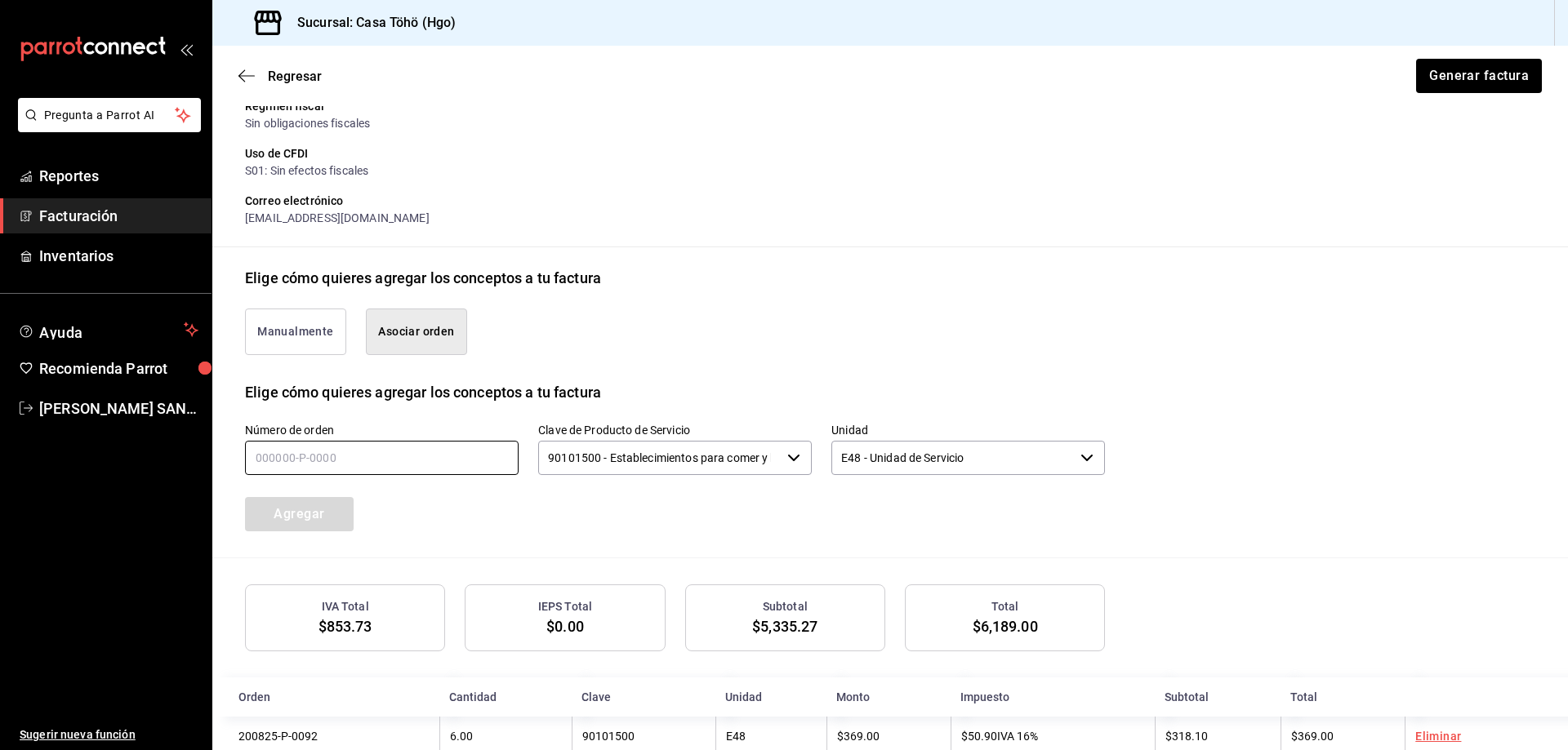
click at [358, 458] on input "text" at bounding box center [381, 458] width 274 height 34
type input "200825-P-0034"
click at [348, 519] on button "Agregar" at bounding box center [299, 514] width 109 height 34
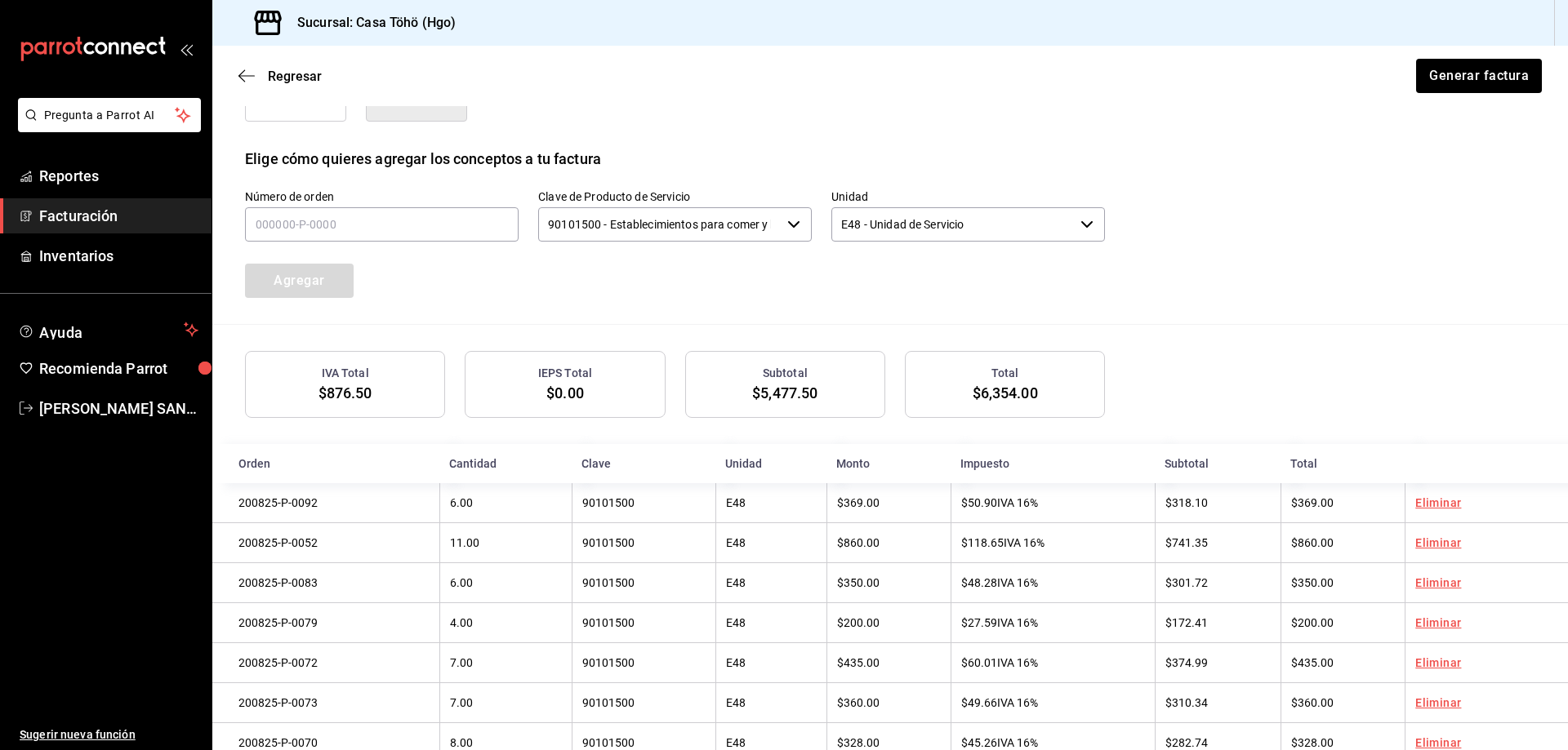
scroll to position [430, 0]
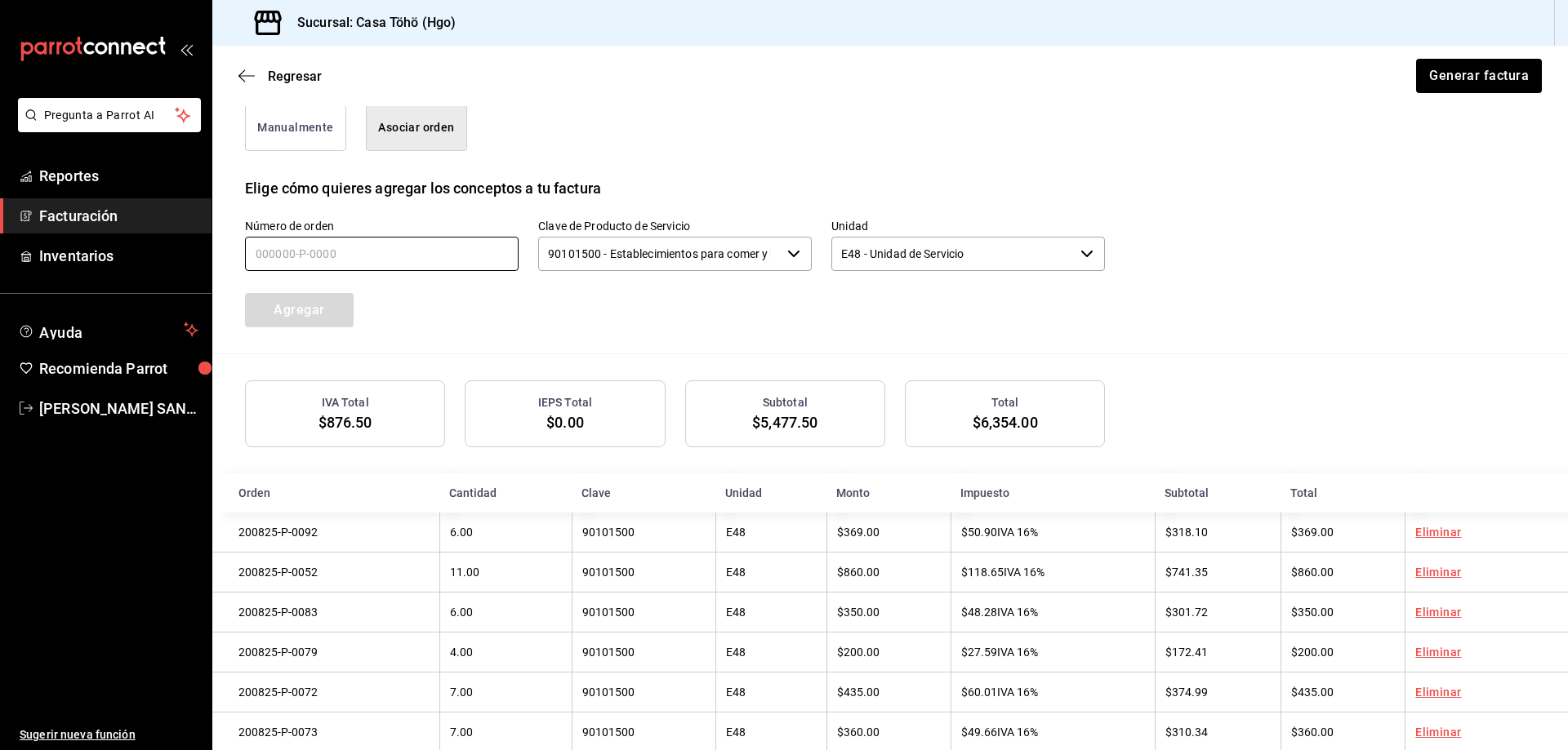
click at [330, 257] on input "text" at bounding box center [381, 254] width 274 height 34
type input "200825-P-0007"
click at [301, 325] on button "Agregar" at bounding box center [299, 310] width 109 height 34
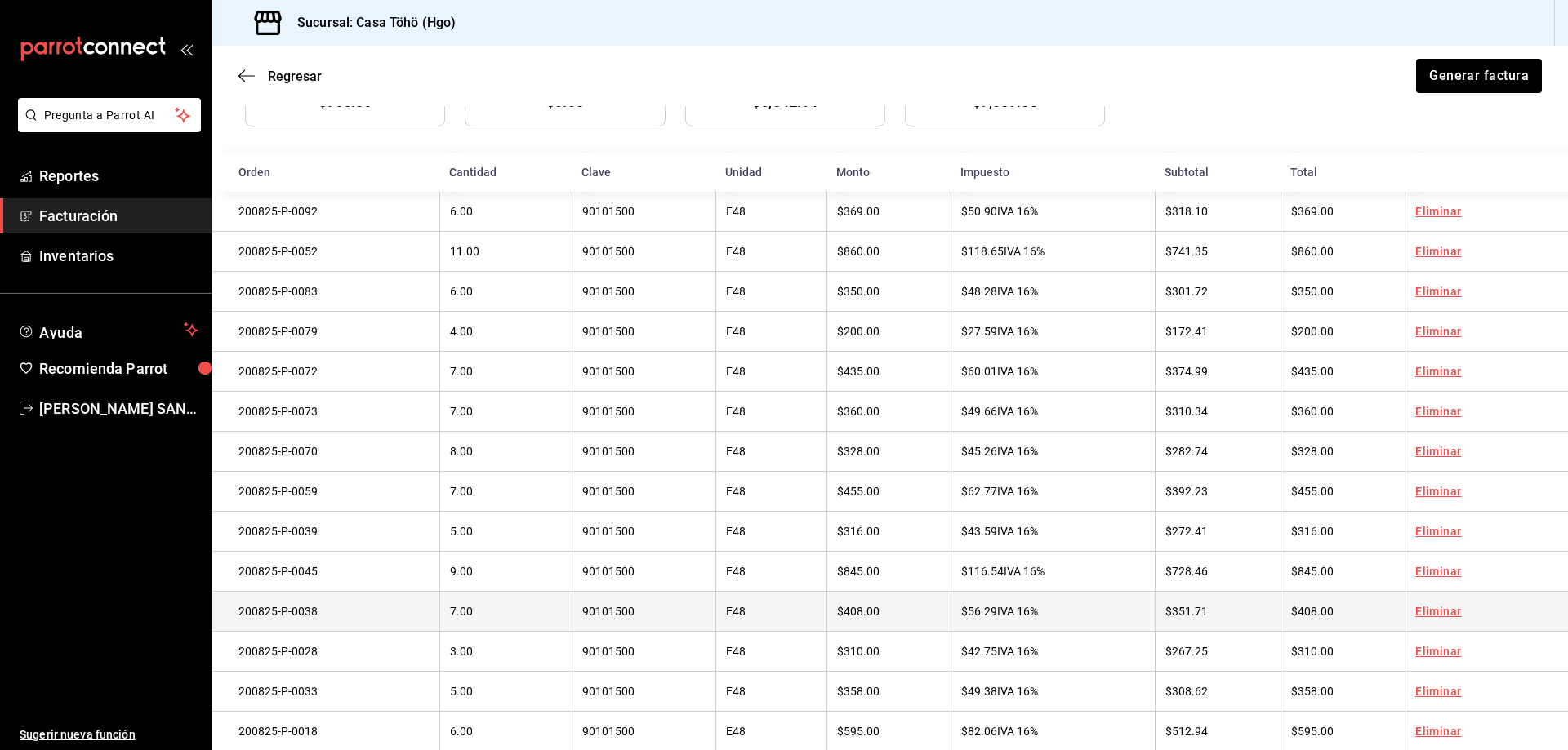
scroll to position [879, 0]
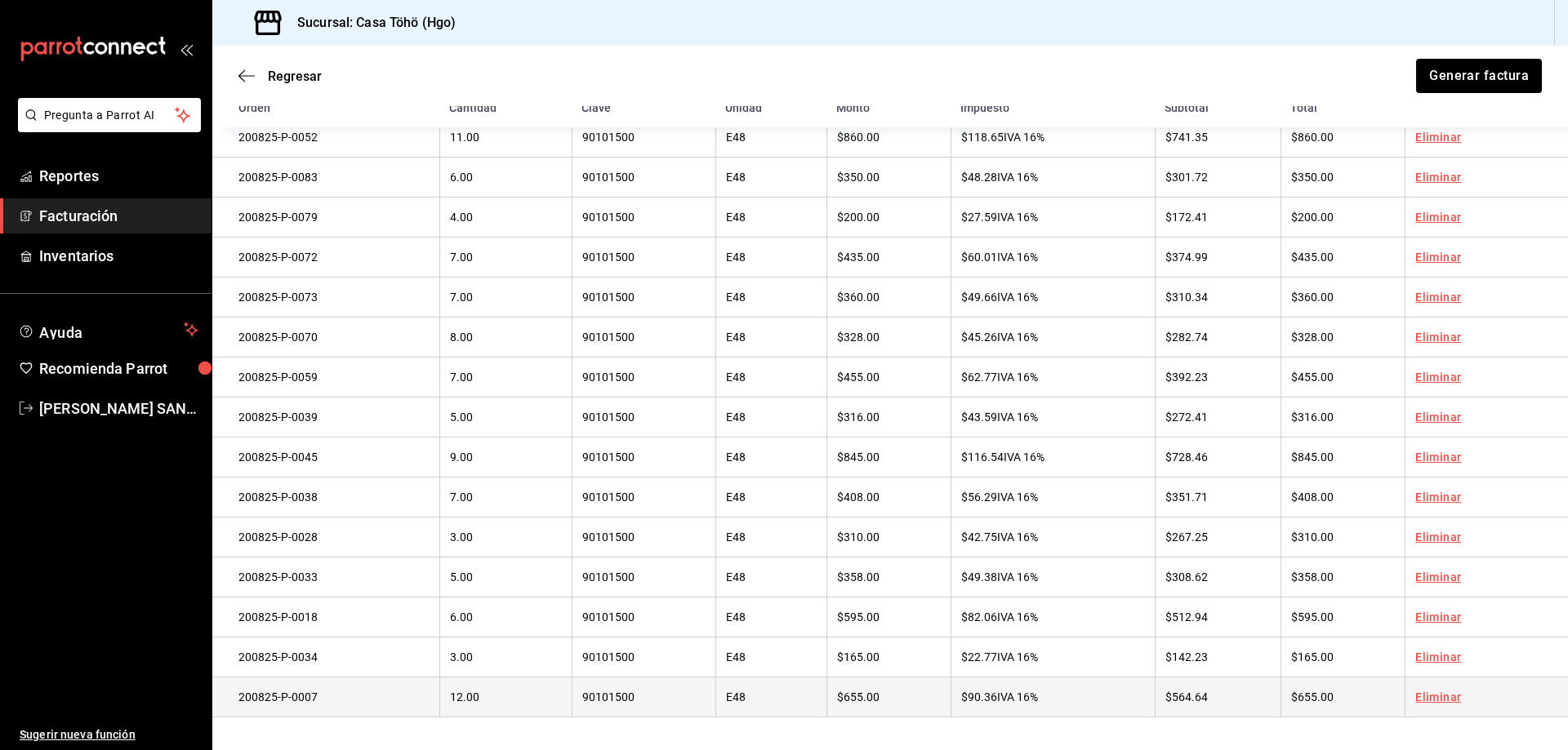
click at [1441, 694] on link "Eliminar" at bounding box center [1438, 697] width 46 height 13
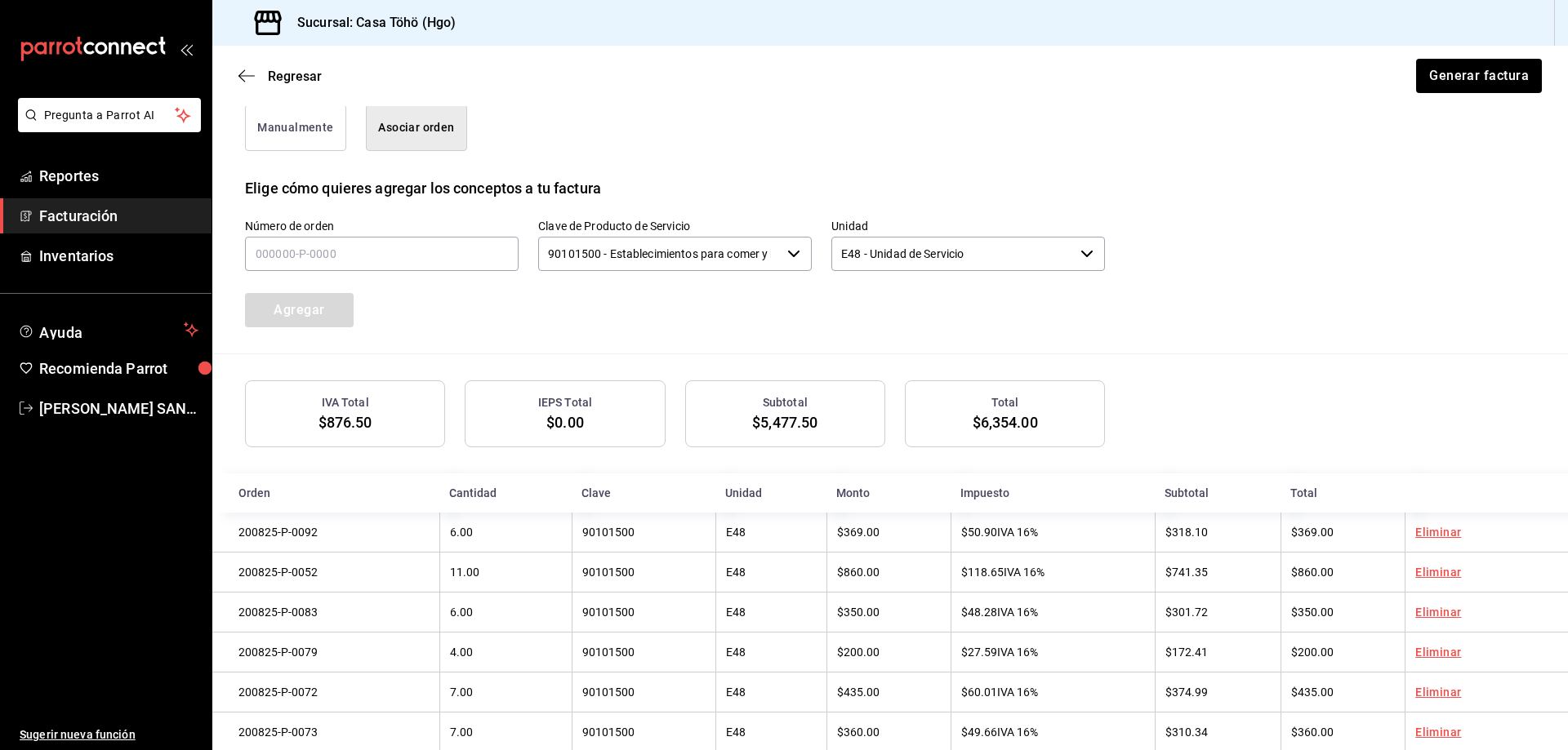
scroll to position [348, 0]
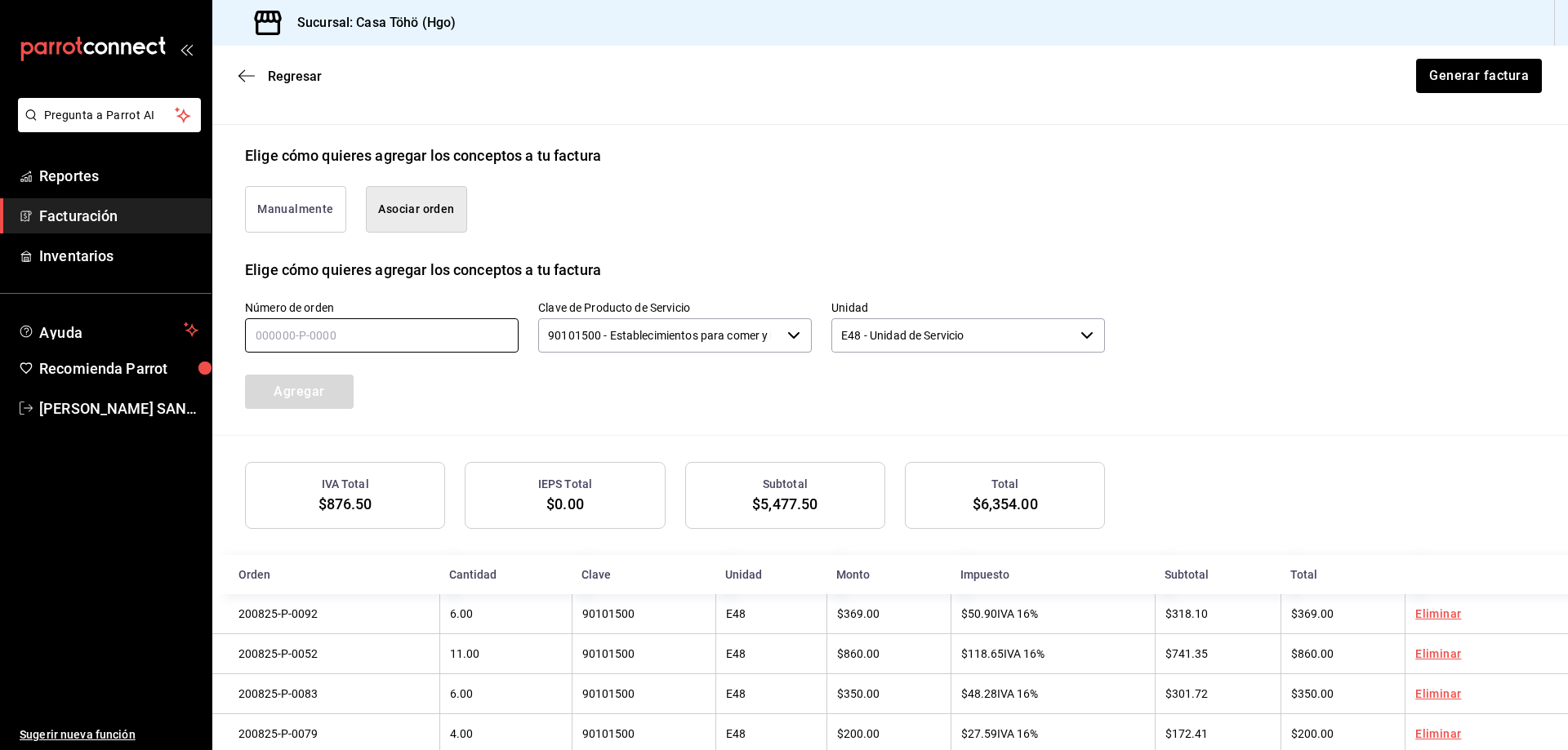
click at [379, 335] on input "text" at bounding box center [381, 336] width 274 height 34
type input "200825-P-0016"
click at [283, 401] on button "Agregar" at bounding box center [299, 392] width 109 height 34
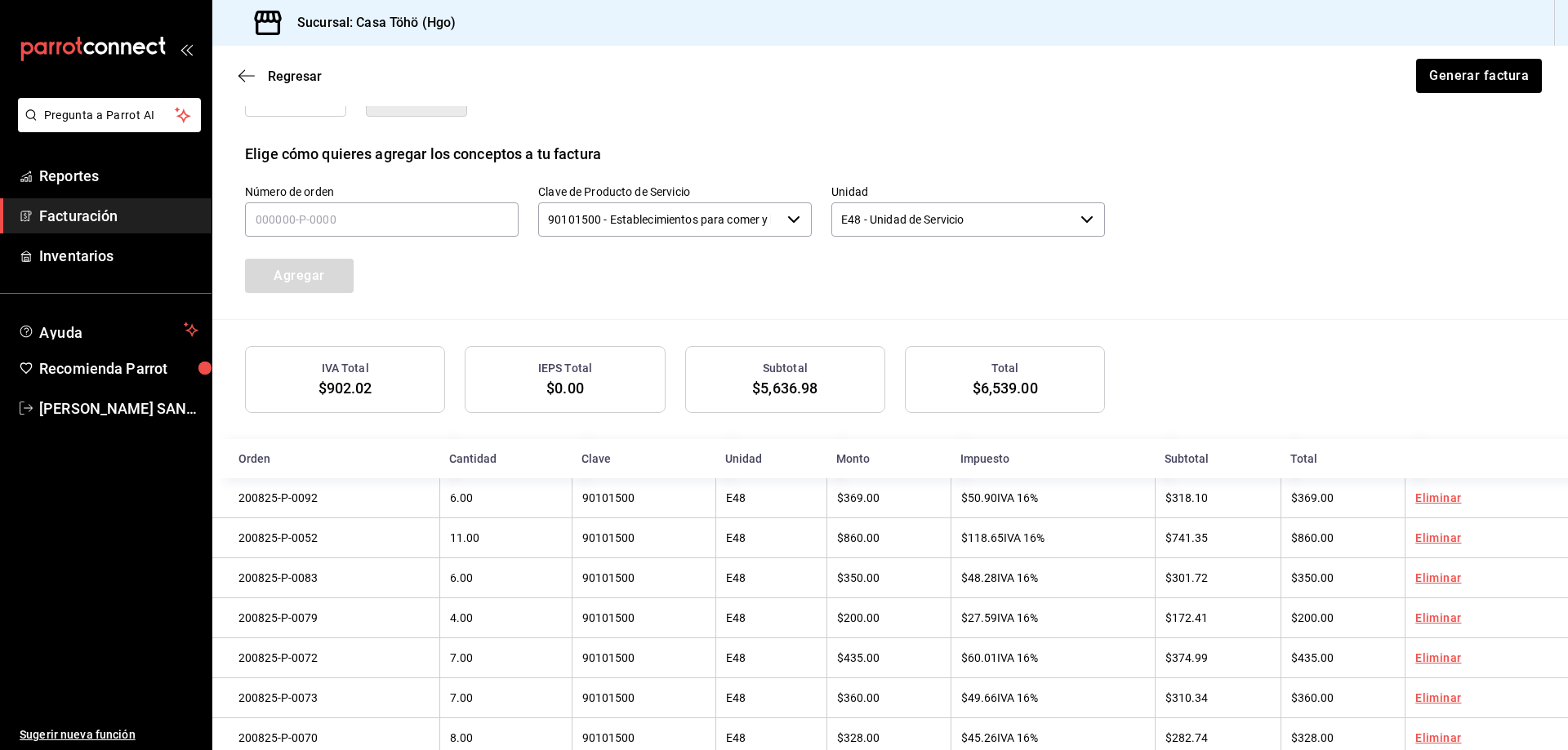
scroll to position [389, 0]
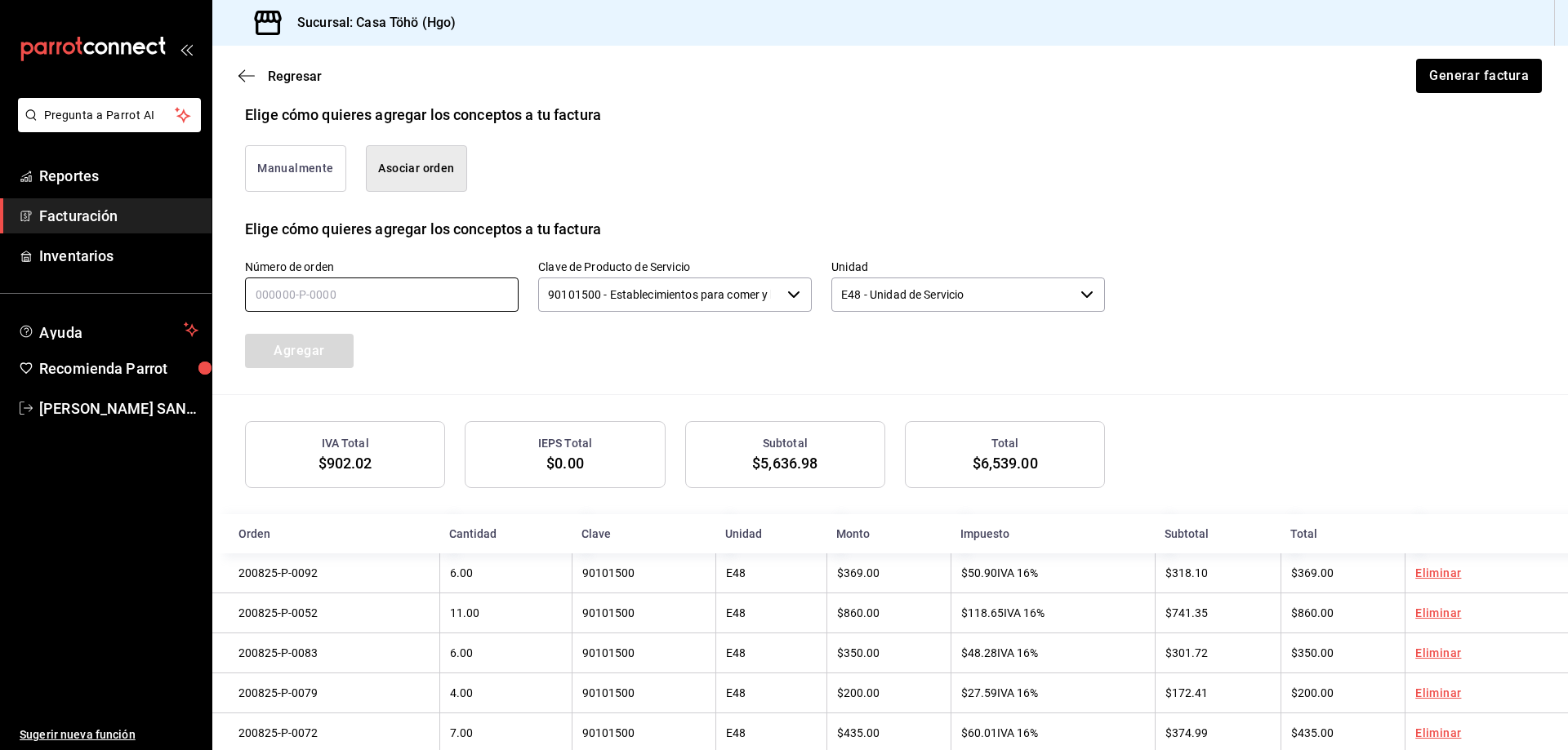
click at [394, 297] on input "text" at bounding box center [381, 294] width 274 height 34
type input "200825-P-0014"
click at [320, 348] on button "Agregar" at bounding box center [299, 351] width 109 height 34
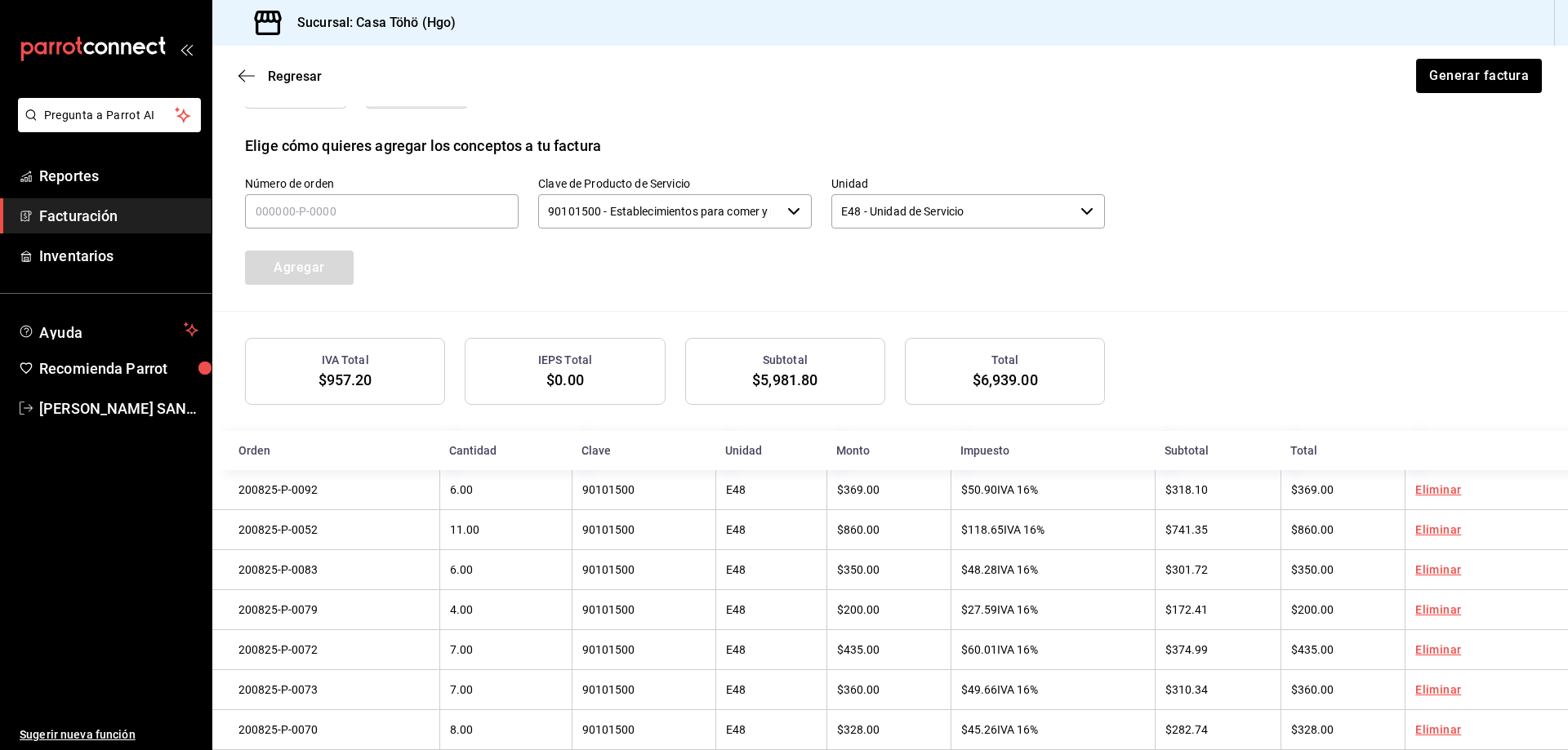
scroll to position [348, 0]
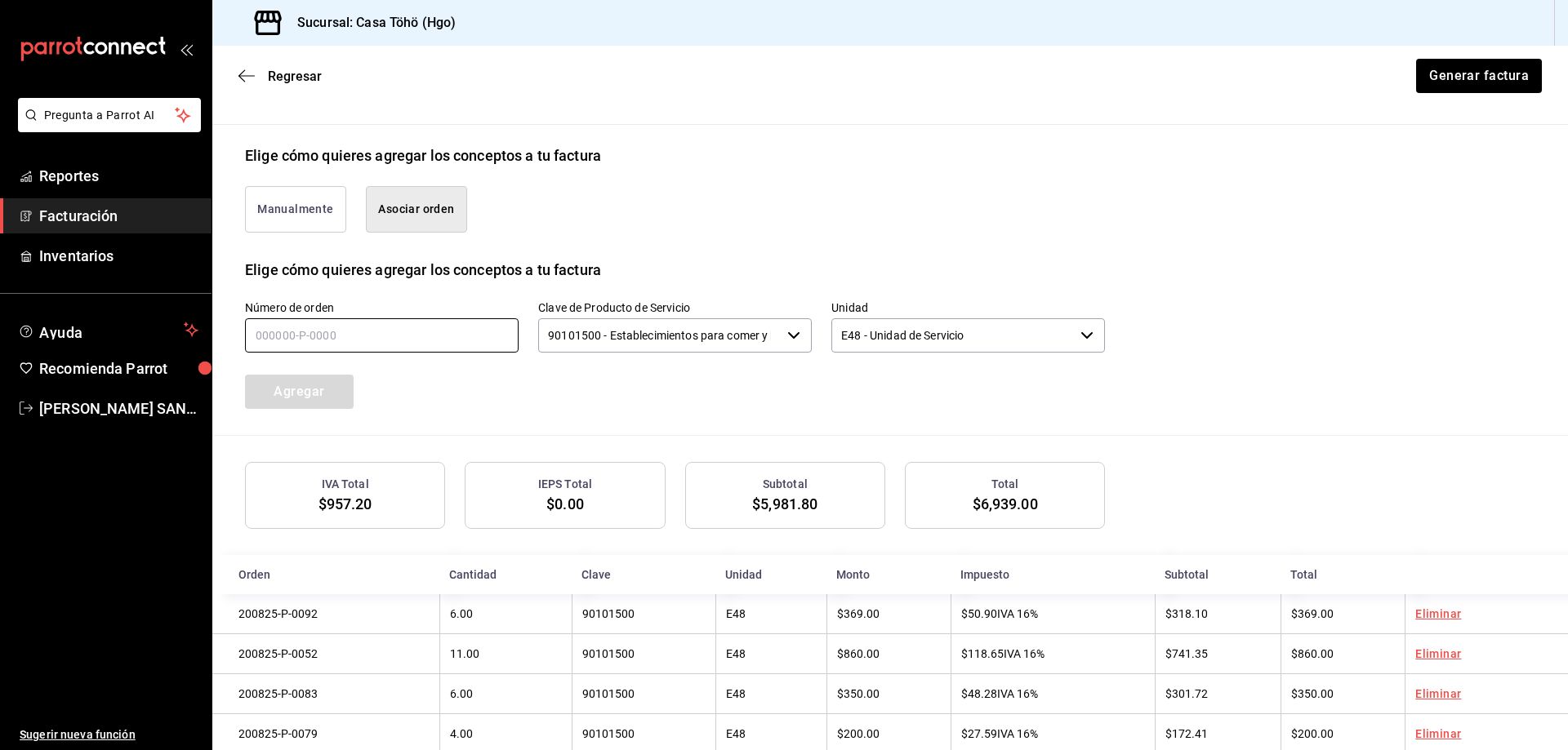
click at [330, 337] on input "text" at bounding box center [381, 336] width 274 height 34
type input "200825-P-0106"
click at [331, 380] on button "Agregar" at bounding box center [299, 392] width 109 height 34
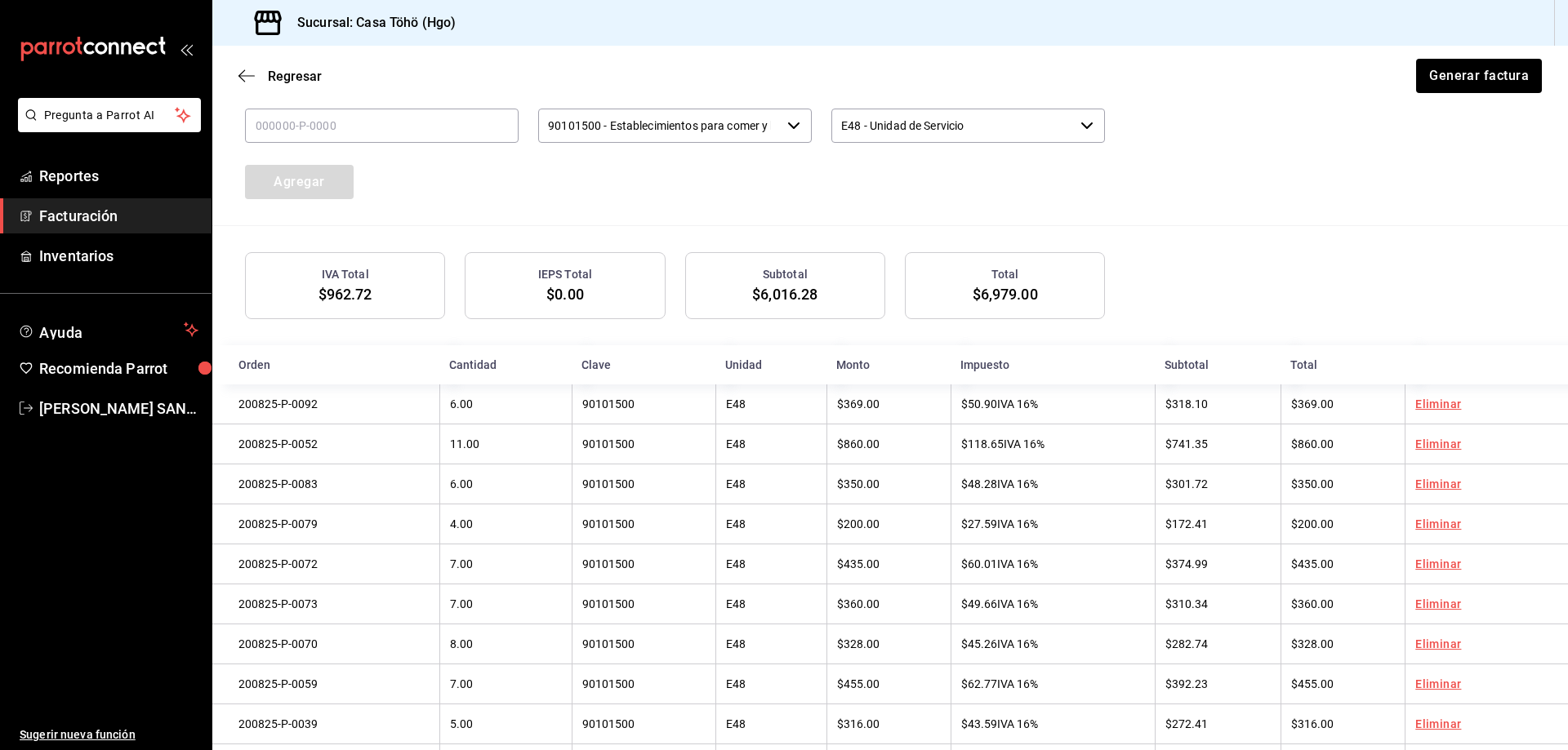
scroll to position [471, 0]
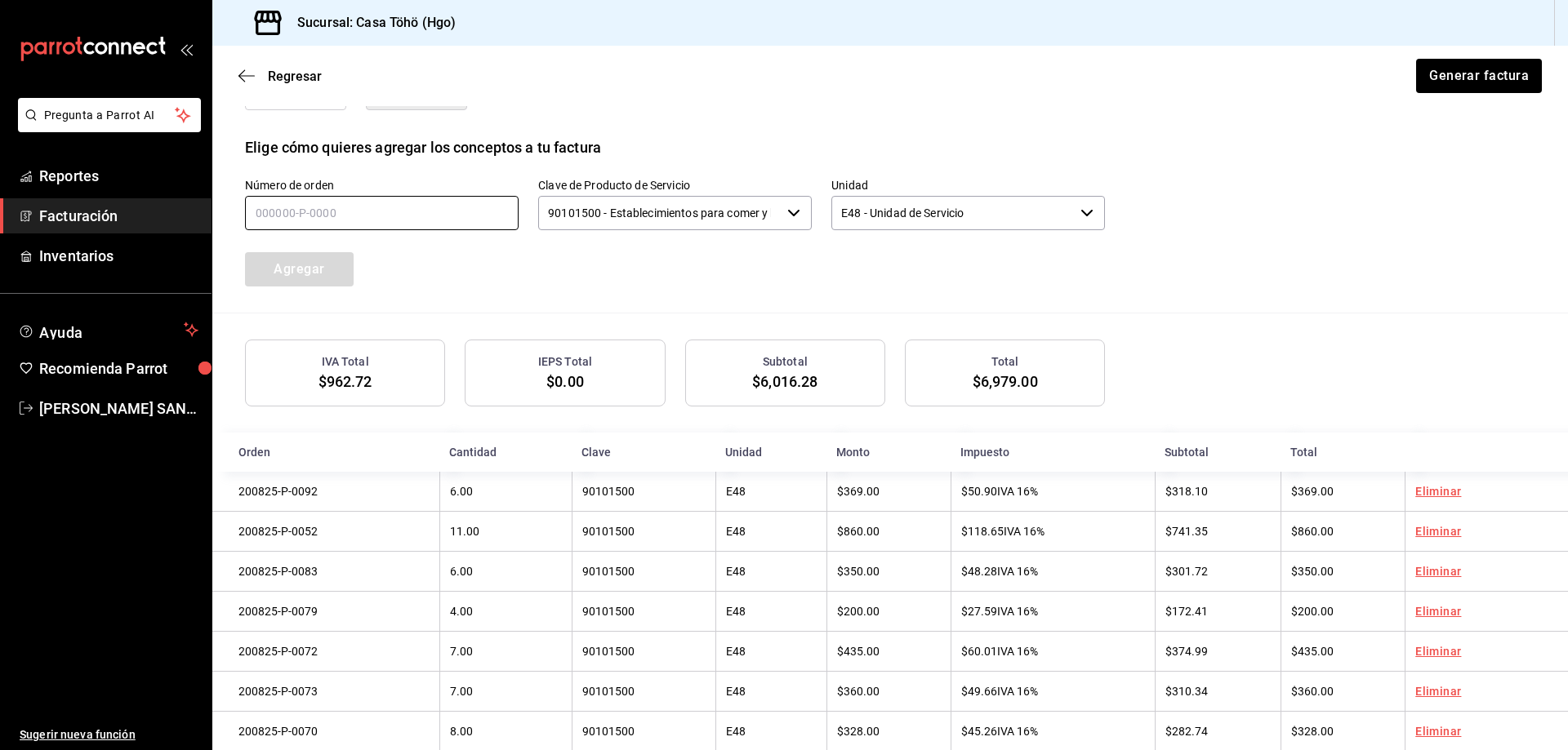
click at [328, 212] on input "text" at bounding box center [381, 213] width 274 height 34
type input "200825-P-0102"
click at [311, 277] on button "Agregar" at bounding box center [299, 269] width 109 height 34
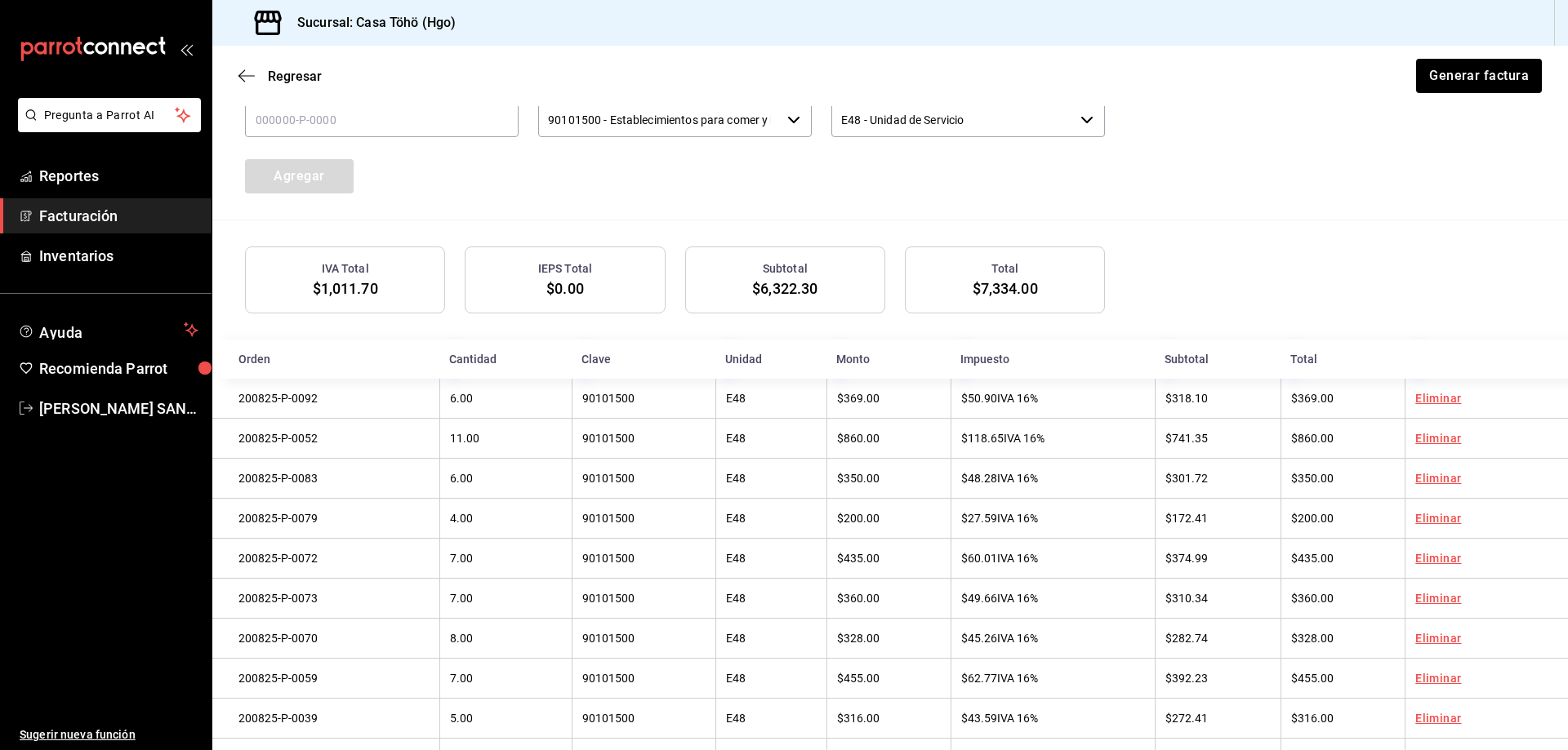
scroll to position [430, 0]
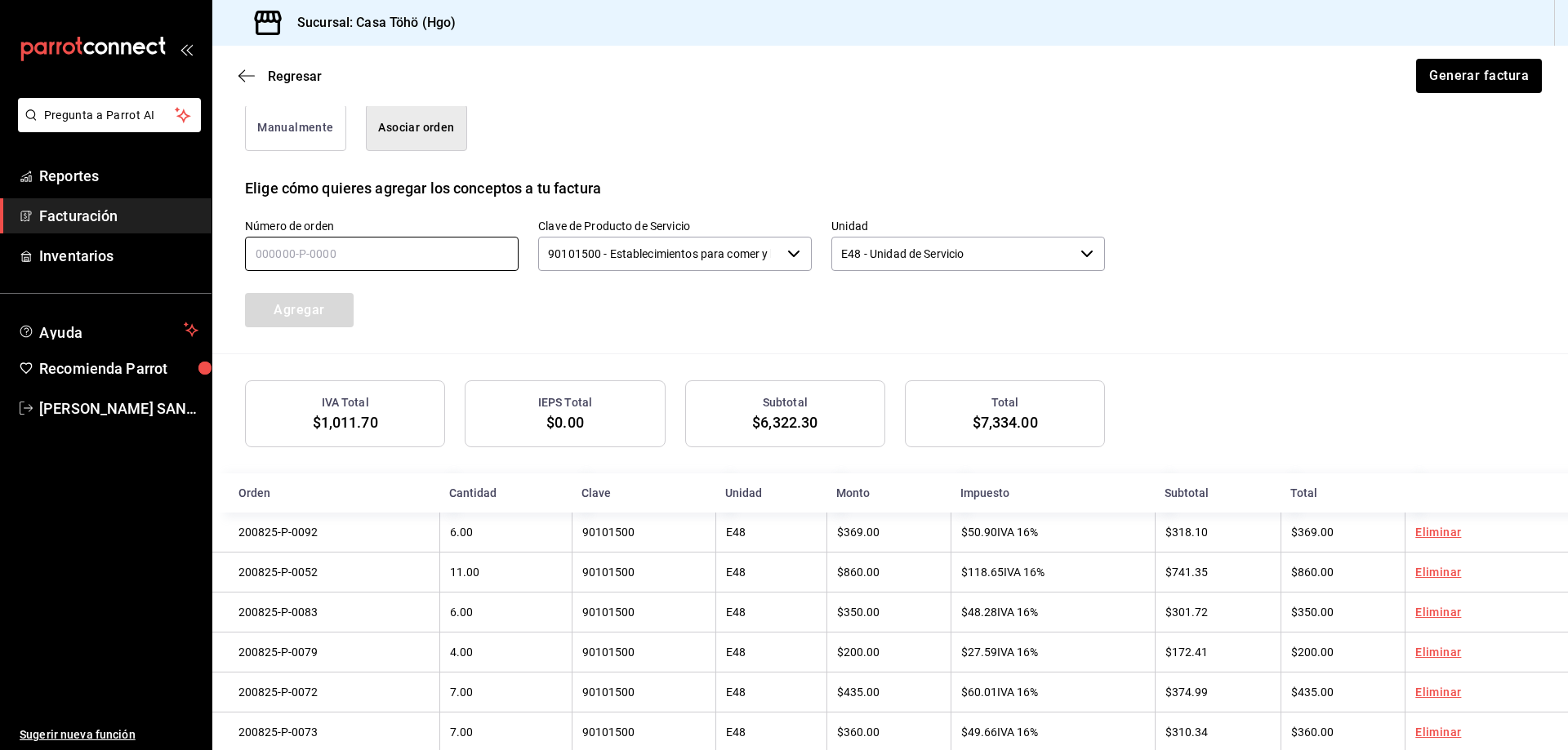
click at [343, 257] on input "text" at bounding box center [381, 254] width 274 height 34
type input "200825-P-0103"
click at [320, 296] on button "Agregar" at bounding box center [299, 310] width 109 height 34
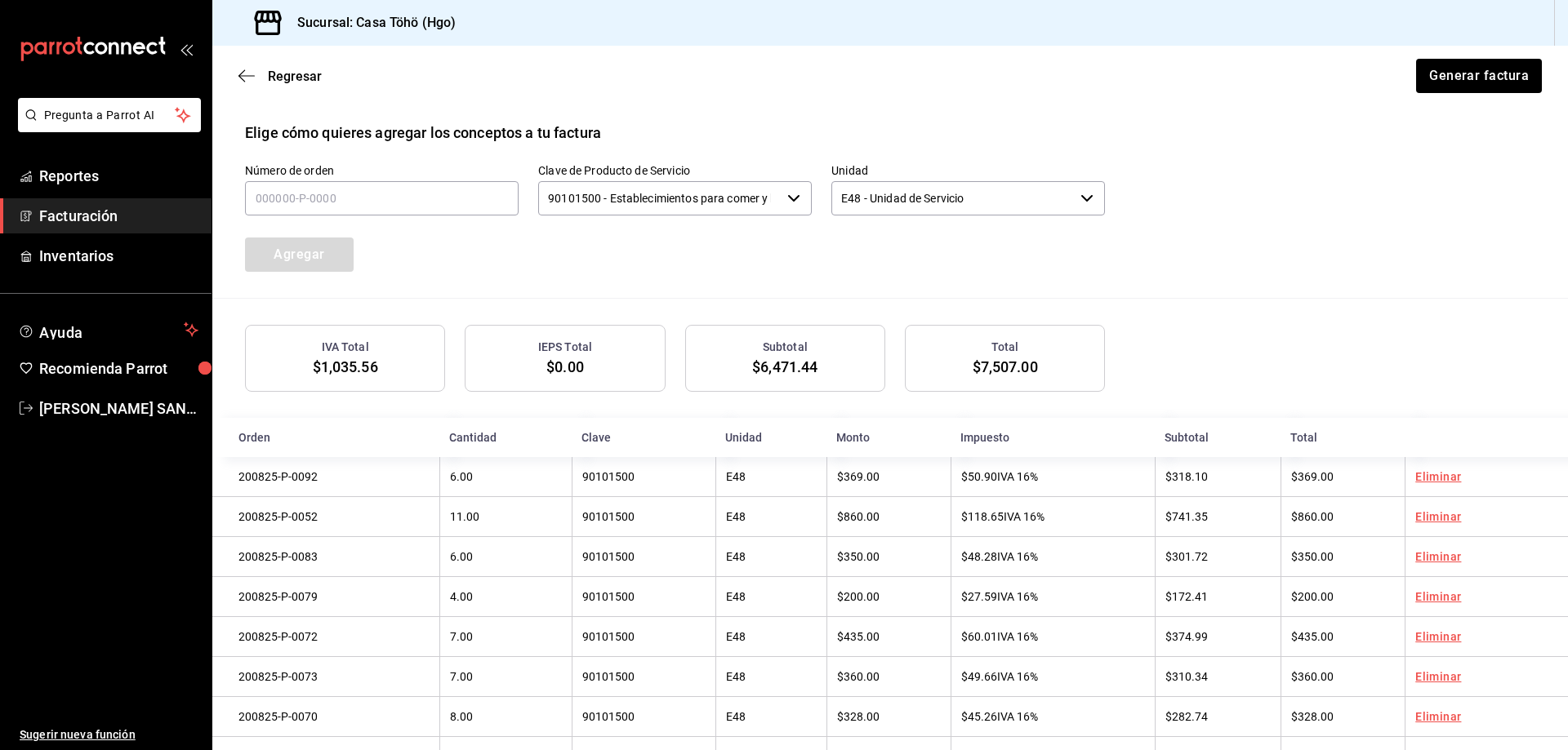
scroll to position [471, 0]
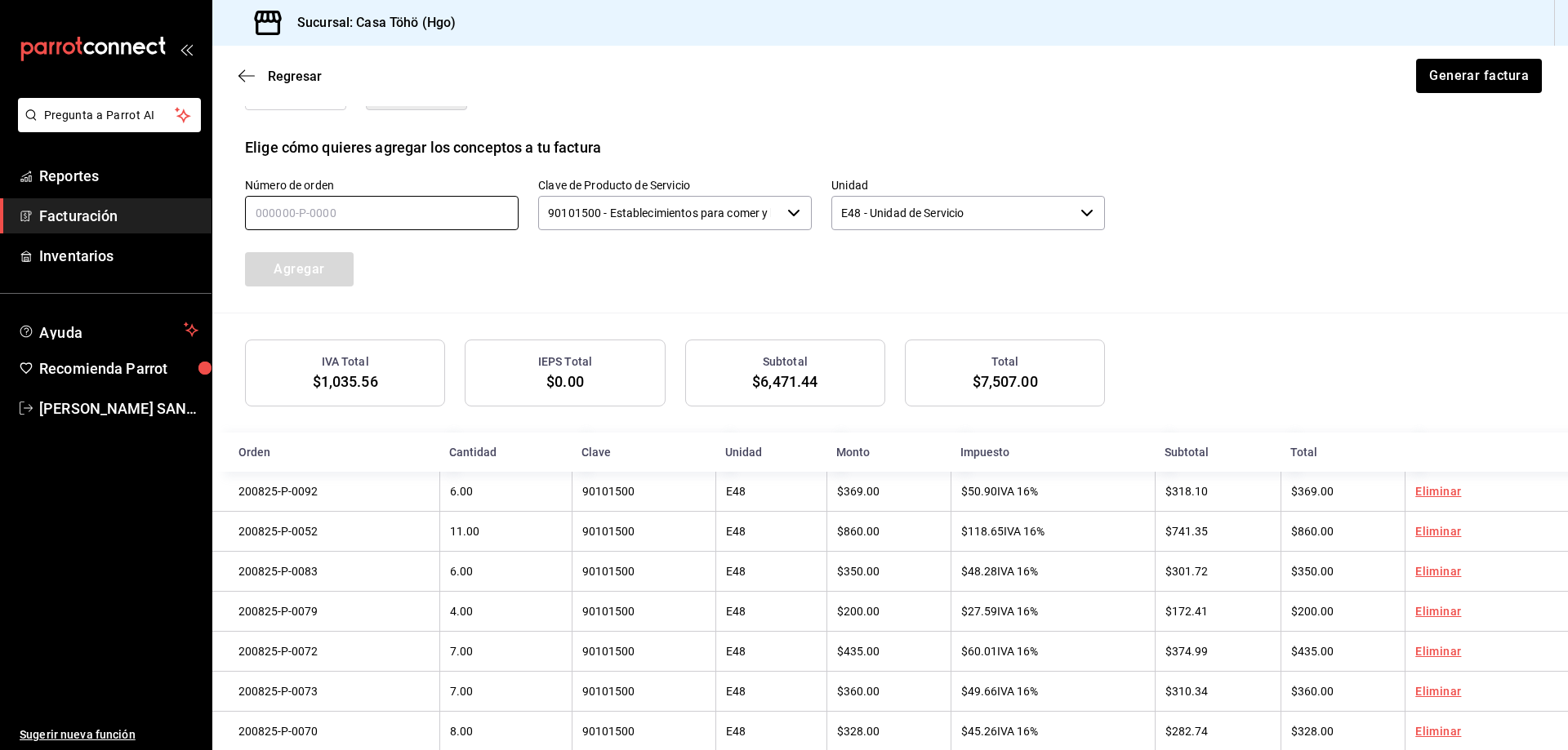
click at [320, 220] on input "text" at bounding box center [381, 213] width 274 height 34
type input "2_____-_-____"
type input "200825-P-0116"
click at [344, 274] on button "Agregar" at bounding box center [299, 269] width 109 height 34
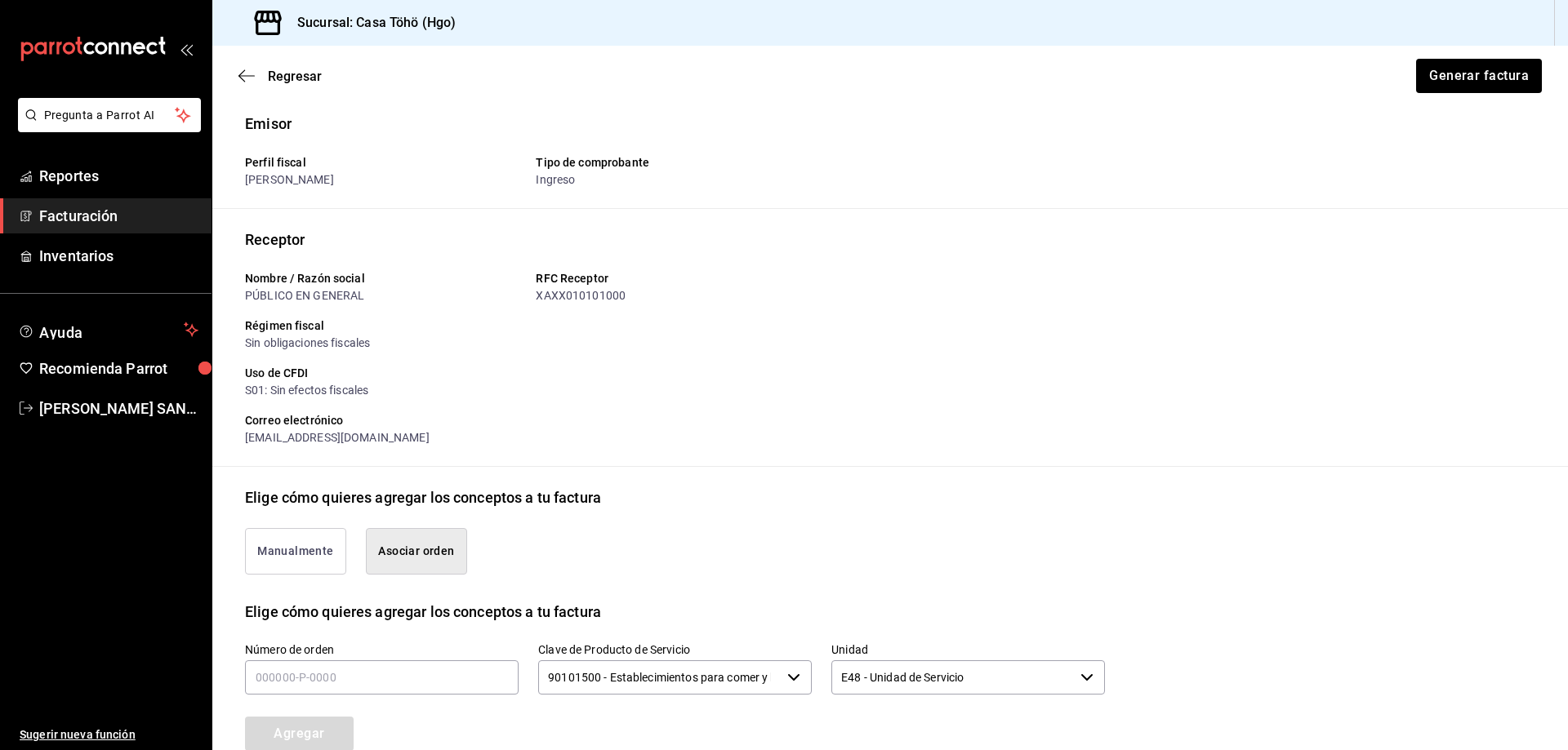
scroll to position [0, 0]
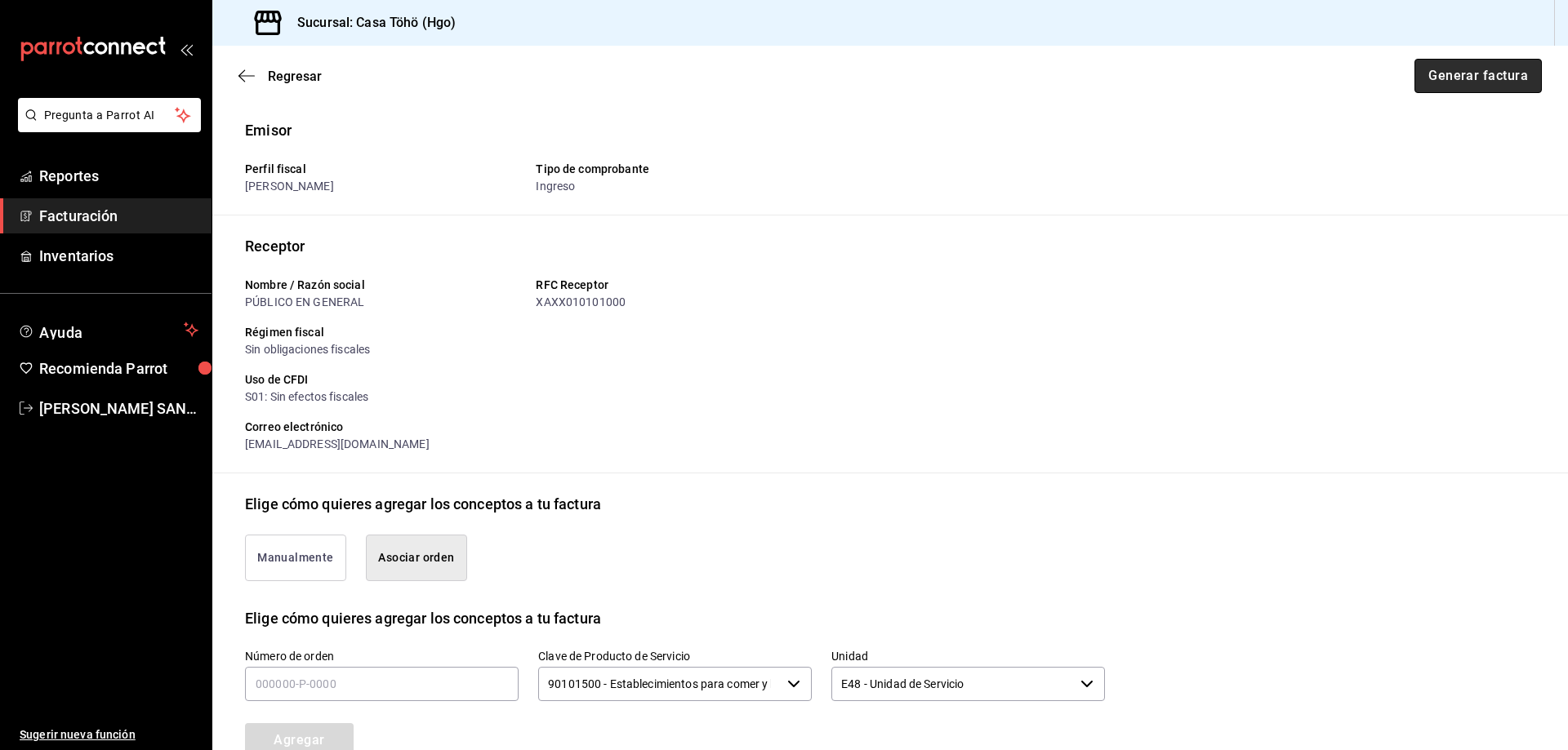
click at [1462, 77] on button "Generar factura" at bounding box center [1478, 76] width 127 height 34
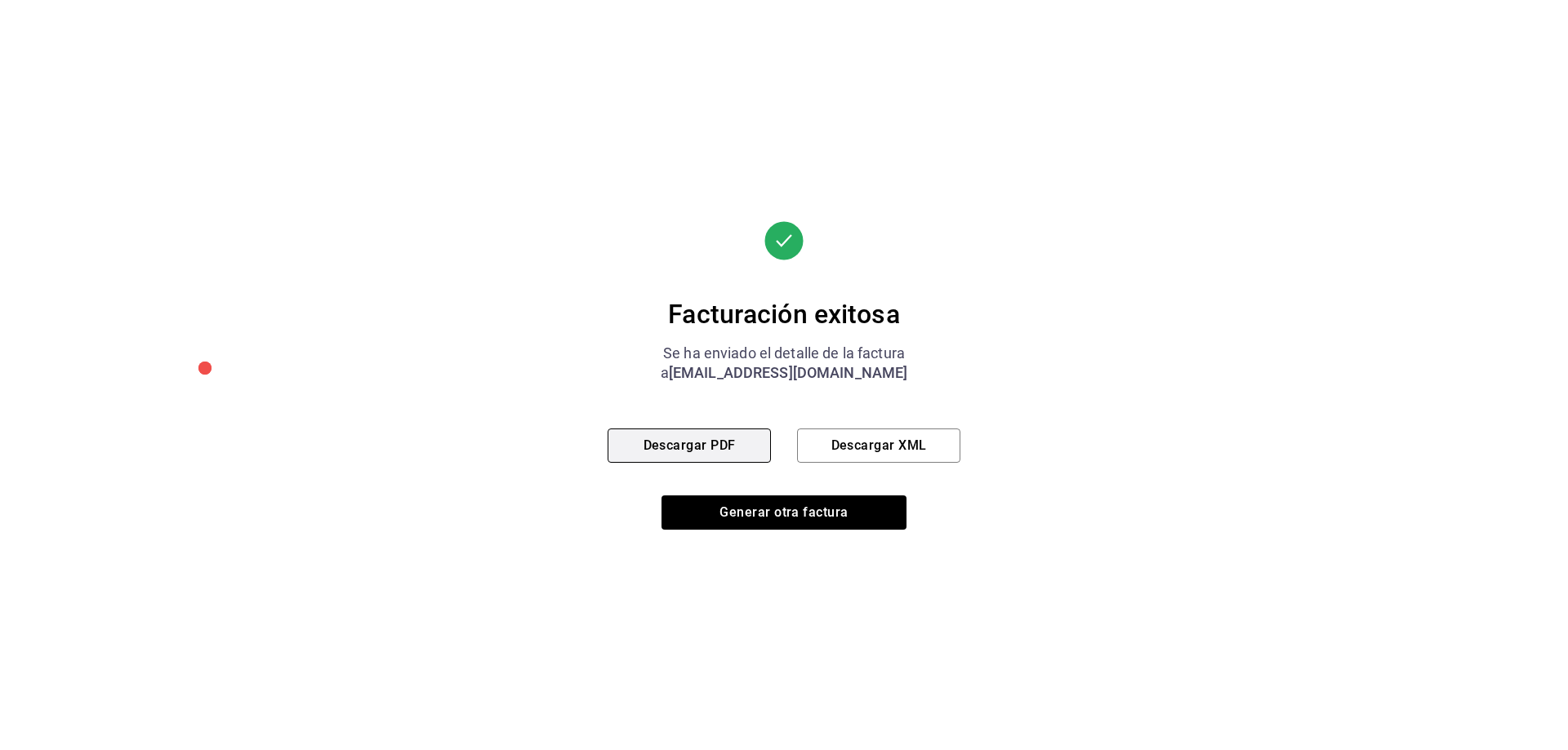
click at [669, 451] on button "Descargar PDF" at bounding box center [689, 446] width 163 height 34
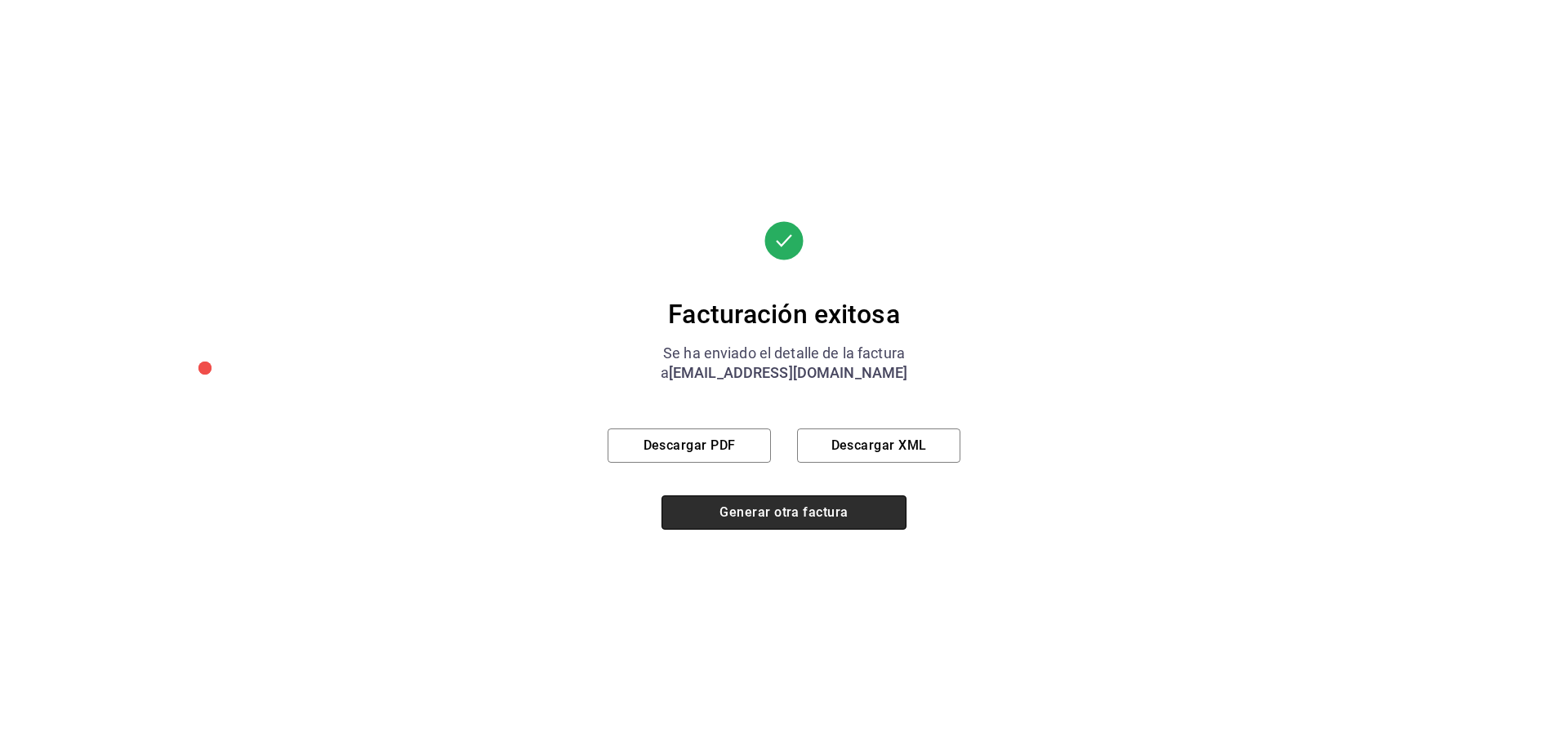
click at [748, 519] on button "Generar otra factura" at bounding box center [784, 512] width 245 height 34
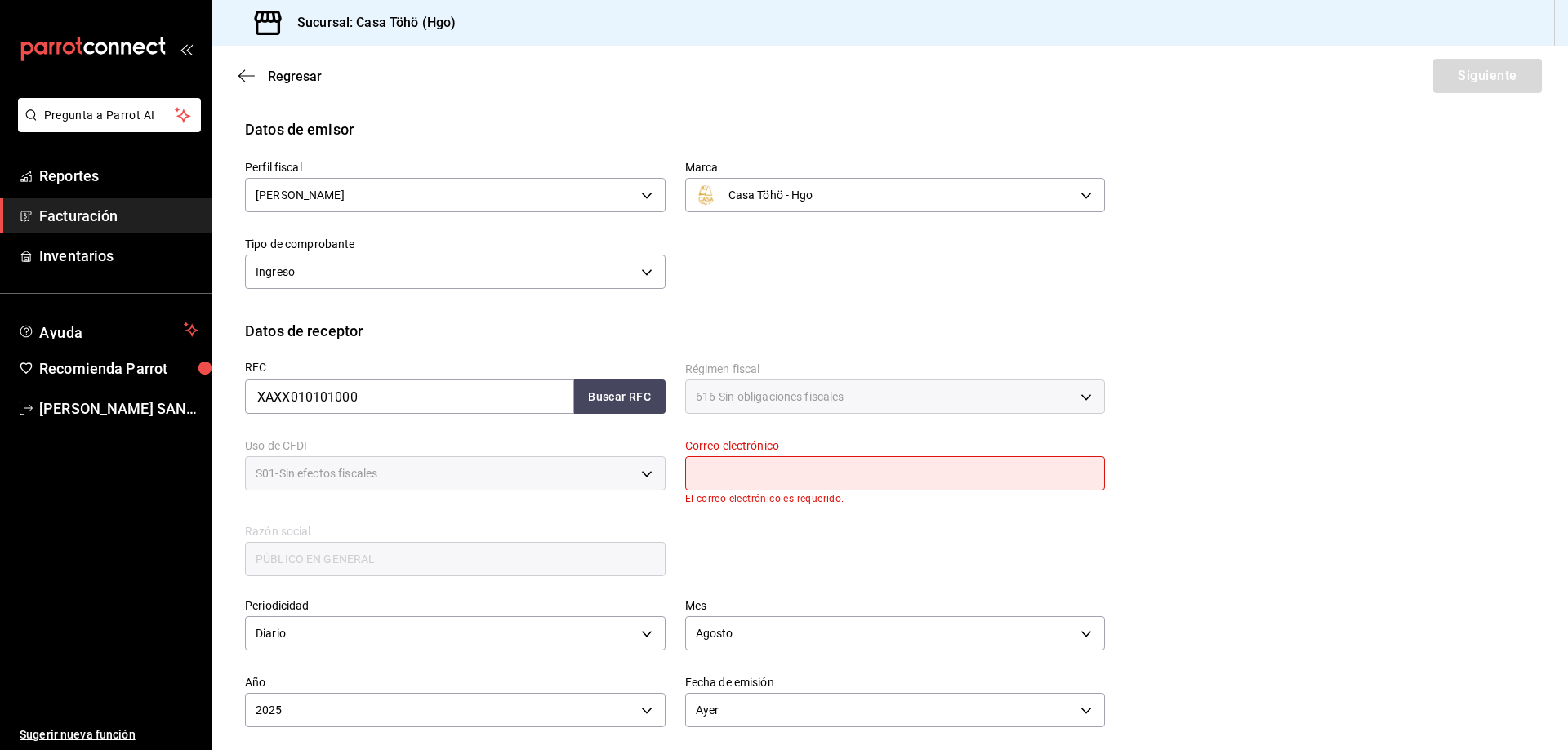
scroll to position [163, 0]
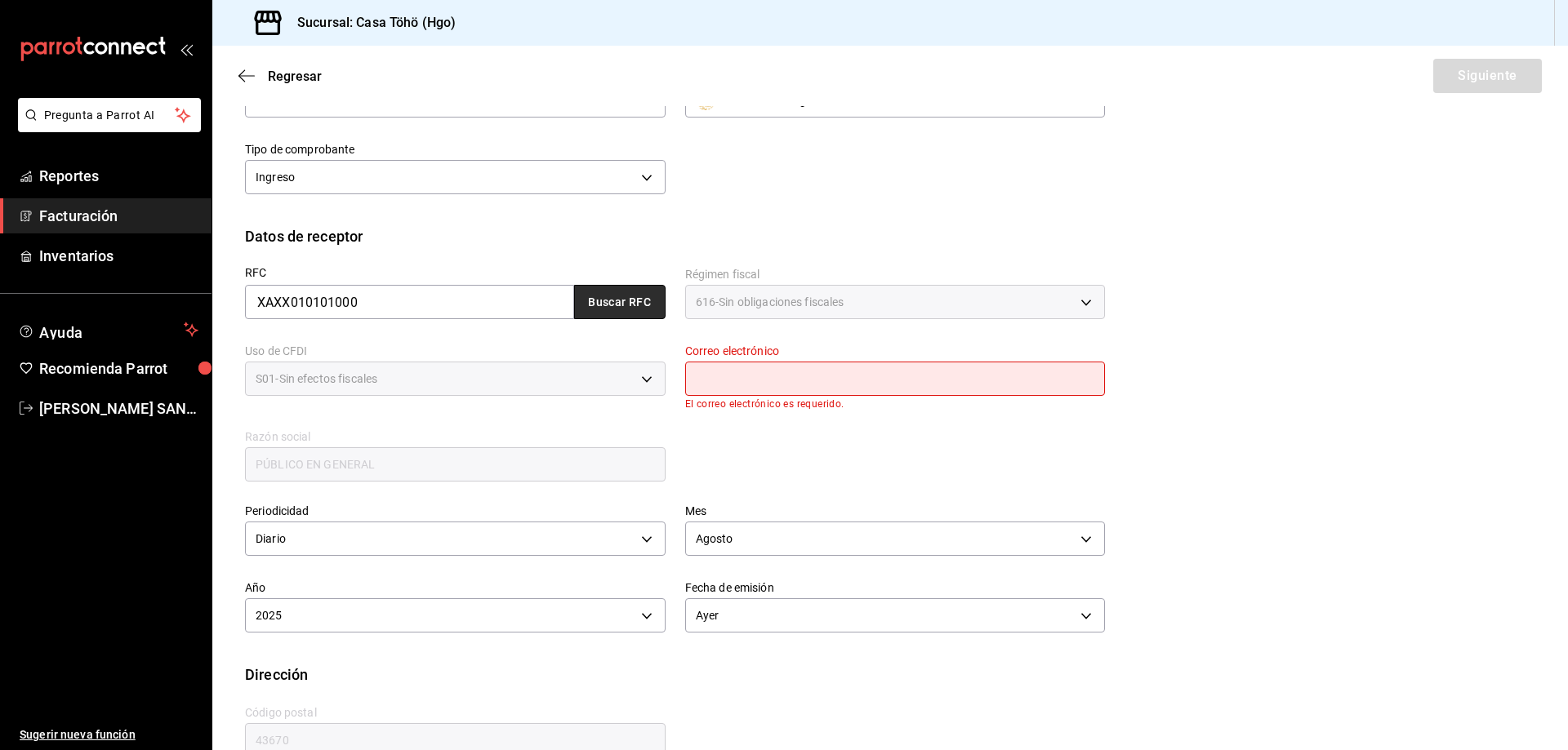
click at [583, 308] on button "Buscar RFC" at bounding box center [620, 302] width 92 height 34
type input "[EMAIL_ADDRESS][DOMAIN_NAME]"
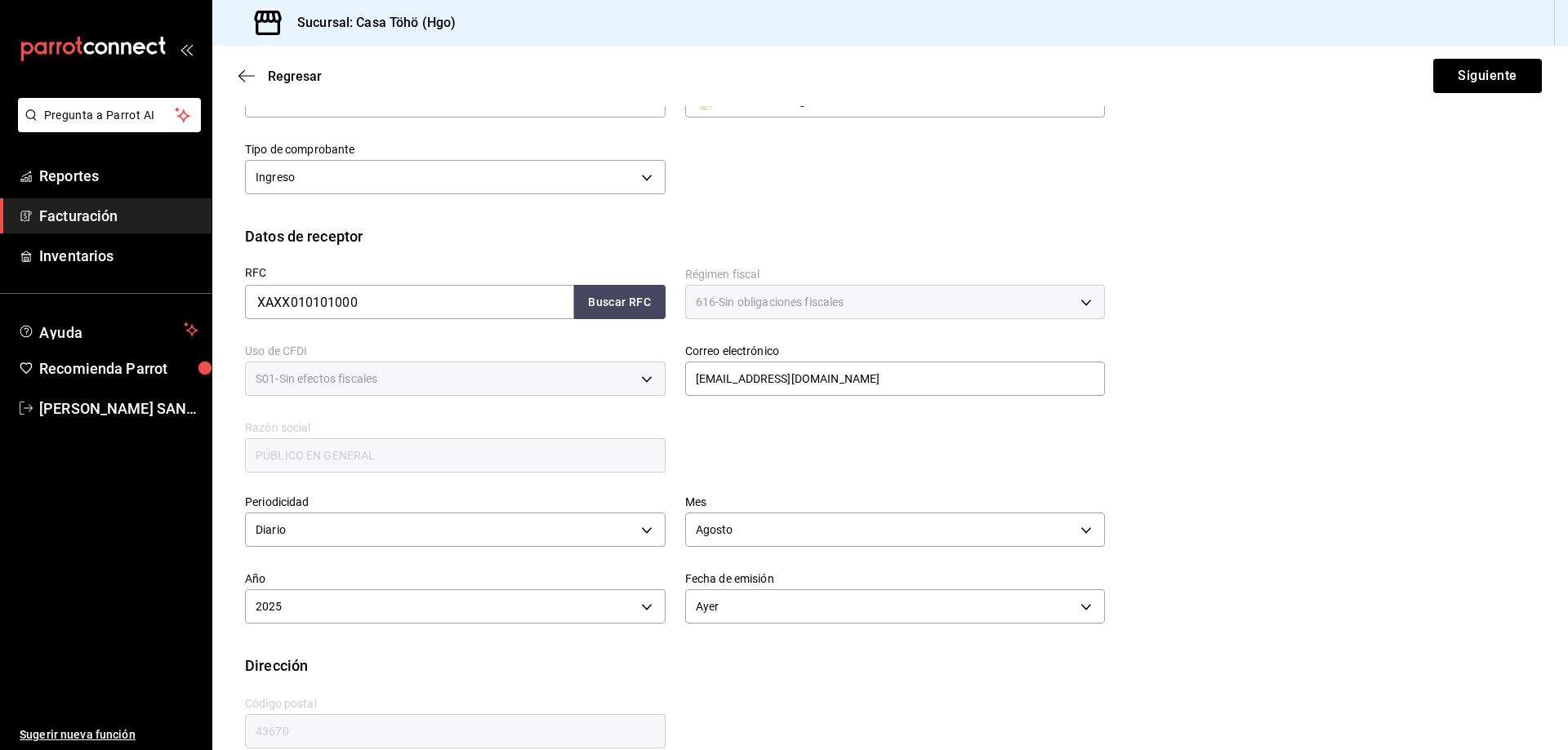
scroll to position [190, 0]
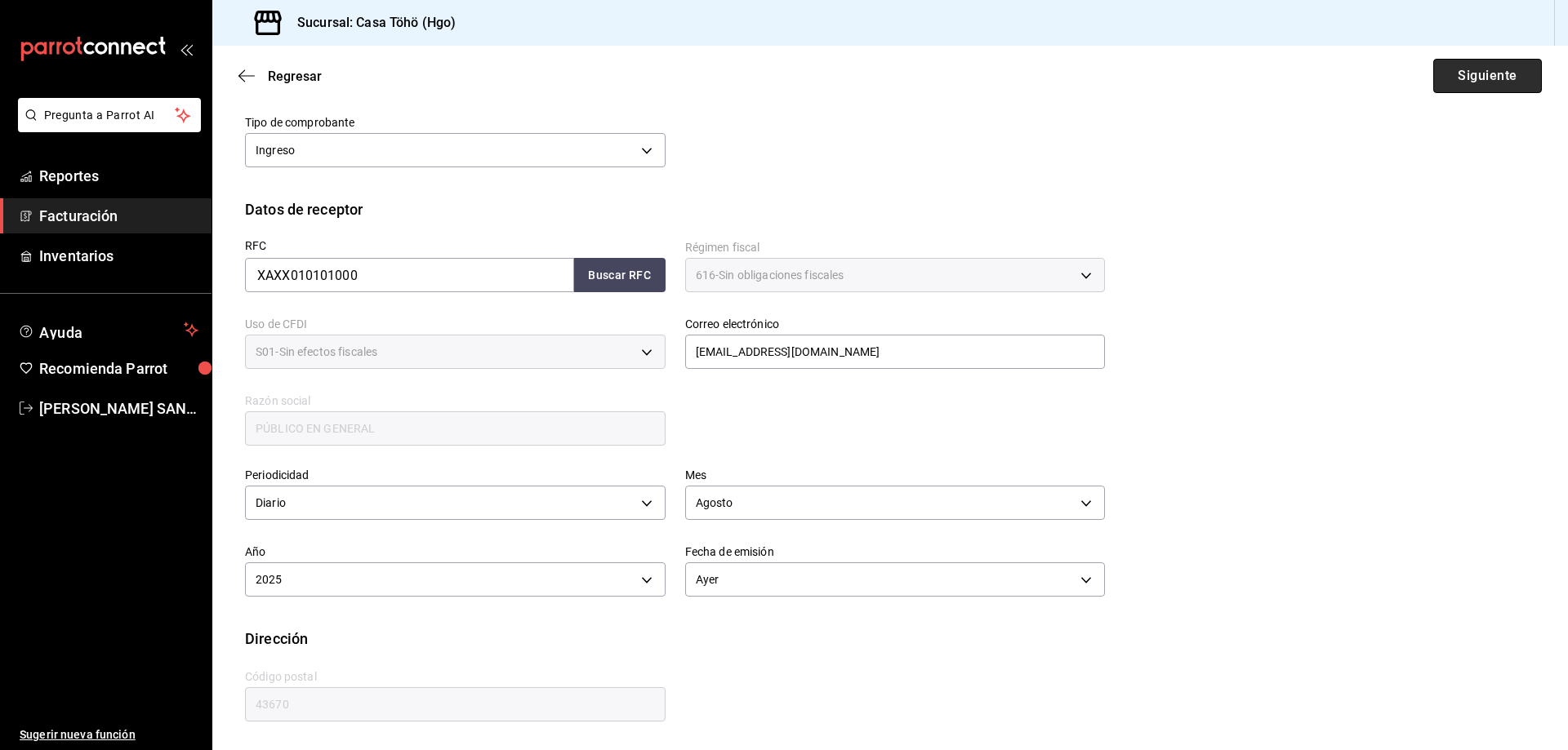
click at [1471, 65] on button "Siguiente" at bounding box center [1487, 76] width 109 height 34
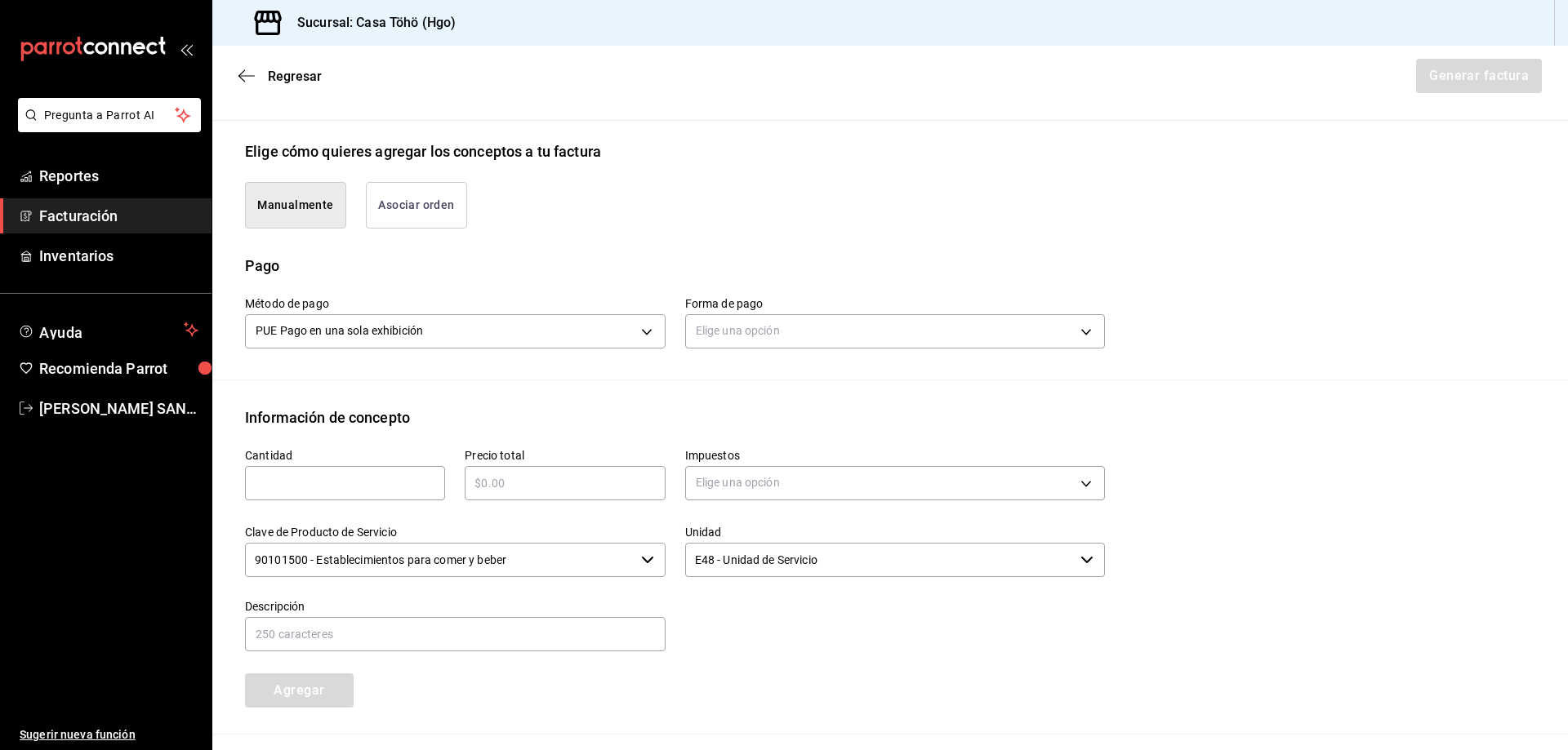
scroll to position [353, 0]
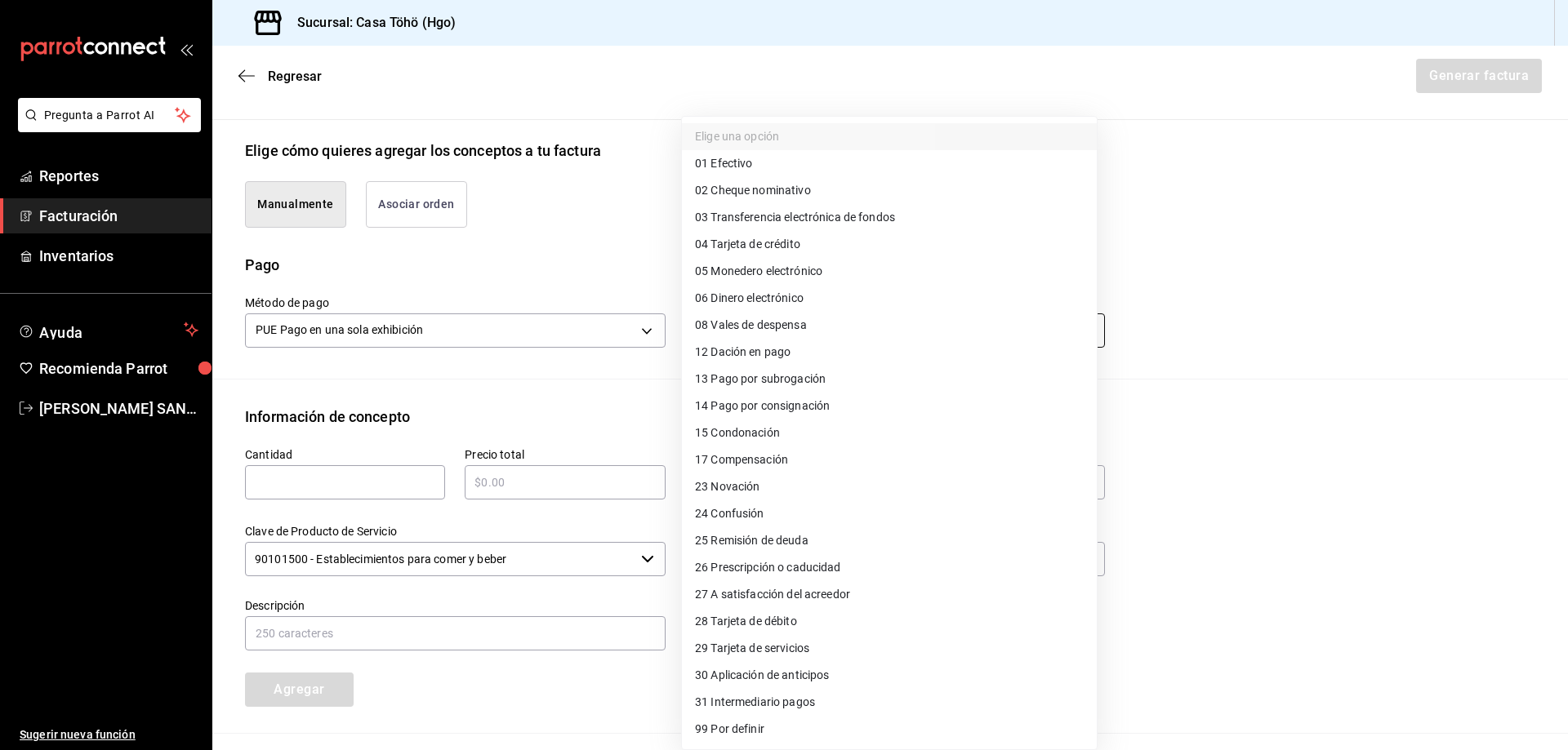
click at [705, 328] on body "Pregunta a Parrot AI Reportes Facturación Inventarios Ayuda Recomienda Parrot […" at bounding box center [784, 375] width 1568 height 750
click at [781, 625] on span "28 Tarjeta de débito" at bounding box center [746, 621] width 102 height 17
type input "28"
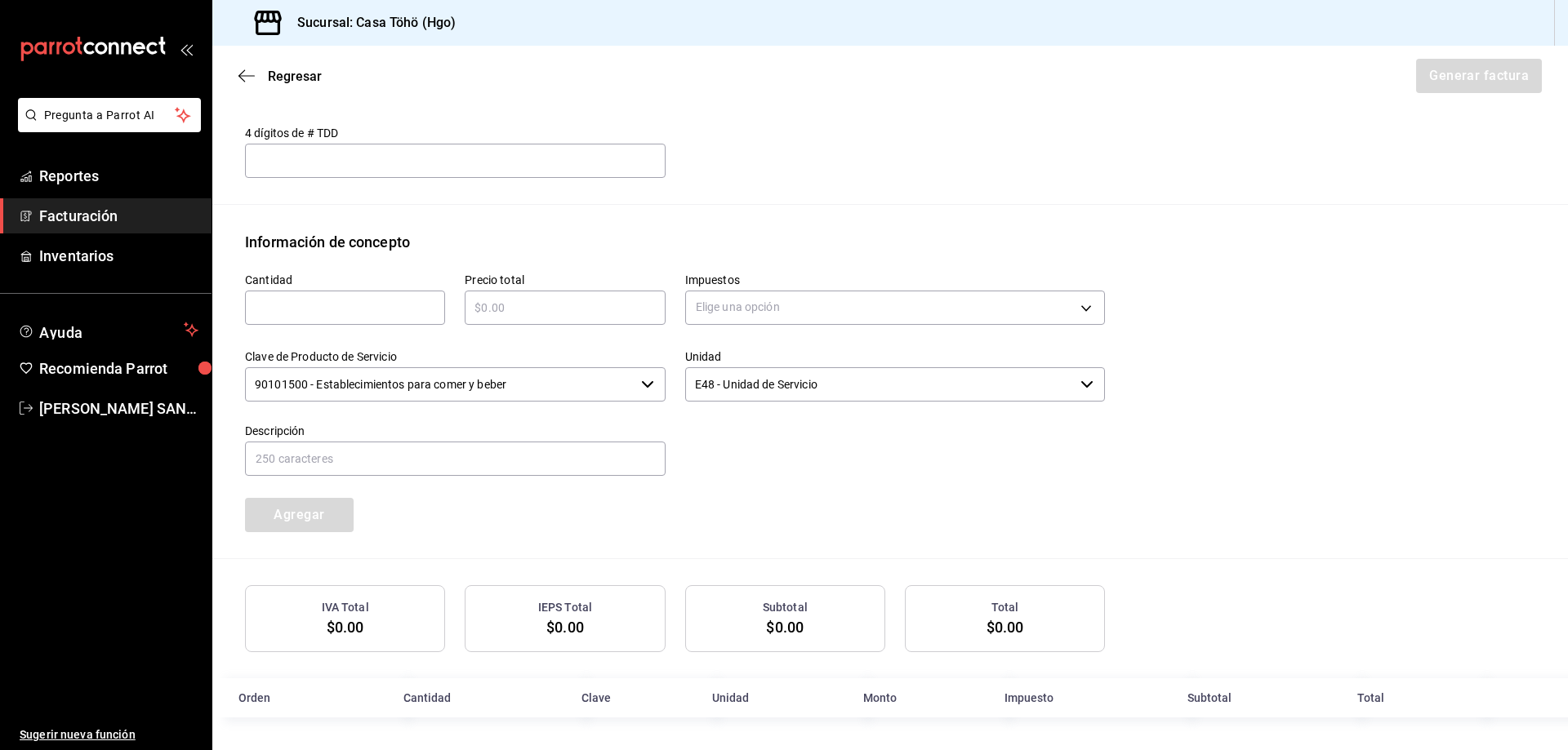
scroll to position [601, 0]
click at [391, 324] on div "Cantidad ​" at bounding box center [335, 292] width 220 height 77
click at [391, 309] on input "text" at bounding box center [345, 308] width 200 height 20
type input "1"
click at [495, 304] on input "text" at bounding box center [565, 308] width 200 height 20
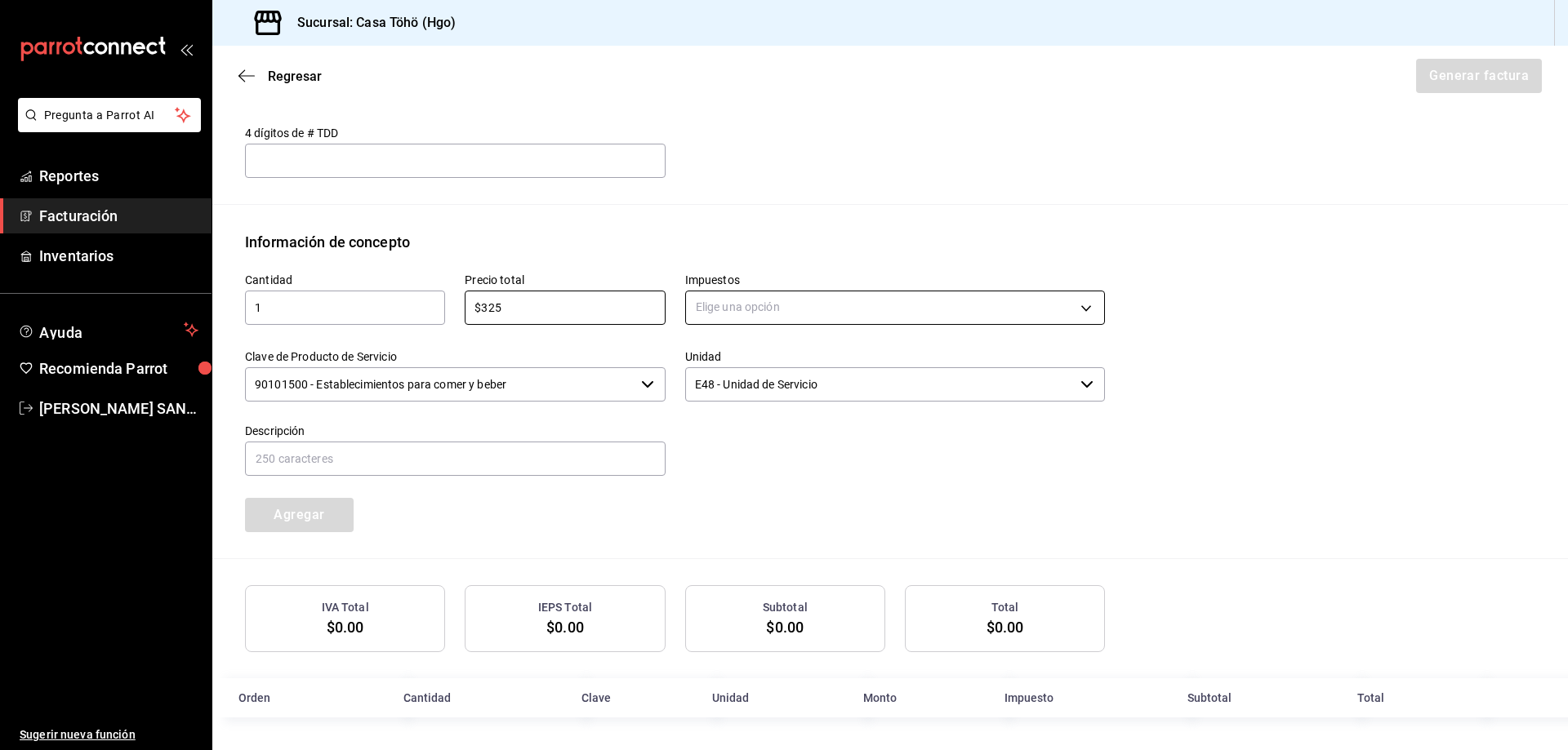
type input "$325"
click at [720, 298] on body "Pregunta a Parrot AI Reportes Facturación Inventarios Ayuda Recomienda Parrot A…" at bounding box center [784, 375] width 1568 height 750
click at [750, 436] on li "IVA 16%" at bounding box center [889, 439] width 415 height 27
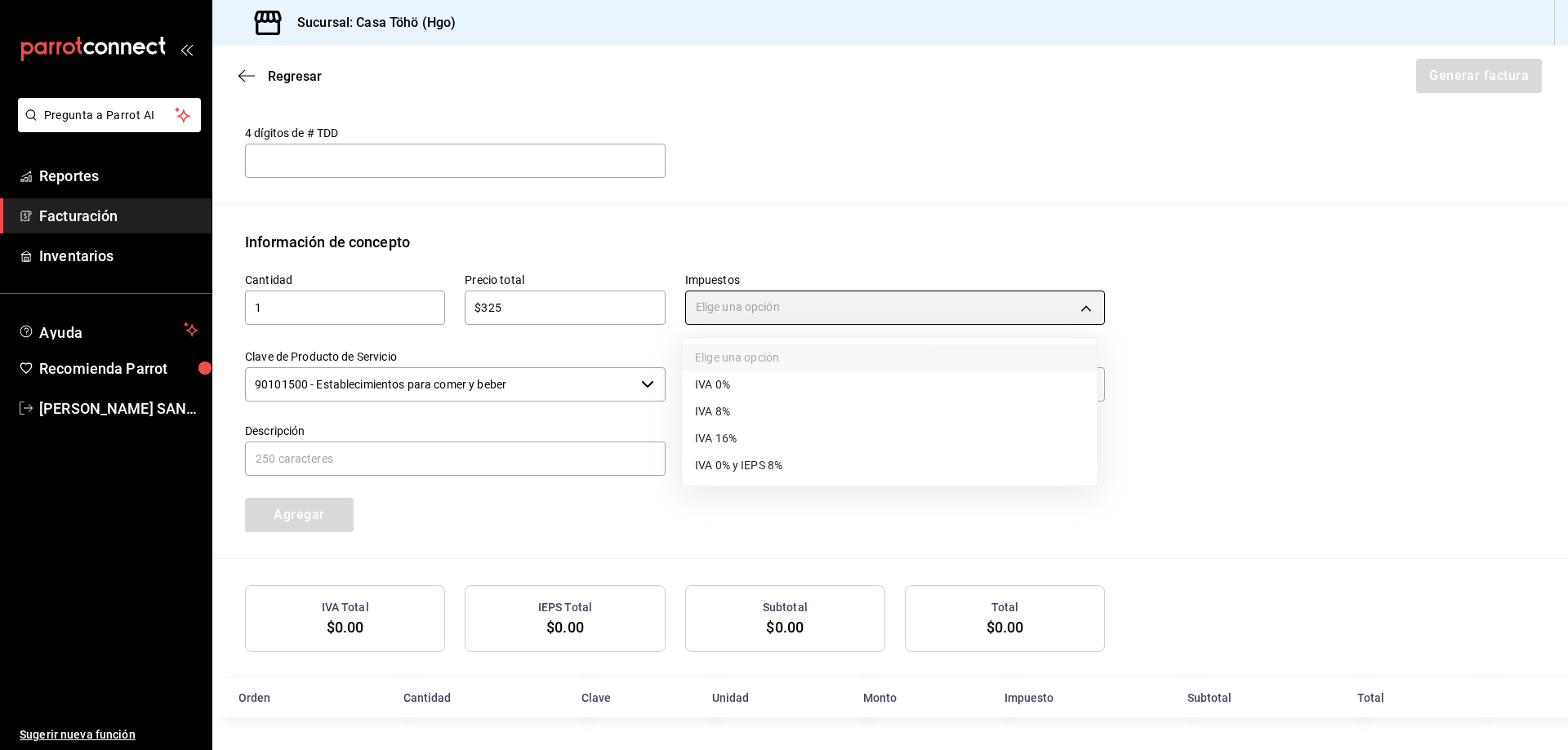
type input "IVA_16"
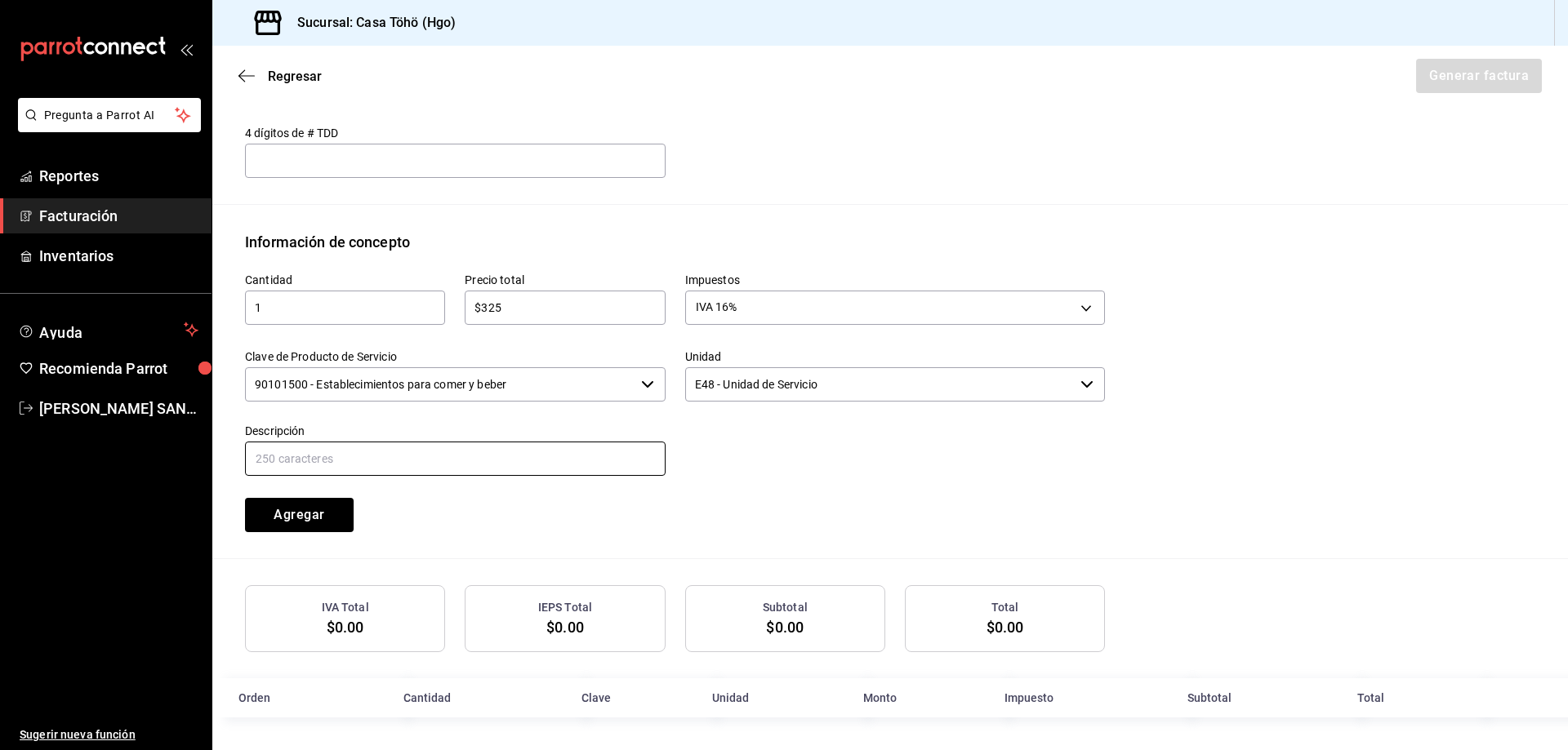
click at [580, 466] on input "text" at bounding box center [455, 458] width 421 height 34
click at [422, 457] on input "VENTA PUBLICO EN GENERAL 5 DE AGOSTO TARJETA CREDITO" at bounding box center [455, 458] width 421 height 34
type input "VENTA PUBLICO EN GENERAL 20 DE AGOSTO DE 2025"
click at [306, 517] on button "Agregar" at bounding box center [299, 515] width 109 height 34
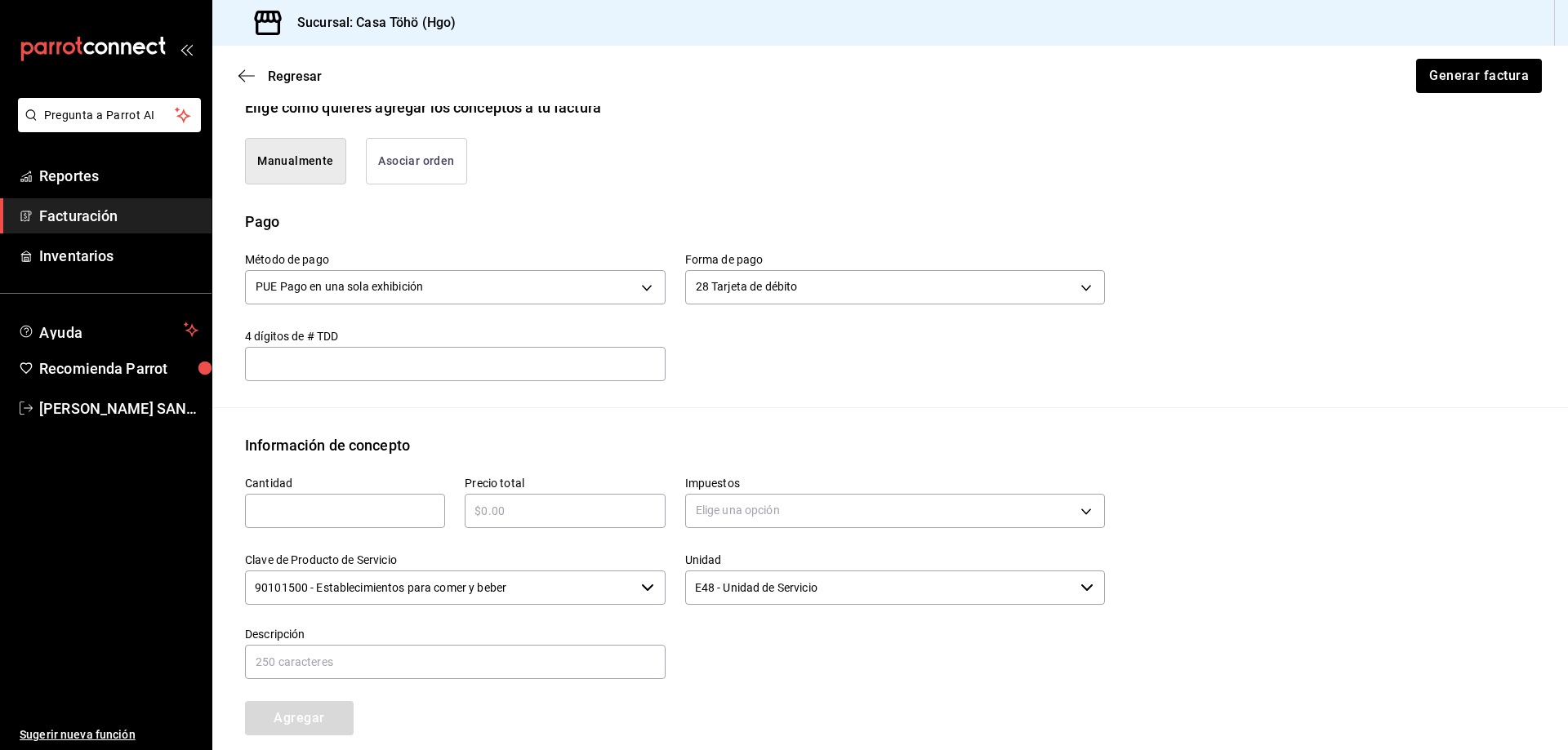
scroll to position [560, 0]
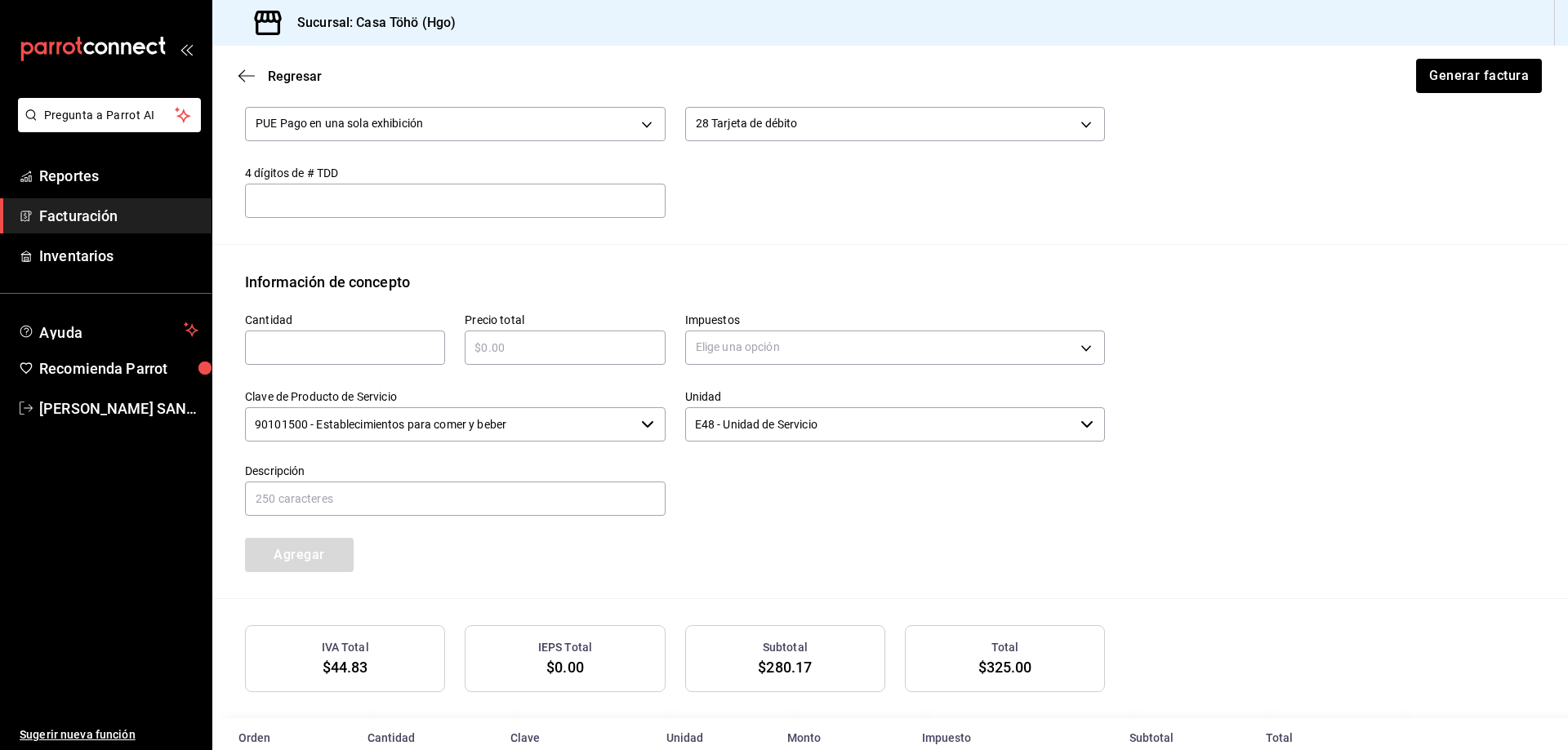
click at [310, 341] on input "text" at bounding box center [345, 348] width 200 height 20
type input "1"
click at [542, 351] on input "text" at bounding box center [565, 348] width 200 height 20
type input "$300"
click at [784, 348] on body "Pregunta a Parrot AI Reportes Facturación Inventarios Ayuda Recomienda Parrot A…" at bounding box center [784, 375] width 1568 height 750
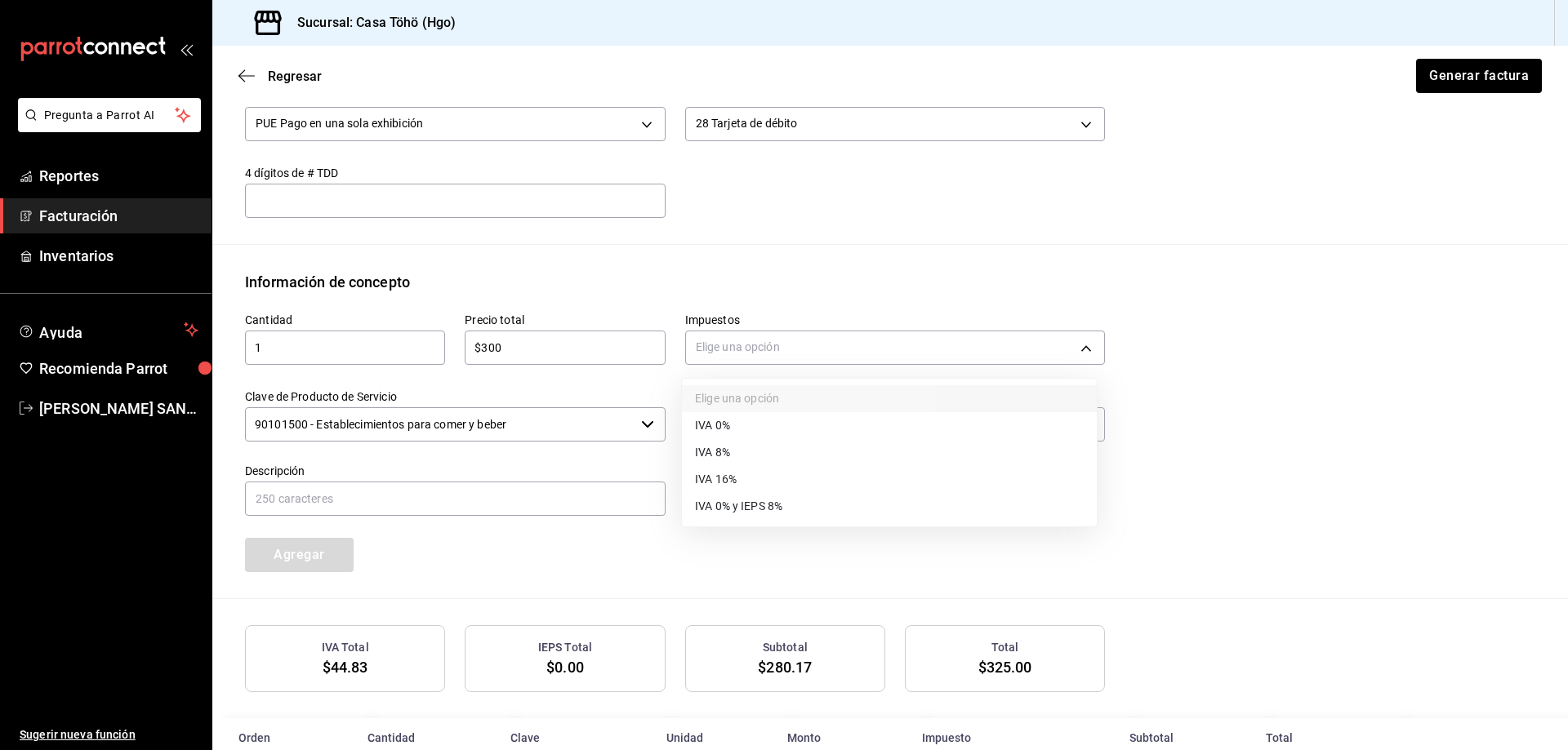
click at [729, 474] on span "IVA 16%" at bounding box center [715, 479] width 41 height 17
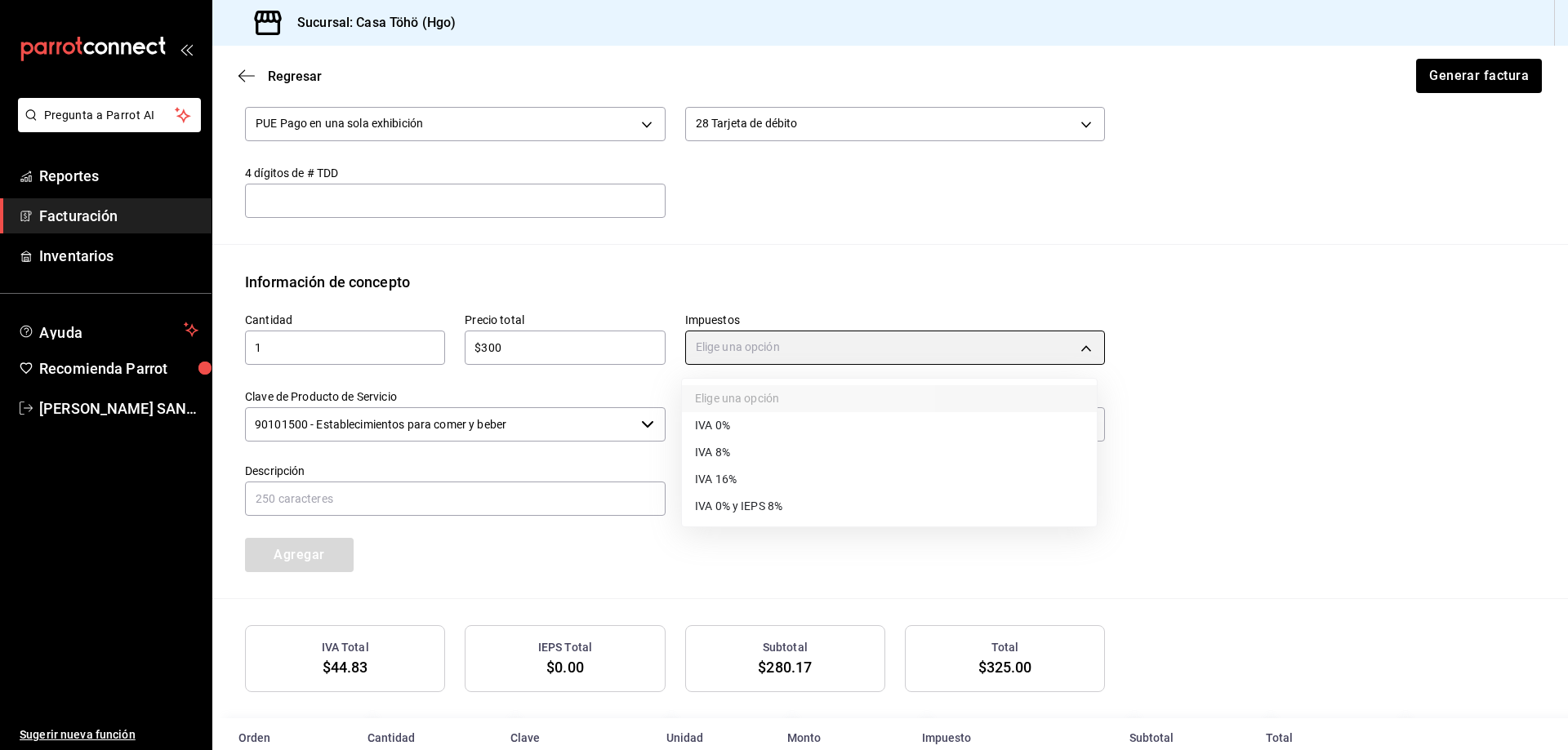
type input "IVA_16"
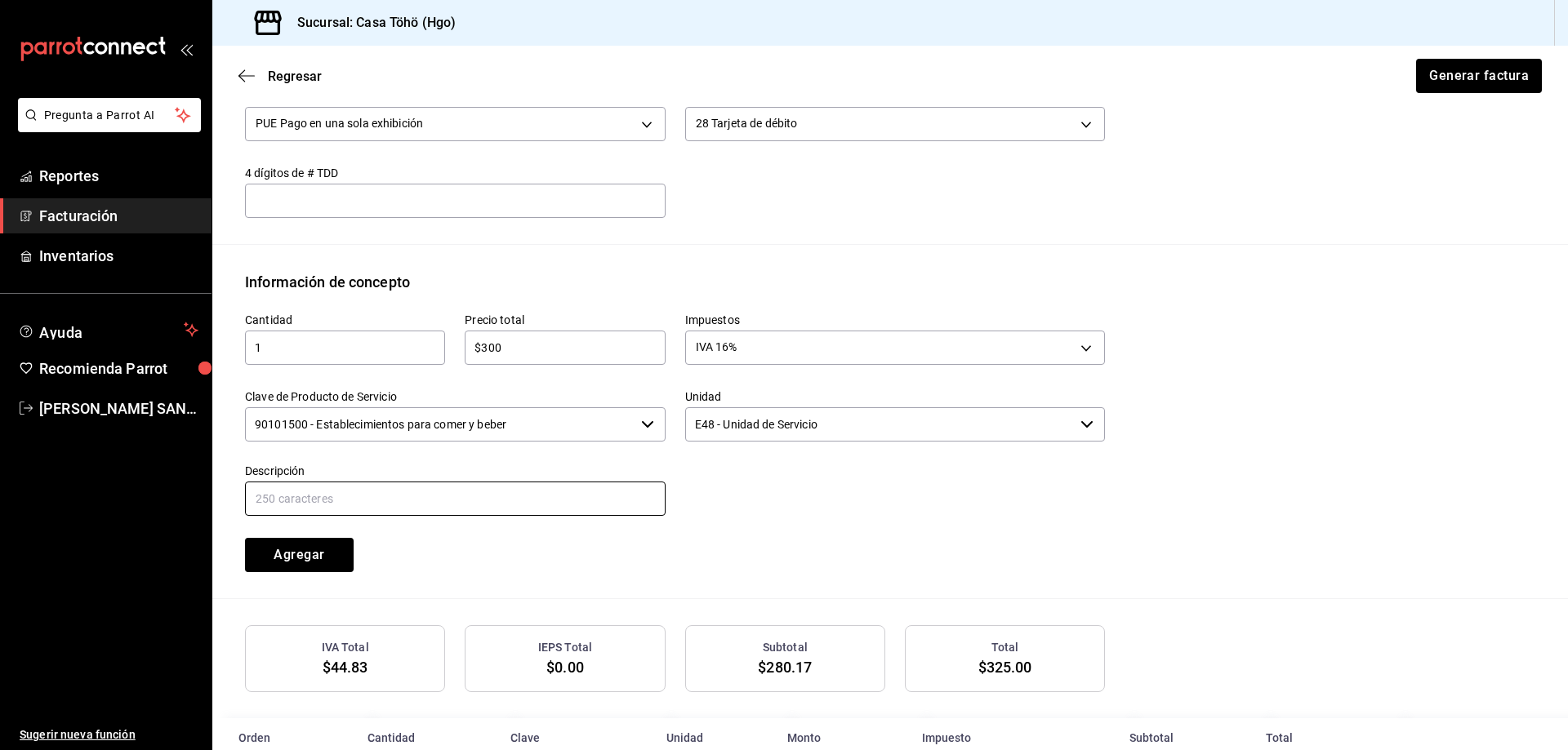
click at [441, 494] on input "text" at bounding box center [455, 499] width 421 height 34
click at [421, 492] on input "VENTA PUBLICO EN GENERAL 5 DE AGOSTO TARJETA CREDITO" at bounding box center [455, 499] width 421 height 34
type input "VENTA PUBLICO EN GENERAL 20 DE AGOSTO DE 2025"
click at [725, 490] on div at bounding box center [885, 481] width 440 height 74
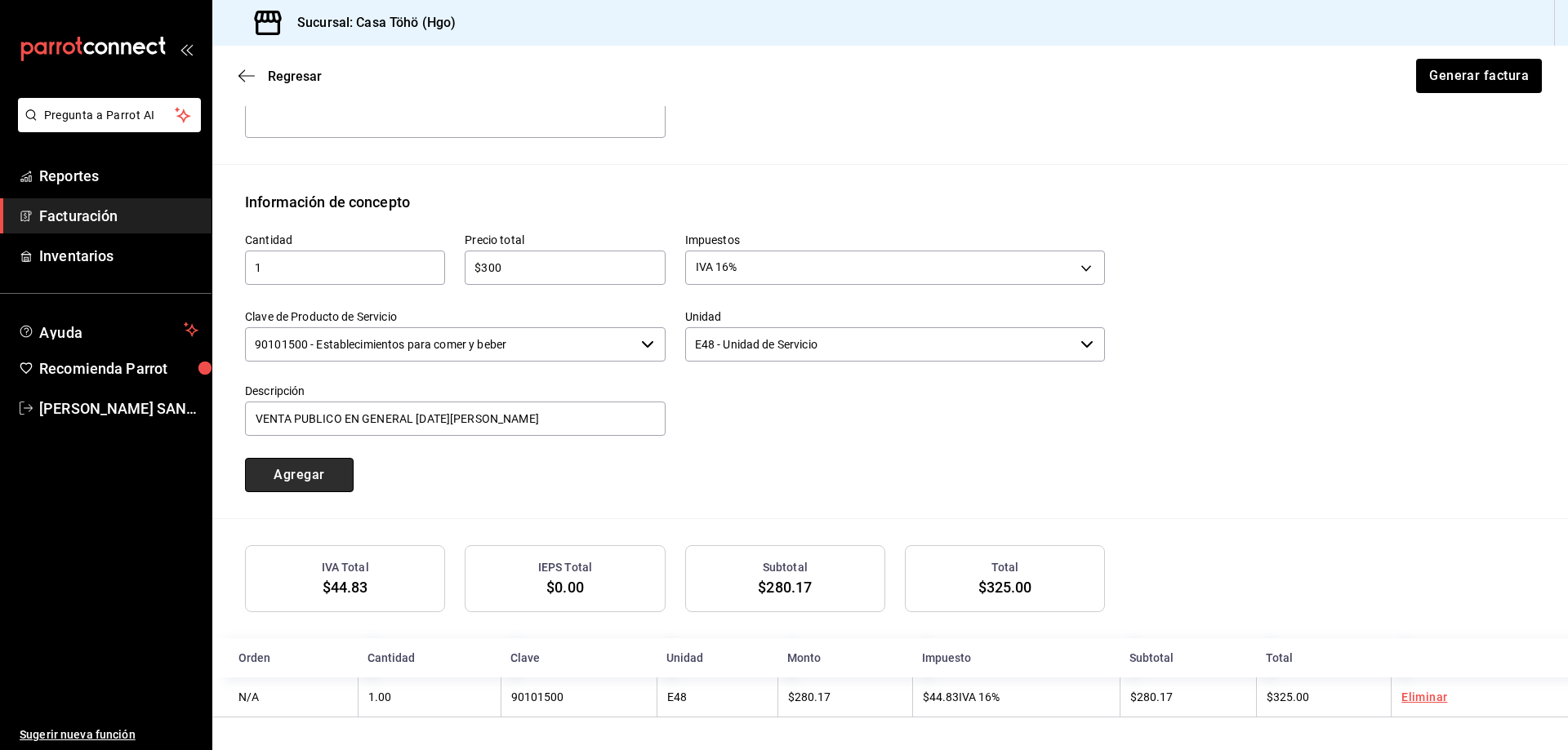
click at [326, 477] on button "Agregar" at bounding box center [299, 475] width 109 height 34
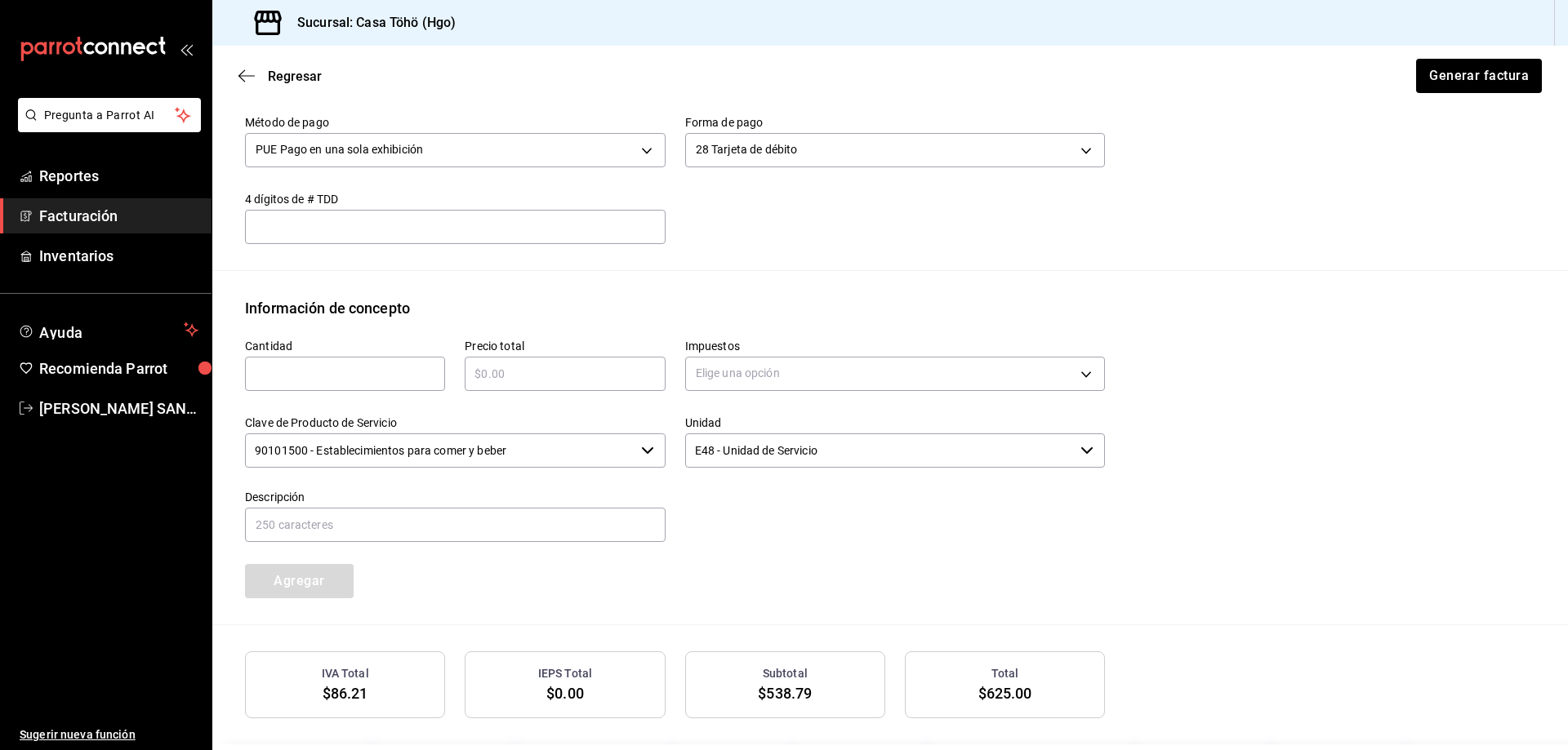
scroll to position [519, 0]
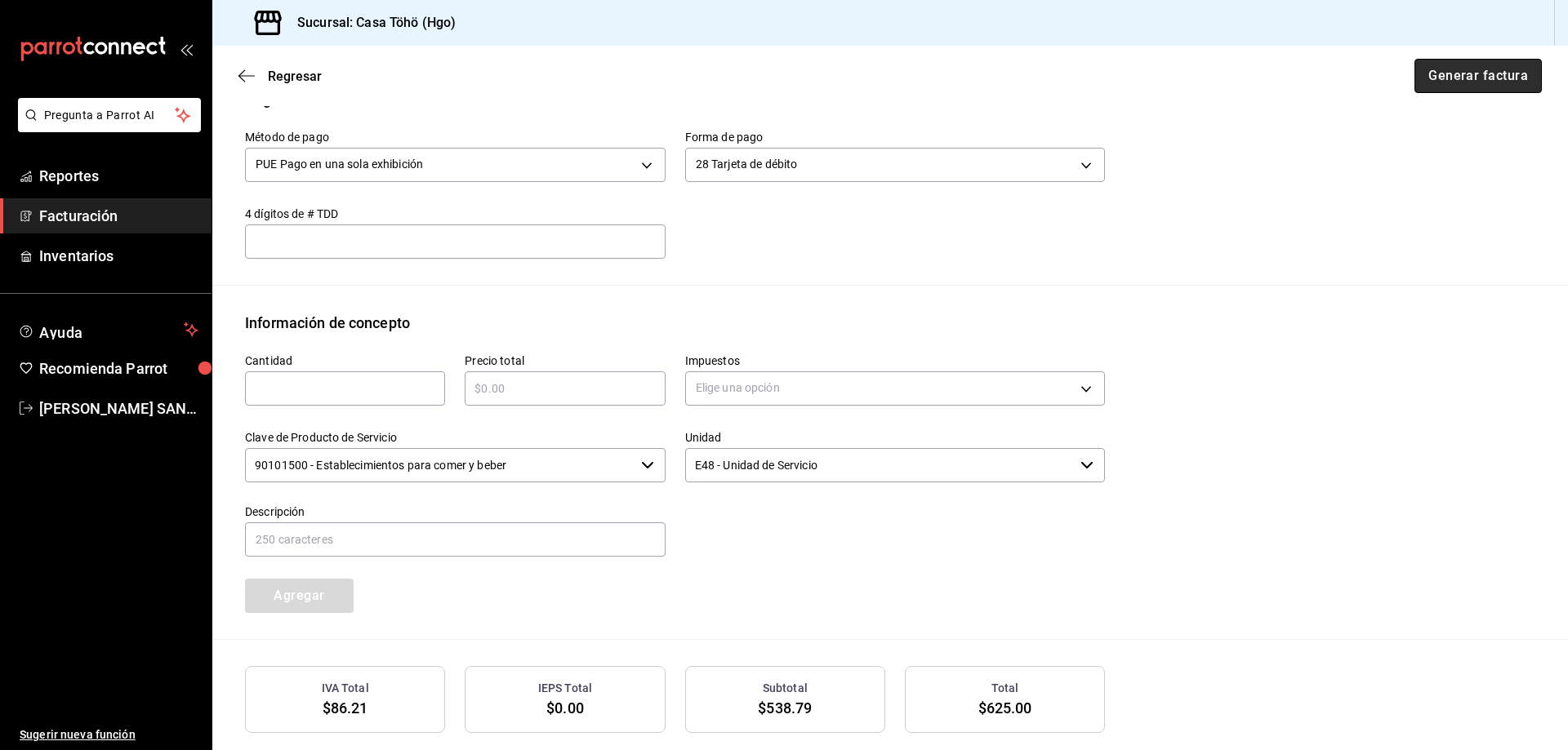
click at [1484, 84] on button "Generar factura" at bounding box center [1478, 76] width 127 height 34
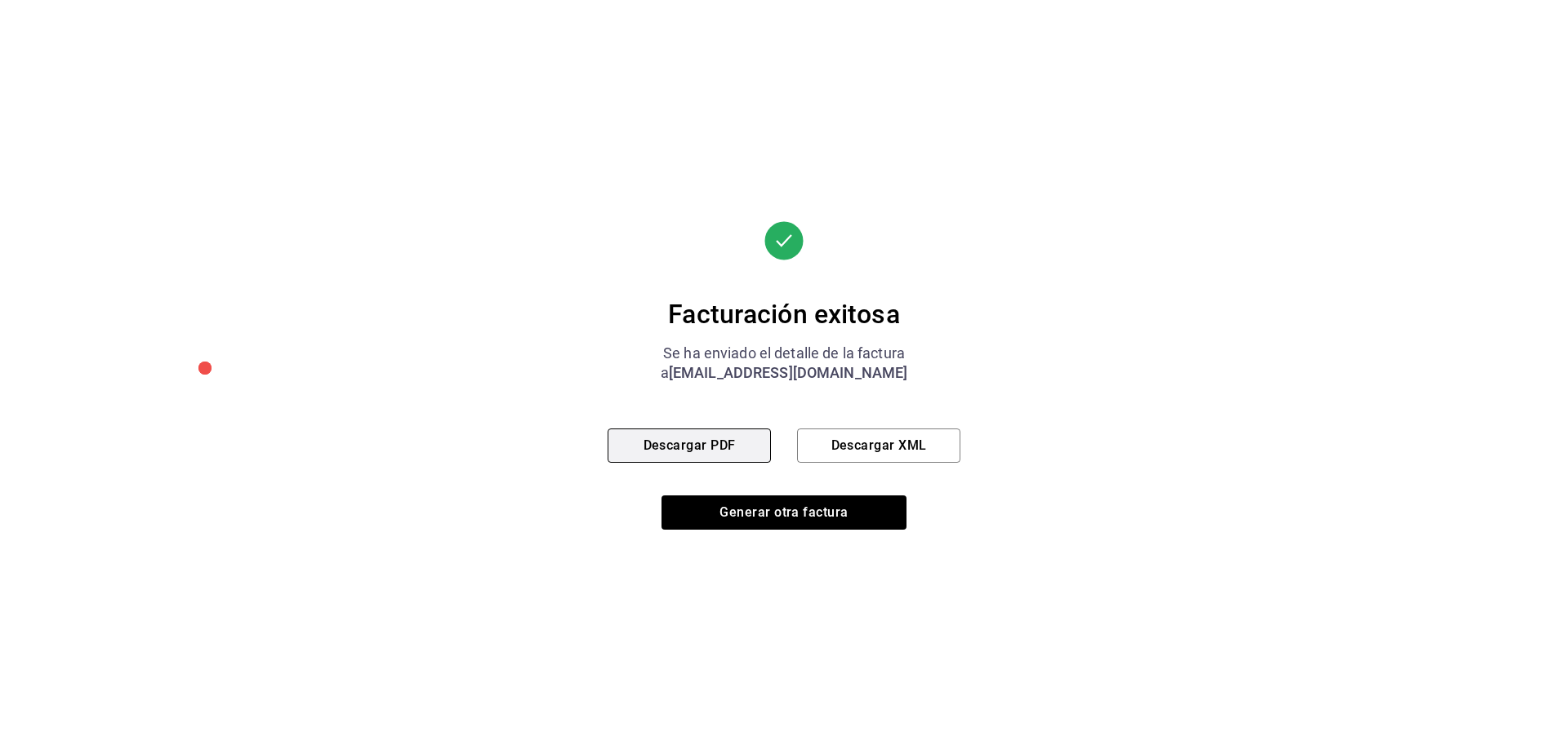
click at [745, 452] on button "Descargar PDF" at bounding box center [689, 446] width 163 height 34
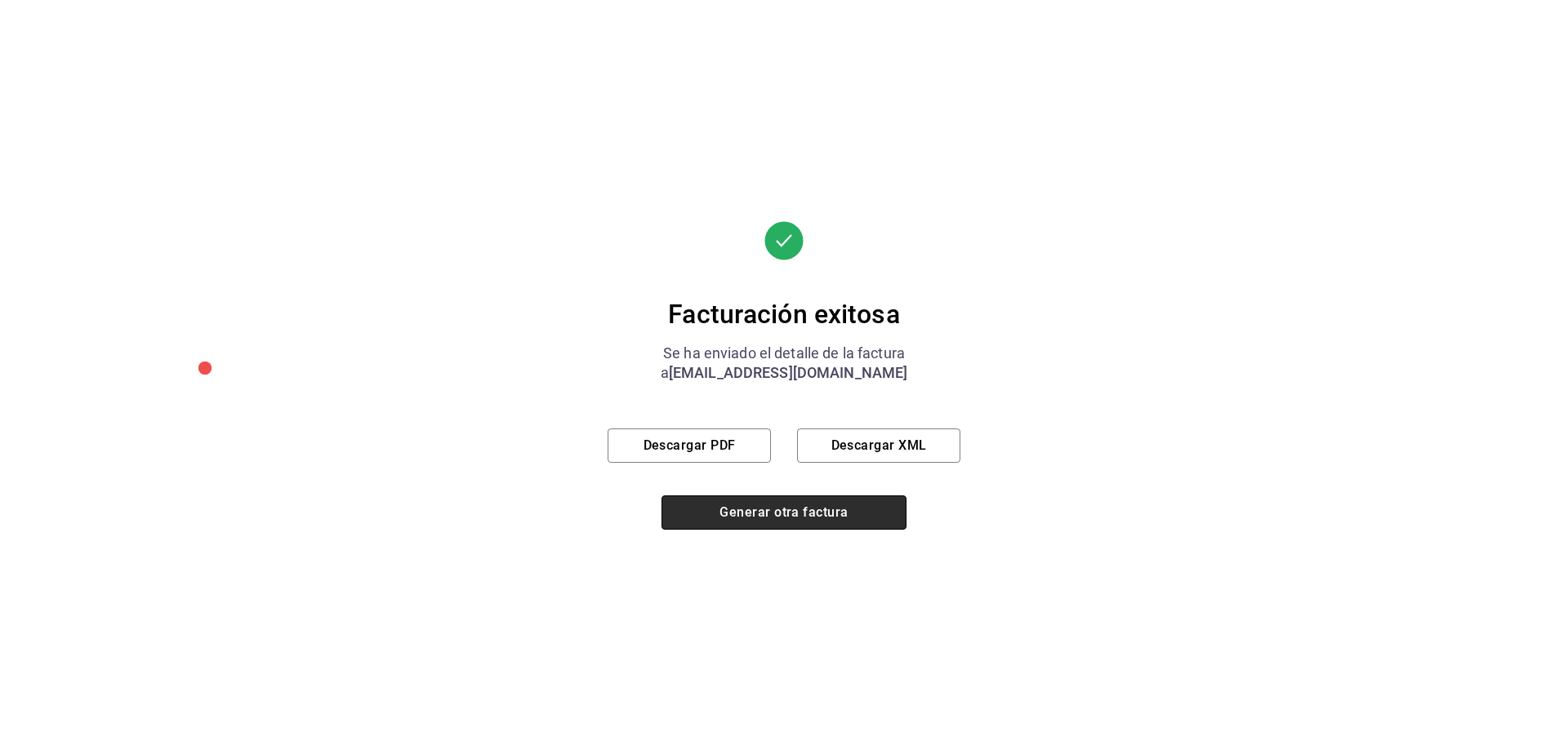
click at [774, 513] on button "Generar otra factura" at bounding box center [784, 512] width 245 height 34
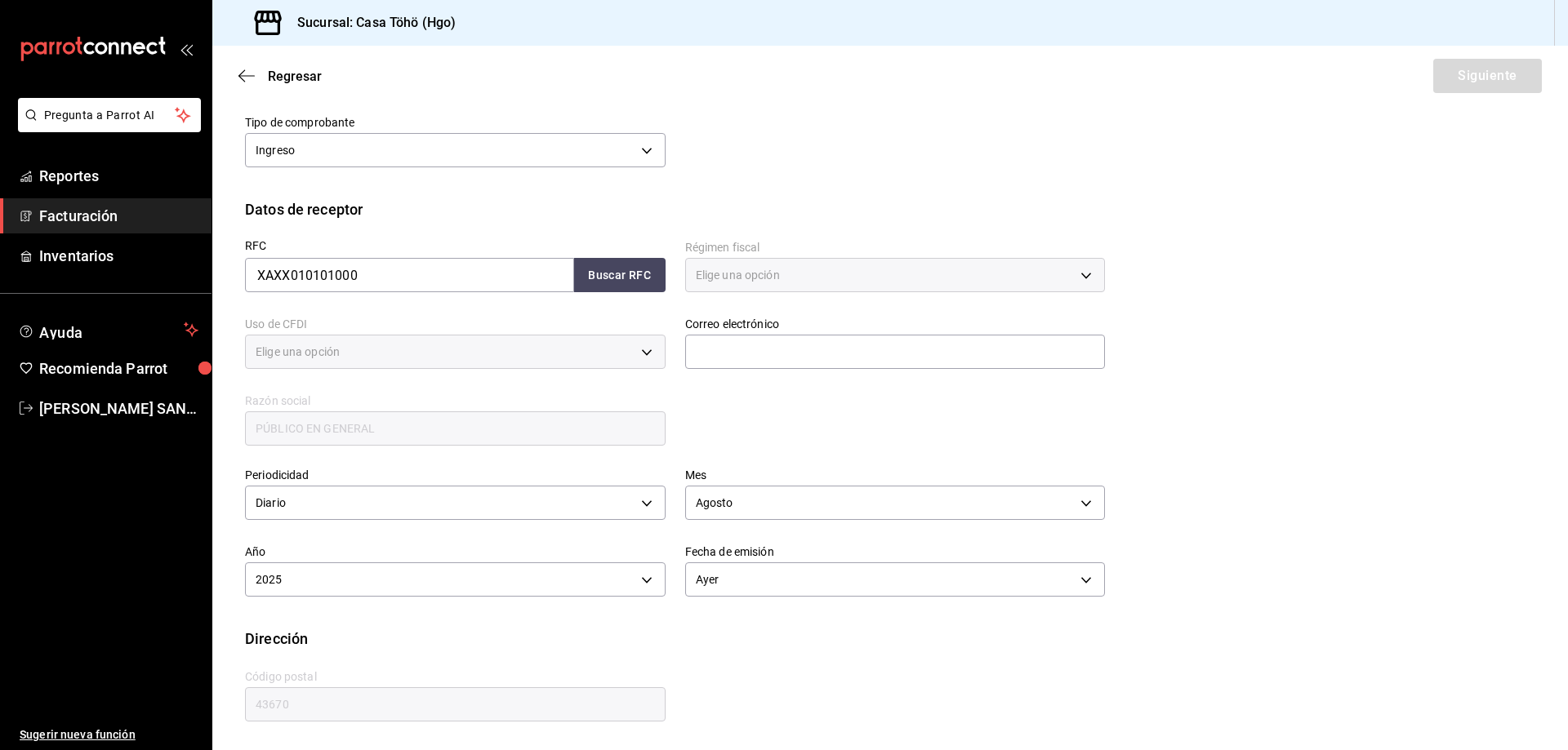
type input "616"
type input "S01"
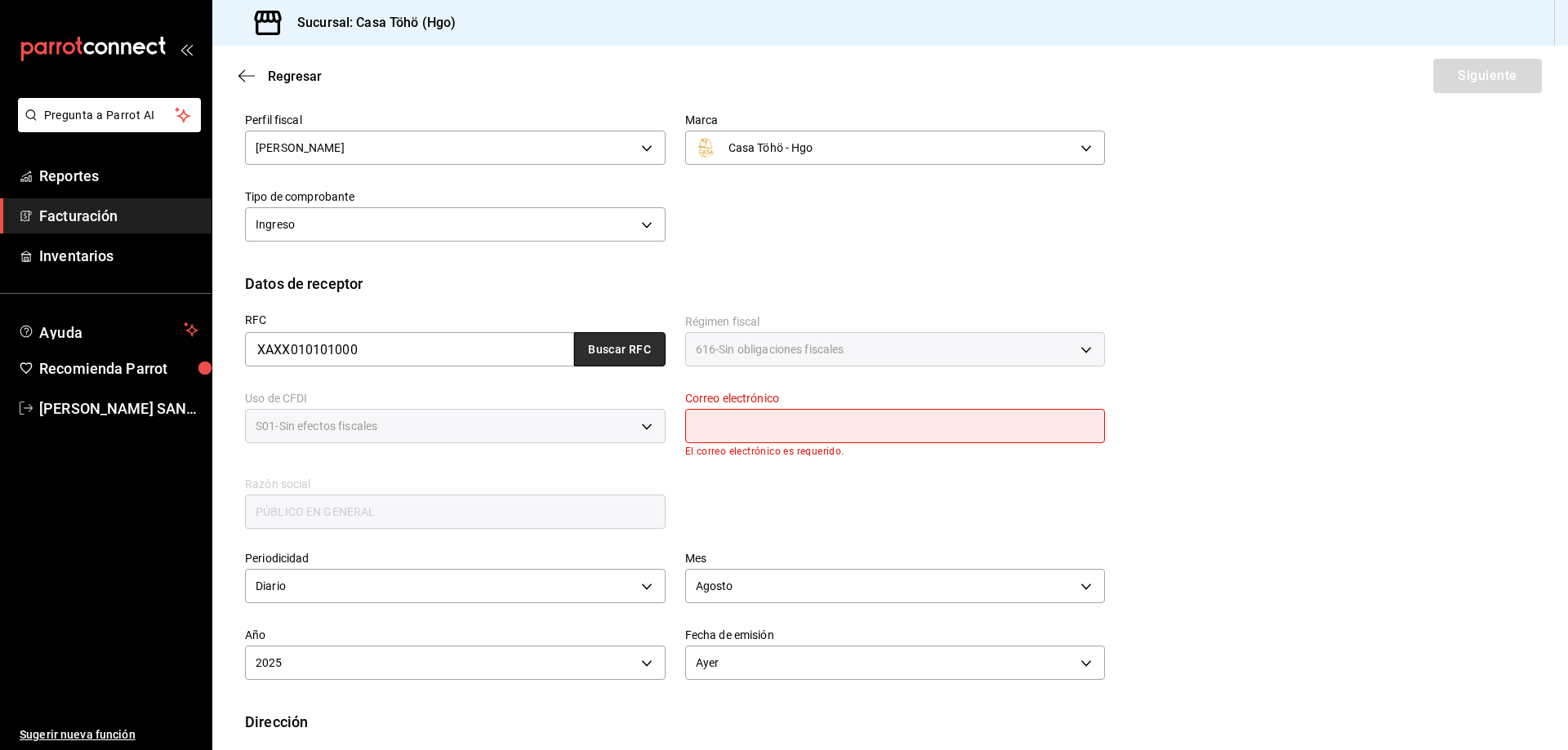
click at [623, 348] on button "Buscar RFC" at bounding box center [620, 349] width 92 height 34
type input "[EMAIL_ADDRESS][DOMAIN_NAME]"
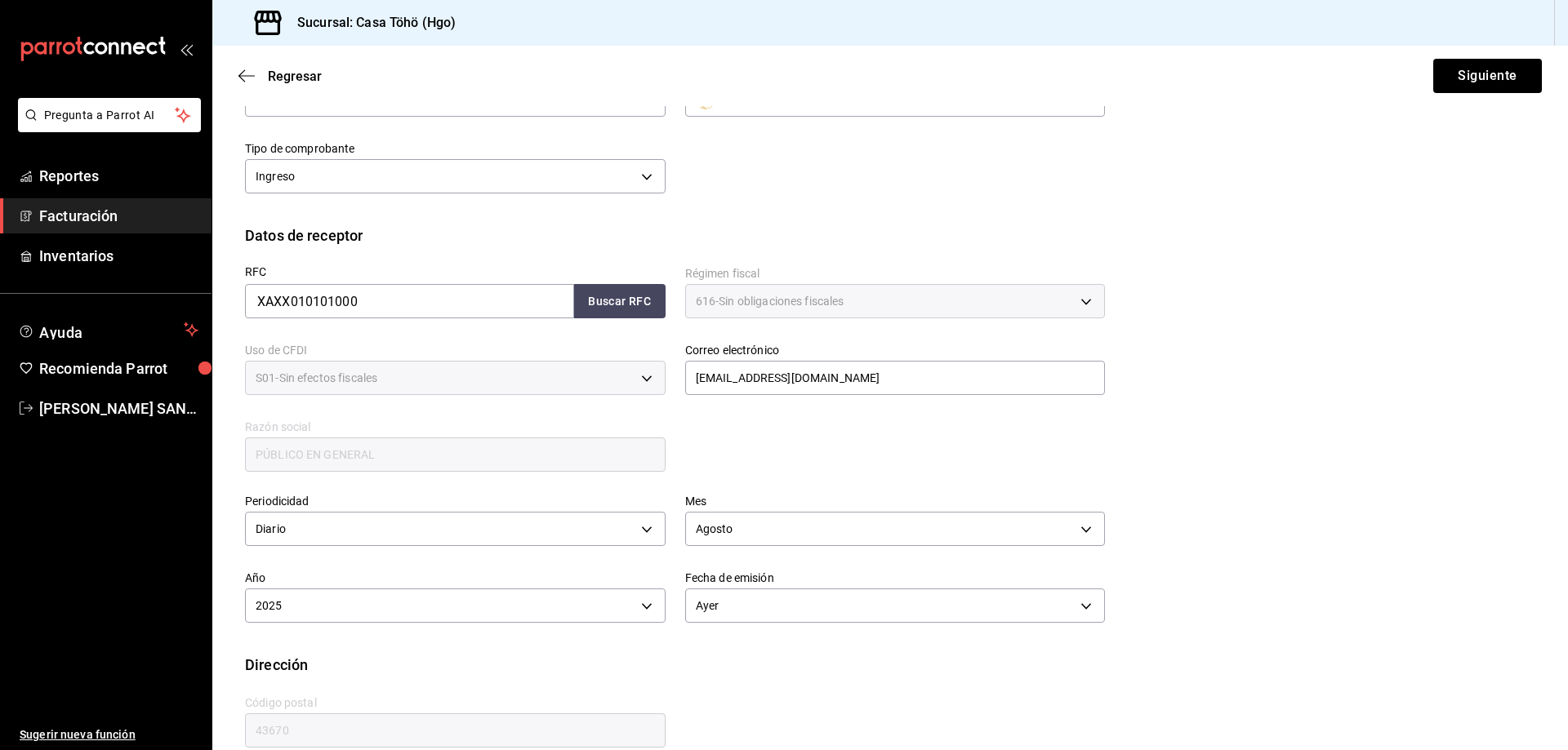
scroll to position [190, 0]
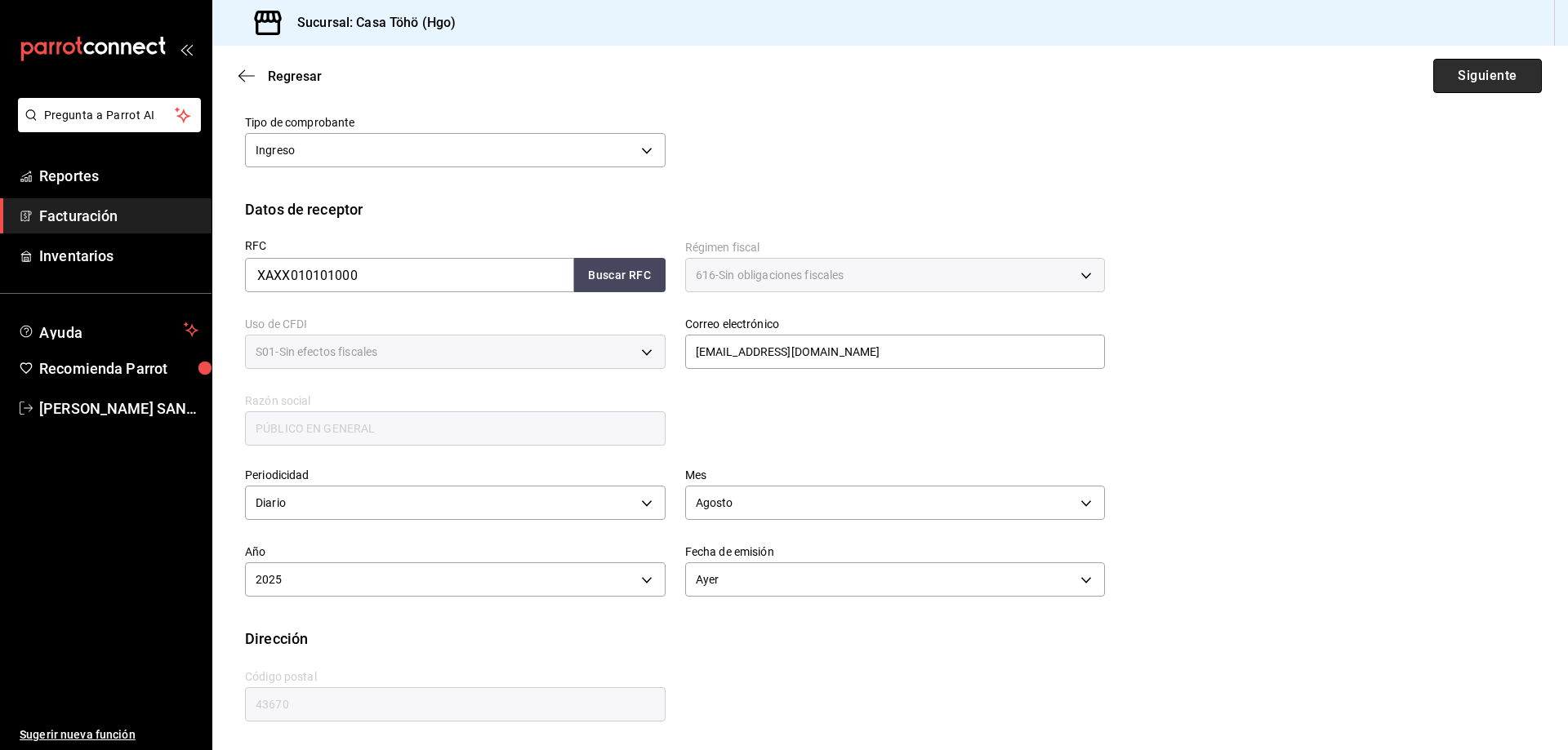
click at [1457, 72] on button "Siguiente" at bounding box center [1487, 76] width 109 height 34
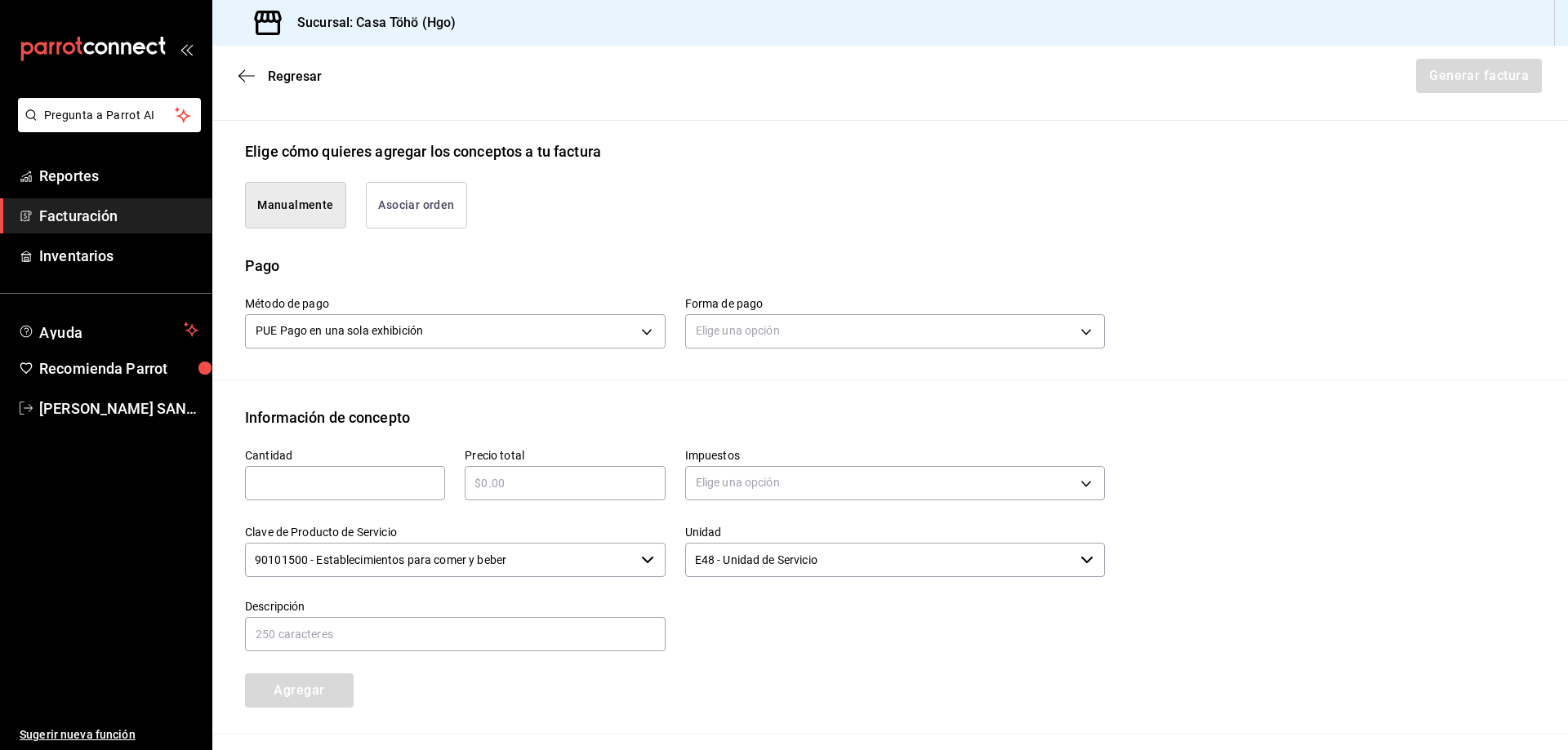
scroll to position [435, 0]
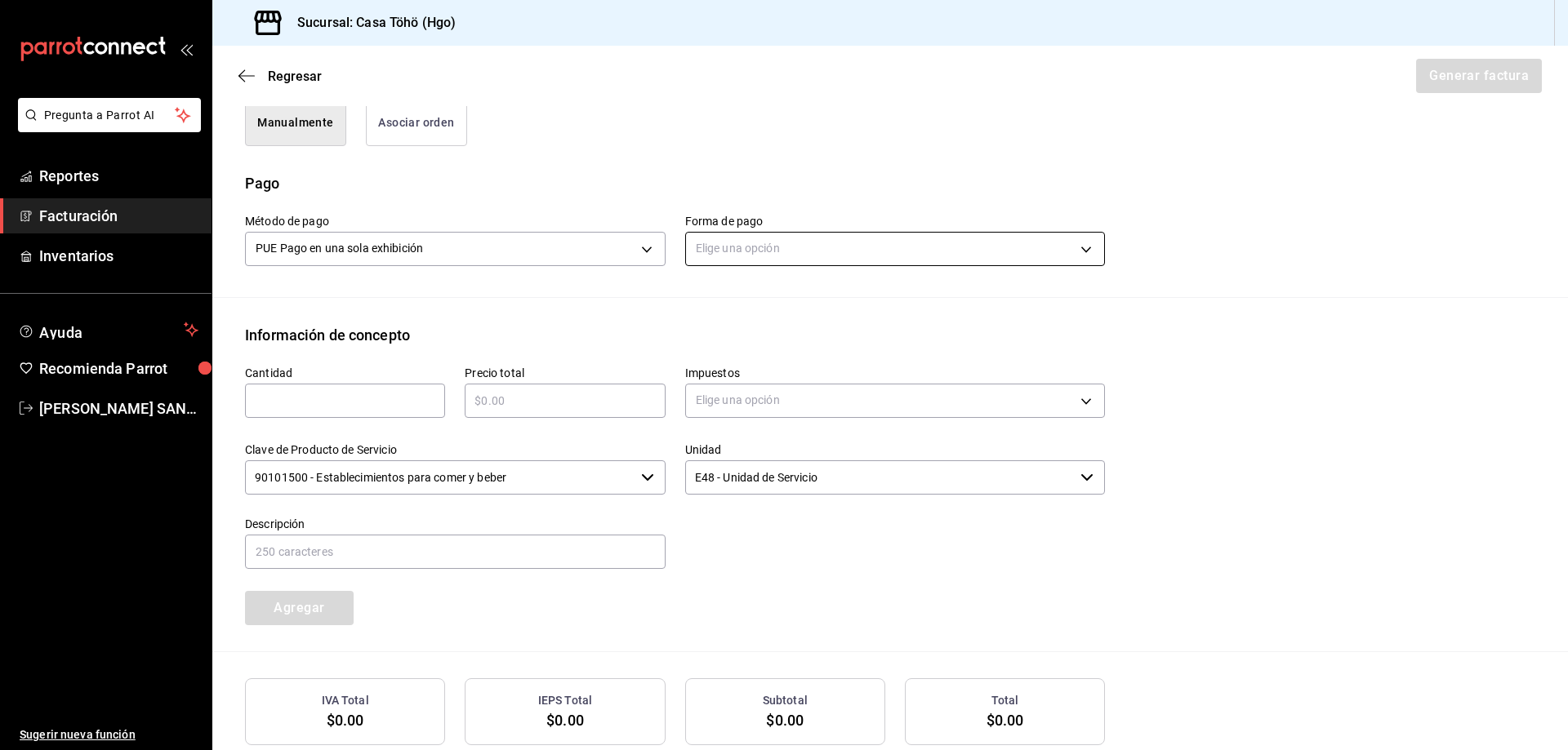
click at [781, 243] on body "Pregunta a Parrot AI Reportes Facturación Inventarios Ayuda Recomienda Parrot […" at bounding box center [784, 375] width 1568 height 750
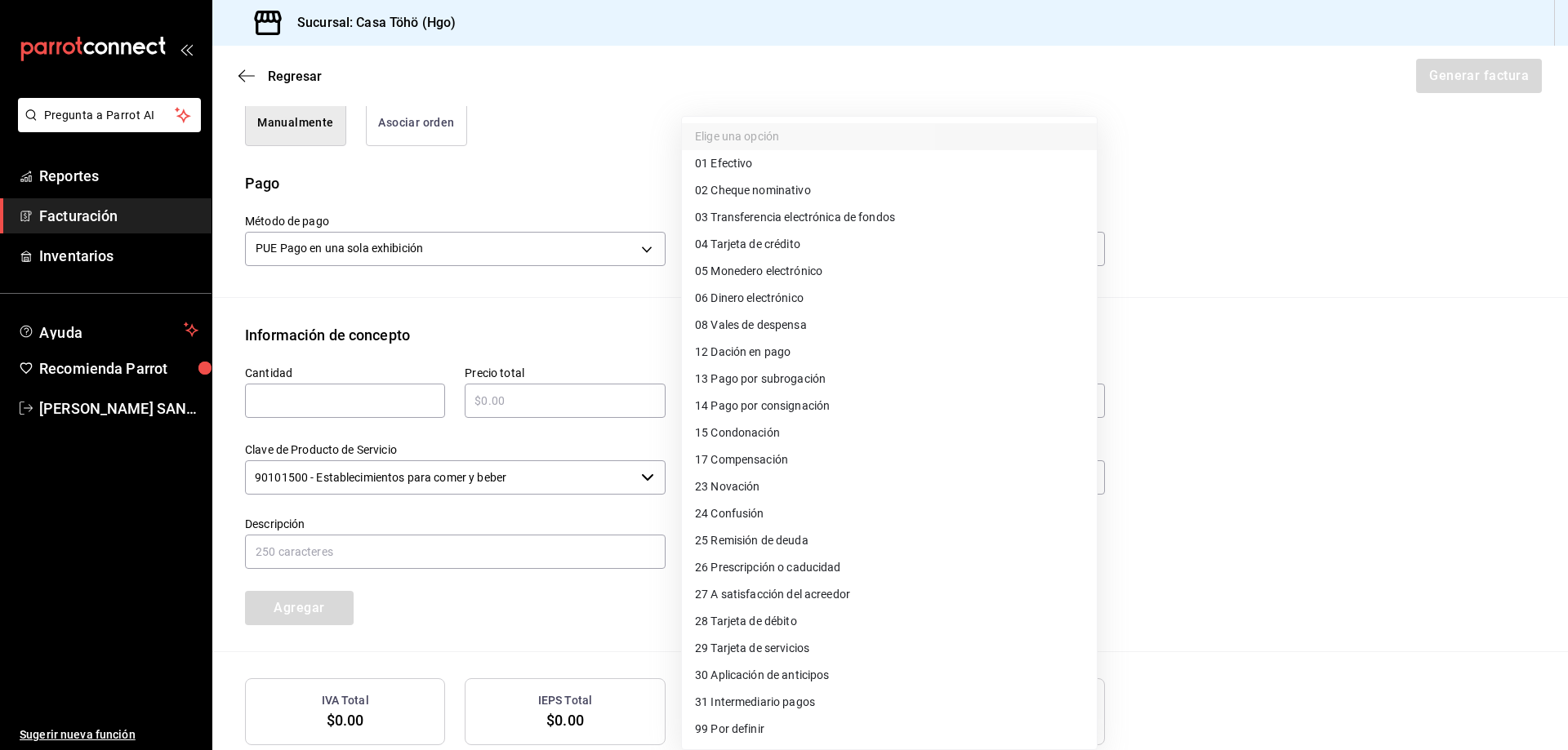
click at [755, 161] on li "01 Efectivo" at bounding box center [889, 163] width 415 height 27
type input "01"
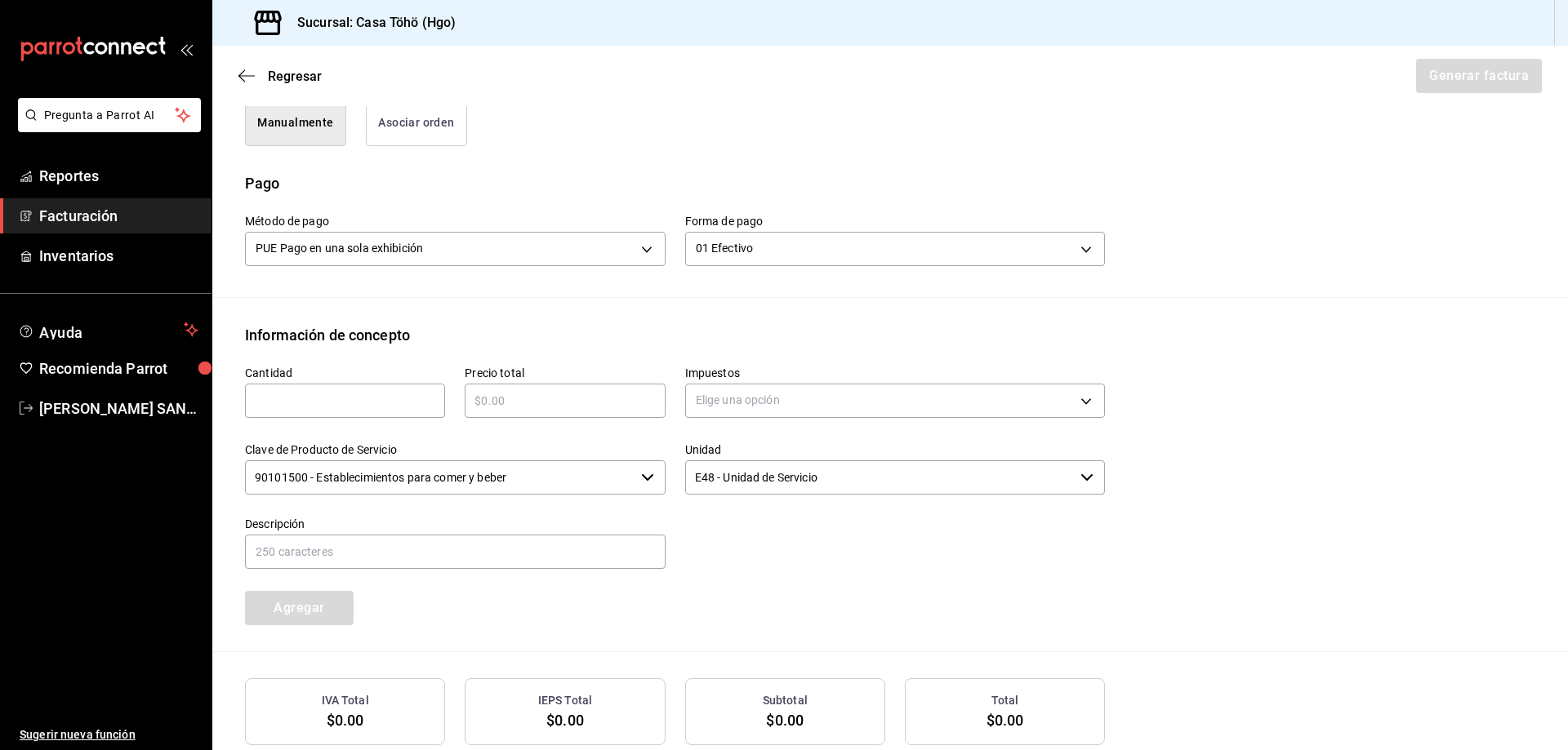
click at [381, 397] on input "text" at bounding box center [345, 401] width 200 height 20
type input "1"
click at [552, 414] on div "​" at bounding box center [565, 401] width 200 height 34
type input "$390.90"
click at [719, 412] on body "Pregunta a Parrot AI Reportes Facturación Inventarios Ayuda Recomienda Parrot A…" at bounding box center [784, 375] width 1568 height 750
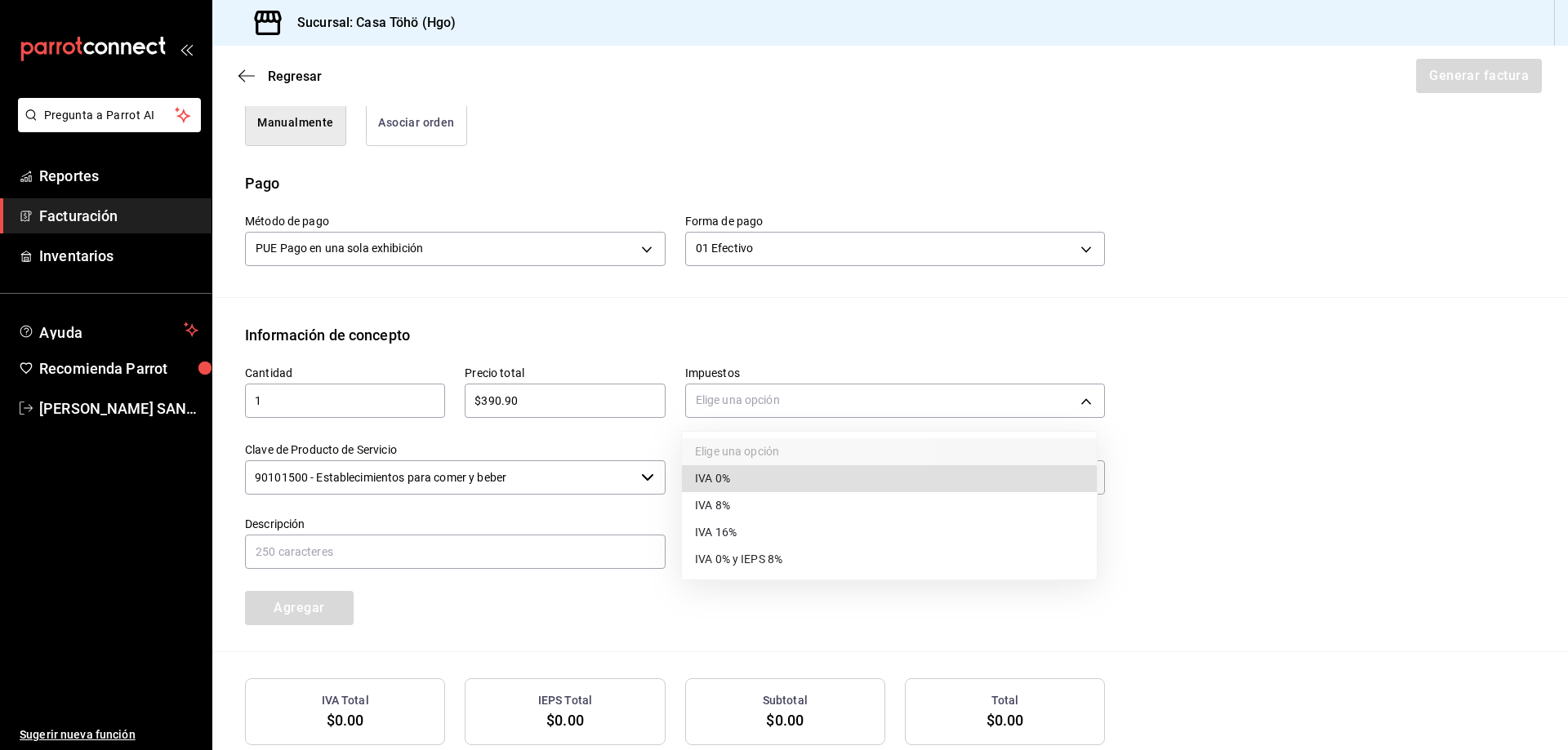
click at [747, 538] on li "IVA 16%" at bounding box center [889, 533] width 415 height 27
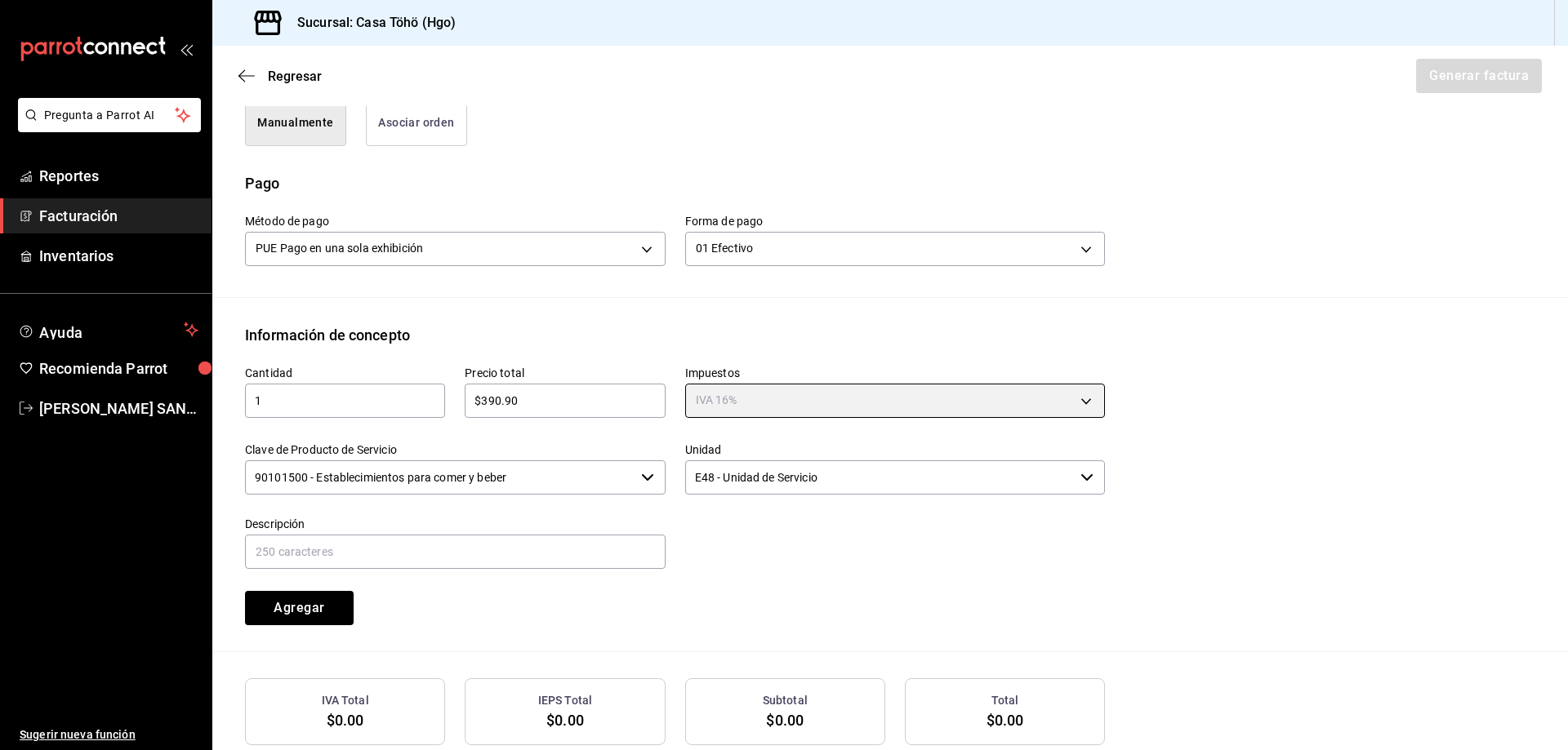
type input "IVA_16"
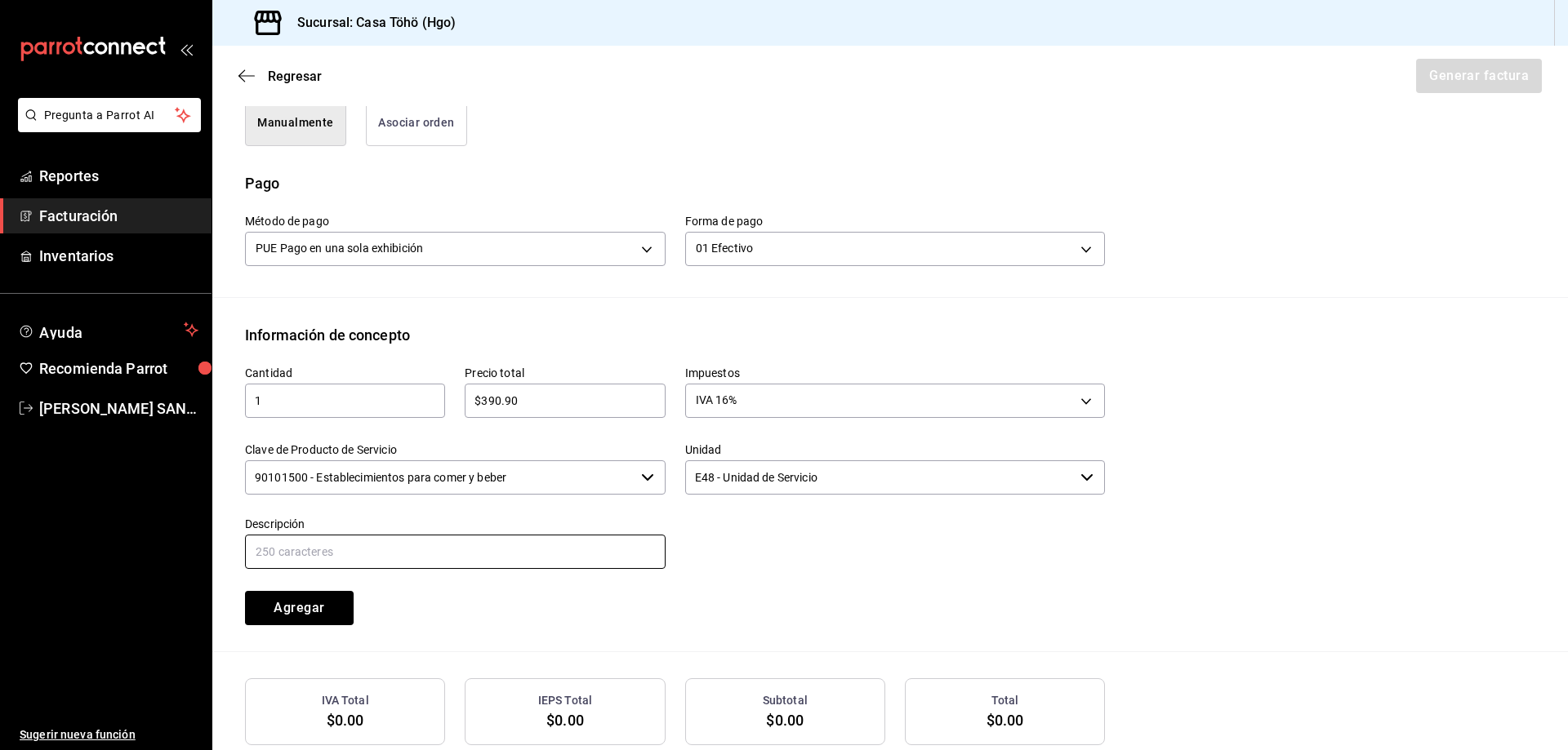
click at [535, 538] on input "text" at bounding box center [455, 552] width 421 height 34
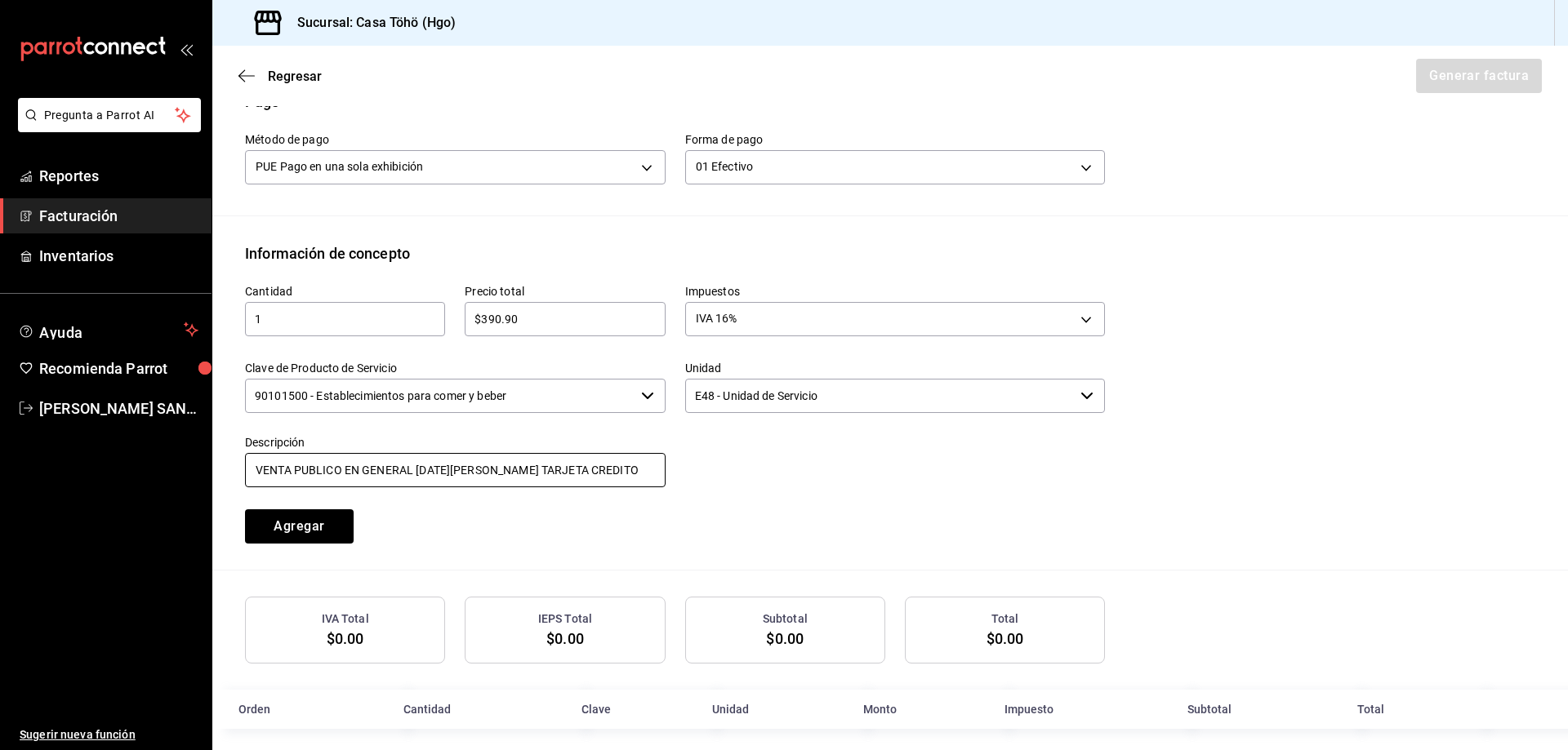
click at [422, 471] on input "VENTA PUBLICO EN GENERAL 5 DE AGOSTO TARJETA CREDITO" at bounding box center [455, 470] width 421 height 34
type input "VENTA PUBLICO EN GENERAL 20 DE AGOSTO DE 2025"
click at [463, 528] on div "Cantidad 1 ​ Precio total $390.90 ​ Impuestos IVA 16% IVA_16 Clave de Producto …" at bounding box center [665, 404] width 880 height 279
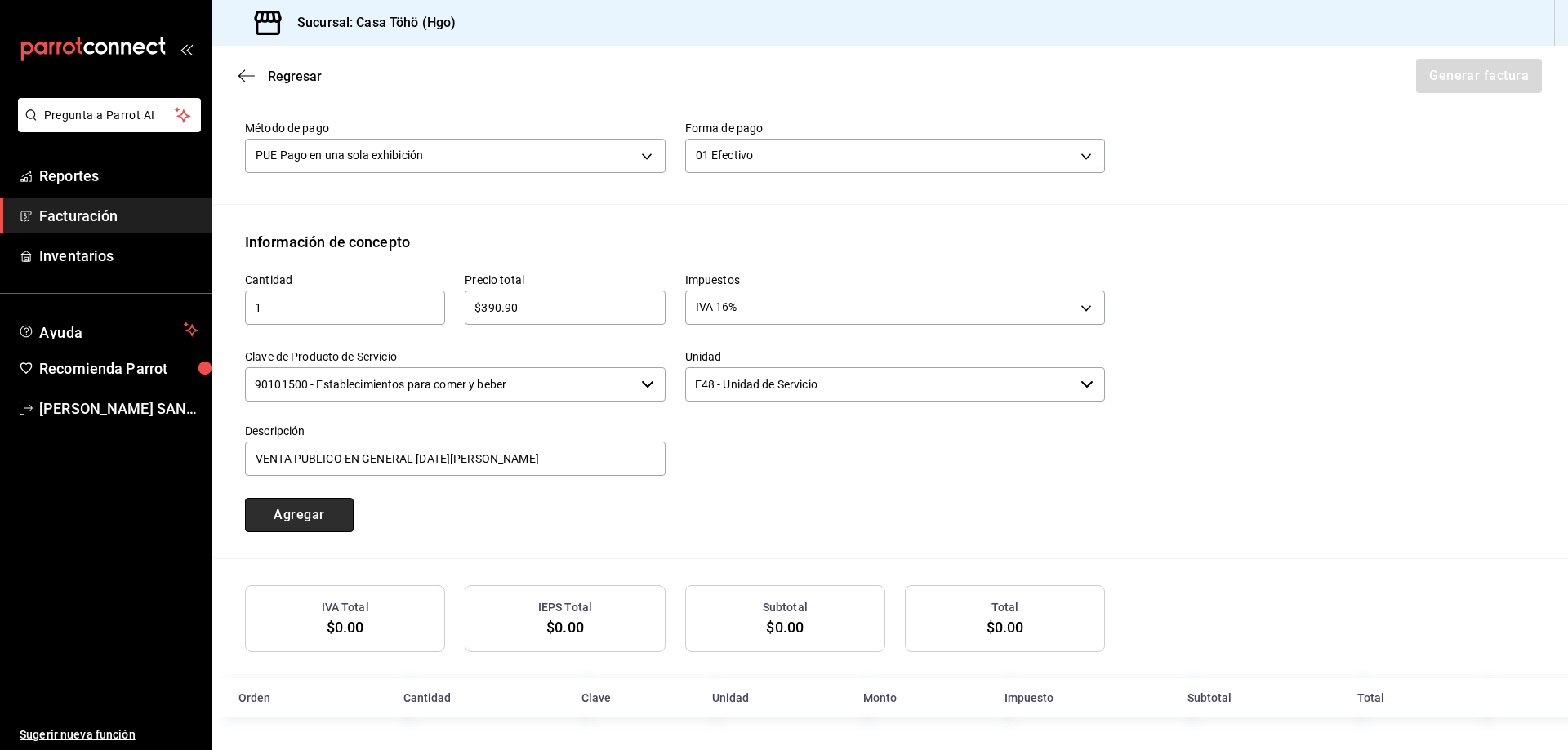
click at [316, 522] on button "Agregar" at bounding box center [299, 515] width 109 height 34
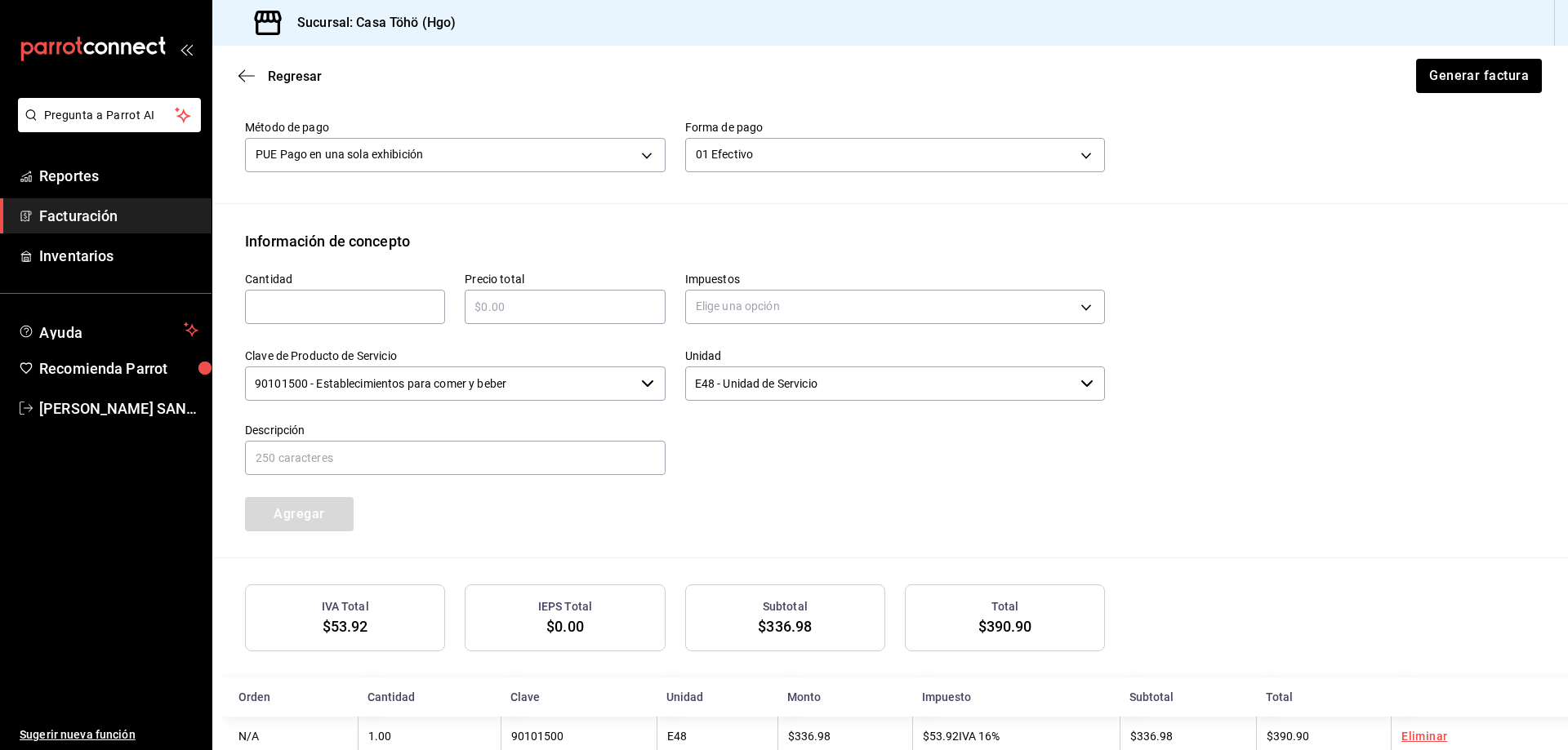
scroll to position [570, 0]
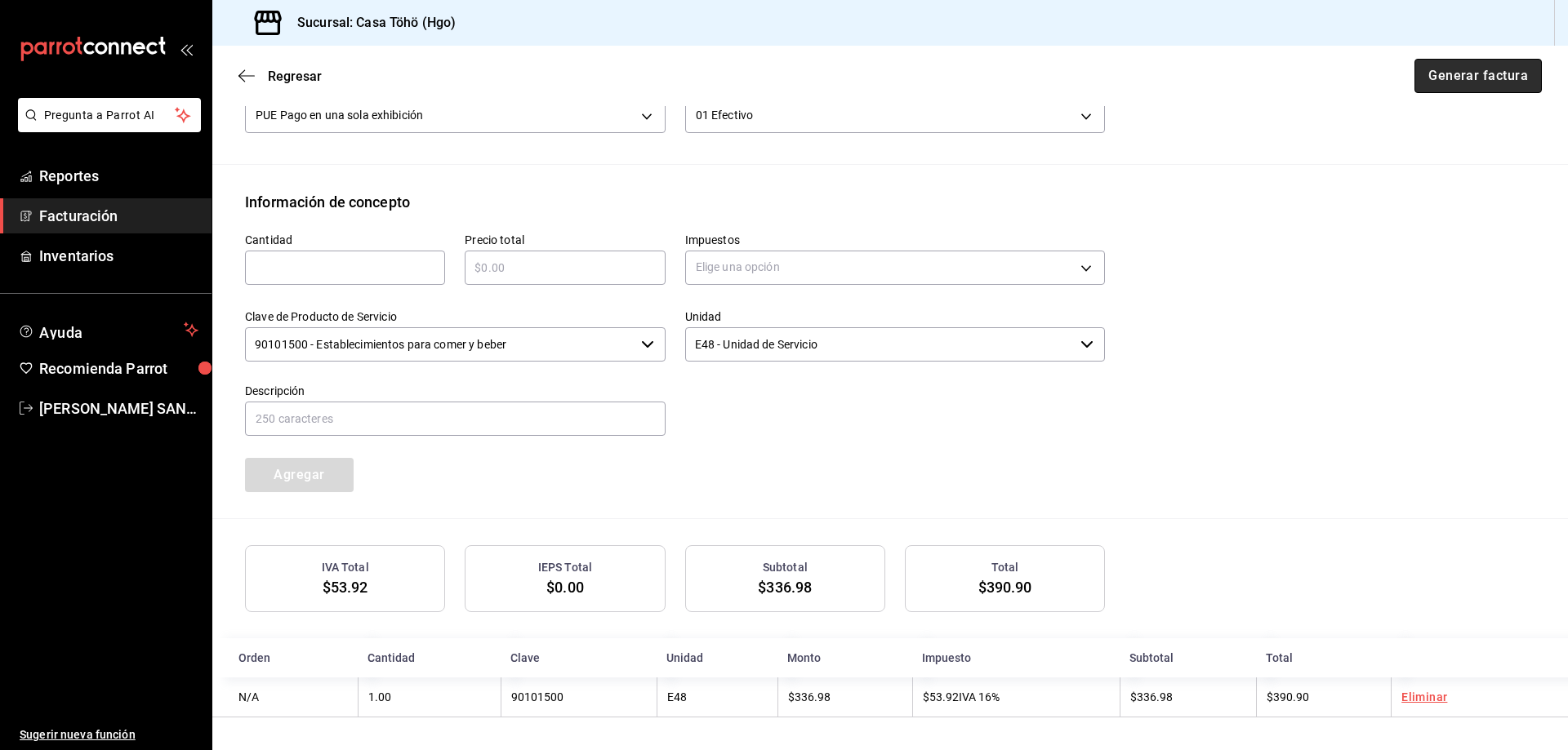
click at [1454, 82] on button "Generar factura" at bounding box center [1478, 76] width 127 height 34
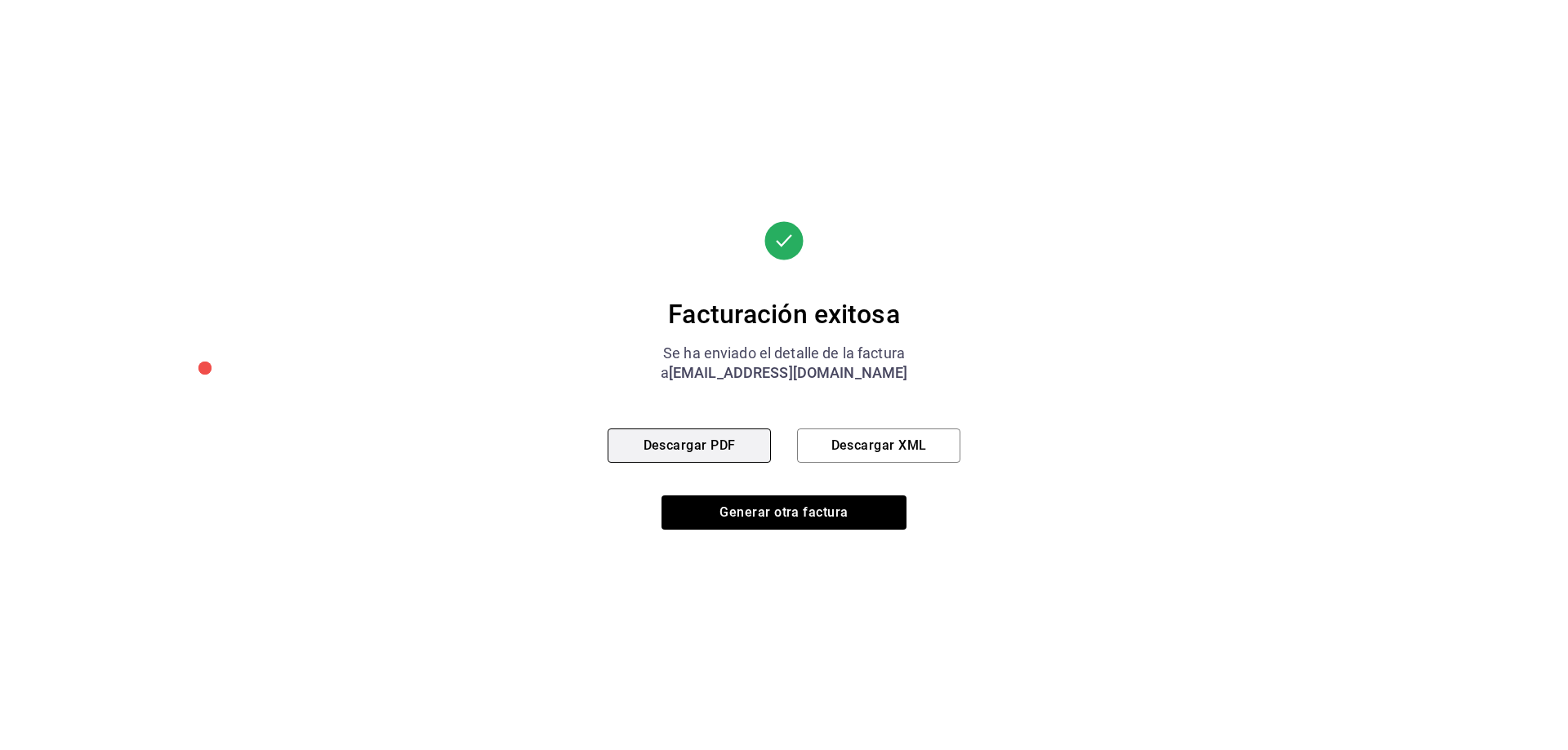
click at [697, 454] on button "Descargar PDF" at bounding box center [689, 446] width 163 height 34
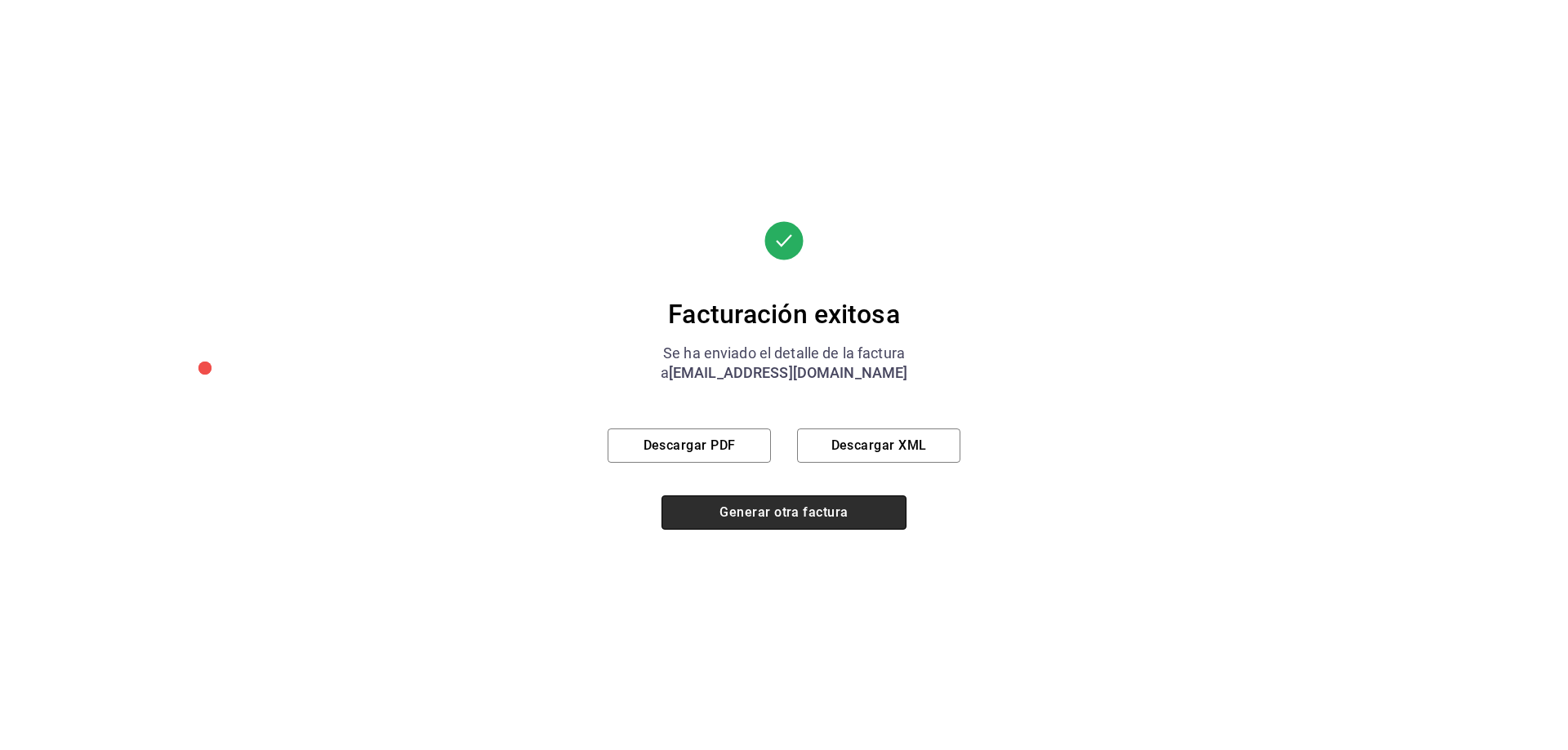
click at [758, 510] on button "Generar otra factura" at bounding box center [784, 512] width 245 height 34
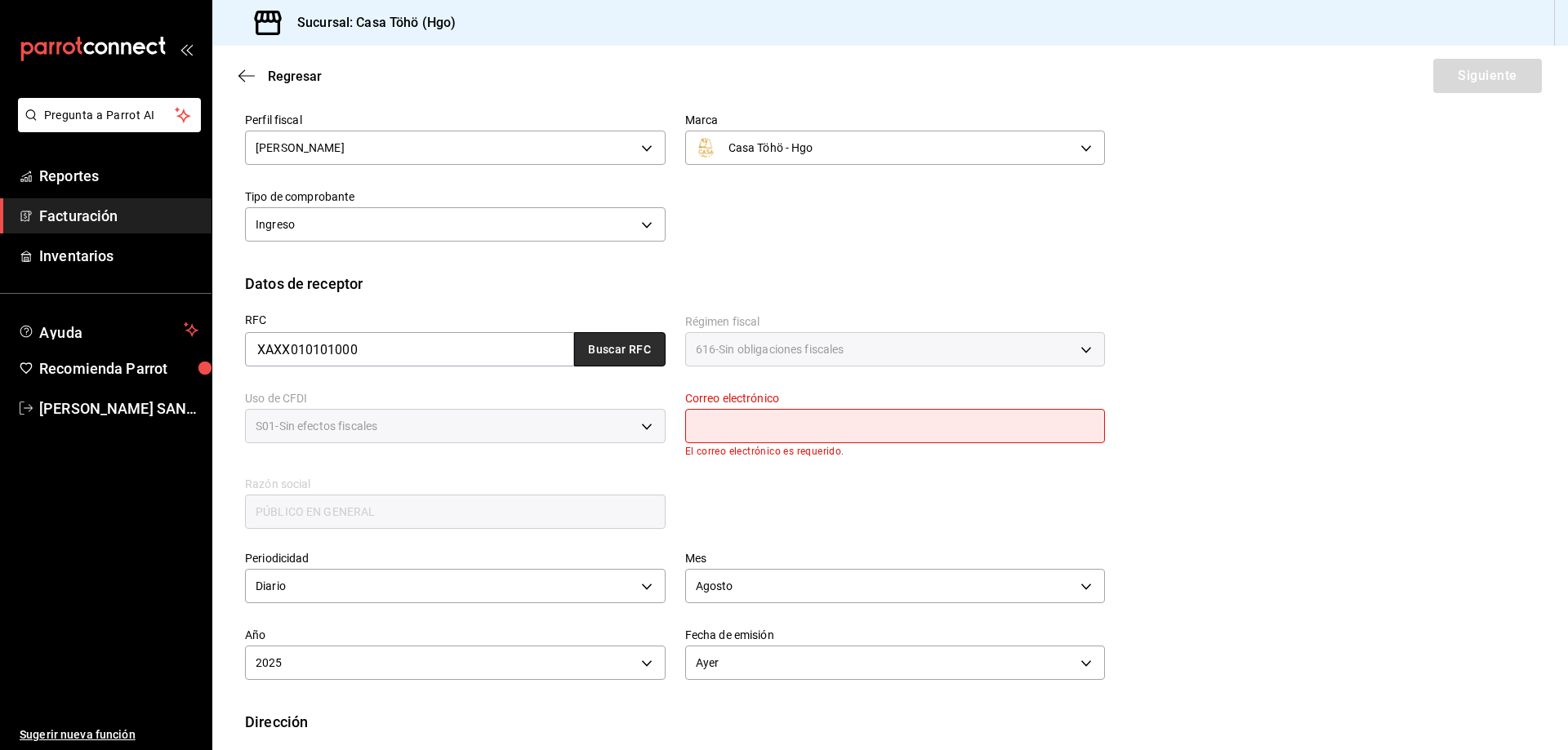
click at [604, 355] on button "Buscar RFC" at bounding box center [620, 349] width 92 height 34
type input "[EMAIL_ADDRESS][DOMAIN_NAME]"
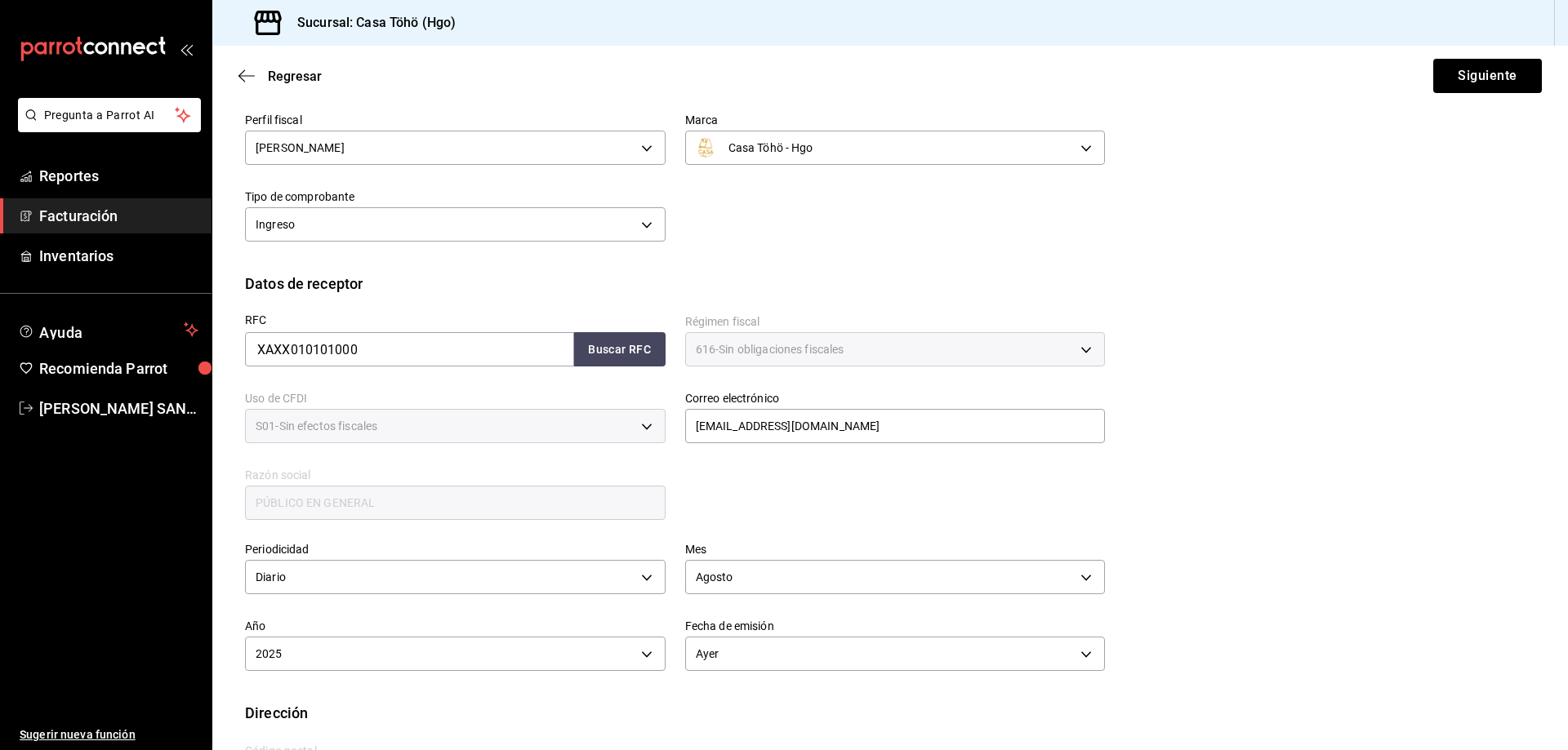
scroll to position [190, 0]
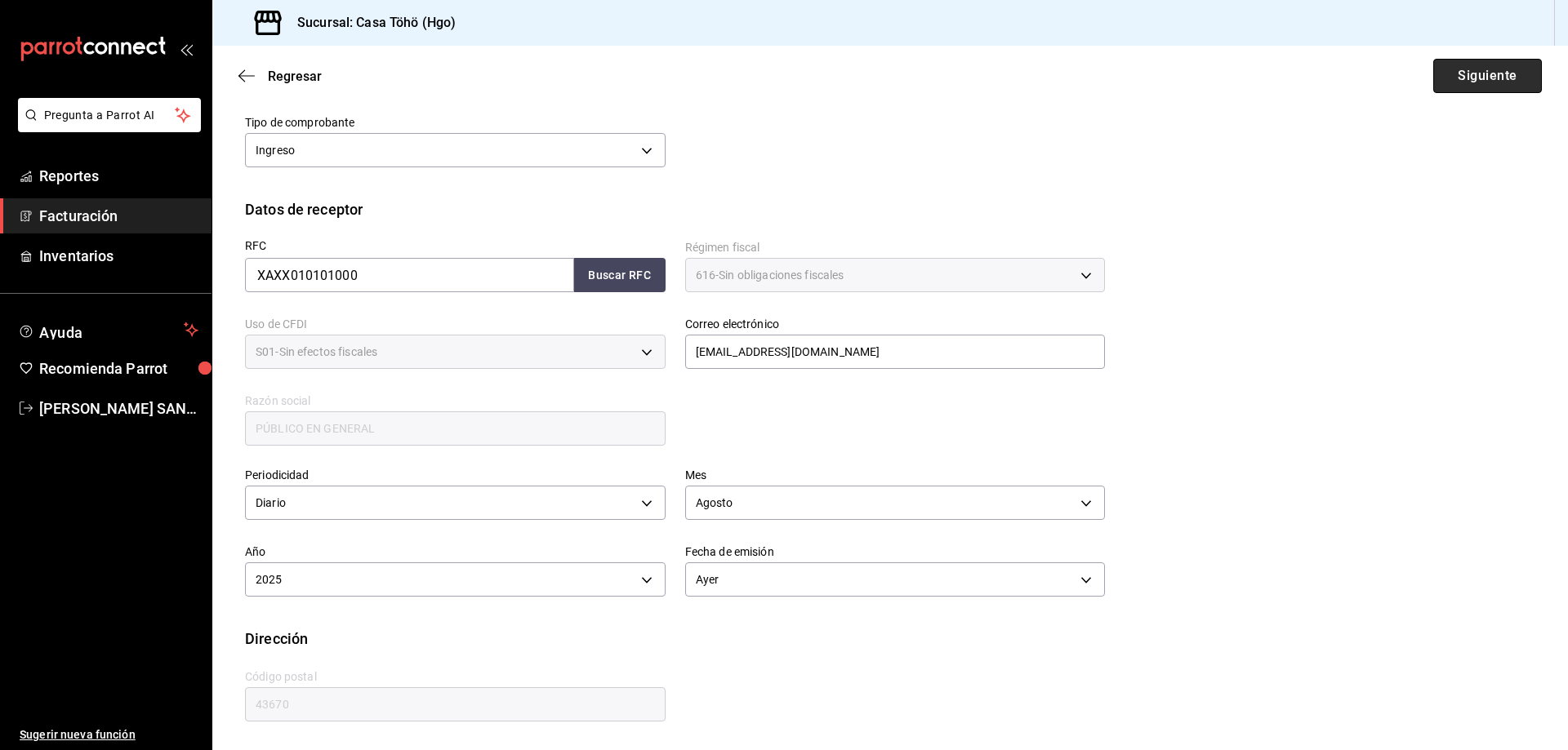
click at [1456, 86] on button "Siguiente" at bounding box center [1487, 76] width 109 height 34
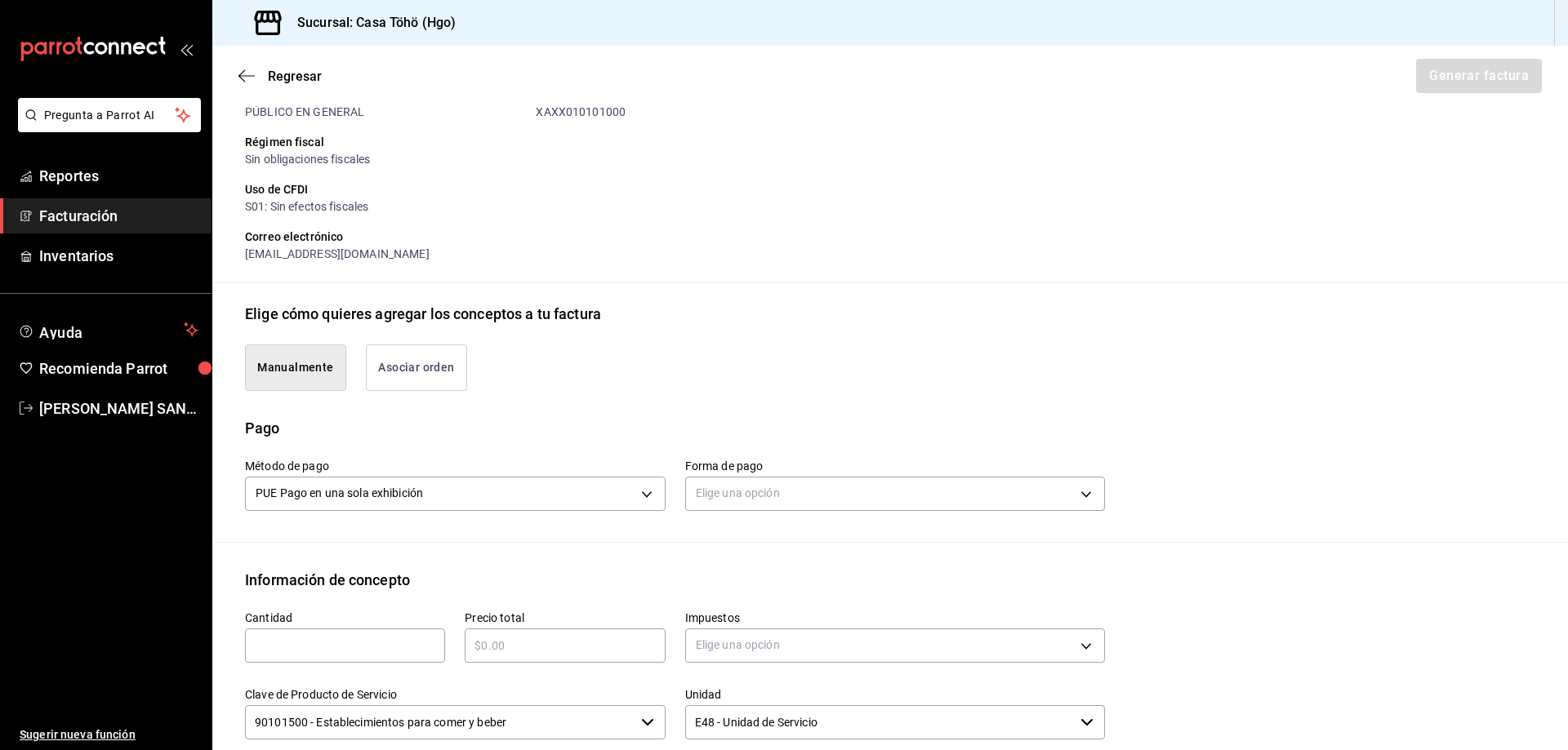
click at [303, 376] on button "Manualmente" at bounding box center [295, 368] width 101 height 47
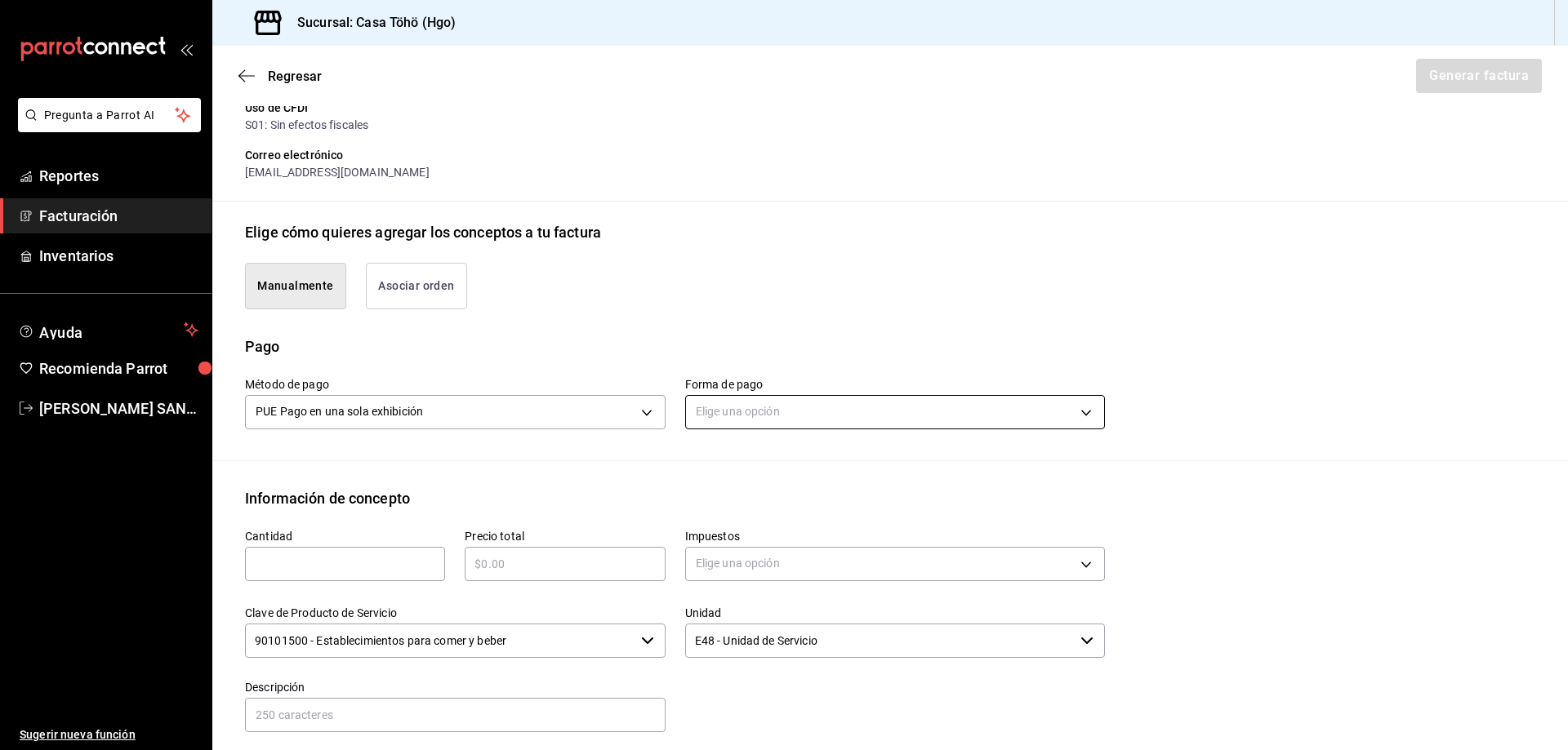
click at [782, 414] on body "Pregunta a Parrot AI Reportes Facturación Inventarios Ayuda Recomienda Parrot […" at bounding box center [784, 375] width 1568 height 750
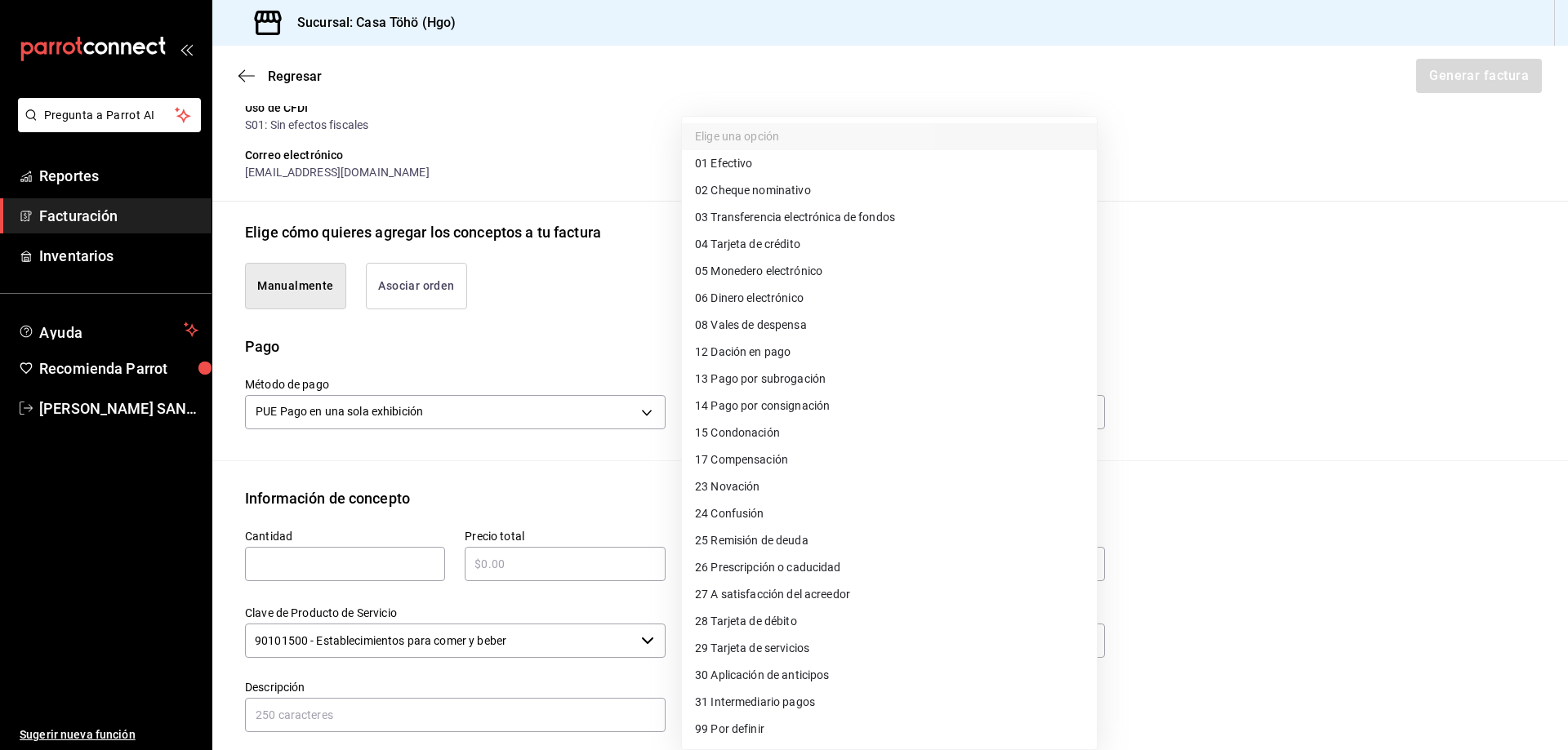
click at [831, 617] on li "28 Tarjeta de débito" at bounding box center [889, 622] width 415 height 27
type input "28"
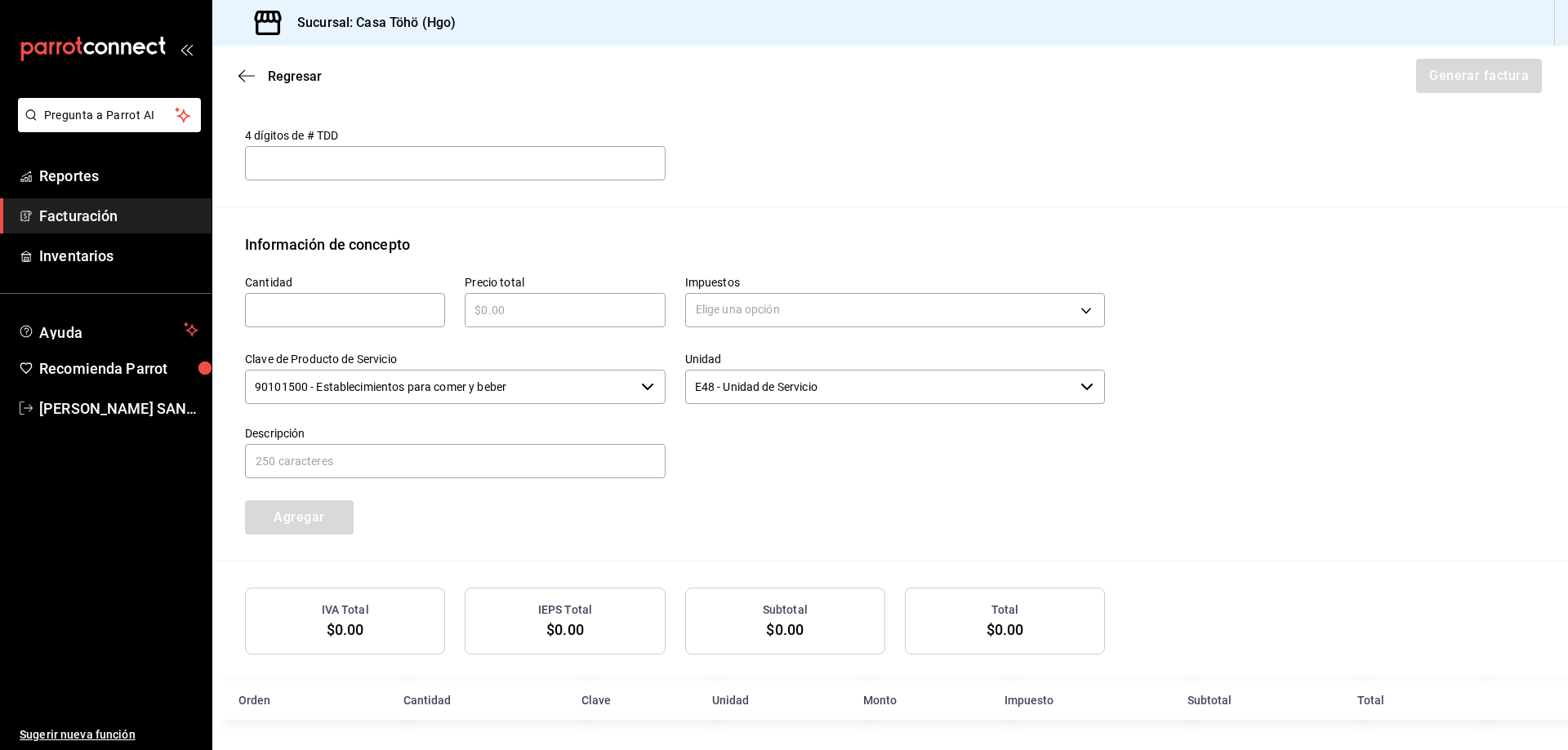
scroll to position [598, 0]
click at [328, 322] on div "​" at bounding box center [345, 310] width 200 height 34
type input "1"
click at [556, 322] on div "​" at bounding box center [565, 310] width 200 height 34
type input "$90"
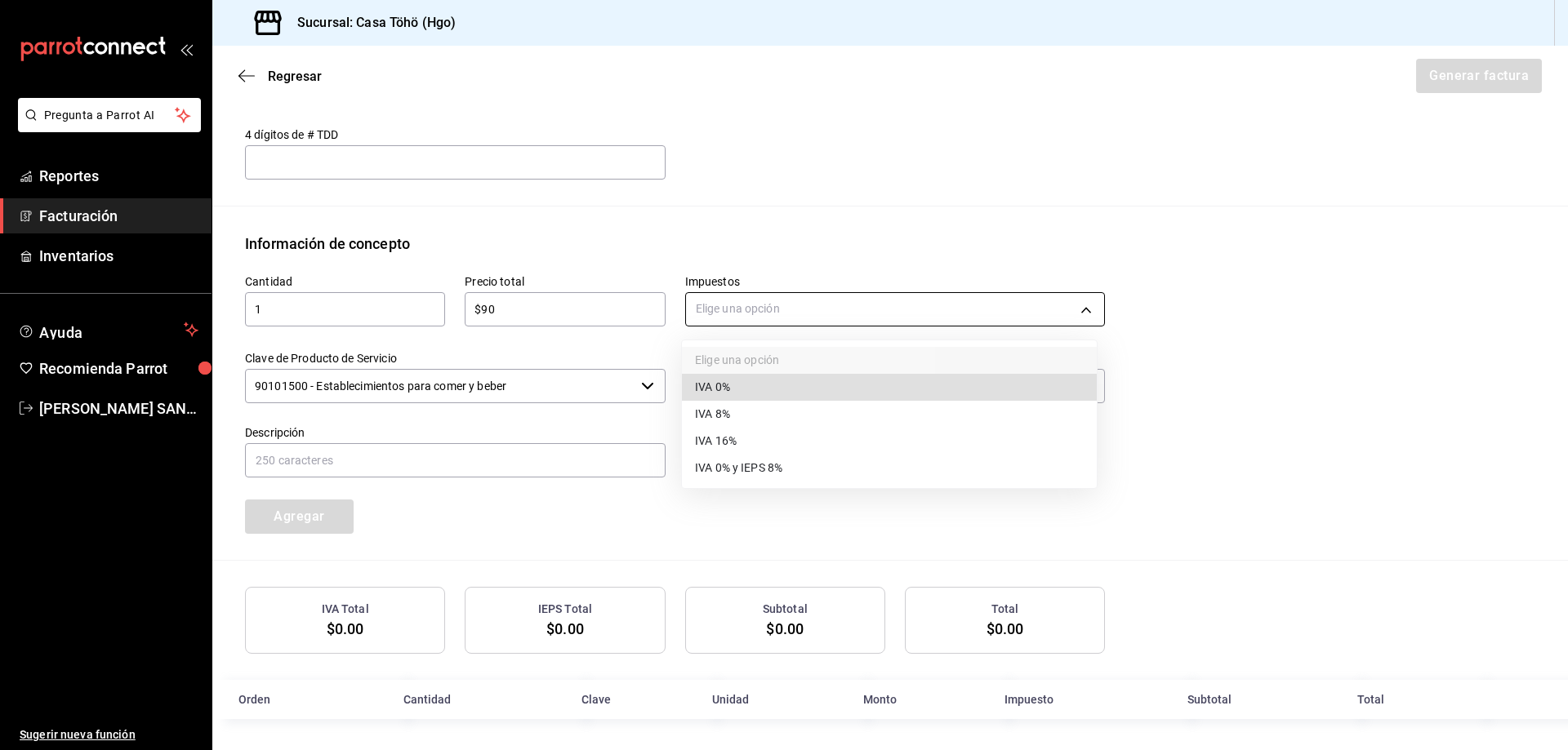
click at [722, 312] on body "Pregunta a Parrot AI Reportes Facturación Inventarios Ayuda Recomienda Parrot A…" at bounding box center [784, 375] width 1568 height 750
click at [736, 445] on span "IVA 16%" at bounding box center [715, 440] width 41 height 17
type input "IVA_16"
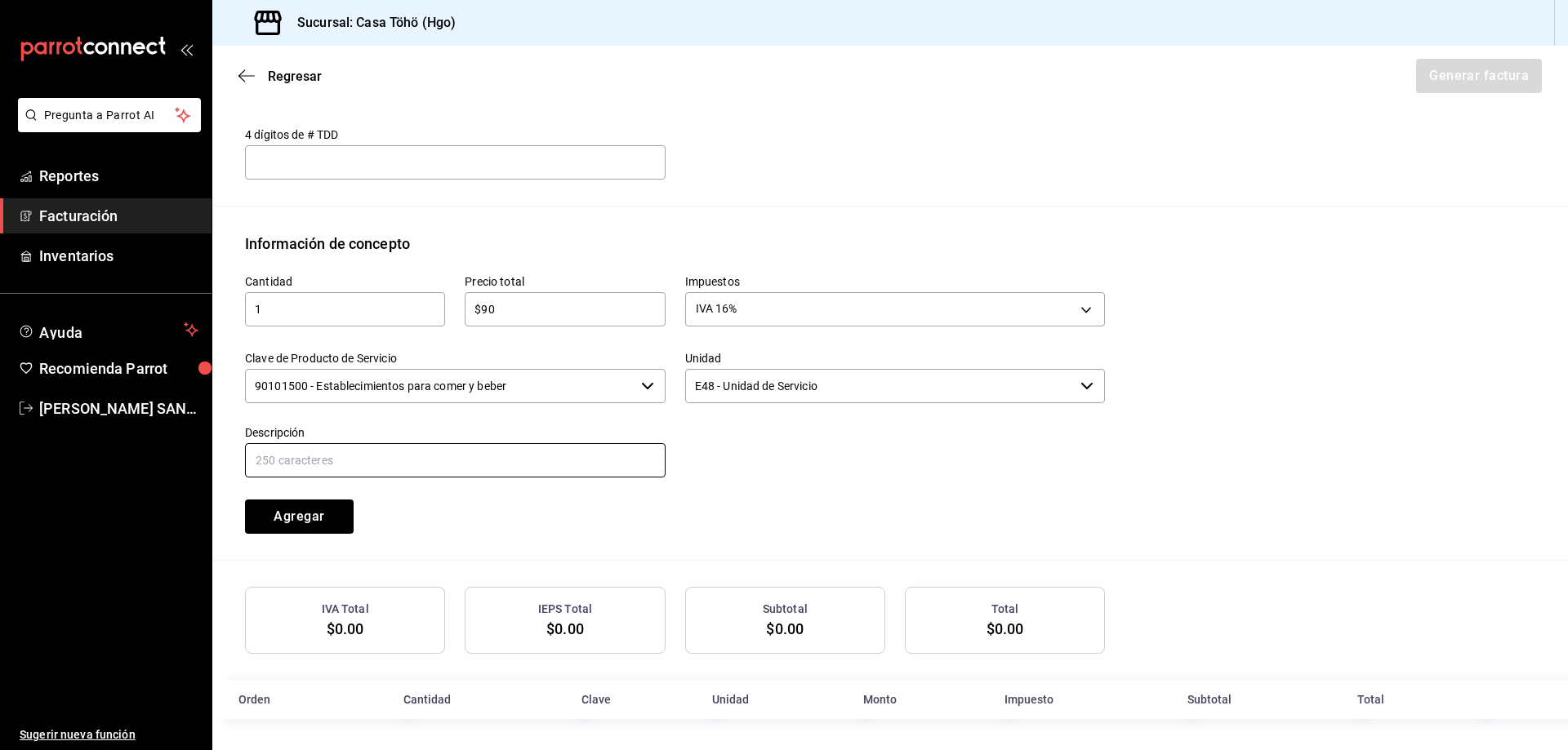
click at [527, 469] on input "text" at bounding box center [455, 460] width 421 height 34
click at [419, 454] on input "VENTA PUBLICO EN GENERAL 5 DE AGOSTO TARJETA CREDITO" at bounding box center [455, 460] width 421 height 34
drag, startPoint x: 614, startPoint y: 456, endPoint x: 498, endPoint y: 452, distance: 116.1
click at [498, 452] on input "VENTA PUBLICO EN GENERAL 20 DE AGOSTO TARJETA CREDITO" at bounding box center [455, 460] width 421 height 34
type input "VENTA PUBLICO EN GENERAL 20 DE AGOSTO DE 2025"
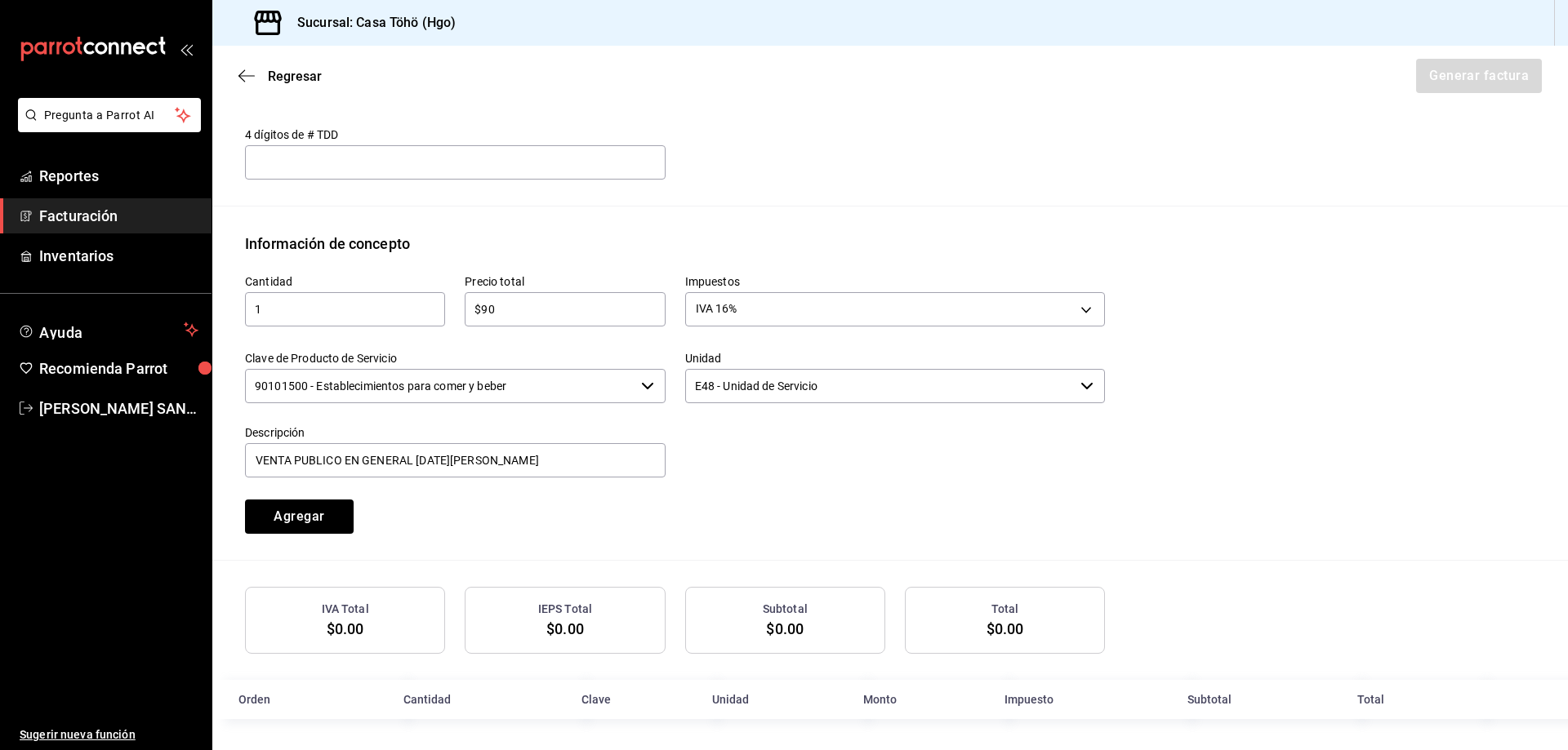
click at [797, 468] on div at bounding box center [885, 442] width 440 height 74
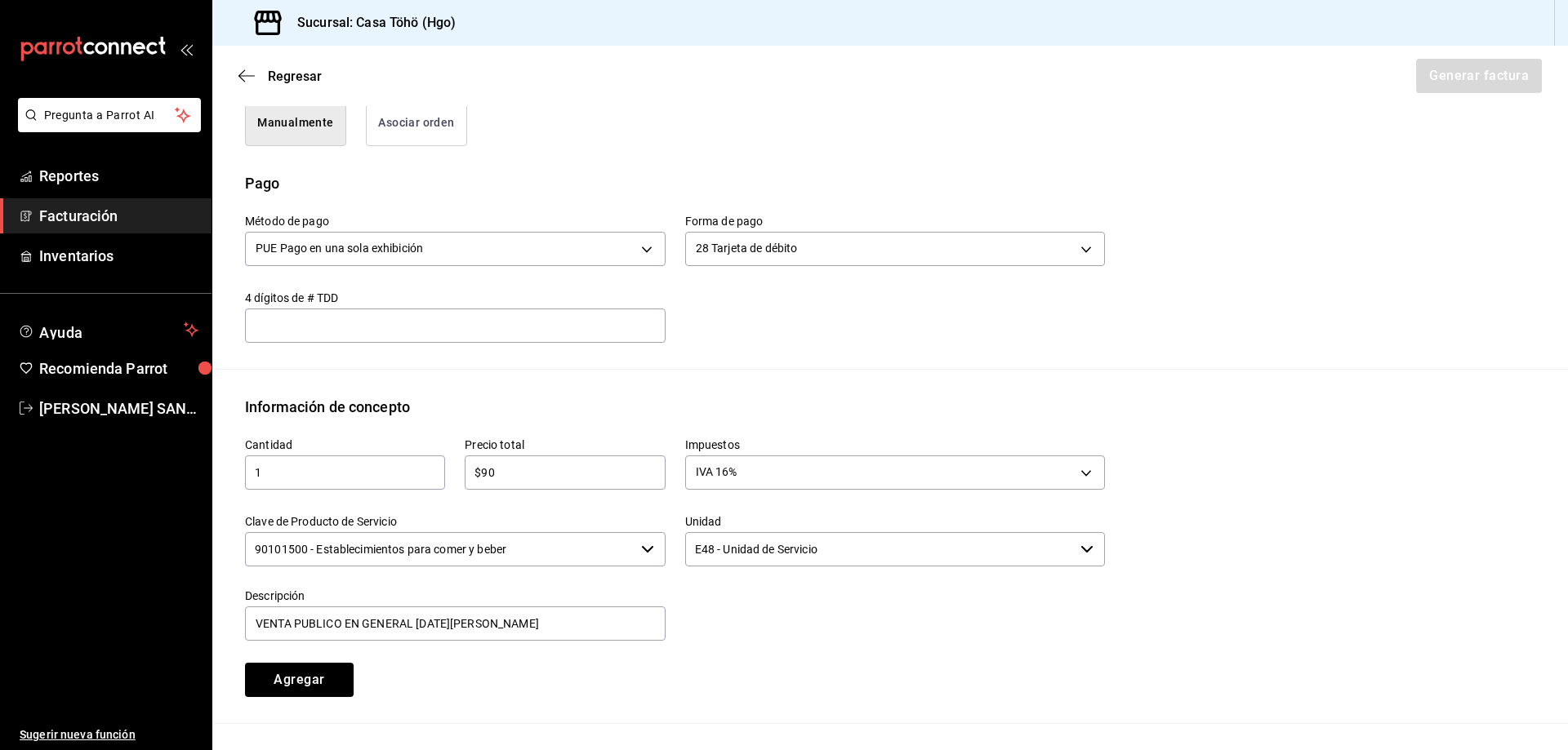
scroll to position [517, 0]
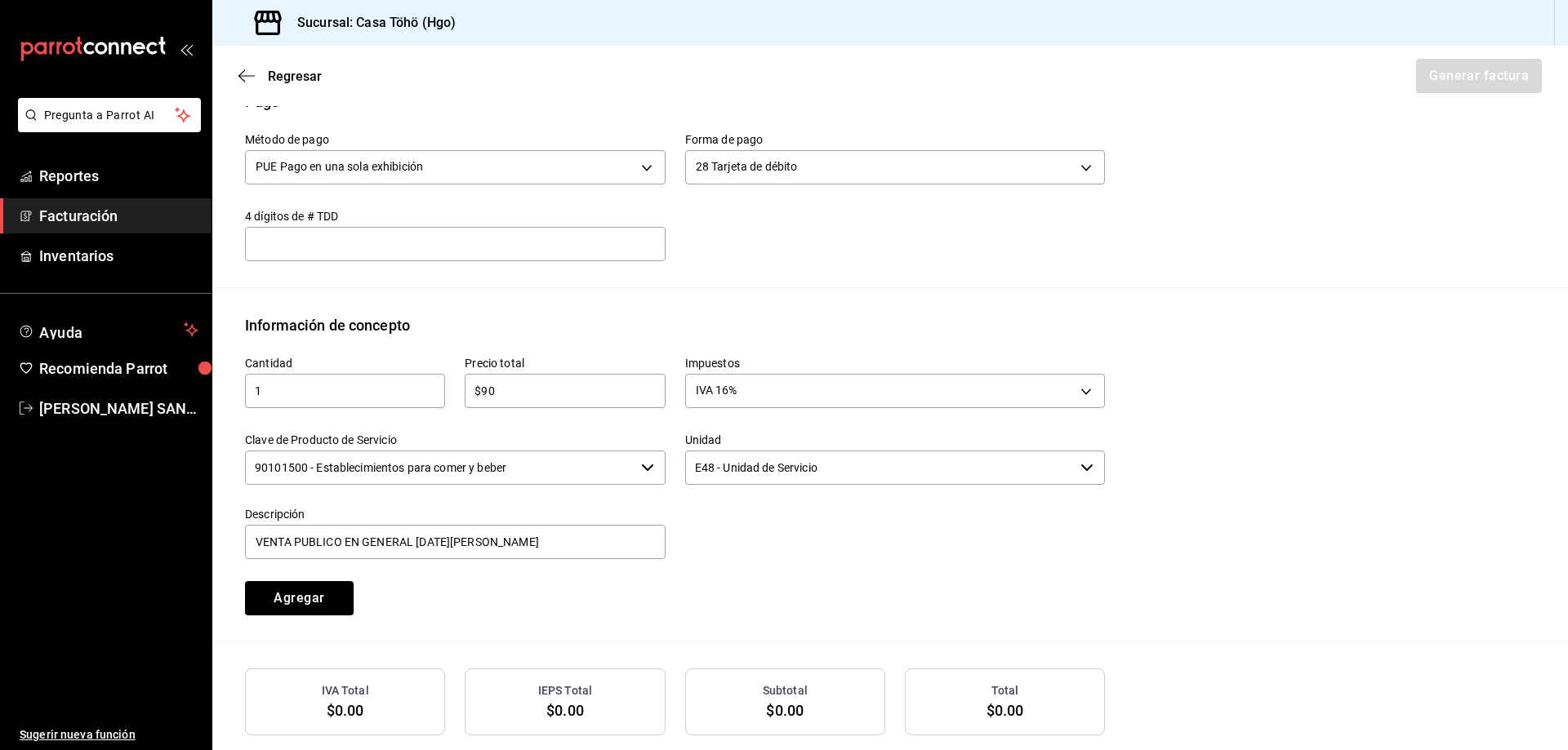
click at [868, 335] on div "Información de concepto" at bounding box center [889, 325] width 1290 height 22
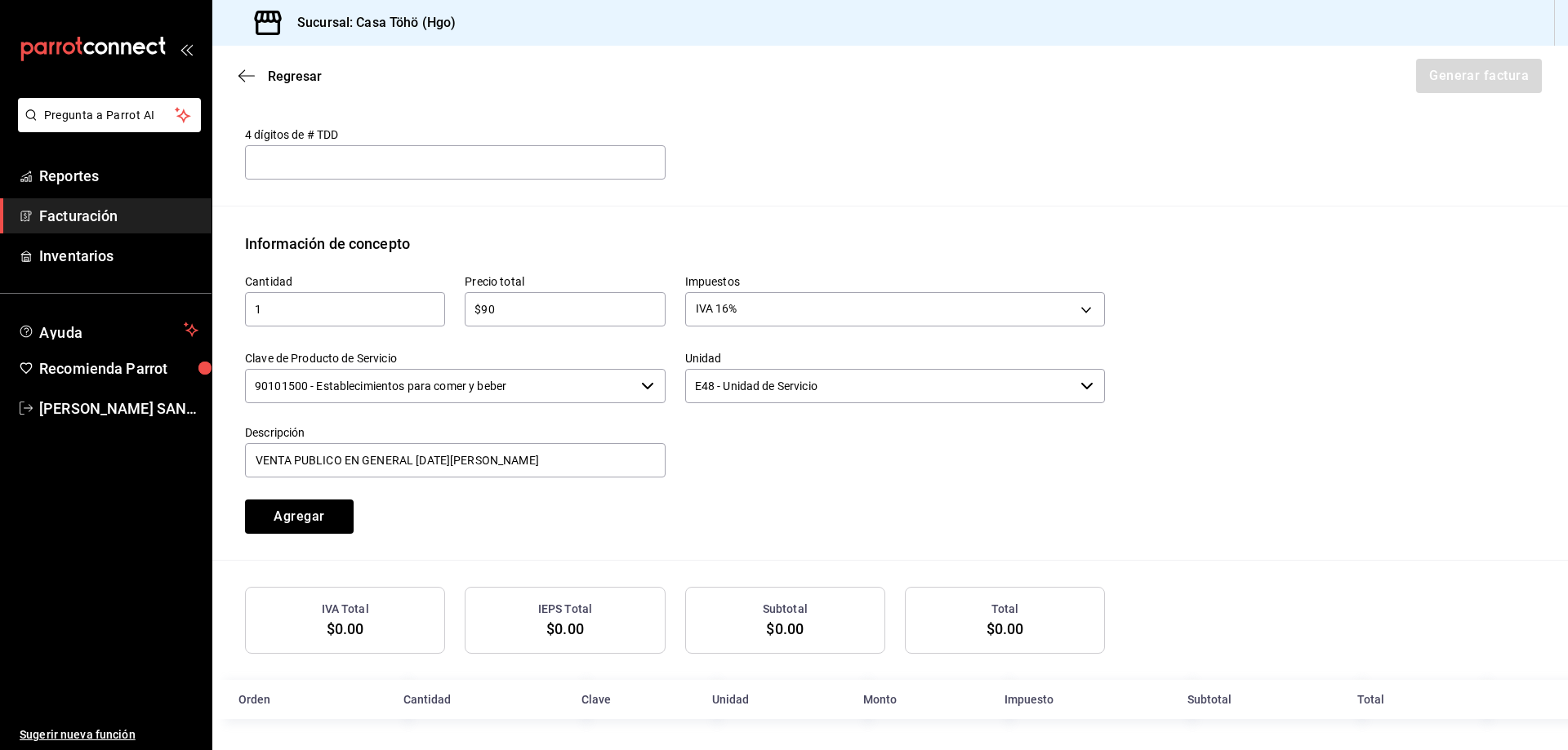
scroll to position [601, 0]
click at [302, 502] on button "Agregar" at bounding box center [299, 515] width 109 height 34
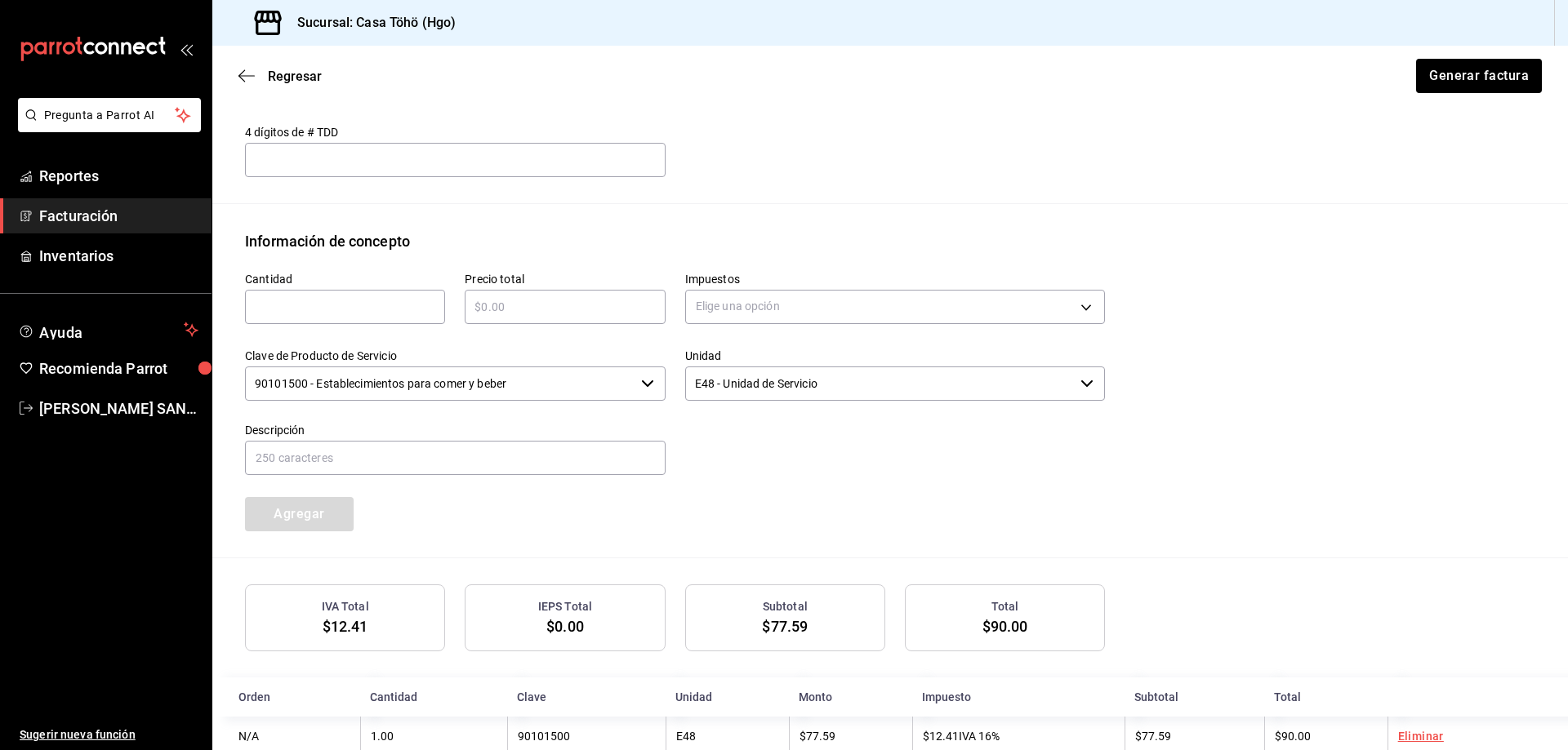
scroll to position [641, 0]
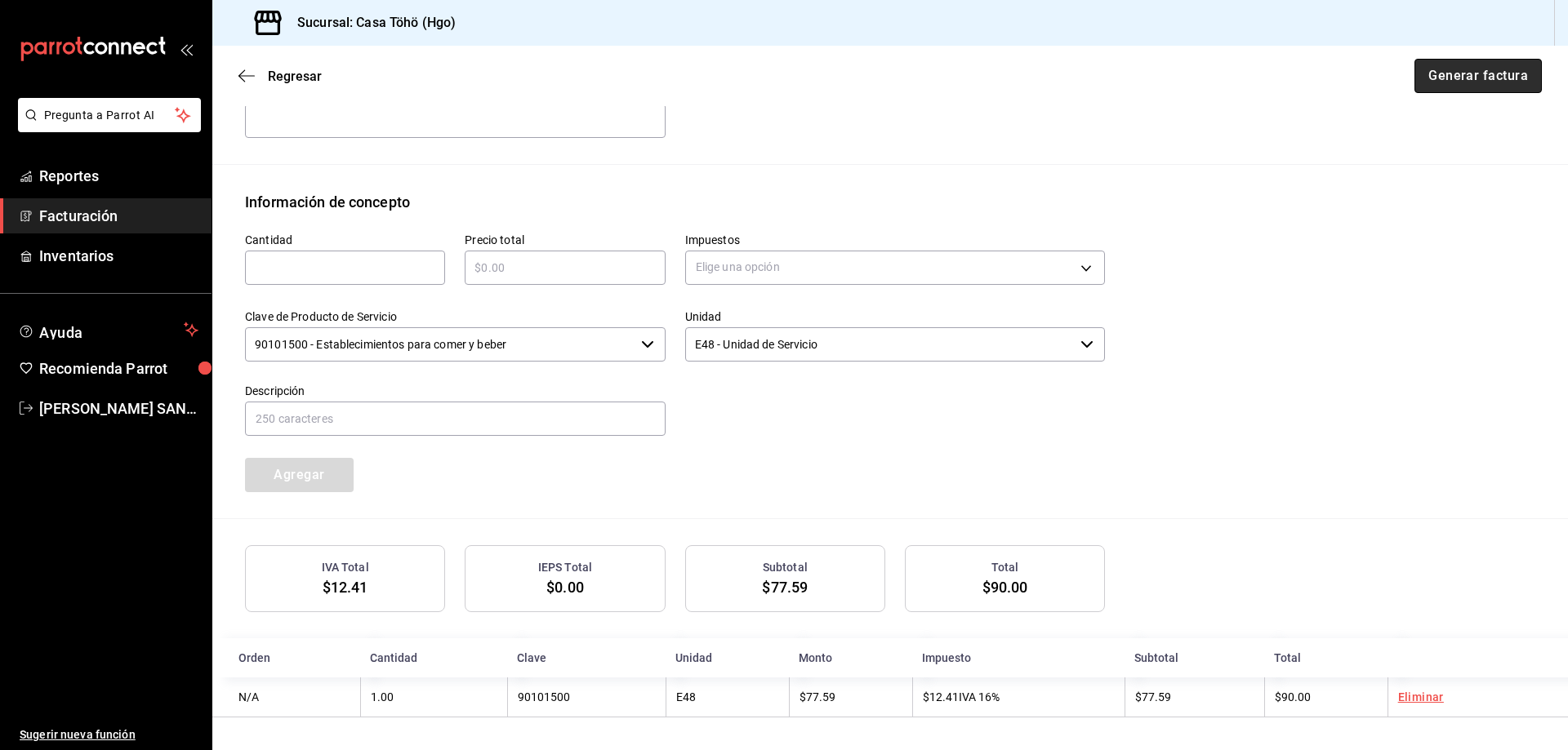
click at [1448, 70] on button "Generar factura" at bounding box center [1478, 76] width 127 height 34
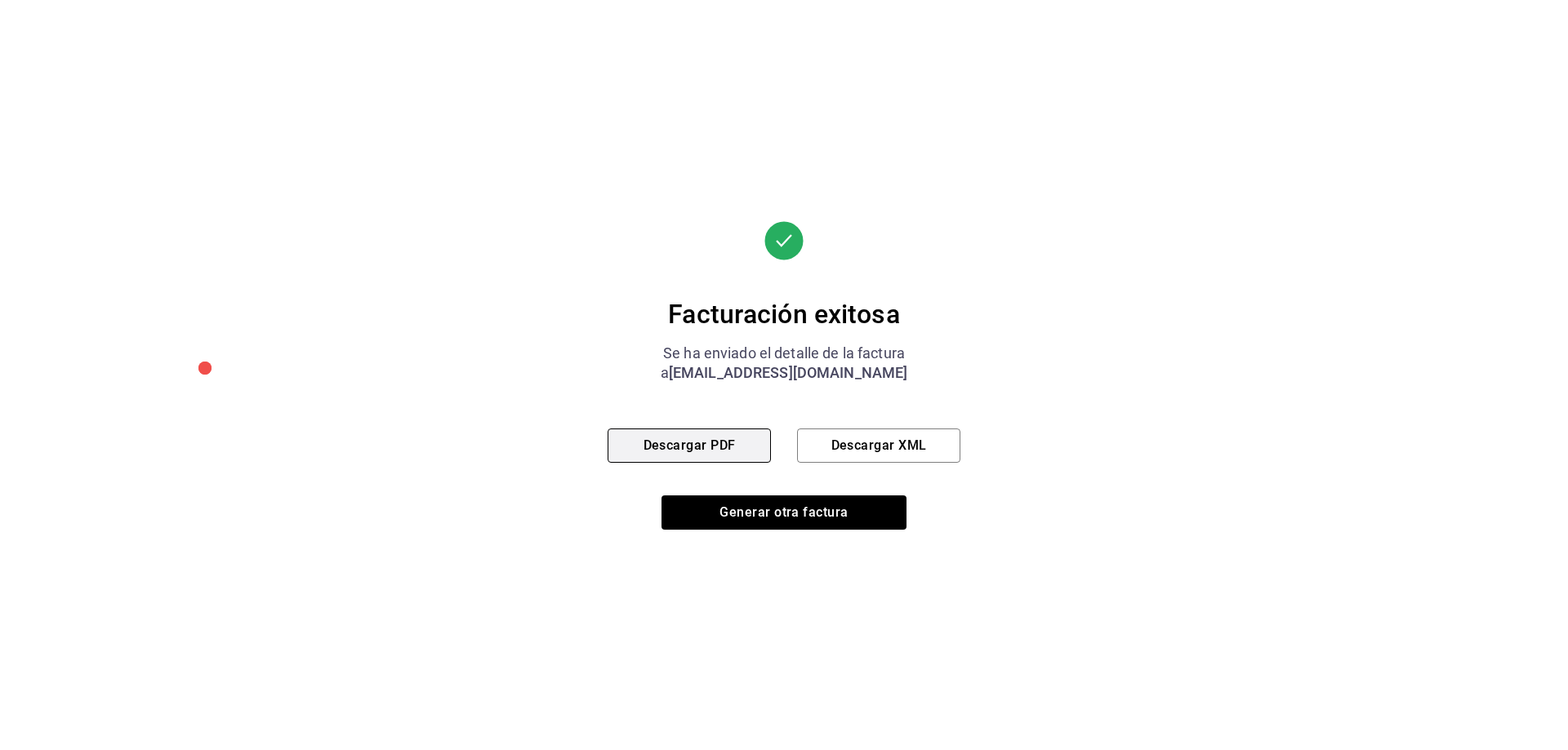
click at [703, 450] on button "Descargar PDF" at bounding box center [689, 446] width 163 height 34
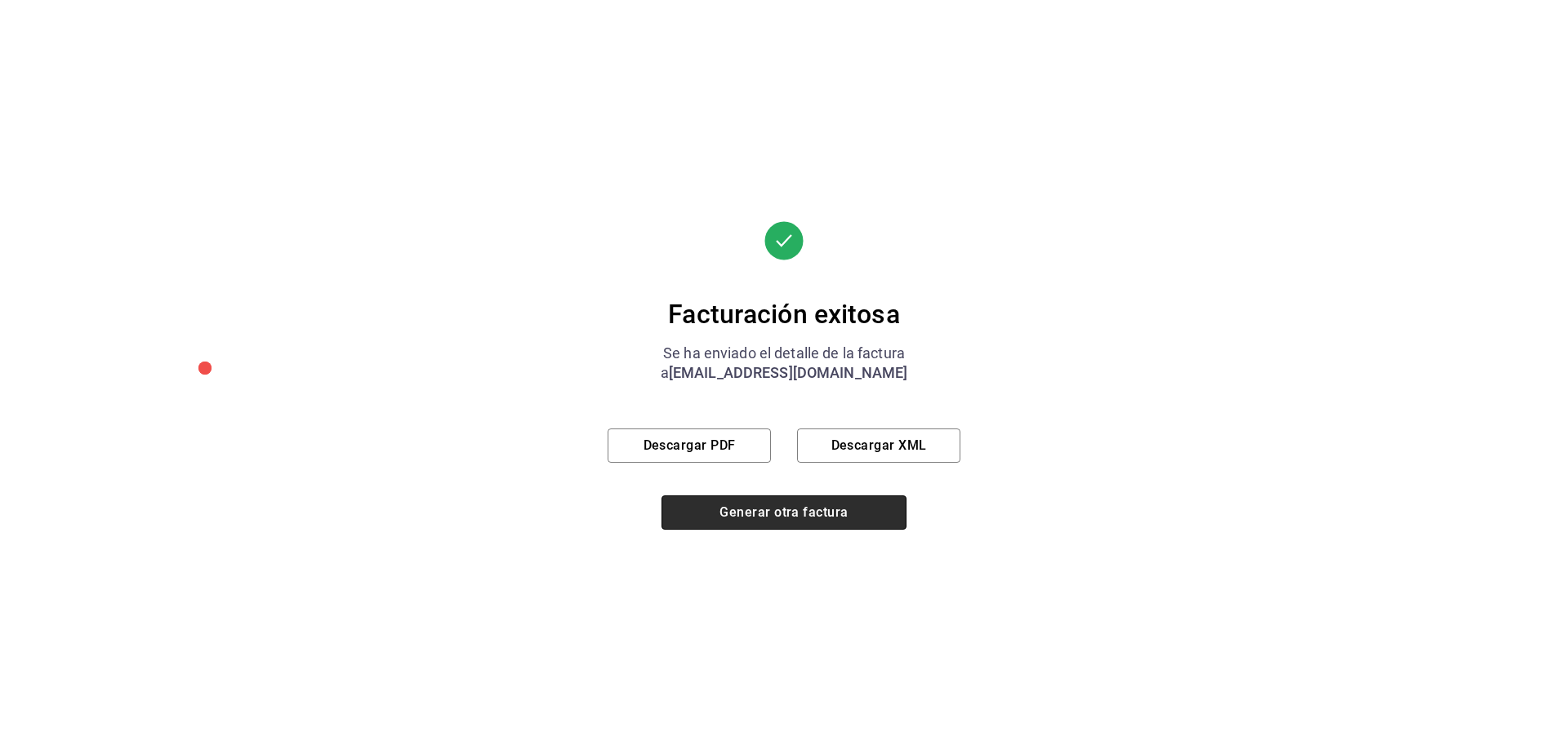
click at [832, 524] on button "Generar otra factura" at bounding box center [784, 512] width 245 height 34
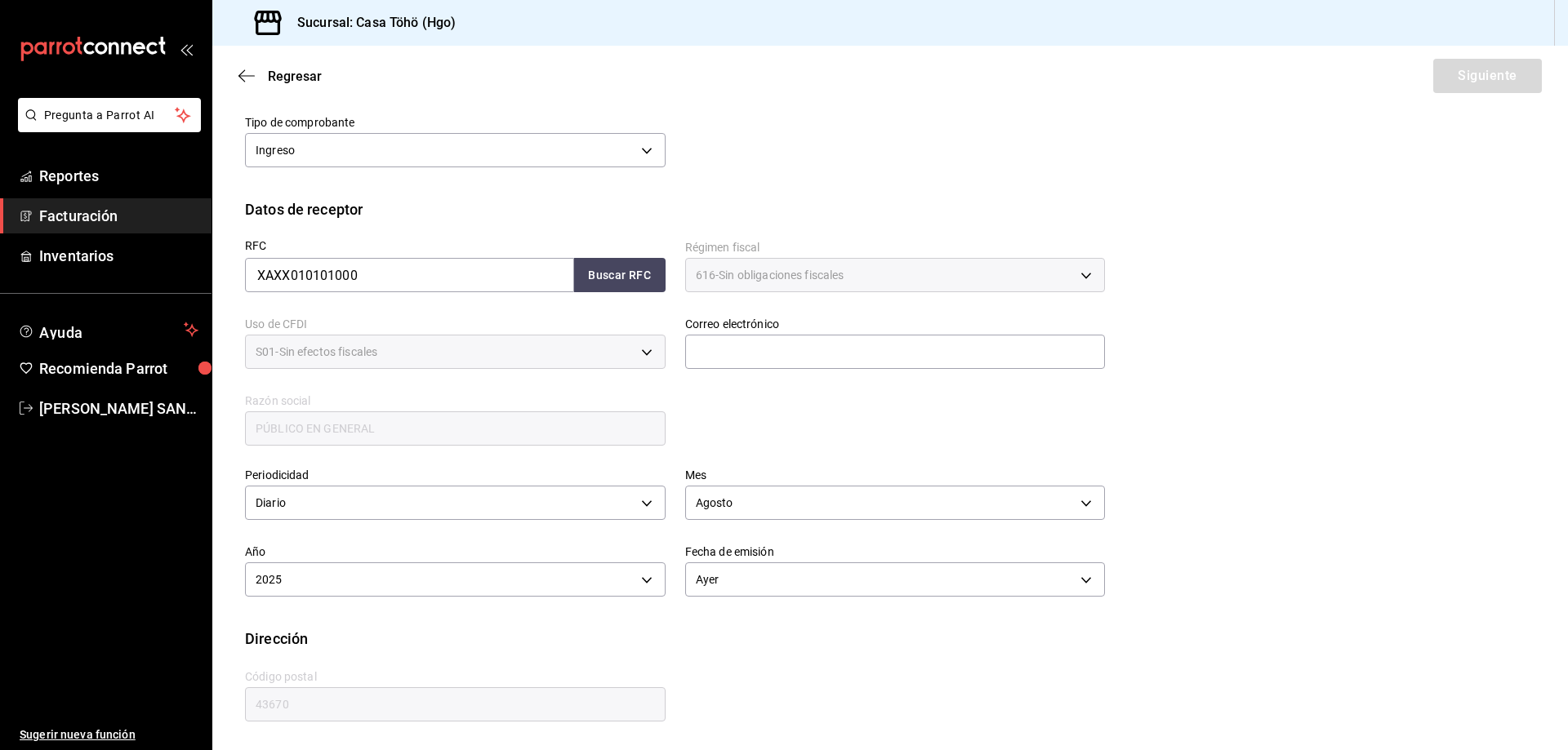
scroll to position [116, 0]
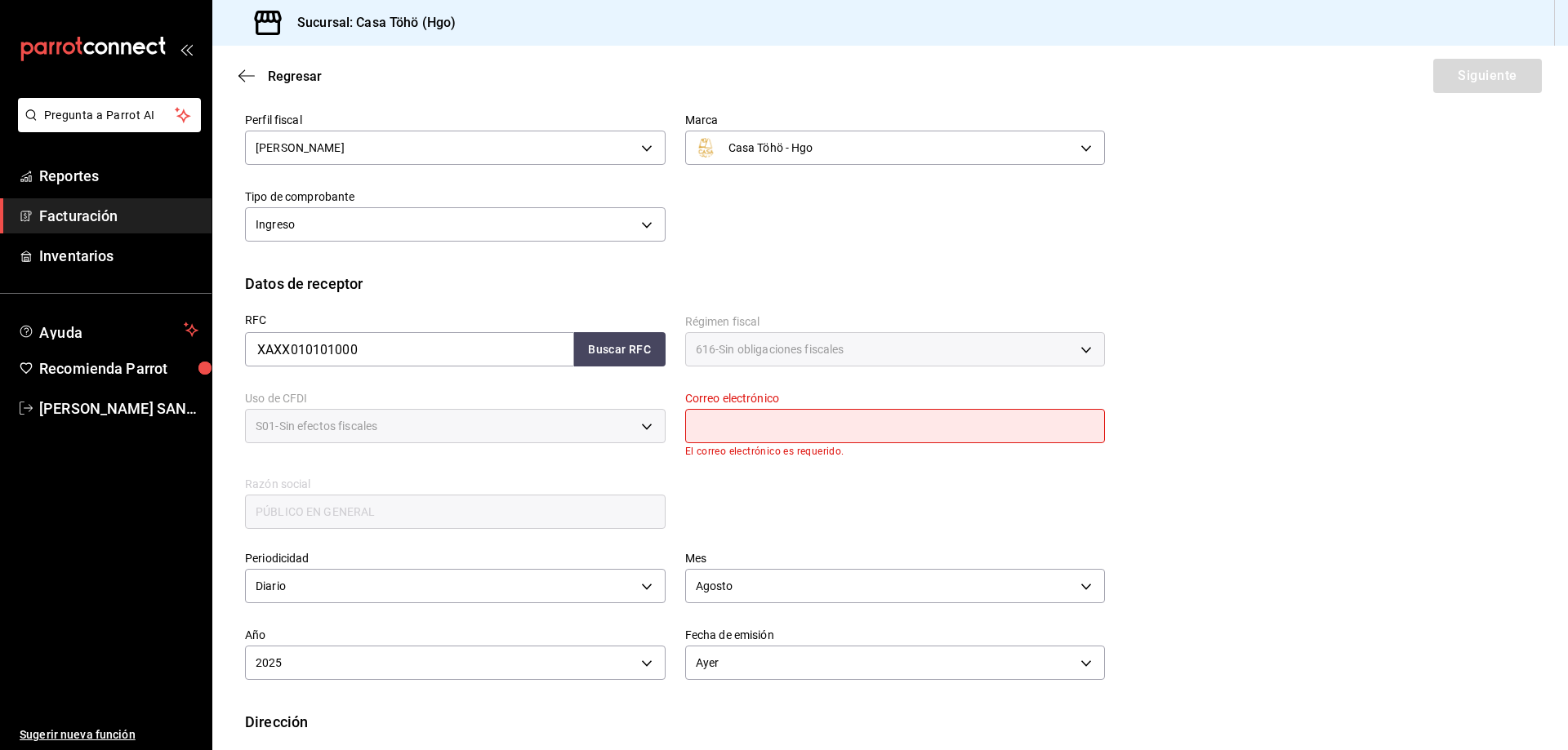
click at [715, 427] on input "text" at bounding box center [895, 426] width 421 height 34
click at [647, 357] on button "Buscar RFC" at bounding box center [620, 349] width 92 height 34
click at [482, 348] on input "XAXX010101000" at bounding box center [409, 349] width 329 height 34
click at [630, 347] on div "XAXX010101000 Buscar RFC" at bounding box center [455, 349] width 421 height 34
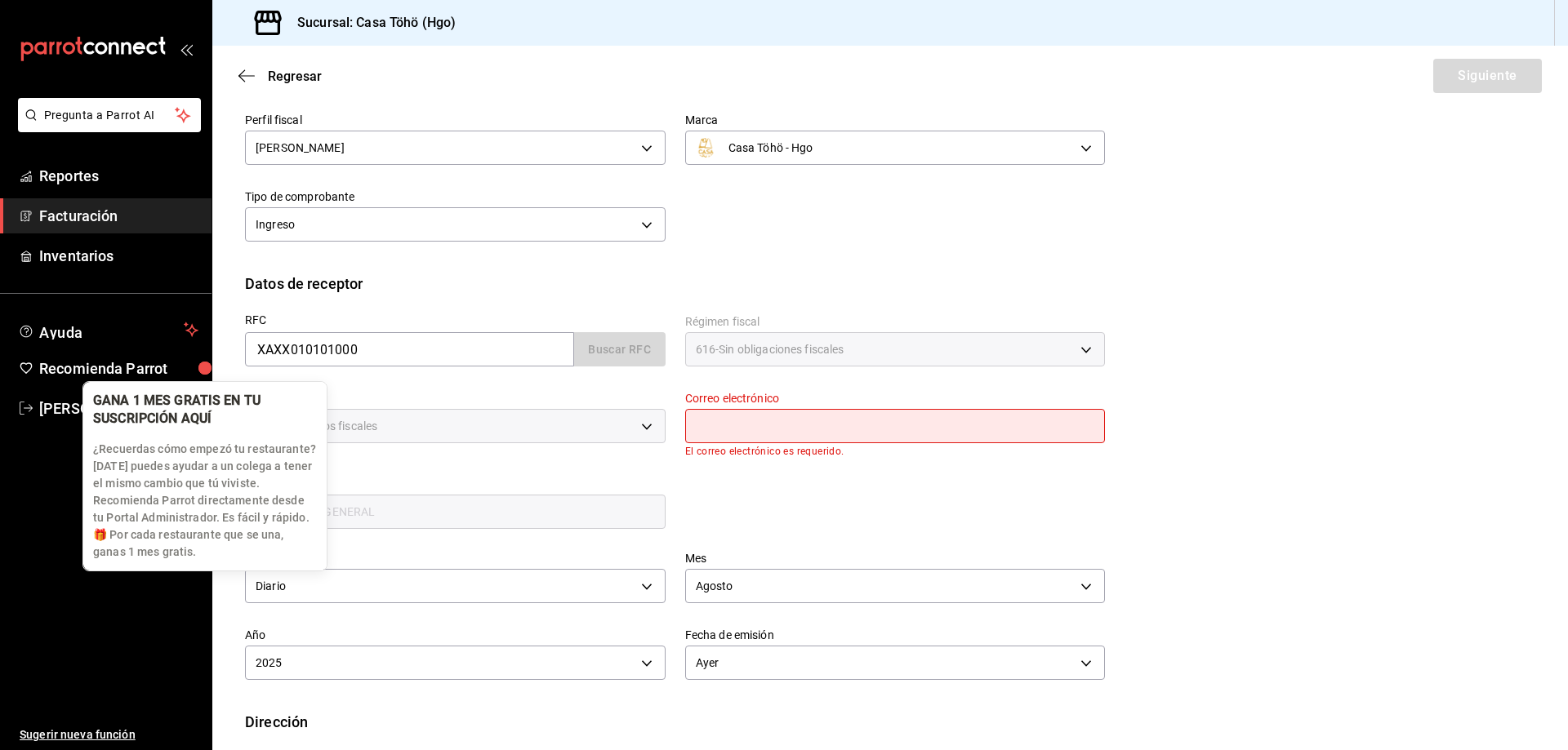
scroll to position [199, 0]
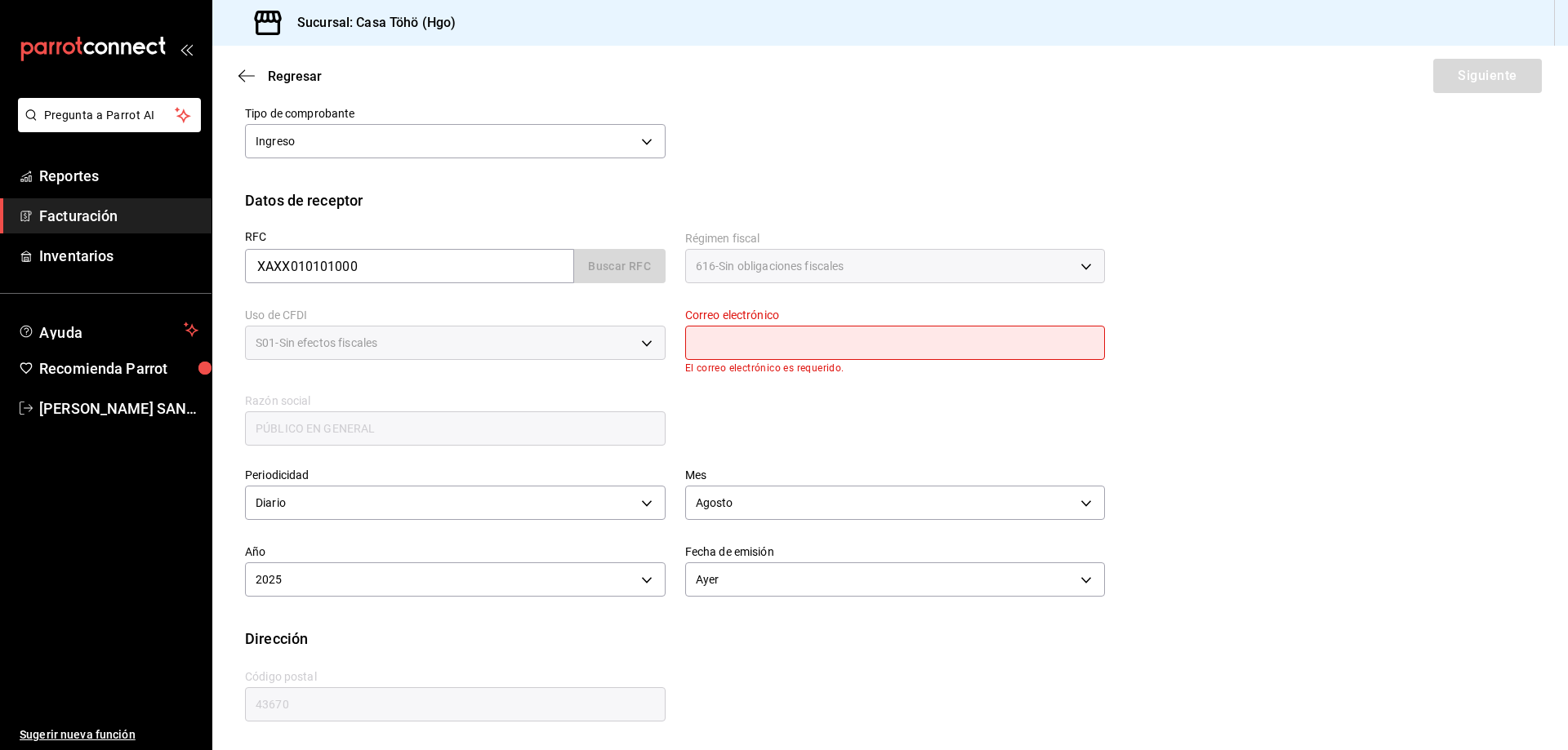
click at [581, 439] on input "PÚBLICO EN GENERAL" at bounding box center [455, 429] width 421 height 34
click at [435, 269] on input "XAXX010101000" at bounding box center [409, 266] width 329 height 34
click at [565, 273] on input "XAXX010101000" at bounding box center [409, 266] width 329 height 34
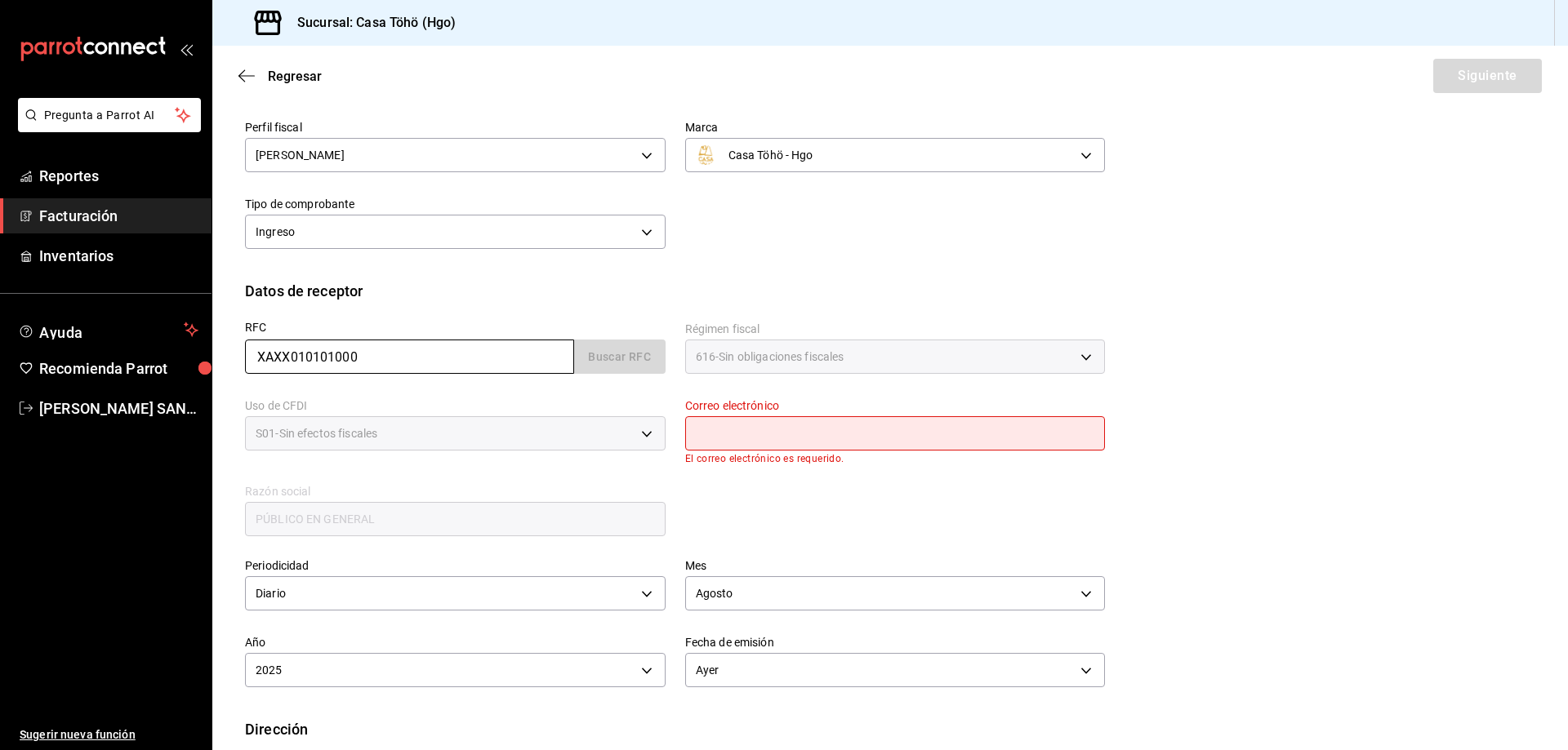
scroll to position [0, 0]
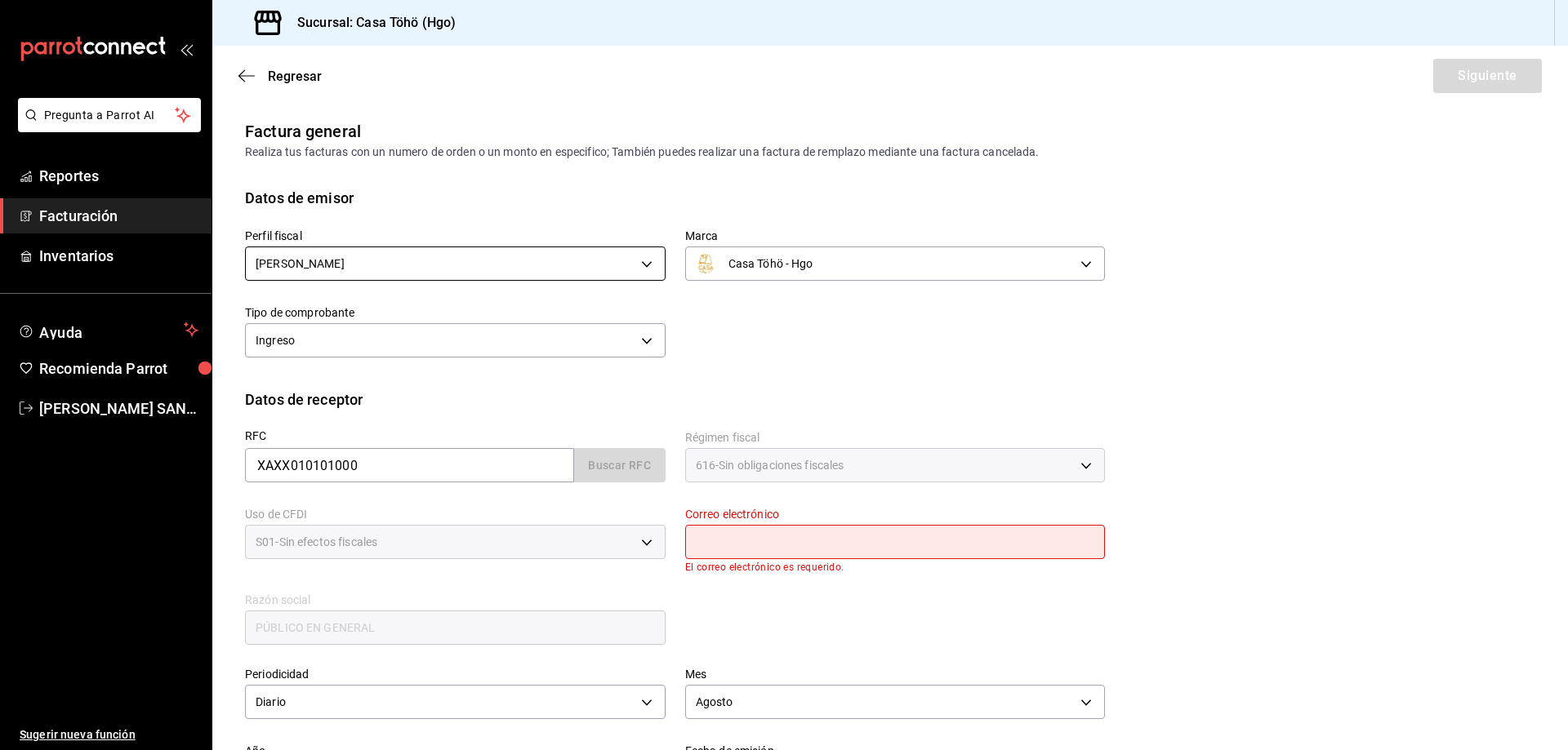
click at [489, 265] on body "Pregunta a Parrot AI Reportes Facturación Inventarios Ayuda Recomienda Parrot A…" at bounding box center [784, 375] width 1568 height 750
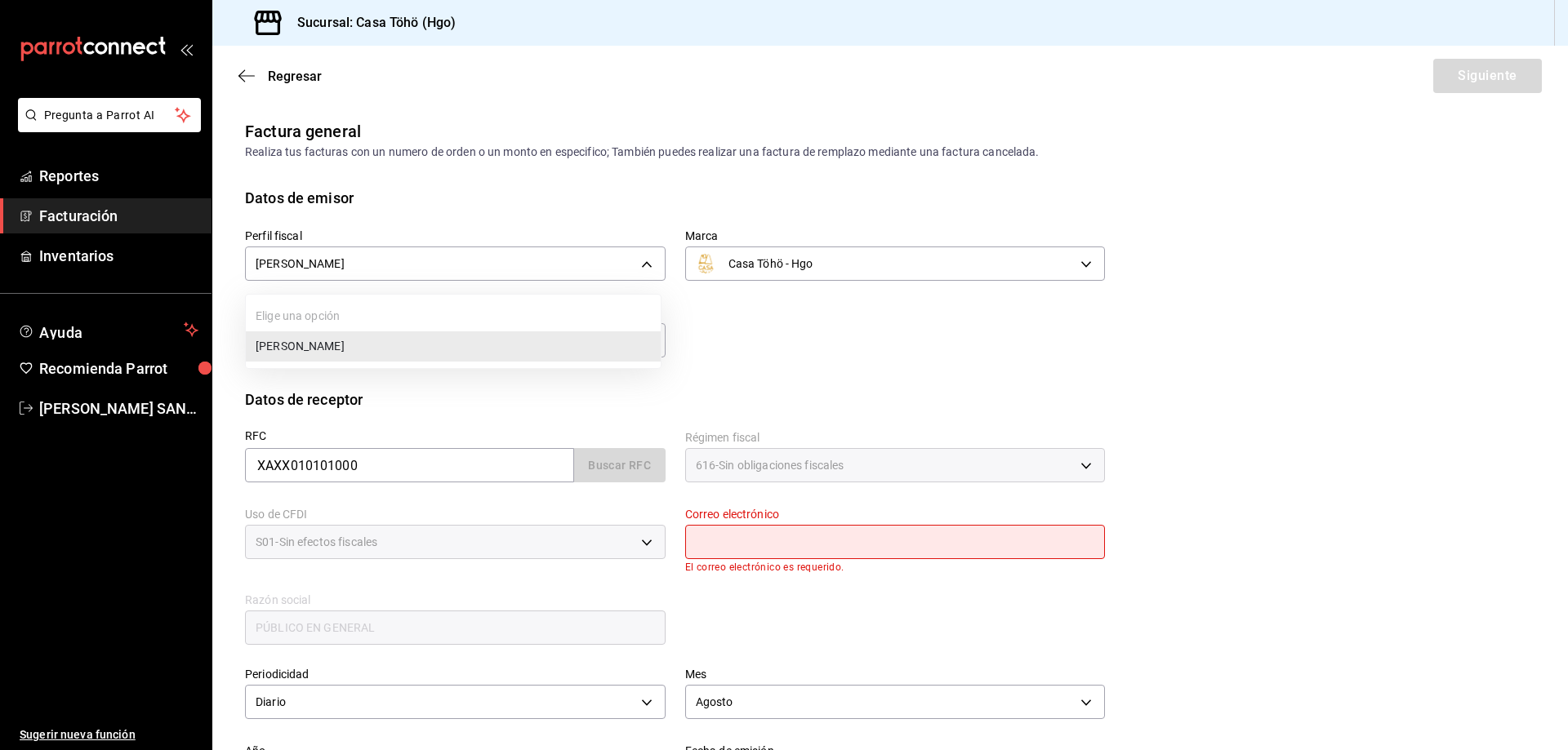
click at [394, 344] on li "[PERSON_NAME]" at bounding box center [453, 346] width 415 height 31
click at [516, 351] on body "Pregunta a Parrot AI Reportes Facturación Inventarios Ayuda Recomienda Parrot A…" at bounding box center [784, 375] width 1568 height 750
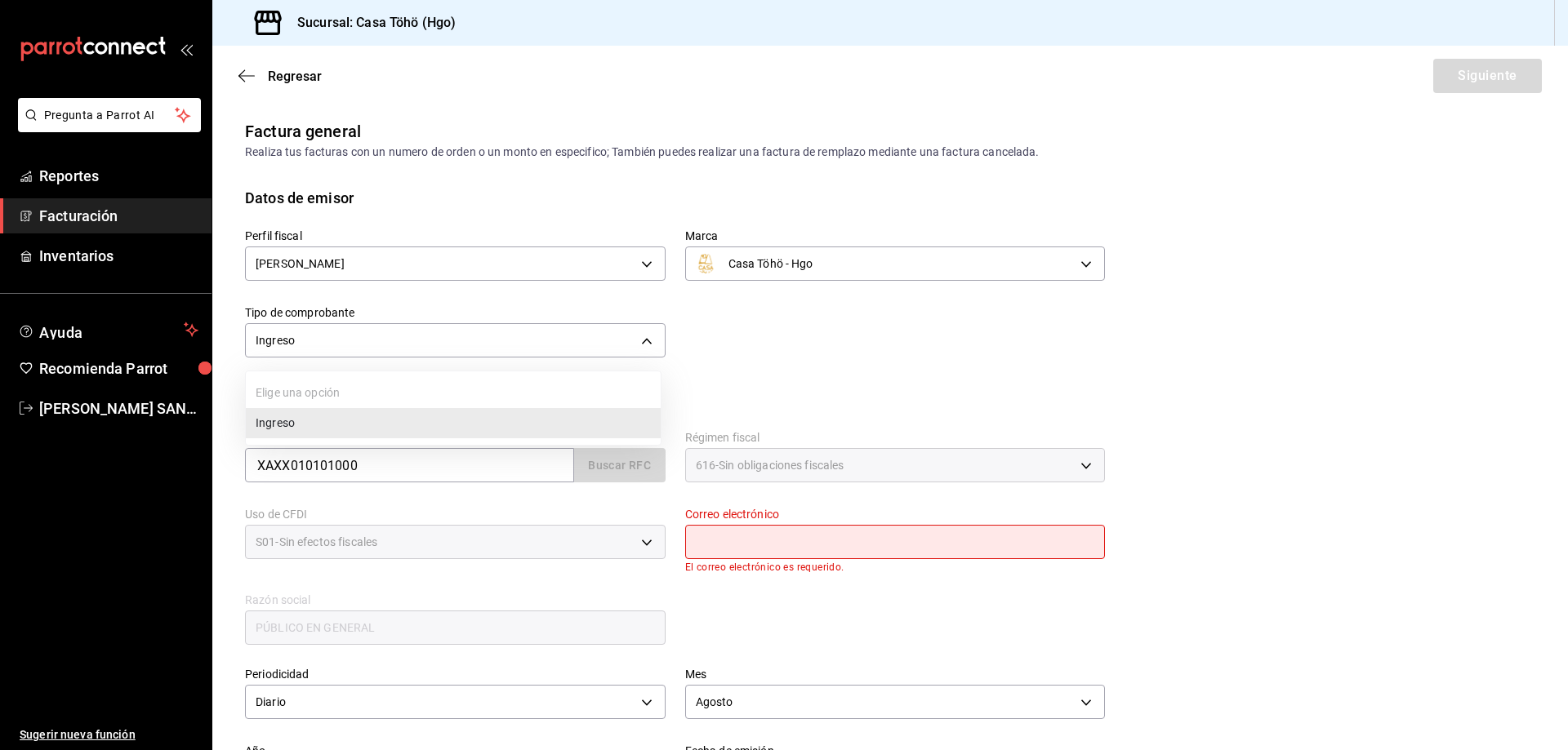
drag, startPoint x: 323, startPoint y: 421, endPoint x: 362, endPoint y: 453, distance: 50.4
click at [322, 421] on li "Ingreso" at bounding box center [453, 423] width 415 height 31
click at [399, 464] on input "XAXX010101000" at bounding box center [409, 465] width 329 height 34
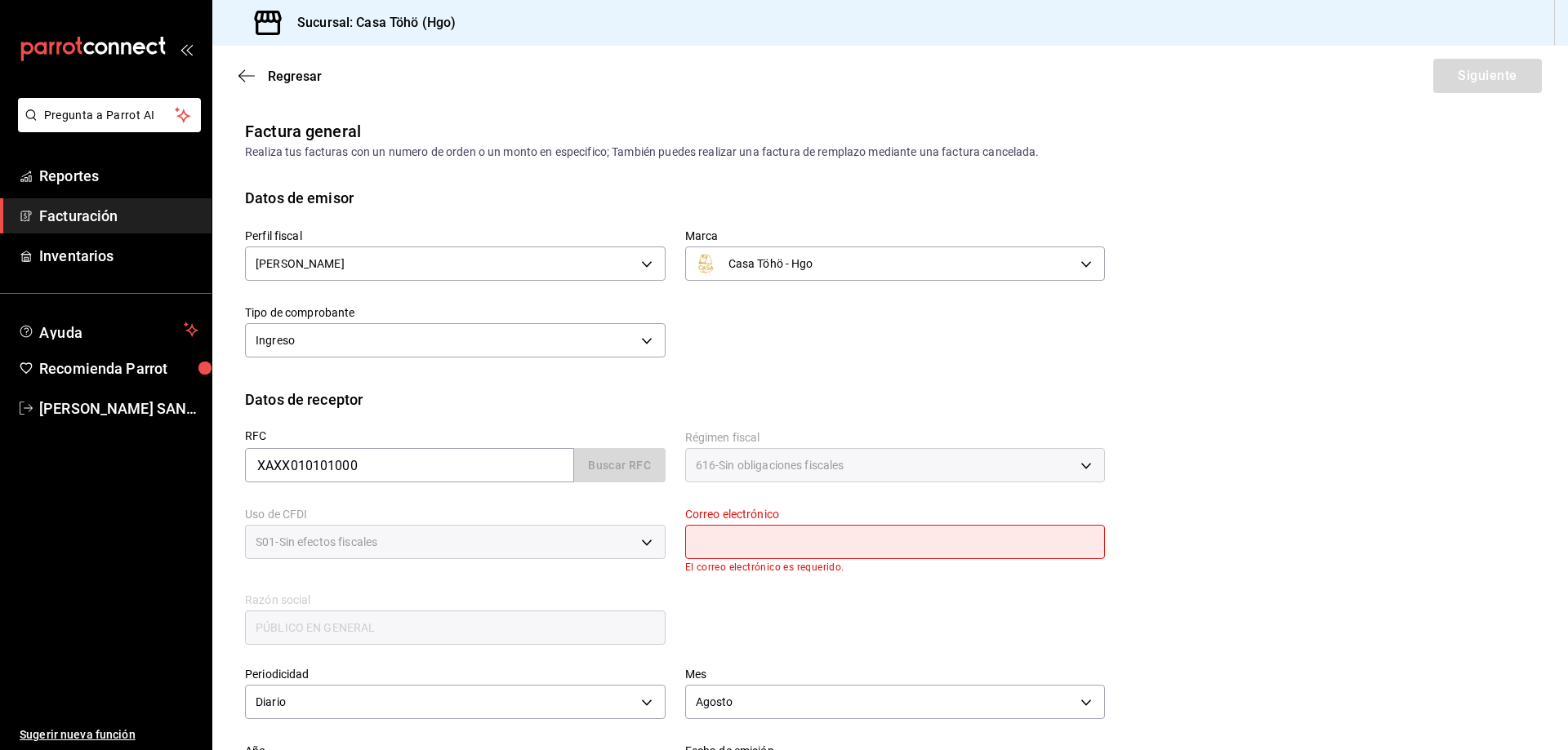
click at [609, 469] on div "XAXX010101000 Buscar RFC" at bounding box center [455, 465] width 421 height 34
click at [146, 224] on span "Facturación" at bounding box center [118, 215] width 159 height 22
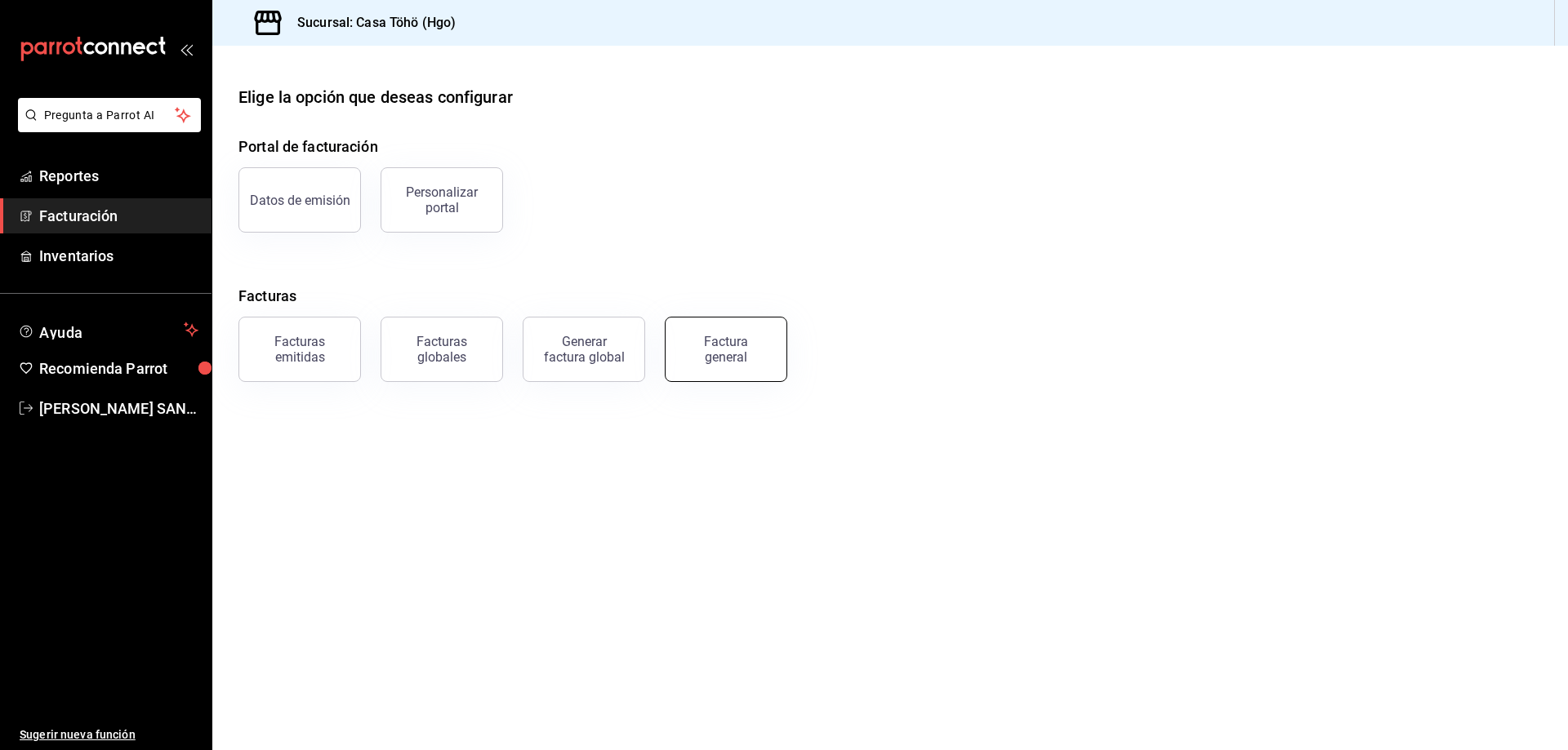
click at [746, 367] on button "Factura general" at bounding box center [726, 349] width 122 height 65
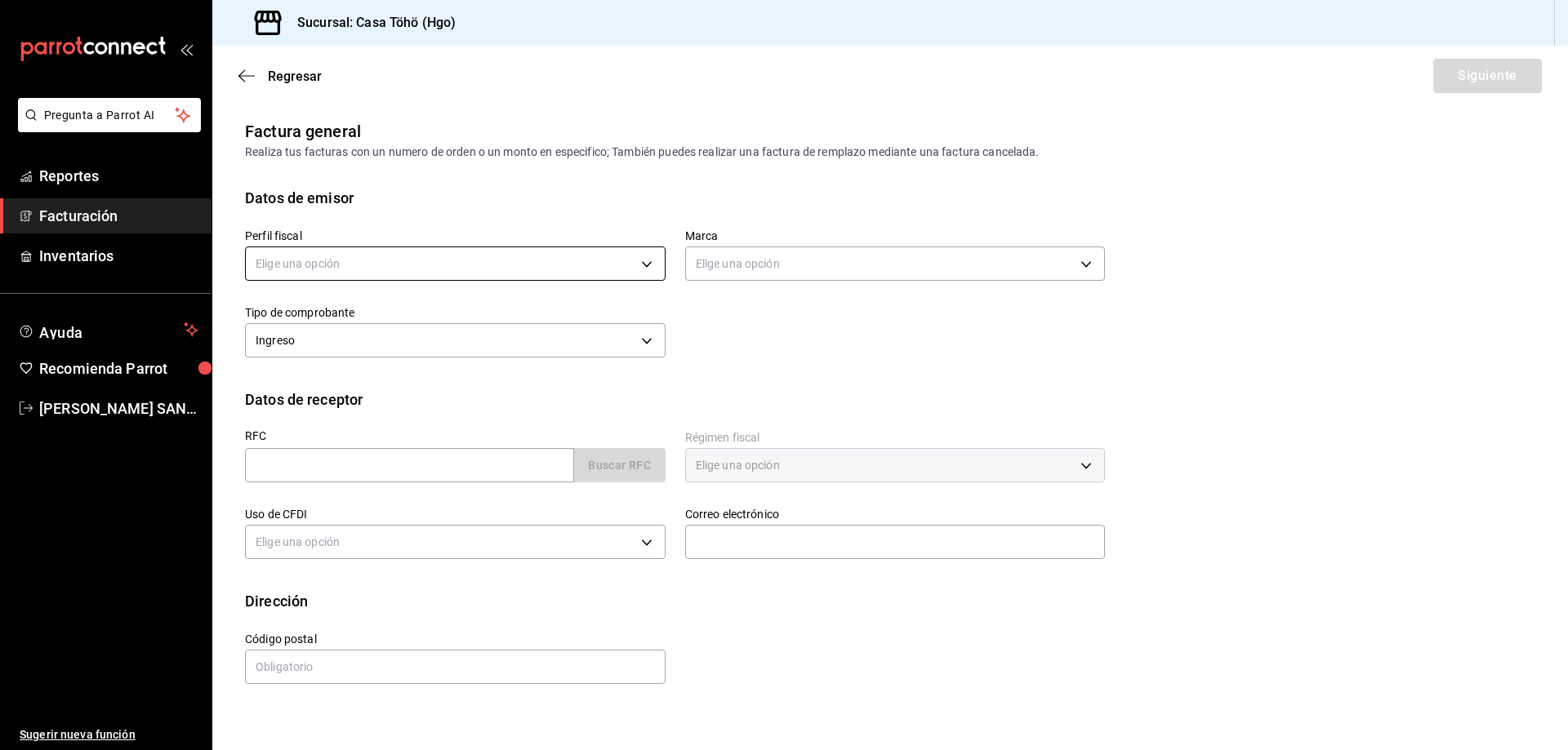
click at [419, 266] on body "Pregunta a Parrot AI Reportes Facturación Inventarios Ayuda Recomienda Parrot […" at bounding box center [784, 375] width 1568 height 750
click at [375, 343] on li "[PERSON_NAME]" at bounding box center [455, 346] width 419 height 31
type input "3714fea9-f59b-4145-9474-cc315d4ea63f"
type input "3863094e-80de-4485-9a79-27000a153f73"
click at [697, 357] on div "Perfil fiscal [PERSON_NAME] 3714fea9-f59b-4145-9474-cc315d4ea63f Marca Casa Töh…" at bounding box center [665, 285] width 880 height 153
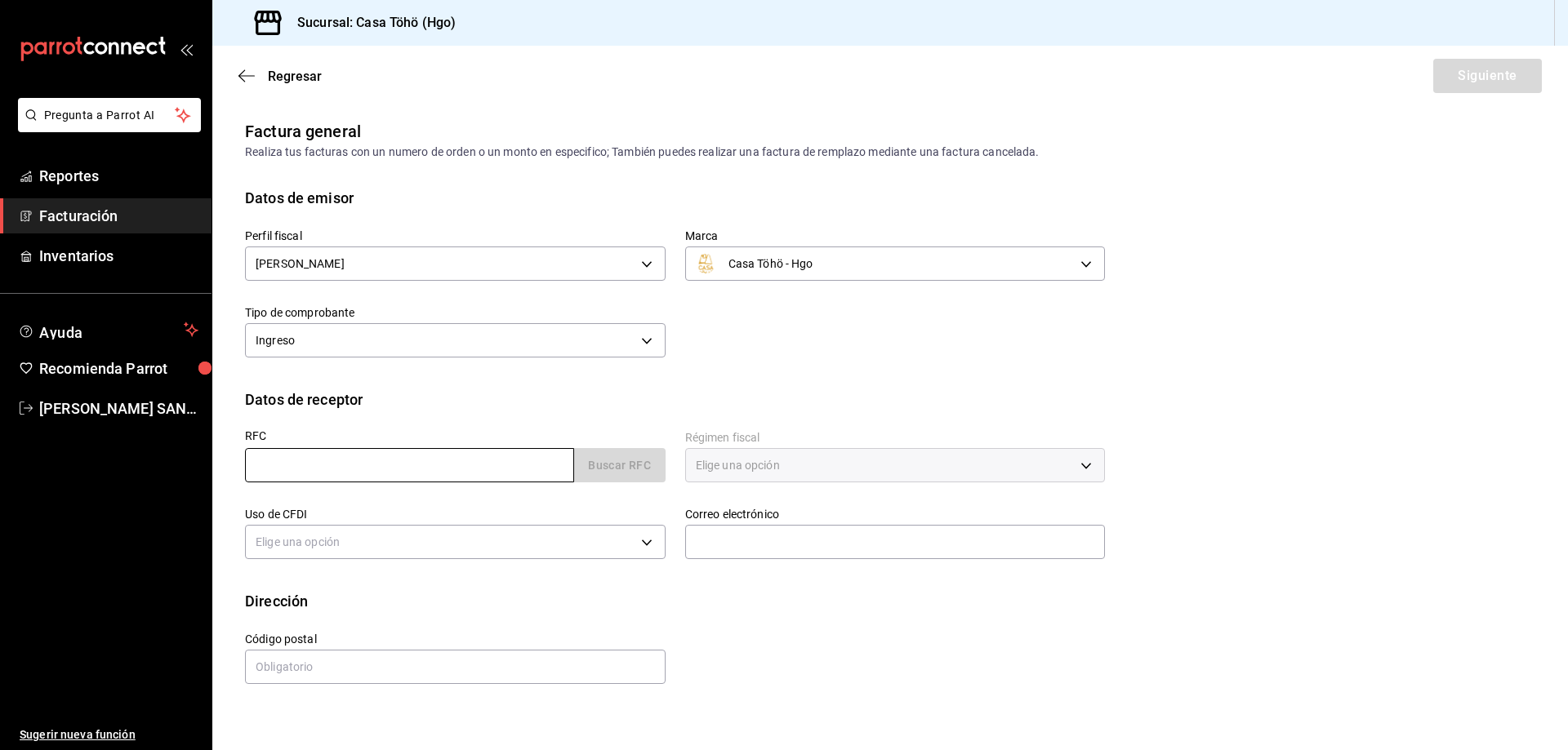
click at [512, 461] on input "text" at bounding box center [409, 465] width 329 height 34
type input "XAXX010101000"
type input "43670"
type input "616"
type input "S01"
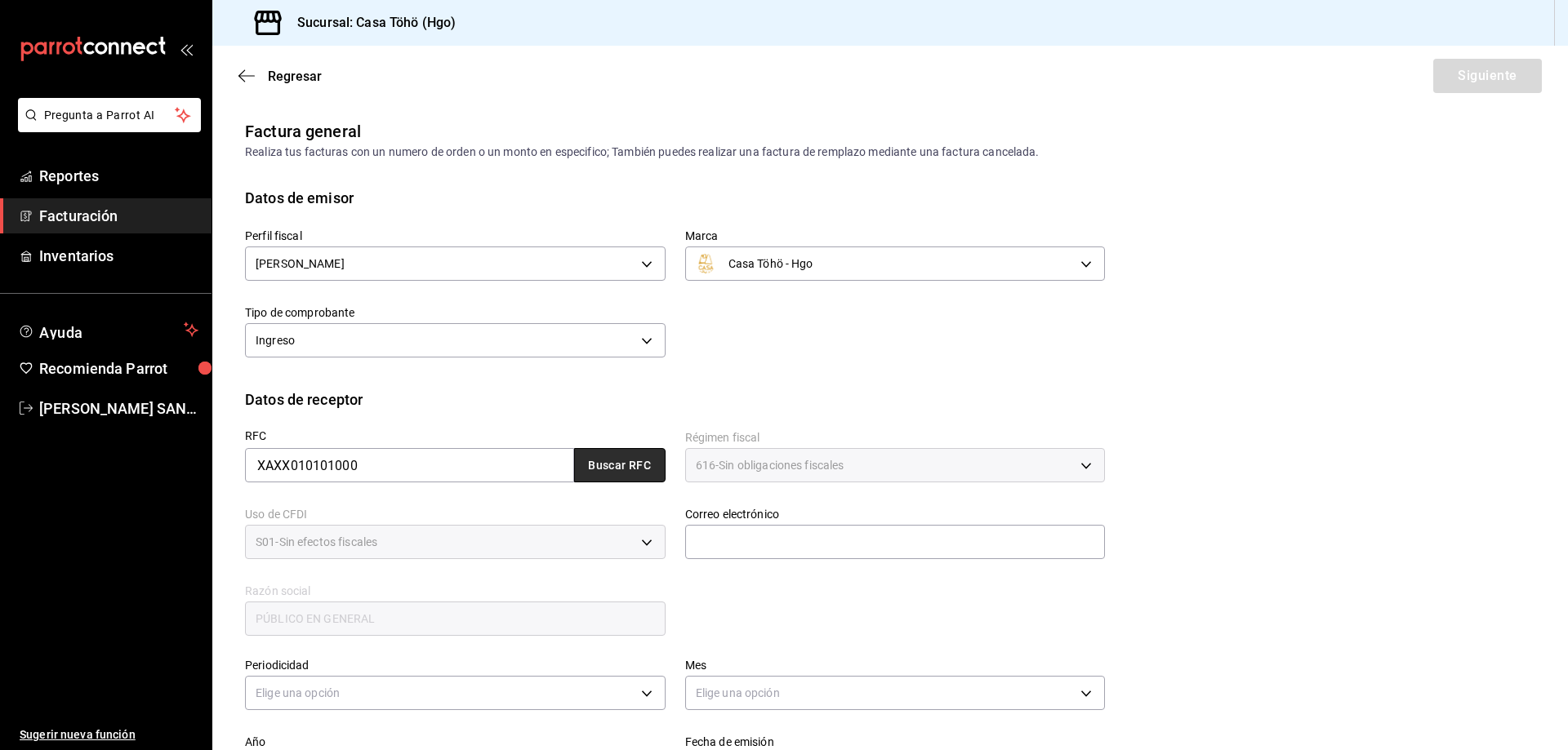
click at [613, 470] on button "Buscar RFC" at bounding box center [620, 465] width 92 height 34
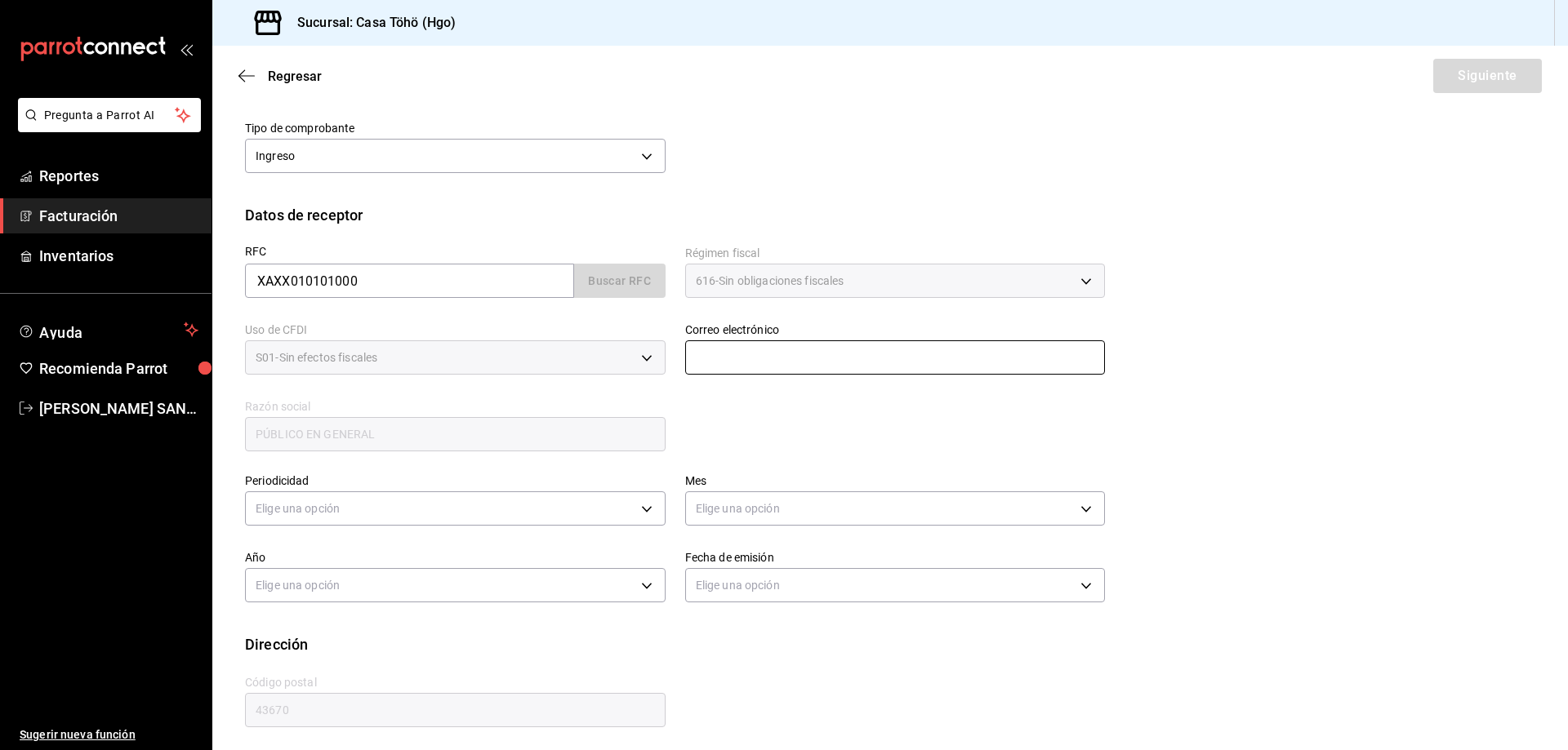
scroll to position [190, 0]
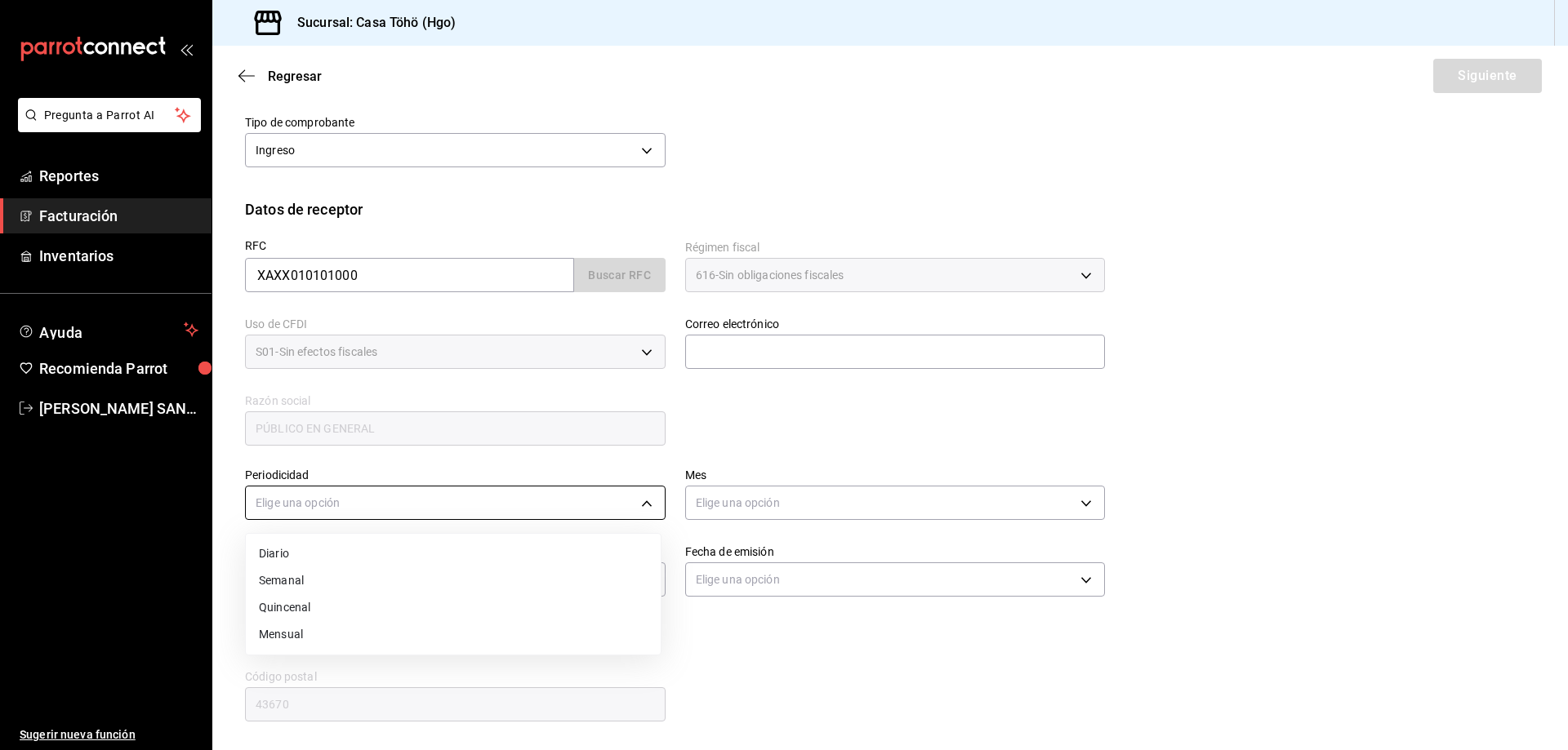
click at [477, 498] on body "Pregunta a Parrot AI Reportes Facturación Inventarios Ayuda Recomienda Parrot A…" at bounding box center [784, 375] width 1568 height 750
click at [322, 557] on li "Diario" at bounding box center [453, 554] width 415 height 27
type input "DAILY"
click at [751, 504] on body "Pregunta a Parrot AI Reportes Facturación Inventarios Ayuda Recomienda Parrot A…" at bounding box center [784, 375] width 1568 height 750
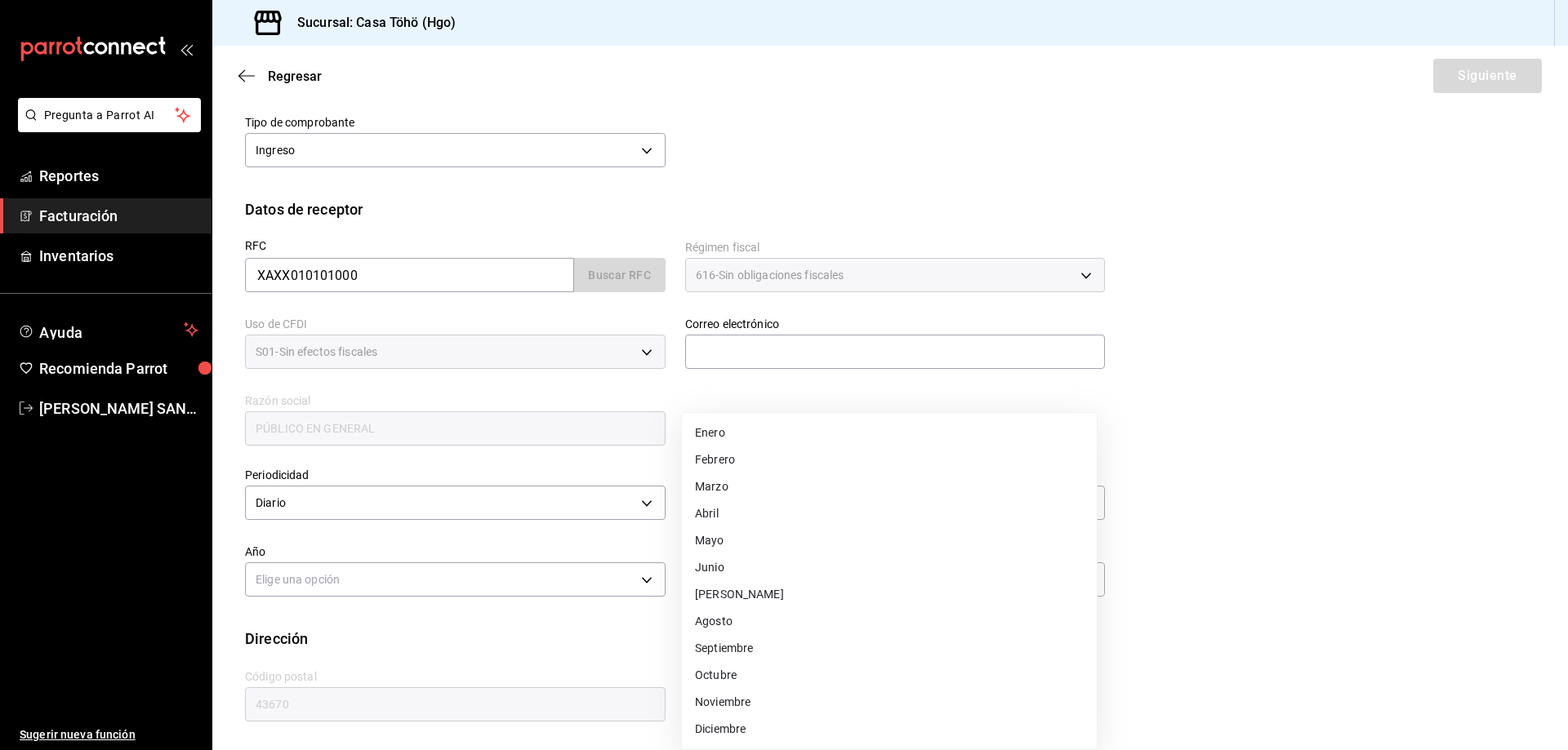
click at [737, 624] on li "Agosto" at bounding box center [889, 622] width 415 height 27
type input "8"
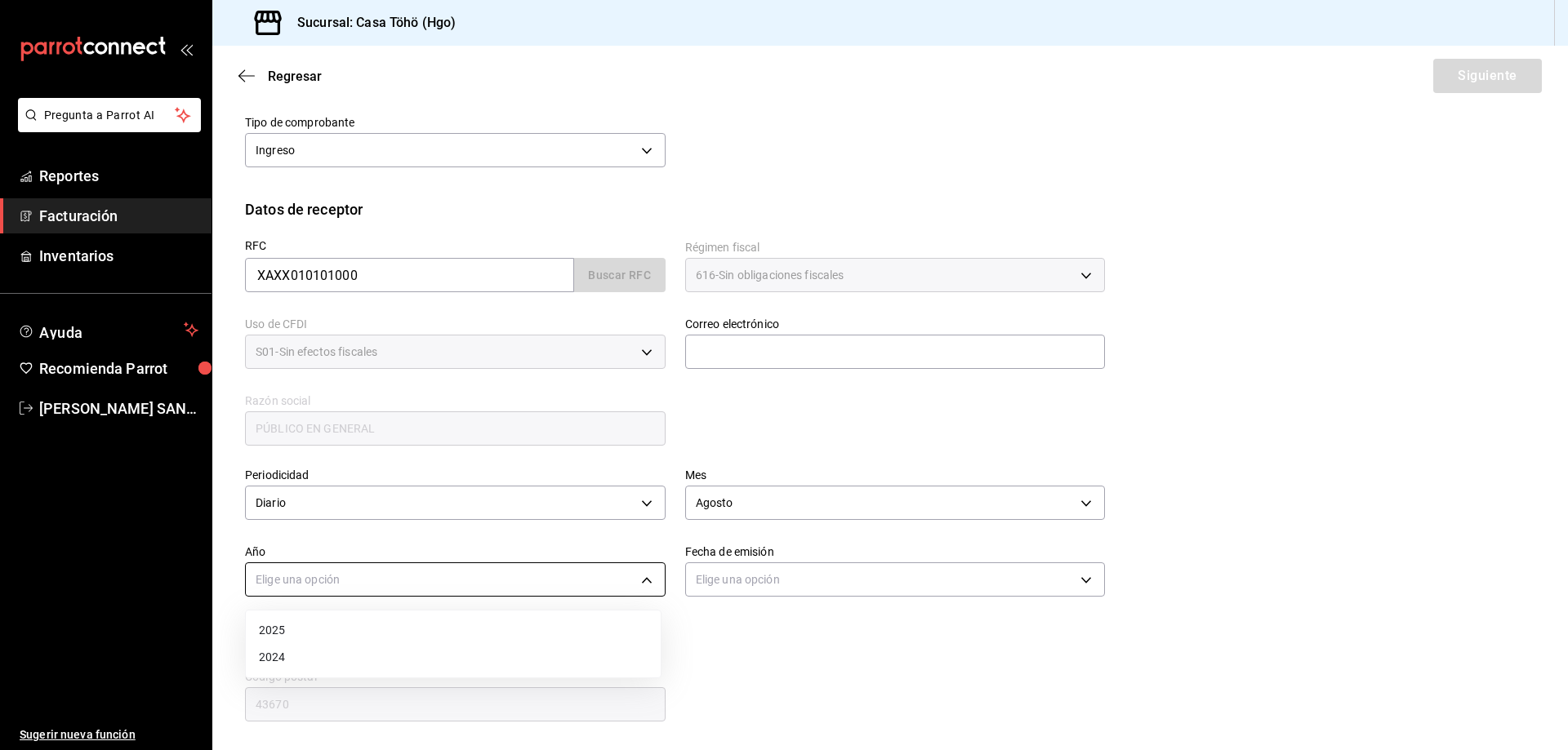
click at [530, 595] on body "Pregunta a Parrot AI Reportes Facturación Inventarios Ayuda Recomienda Parrot A…" at bounding box center [784, 375] width 1568 height 750
click at [274, 625] on li "2025" at bounding box center [453, 631] width 415 height 27
type input "2025"
click at [784, 583] on body "Pregunta a Parrot AI Reportes Facturación Inventarios Ayuda Recomienda Parrot A…" at bounding box center [784, 375] width 1568 height 750
click at [731, 650] on li "Ayer" at bounding box center [889, 658] width 415 height 27
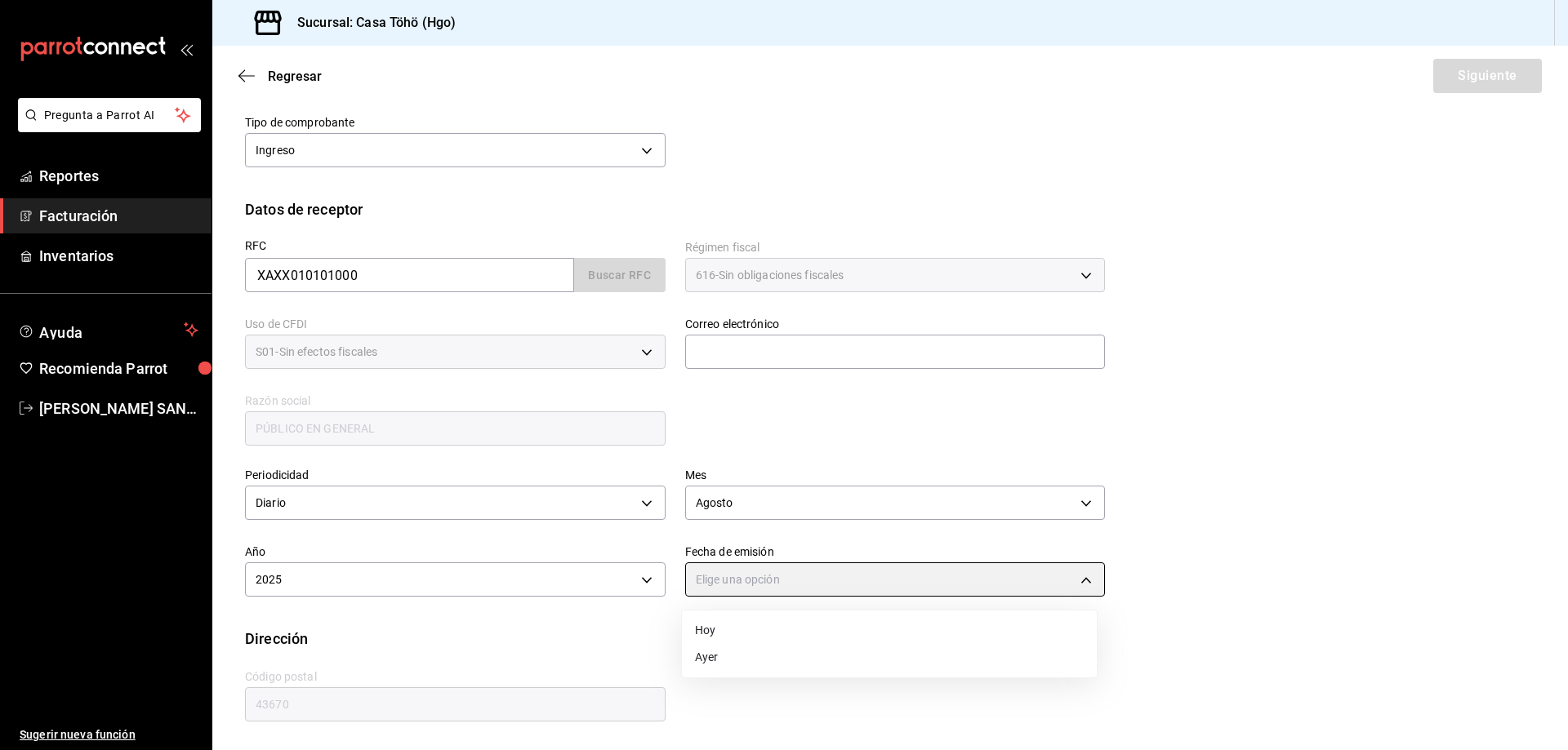
type input "[DATE]"
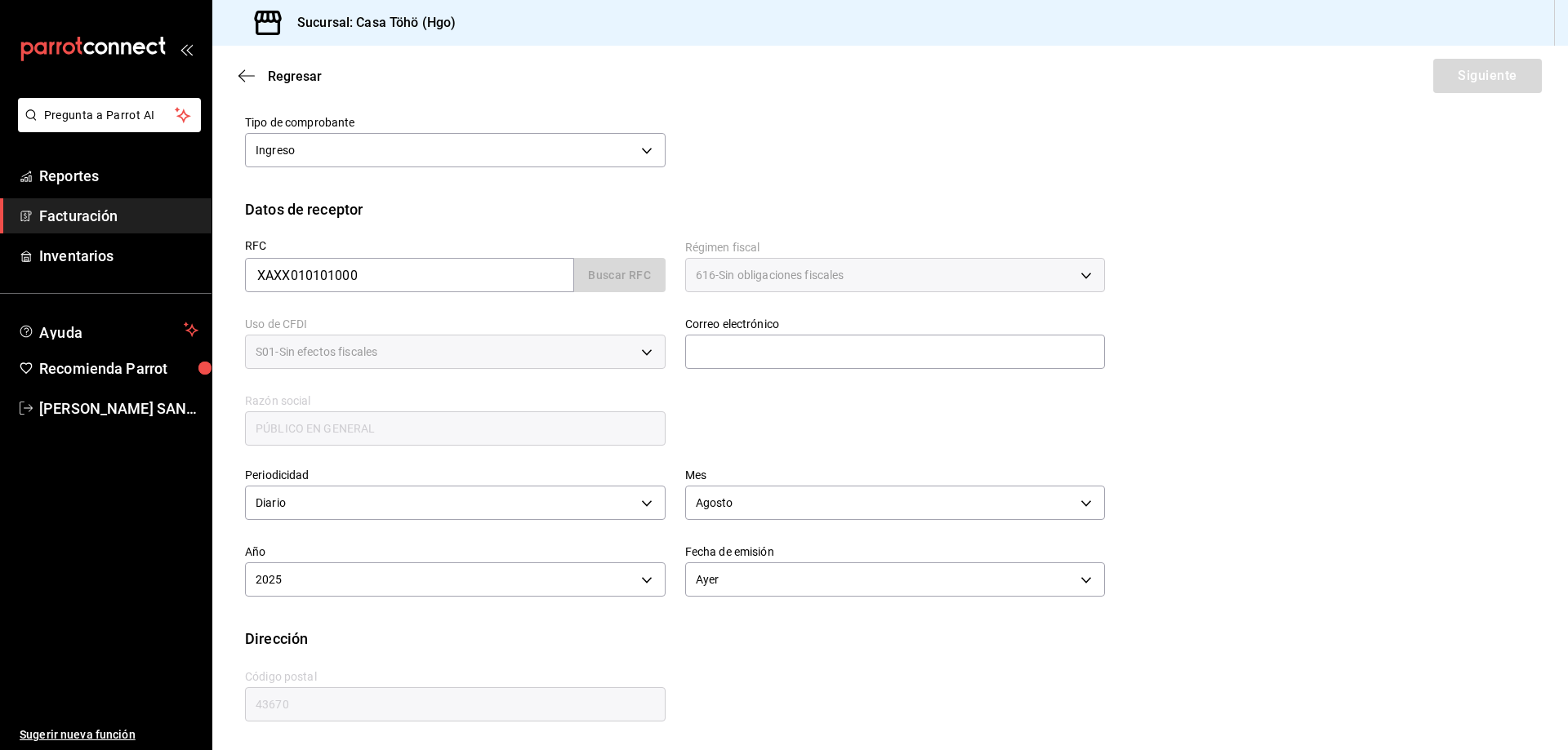
click at [1276, 476] on div "Periodicidad Diario DAILY Mes Agosto 8 Año 2025 2025 Fecha de emisión Ayer YEST…" at bounding box center [889, 537] width 1290 height 179
click at [1444, 76] on div "Regresar Siguiente" at bounding box center [890, 75] width 1355 height 60
drag, startPoint x: 873, startPoint y: 275, endPoint x: 873, endPoint y: 289, distance: 14.0
click at [873, 275] on div "616 - Sin obligaciones fiscales" at bounding box center [895, 275] width 421 height 34
click at [835, 356] on input "text" at bounding box center [895, 352] width 421 height 34
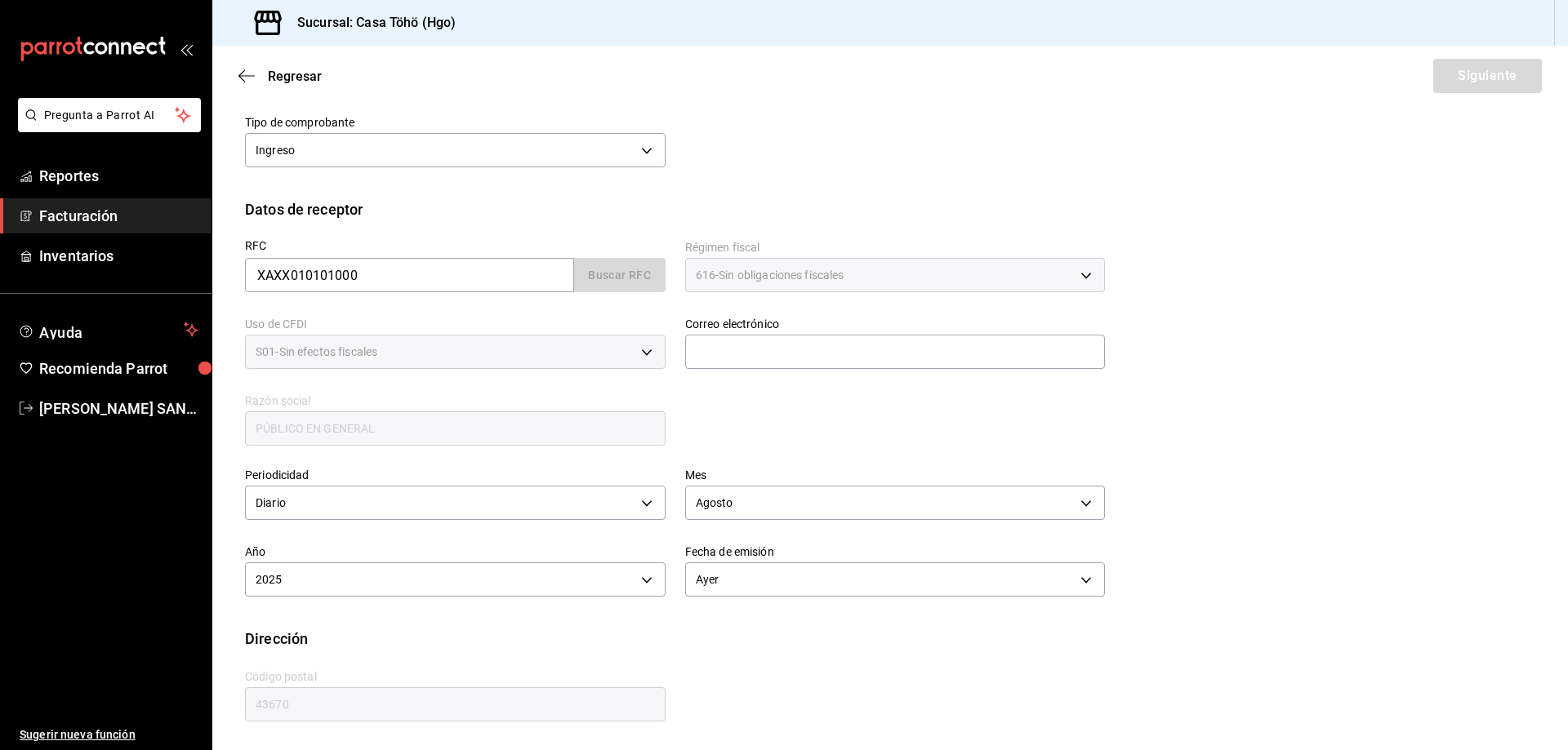
click at [1149, 318] on div "RFC XAXX010101000 Buscar RFC Régimen fiscal 616 - Sin obligaciones fiscales 616…" at bounding box center [889, 347] width 1290 height 254
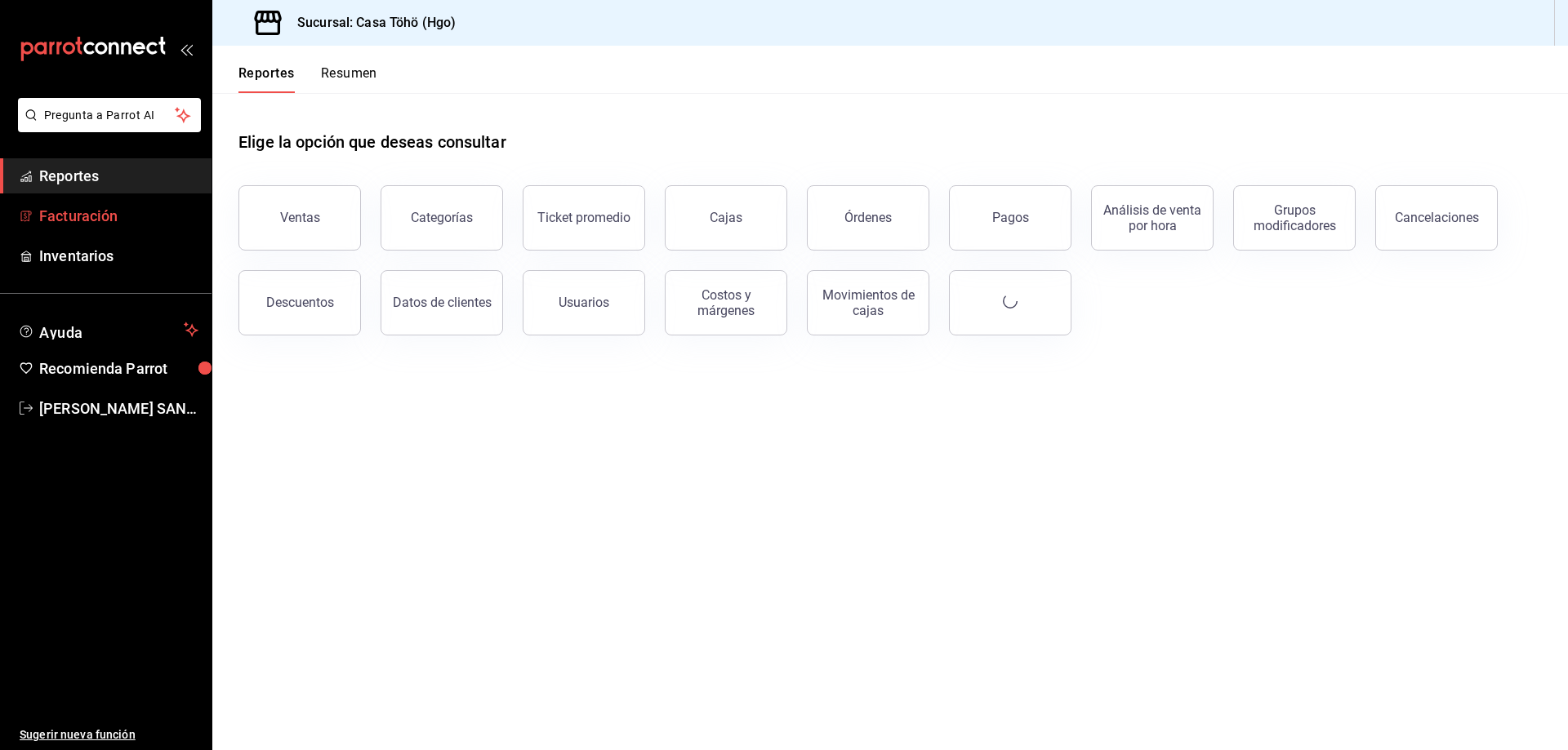
click at [85, 205] on span "Facturación" at bounding box center [118, 215] width 159 height 22
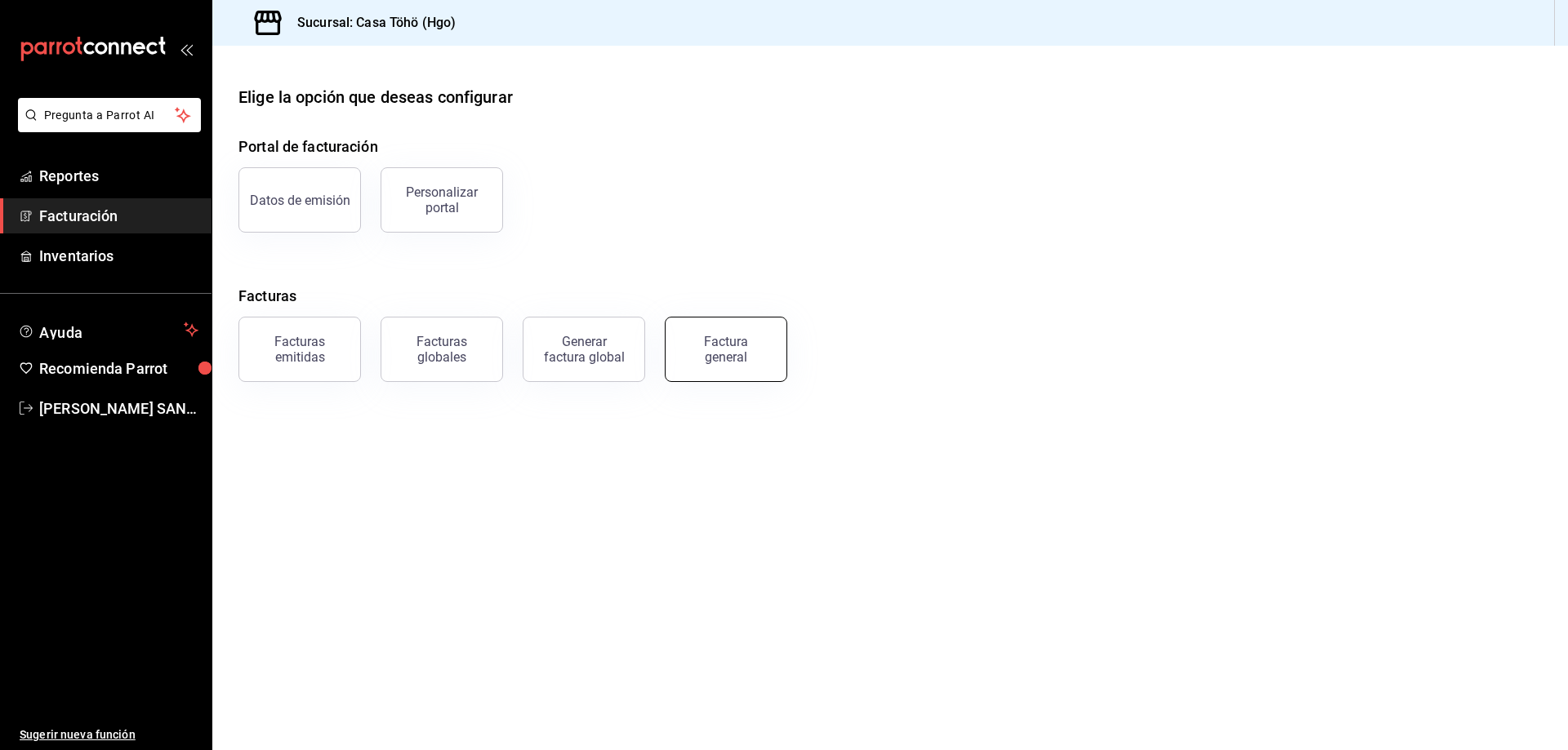
click at [740, 365] on button "Factura general" at bounding box center [726, 349] width 122 height 65
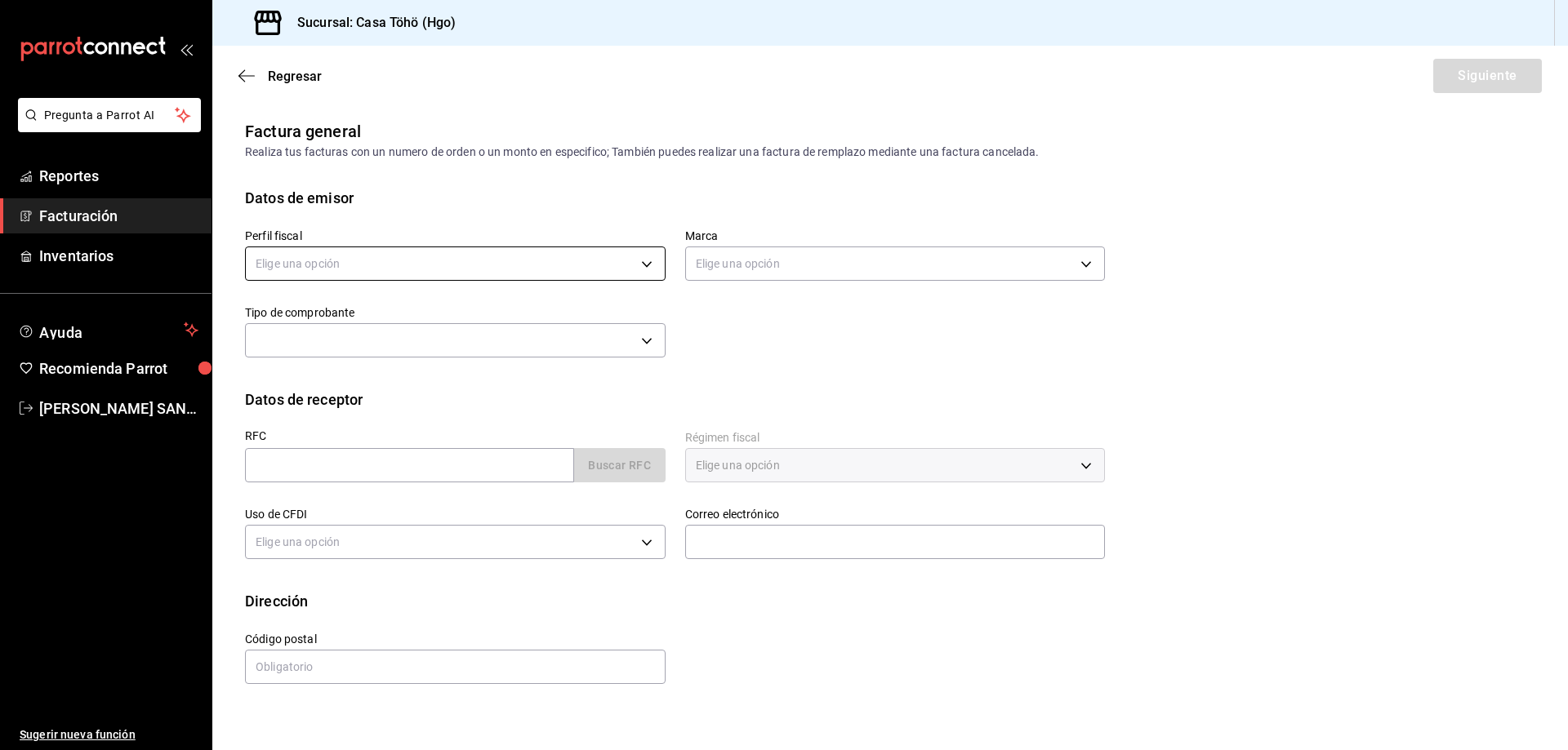
click at [407, 265] on body "Pregunta a Parrot AI Reportes Facturación Inventarios Ayuda Recomienda Parrot A…" at bounding box center [784, 375] width 1568 height 750
click at [416, 267] on div at bounding box center [784, 375] width 1568 height 750
click at [434, 258] on body "Pregunta a Parrot AI Reportes Facturación Inventarios Ayuda Recomienda Parrot A…" at bounding box center [784, 375] width 1568 height 750
click at [1030, 321] on div at bounding box center [784, 375] width 1568 height 750
click at [118, 241] on link "Inventarios" at bounding box center [106, 256] width 212 height 35
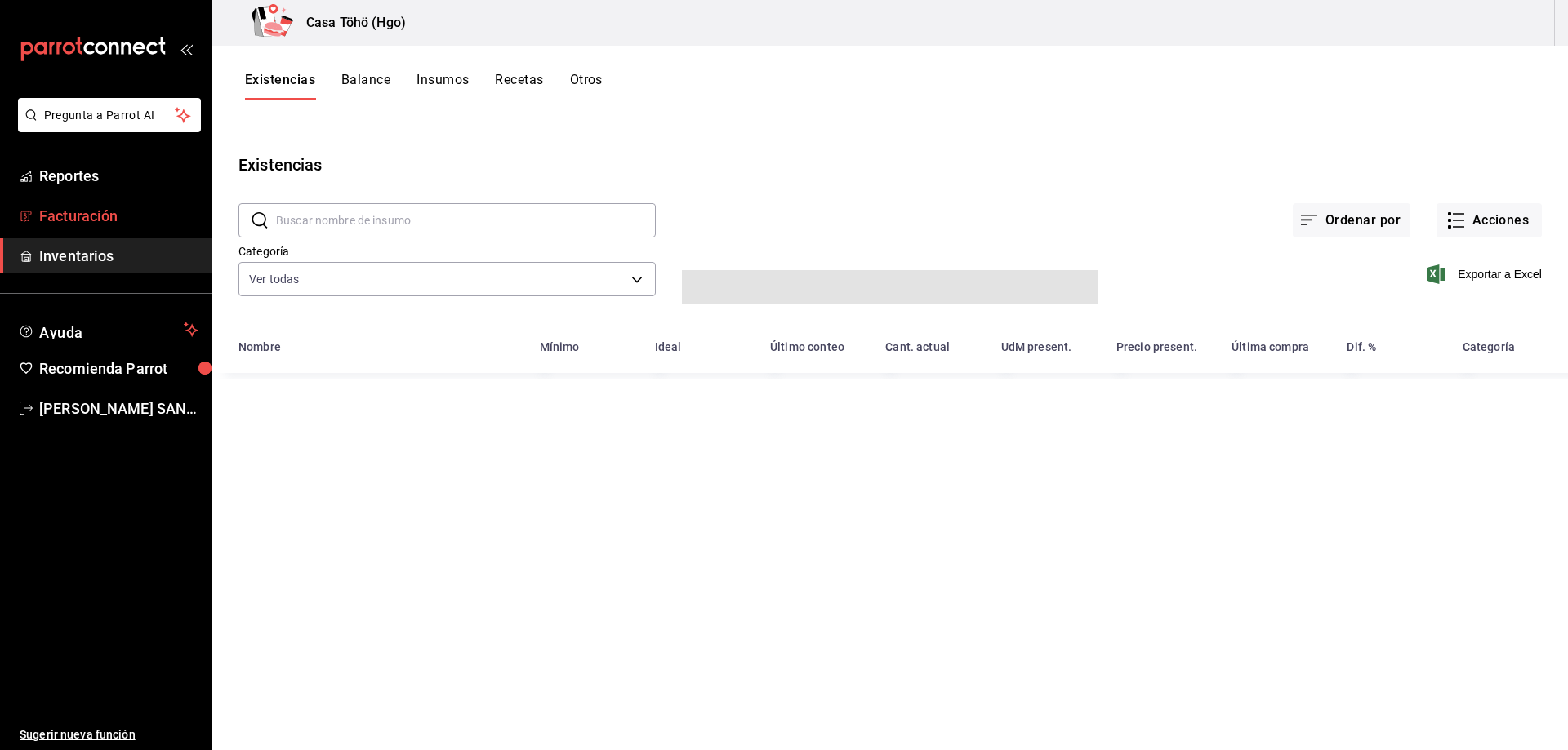
click at [110, 217] on span "Facturación" at bounding box center [118, 215] width 159 height 22
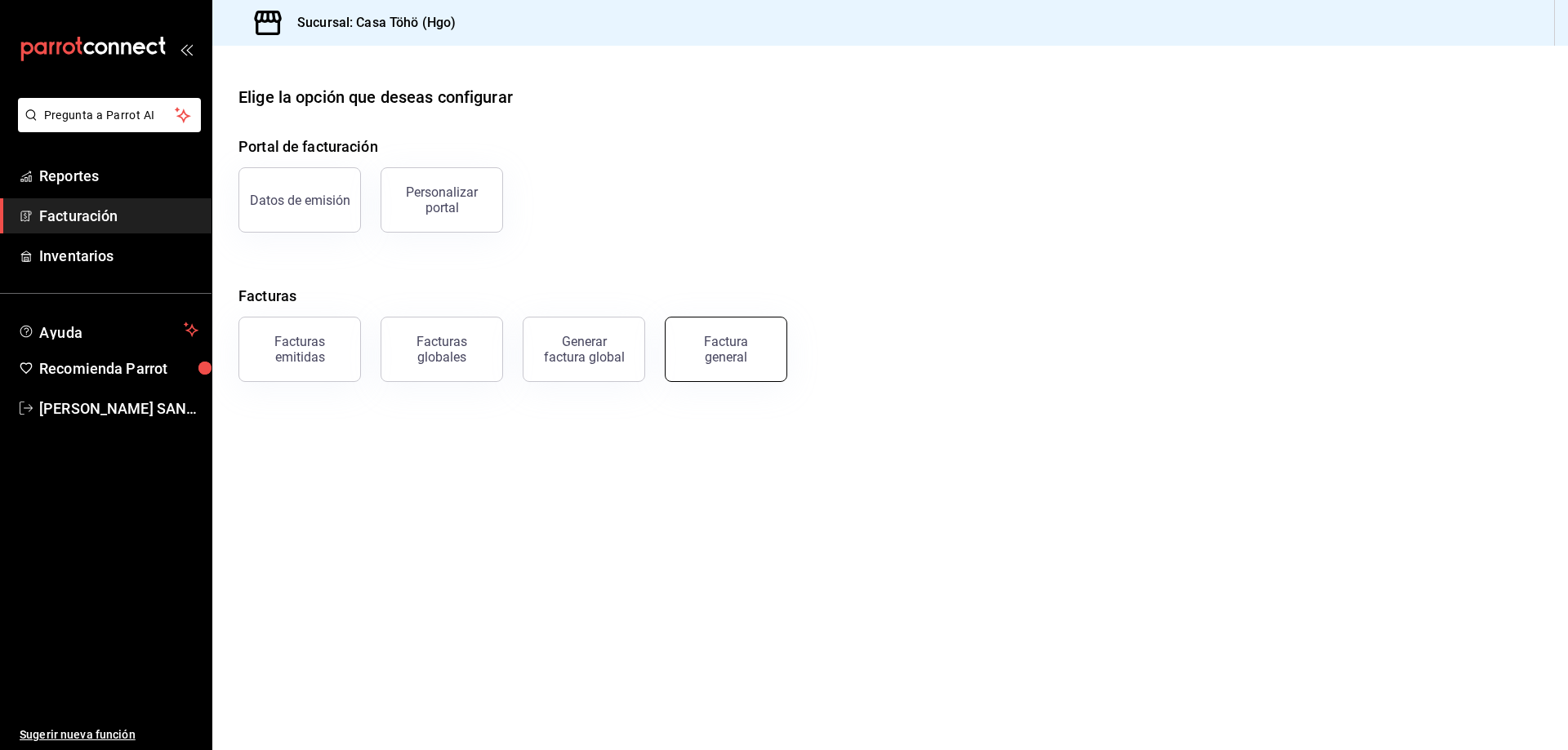
click at [760, 367] on button "Factura general" at bounding box center [726, 349] width 122 height 65
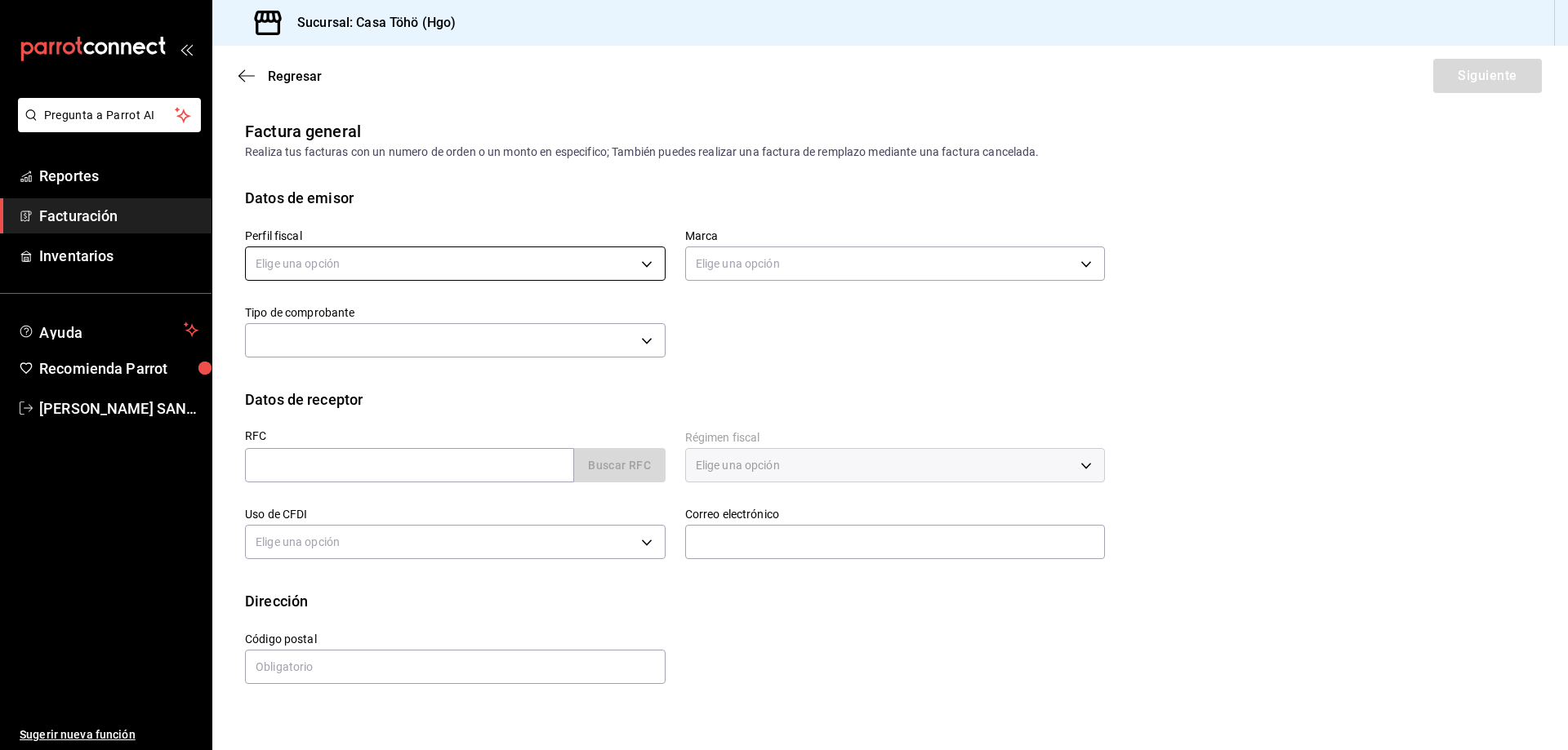
click at [392, 251] on body "Pregunta a Parrot AI Reportes Facturación Inventarios Ayuda Recomienda Parrot A…" at bounding box center [784, 375] width 1568 height 750
click at [392, 251] on div at bounding box center [784, 375] width 1568 height 750
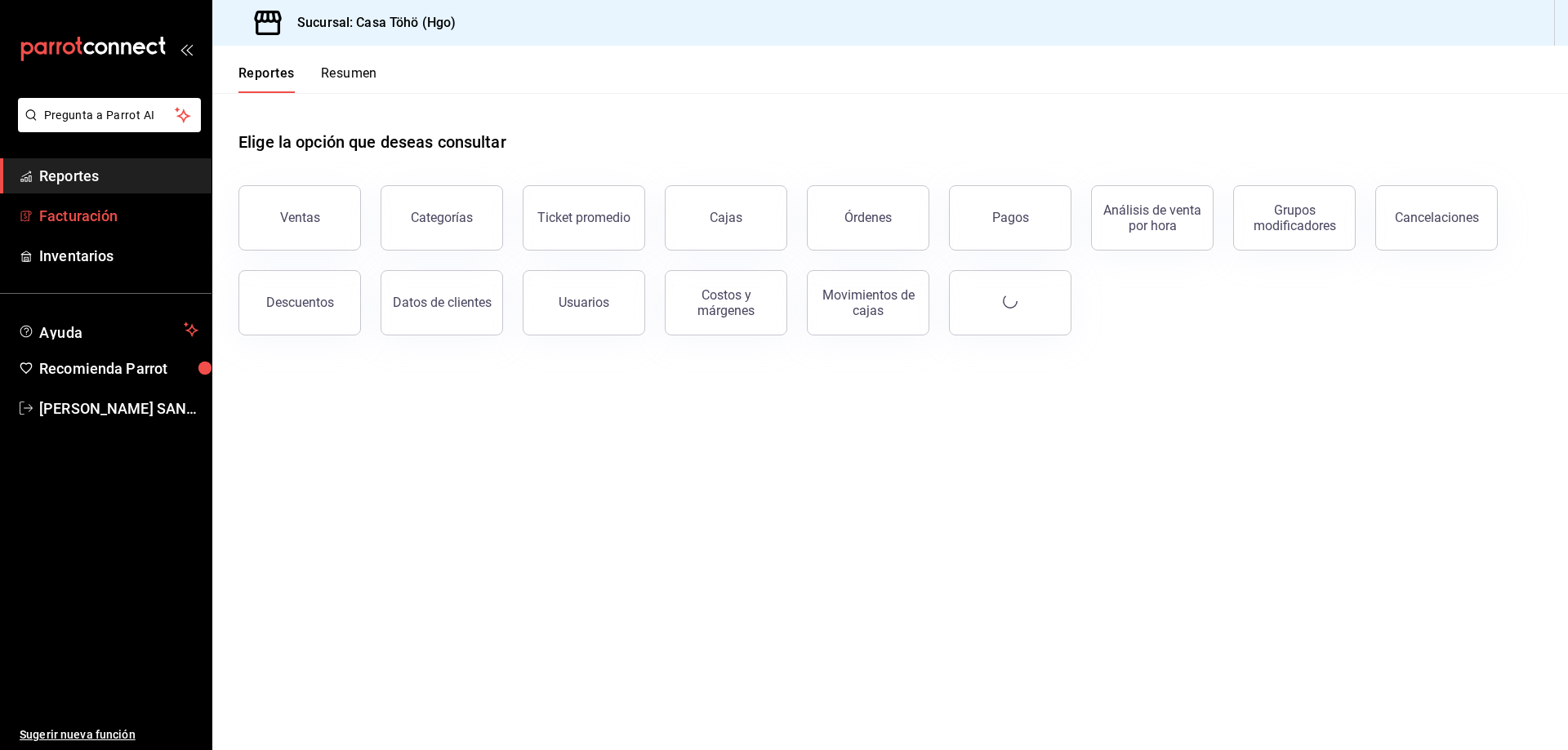
click at [106, 210] on span "Facturación" at bounding box center [118, 215] width 159 height 22
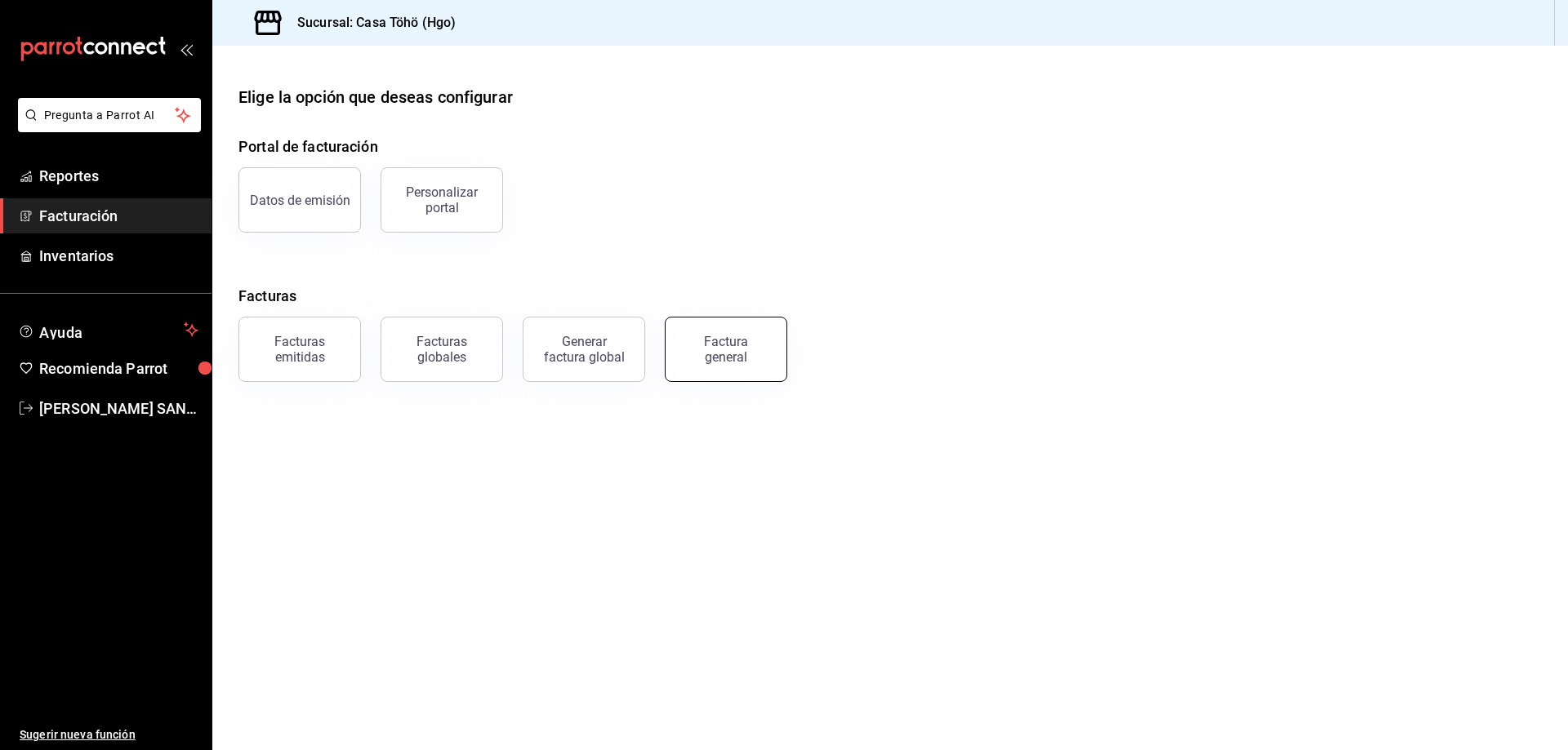
click at [705, 357] on div "Factura general" at bounding box center [725, 349] width 82 height 31
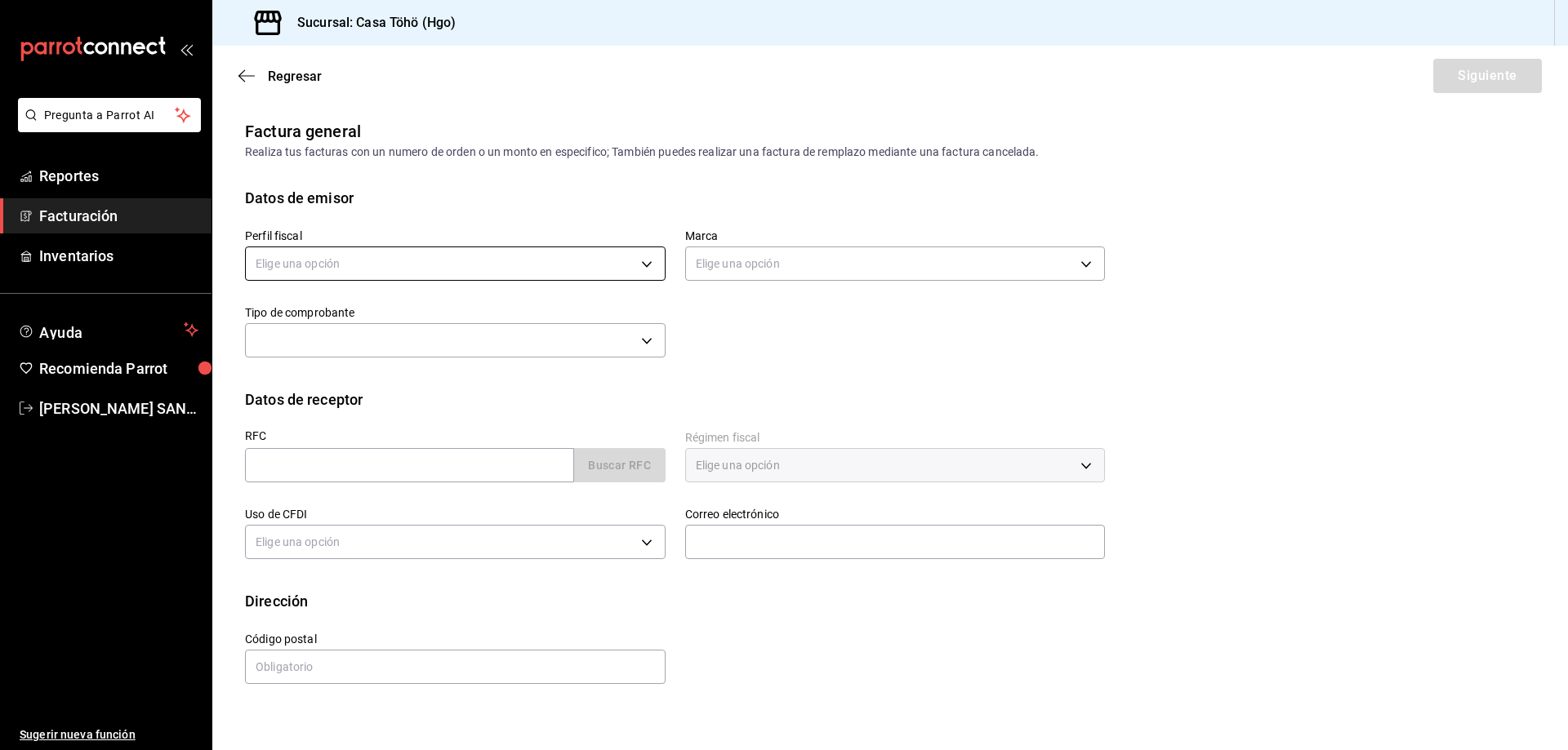
click at [438, 247] on body "Pregunta a Parrot AI Reportes Facturación Inventarios Ayuda Recomienda Parrot A…" at bounding box center [784, 375] width 1568 height 750
click at [418, 289] on div at bounding box center [784, 375] width 1568 height 750
click at [439, 322] on div "​ I" at bounding box center [455, 338] width 421 height 43
click at [414, 257] on body "Pregunta a Parrot AI Reportes Facturación Inventarios Ayuda Recomienda Parrot A…" at bounding box center [784, 375] width 1568 height 750
click at [403, 314] on ul "Elige una opción" at bounding box center [455, 316] width 419 height 43
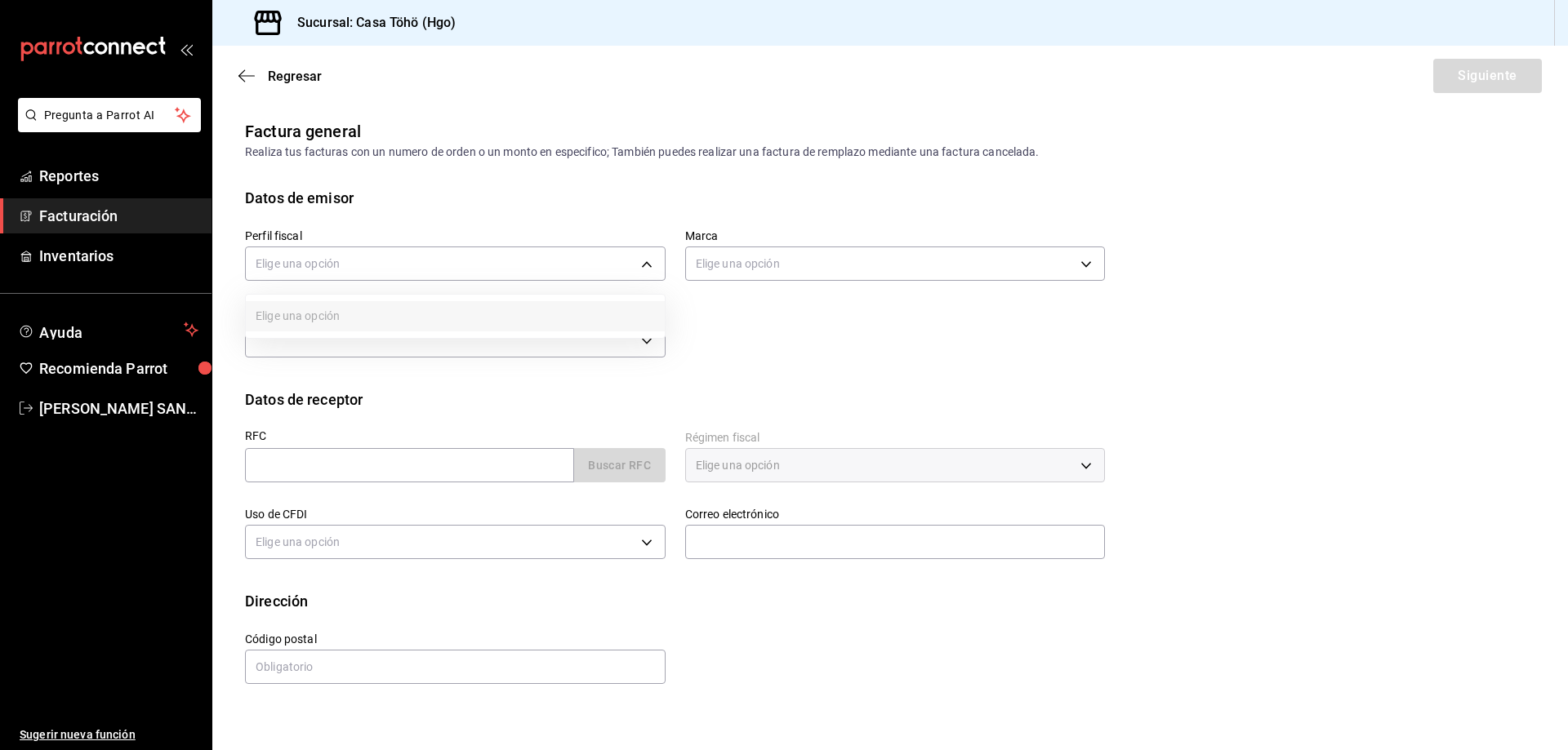
click at [985, 354] on div at bounding box center [784, 375] width 1568 height 750
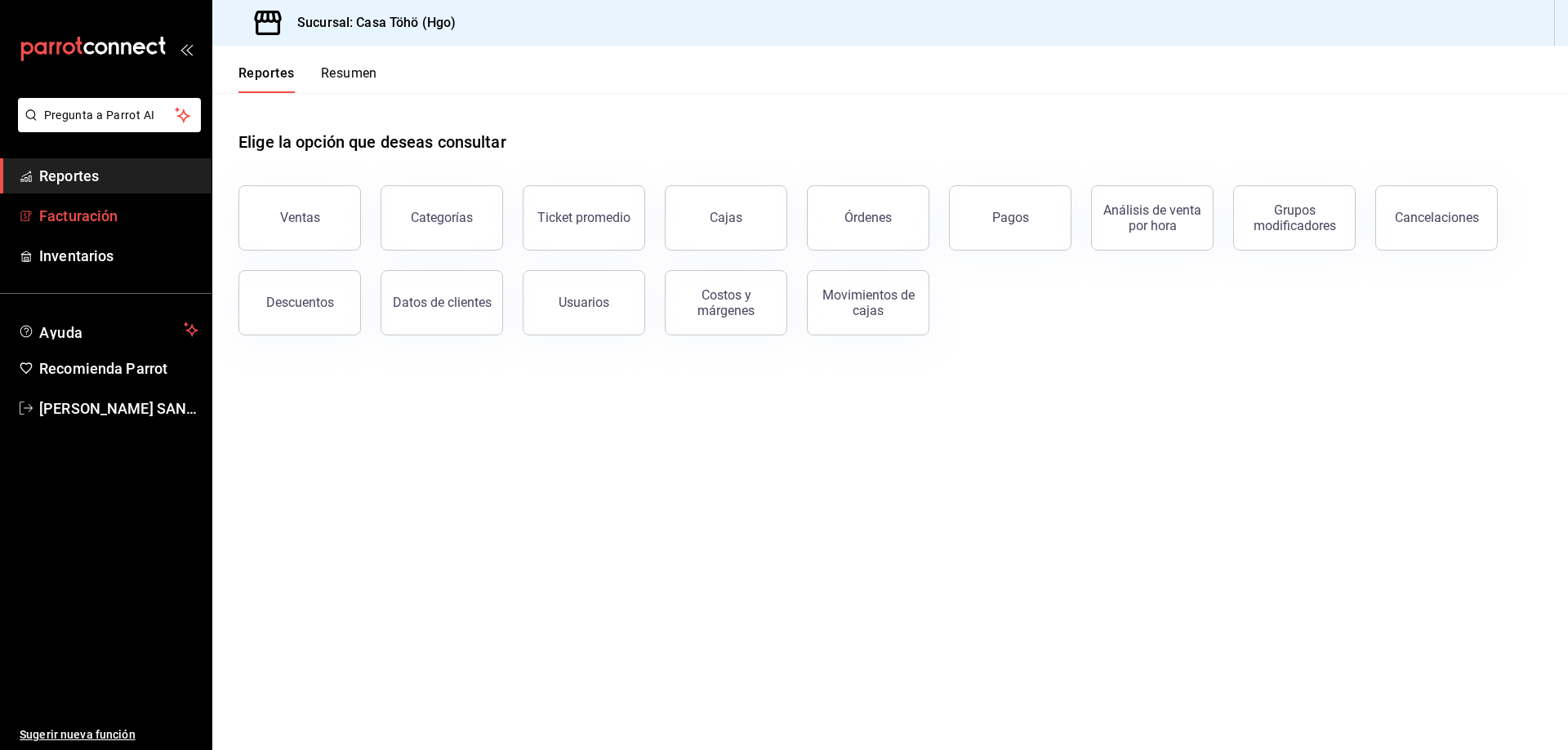
click at [135, 214] on span "Facturación" at bounding box center [118, 215] width 159 height 22
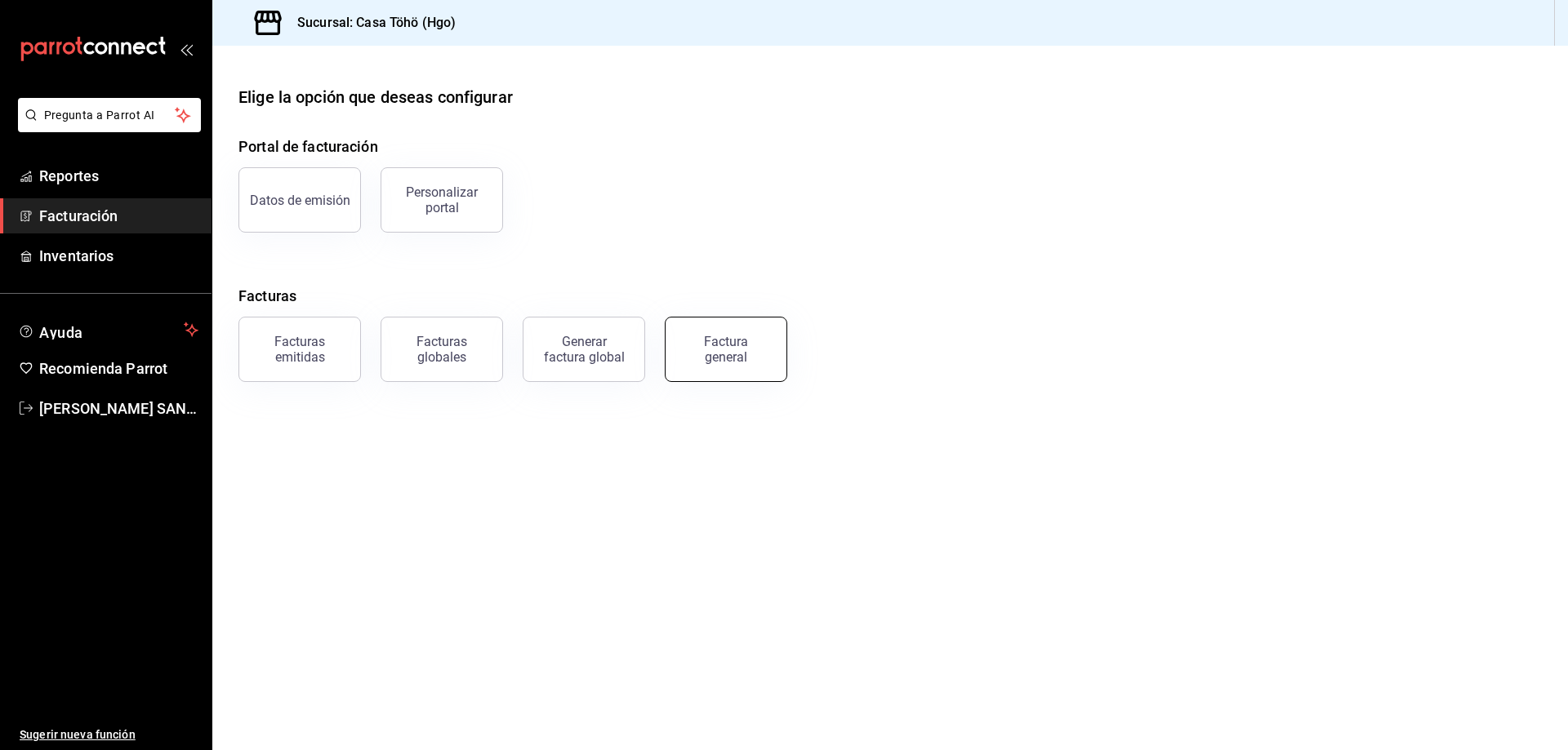
click at [725, 359] on div "Factura general" at bounding box center [725, 349] width 82 height 31
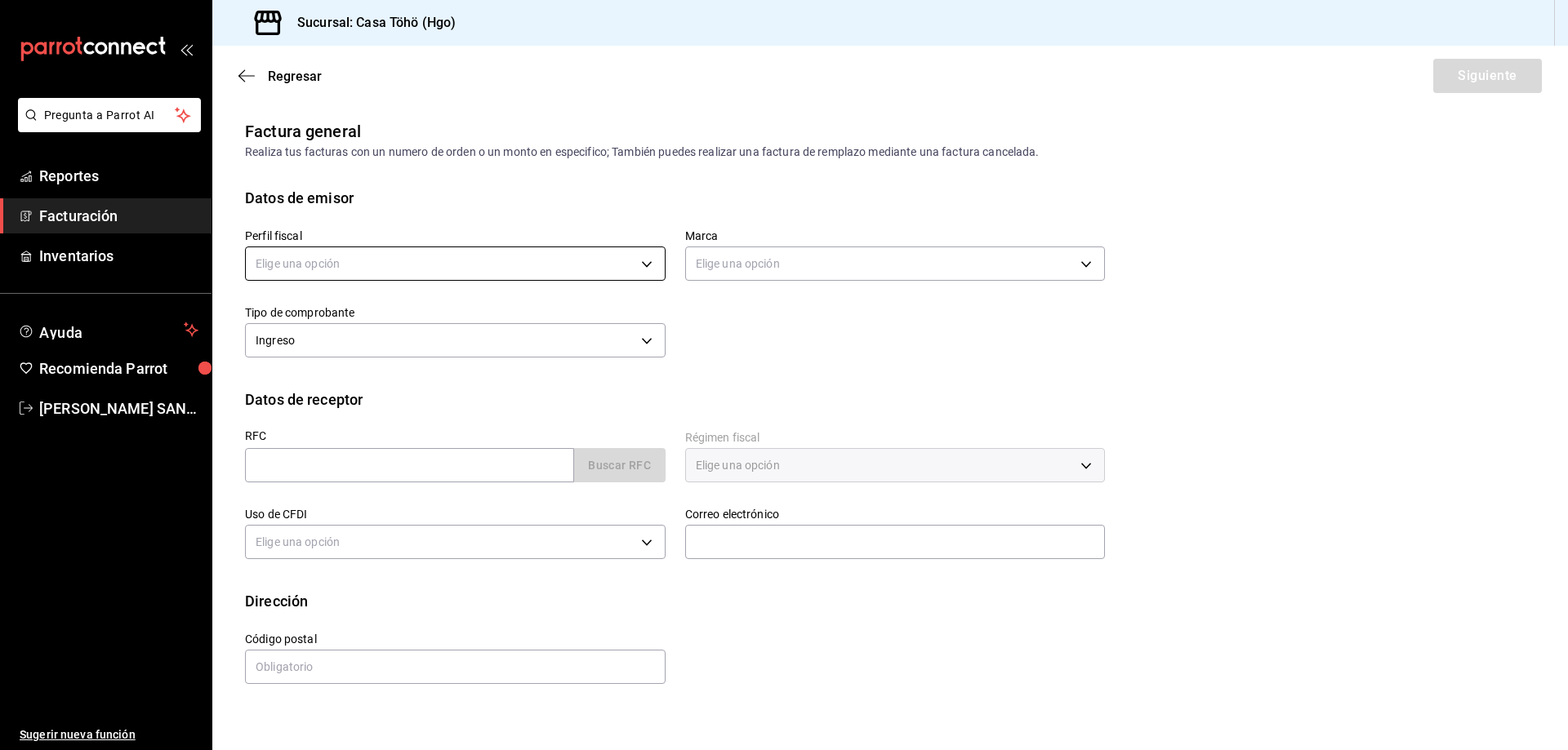
click at [442, 257] on body "Pregunta a Parrot AI Reportes Facturación Inventarios Ayuda Recomienda Parrot […" at bounding box center [784, 375] width 1568 height 750
click at [366, 265] on div at bounding box center [784, 375] width 1568 height 750
click at [374, 267] on body "Pregunta a Parrot AI Reportes Facturación Inventarios Ayuda Recomienda Parrot […" at bounding box center [784, 375] width 1568 height 750
click at [369, 344] on li "[PERSON_NAME]" at bounding box center [455, 346] width 419 height 31
type input "3714fea9-f59b-4145-9474-cc315d4ea63f"
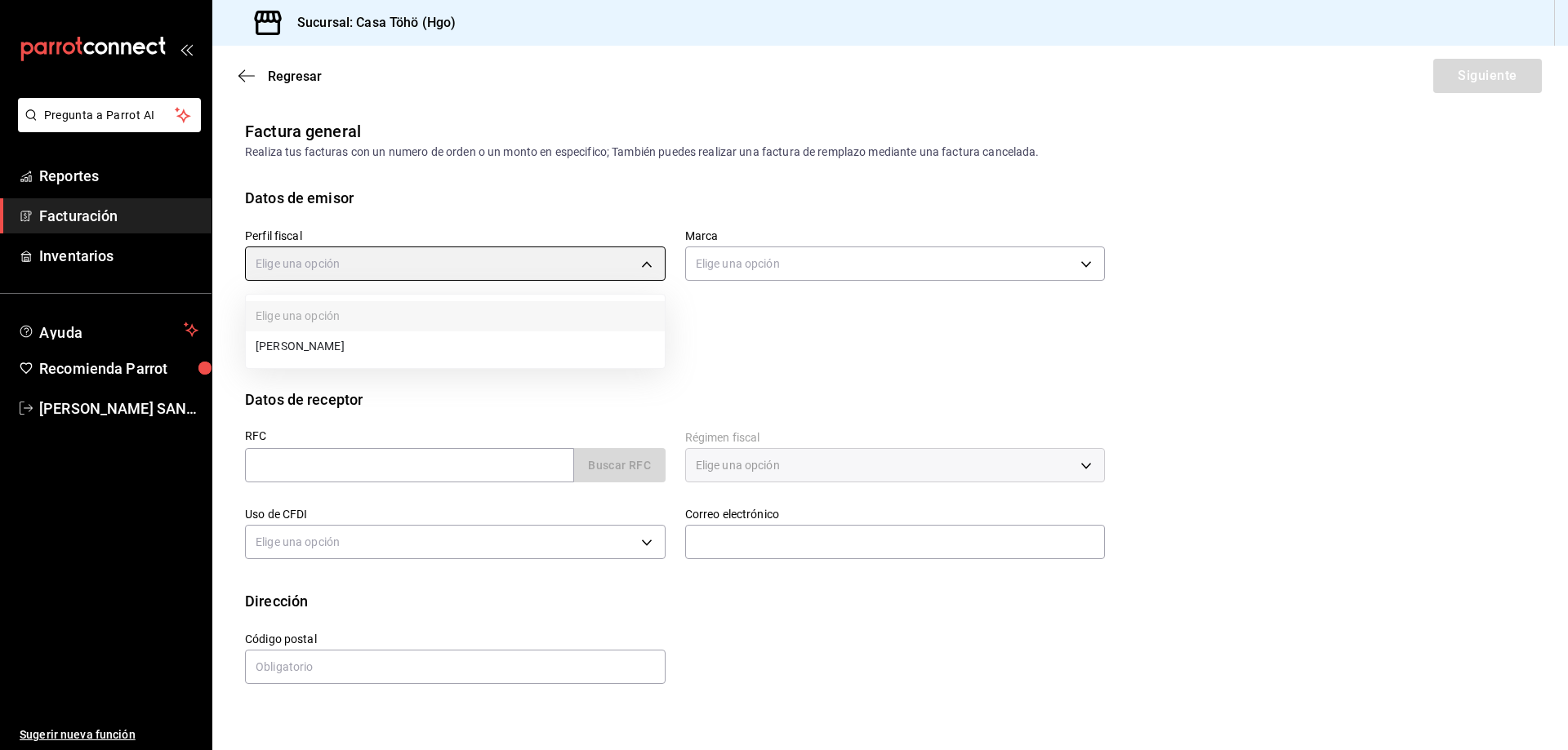
type input "3863094e-80de-4485-9a79-27000a153f73"
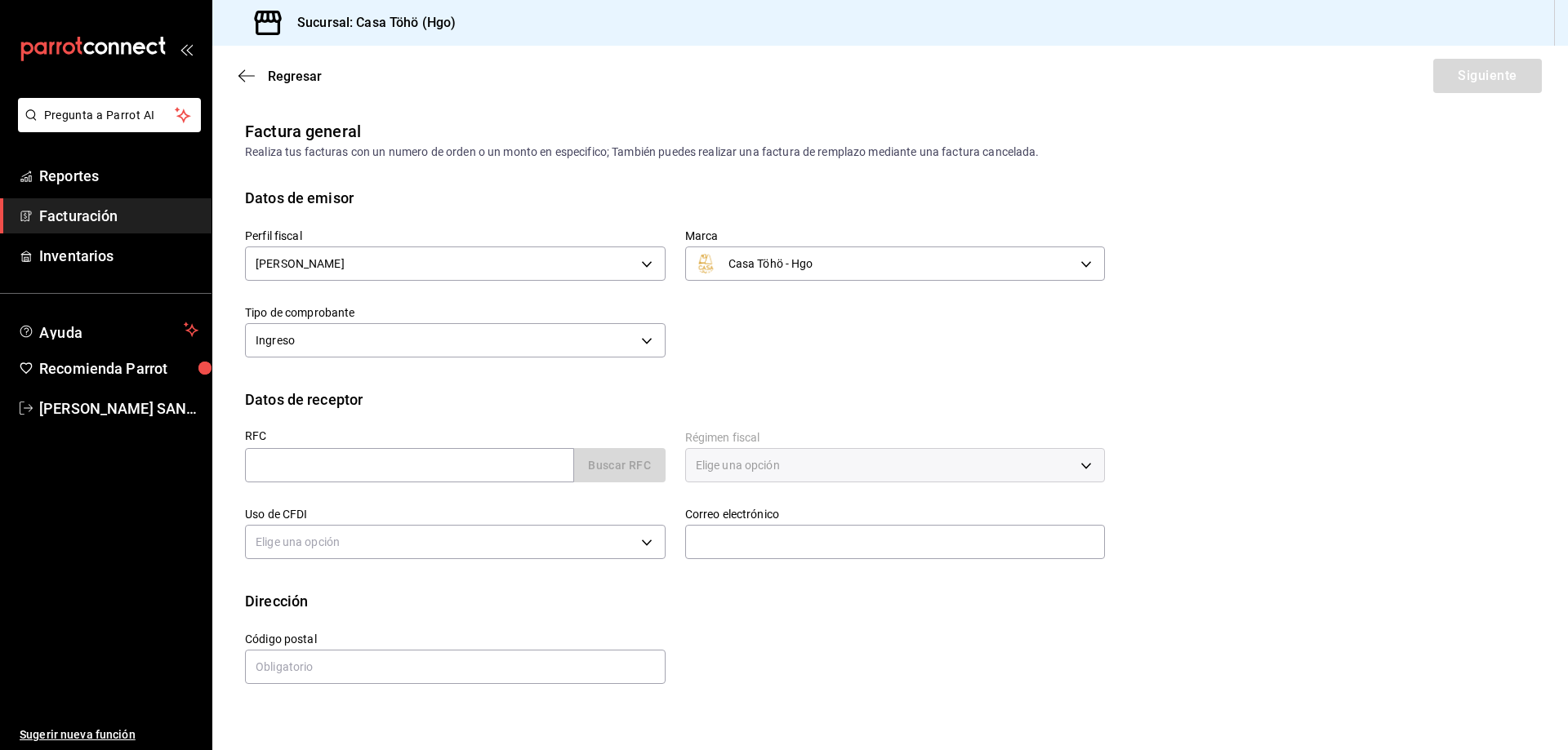
click at [786, 338] on div "Perfil fiscal [PERSON_NAME] 3714fea9-f59b-4145-9474-cc315d4ea63f Marca Casa Töh…" at bounding box center [665, 285] width 880 height 153
click at [477, 468] on input "text" at bounding box center [409, 465] width 329 height 34
type input "XAXX010101000"
type input "43670"
type input "616"
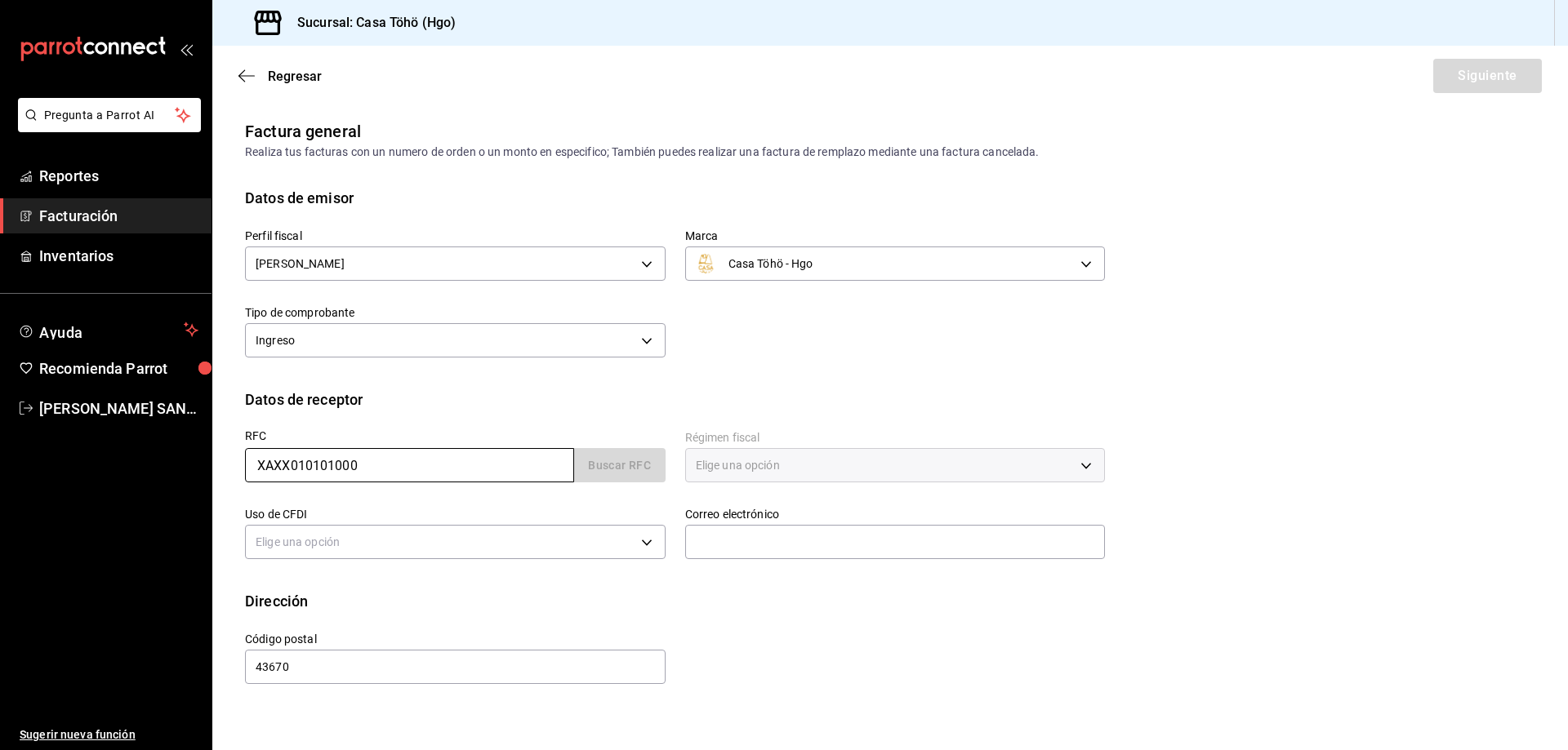
type input "S01"
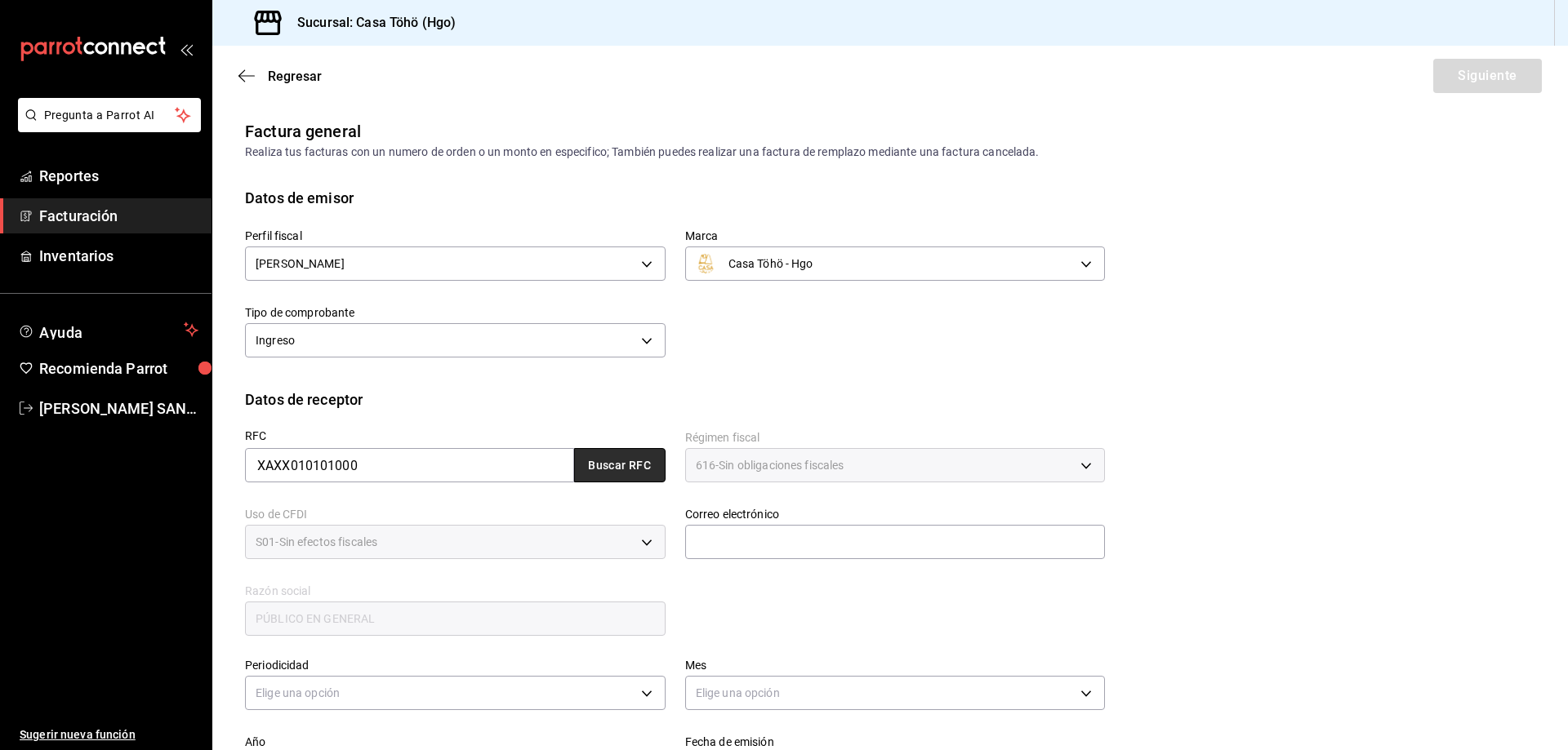
click at [635, 460] on button "Buscar RFC" at bounding box center [620, 465] width 92 height 34
type input "[EMAIL_ADDRESS][DOMAIN_NAME]"
click at [790, 627] on div "RFC XAXX010101000 Buscar RFC Régimen fiscal 616 - Sin obligaciones fiscales 616…" at bounding box center [665, 525] width 880 height 228
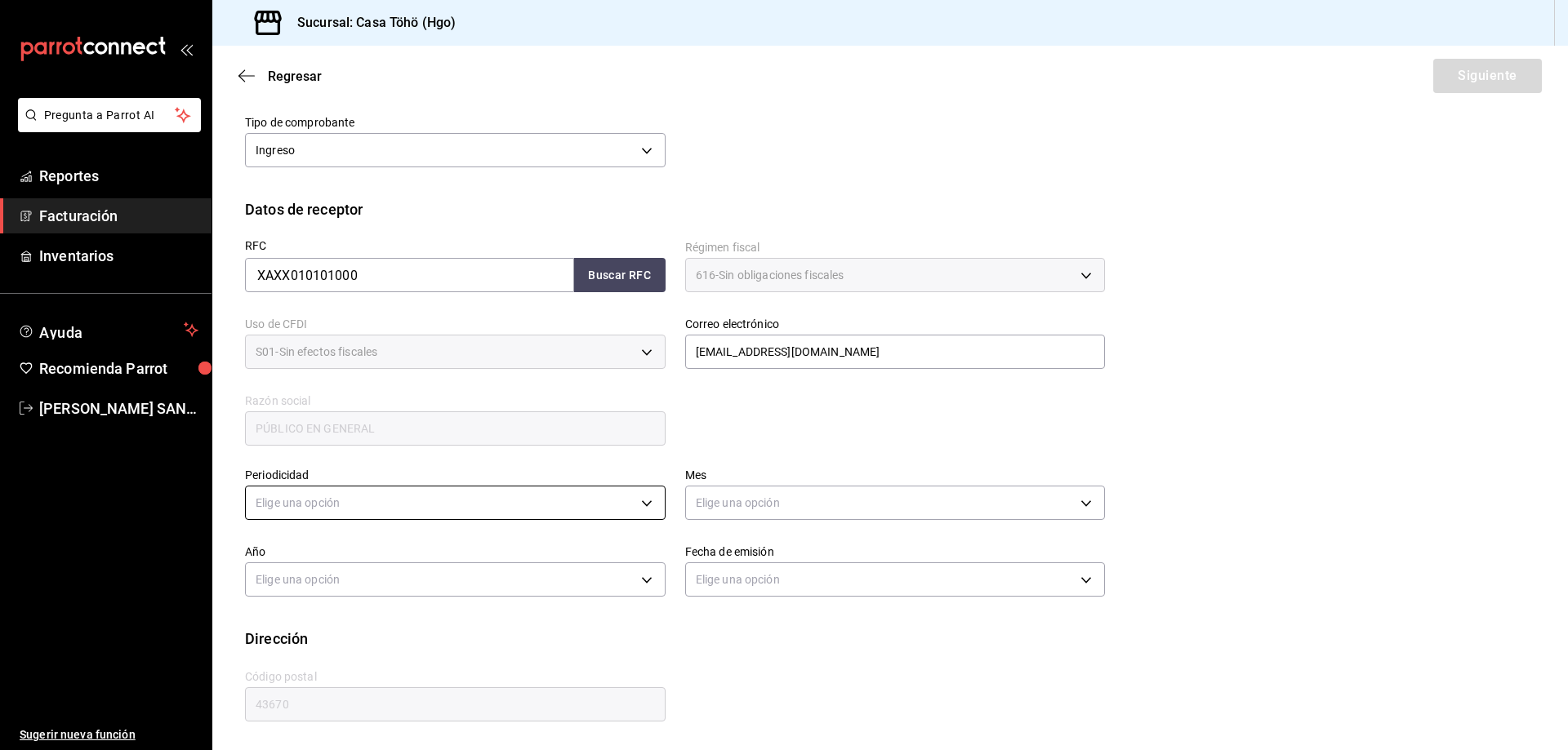
click at [413, 488] on body "Pregunta a Parrot AI Reportes Facturación Inventarios Ayuda Recomienda Parrot […" at bounding box center [784, 375] width 1568 height 750
click at [337, 554] on li "Diario" at bounding box center [453, 554] width 415 height 27
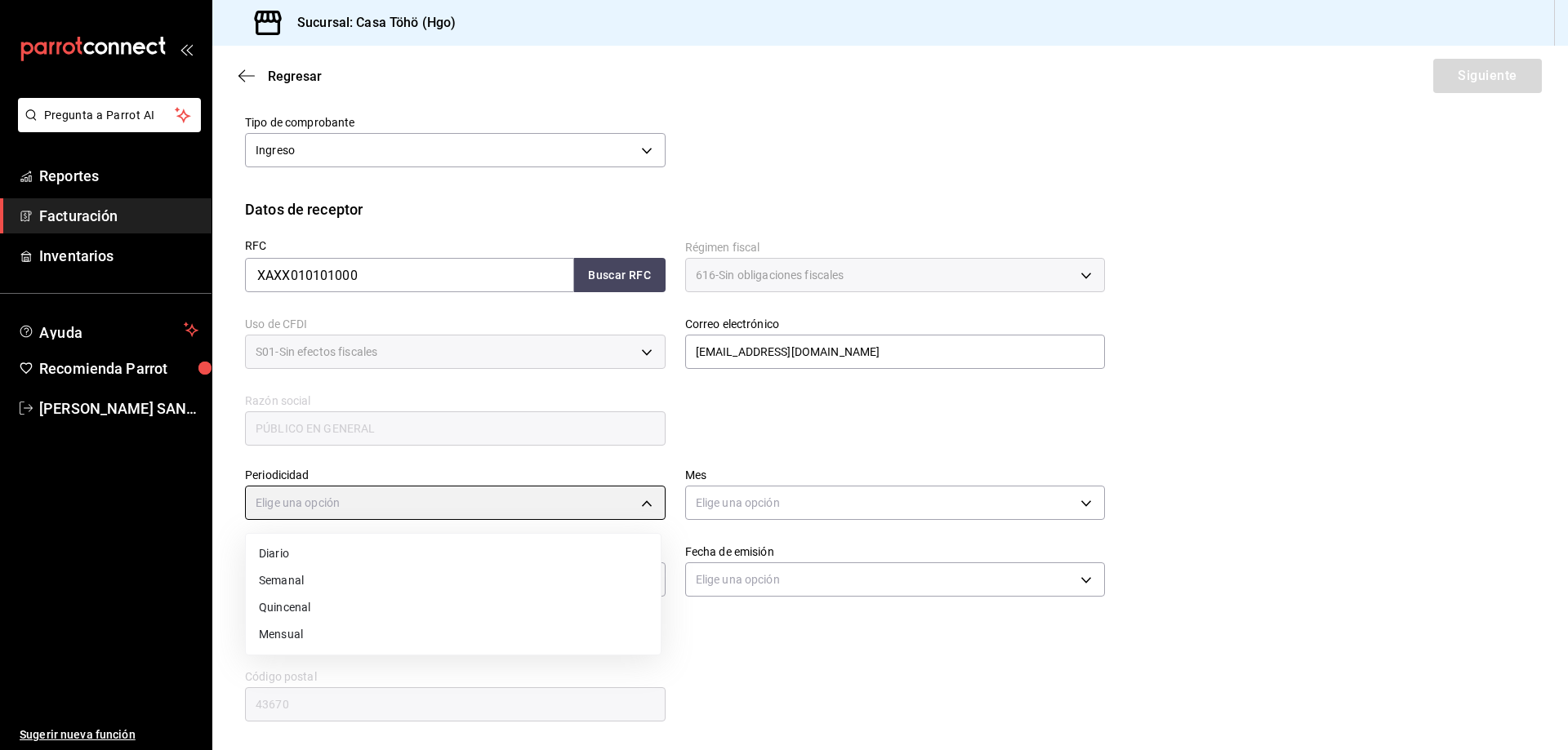
type input "DAILY"
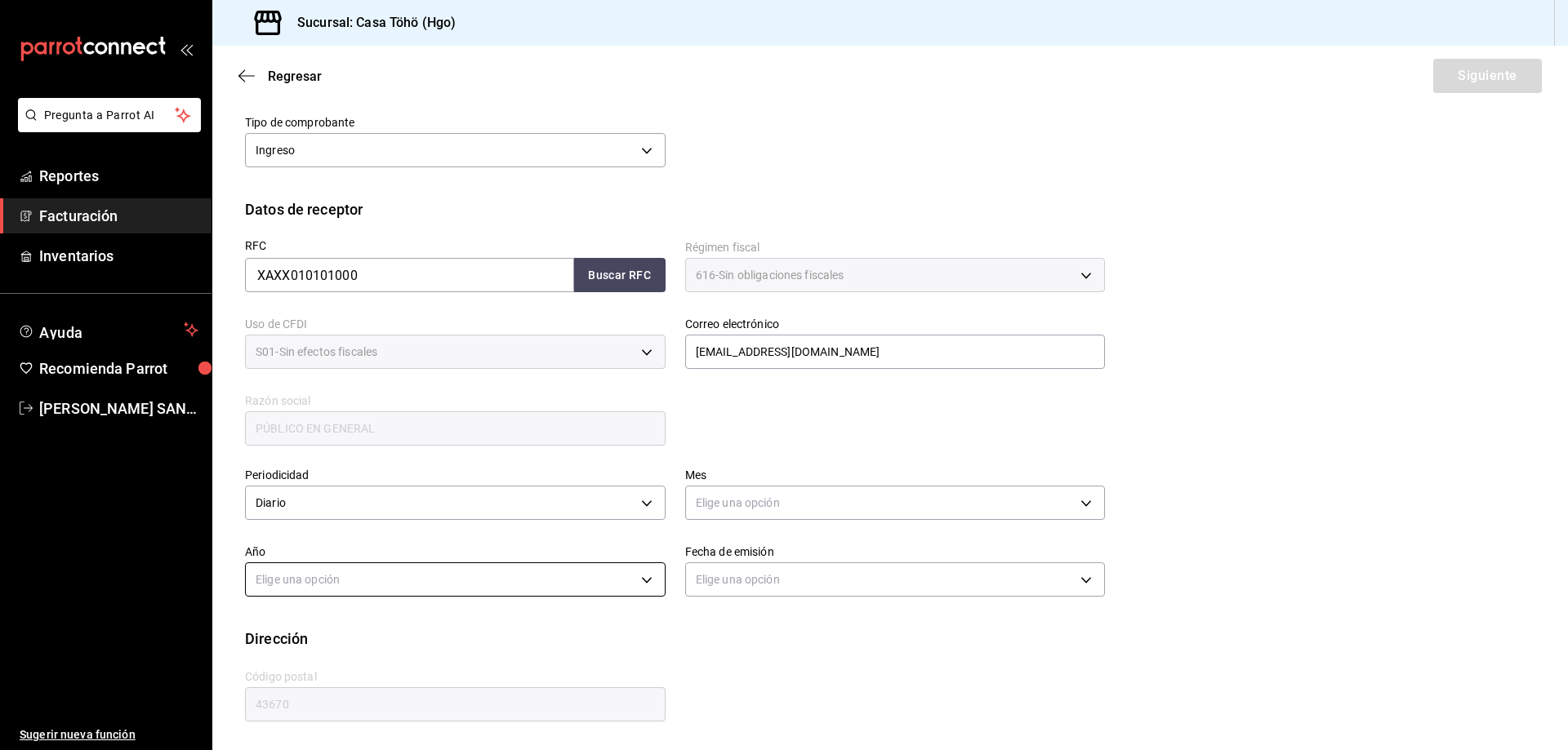
click at [371, 579] on body "Pregunta a Parrot AI Reportes Facturación Inventarios Ayuda Recomienda Parrot […" at bounding box center [784, 375] width 1568 height 750
click at [355, 630] on li "2025" at bounding box center [453, 631] width 415 height 27
type input "2025"
click at [723, 489] on body "Pregunta a Parrot AI Reportes Facturación Inventarios Ayuda Recomienda Parrot […" at bounding box center [784, 375] width 1568 height 750
click at [742, 488] on body "Pregunta a Parrot AI Reportes Facturación Inventarios Ayuda Recomienda Parrot […" at bounding box center [784, 375] width 1568 height 750
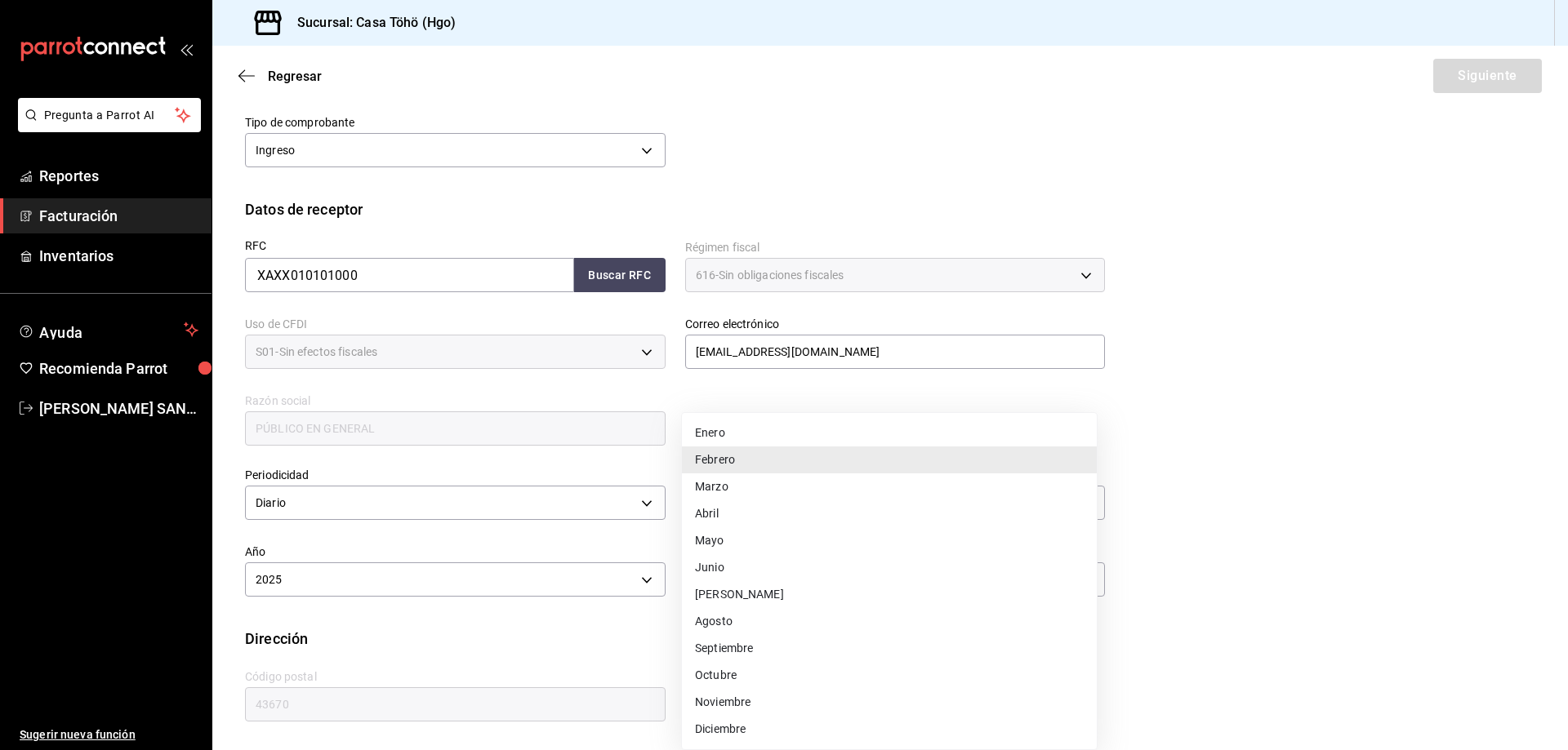
click at [745, 622] on li "Agosto" at bounding box center [889, 622] width 415 height 27
type input "8"
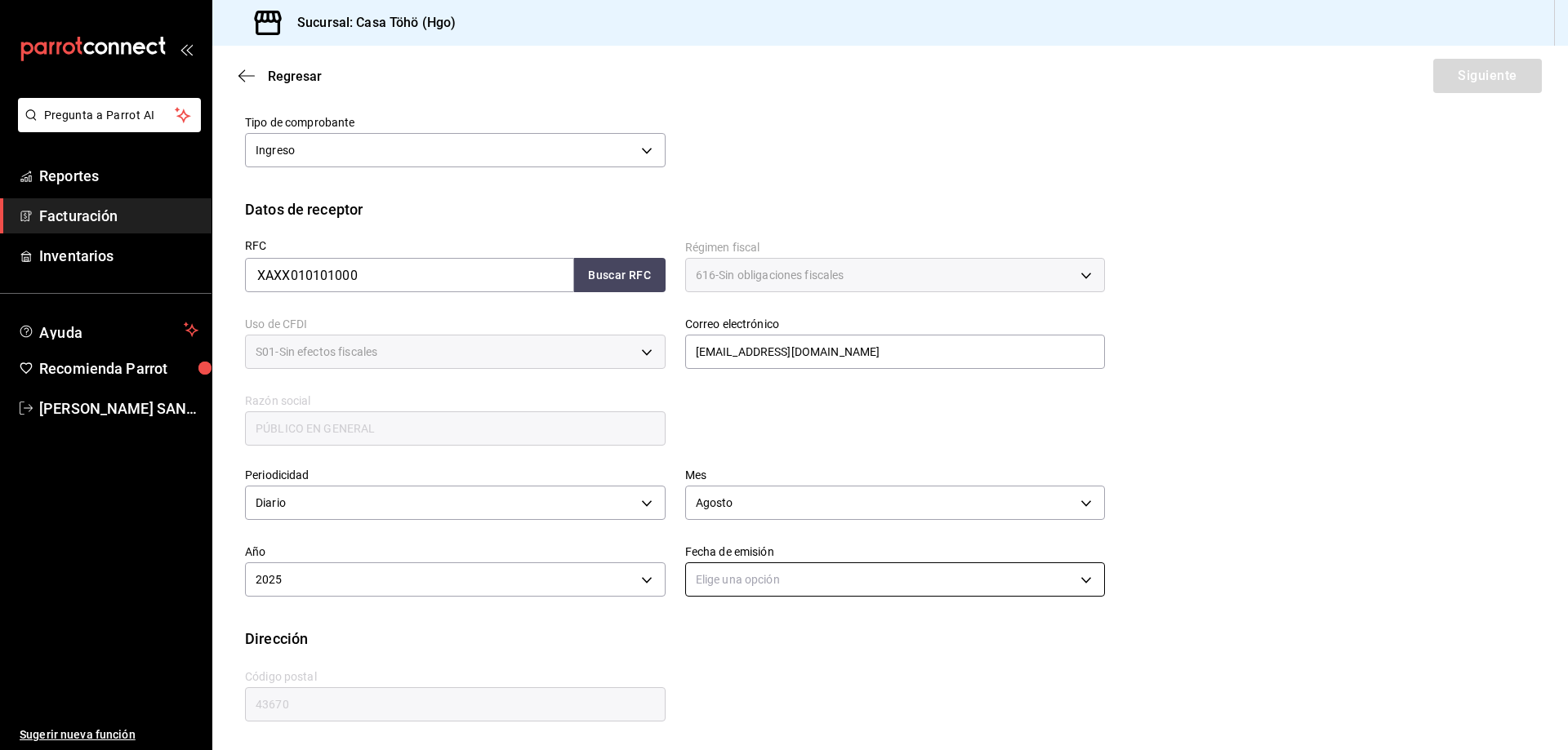
click at [734, 586] on body "Pregunta a Parrot AI Reportes Facturación Inventarios Ayuda Recomienda Parrot […" at bounding box center [784, 375] width 1568 height 750
click at [720, 665] on li "Ayer" at bounding box center [889, 658] width 415 height 27
type input "[DATE]"
click at [1229, 424] on div "RFC XAXX010101000 Buscar RFC Régimen fiscal 616 - Sin obligaciones fiscales 616…" at bounding box center [889, 347] width 1290 height 254
click at [1457, 74] on button "Siguiente" at bounding box center [1487, 76] width 109 height 34
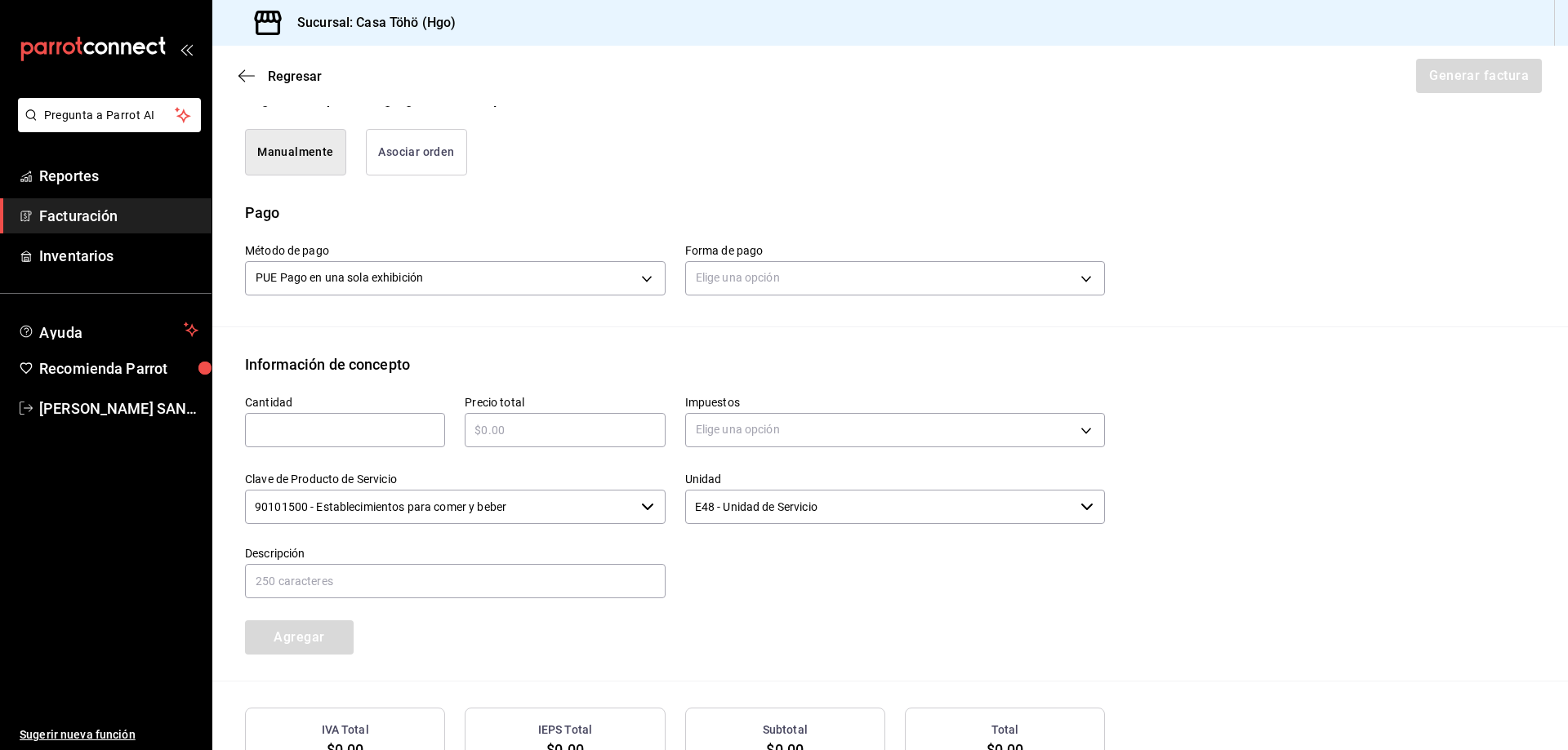
scroll to position [435, 0]
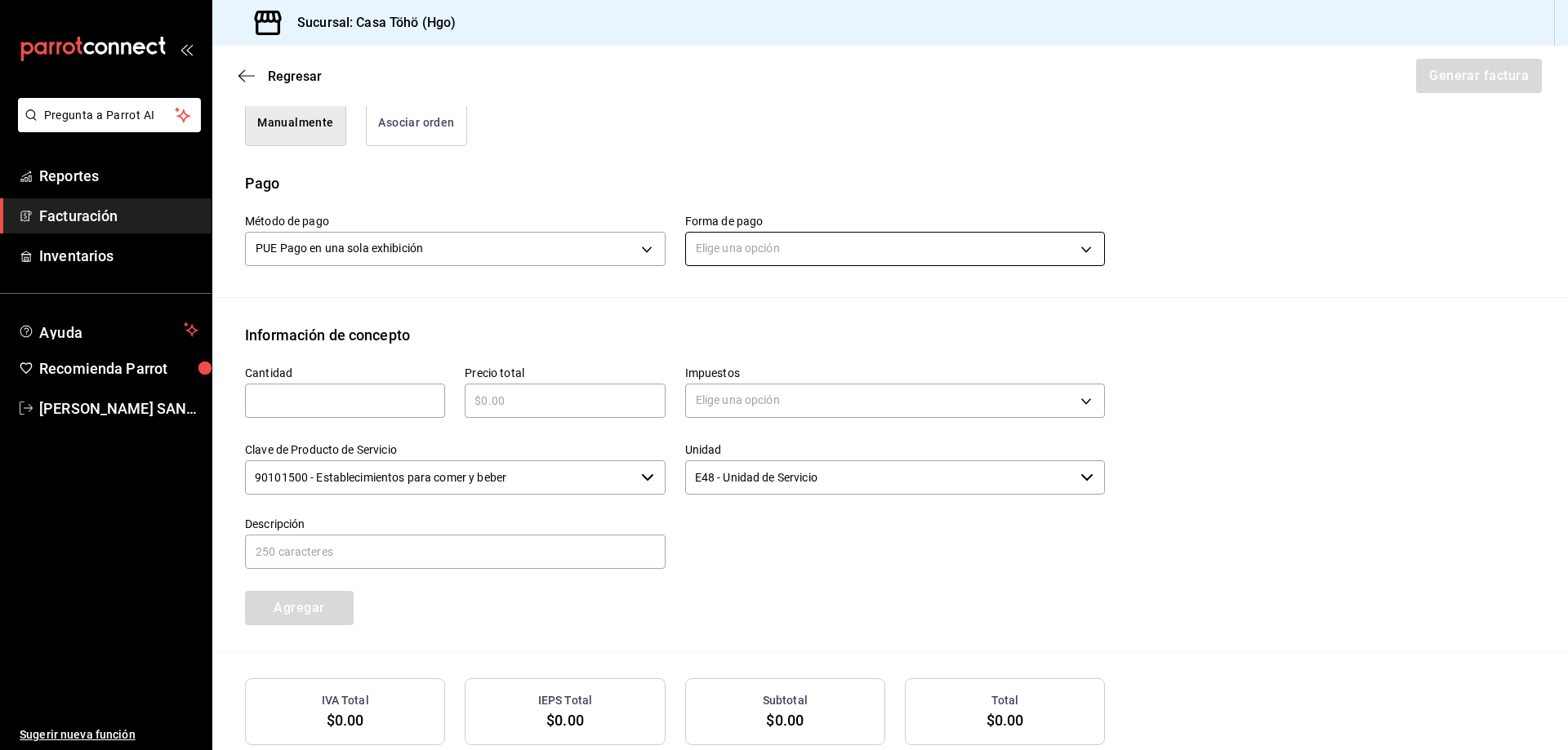
click at [744, 239] on body "Pregunta a Parrot AI Reportes Facturación Inventarios Ayuda Recomienda Parrot […" at bounding box center [784, 375] width 1568 height 750
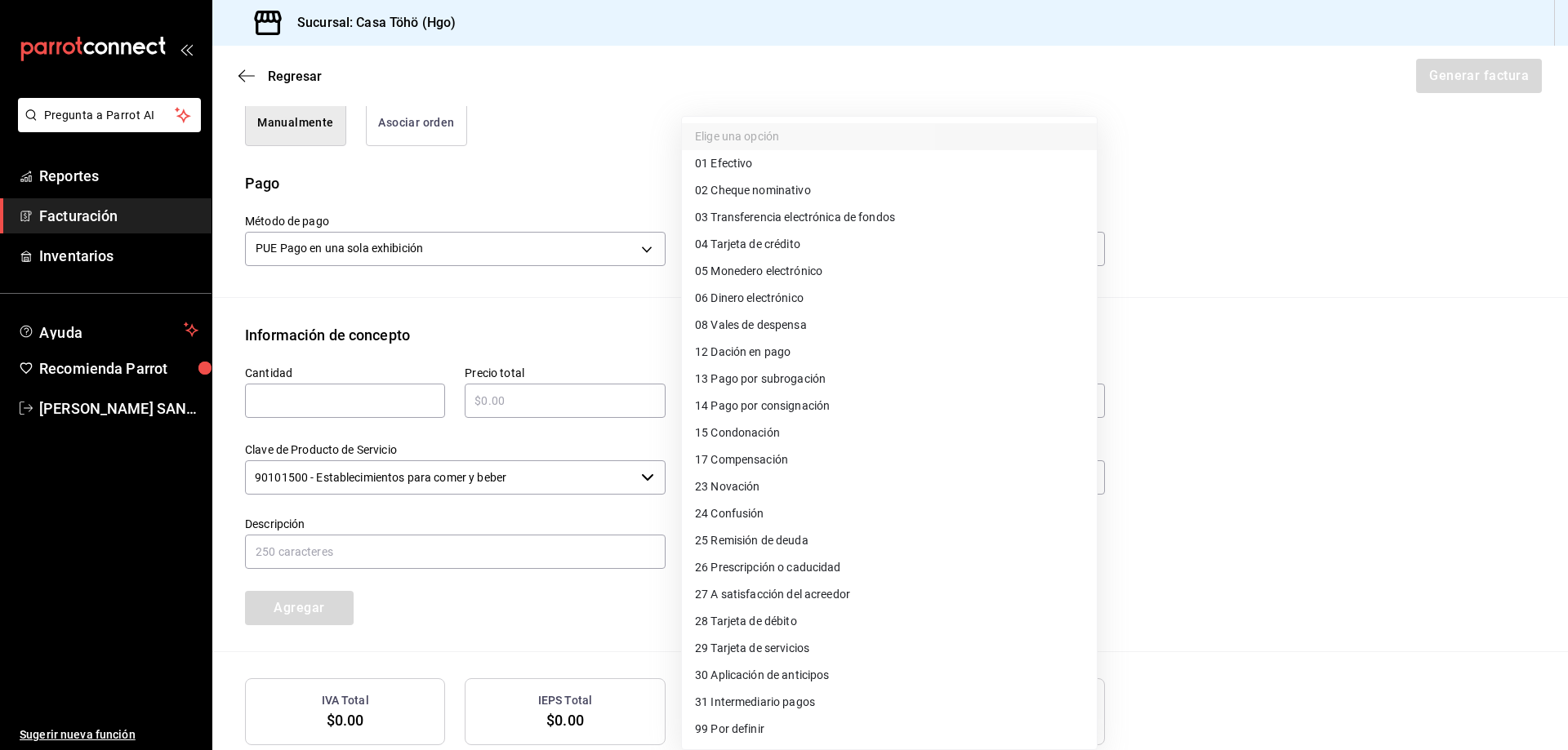
click at [802, 623] on li "28 Tarjeta de débito" at bounding box center [889, 622] width 415 height 27
type input "28"
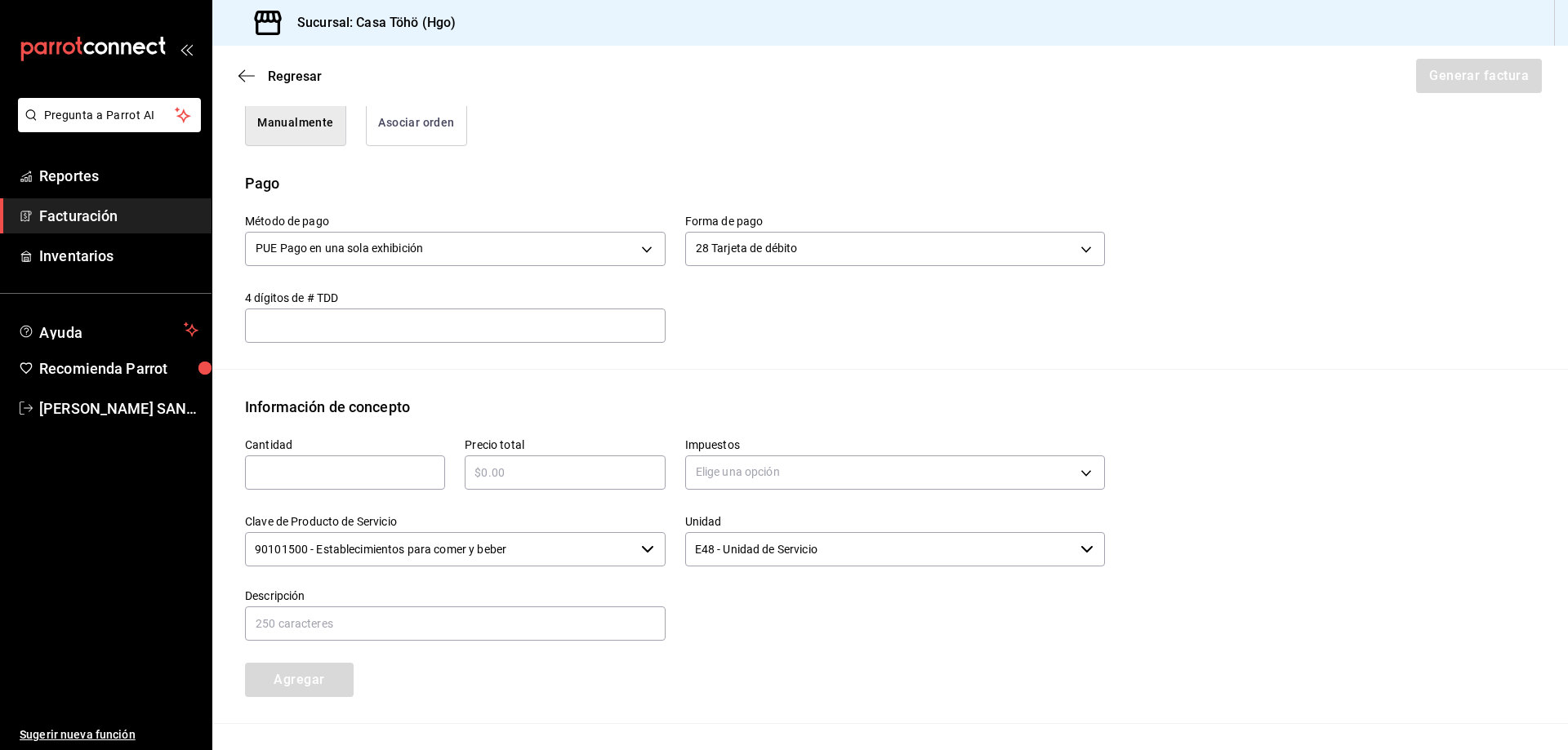
click at [361, 485] on div "​" at bounding box center [345, 473] width 200 height 34
type input "1"
click at [525, 477] on input "text" at bounding box center [565, 473] width 200 height 20
